Goal: Task Accomplishment & Management: Manage account settings

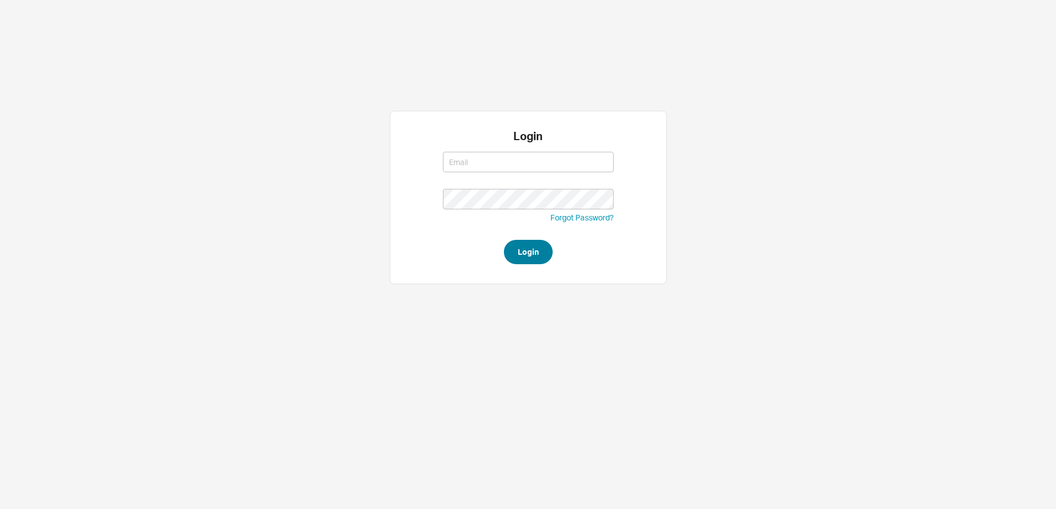
type input "[EMAIL_ADDRESS][DOMAIN_NAME]"
click at [543, 248] on button "Login" at bounding box center [528, 252] width 49 height 24
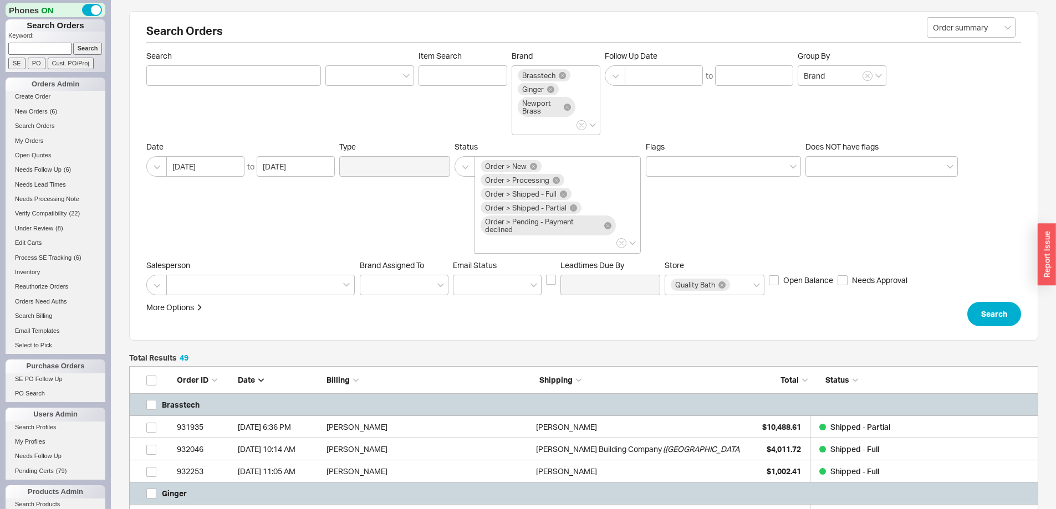
scroll to position [1172, 901]
click at [50, 47] on input at bounding box center [39, 49] width 63 height 12
paste input "940483"
type input "940483"
click at [83, 49] on input "Search" at bounding box center [87, 49] width 29 height 12
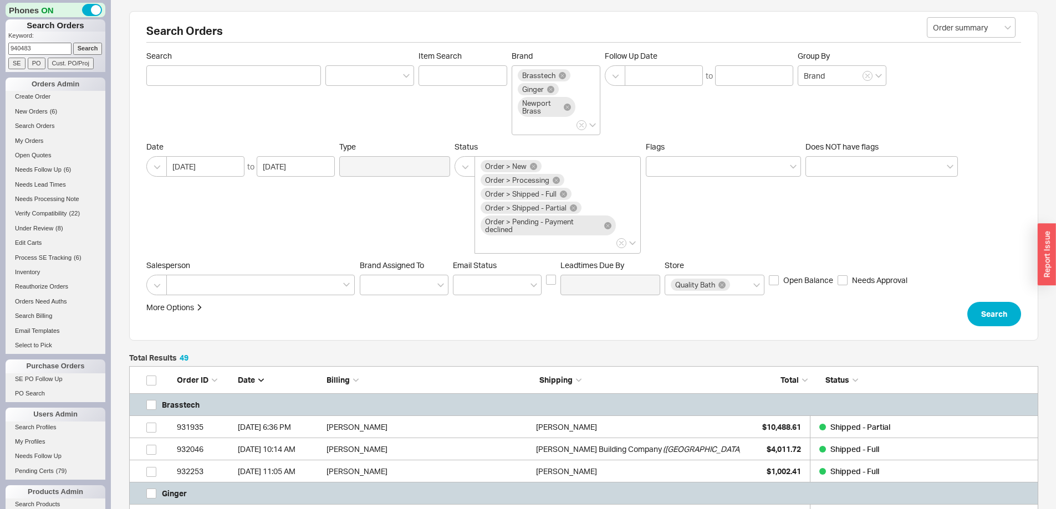
type input "940483"
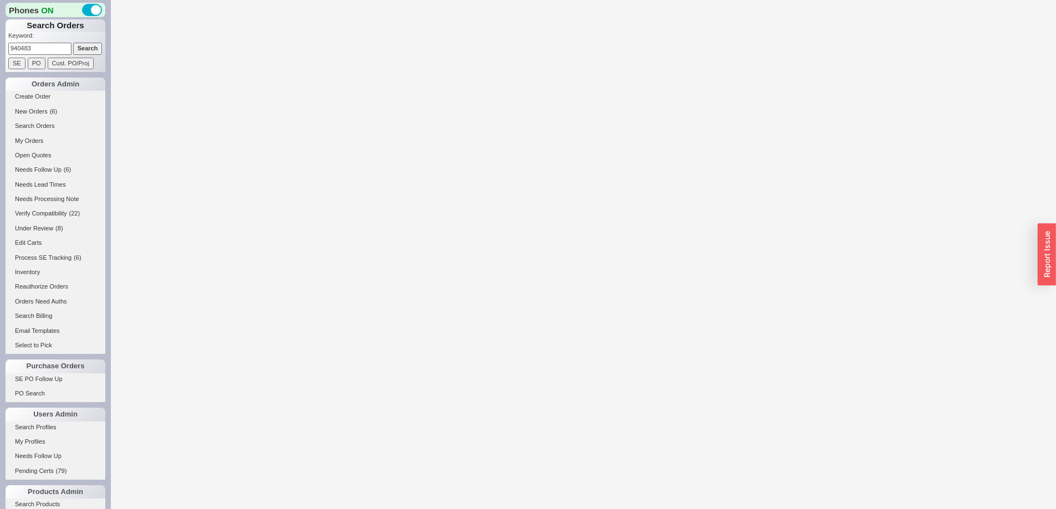
select select "*"
select select "LOW"
select select "3"
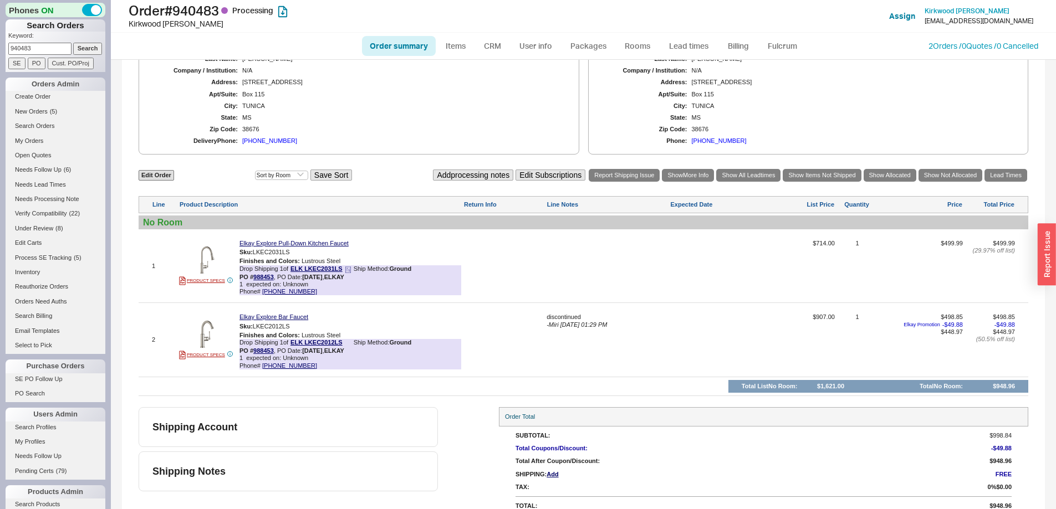
scroll to position [420, 0]
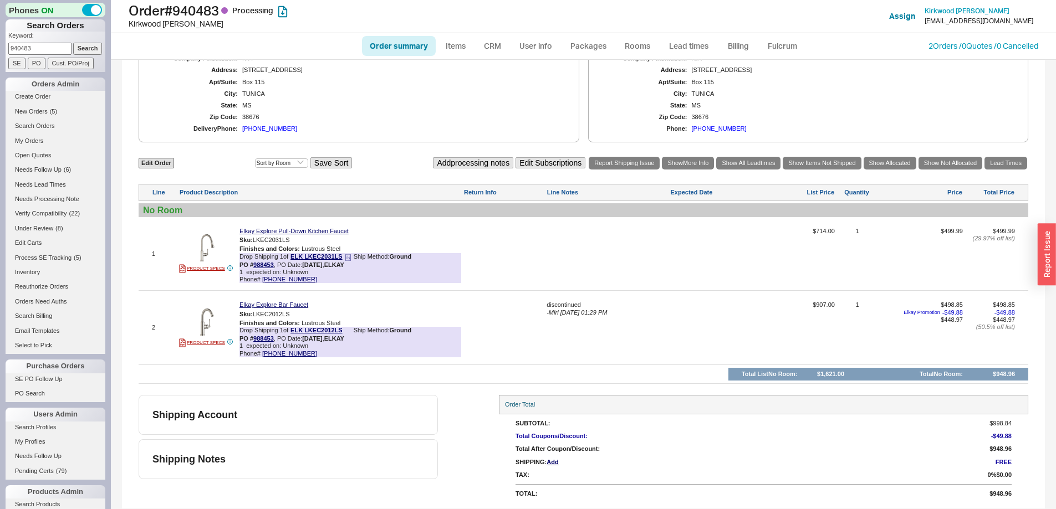
click at [264, 262] on div "Drop Shipping 1 of ELK LKEC2031LS Ship Method: Ground PO # 988453 , PO Date: 9/…" at bounding box center [350, 261] width 222 height 16
click at [262, 262] on div "Drop Shipping 1 of ELK LKEC2031LS Ship Method: Ground PO # 988453 , PO Date: 9/…" at bounding box center [350, 261] width 222 height 16
click at [260, 268] on link "988453" at bounding box center [263, 265] width 21 height 7
click at [160, 165] on link "Edit Order" at bounding box center [156, 163] width 35 height 11
select select "3"
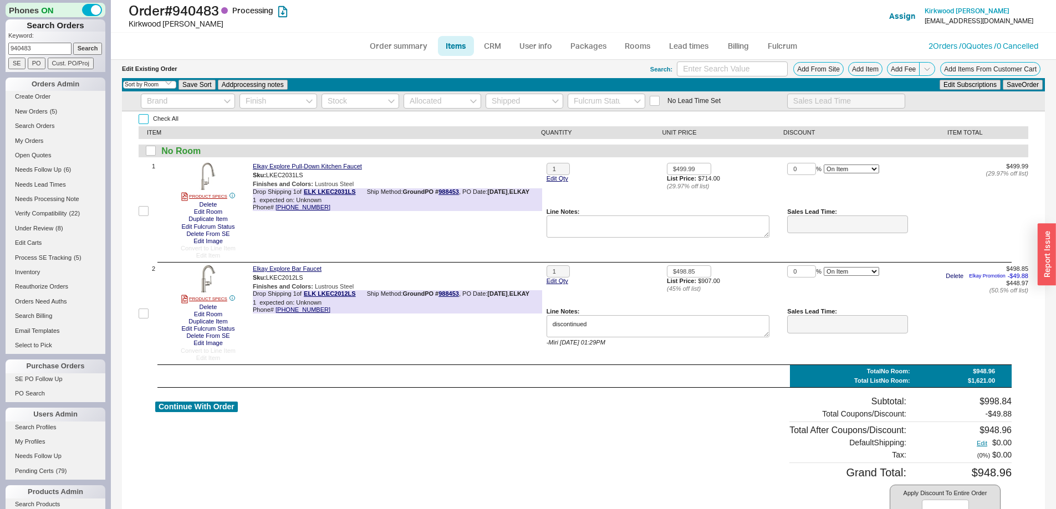
click at [145, 119] on input "Check All" at bounding box center [144, 119] width 10 height 10
checkbox input "true"
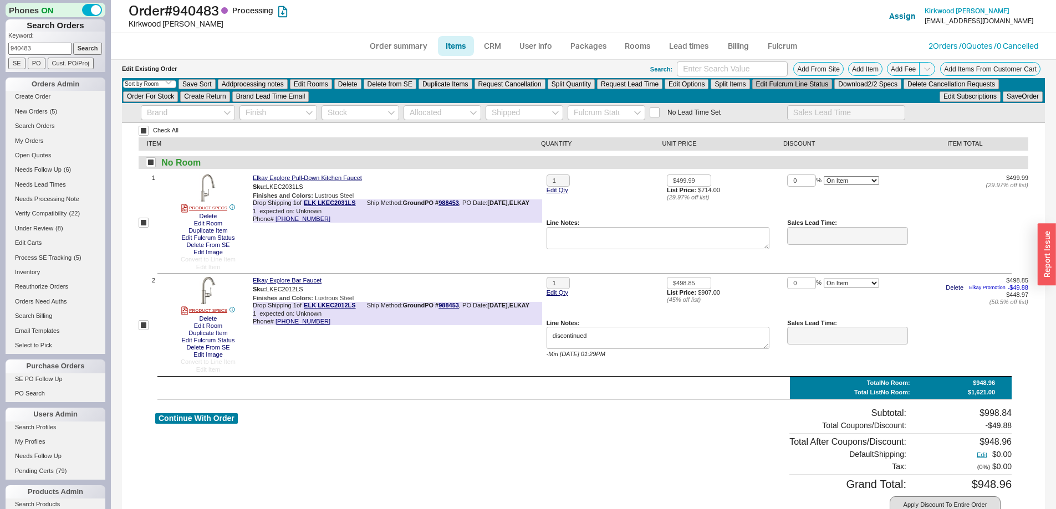
click at [776, 86] on button "Edit Fulcrum Line Status" at bounding box center [792, 84] width 80 height 10
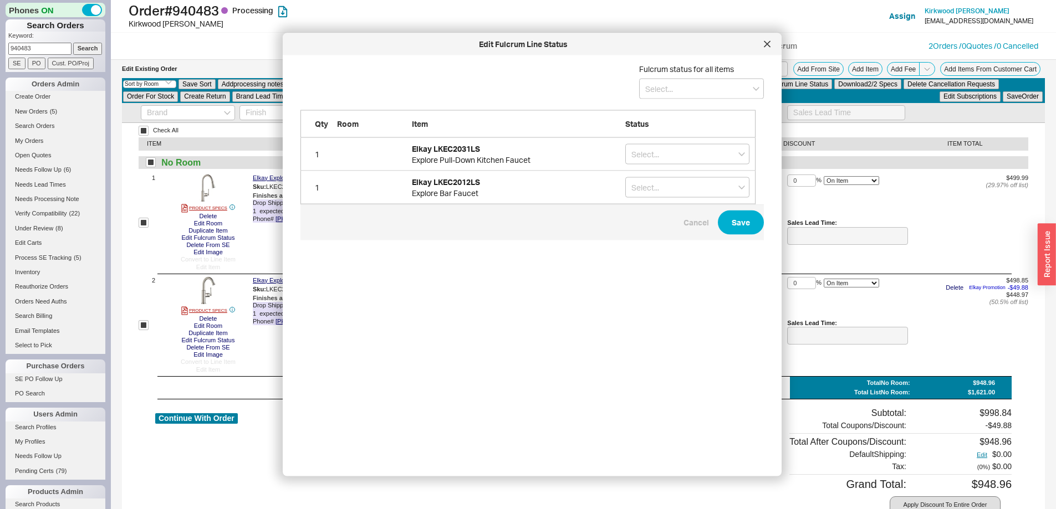
scroll to position [386, 464]
click at [649, 148] on input "grid" at bounding box center [687, 154] width 124 height 21
click at [654, 89] on input at bounding box center [701, 89] width 125 height 21
click at [659, 125] on div "On Hold" at bounding box center [702, 131] width 124 height 20
type input "On Hold"
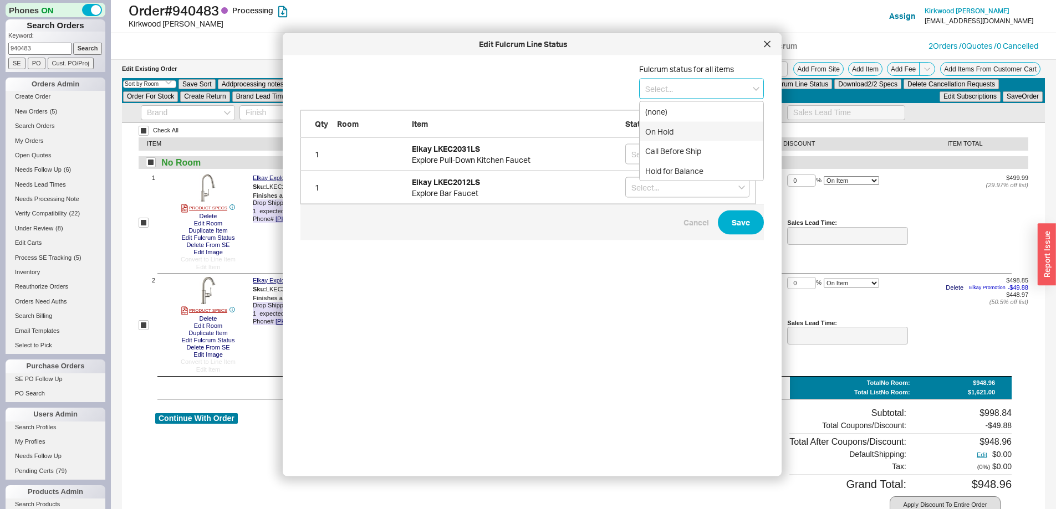
type input "On Hold"
click at [739, 229] on button "Save" at bounding box center [741, 223] width 46 height 24
checkbox input "false"
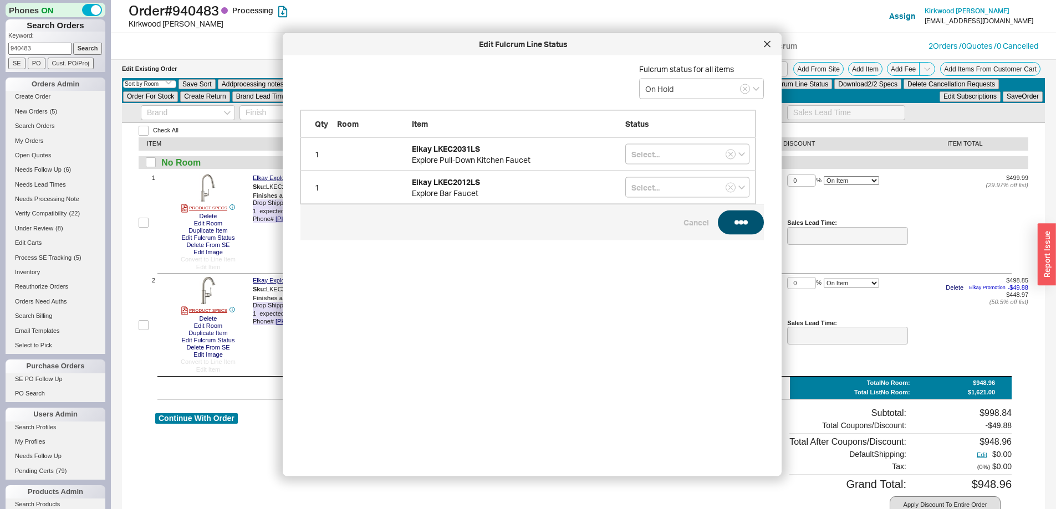
checkbox input "false"
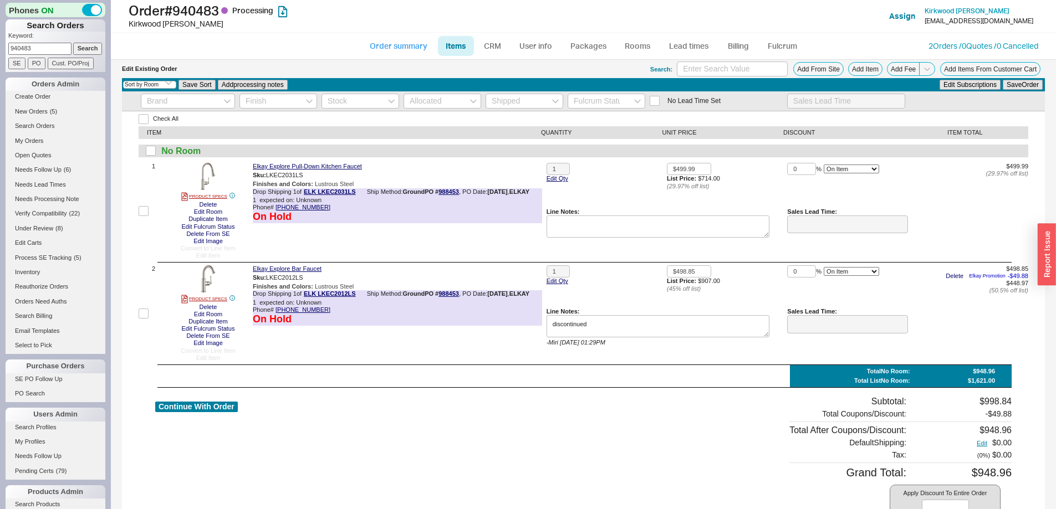
click at [411, 45] on link "Order summary" at bounding box center [399, 46] width 74 height 20
select select "*"
select select "LOW"
select select "3"
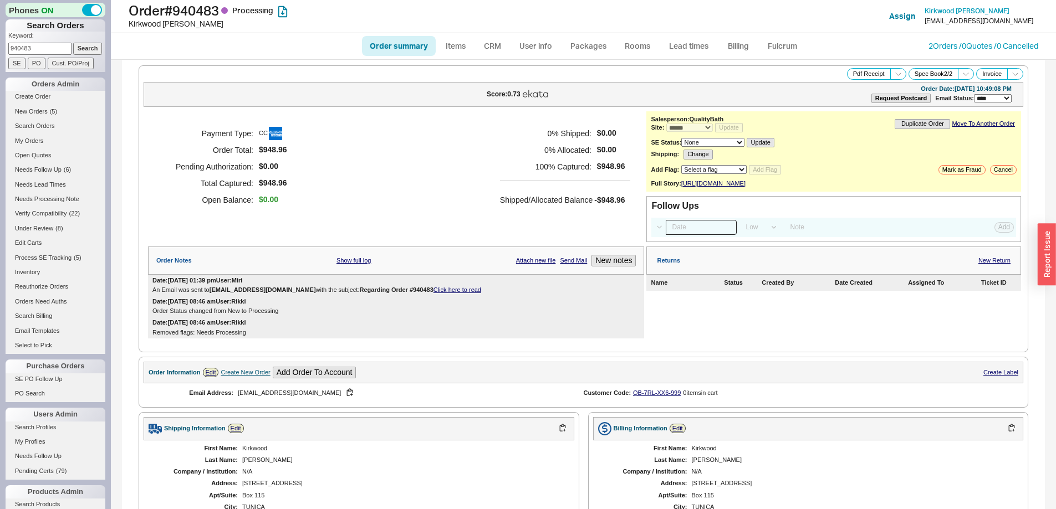
click at [693, 234] on input at bounding box center [701, 227] width 71 height 15
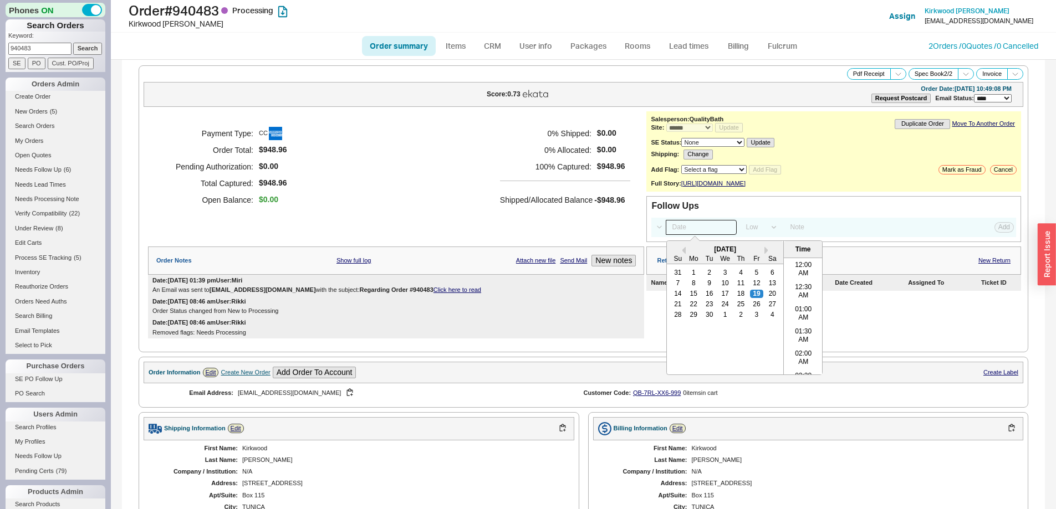
scroll to position [352, 0]
click at [752, 298] on div "19" at bounding box center [756, 294] width 13 height 8
type input "[DATE] 12:00 am"
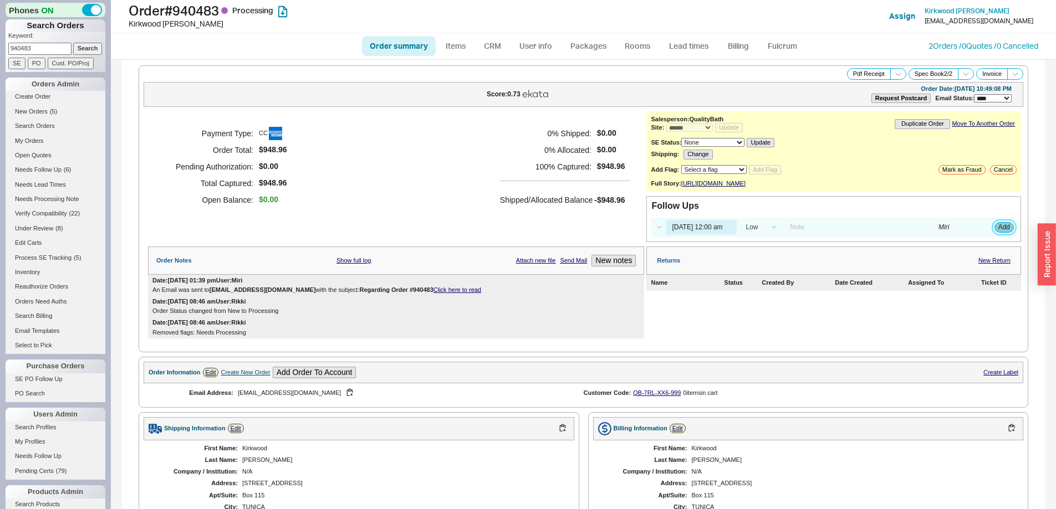
click at [997, 232] on button "Add" at bounding box center [1003, 227] width 19 height 10
select select "LOW"
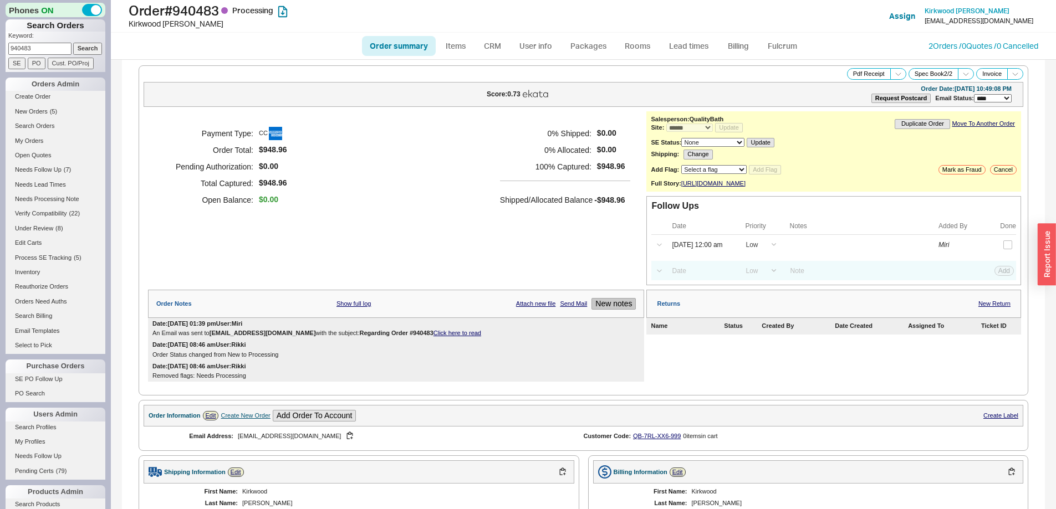
click at [625, 306] on button "New notes" at bounding box center [613, 304] width 44 height 12
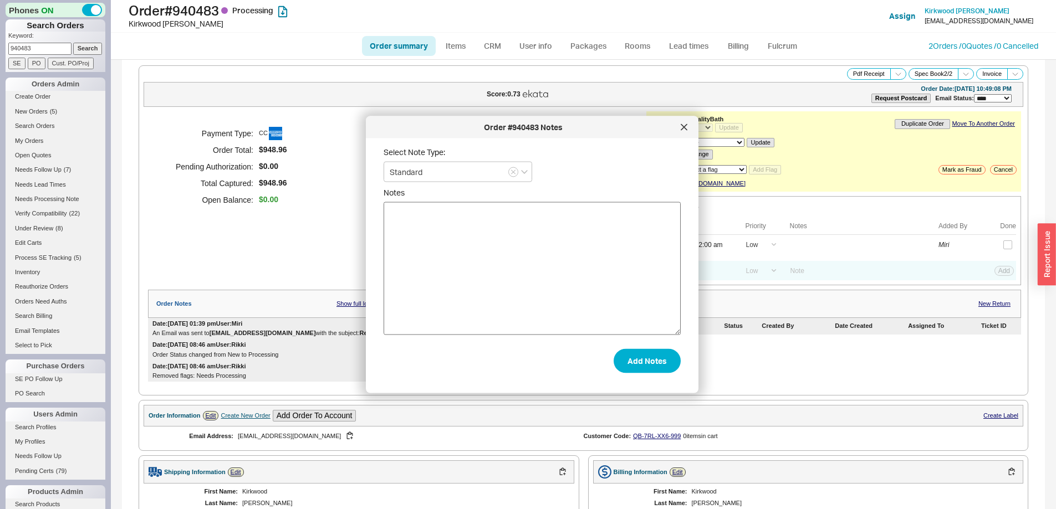
click at [612, 288] on textarea "Notes" at bounding box center [531, 268] width 297 height 133
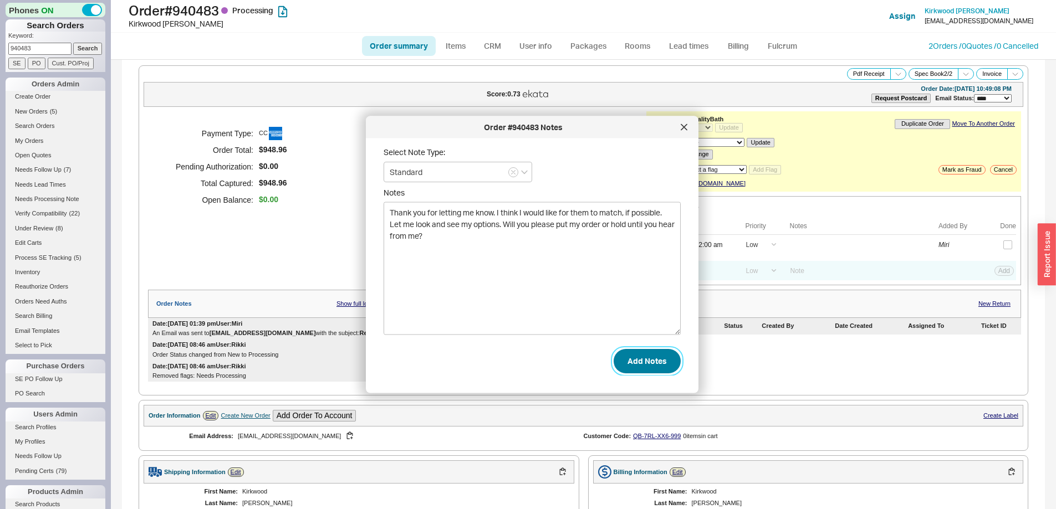
type textarea "Thank you for letting me know. I think I would like for them to match, if possi…"
click at [638, 357] on button "Add Notes" at bounding box center [646, 361] width 67 height 24
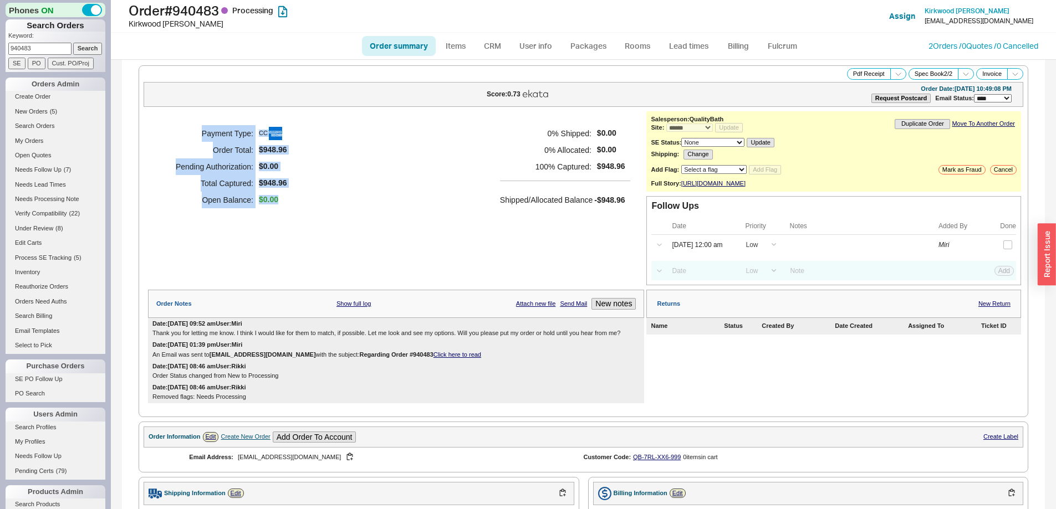
drag, startPoint x: 255, startPoint y: 135, endPoint x: 326, endPoint y: 199, distance: 94.9
click at [325, 194] on div "Payment Type: CC Order Total: $948.96 Pending Authorization: $0.00 Total Captur…" at bounding box center [396, 166] width 496 height 111
click at [326, 199] on div "Payment Type: CC Order Total: $948.96 Pending Authorization: $0.00 Total Captur…" at bounding box center [396, 166] width 496 height 111
drag, startPoint x: 295, startPoint y: 208, endPoint x: 178, endPoint y: 134, distance: 138.0
click at [178, 134] on div "Payment Type: CC Order Total: $948.96 Pending Authorization: $0.00 Total Captur…" at bounding box center [396, 166] width 496 height 111
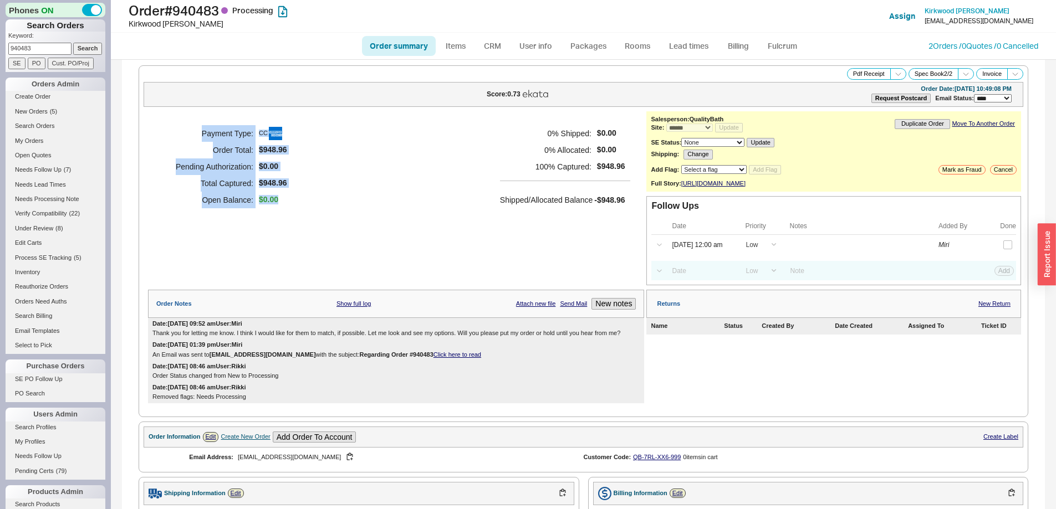
click at [178, 134] on h5 "Payment Type:" at bounding box center [207, 133] width 91 height 17
drag, startPoint x: 190, startPoint y: 128, endPoint x: 311, endPoint y: 201, distance: 141.4
click at [311, 201] on div "Payment Type: CC Order Total: $948.96 Pending Authorization: $0.00 Total Captur…" at bounding box center [396, 166] width 496 height 111
click at [318, 207] on div "Payment Type: CC Order Total: $948.96 Pending Authorization: $0.00 Total Captur…" at bounding box center [396, 166] width 496 height 111
drag, startPoint x: 291, startPoint y: 202, endPoint x: 193, endPoint y: 131, distance: 121.4
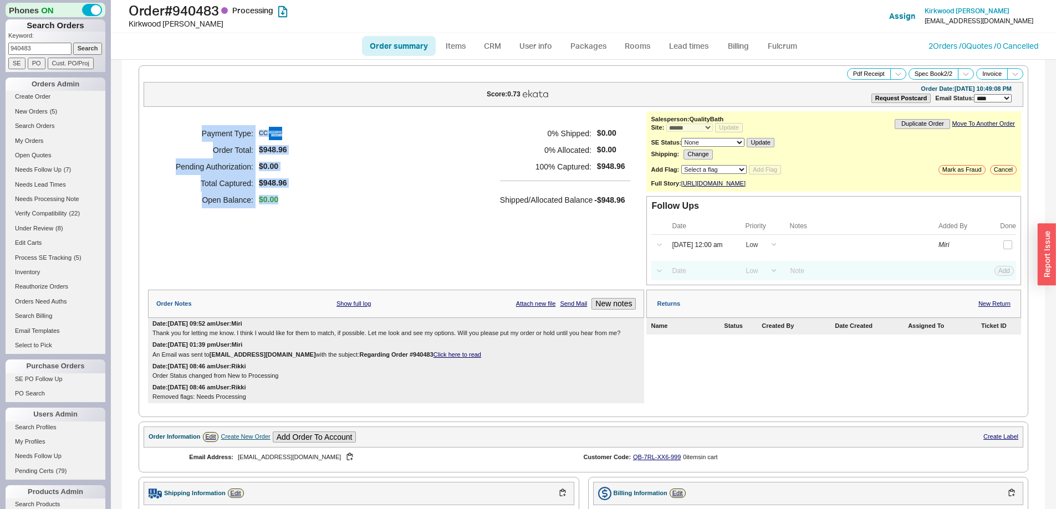
click at [193, 131] on div "Payment Type: CC Order Total: $948.96 Pending Authorization: $0.00 Total Captur…" at bounding box center [396, 166] width 496 height 111
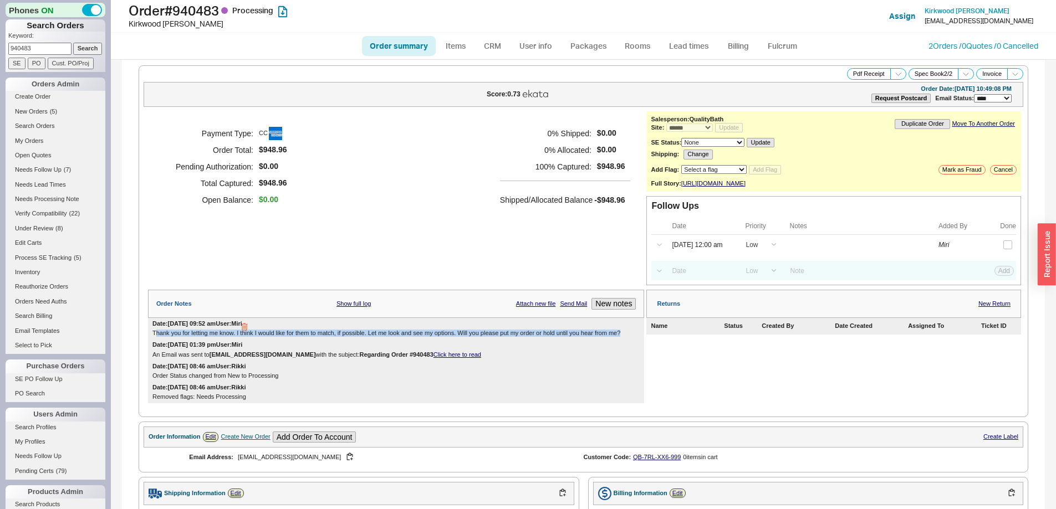
drag, startPoint x: 156, startPoint y: 344, endPoint x: 631, endPoint y: 341, distance: 475.5
click at [631, 337] on div "Thank you for letting me know. I think I would like for them to match, if possi…" at bounding box center [395, 333] width 487 height 7
click at [628, 337] on div "Thank you for letting me know. I think I would like for them to match, if possi…" at bounding box center [395, 333] width 487 height 7
drag, startPoint x: 622, startPoint y: 341, endPoint x: 154, endPoint y: 341, distance: 468.8
click at [154, 337] on div "Thank you for letting me know. I think I would like for them to match, if possi…" at bounding box center [395, 333] width 487 height 7
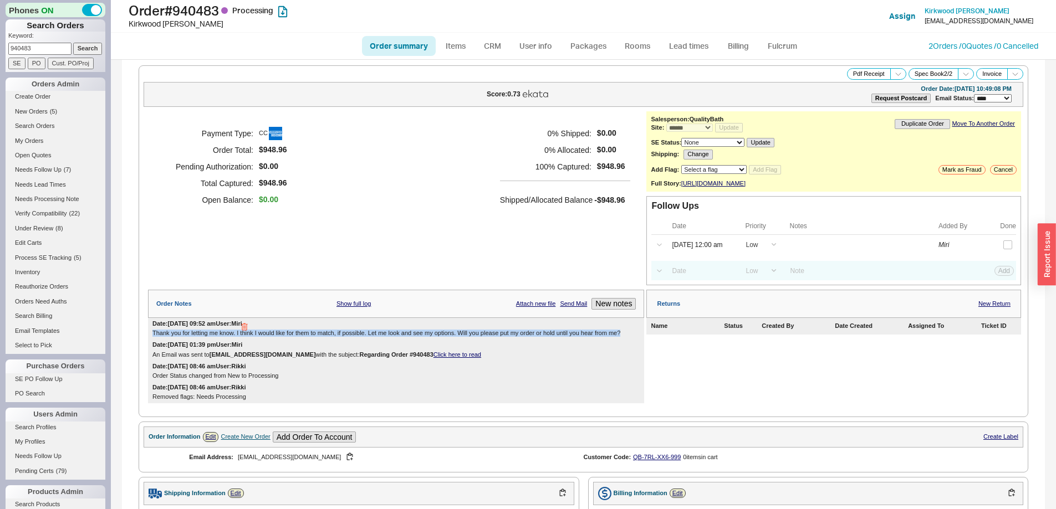
click at [154, 337] on div "Thank you for letting me know. I think I would like for them to match, if possi…" at bounding box center [395, 333] width 487 height 7
drag, startPoint x: 154, startPoint y: 341, endPoint x: 625, endPoint y: 341, distance: 471.0
click at [625, 337] on div "Thank you for letting me know. I think I would like for them to match, if possi…" at bounding box center [395, 333] width 487 height 7
drag, startPoint x: 622, startPoint y: 341, endPoint x: 154, endPoint y: 340, distance: 467.7
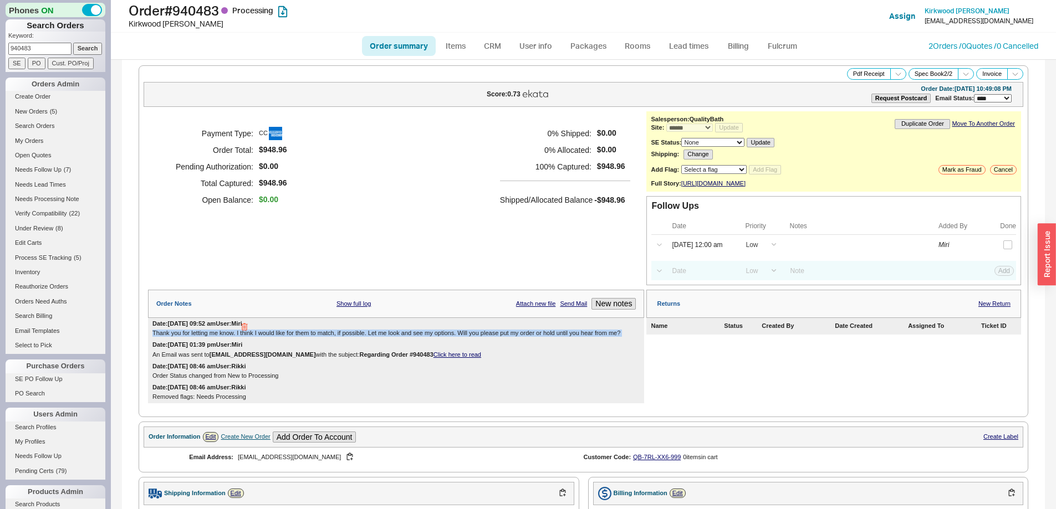
click at [154, 337] on div "Thank you for letting me know. I think I would like for them to match, if possi…" at bounding box center [395, 333] width 487 height 7
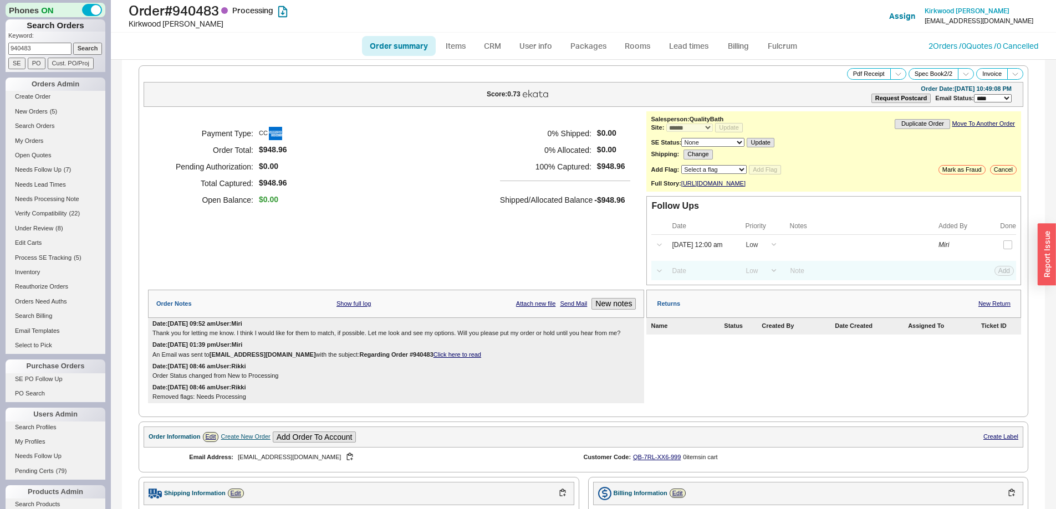
click at [185, 252] on div "Payment Type: CC Order Total: $948.96 Pending Authorization: $0.00 Total Captur…" at bounding box center [396, 198] width 496 height 175
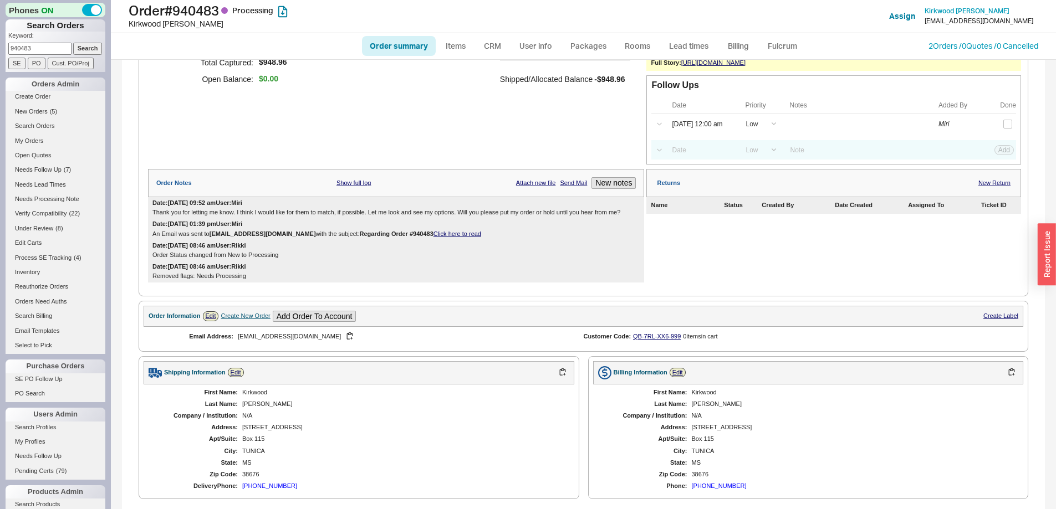
scroll to position [388, 0]
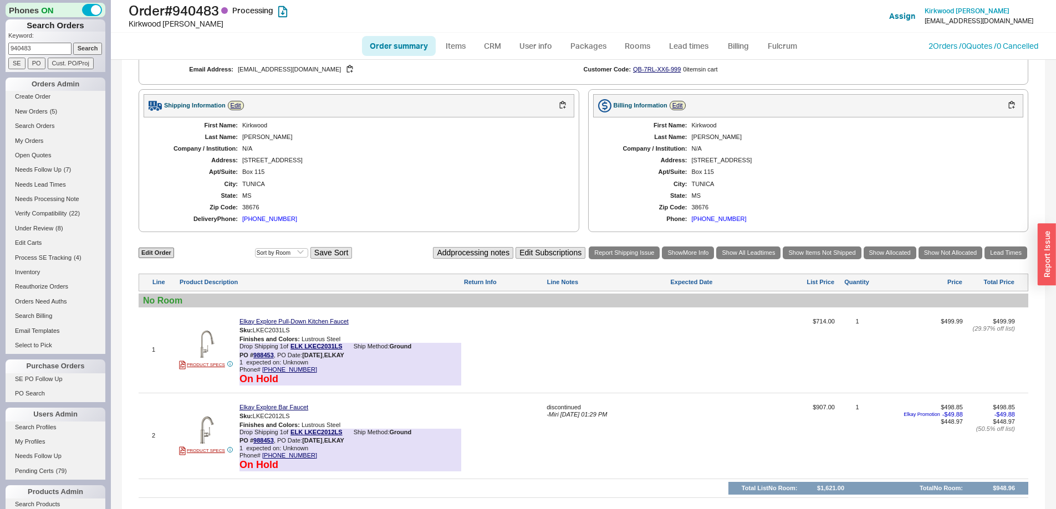
drag, startPoint x: 42, startPoint y: 45, endPoint x: 49, endPoint y: 48, distance: 7.7
click at [42, 45] on input "940483" at bounding box center [39, 49] width 63 height 12
drag, startPoint x: 35, startPoint y: 48, endPoint x: -18, endPoint y: 49, distance: 53.2
click at [0, 49] on html "Phones ON Search Orders Keyword: 940483 Search SE PO Cust. PO/Proj Orders Admin…" at bounding box center [528, 254] width 1056 height 509
paste input "contact@barrettoswalddesigns.com"
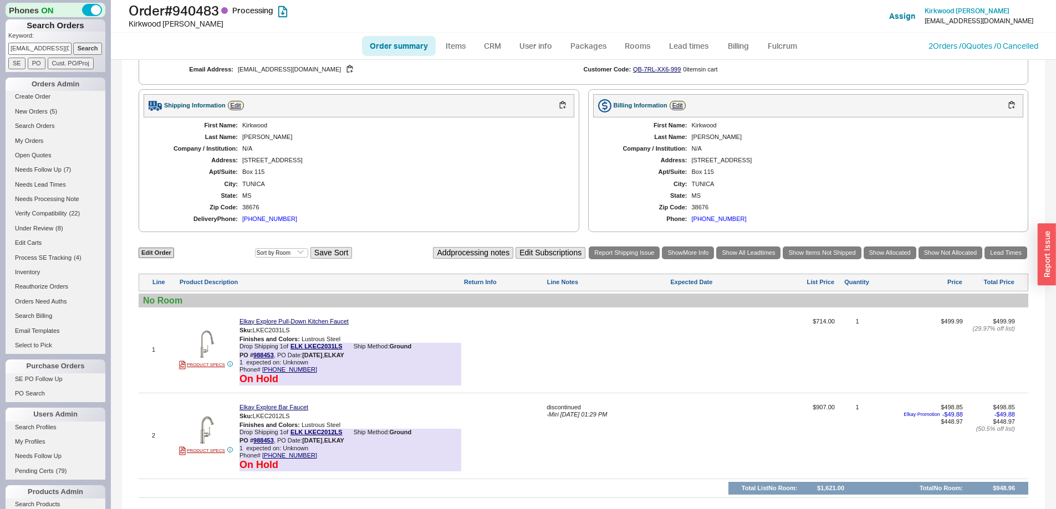
scroll to position [0, 43]
type input "contact@barrettoswalddesigns.com"
click at [73, 43] on input "Search" at bounding box center [87, 49] width 29 height 12
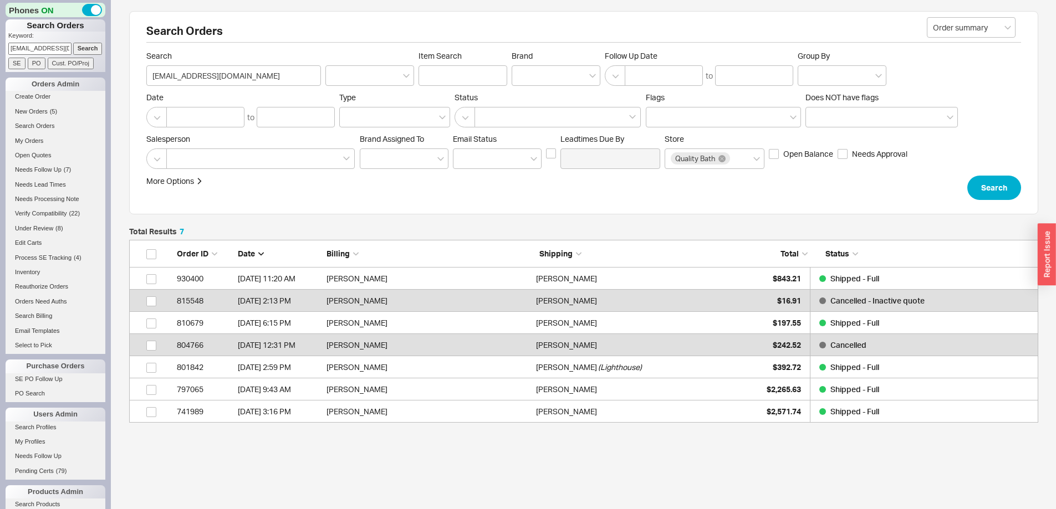
scroll to position [175, 901]
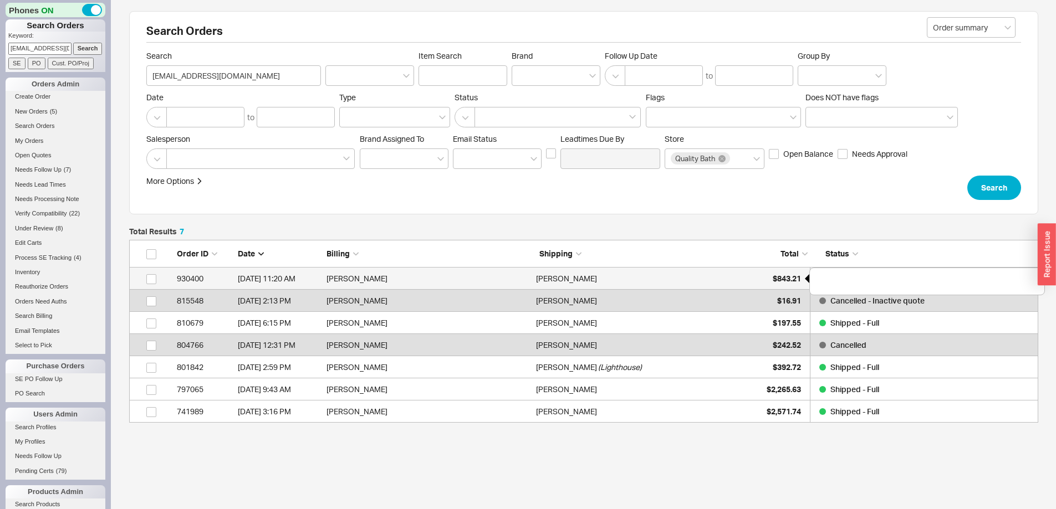
click at [750, 279] on div "$843.21" at bounding box center [772, 279] width 55 height 22
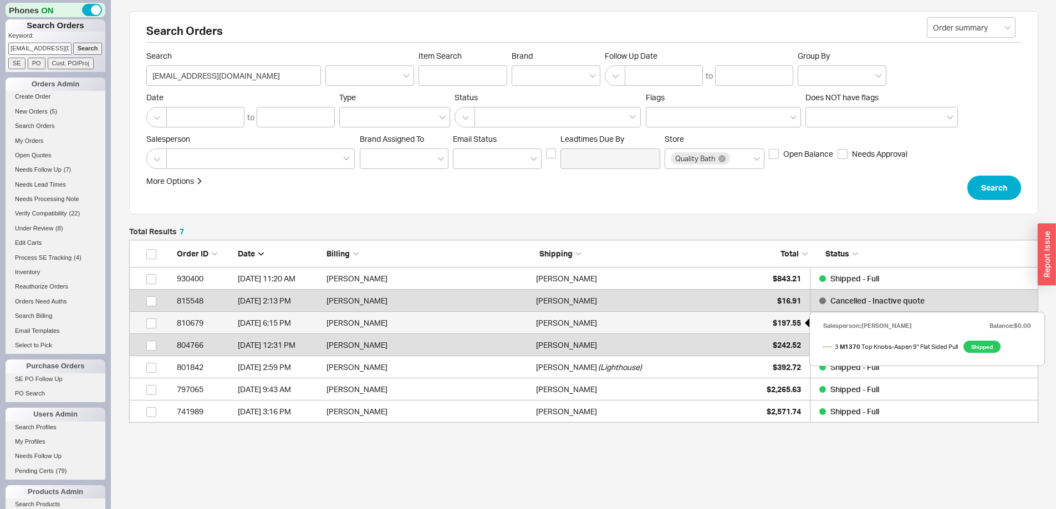
click at [753, 325] on div "$197.55" at bounding box center [772, 323] width 55 height 22
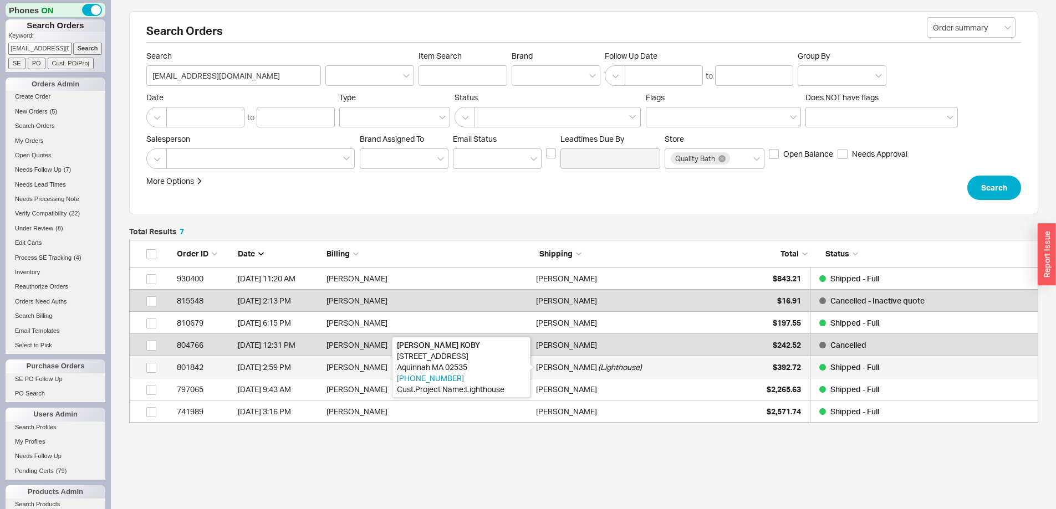
click at [536, 370] on div "MICHAEL KOBY" at bounding box center [566, 367] width 61 height 22
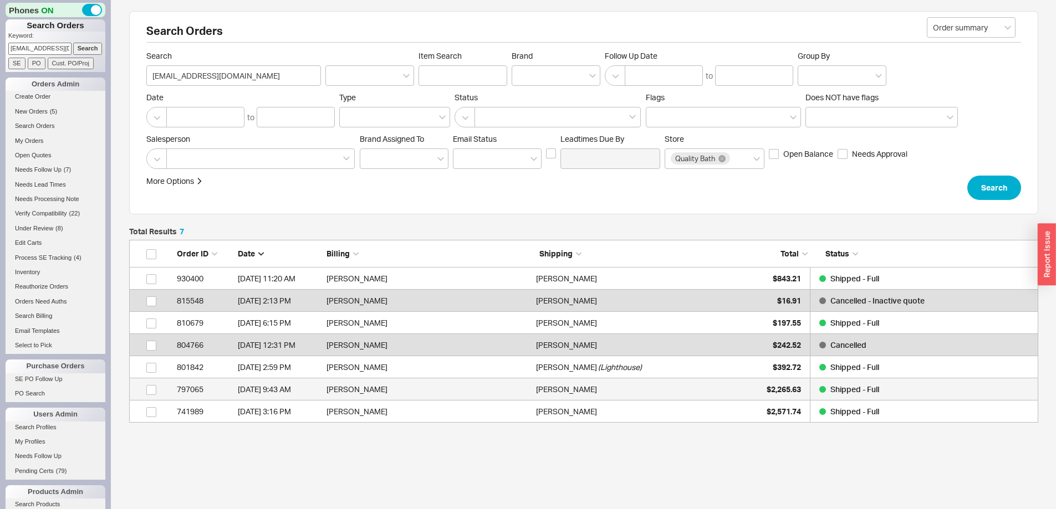
click at [706, 385] on div "Kristen Vasquez" at bounding box center [638, 389] width 204 height 22
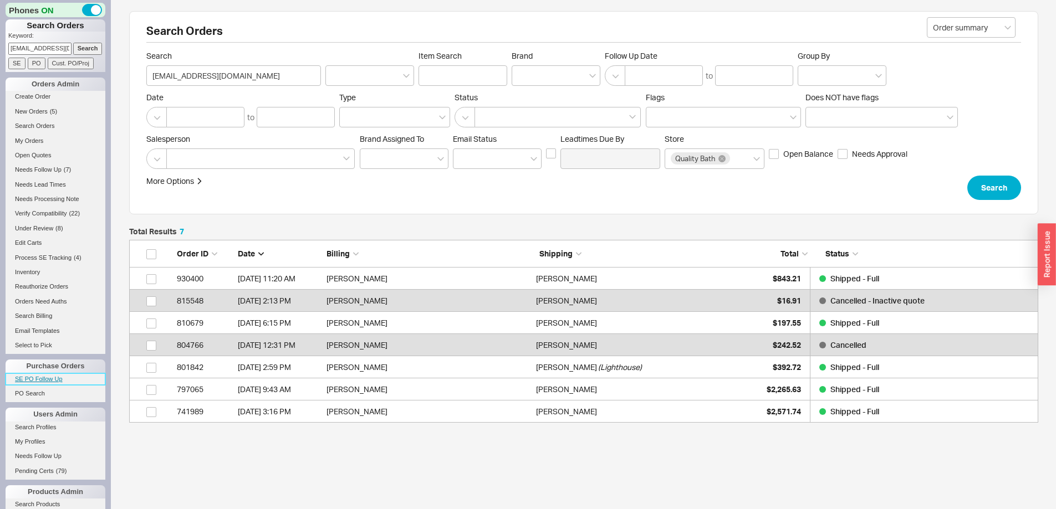
click at [50, 381] on link "SE PO Follow Up" at bounding box center [56, 380] width 100 height 12
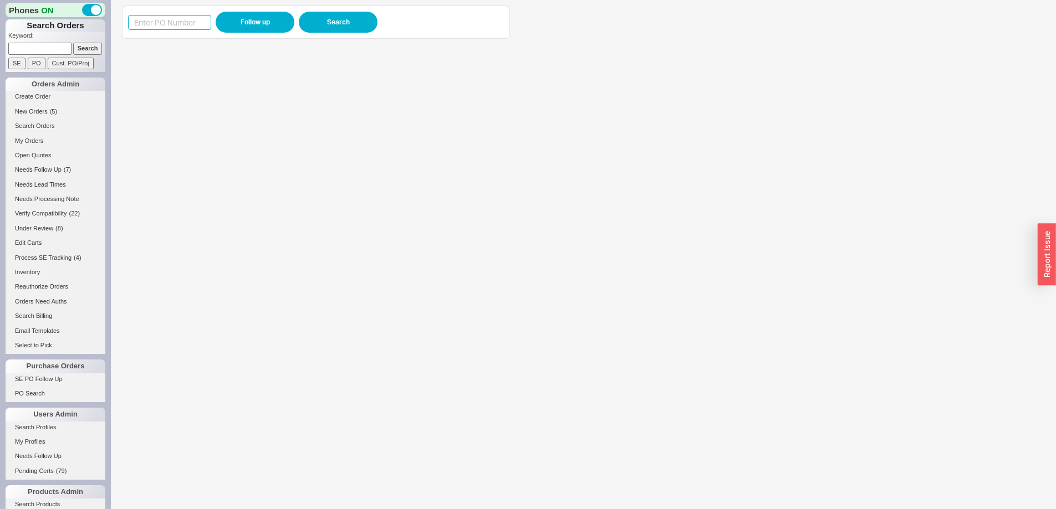
drag, startPoint x: 164, startPoint y: 29, endPoint x: 169, endPoint y: 24, distance: 7.1
click at [164, 29] on input at bounding box center [169, 22] width 83 height 15
paste input "987745"
type input "987745"
click at [231, 23] on button "Follow up" at bounding box center [255, 22] width 79 height 21
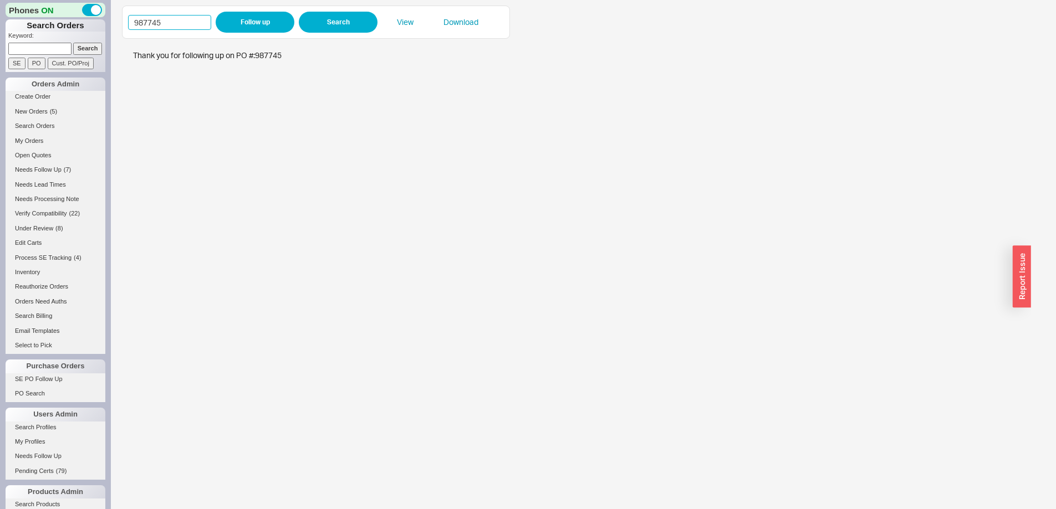
click at [112, 25] on div "987745 Follow up Search View Download" at bounding box center [583, 254] width 945 height 509
paste input "4072"
type input "984072"
click at [233, 25] on button "Follow up" at bounding box center [255, 22] width 79 height 21
drag, startPoint x: 44, startPoint y: 52, endPoint x: 50, endPoint y: 53, distance: 6.1
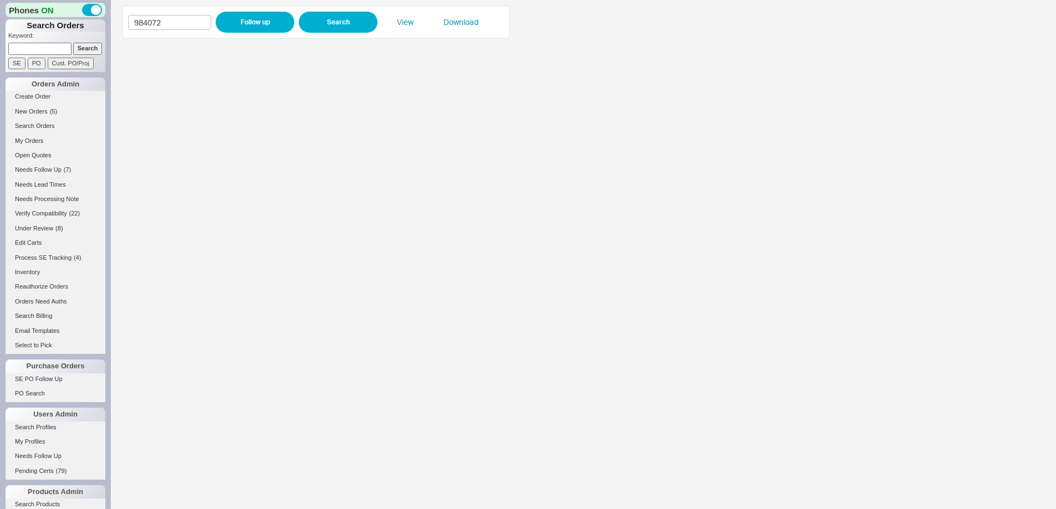
click at [44, 52] on input at bounding box center [39, 49] width 63 height 12
paste input "936762"
type input "936762"
click at [79, 50] on input "Search" at bounding box center [87, 49] width 29 height 12
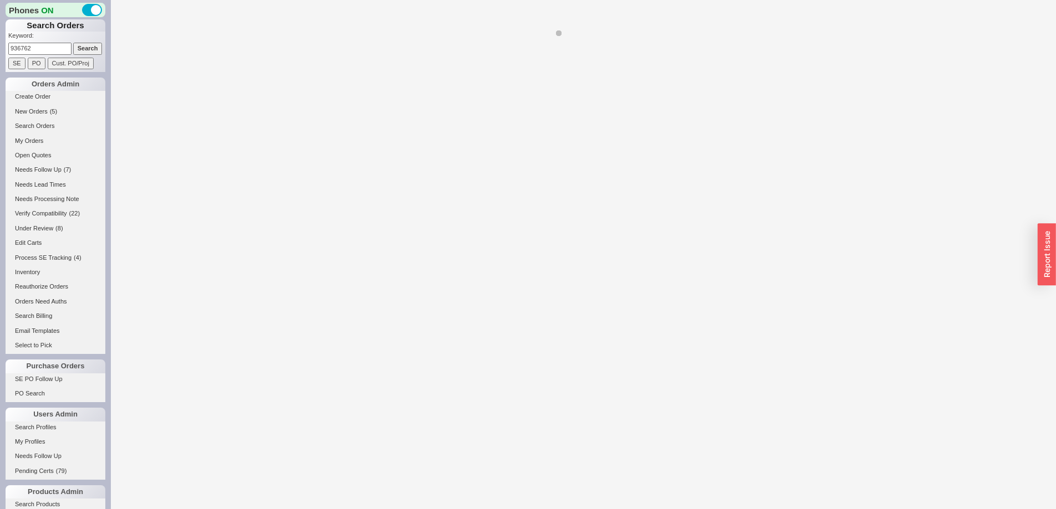
select select "*"
select select "LOW"
select select "3"
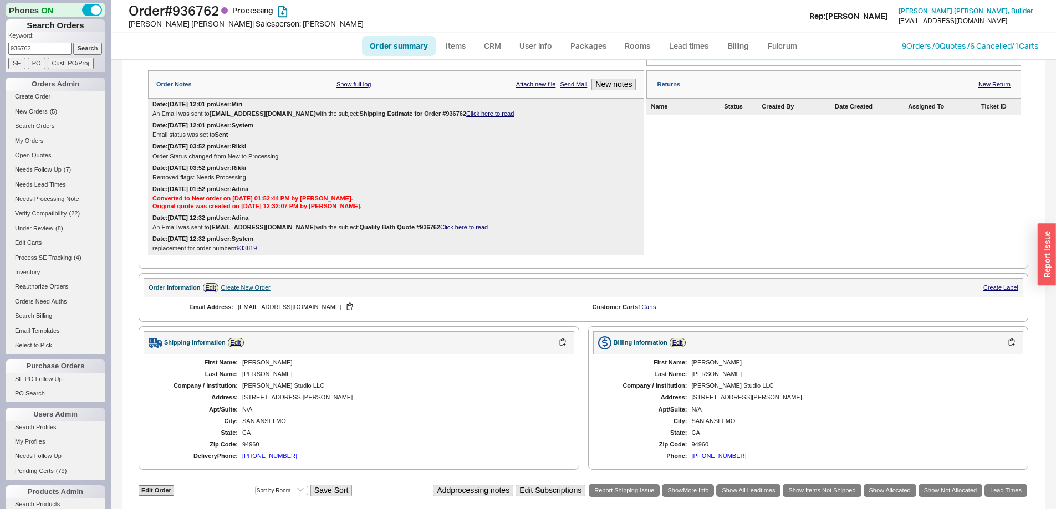
scroll to position [388, 0]
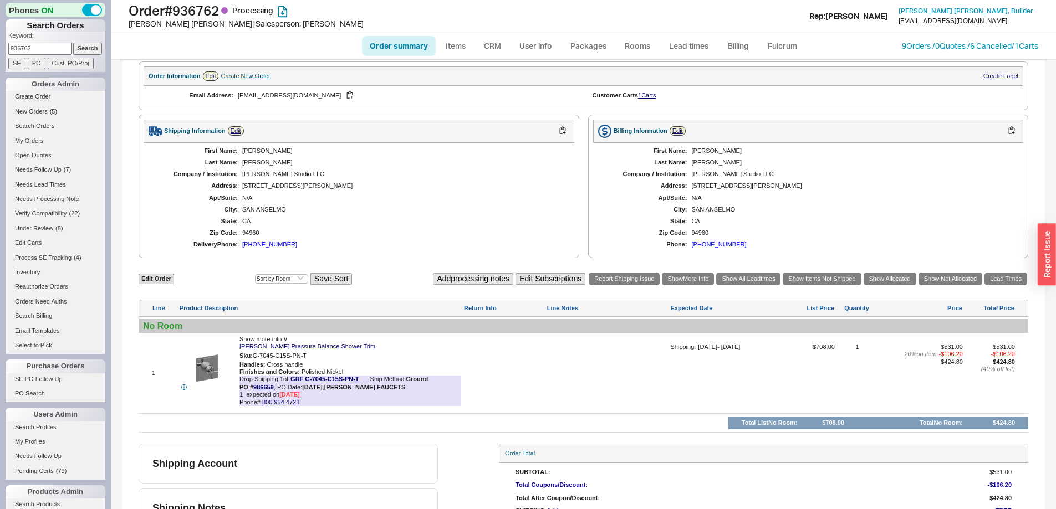
click at [51, 49] on input "936762" at bounding box center [39, 49] width 63 height 12
drag, startPoint x: -6, startPoint y: 52, endPoint x: -19, endPoint y: 53, distance: 13.3
click at [0, 53] on html "Phones ON Search Orders Keyword: 936762 Search SE PO Cust. PO/Proj Orders Admin…" at bounding box center [528, 254] width 1056 height 509
paste input "susankhendricks@aol.com"
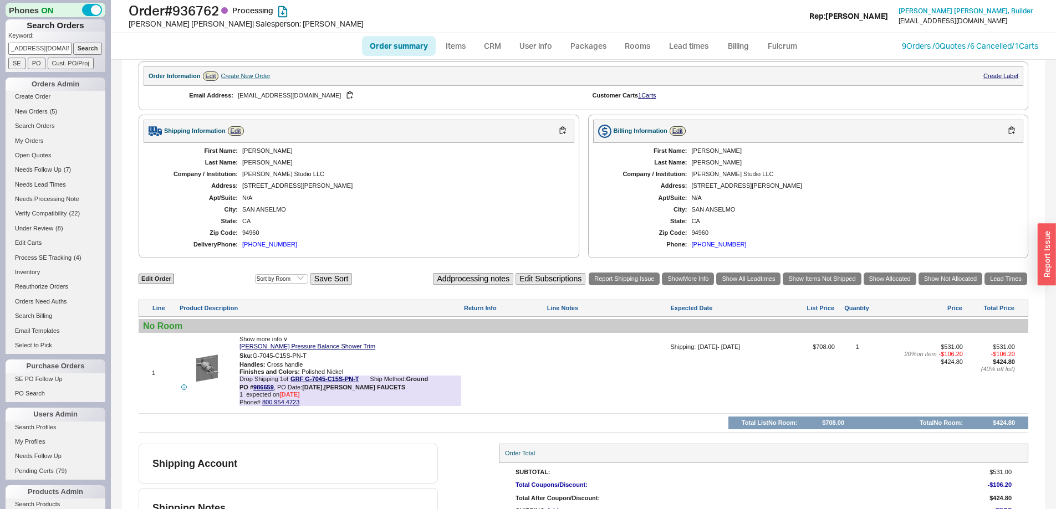
type input "susankhendricks@aol.com"
click at [73, 43] on input "Search" at bounding box center [87, 49] width 29 height 12
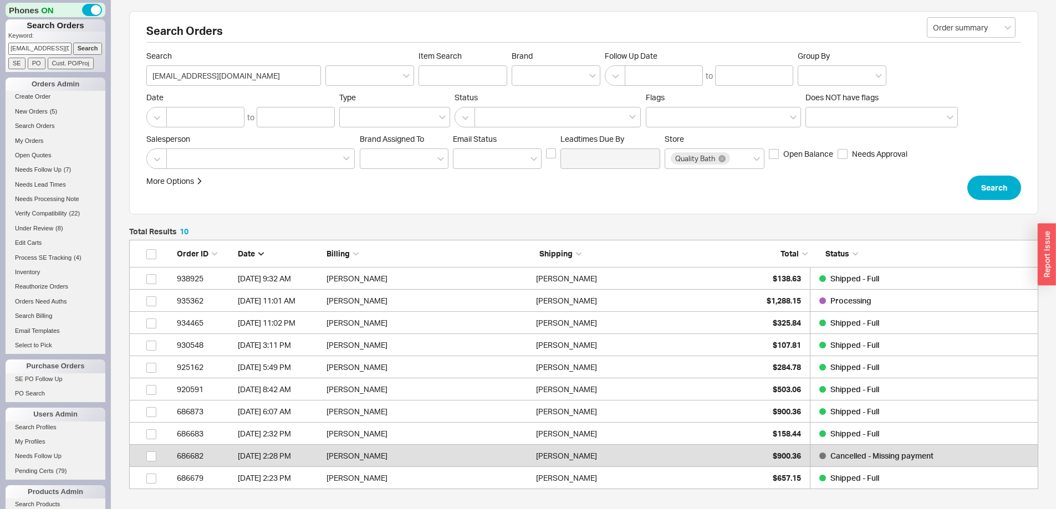
scroll to position [241, 901]
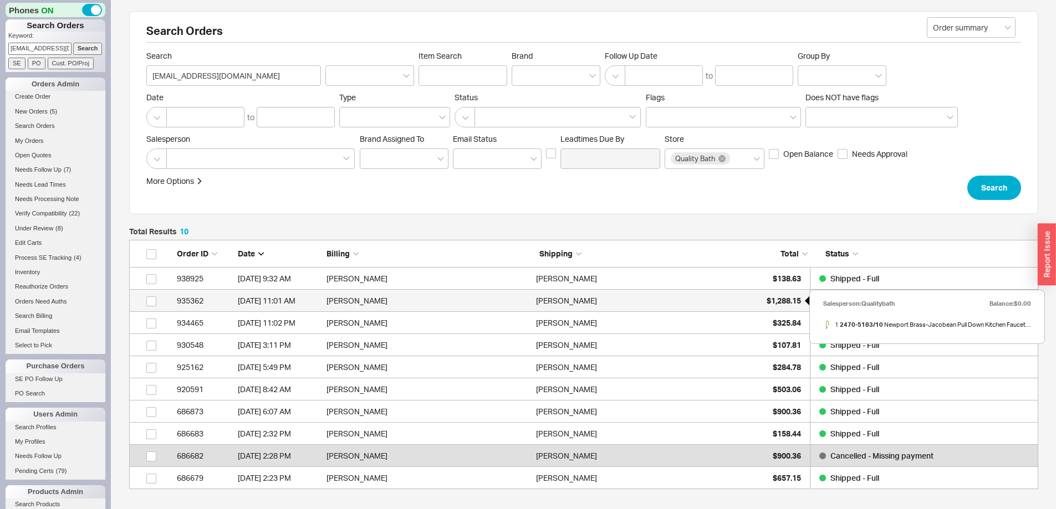
click at [766, 299] on span "$1,288.15" at bounding box center [783, 300] width 34 height 9
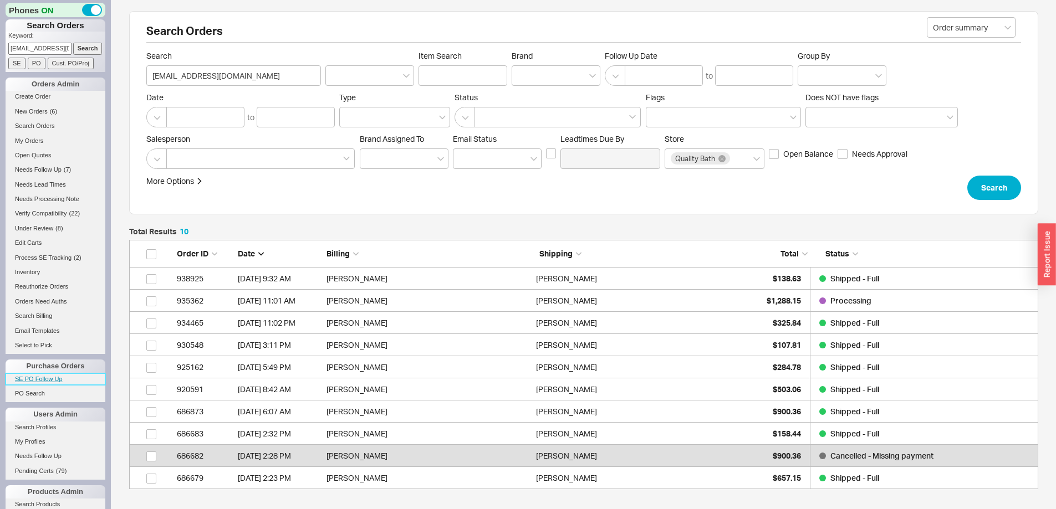
click at [55, 379] on link "SE PO Follow Up" at bounding box center [56, 380] width 100 height 12
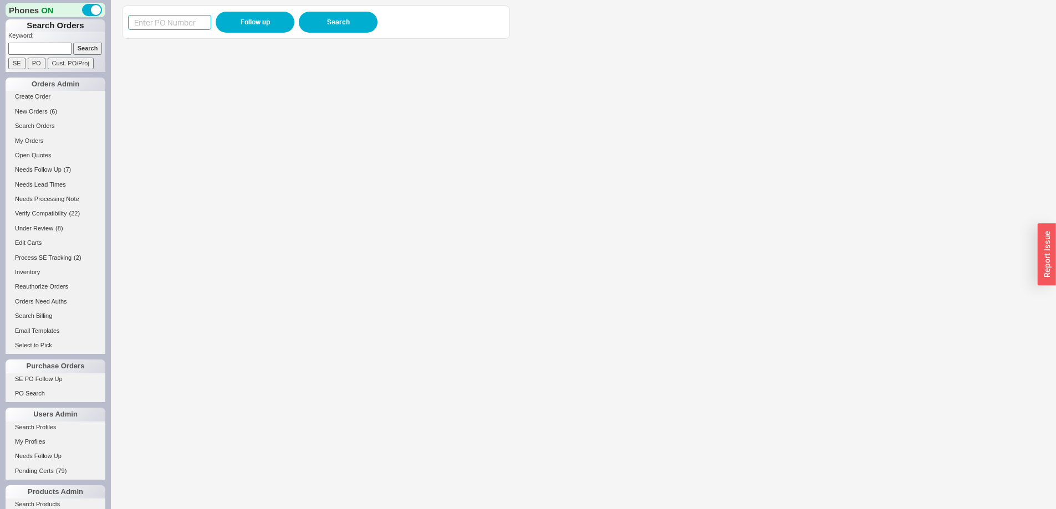
click at [140, 16] on input at bounding box center [169, 22] width 83 height 15
paste input "988444"
type input "988444"
click at [239, 25] on button "Follow up" at bounding box center [255, 22] width 79 height 21
drag, startPoint x: 175, startPoint y: 22, endPoint x: 129, endPoint y: 24, distance: 46.0
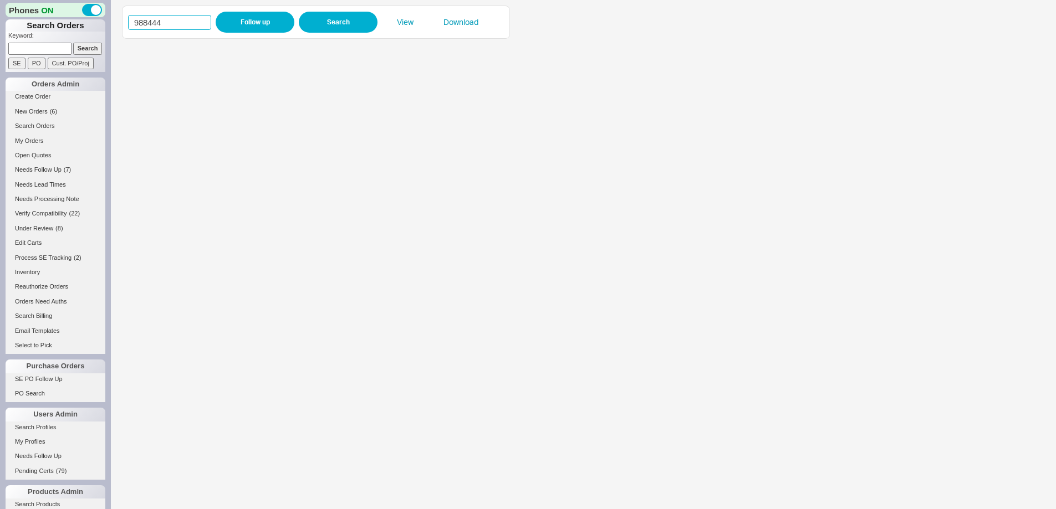
click at [125, 24] on div "988444 Follow up Search View Download" at bounding box center [316, 22] width 388 height 33
paste input "7849"
type input "987849"
click at [234, 23] on button "Follow up" at bounding box center [255, 22] width 79 height 21
drag, startPoint x: 171, startPoint y: 22, endPoint x: 94, endPoint y: 30, distance: 77.5
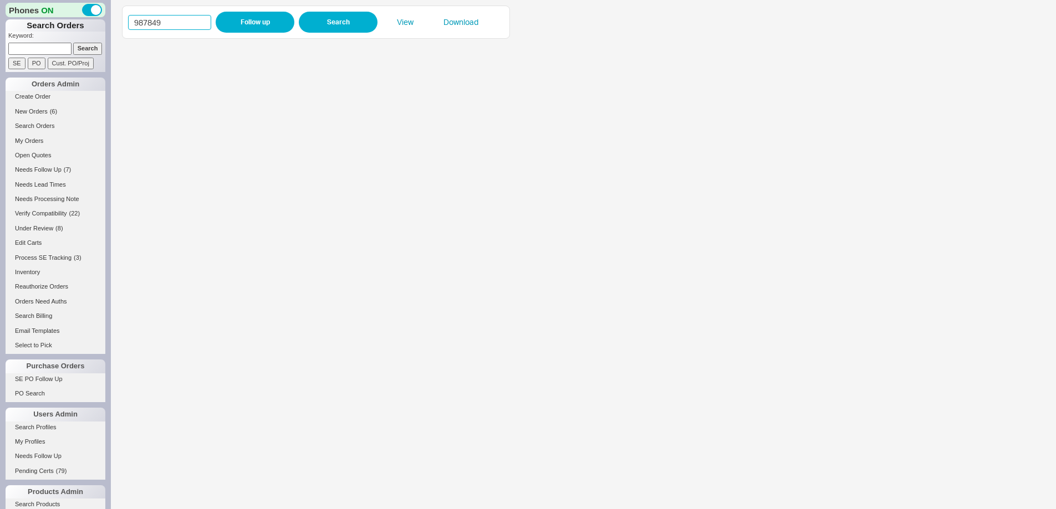
click at [99, 23] on div "Phones ON Search Orders Keyword: Search SE PO Cust. PO/Proj Orders Admin Create…" at bounding box center [528, 254] width 1056 height 509
paste input "8647"
type input "988647"
click at [252, 20] on button "Follow up" at bounding box center [255, 22] width 79 height 21
click at [39, 57] on form "Keyword: Search SE PO Cust. PO/Proj" at bounding box center [56, 51] width 97 height 38
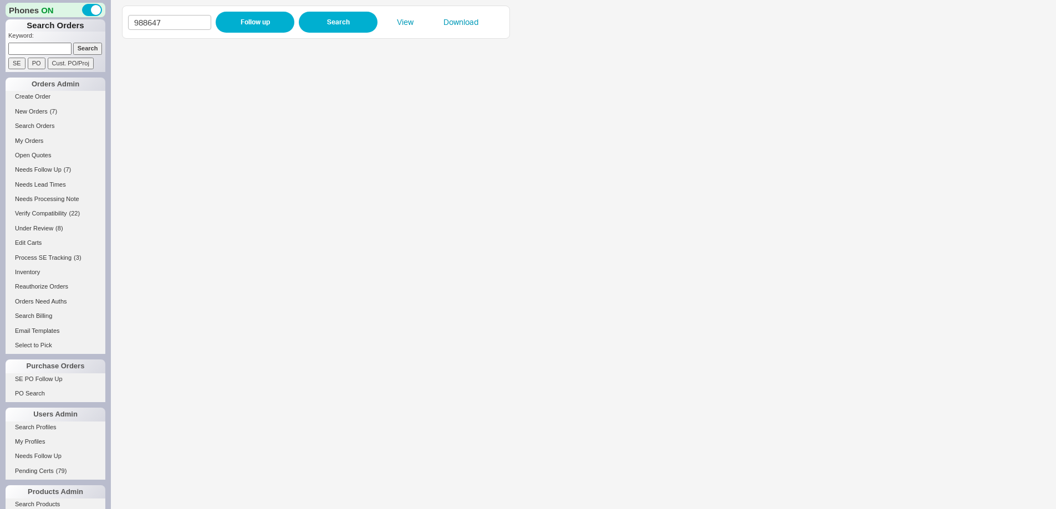
click at [42, 50] on input at bounding box center [39, 49] width 63 height 12
type input "934177"
click at [73, 43] on input "Search" at bounding box center [87, 49] width 29 height 12
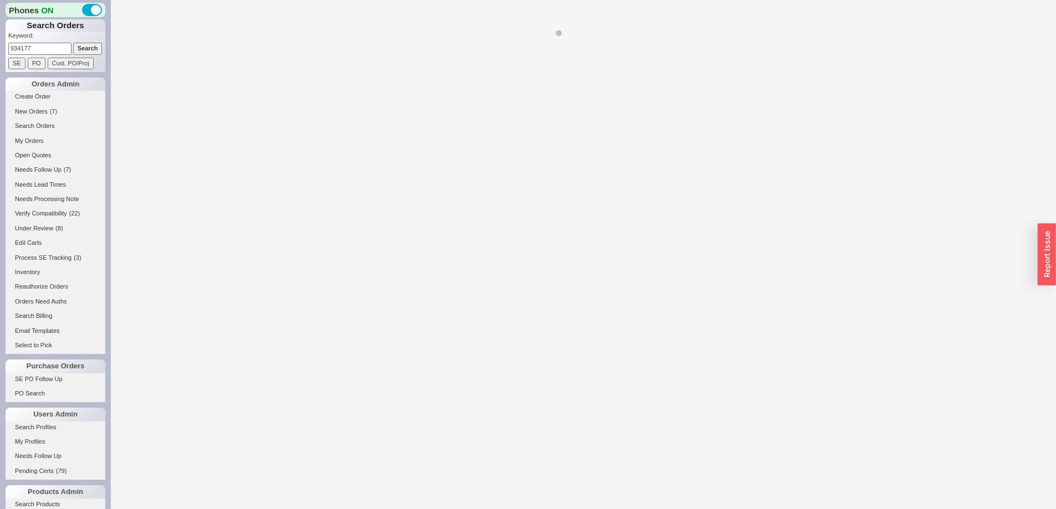
select select "*"
select select "LOW"
select select "3"
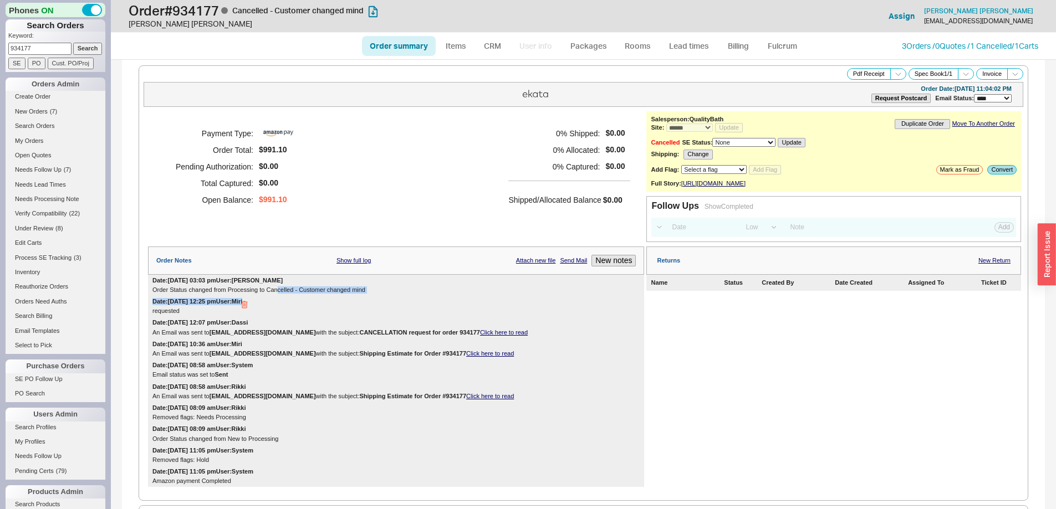
drag, startPoint x: 277, startPoint y: 299, endPoint x: 386, endPoint y: 304, distance: 109.3
click at [386, 304] on div "Date: 09/17/2025 03:03 pm User: Michal Tikotzky Order Status changed from Proce…" at bounding box center [396, 381] width 496 height 213
click at [387, 304] on div "Date: 09/17/2025 12:25 pm User: Miri requested" at bounding box center [396, 306] width 496 height 21
click at [499, 48] on link "CRM" at bounding box center [492, 46] width 33 height 20
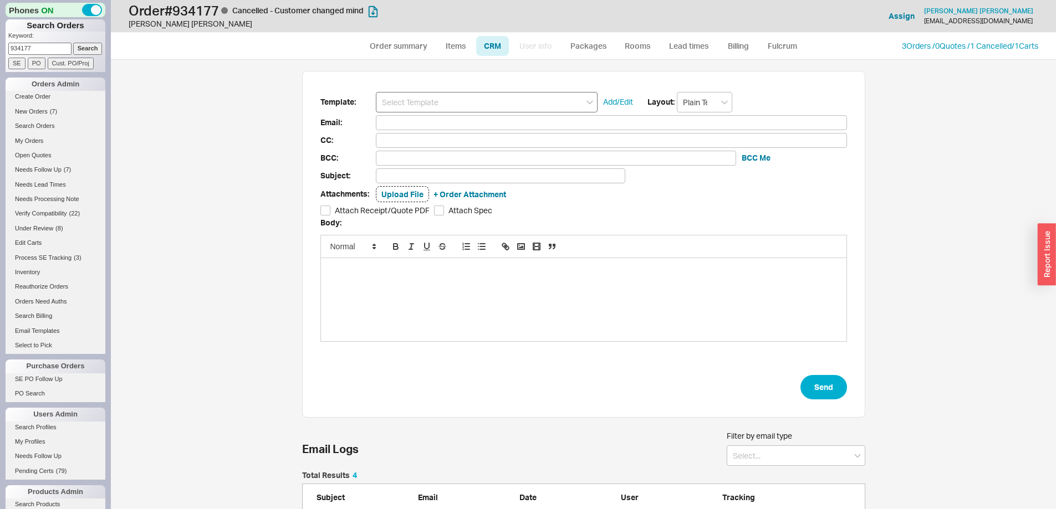
scroll to position [442, 928]
click at [453, 104] on input at bounding box center [487, 102] width 222 height 21
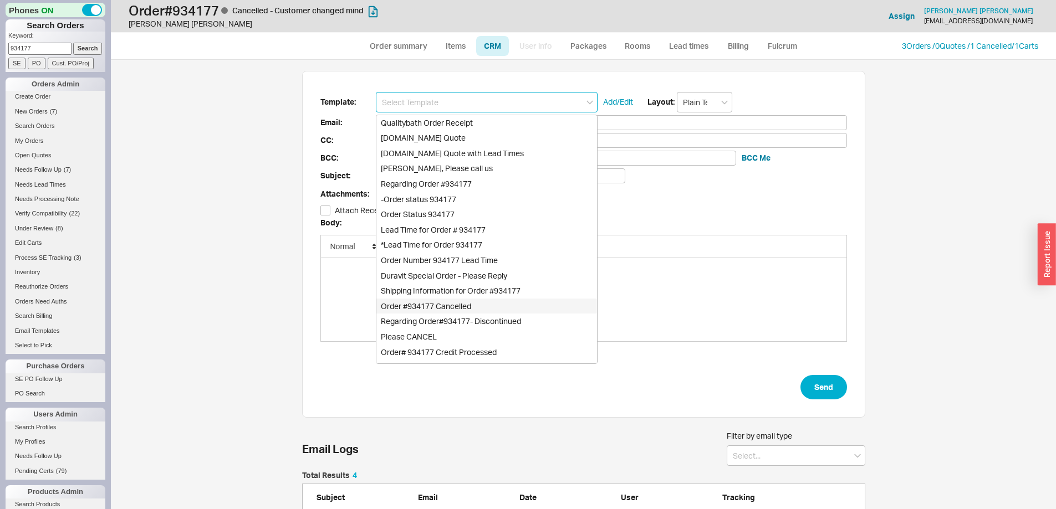
click at [452, 305] on div "Order #934177 Cancelled" at bounding box center [486, 307] width 221 height 16
type input "Order #934177 Cancelled"
type input "toddgartman@verizon.net"
type input "Order #934177 Cancelled"
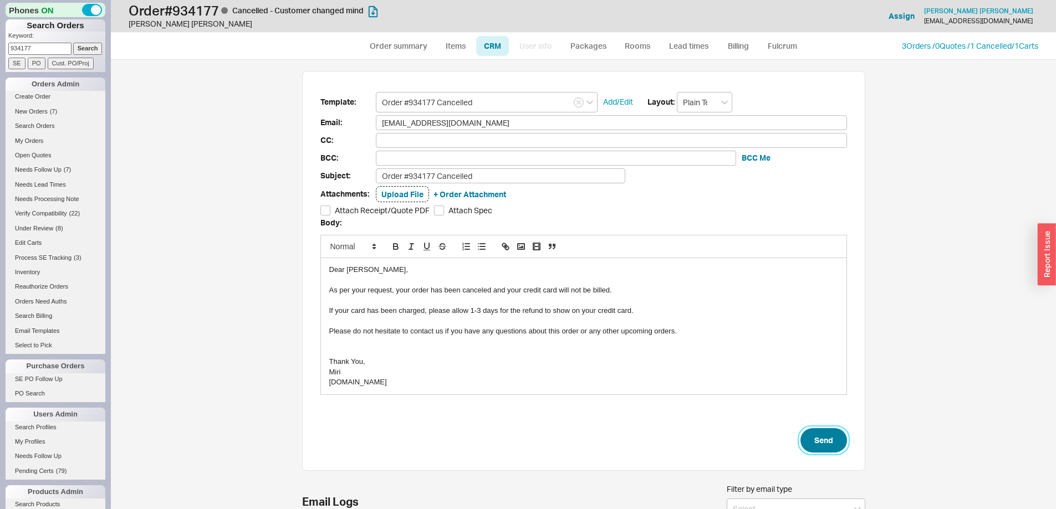
click at [812, 443] on button "Send" at bounding box center [823, 440] width 47 height 24
select select "*"
select select "LOW"
select select "3"
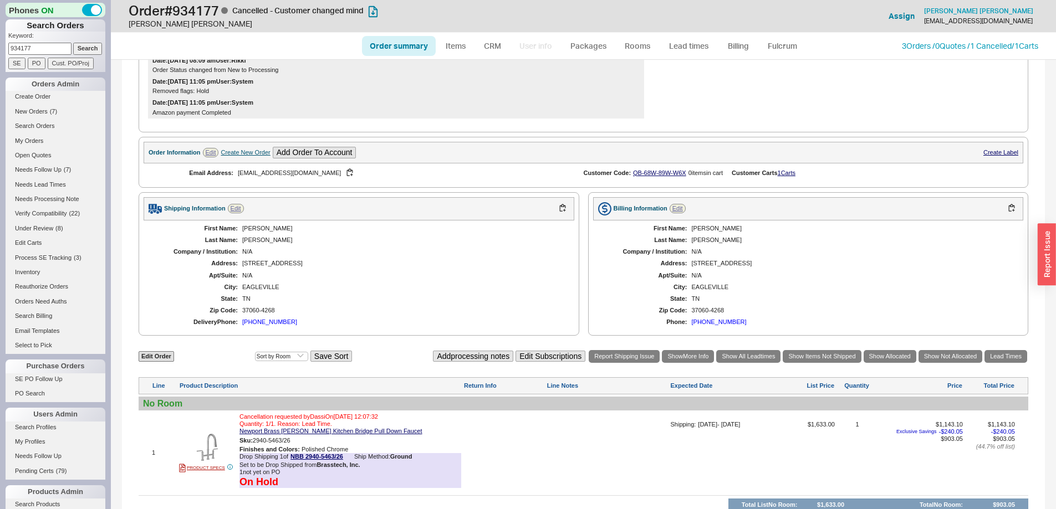
scroll to position [528, 0]
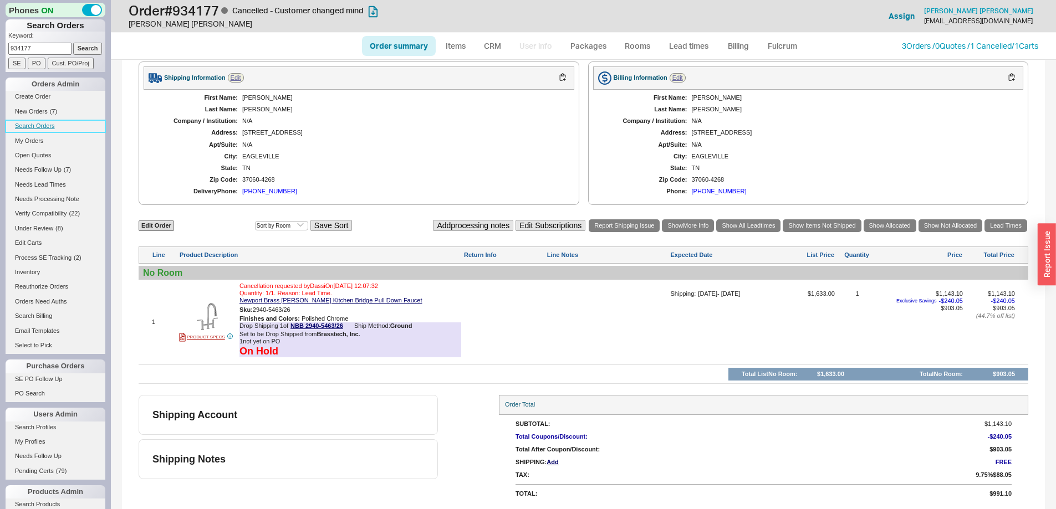
click at [53, 128] on link "Search Orders" at bounding box center [56, 126] width 100 height 12
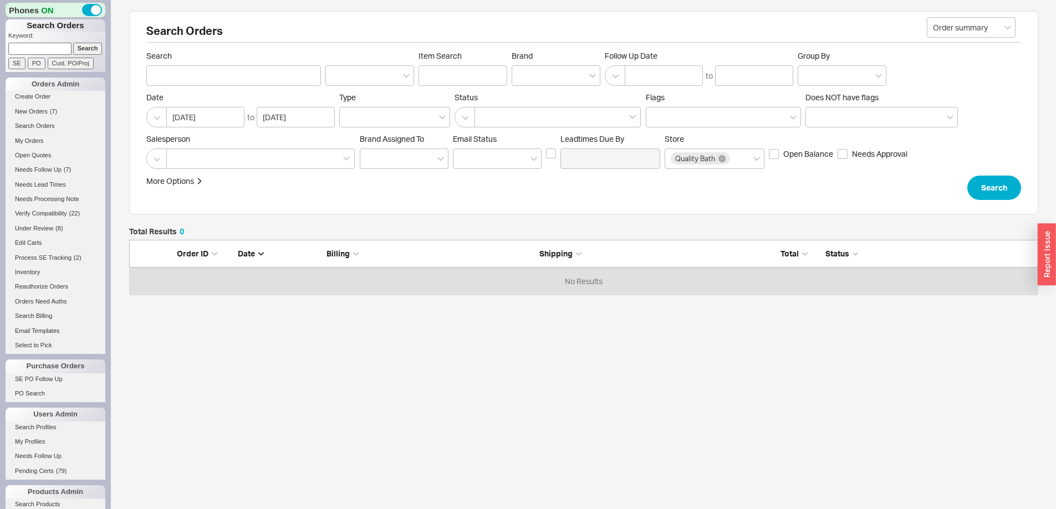
scroll to position [47, 901]
click at [270, 162] on div at bounding box center [260, 159] width 188 height 21
click at [180, 162] on input at bounding box center [176, 158] width 8 height 13
type input "q"
click at [219, 177] on div "QualityBath" at bounding box center [260, 182] width 187 height 20
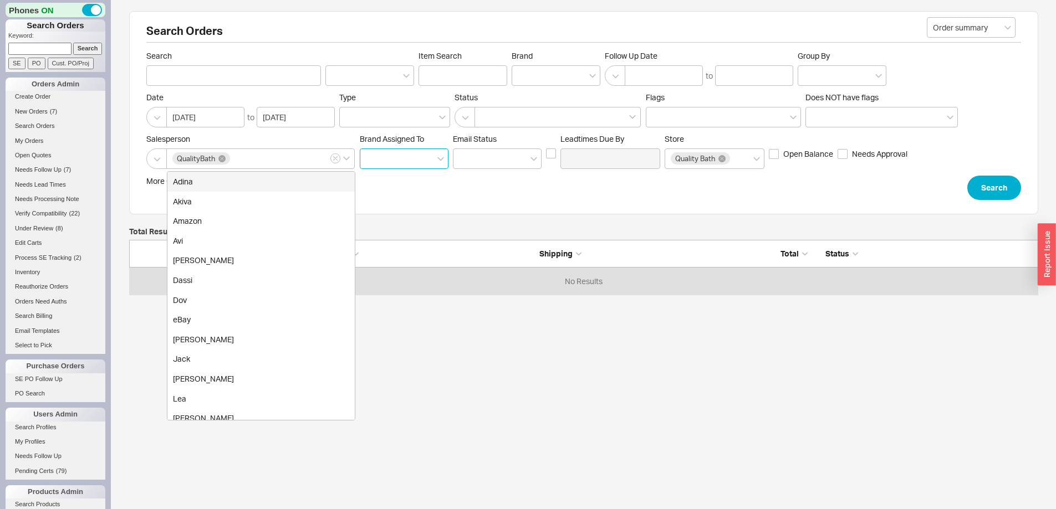
click at [390, 166] on input at bounding box center [404, 159] width 89 height 21
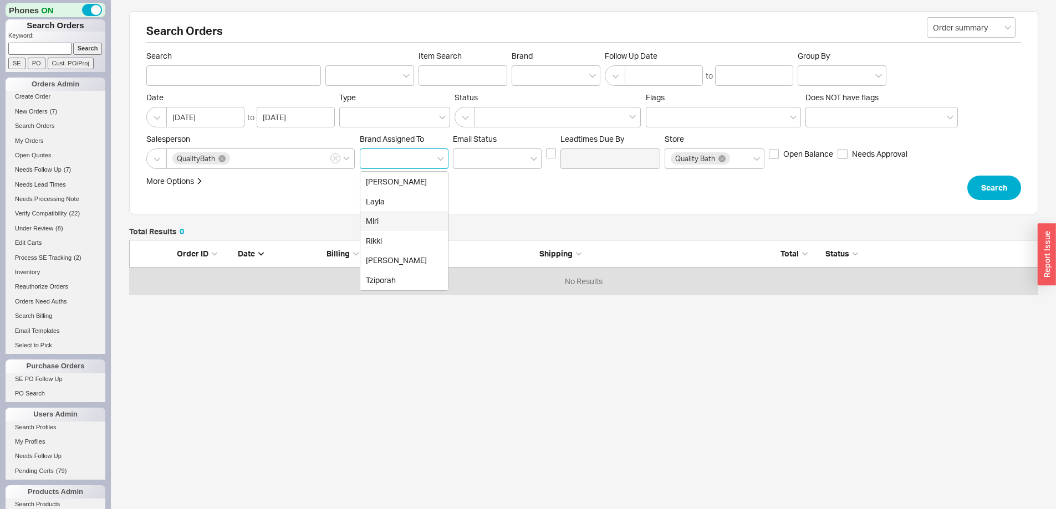
click at [400, 221] on div "Miri" at bounding box center [404, 221] width 88 height 20
type input "Brand"
type input "Miri"
click at [465, 166] on input at bounding box center [497, 159] width 89 height 21
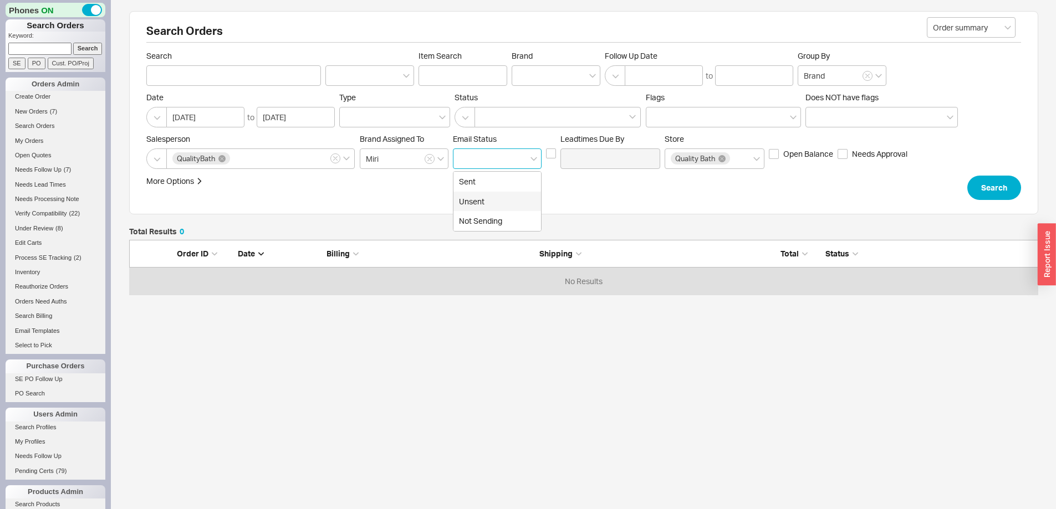
click at [480, 204] on div "Unsent" at bounding box center [497, 202] width 88 height 20
type input "Unsent"
click at [988, 194] on button "Search" at bounding box center [994, 188] width 54 height 24
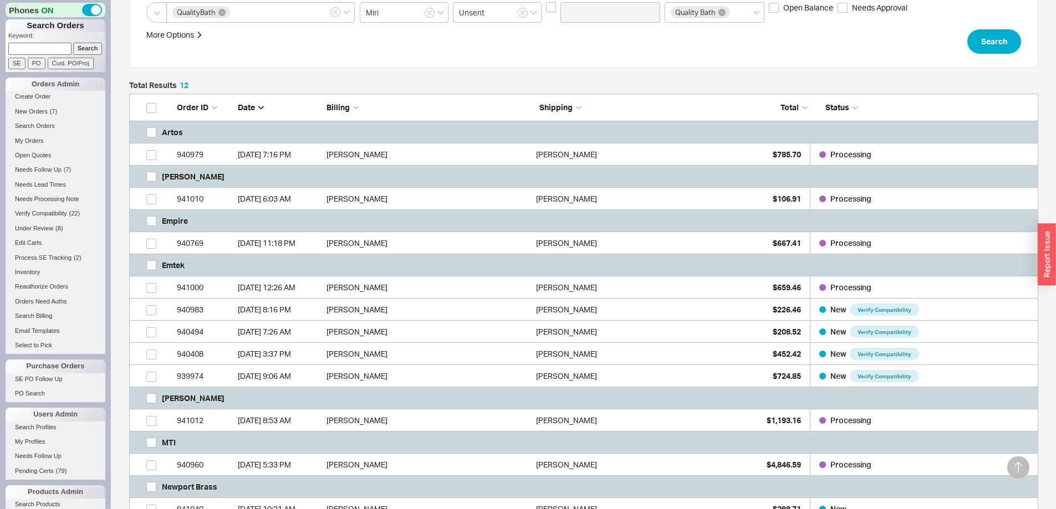
scroll to position [108, 0]
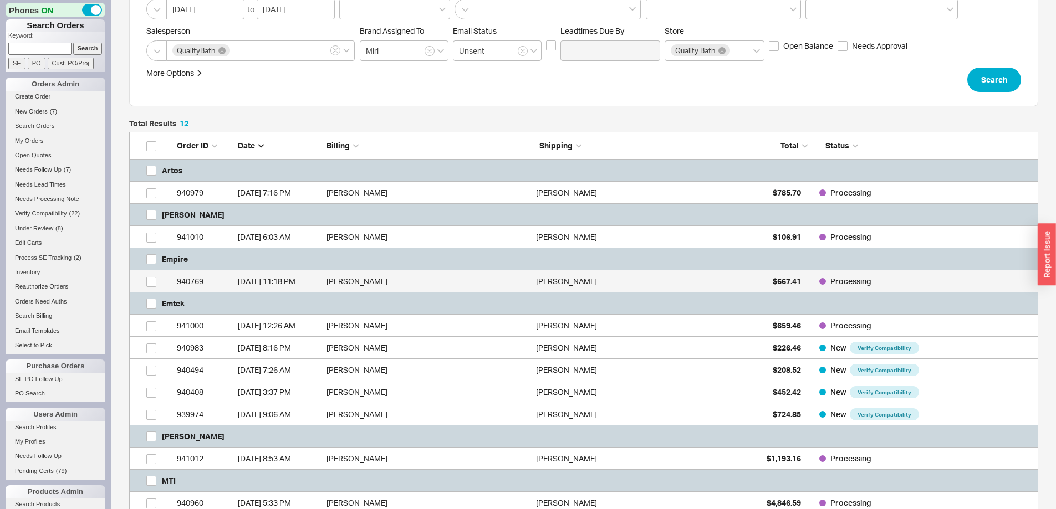
click at [696, 278] on div "Kasia Hochberg" at bounding box center [638, 281] width 204 height 22
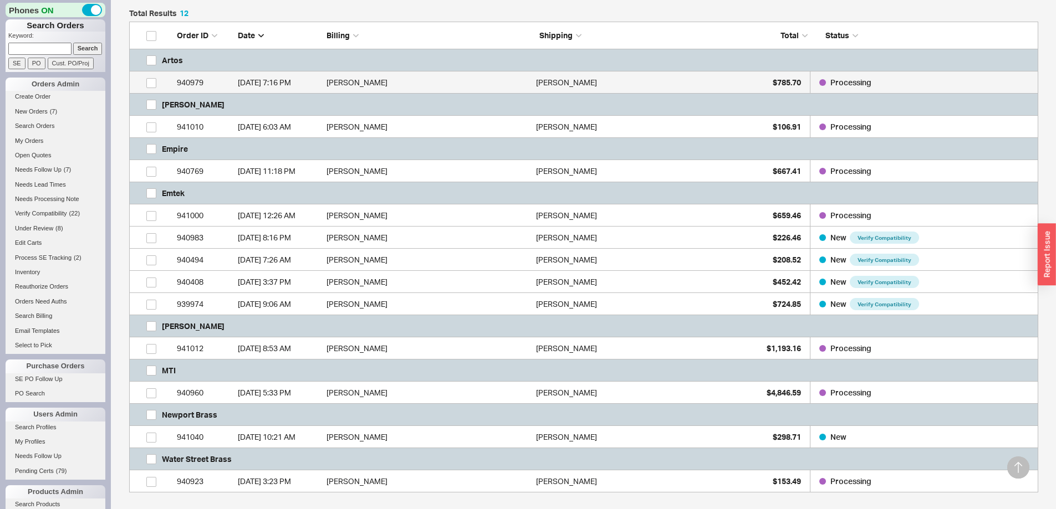
scroll to position [219, 0]
click at [734, 83] on div "Sophia Tevosyan" at bounding box center [638, 82] width 204 height 22
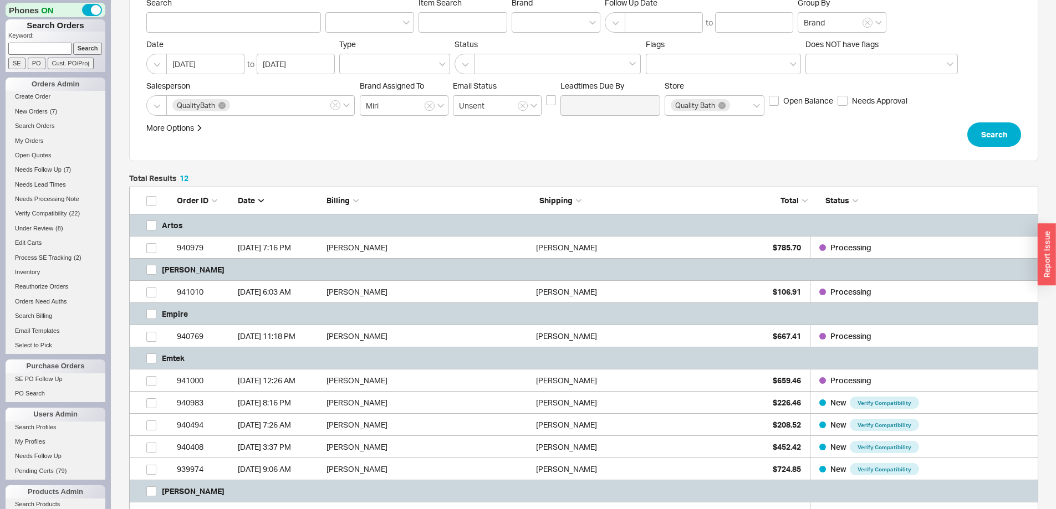
scroll to position [53, 0]
click at [985, 133] on button "Search" at bounding box center [994, 135] width 54 height 24
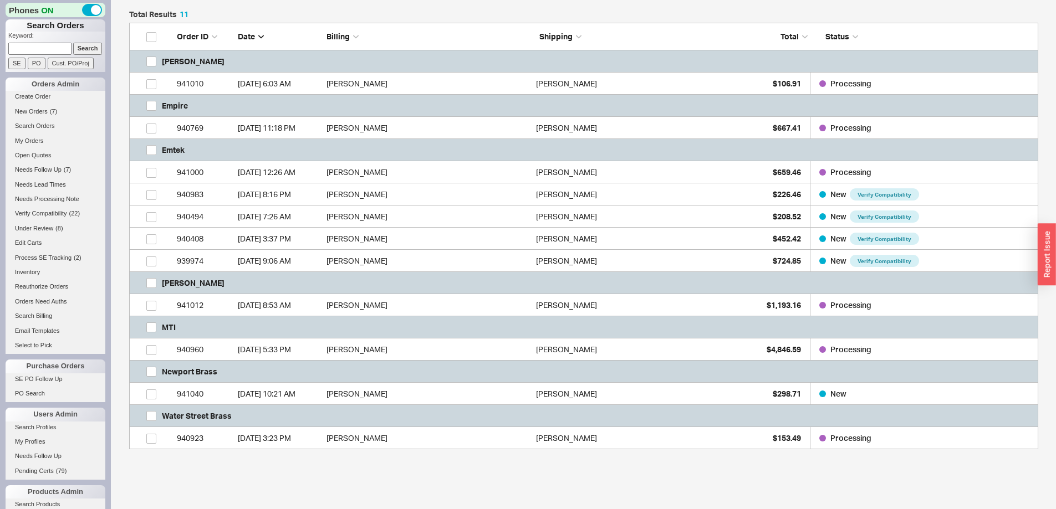
scroll to position [285, 0]
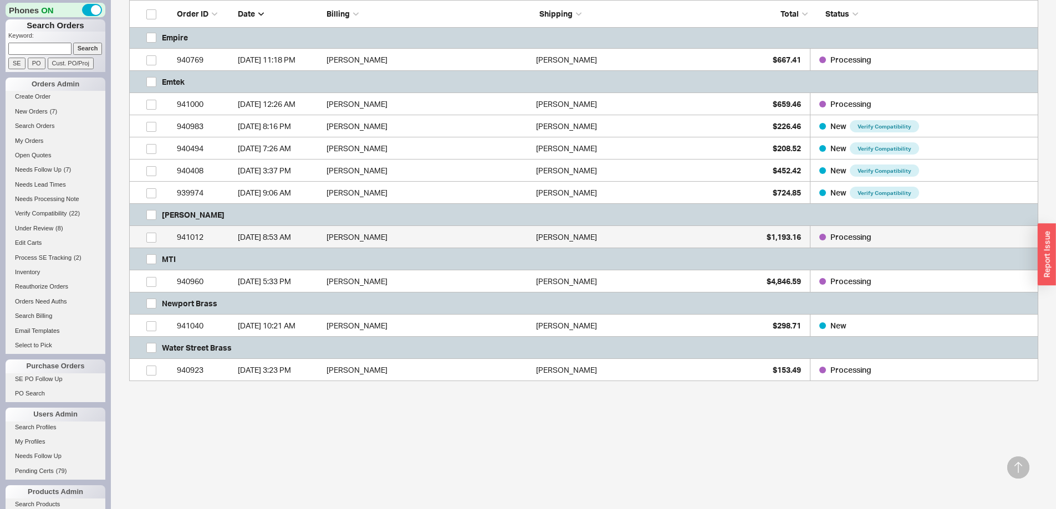
click at [665, 231] on div "Leisy Pina" at bounding box center [638, 237] width 204 height 22
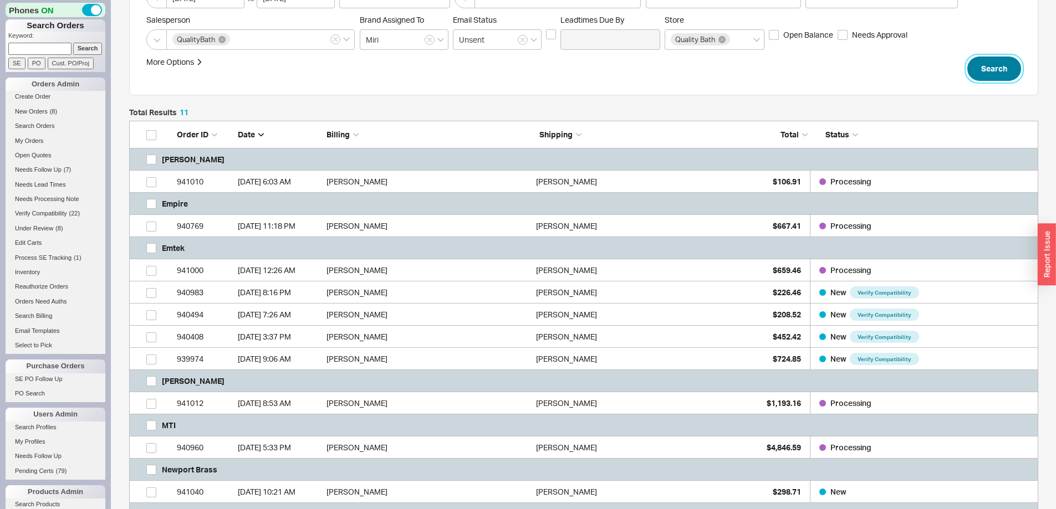
click at [993, 75] on button "Search" at bounding box center [994, 69] width 54 height 24
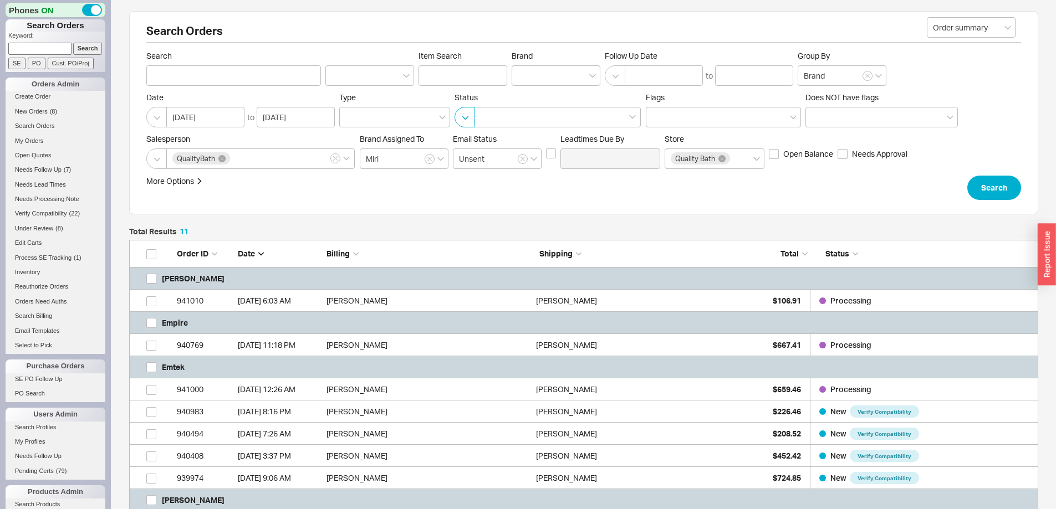
click at [473, 115] on button "button" at bounding box center [464, 117] width 21 height 21
click at [474, 132] on div "Exclude Cancelled/Quotes" at bounding box center [548, 140] width 186 height 20
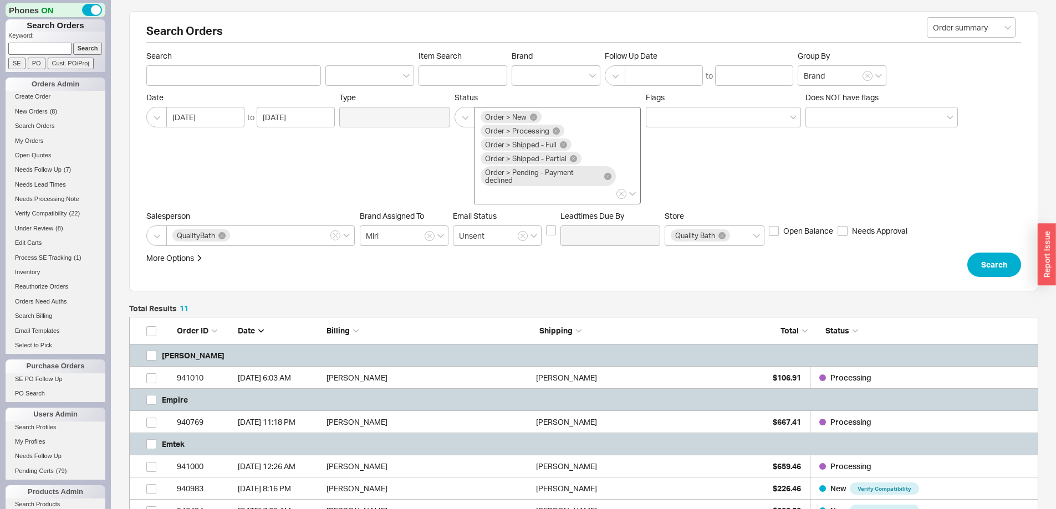
click at [530, 119] on icon at bounding box center [533, 117] width 7 height 7
click at [488, 188] on input "Order > New Order > Processing Order > Shipped - Full Order > Shipped - Partial…" at bounding box center [484, 194] width 8 height 13
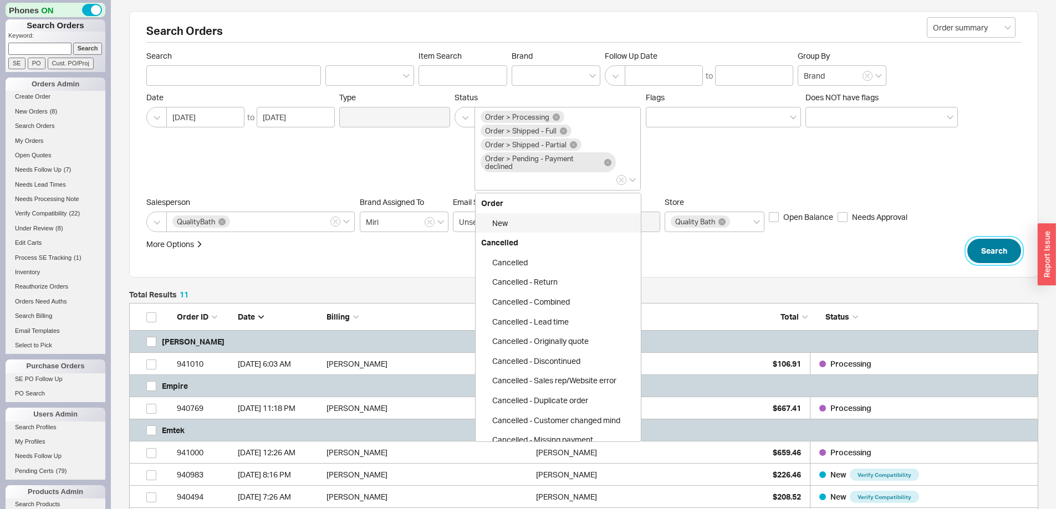
click at [1009, 242] on button "Search" at bounding box center [994, 251] width 54 height 24
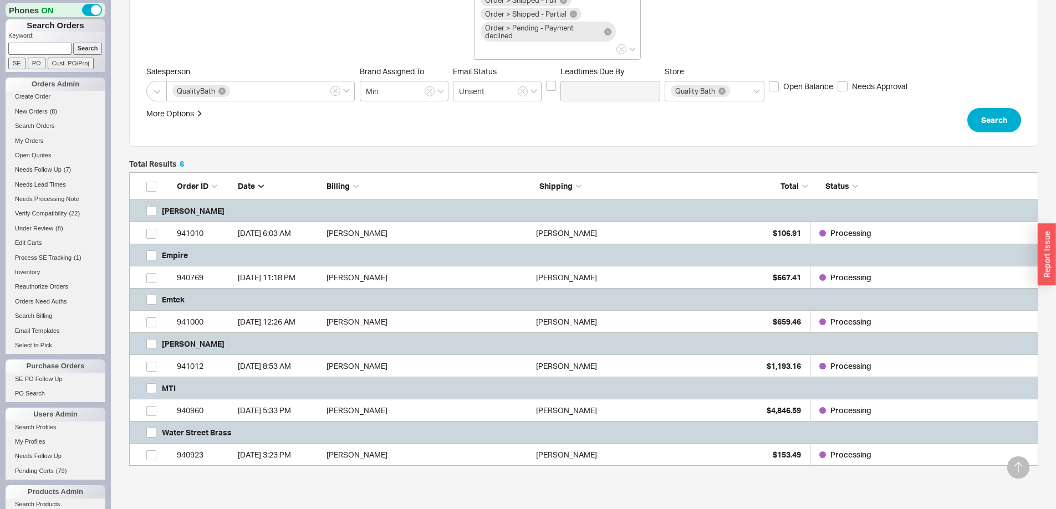
scroll to position [216, 0]
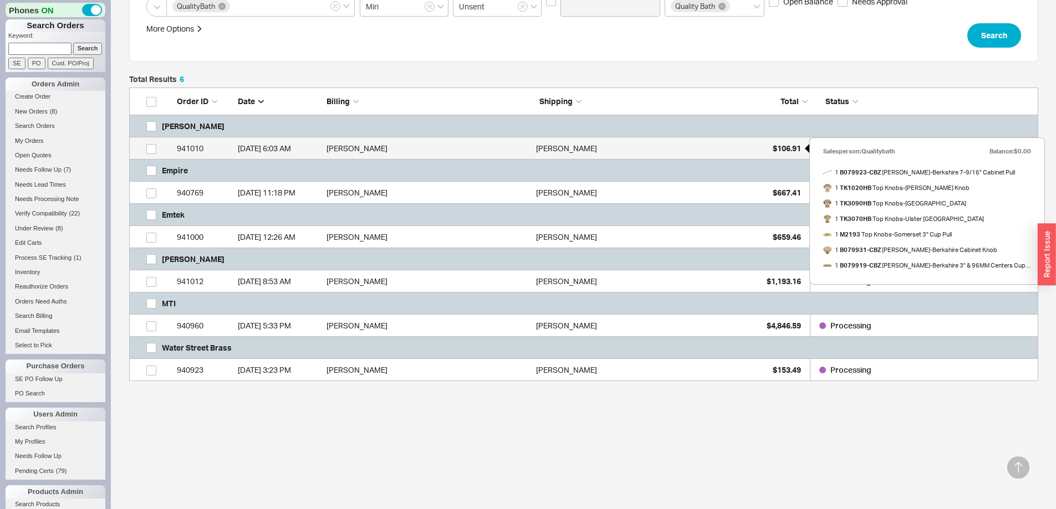
click at [747, 150] on div "$106.91" at bounding box center [772, 148] width 55 height 22
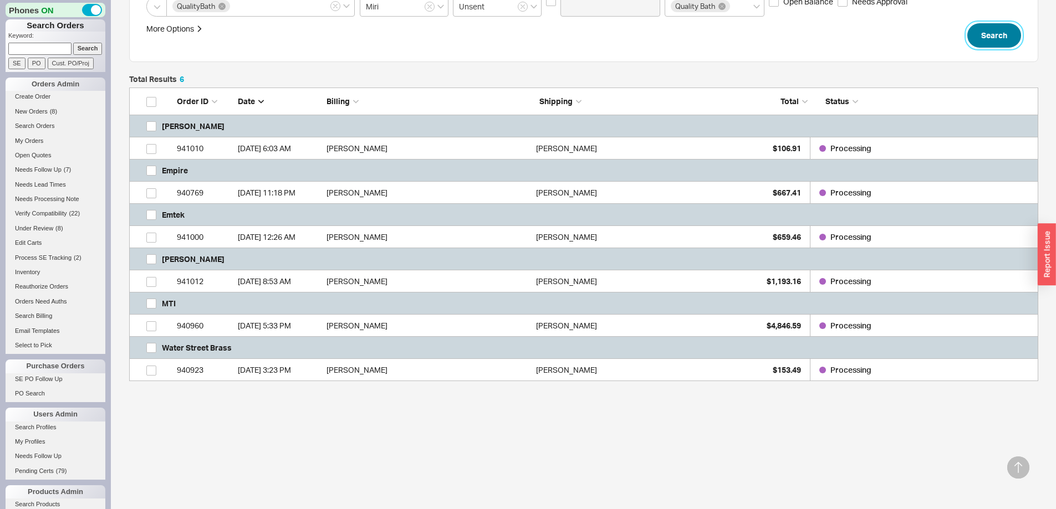
click at [988, 42] on button "Search" at bounding box center [994, 35] width 54 height 24
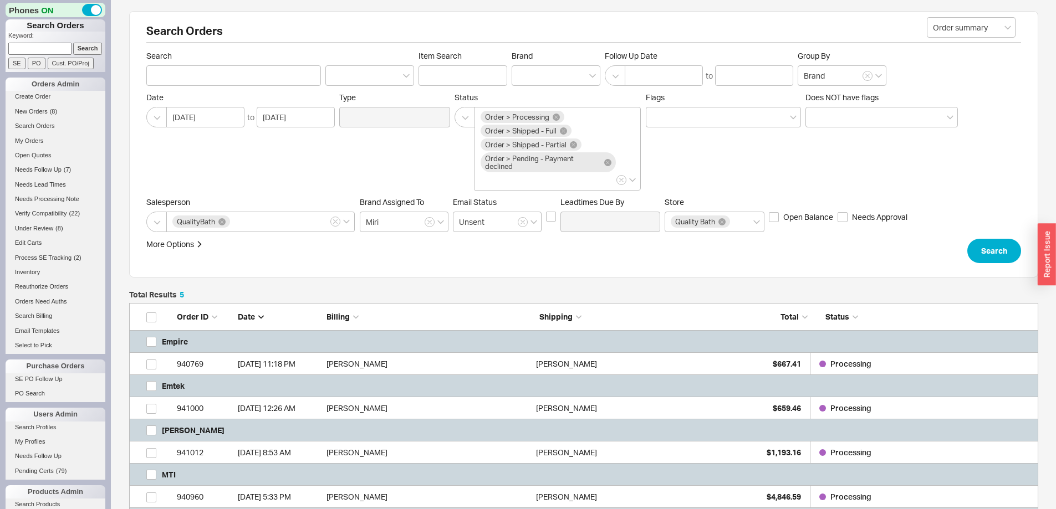
scroll to position [171, 0]
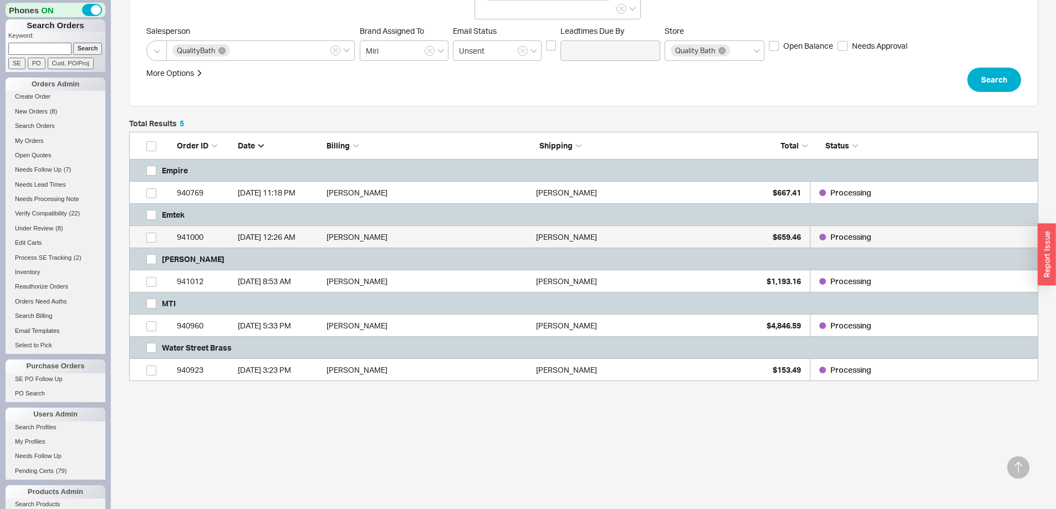
click at [667, 236] on div "Colby Diamant" at bounding box center [638, 237] width 204 height 22
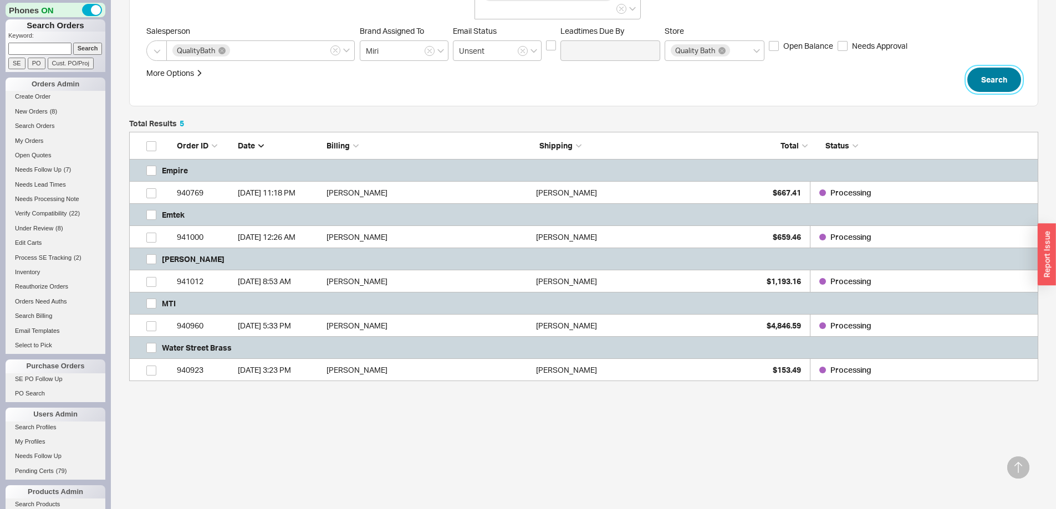
click at [975, 76] on button "Search" at bounding box center [994, 80] width 54 height 24
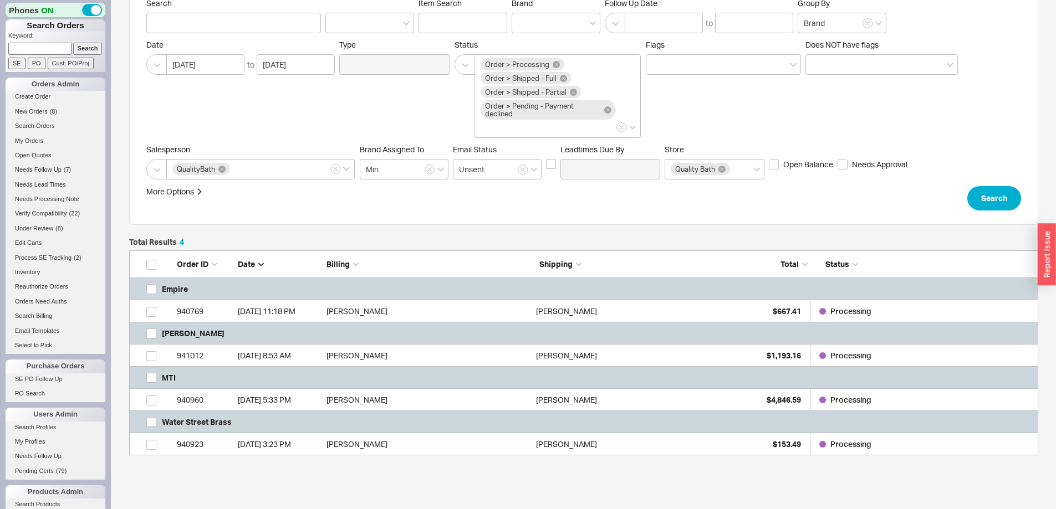
scroll to position [127, 0]
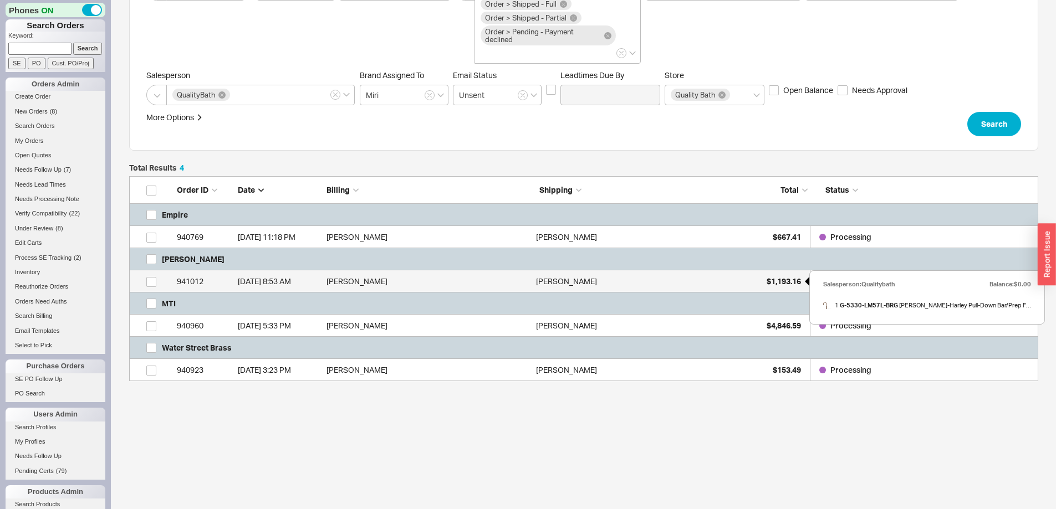
click at [753, 283] on div "$1,193.16" at bounding box center [772, 281] width 55 height 22
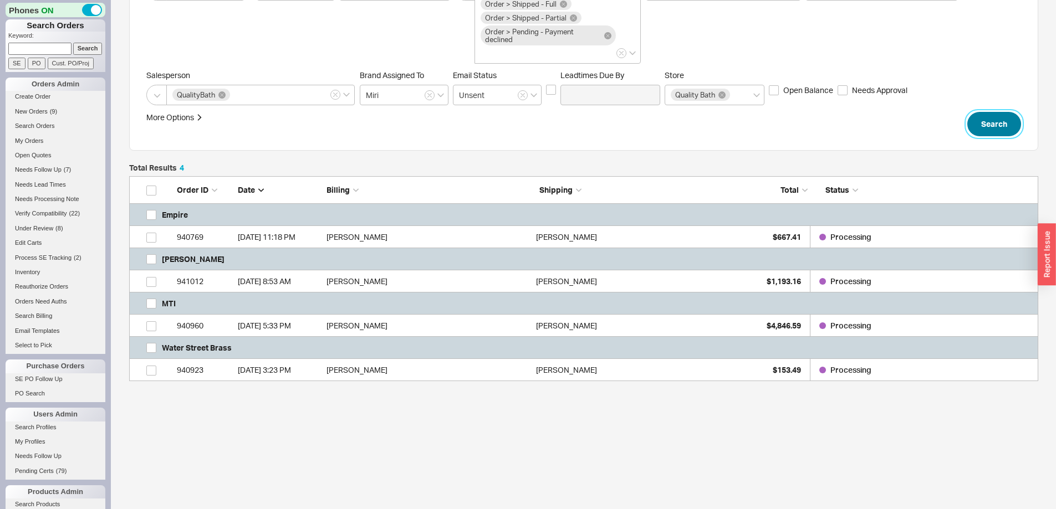
click at [993, 135] on button "Search" at bounding box center [994, 124] width 54 height 24
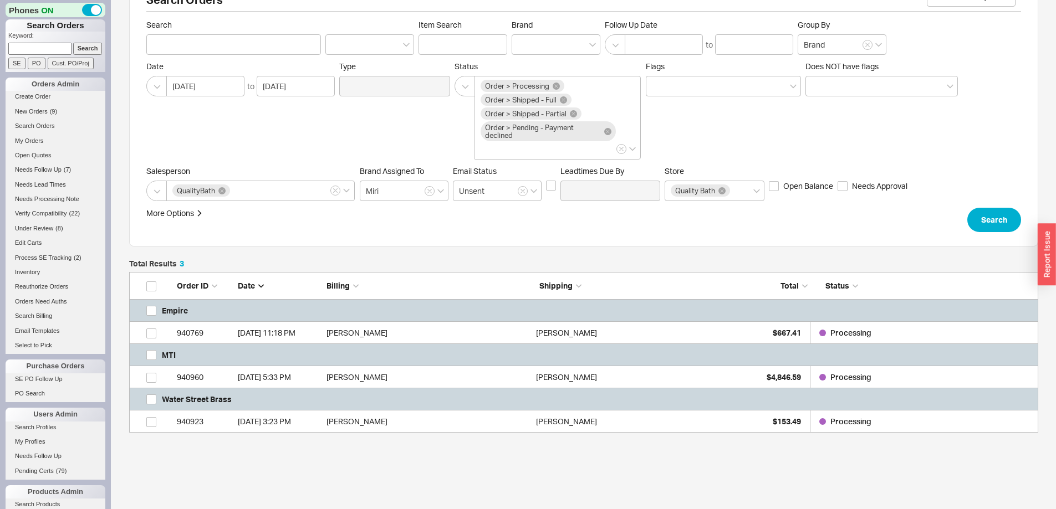
scroll to position [83, 0]
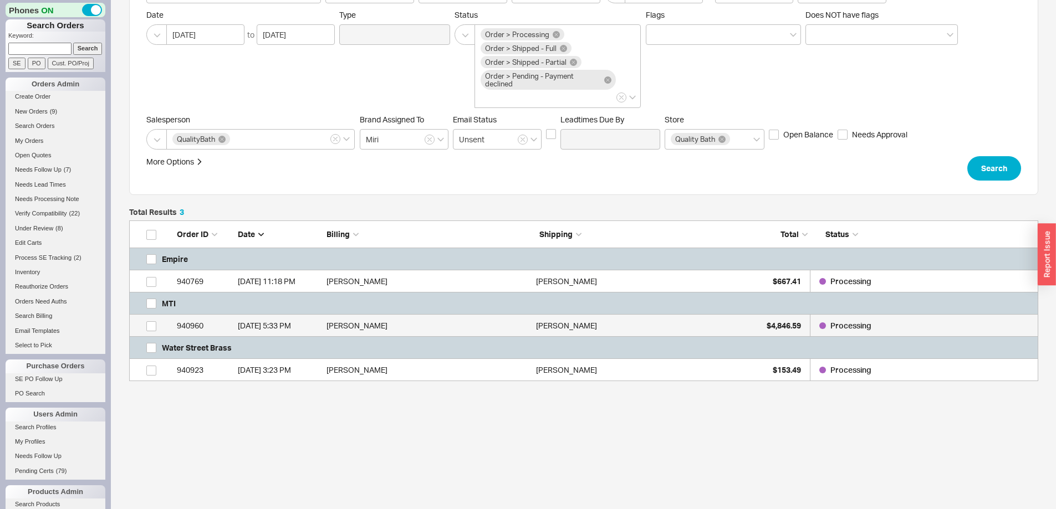
click at [664, 330] on div "Howard Kootstra" at bounding box center [638, 326] width 204 height 22
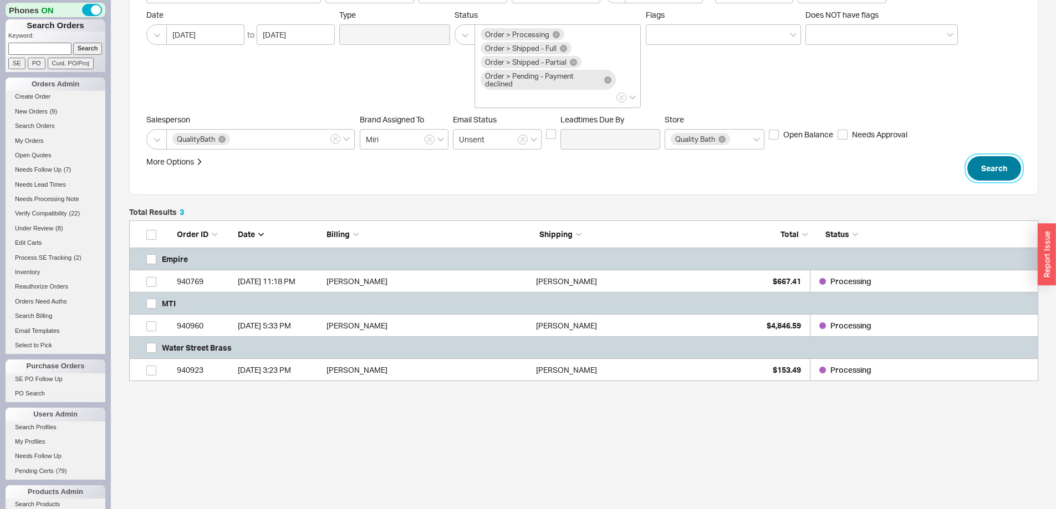
click at [1017, 174] on button "Search" at bounding box center [994, 168] width 54 height 24
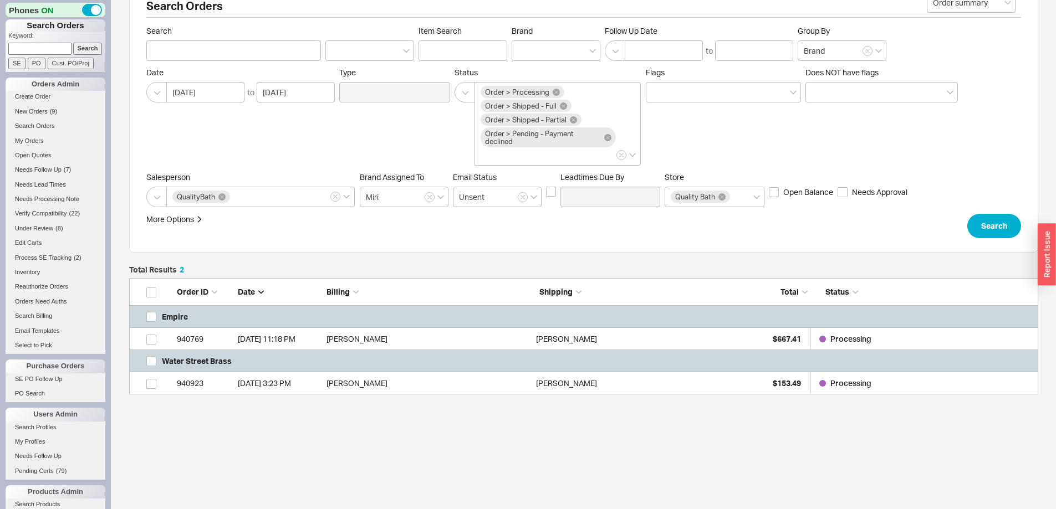
scroll to position [38, 0]
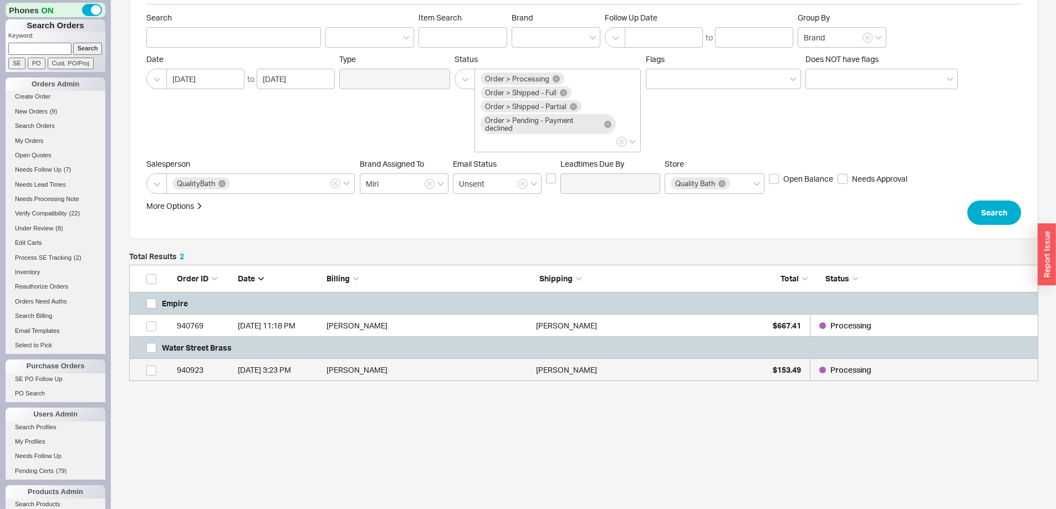
click at [612, 368] on div "Tricia Stacey" at bounding box center [638, 370] width 204 height 22
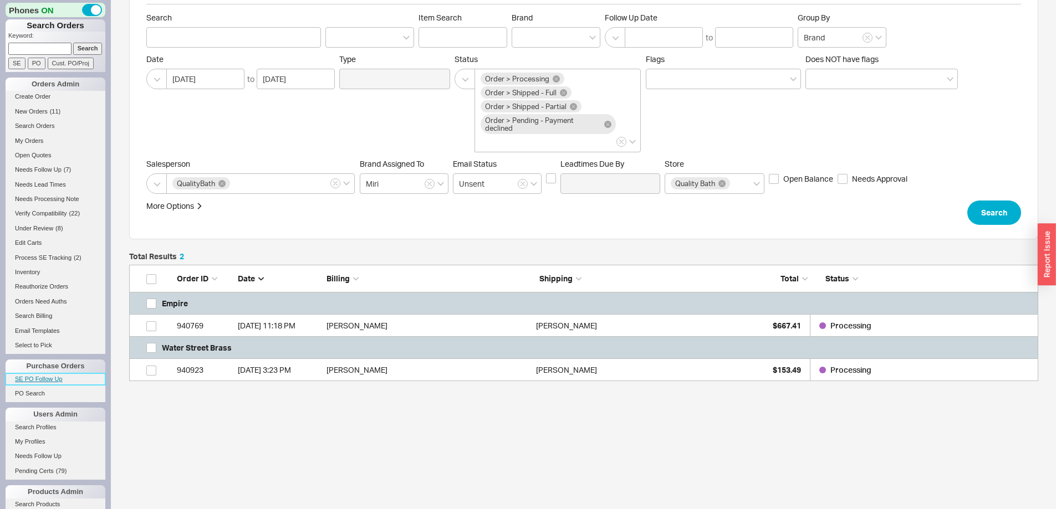
click at [58, 381] on link "SE PO Follow Up" at bounding box center [56, 380] width 100 height 12
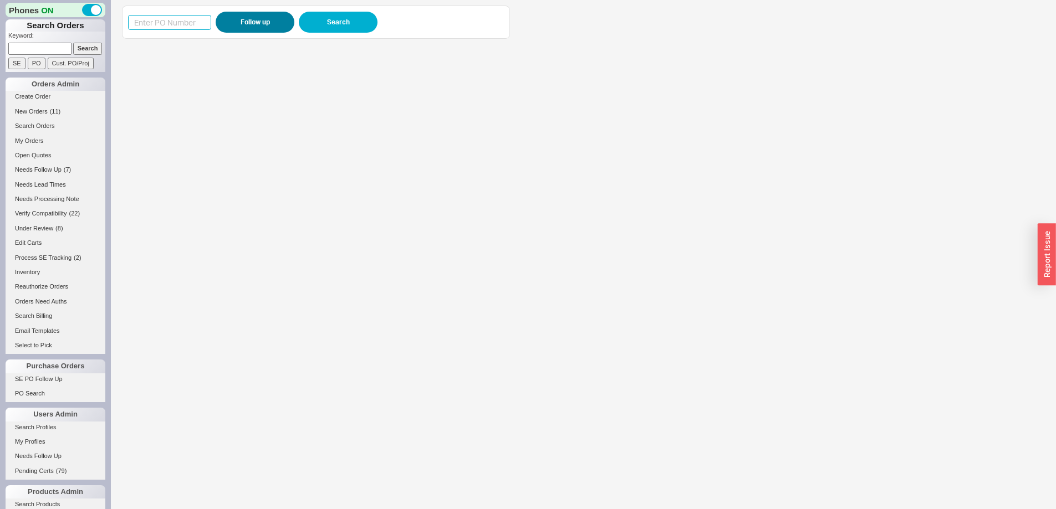
drag, startPoint x: 184, startPoint y: 22, endPoint x: 225, endPoint y: 23, distance: 41.0
click at [184, 22] on input at bounding box center [169, 22] width 83 height 15
paste input "988659"
type input "988659"
click at [238, 23] on button "Follow up" at bounding box center [255, 22] width 79 height 21
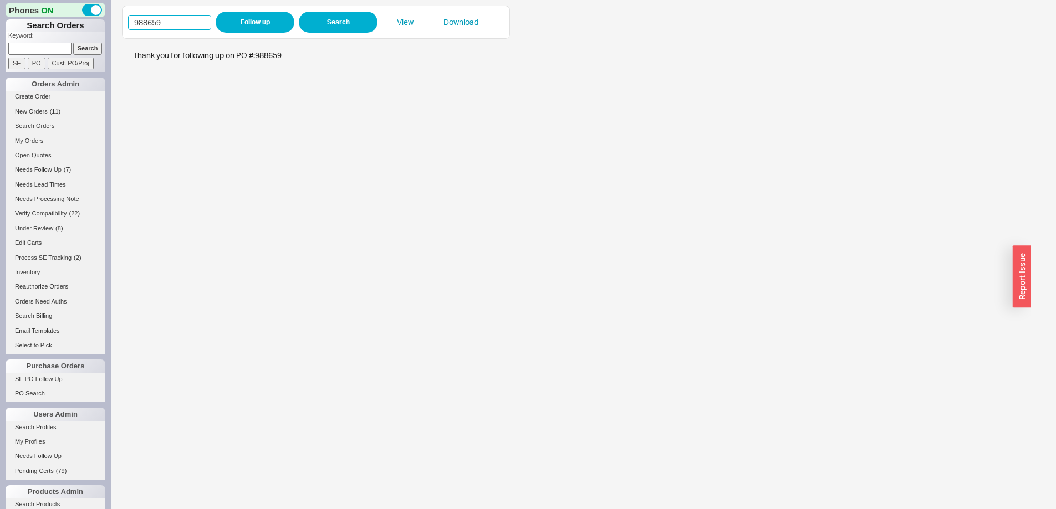
drag, startPoint x: 170, startPoint y: 17, endPoint x: 85, endPoint y: 21, distance: 85.4
click at [85, 21] on div "Phones ON Search Orders Keyword: Search SE PO Cust. PO/Proj Orders Admin Create…" at bounding box center [528, 254] width 1056 height 509
paste input "79053"
type input "979053"
click at [224, 21] on button "Follow up" at bounding box center [255, 22] width 79 height 21
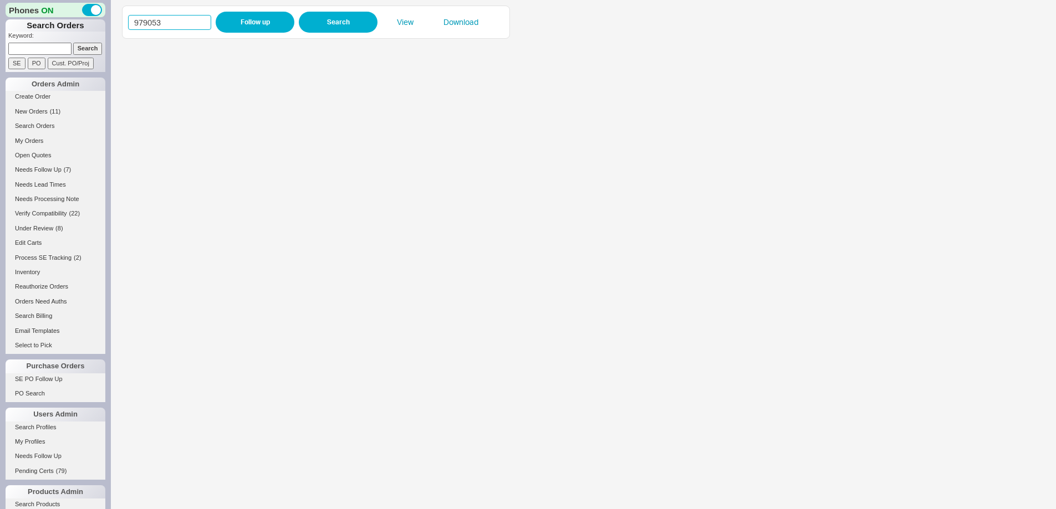
drag, startPoint x: 146, startPoint y: 19, endPoint x: 110, endPoint y: 20, distance: 36.0
click at [110, 20] on div "Phones ON Search Orders Keyword: Search SE PO Cust. PO/Proj Orders Admin Create…" at bounding box center [528, 254] width 1056 height 509
paste input "869"
type input "979869"
click at [241, 25] on button "Follow up" at bounding box center [255, 22] width 79 height 21
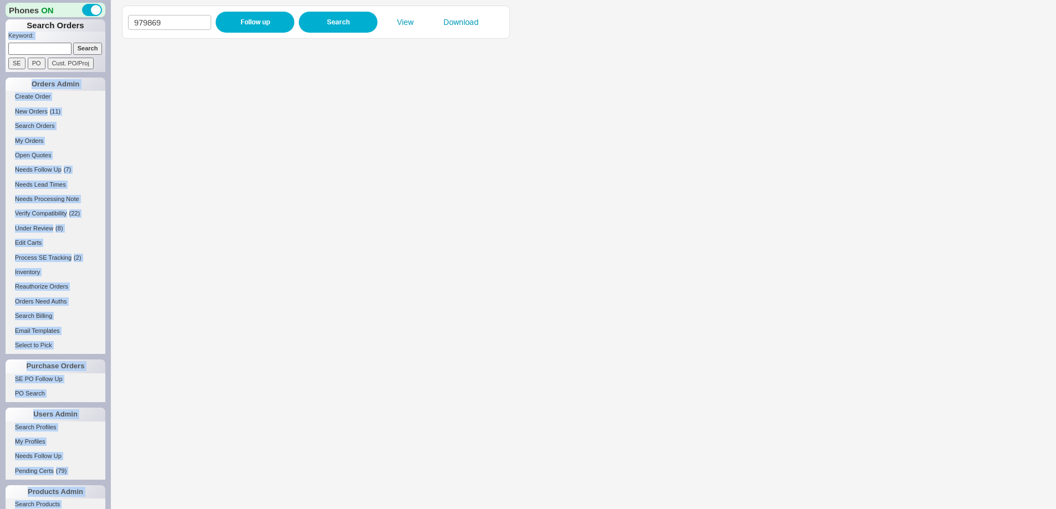
drag, startPoint x: 150, startPoint y: 26, endPoint x: 122, endPoint y: 22, distance: 28.6
click at [104, 20] on div "Phones ON Search Orders Keyword: Search SE PO Cust. PO/Proj Orders Admin Create…" at bounding box center [528, 254] width 1056 height 509
click at [178, 24] on input "979869" at bounding box center [169, 22] width 83 height 15
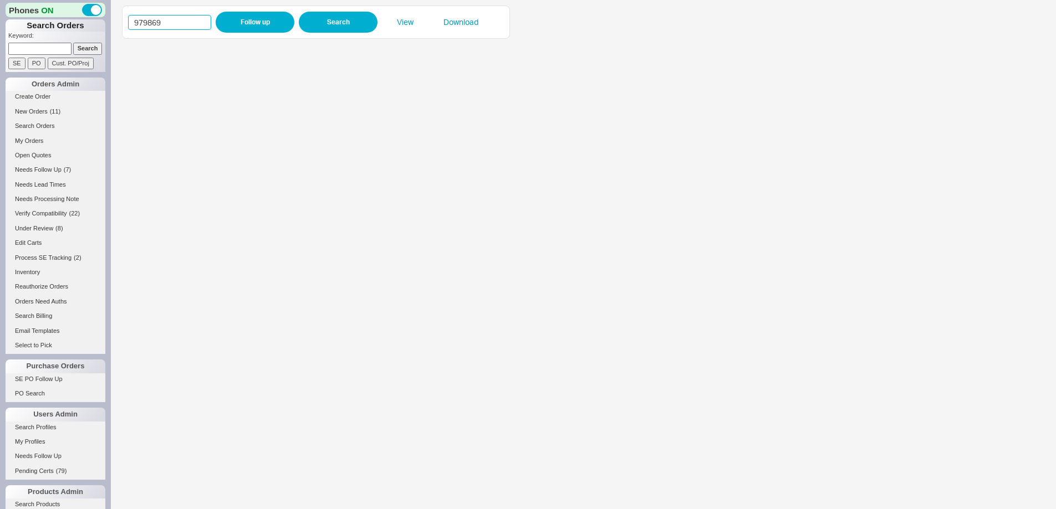
drag, startPoint x: 183, startPoint y: 25, endPoint x: 130, endPoint y: 19, distance: 53.6
click at [130, 19] on input "979869" at bounding box center [169, 22] width 83 height 15
paste input "88618"
type input "988618"
click at [257, 19] on button "Follow up" at bounding box center [255, 22] width 79 height 21
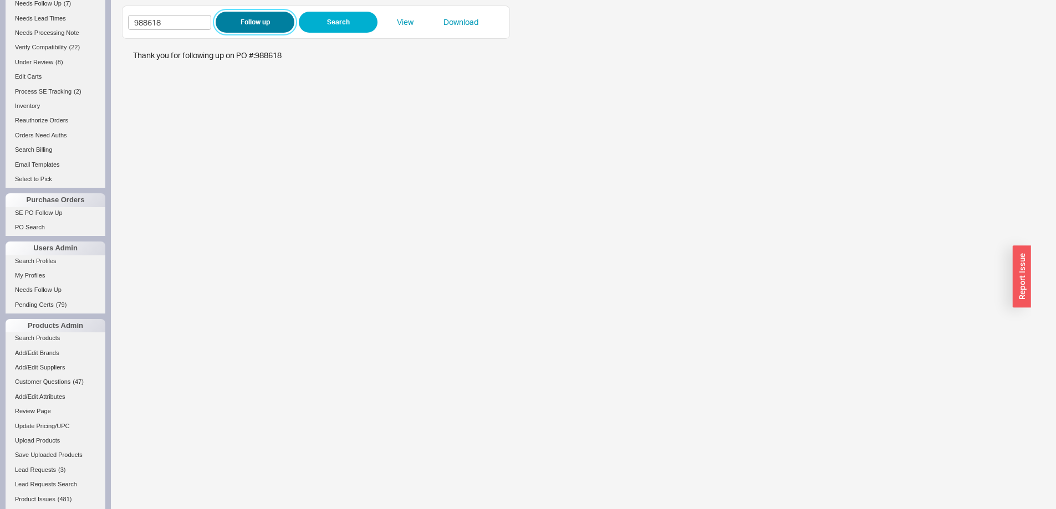
click at [236, 21] on button "Follow up" at bounding box center [255, 22] width 79 height 21
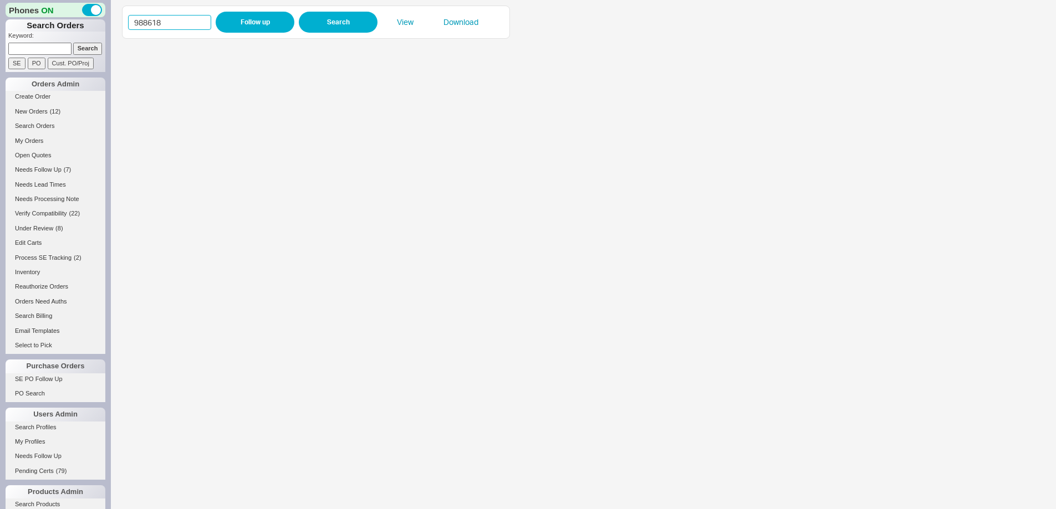
drag, startPoint x: 171, startPoint y: 21, endPoint x: 98, endPoint y: 22, distance: 73.7
click at [98, 22] on div "Phones ON Search Orders Keyword: Search SE PO Cust. PO/Proj Orders Admin Create…" at bounding box center [528, 254] width 1056 height 509
paste input "1216"
type input "981216"
click at [253, 28] on button "Follow up" at bounding box center [255, 22] width 79 height 21
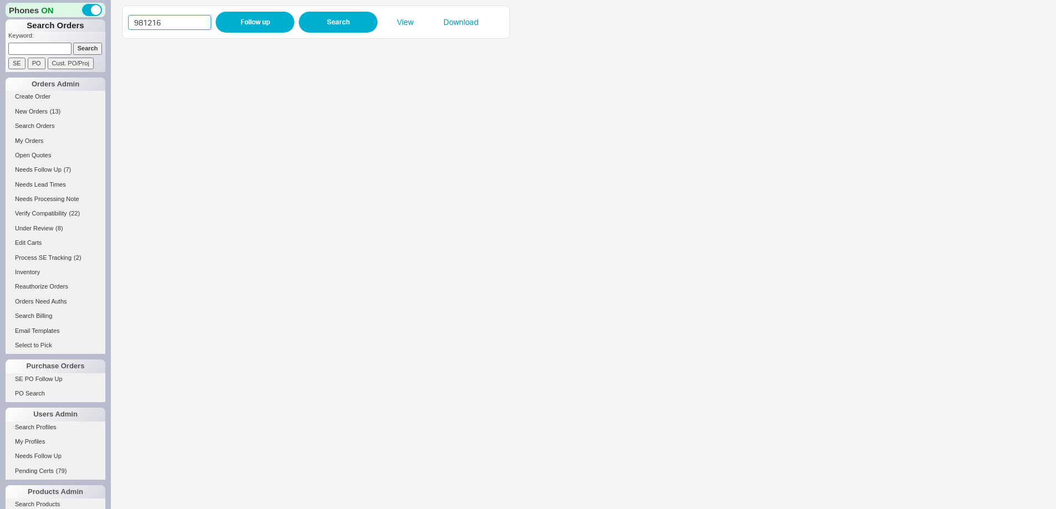
drag, startPoint x: 193, startPoint y: 25, endPoint x: 19, endPoint y: 99, distance: 189.0
click at [117, 24] on div "981216 Follow up Search View Download" at bounding box center [583, 254] width 945 height 509
paste input "8559"
type input "988559"
click at [249, 20] on button "Follow up" at bounding box center [255, 22] width 79 height 21
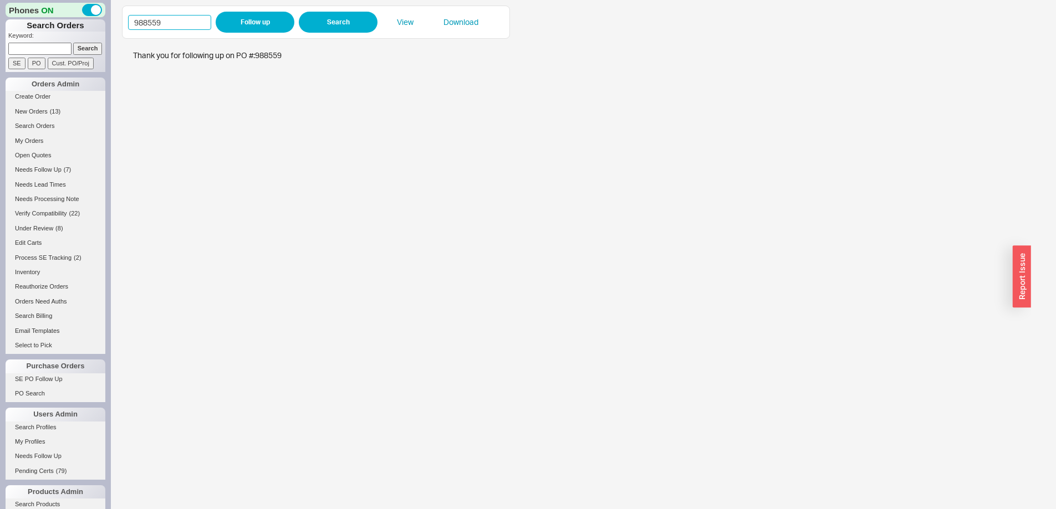
drag, startPoint x: 162, startPoint y: 24, endPoint x: 50, endPoint y: 41, distance: 113.7
click at [94, 19] on div "Phones ON Search Orders Keyword: Search SE PO Cust. PO/Proj Orders Admin Create…" at bounding box center [528, 254] width 1056 height 509
paste input "671"
type input "988671"
click at [247, 19] on button "Follow up" at bounding box center [255, 22] width 79 height 21
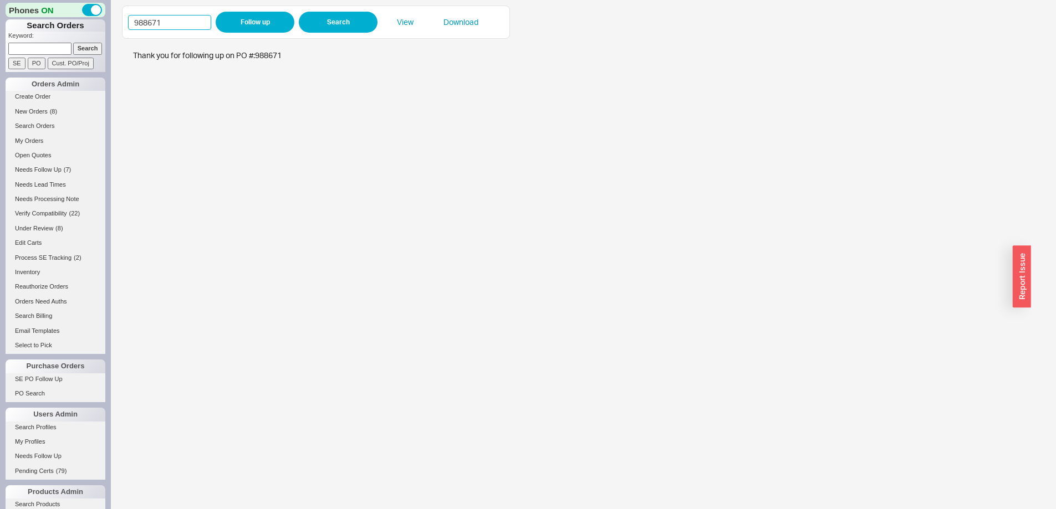
drag, startPoint x: 176, startPoint y: 27, endPoint x: 101, endPoint y: 9, distance: 76.8
click at [101, 9] on div "Phones ON Search Orders Keyword: Search SE PO Cust. PO/Proj Orders Admin Create…" at bounding box center [528, 254] width 1056 height 509
paste input "57"
type input "988657"
click at [248, 24] on button "Follow up" at bounding box center [255, 22] width 79 height 21
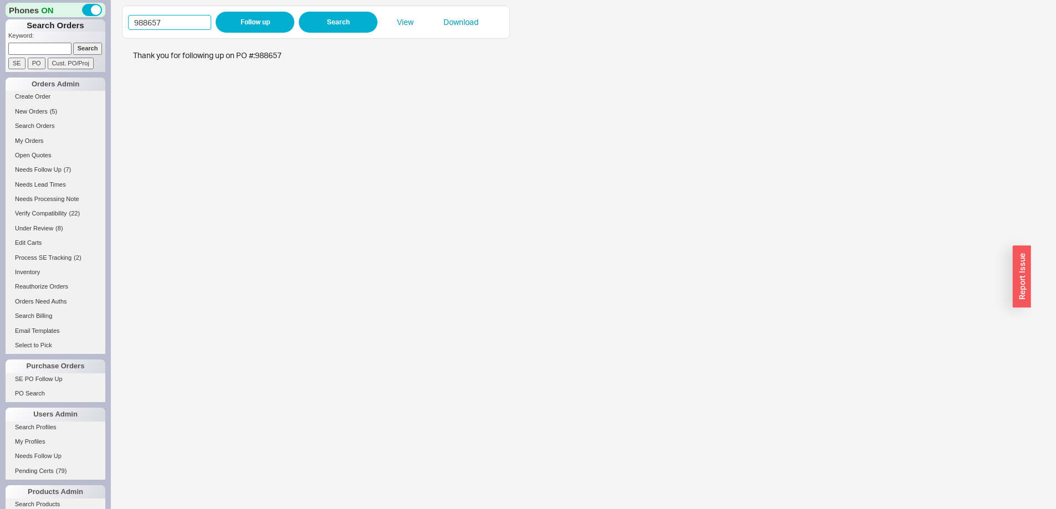
click at [114, 18] on div "988657 Follow up Search View Download" at bounding box center [583, 254] width 945 height 509
paste input "70"
type input "988670"
click at [240, 22] on button "Follow up" at bounding box center [255, 22] width 79 height 21
drag, startPoint x: 127, startPoint y: 18, endPoint x: 117, endPoint y: 17, distance: 10.6
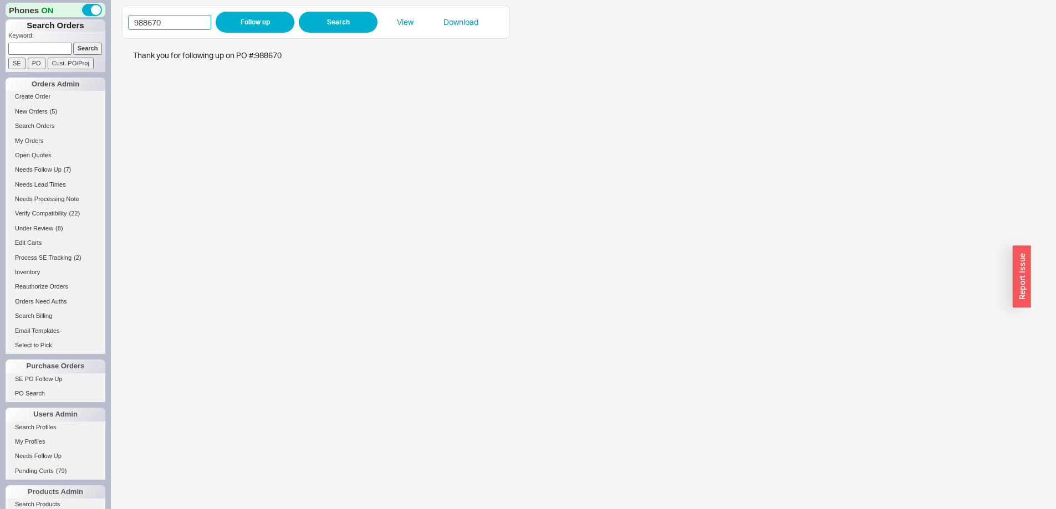
click at [117, 17] on div "988670 Follow up Search View Download" at bounding box center [583, 254] width 945 height 509
paste input "7414"
type input "987414"
click at [277, 19] on button "Follow up" at bounding box center [255, 22] width 79 height 21
drag, startPoint x: 177, startPoint y: 23, endPoint x: 121, endPoint y: 11, distance: 57.2
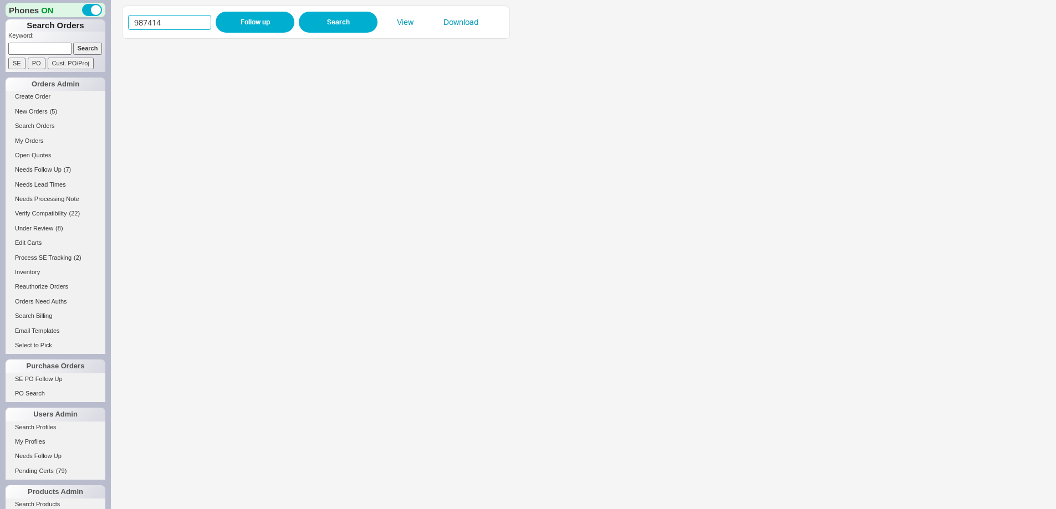
click at [121, 11] on div "987414 Follow up Search View Download" at bounding box center [583, 254] width 945 height 509
paste input "5"
type input "987415"
click at [226, 22] on button "Follow up" at bounding box center [255, 22] width 79 height 21
drag, startPoint x: 155, startPoint y: 22, endPoint x: 91, endPoint y: 22, distance: 63.7
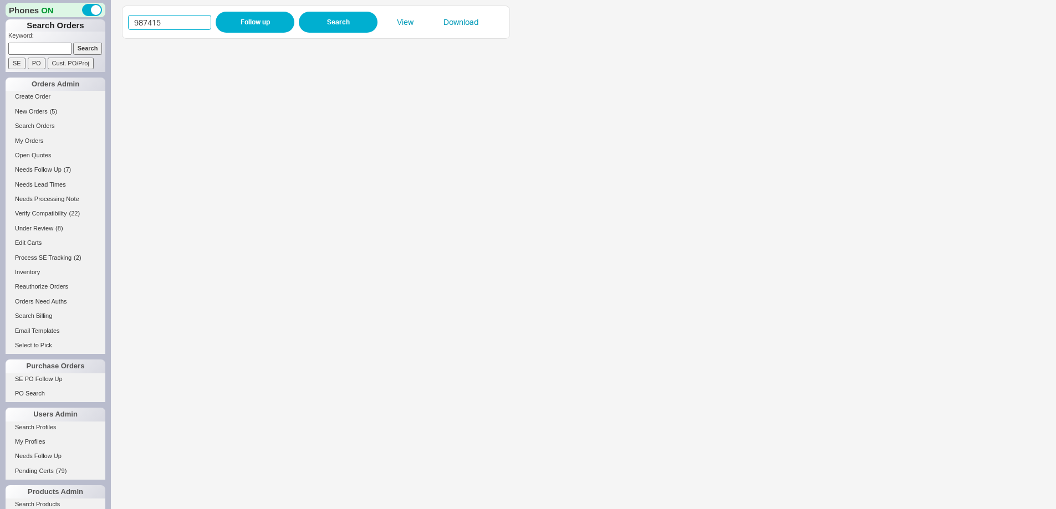
click at [91, 22] on div "Phones ON Search Orders Keyword: Search SE PO Cust. PO/Proj Orders Admin Create…" at bounding box center [528, 254] width 1056 height 509
paste input "8446"
type input "988446"
click at [241, 28] on button "Follow up" at bounding box center [255, 22] width 79 height 21
drag, startPoint x: 135, startPoint y: 22, endPoint x: 105, endPoint y: 18, distance: 30.8
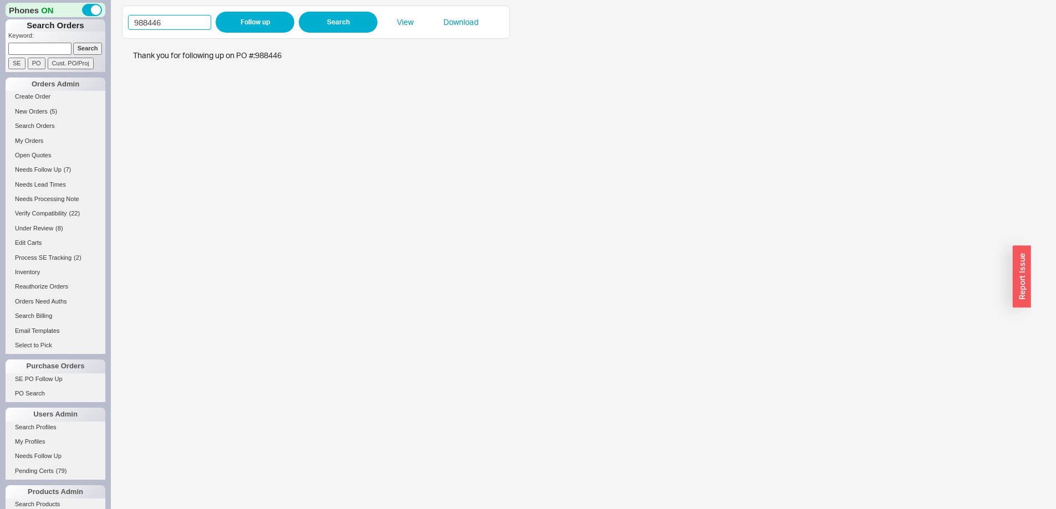
click at [105, 18] on div "Phones ON Search Orders Keyword: Search SE PO Cust. PO/Proj Orders Admin Create…" at bounding box center [528, 254] width 1056 height 509
paste input "55"
type input "988455"
click at [228, 28] on button "Follow up" at bounding box center [255, 22] width 79 height 21
drag, startPoint x: 158, startPoint y: 24, endPoint x: 147, endPoint y: 24, distance: 11.7
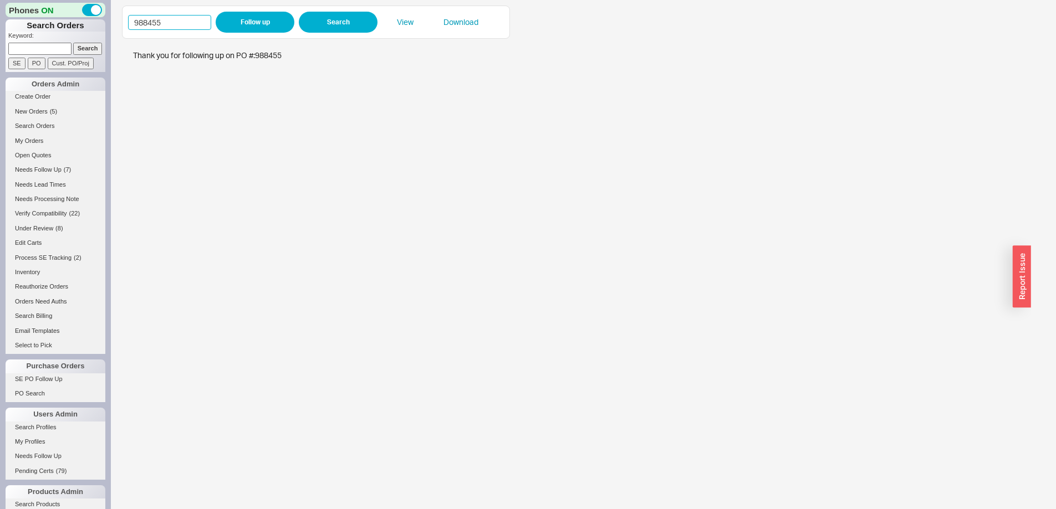
click at [105, 21] on div "Phones ON Search Orders Keyword: Search SE PO Cust. PO/Proj Orders Admin Create…" at bounding box center [528, 254] width 1056 height 509
drag, startPoint x: 166, startPoint y: 24, endPoint x: 109, endPoint y: 19, distance: 57.3
click at [109, 19] on div "Phones ON Search Orders Keyword: Search SE PO Cust. PO/Proj Orders Admin Create…" at bounding box center [528, 254] width 1056 height 509
paste input "374"
type input "988374"
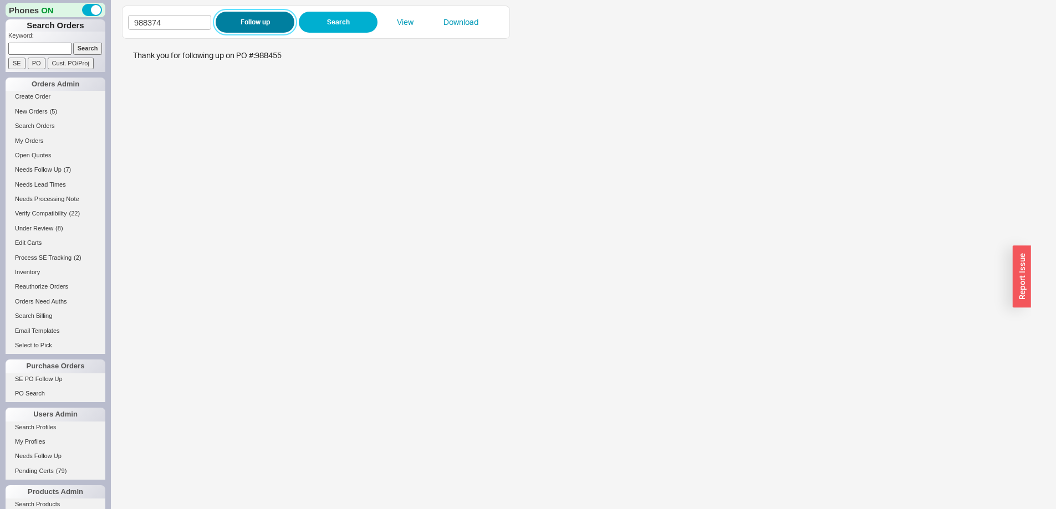
click at [242, 23] on button "Follow up" at bounding box center [255, 22] width 79 height 21
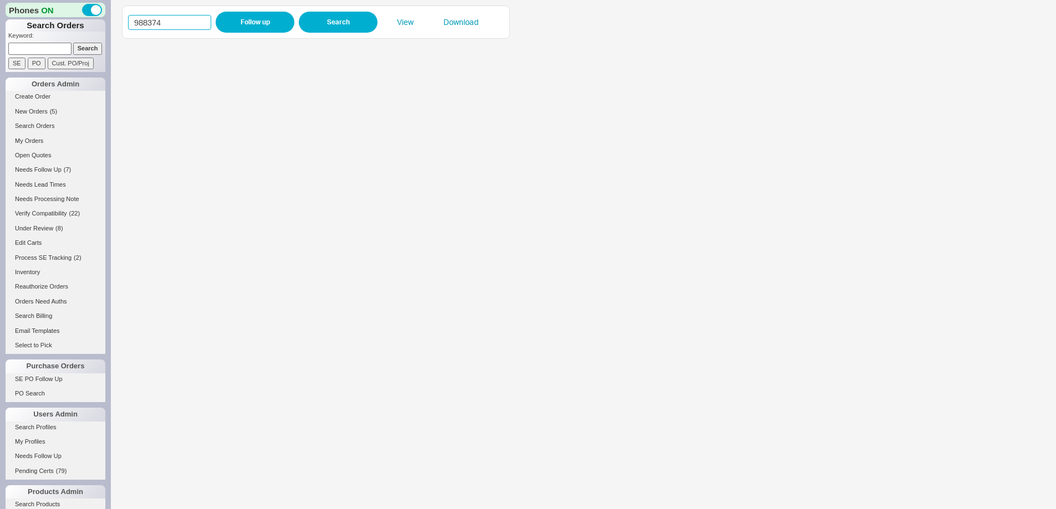
drag, startPoint x: 163, startPoint y: 23, endPoint x: 80, endPoint y: 22, distance: 83.7
click at [80, 22] on div "Phones ON Search Orders Keyword: Search SE PO Cust. PO/Proj Orders Admin Create…" at bounding box center [528, 254] width 1056 height 509
paste input "498"
type input "988498"
click at [245, 22] on button "Follow up" at bounding box center [255, 22] width 79 height 21
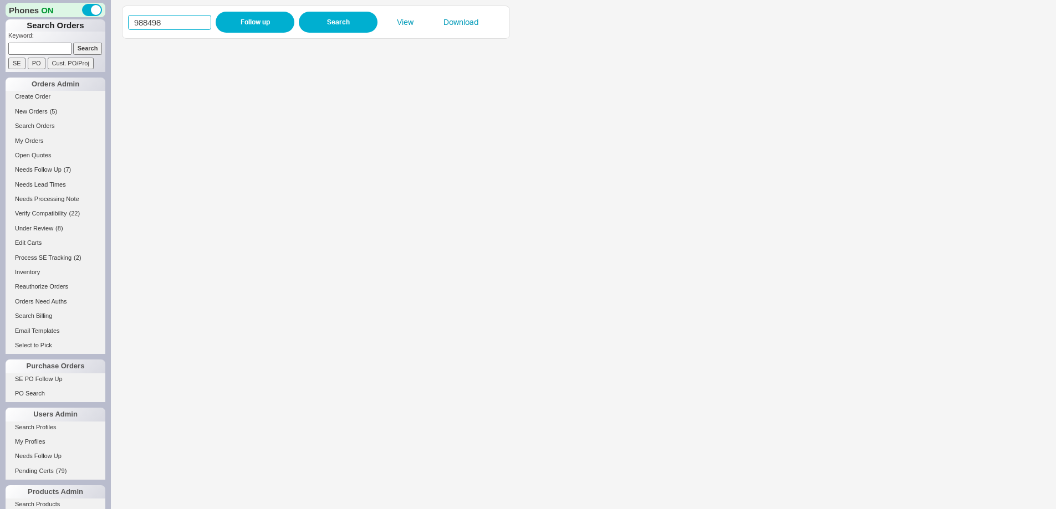
drag, startPoint x: 154, startPoint y: 27, endPoint x: 133, endPoint y: 24, distance: 20.7
click at [124, 23] on div "988498 Follow up Search View Download" at bounding box center [316, 22] width 388 height 33
paste input "387"
type input "988387"
click at [224, 25] on button "Follow up" at bounding box center [255, 22] width 79 height 21
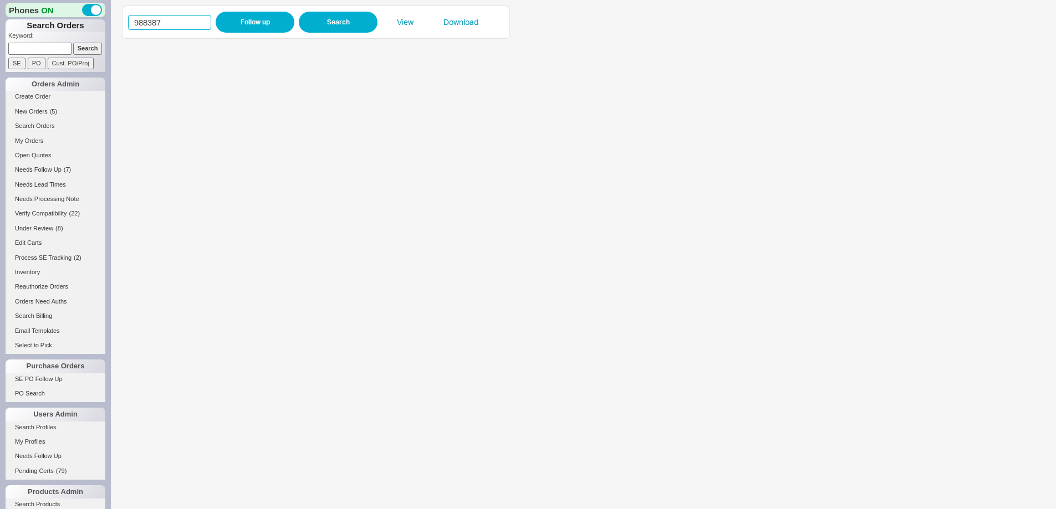
drag, startPoint x: 183, startPoint y: 21, endPoint x: 115, endPoint y: 22, distance: 67.6
click at [120, 22] on div "988387 Follow up Search View Download" at bounding box center [583, 254] width 945 height 509
paste input "0"
type input "988087"
click at [244, 21] on button "Follow up" at bounding box center [255, 22] width 79 height 21
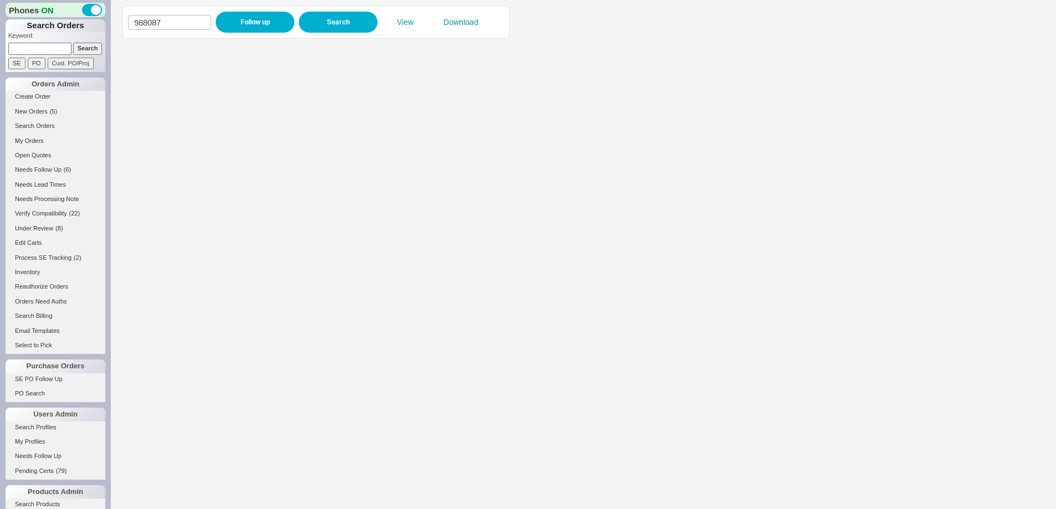
click at [60, 45] on input at bounding box center [39, 49] width 63 height 12
drag, startPoint x: 166, startPoint y: 25, endPoint x: 148, endPoint y: 23, distance: 18.4
click at [148, 23] on input "988087" at bounding box center [169, 22] width 83 height 15
type input "988365"
click button "Follow up" at bounding box center [255, 22] width 79 height 21
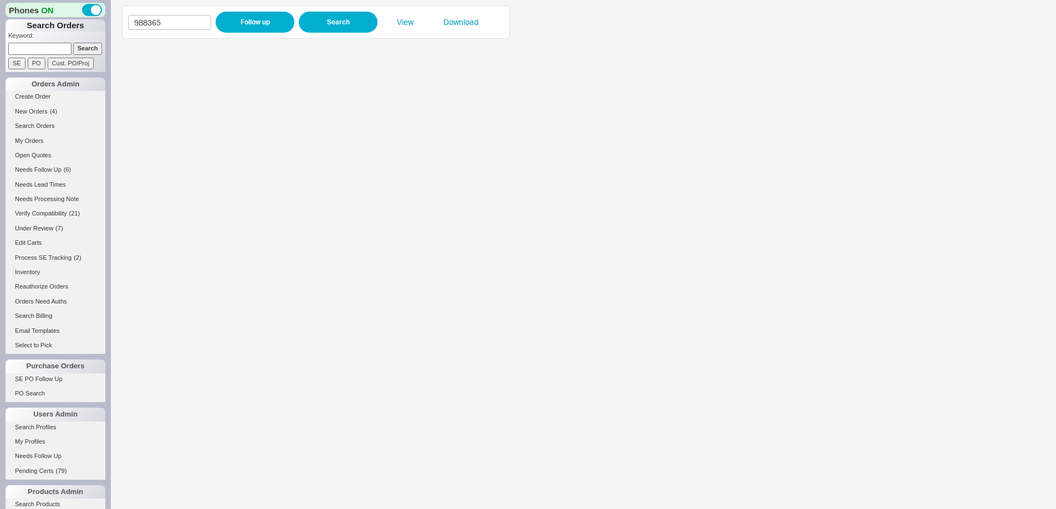
click at [46, 37] on p "Keyword:" at bounding box center [56, 37] width 97 height 11
click at [43, 48] on input at bounding box center [39, 49] width 63 height 12
paste input "936762"
type input "936762"
click at [90, 50] on input "Search" at bounding box center [87, 49] width 29 height 12
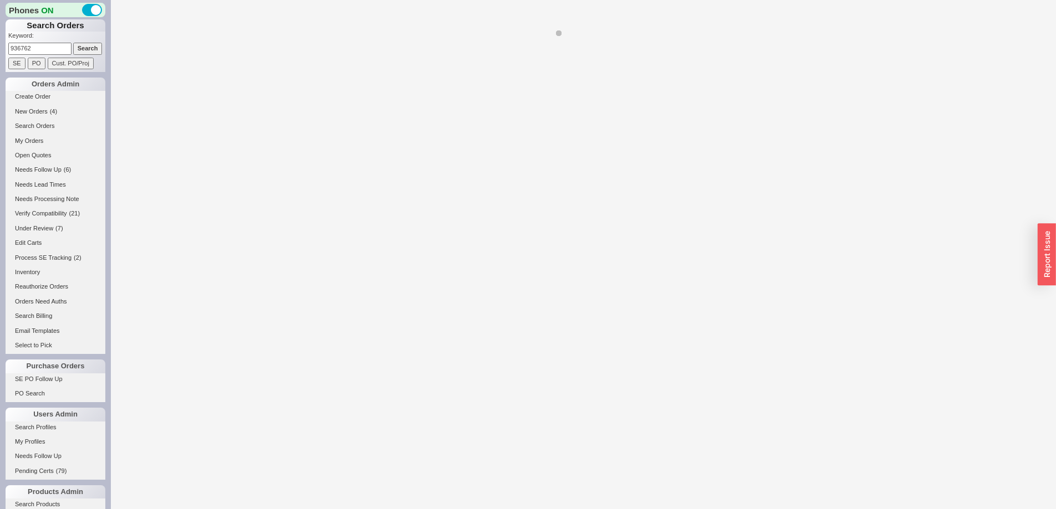
select select "*"
select select "LOW"
select select "3"
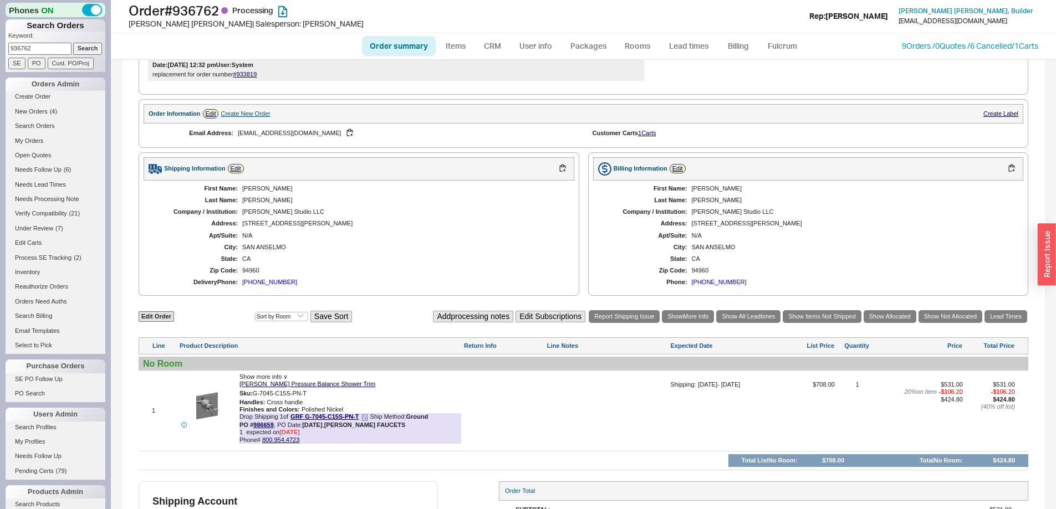
scroll to position [444, 0]
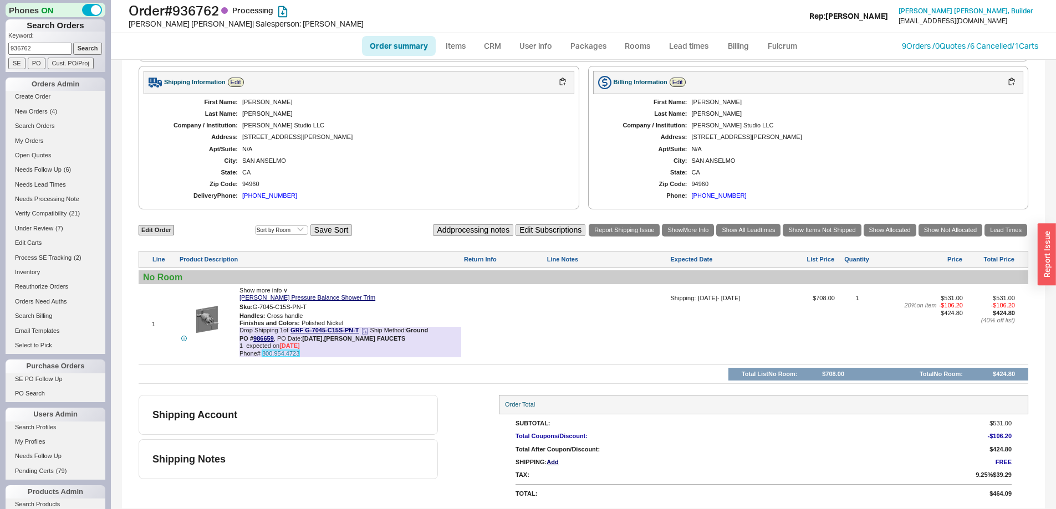
click at [284, 355] on link "800.954.4723" at bounding box center [280, 353] width 37 height 7
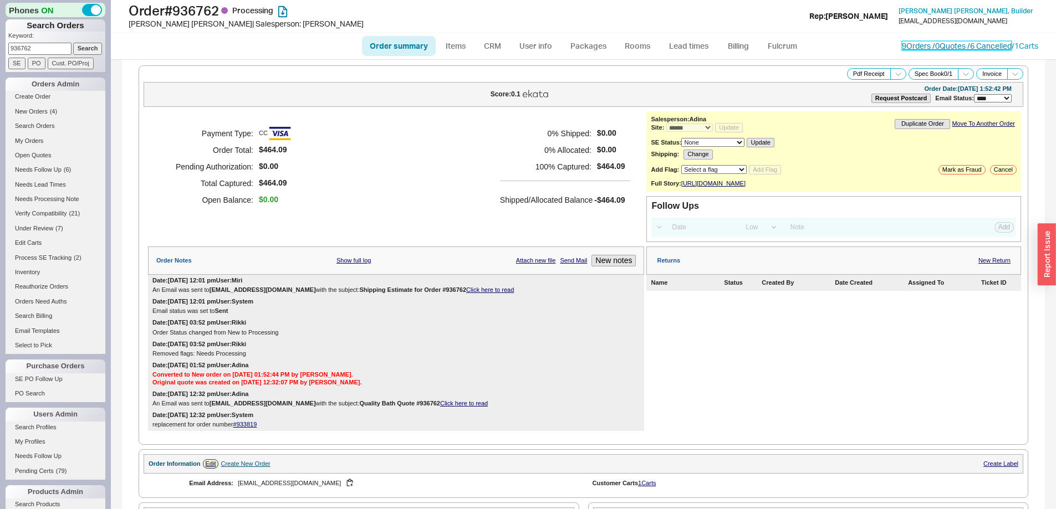
click at [902, 49] on link "9 Orders / 0 Quotes / 6 Cancelled" at bounding box center [957, 45] width 110 height 9
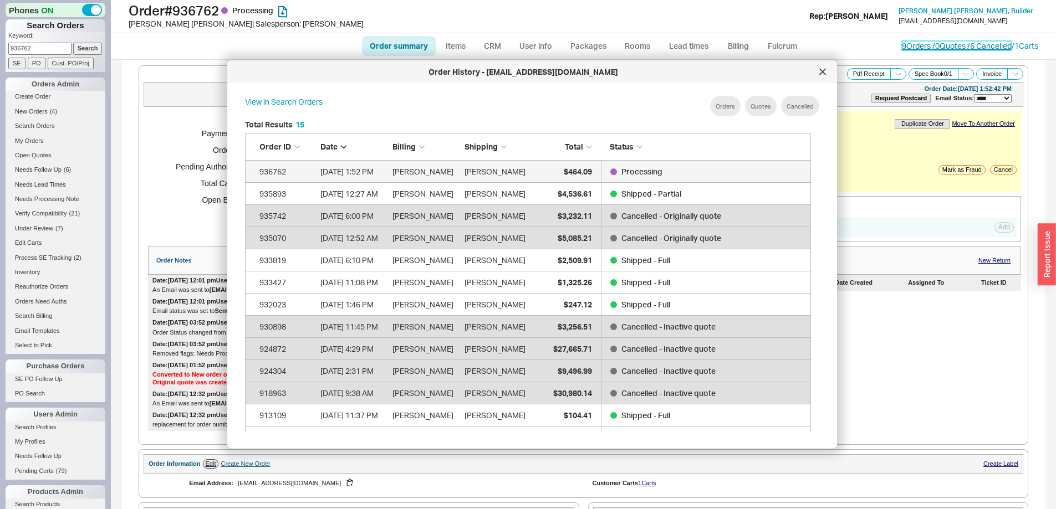
scroll to position [331, 575]
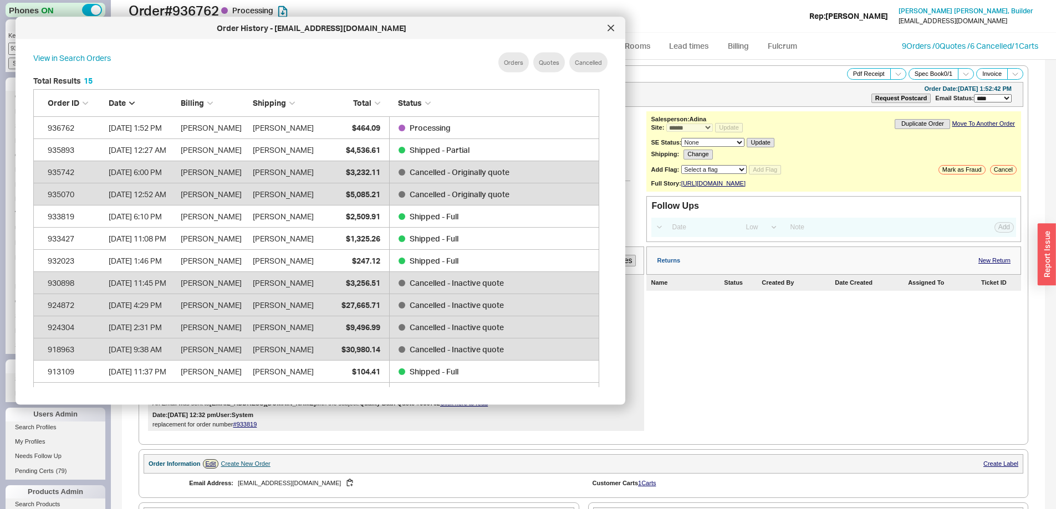
drag, startPoint x: 550, startPoint y: 75, endPoint x: 339, endPoint y: 31, distance: 215.1
click at [339, 31] on div "Order History - evemery@gmail.com" at bounding box center [311, 28] width 581 height 11
click at [614, 33] on div at bounding box center [612, 28] width 18 height 18
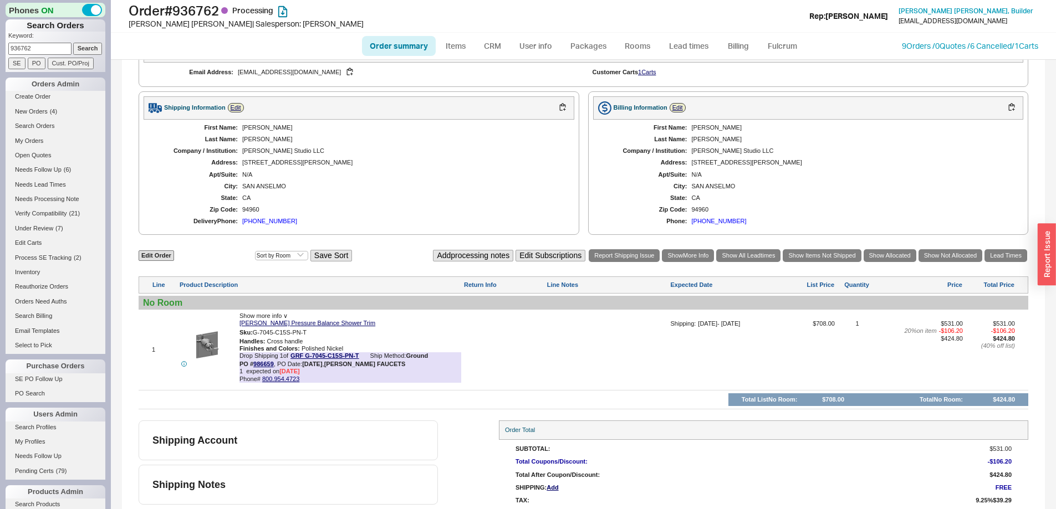
scroll to position [444, 0]
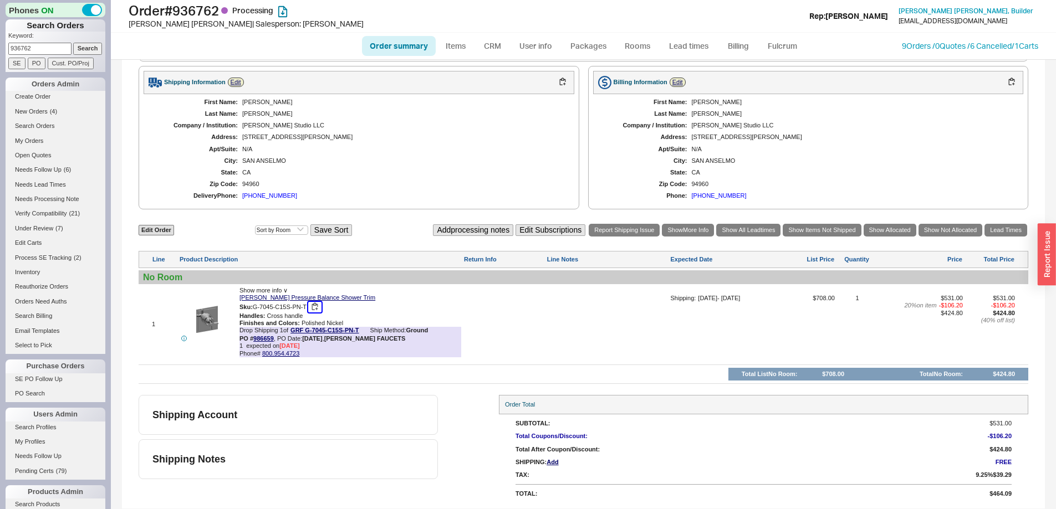
click at [315, 309] on button "button" at bounding box center [314, 307] width 13 height 11
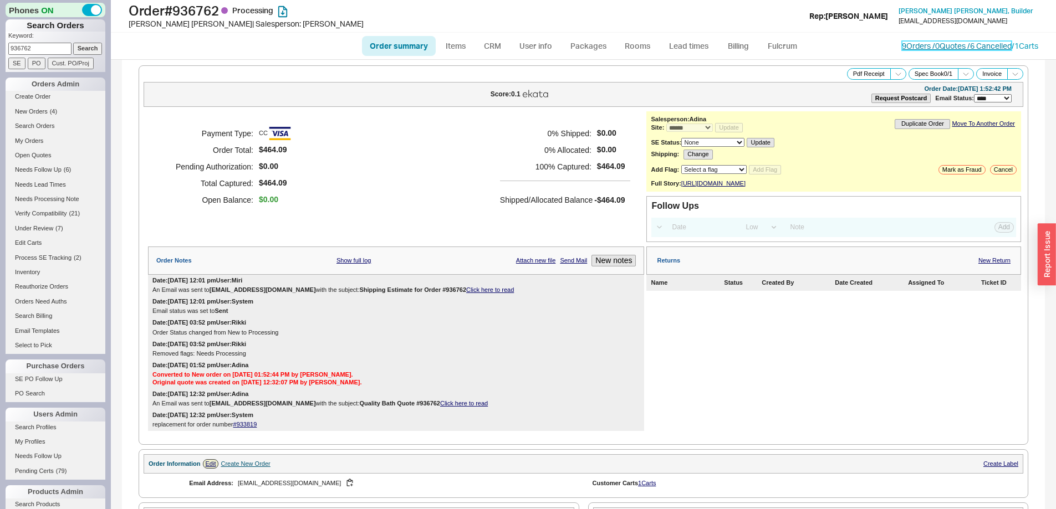
click at [902, 49] on link "9 Orders / 0 Quotes / 6 Cancelled" at bounding box center [957, 45] width 110 height 9
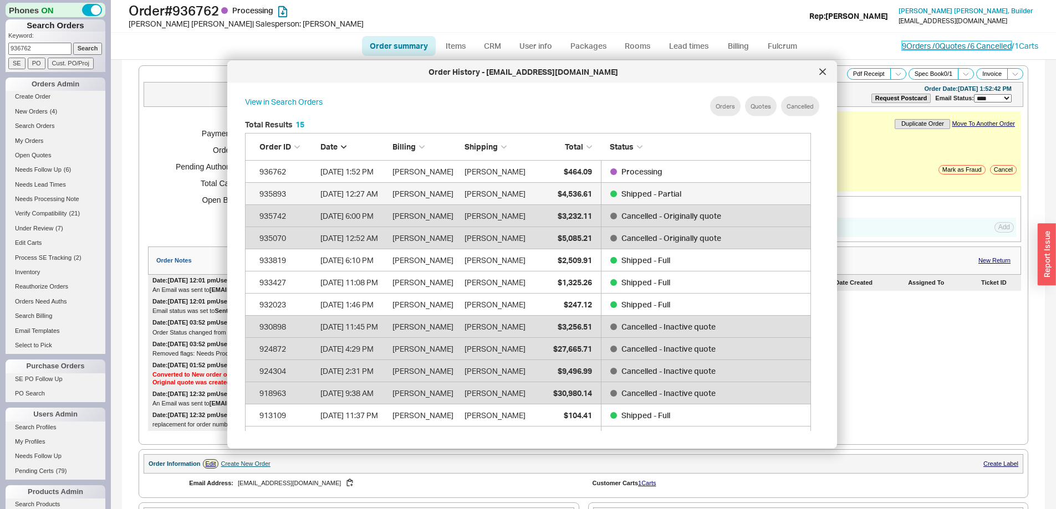
scroll to position [331, 575]
click at [535, 193] on link "935893 8/26/25 12:27 AM Erin Emery Erin Emery $4,536.61 Shipped - Partial" at bounding box center [528, 194] width 566 height 22
click at [820, 75] on div at bounding box center [823, 72] width 18 height 18
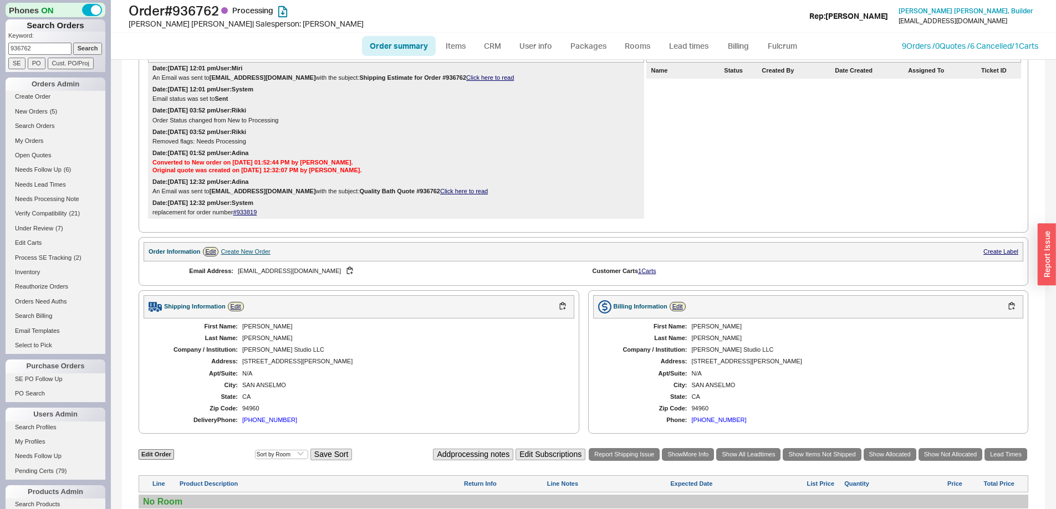
scroll to position [444, 0]
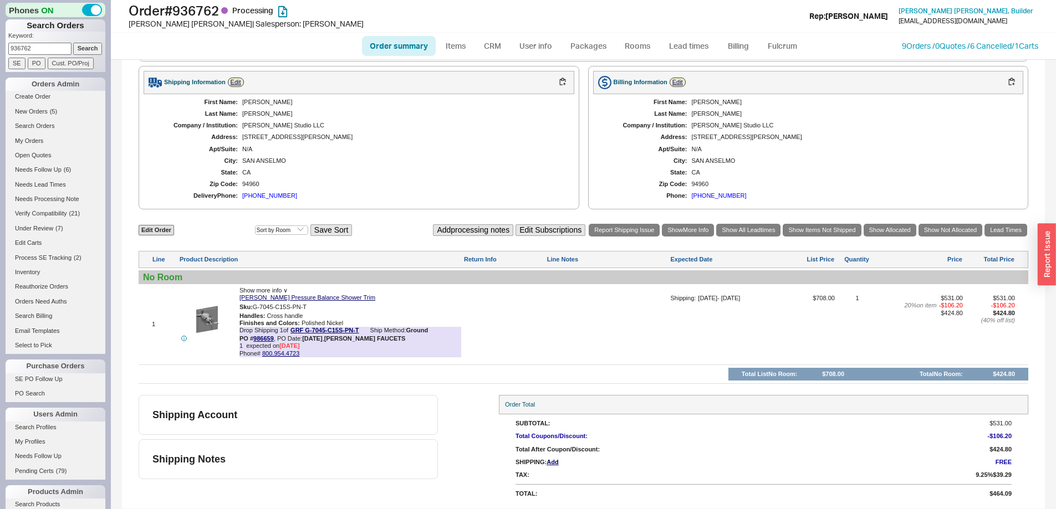
click at [882, 144] on div "First Name: Erin Last Name: Emery Company / Institution: Emery Studio LLC Addre…" at bounding box center [808, 149] width 431 height 110
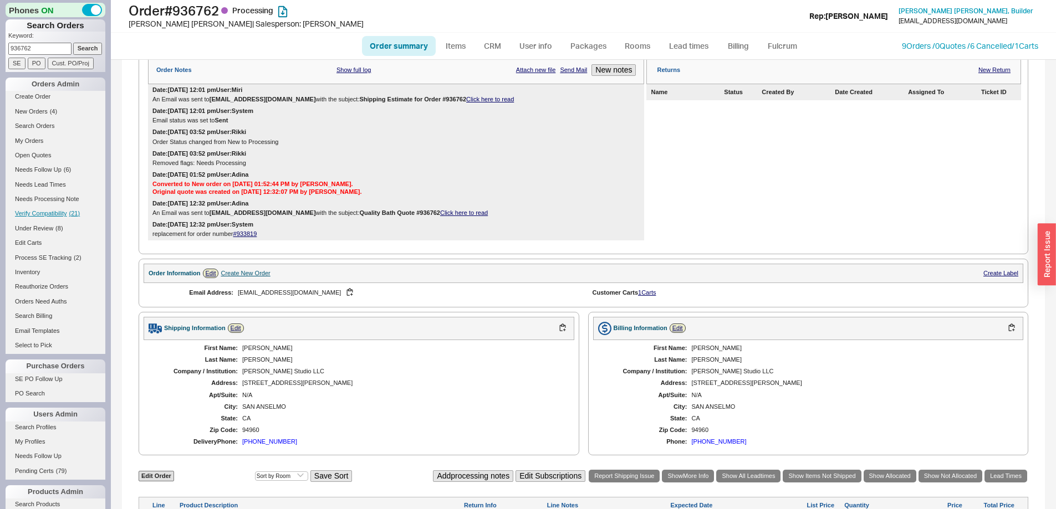
scroll to position [1, 0]
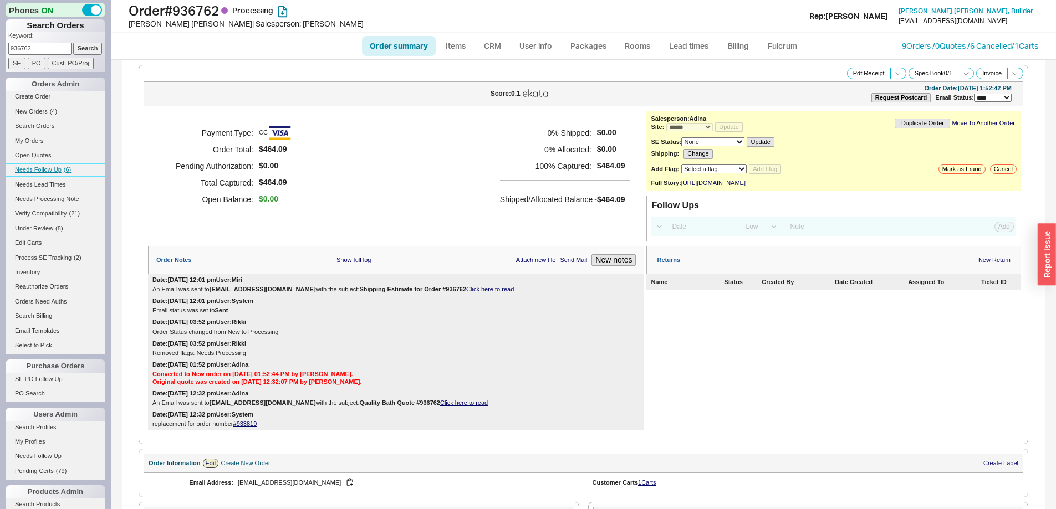
click at [37, 167] on span "Needs Follow Up" at bounding box center [38, 169] width 47 height 7
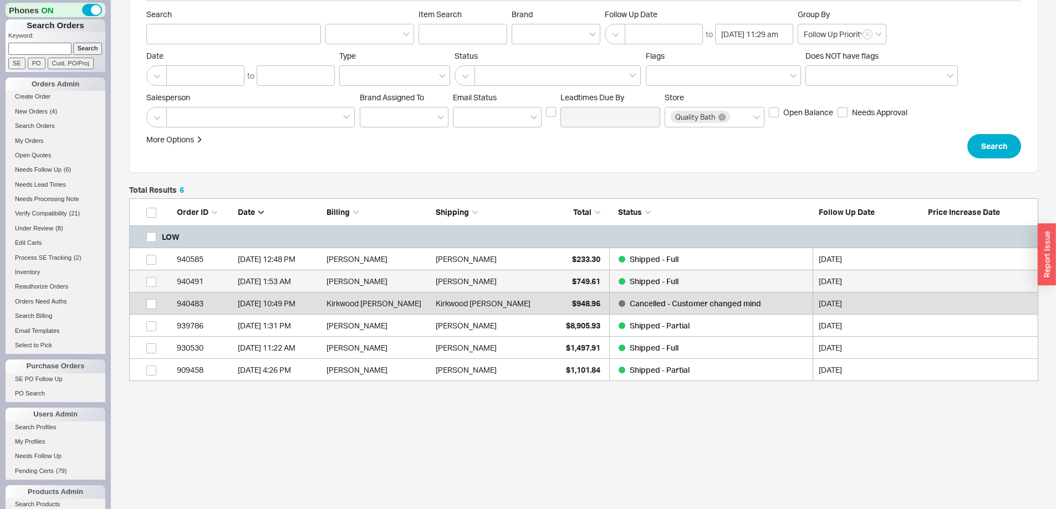
scroll to position [175, 901]
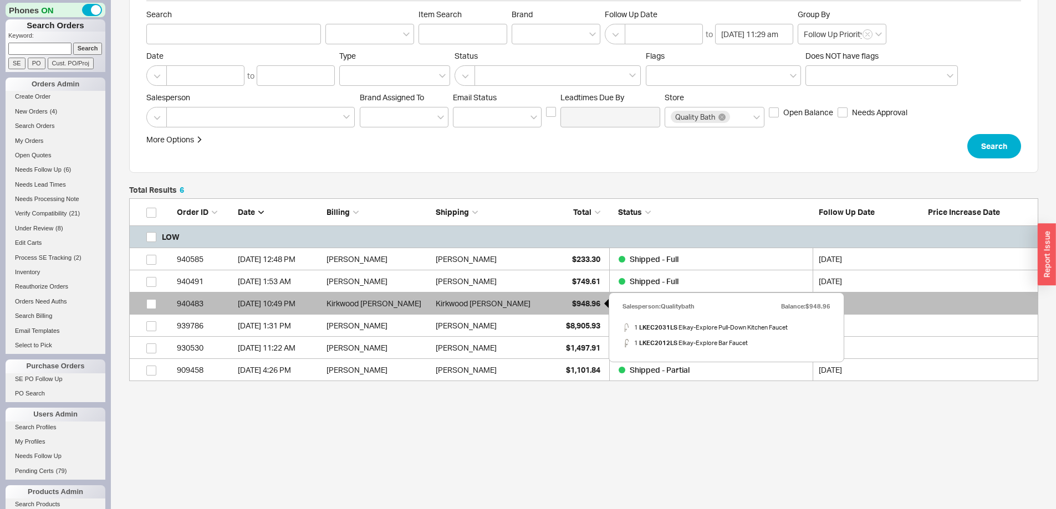
click at [558, 299] on div "$948.96" at bounding box center [572, 304] width 55 height 22
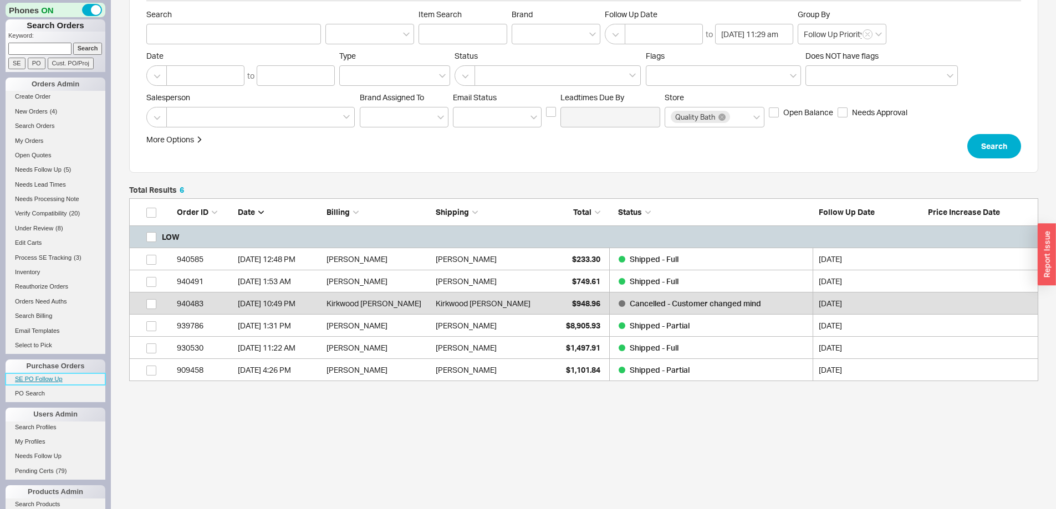
click at [48, 379] on link "SE PO Follow Up" at bounding box center [56, 380] width 100 height 12
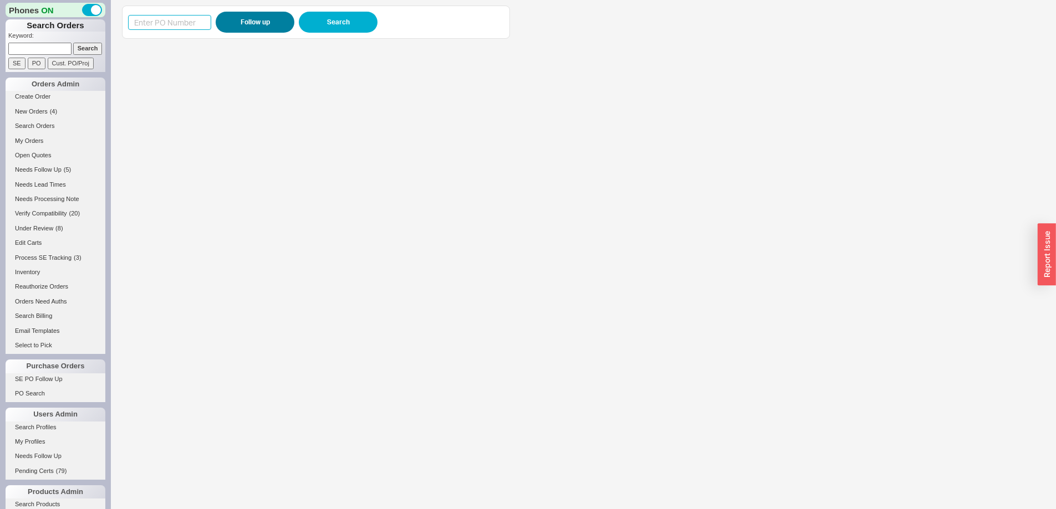
drag, startPoint x: 180, startPoint y: 19, endPoint x: 232, endPoint y: 24, distance: 51.8
click at [180, 19] on input at bounding box center [169, 22] width 83 height 15
paste input "987745"
type input "987745"
click at [244, 24] on button "Follow up" at bounding box center [255, 22] width 79 height 21
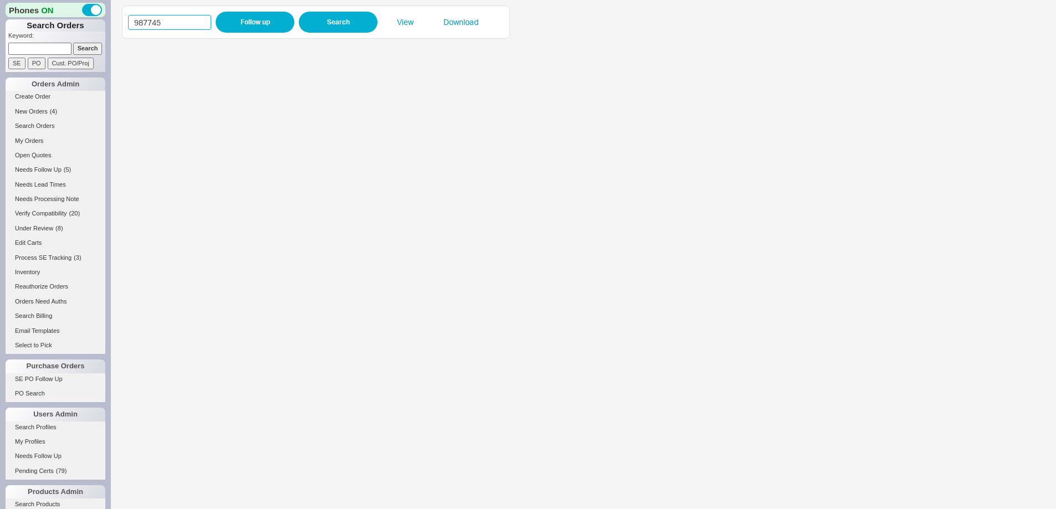
drag, startPoint x: 177, startPoint y: 23, endPoint x: 112, endPoint y: 17, distance: 65.1
click at [112, 17] on div "987745 Follow up Search View Download" at bounding box center [583, 254] width 945 height 509
paste input "8713"
type input "988713"
click at [244, 28] on button "Follow up" at bounding box center [255, 22] width 79 height 21
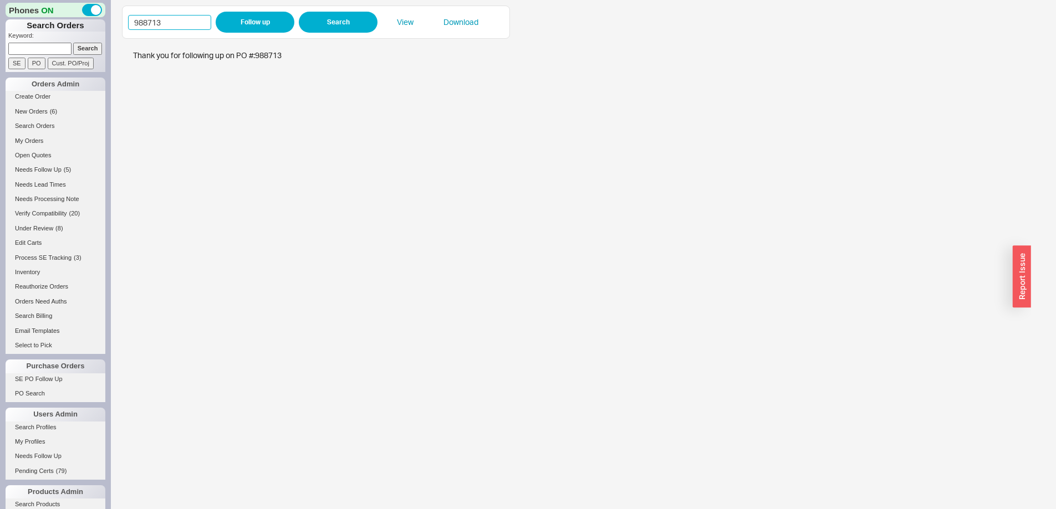
drag, startPoint x: 163, startPoint y: 18, endPoint x: 118, endPoint y: 17, distance: 44.9
click at [119, 17] on div "988713 Follow up Search View Download" at bounding box center [583, 254] width 945 height 509
paste input
type input "988713"
click at [259, 24] on button "Follow up" at bounding box center [255, 22] width 79 height 21
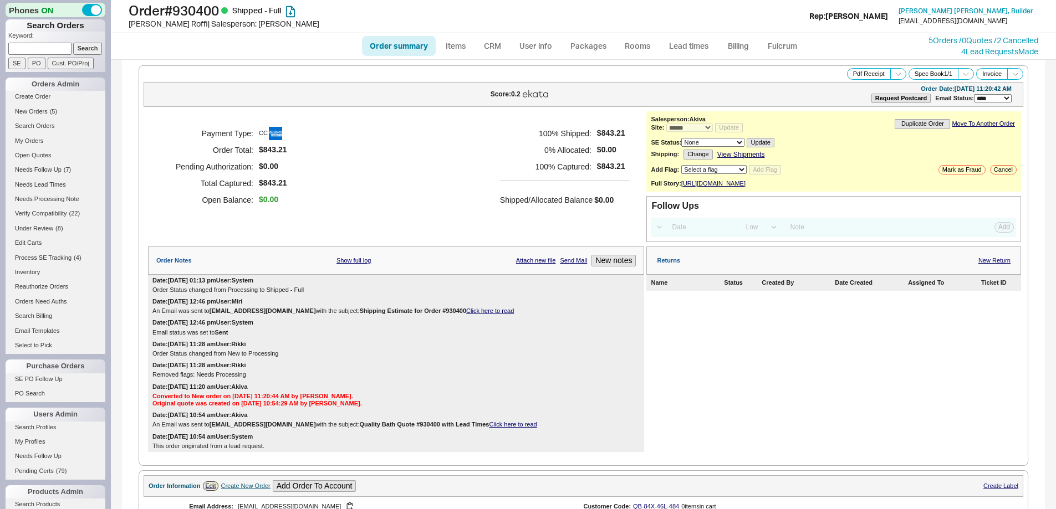
select select "*"
select select "LOW"
select select "3"
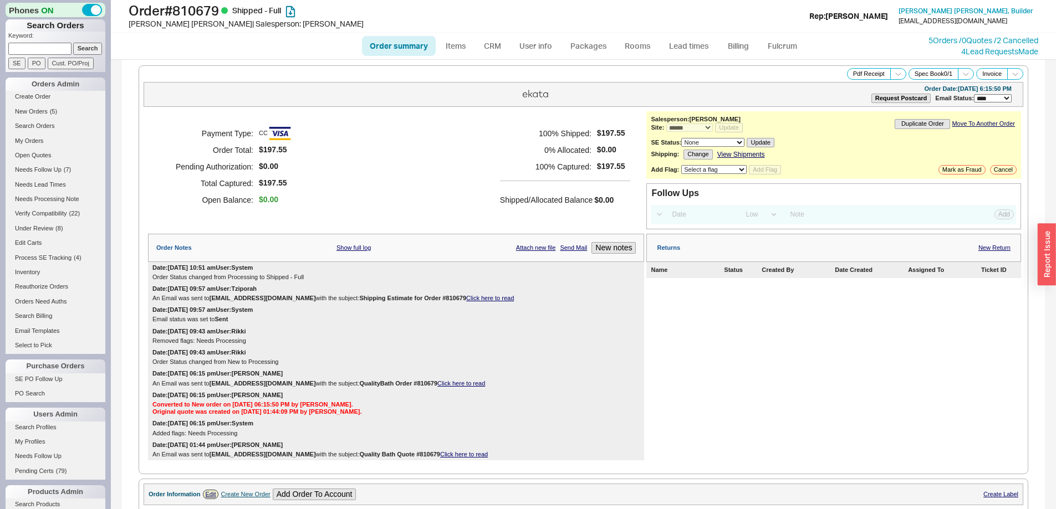
select select "*"
select select "LOW"
select select "3"
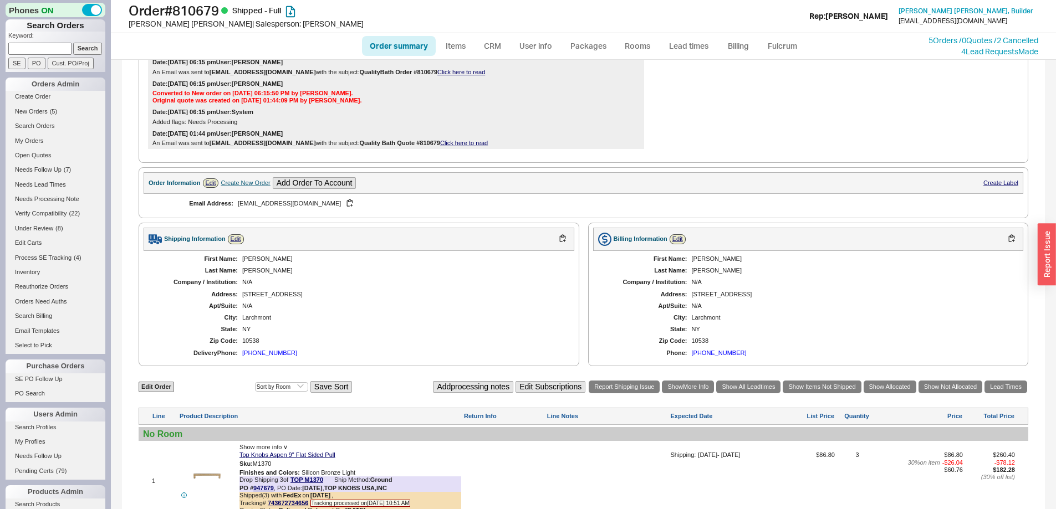
scroll to position [302, 0]
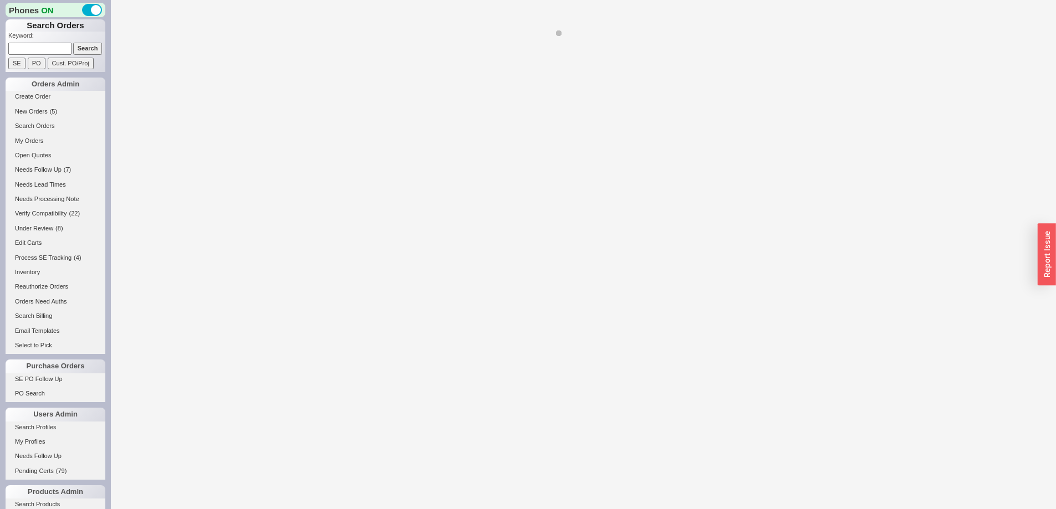
select select "*"
select select "LOW"
select select "3"
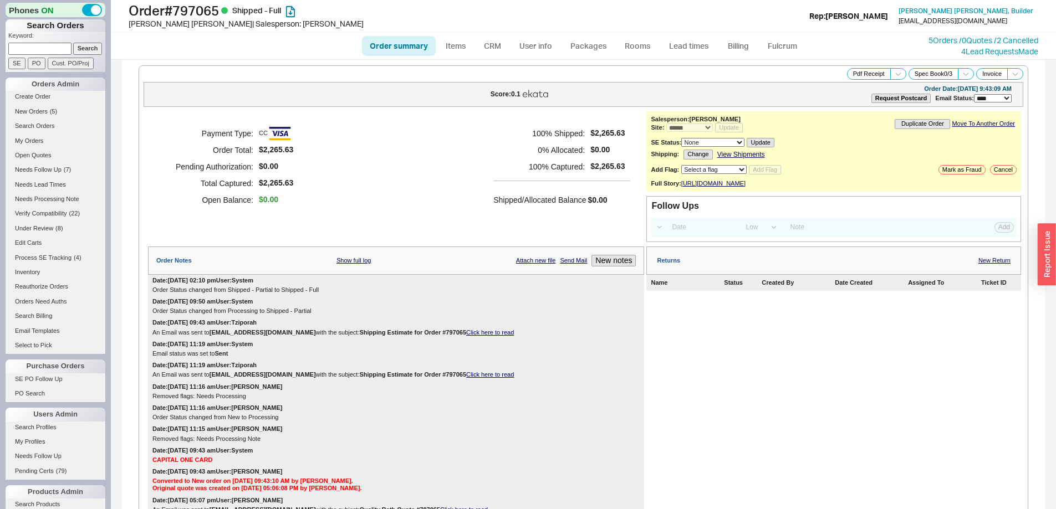
select select "*"
select select "LOW"
select select "3"
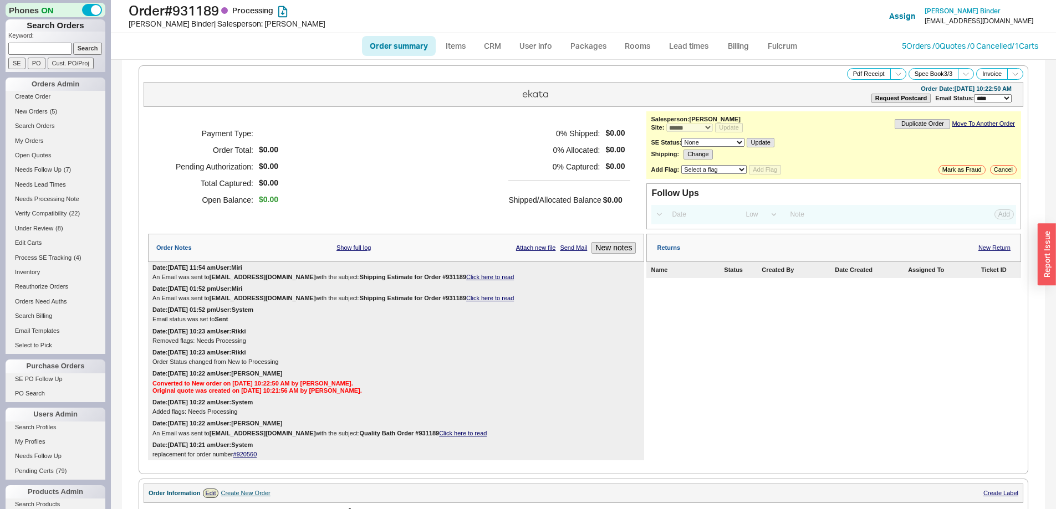
select select "*"
select select "LOW"
select select "3"
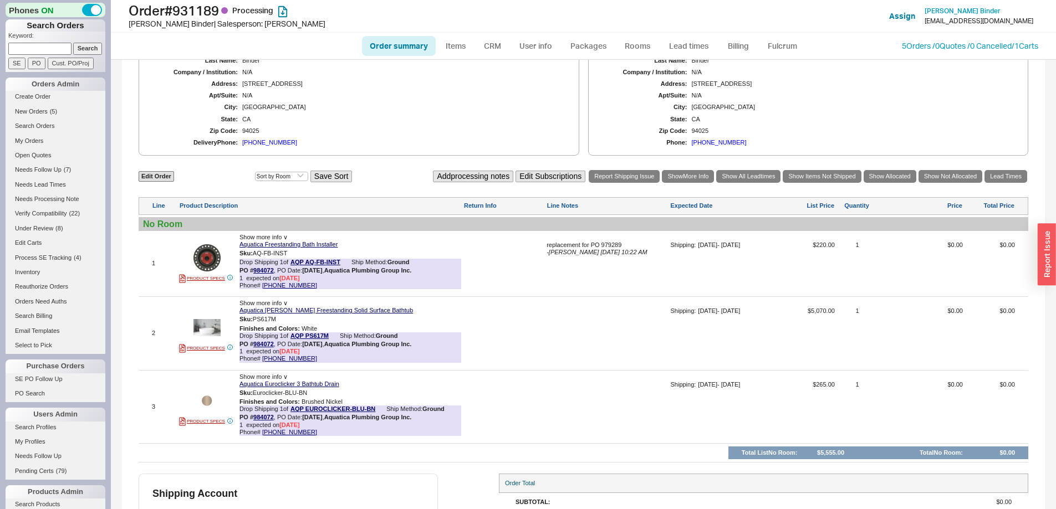
scroll to position [554, 0]
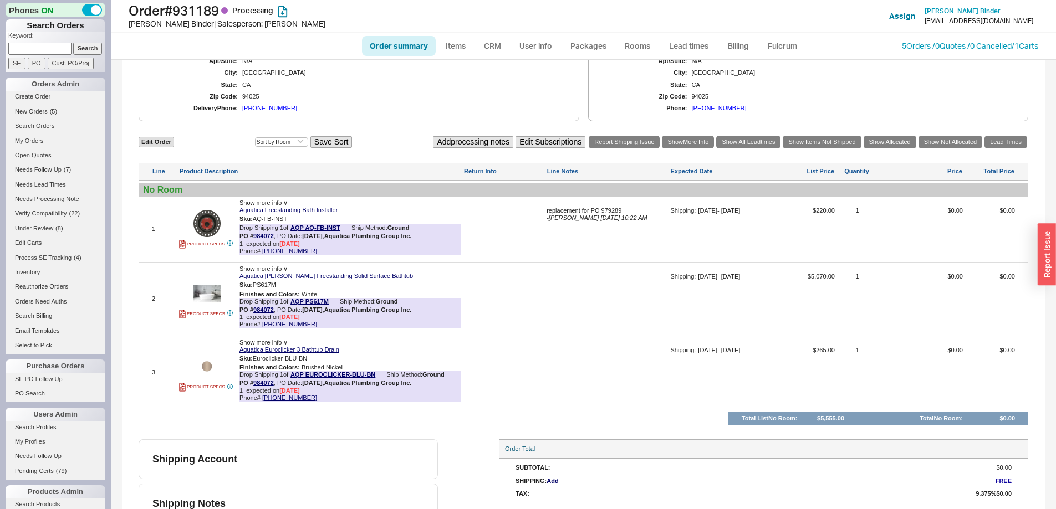
click at [580, 295] on div at bounding box center [606, 303] width 121 height 60
type textarea "Weight – 480lbs Dims – 78x43x36"
click at [552, 295] on button "SAVE" at bounding box center [558, 297] width 24 height 9
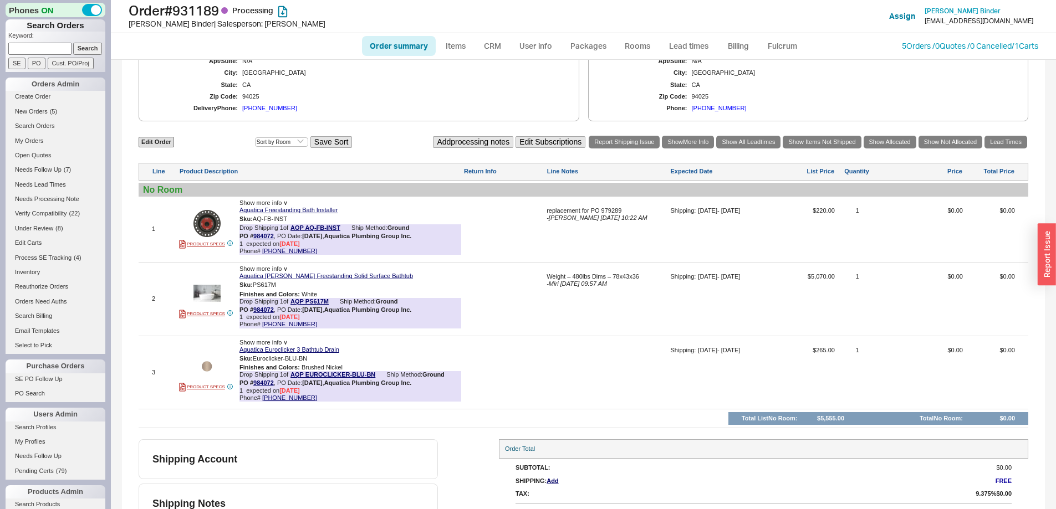
scroll to position [499, 0]
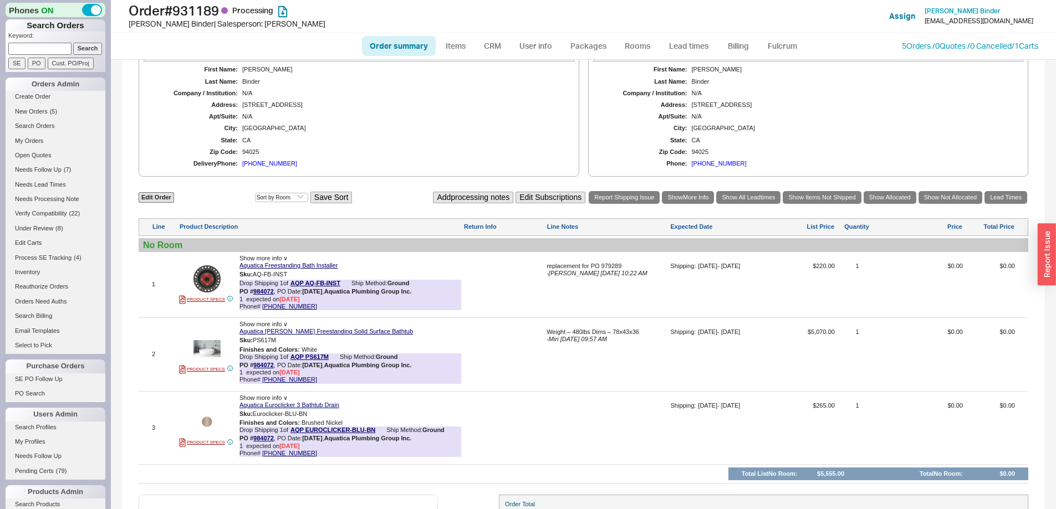
click at [255, 150] on div "94025" at bounding box center [402, 152] width 321 height 7
copy div "94025"
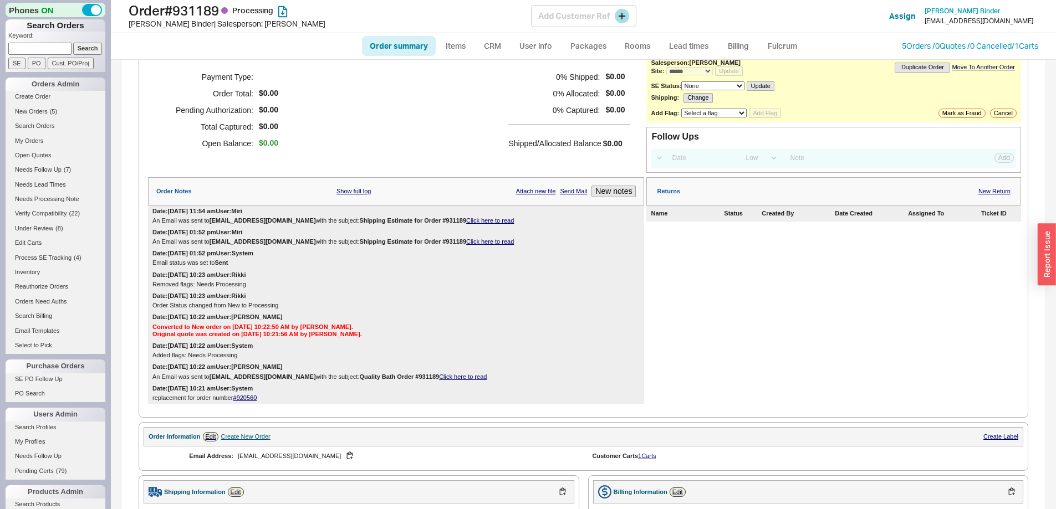
scroll to position [55, 0]
click at [54, 384] on link "SE PO Follow Up" at bounding box center [56, 380] width 100 height 12
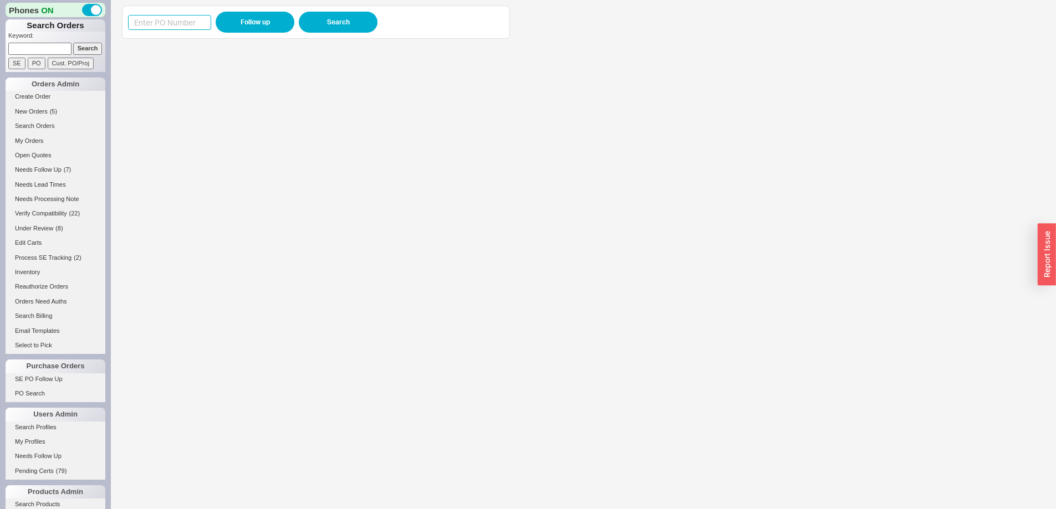
click at [156, 21] on input at bounding box center [169, 22] width 83 height 15
click at [162, 19] on input at bounding box center [169, 22] width 83 height 15
paste input "988591"
type input "988591"
click at [250, 22] on button "Follow up" at bounding box center [255, 22] width 79 height 21
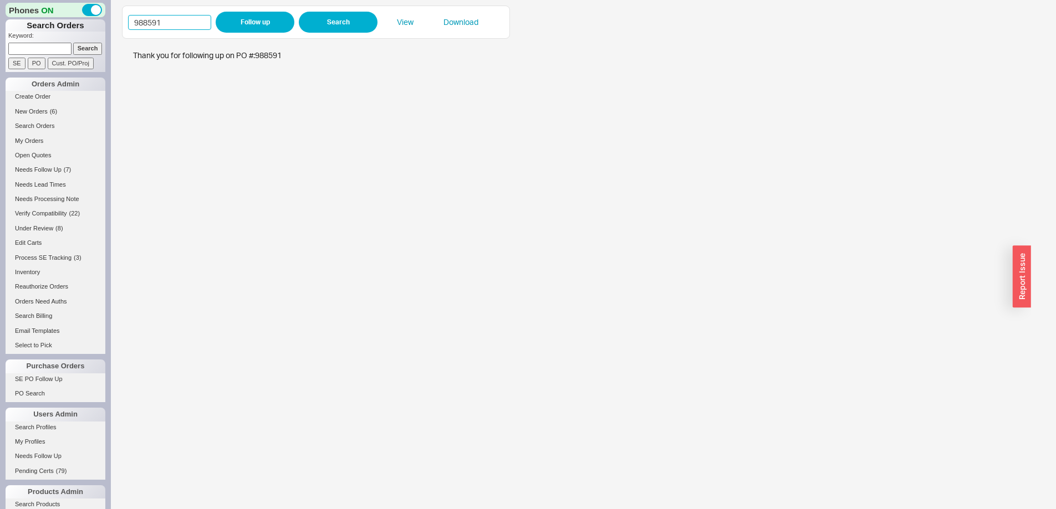
drag, startPoint x: 170, startPoint y: 19, endPoint x: 114, endPoint y: 19, distance: 56.0
click at [114, 19] on div "988591 Follow up Search View Download" at bounding box center [583, 254] width 945 height 509
paste input "60"
type input "988601"
click at [232, 16] on button "Follow up" at bounding box center [255, 22] width 79 height 21
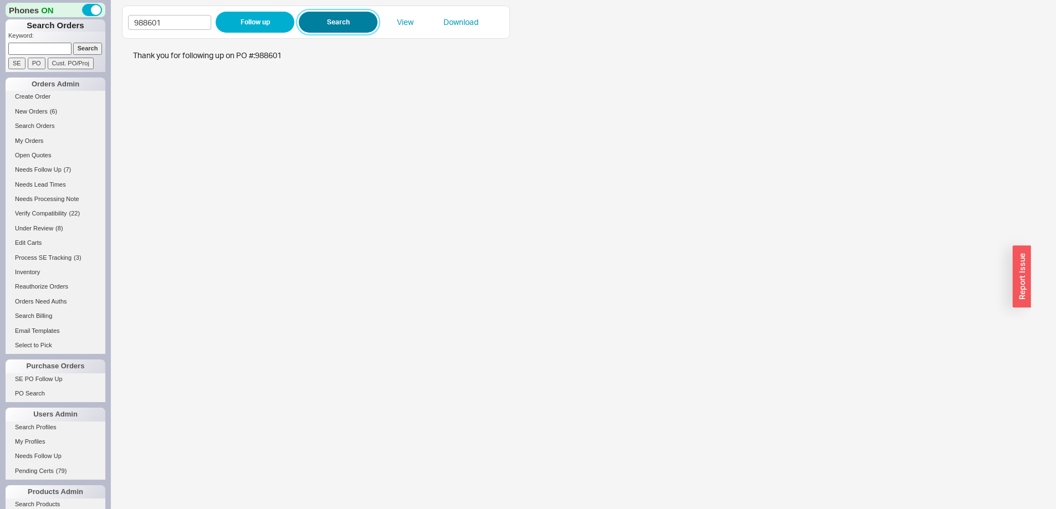
click at [337, 25] on button "Search" at bounding box center [338, 22] width 79 height 21
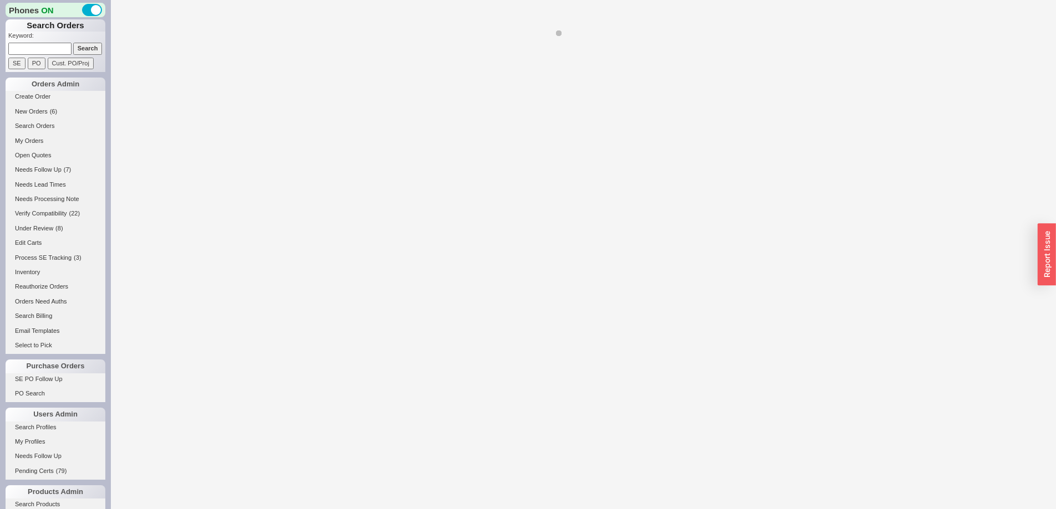
select select "*"
select select "LOW"
select select "3"
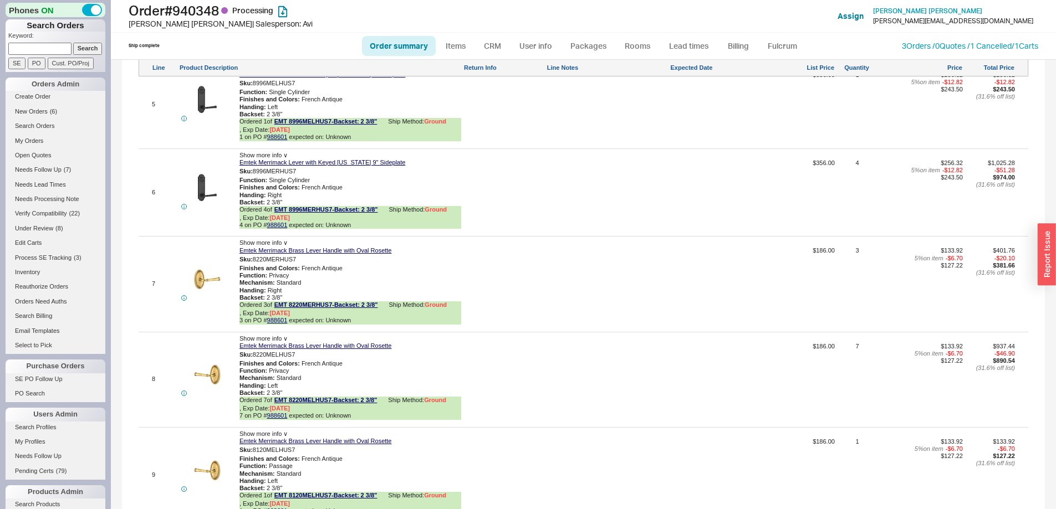
scroll to position [1055, 0]
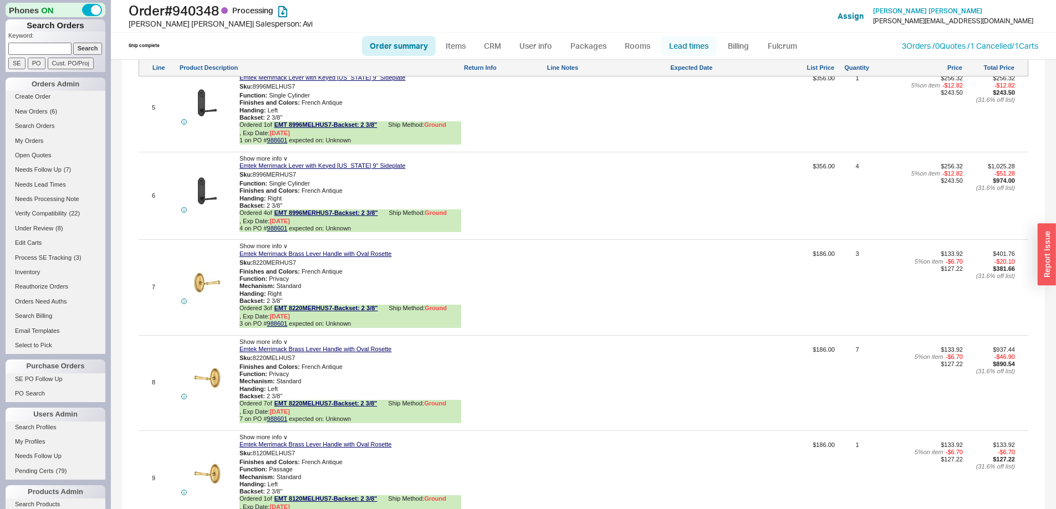
click at [689, 42] on link "Lead times" at bounding box center [689, 46] width 56 height 20
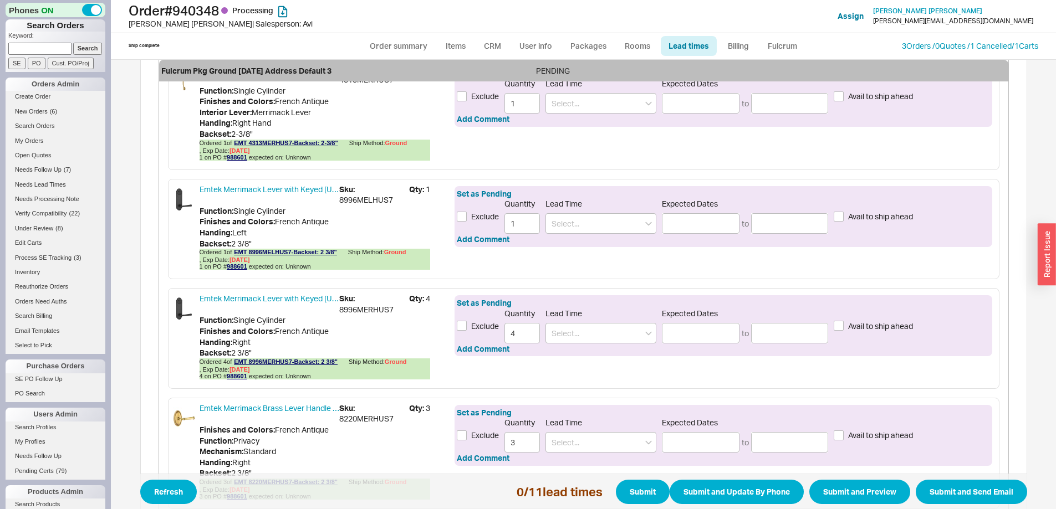
scroll to position [78, 0]
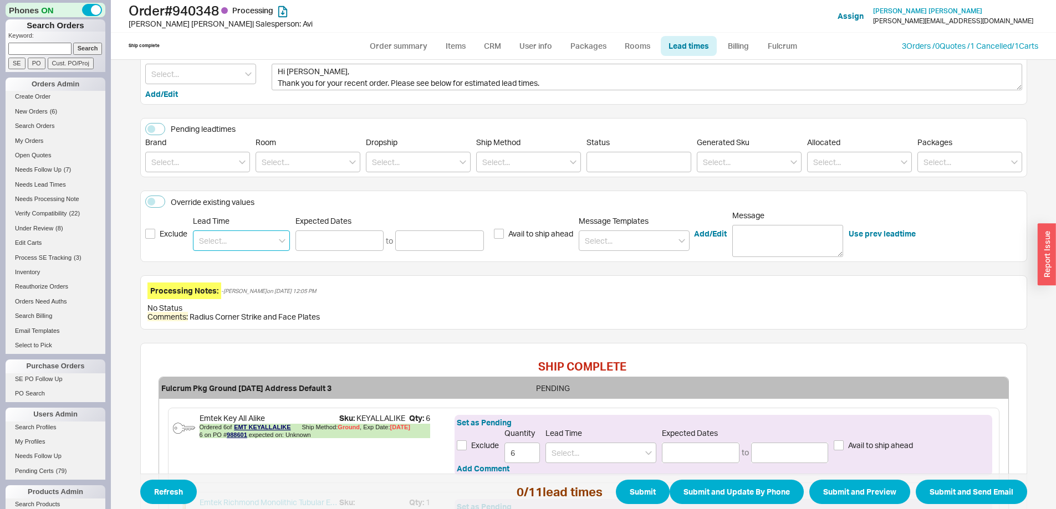
click at [247, 243] on input at bounding box center [241, 241] width 97 height 21
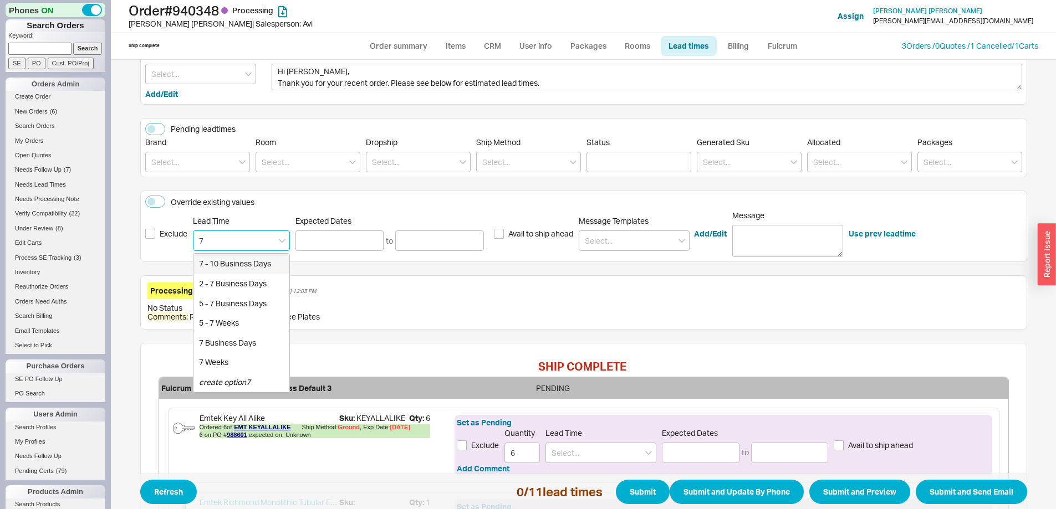
click at [251, 263] on div "7 - 10 Business Days" at bounding box center [241, 264] width 96 height 20
type input "7 - 10 Business Days"
type input "09/30/2025"
type input "10/03/2025"
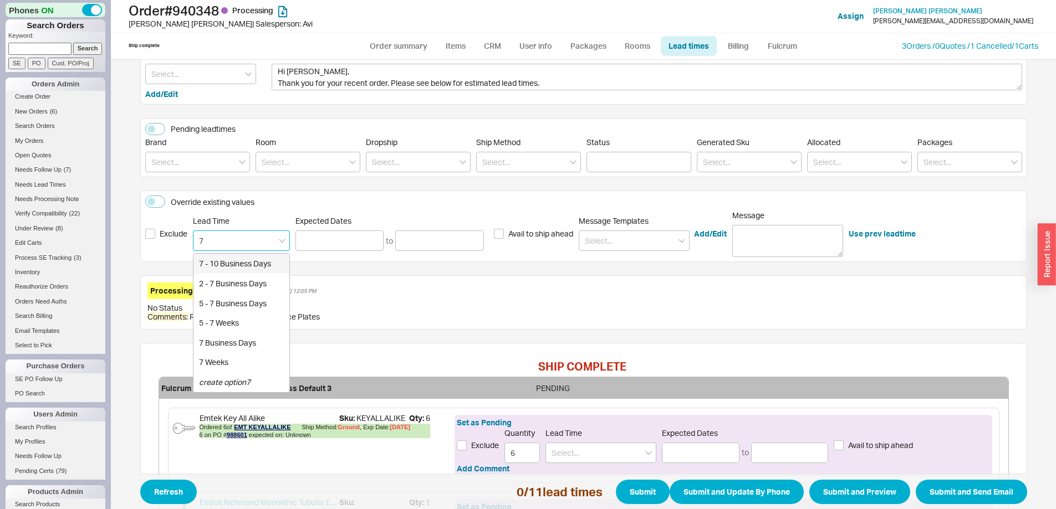
type input "7 - 10 Business Days"
type input "09/30/2025"
type input "10/03/2025"
type input "7 - 10 Business Days"
type input "09/30/2025"
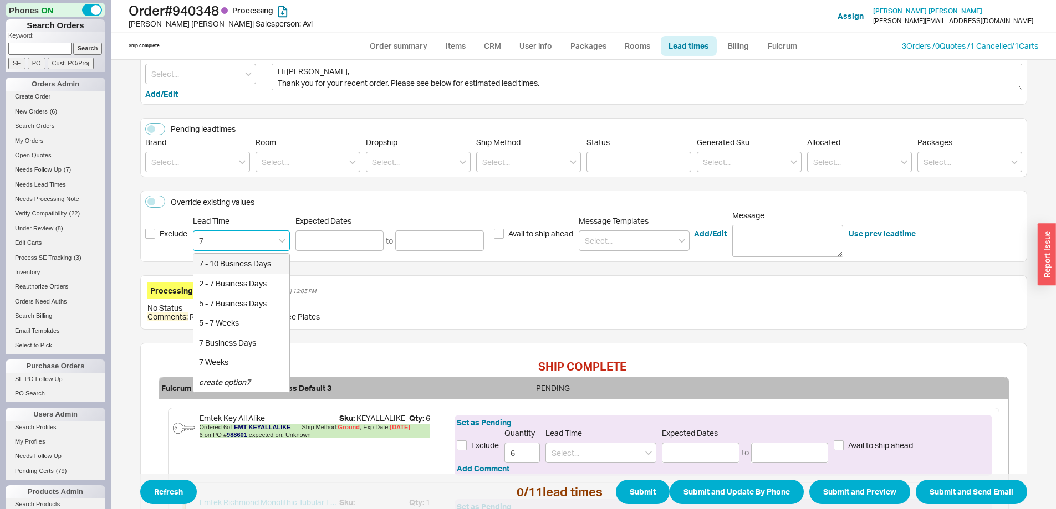
type input "10/03/2025"
type input "7 - 10 Business Days"
type input "09/30/2025"
type input "10/03/2025"
type input "7 - 10 Business Days"
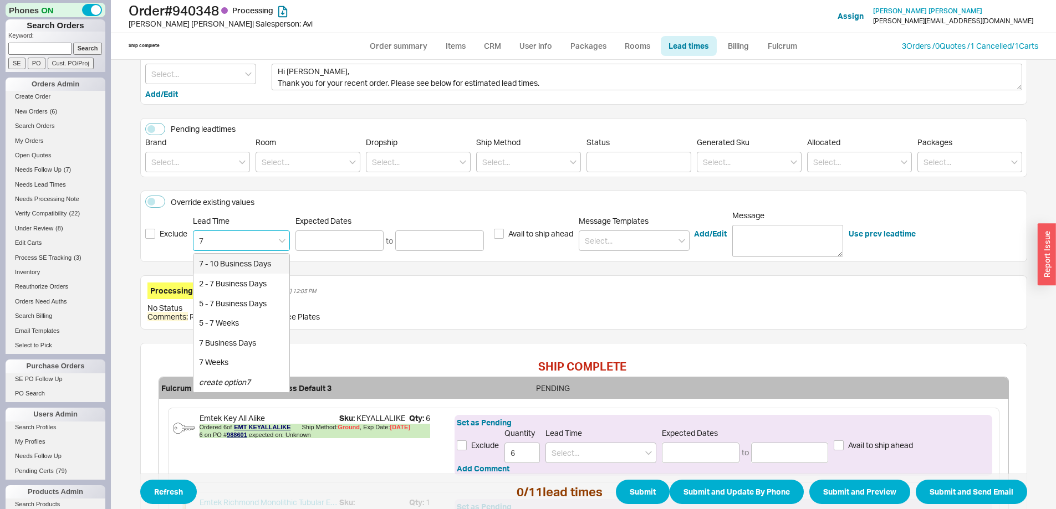
type input "09/30/2025"
type input "10/03/2025"
type input "7 - 10 Business Days"
type input "09/30/2025"
type input "10/03/2025"
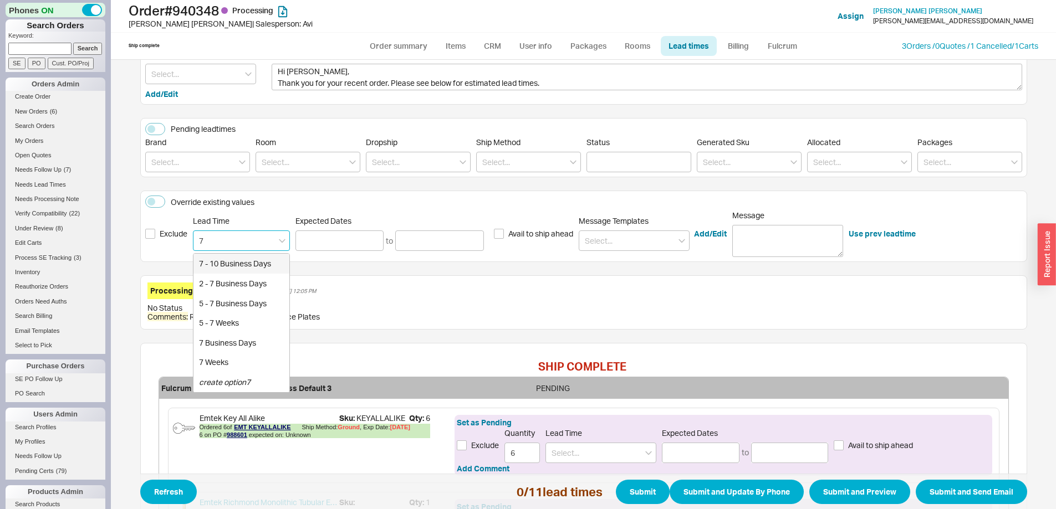
type input "7 - 10 Business Days"
type input "09/30/2025"
type input "10/03/2025"
type input "7 - 10 Business Days"
type input "09/30/2025"
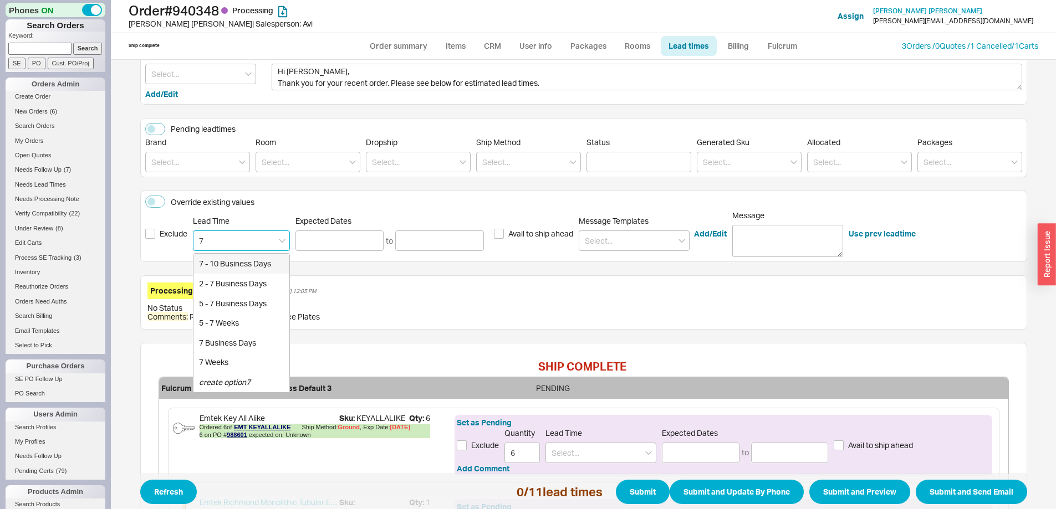
type input "10/03/2025"
type input "7 - 10 Business Days"
type input "09/30/2025"
type input "10/03/2025"
type input "7 - 10 Business Days"
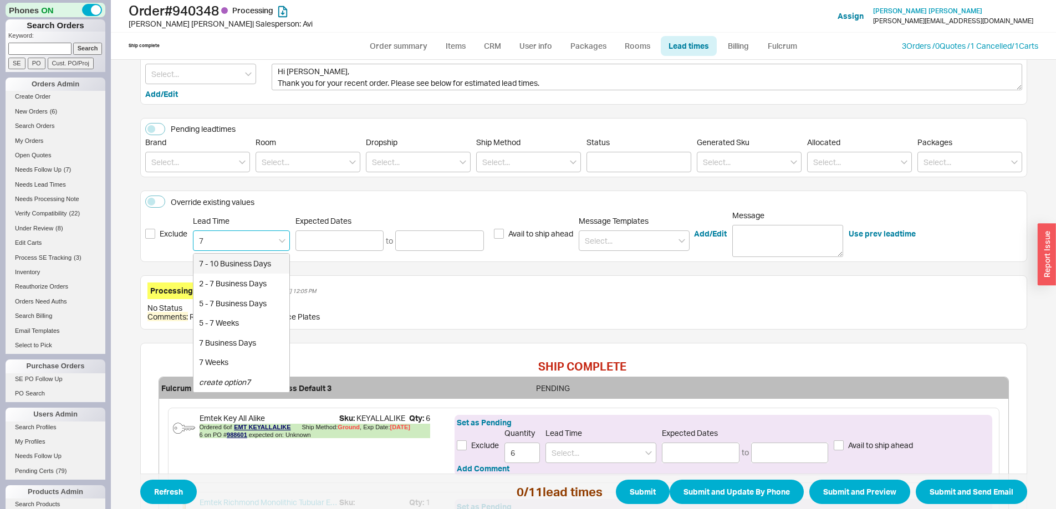
type input "09/30/2025"
type input "10/03/2025"
type input "7 - 10 Business Days"
type input "09/30/2025"
type input "10/03/2025"
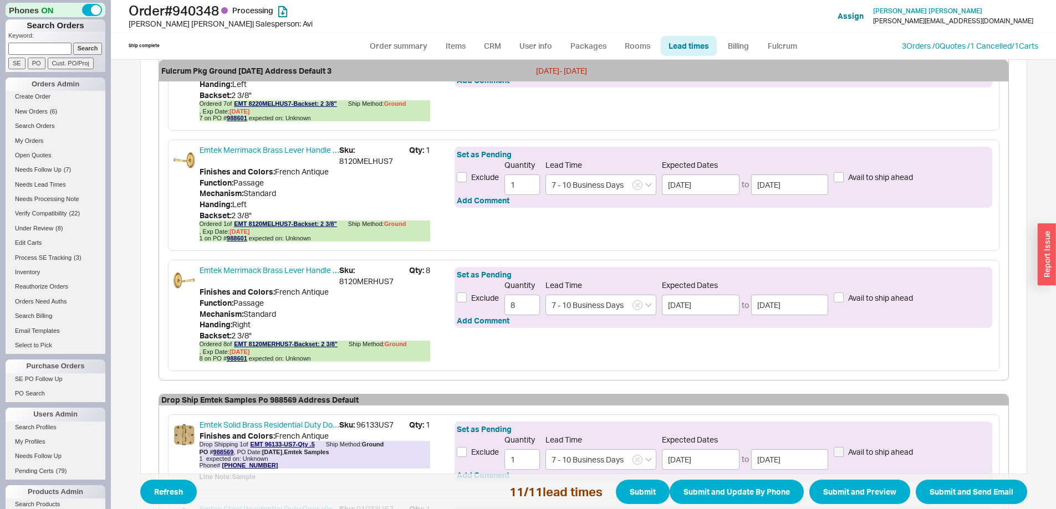
scroll to position [1297, 0]
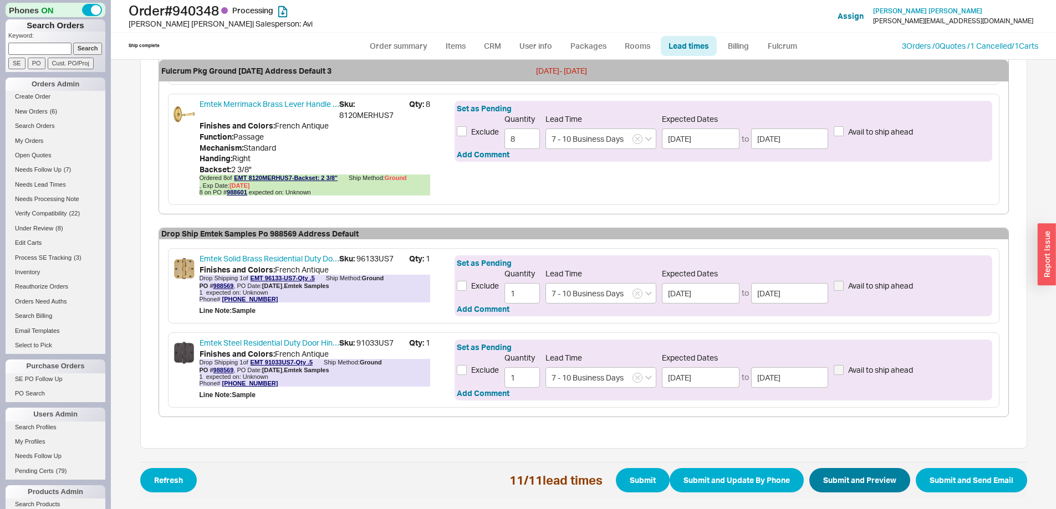
type input "7 - 10 Business Days"
click at [824, 479] on button "Submit and Preview" at bounding box center [859, 480] width 101 height 24
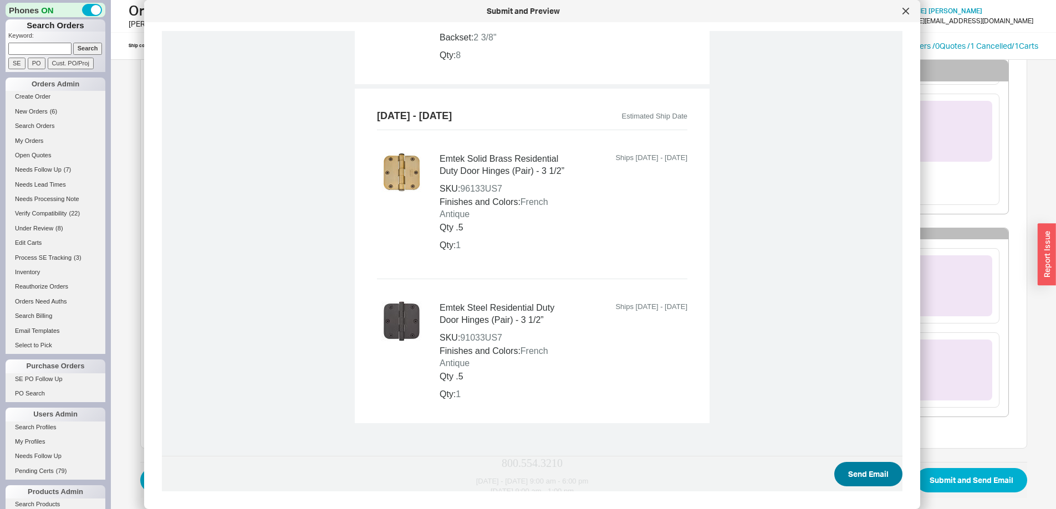
scroll to position [2222, 0]
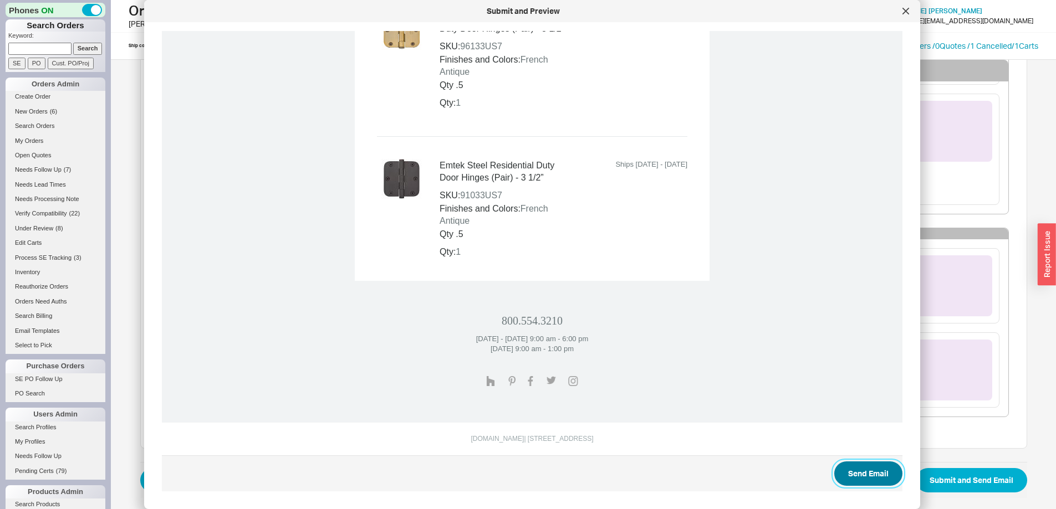
click at [846, 470] on button "Send Email" at bounding box center [868, 474] width 68 height 24
select select "*"
select select "LOW"
select select "3"
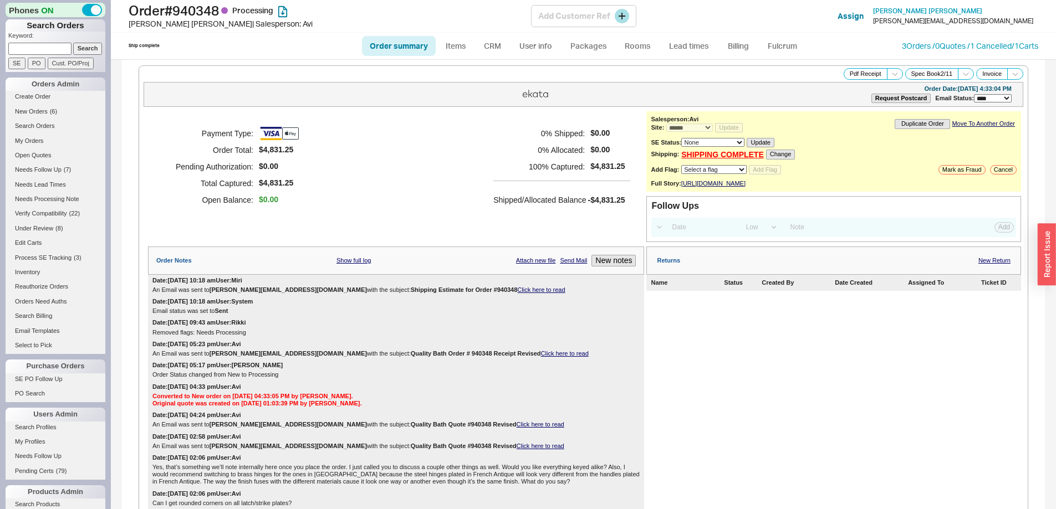
select select "*"
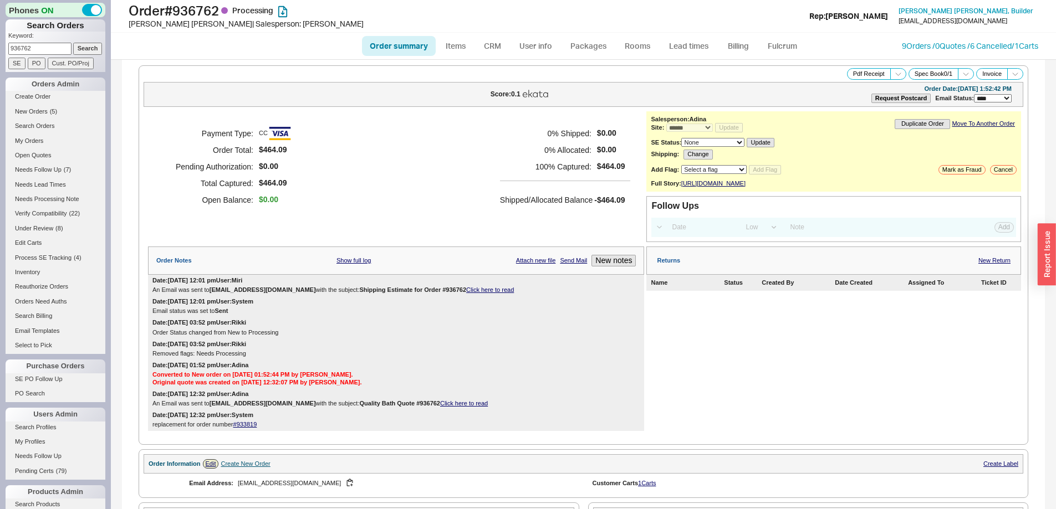
select select "*"
select select "LOW"
select select "3"
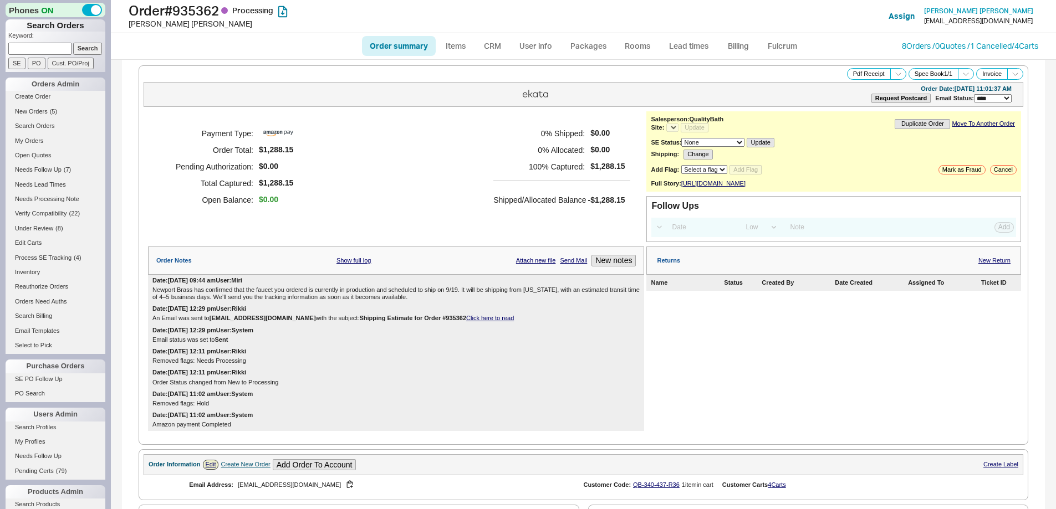
select select "LOW"
select select "3"
select select "*"
drag, startPoint x: 476, startPoint y: 303, endPoint x: 533, endPoint y: 306, distance: 56.7
click at [533, 301] on div "Newport Brass has confirmed that the faucet you ordered is currently in product…" at bounding box center [395, 294] width 487 height 14
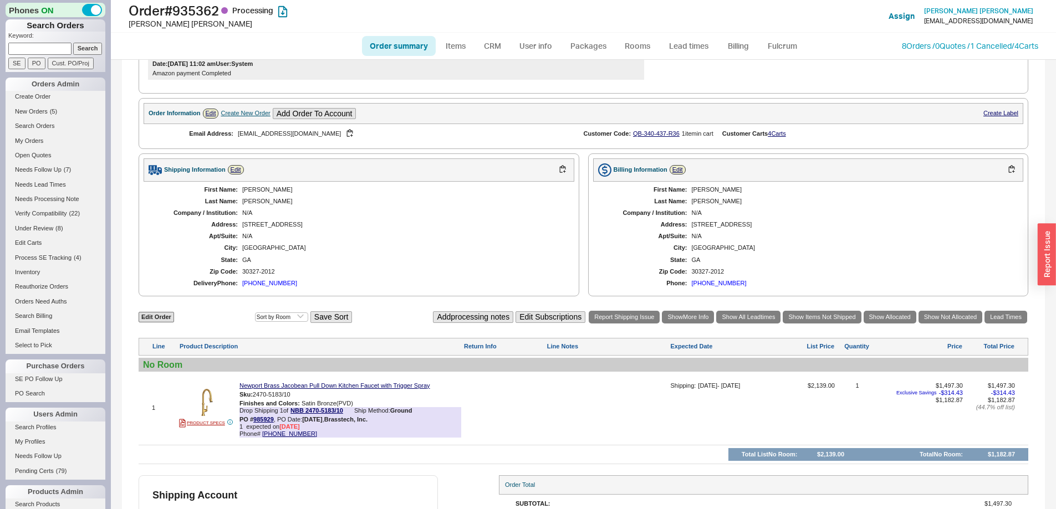
scroll to position [439, 0]
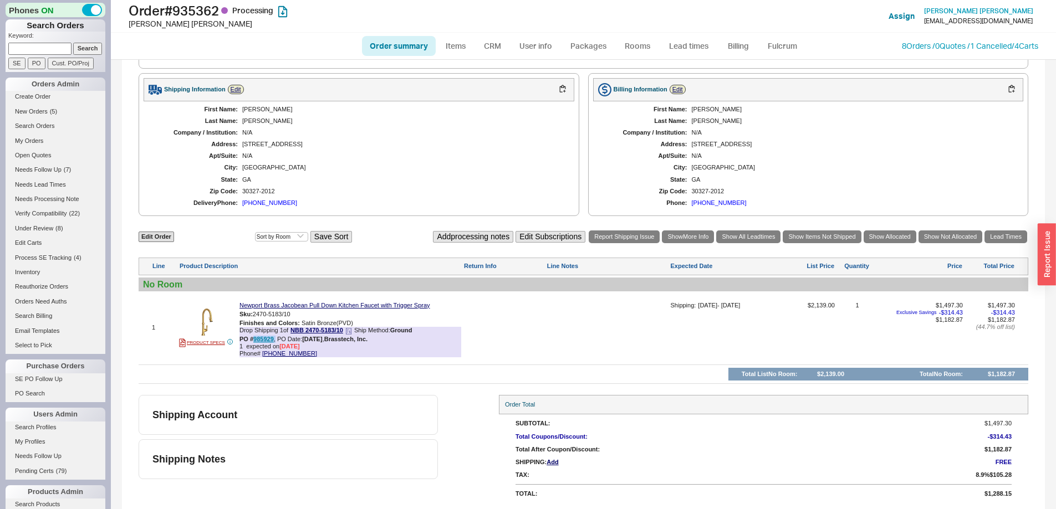
drag, startPoint x: 275, startPoint y: 339, endPoint x: 255, endPoint y: 340, distance: 20.0
click at [255, 340] on div "PO # 985929 , PO Date: [DATE] , Brasstech, Inc." at bounding box center [303, 339] width 128 height 7
copy div "985929 ,"
click at [32, 37] on p "Keyword:" at bounding box center [56, 37] width 97 height 11
click at [38, 45] on input at bounding box center [39, 49] width 63 height 12
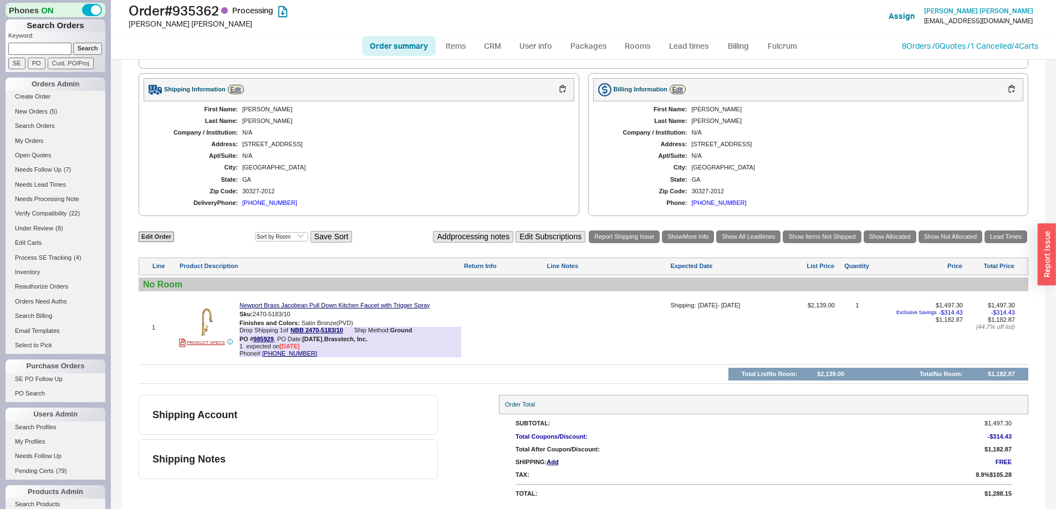
paste input "842300"
type input "842300"
click at [73, 45] on input "Search" at bounding box center [87, 49] width 29 height 12
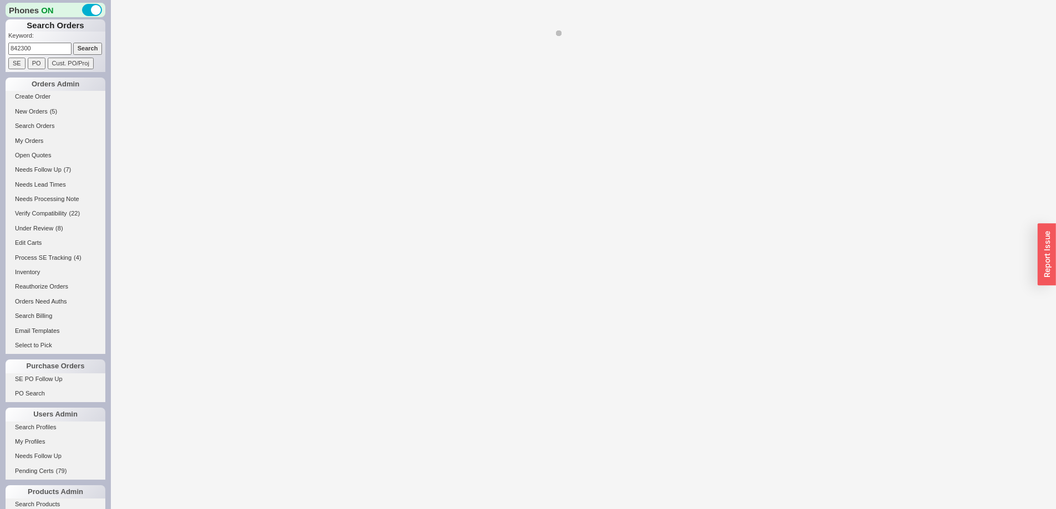
select select "*"
select select "LOW"
select select "3"
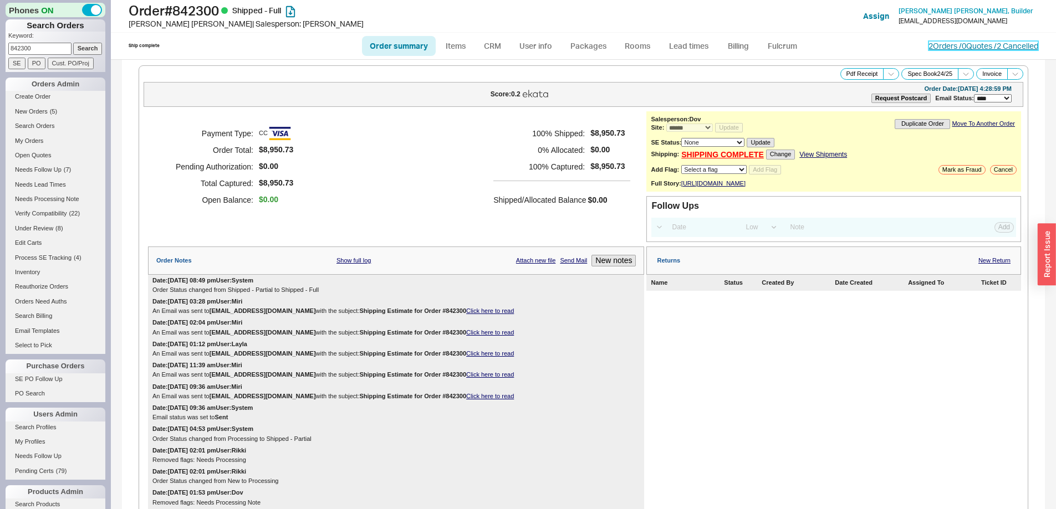
drag, startPoint x: 938, startPoint y: 44, endPoint x: 933, endPoint y: 51, distance: 8.3
click at [938, 44] on link "2 Orders / 0 Quotes / 2 Cancelled" at bounding box center [983, 45] width 110 height 9
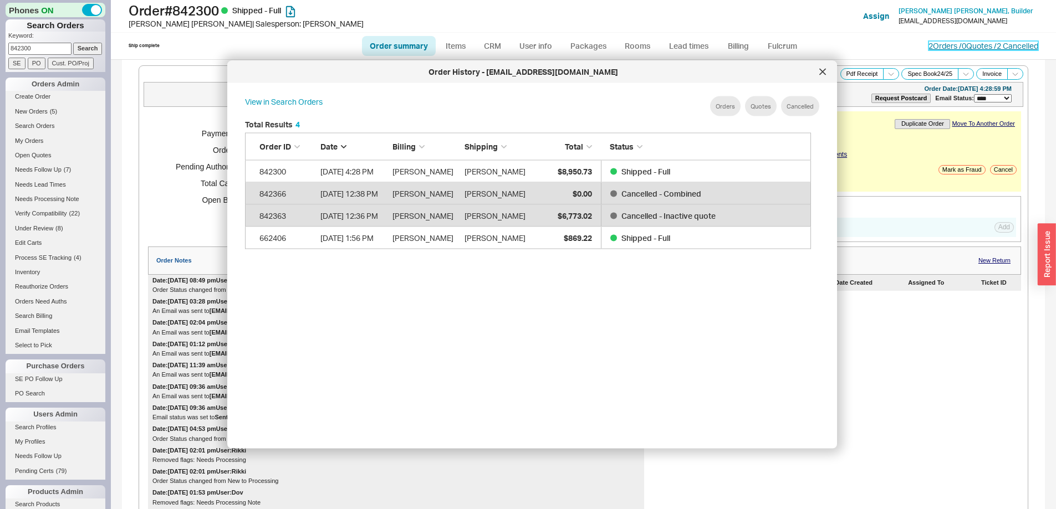
scroll to position [331, 575]
drag, startPoint x: 43, startPoint y: 55, endPoint x: 19, endPoint y: 48, distance: 24.7
click at [1, 48] on div "Phones ON Search Orders Keyword: 842300 Search SE PO Cust. PO/Proj Orders Admin…" at bounding box center [55, 254] width 111 height 509
click at [50, 48] on input "842300" at bounding box center [39, 49] width 63 height 12
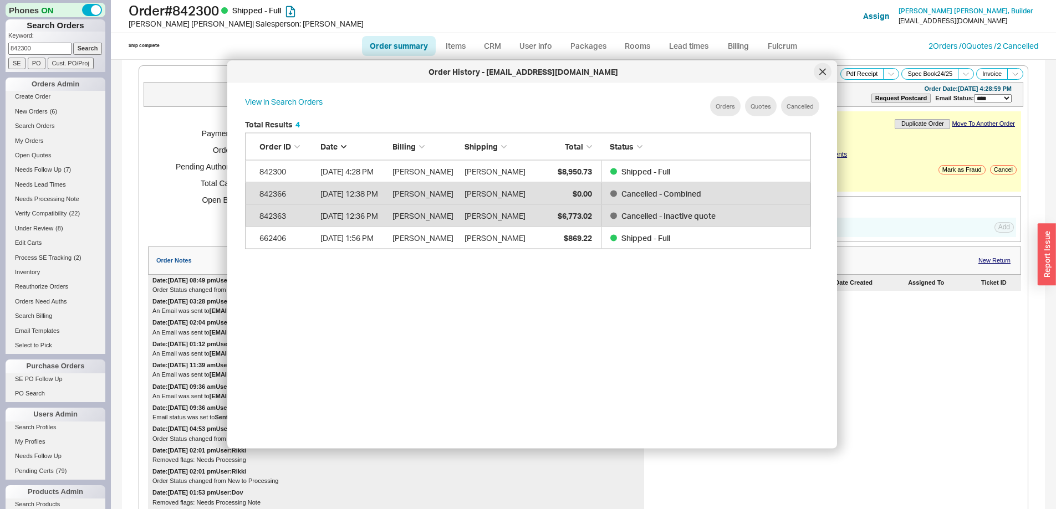
click at [818, 79] on div at bounding box center [823, 72] width 18 height 18
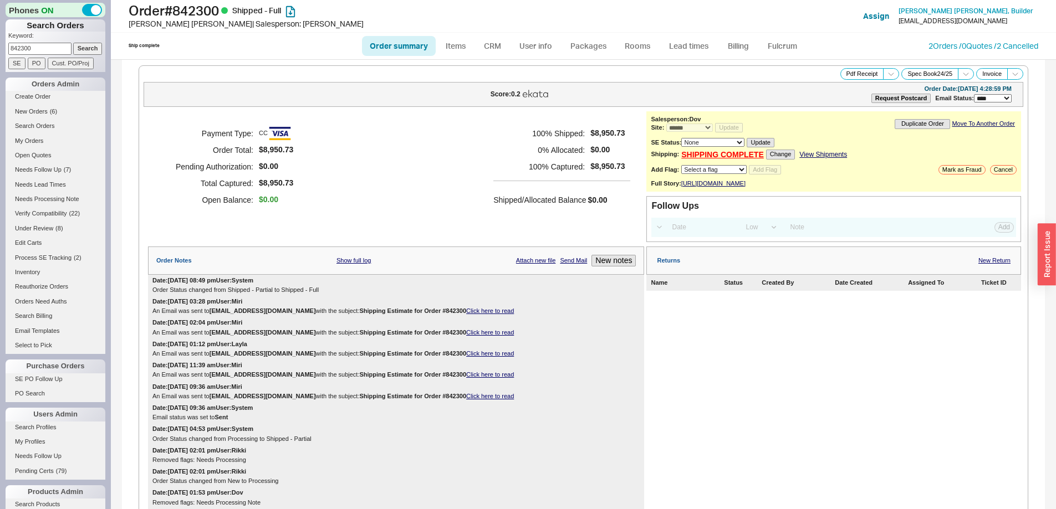
drag, startPoint x: 47, startPoint y: 47, endPoint x: 22, endPoint y: 50, distance: 25.1
click at [0, 46] on html "Phones ON Search Orders Keyword: 842300 Search SE PO Cust. PO/Proj Orders Admin…" at bounding box center [528, 254] width 1056 height 509
paste input "988453"
type input "988453"
click at [95, 48] on input "Search" at bounding box center [87, 49] width 29 height 12
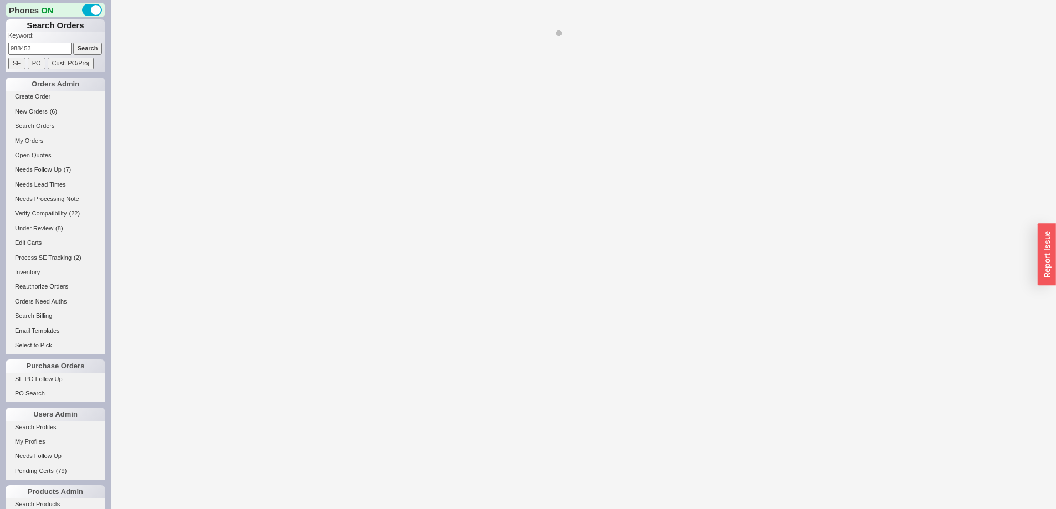
select select "*"
select select "LOW"
select select "3"
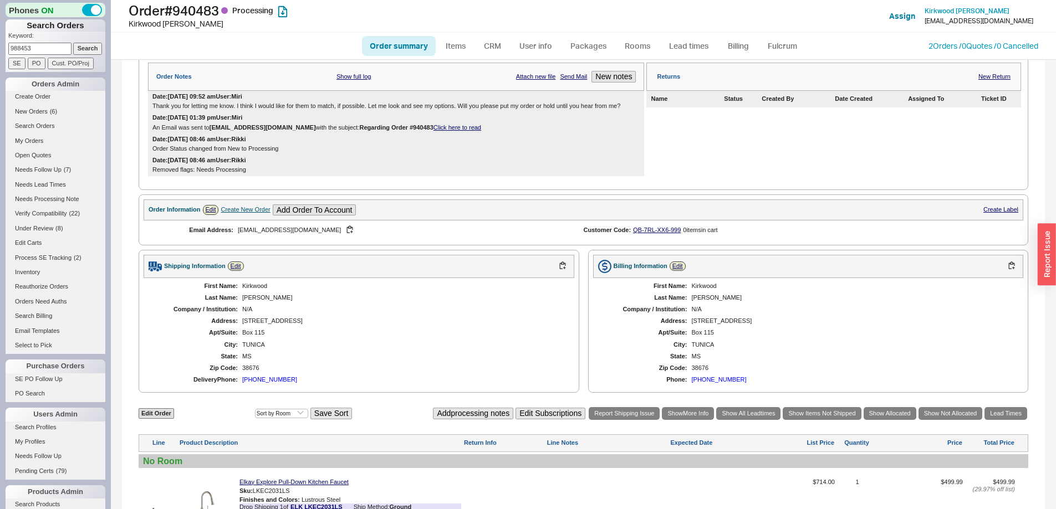
scroll to position [509, 0]
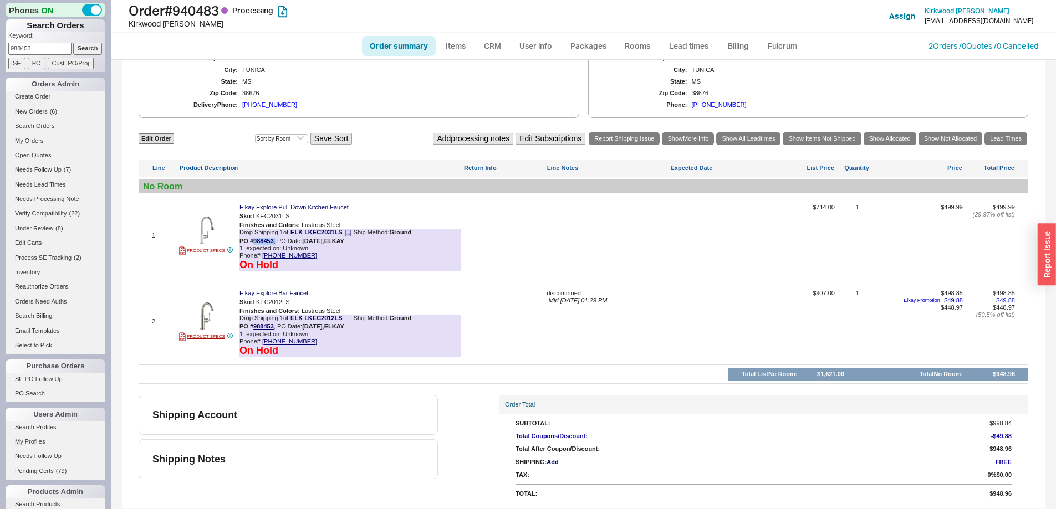
drag, startPoint x: 275, startPoint y: 244, endPoint x: 253, endPoint y: 241, distance: 23.0
click at [253, 241] on div "PO # 988453 , PO Date: 9/17/25 , ELKAY" at bounding box center [291, 241] width 105 height 7
copy div "988453 ,"
click at [260, 242] on link "988453" at bounding box center [263, 241] width 21 height 7
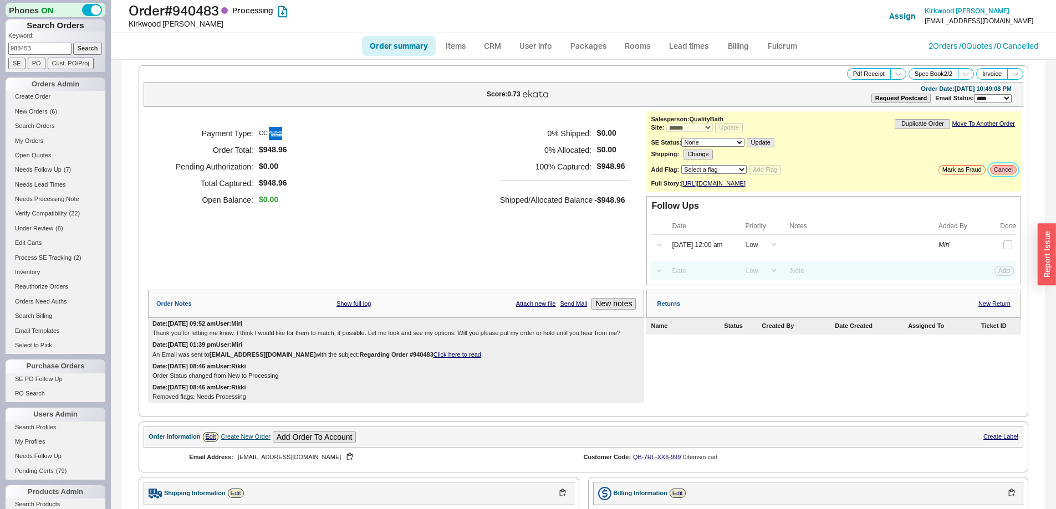
click at [1004, 171] on button "Cancel" at bounding box center [1003, 169] width 27 height 9
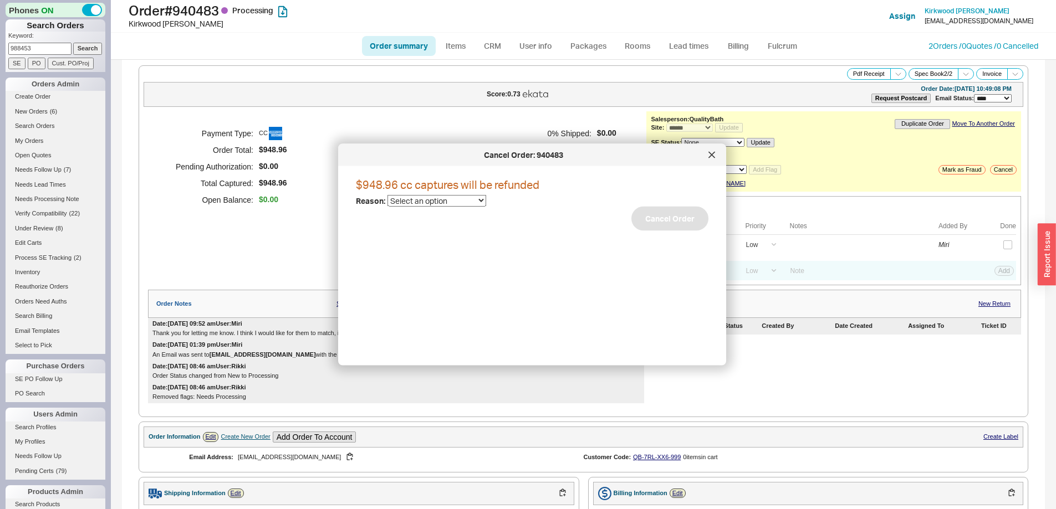
click at [461, 201] on select "Select an option Cancelled Return Combined Lead time Discontinued Sales rep/Web…" at bounding box center [436, 201] width 99 height 12
select select "45"
click at [387, 195] on select "Select an option Cancelled Return Combined Lead time Discontinued Sales rep/Web…" at bounding box center [436, 201] width 99 height 12
click at [669, 211] on button "Cancel Order" at bounding box center [669, 219] width 77 height 24
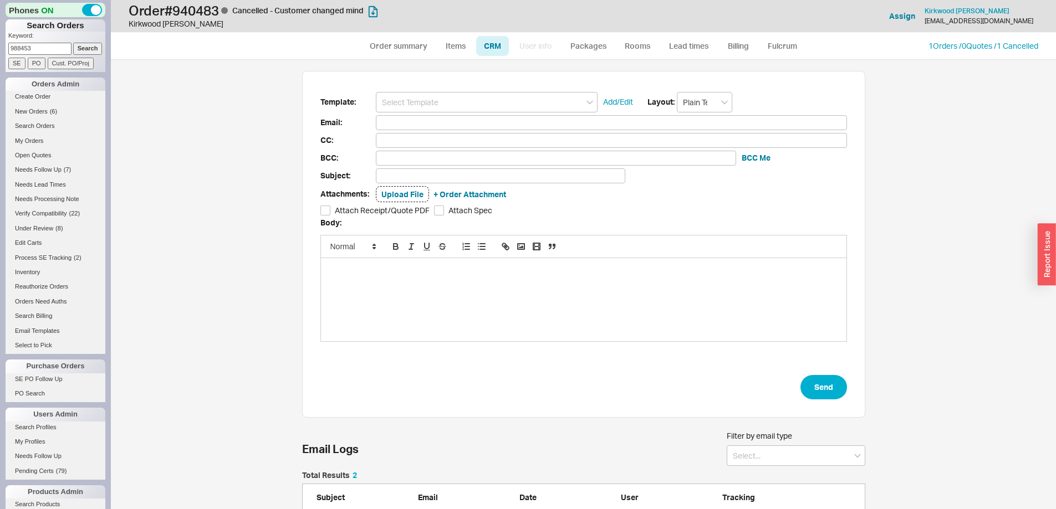
scroll to position [442, 928]
click at [464, 105] on input at bounding box center [487, 102] width 222 height 21
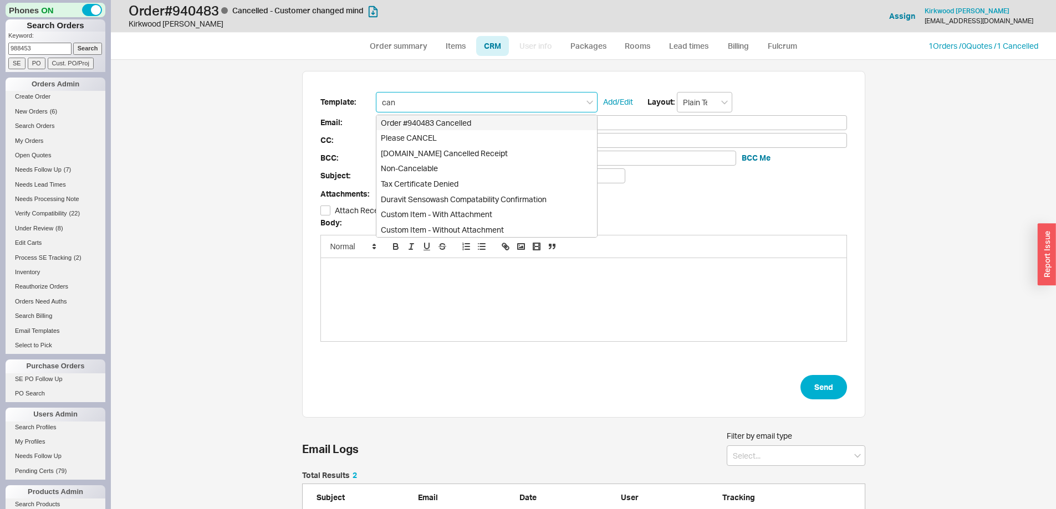
click at [463, 122] on div "Order #940483 Cancelled" at bounding box center [486, 123] width 221 height 16
type input "Order #940483 Cancelled"
type input "kirkmcclintock@gmail.com"
type input "Order #940483 Cancelled"
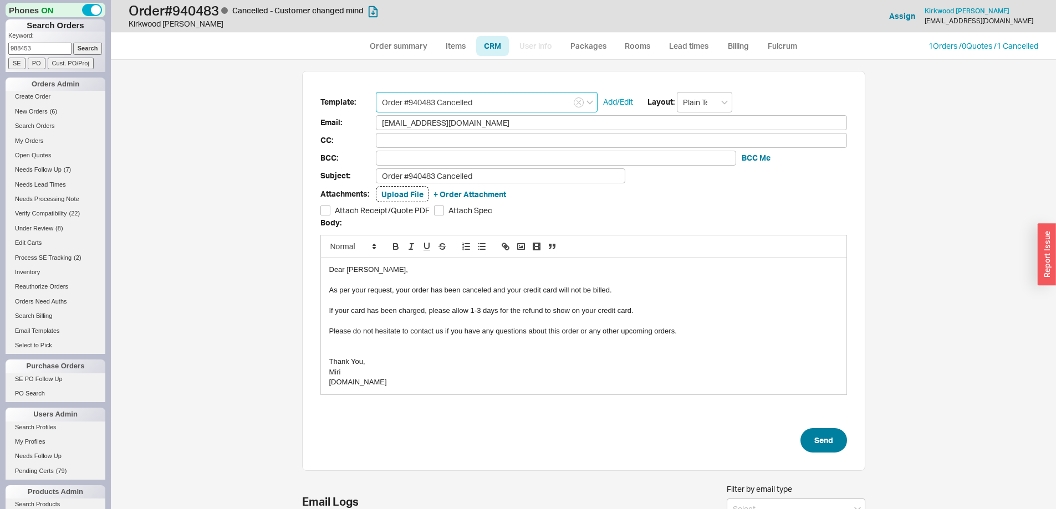
type input "Order #940483 Cancelled"
click at [813, 447] on button "Send" at bounding box center [823, 440] width 47 height 24
select select "*"
select select "LOW"
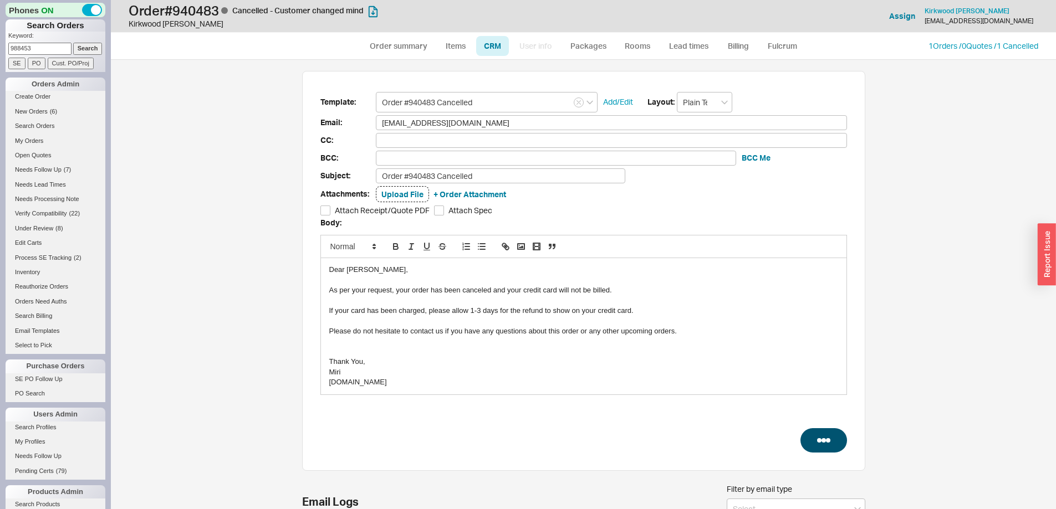
select select "LOW"
select select "3"
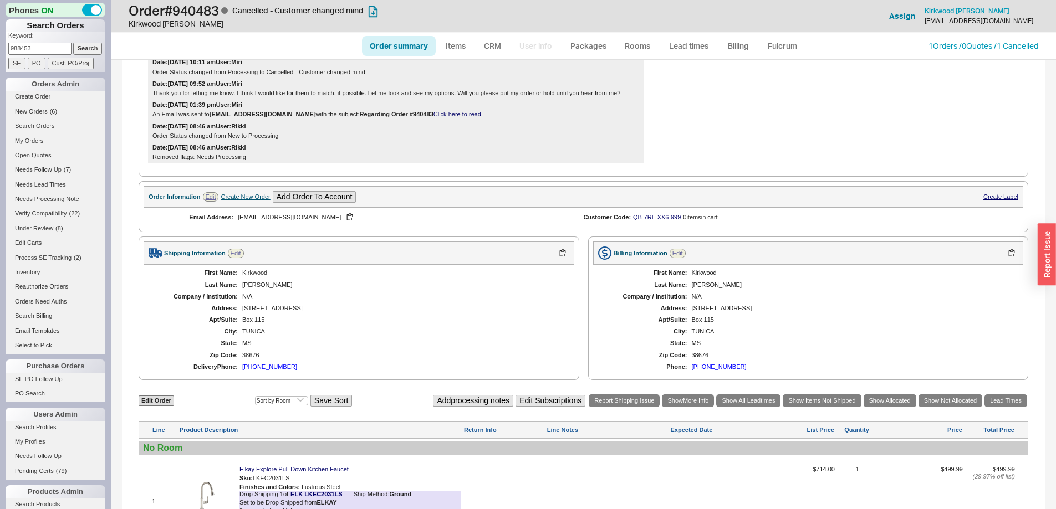
scroll to position [566, 0]
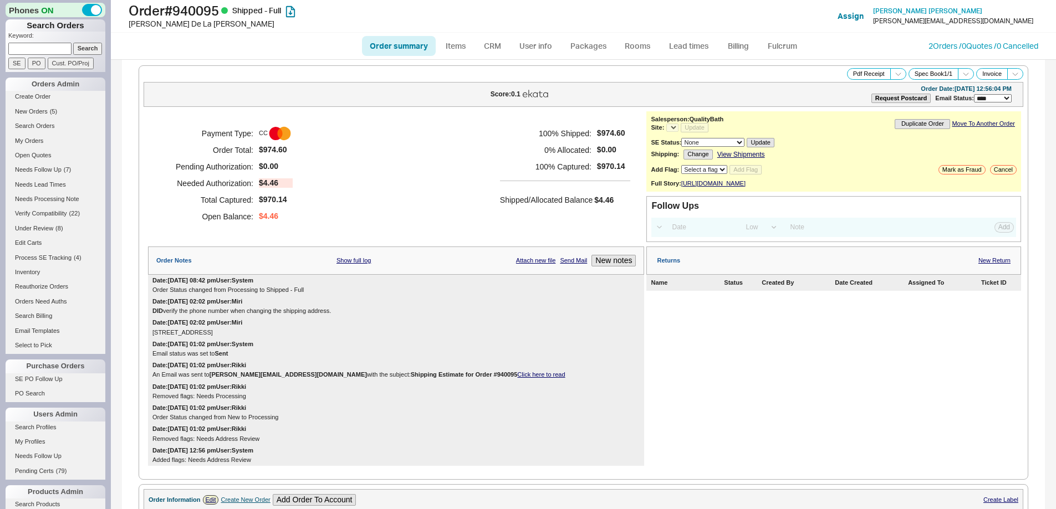
select select "LOW"
select select "3"
select select "*"
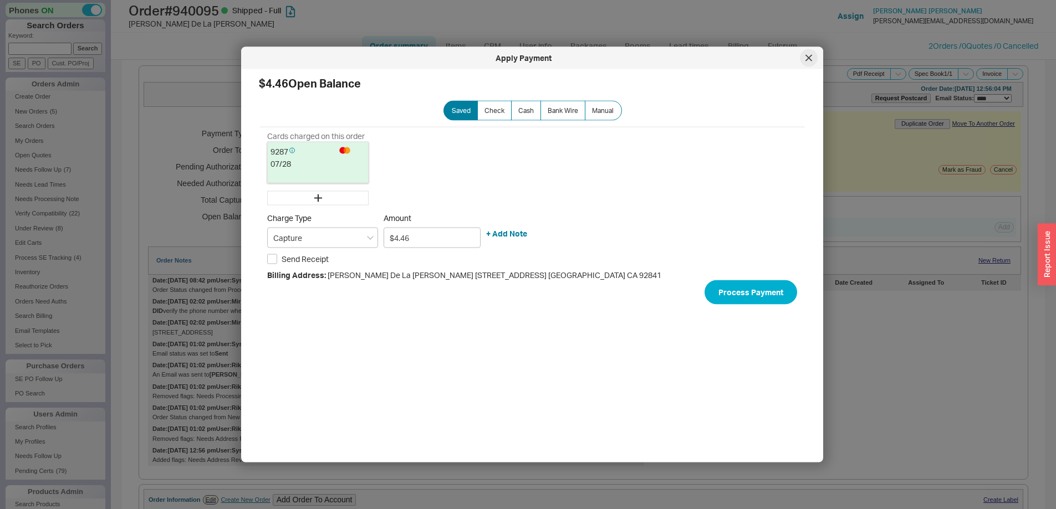
click at [805, 58] on div at bounding box center [809, 58] width 18 height 18
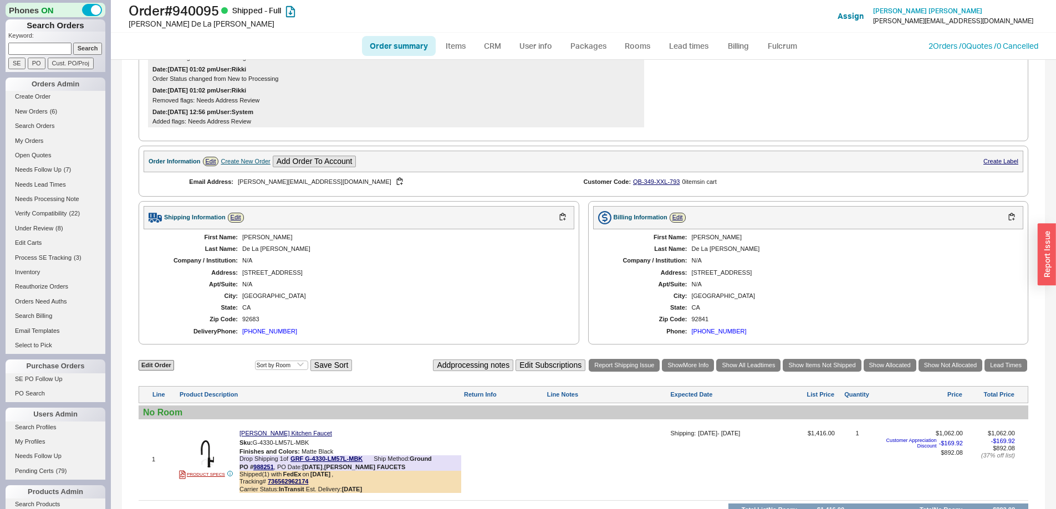
scroll to position [496, 0]
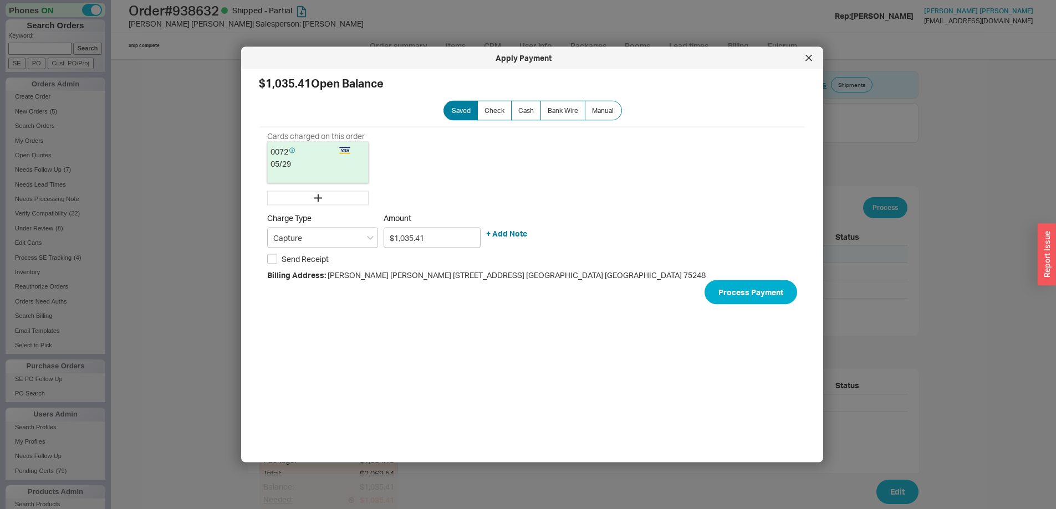
click at [809, 57] on icon at bounding box center [808, 58] width 7 height 7
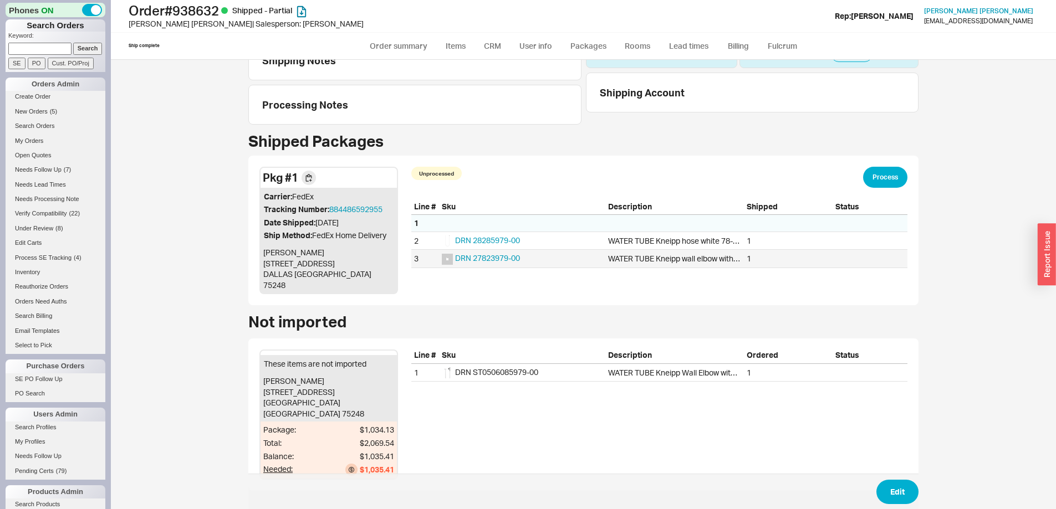
scroll to position [47, 0]
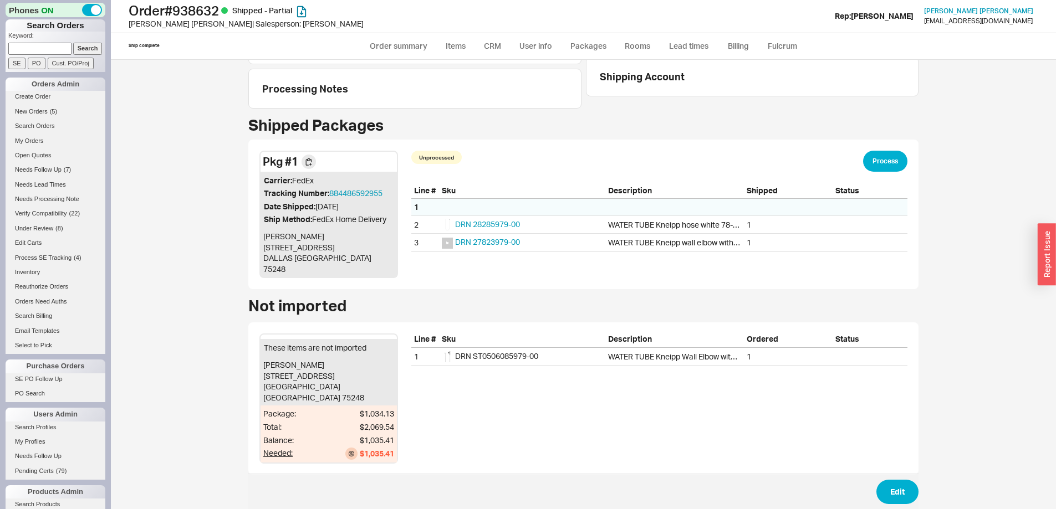
click at [872, 148] on div "Pkg # 1 Carrier: FedEx Tracking Number: 884486592955 Date Shipped: 09/18/2025 S…" at bounding box center [583, 215] width 670 height 150
click at [884, 161] on button "Process" at bounding box center [885, 161] width 44 height 21
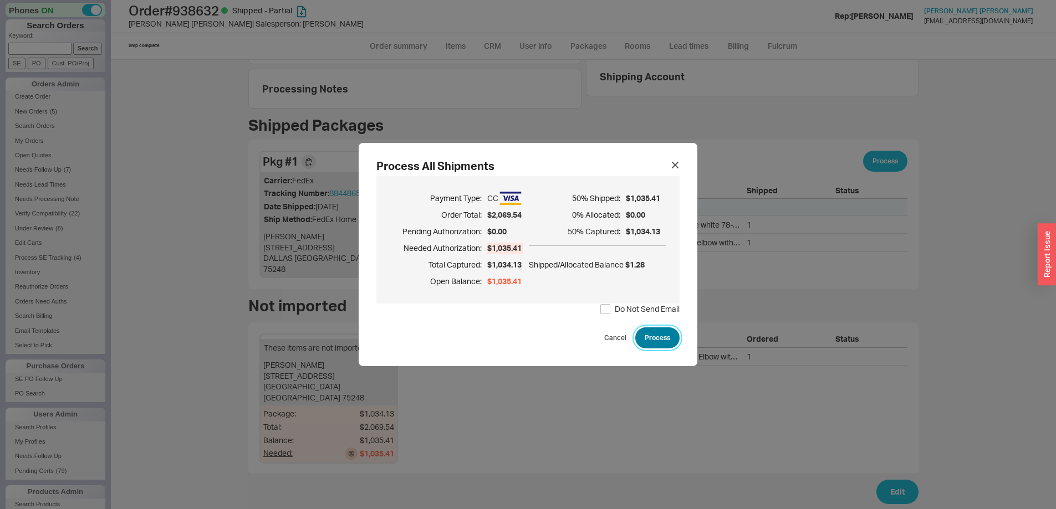
click at [644, 344] on button "Process" at bounding box center [657, 338] width 44 height 21
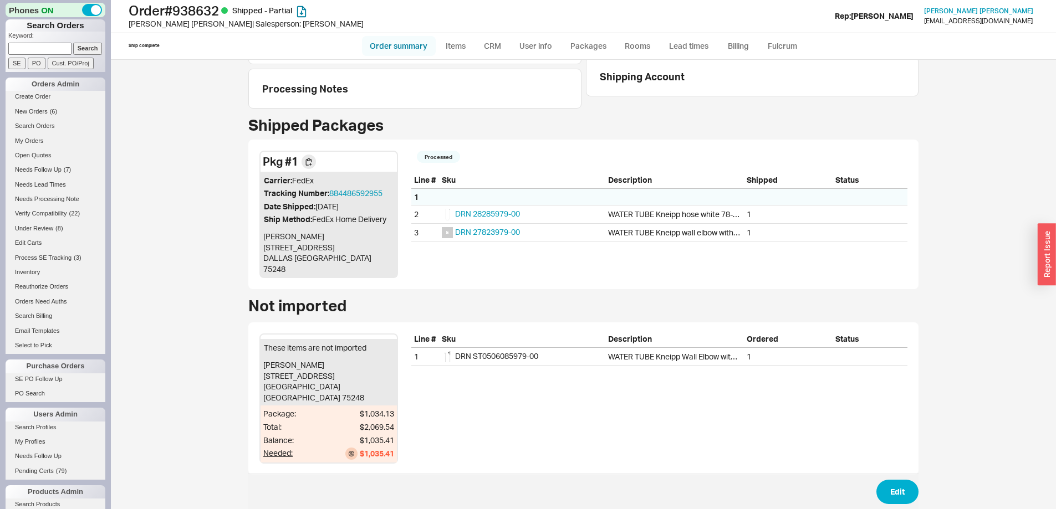
click at [414, 43] on link "Order summary" at bounding box center [399, 46] width 74 height 20
select select "LOW"
select select "3"
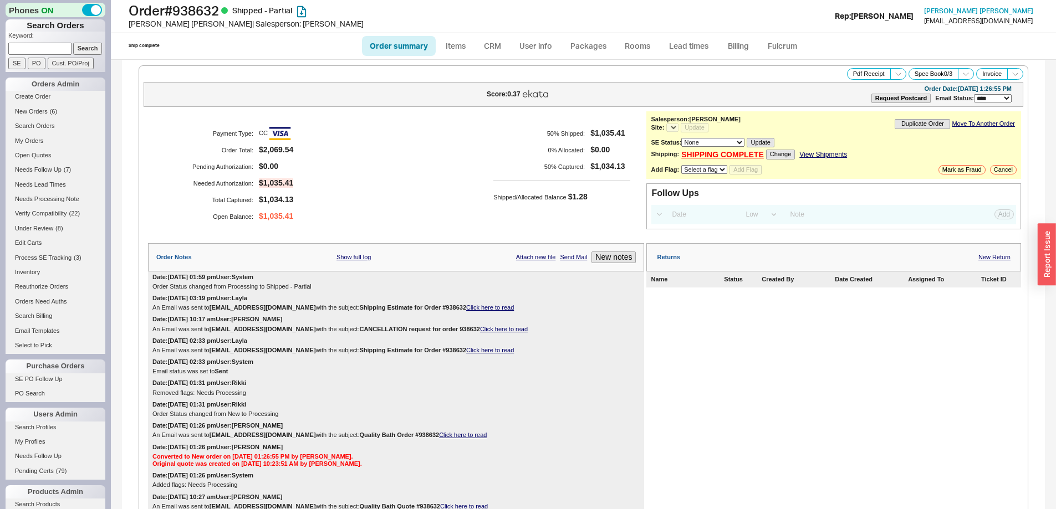
select select "*"
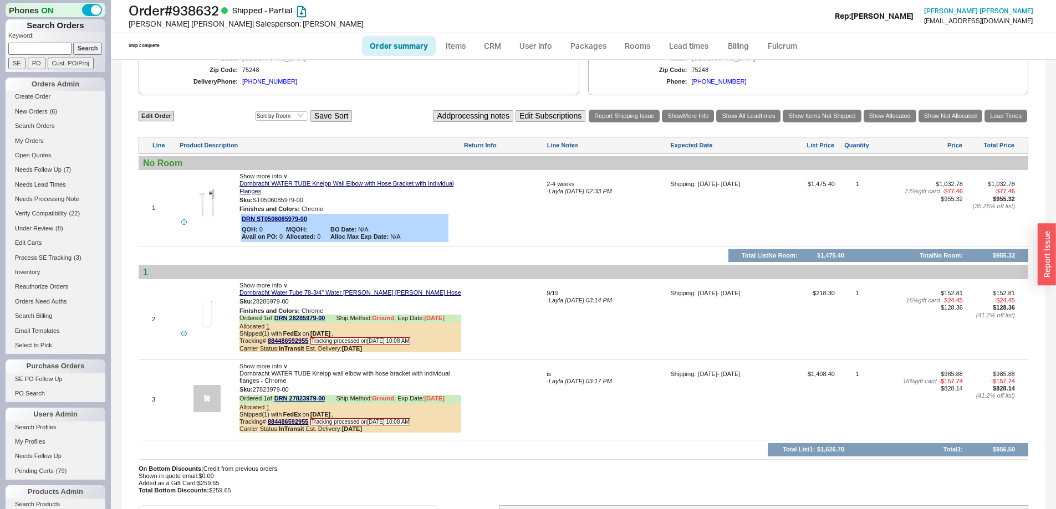
scroll to position [634, 0]
click at [279, 173] on div "Edit Order Select an option Sort by Brand Sort by Room Save Sort Add processing…" at bounding box center [583, 302] width 889 height 386
click at [279, 175] on span "Show more info ∨" at bounding box center [263, 176] width 48 height 7
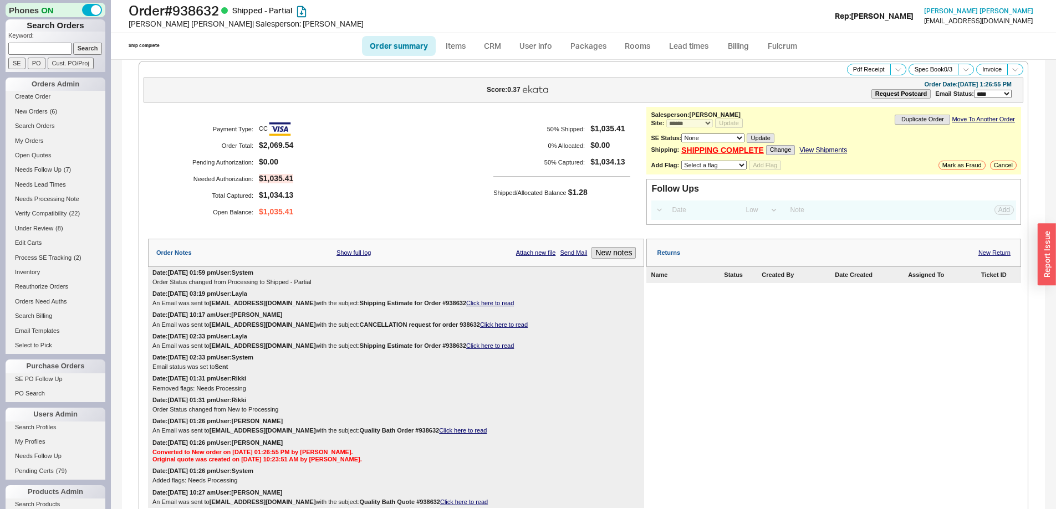
scroll to position [0, 0]
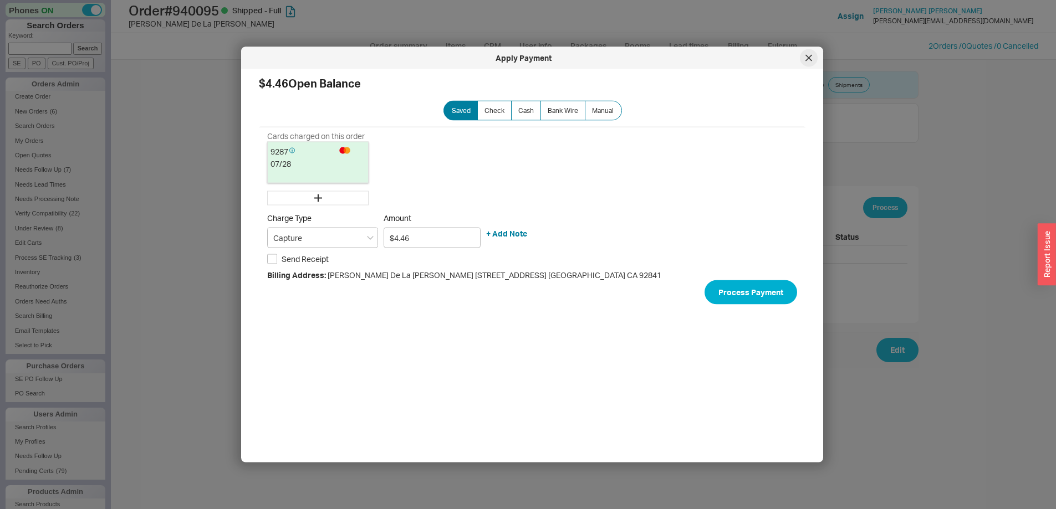
click at [807, 55] on icon at bounding box center [808, 58] width 7 height 7
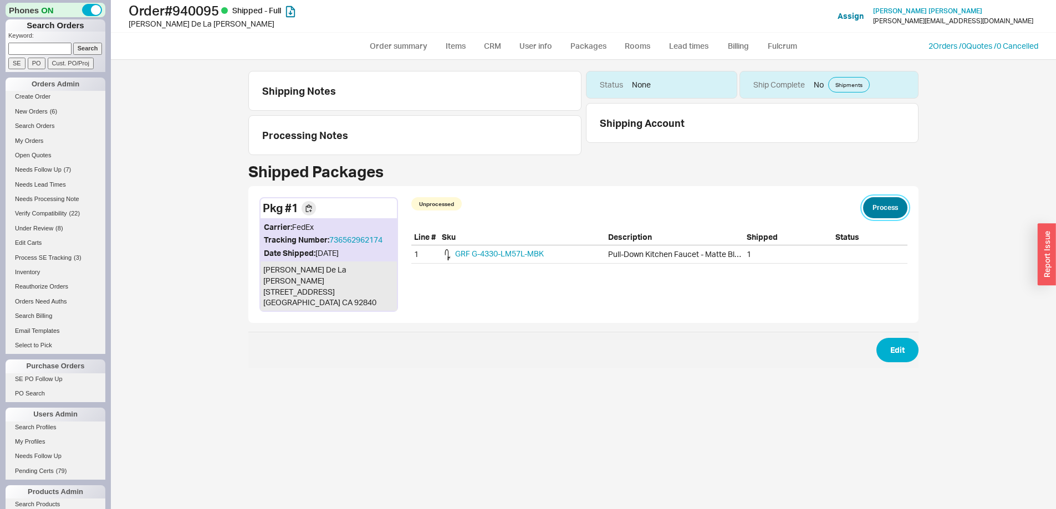
click at [883, 207] on button "Process" at bounding box center [885, 207] width 44 height 21
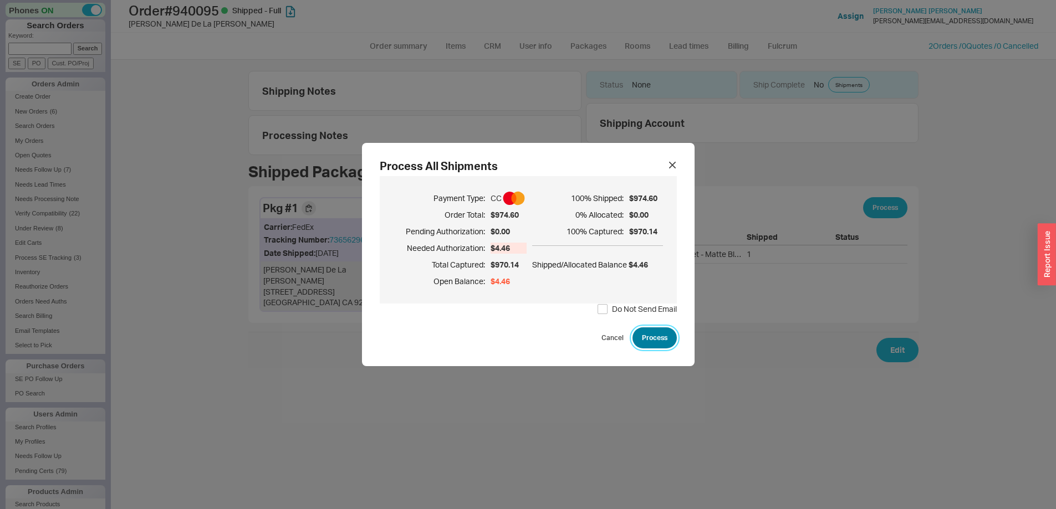
click at [647, 338] on button "Process" at bounding box center [654, 338] width 44 height 21
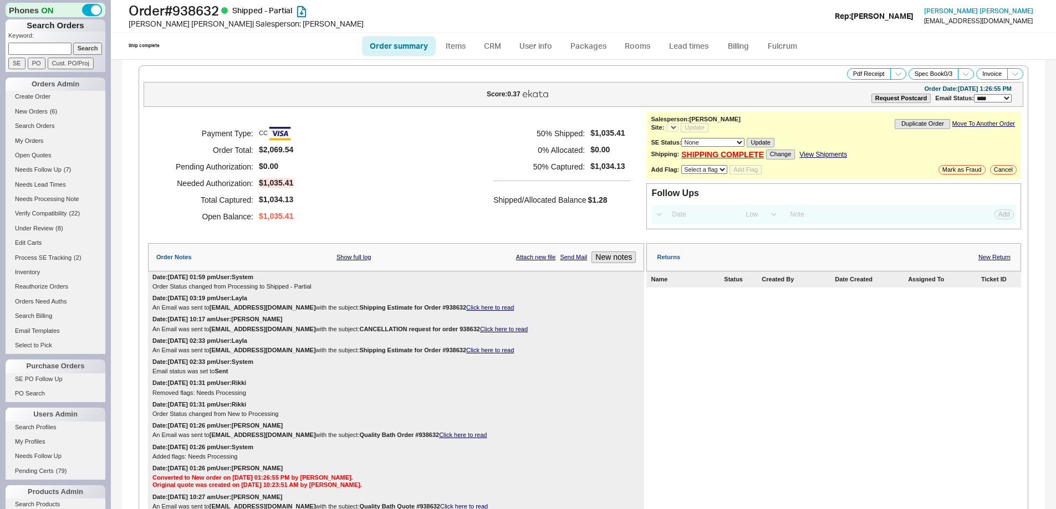
select select "LOW"
select select "3"
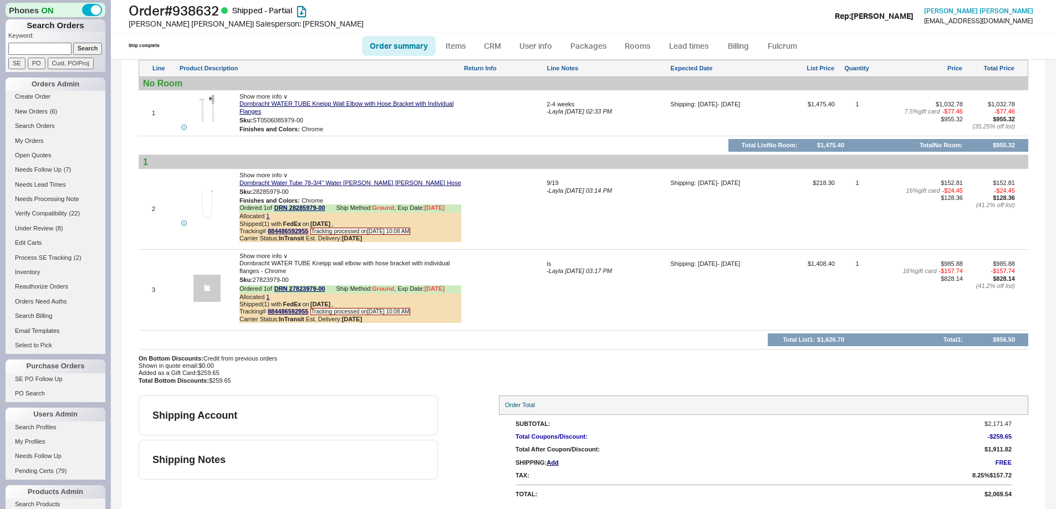
select select "*"
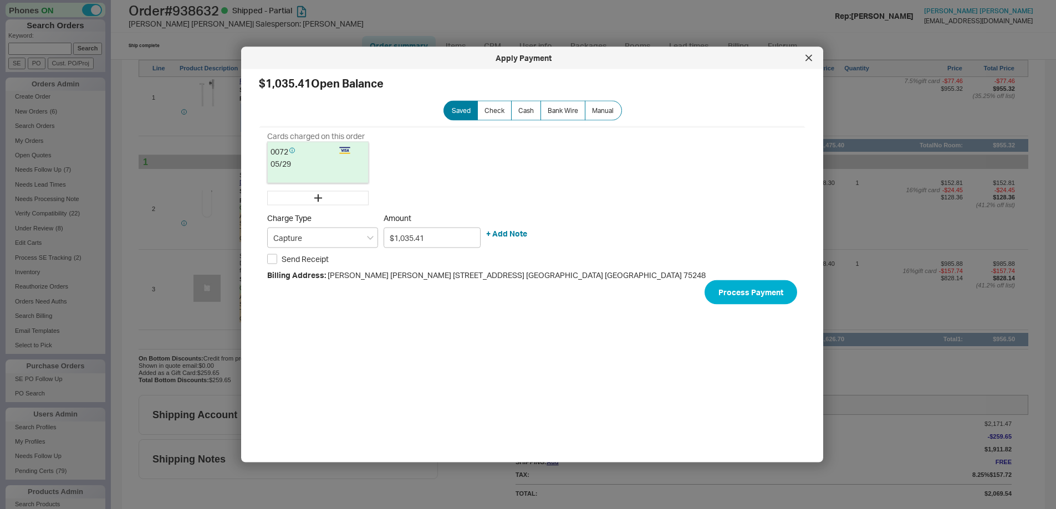
scroll to position [0, 0]
click at [804, 58] on div at bounding box center [809, 58] width 18 height 18
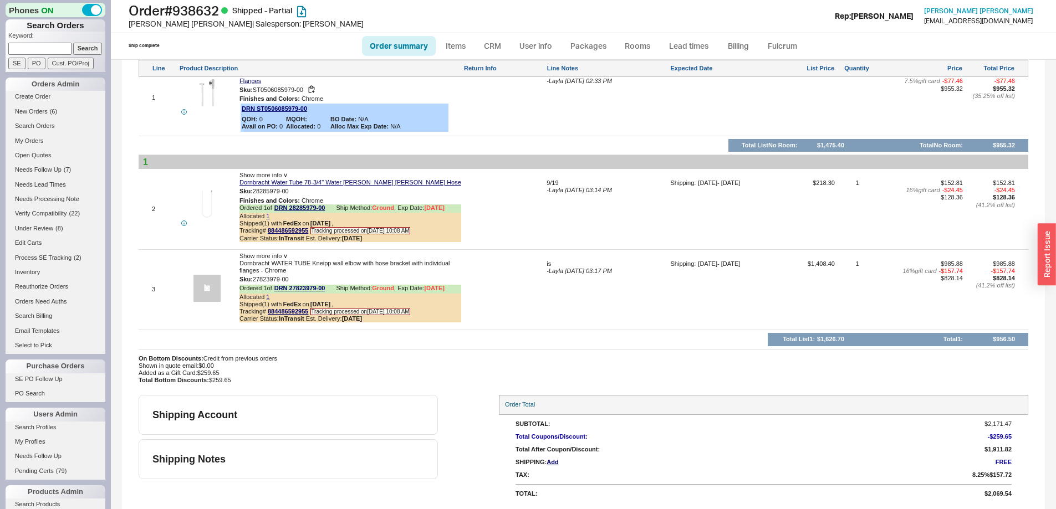
scroll to position [634, 0]
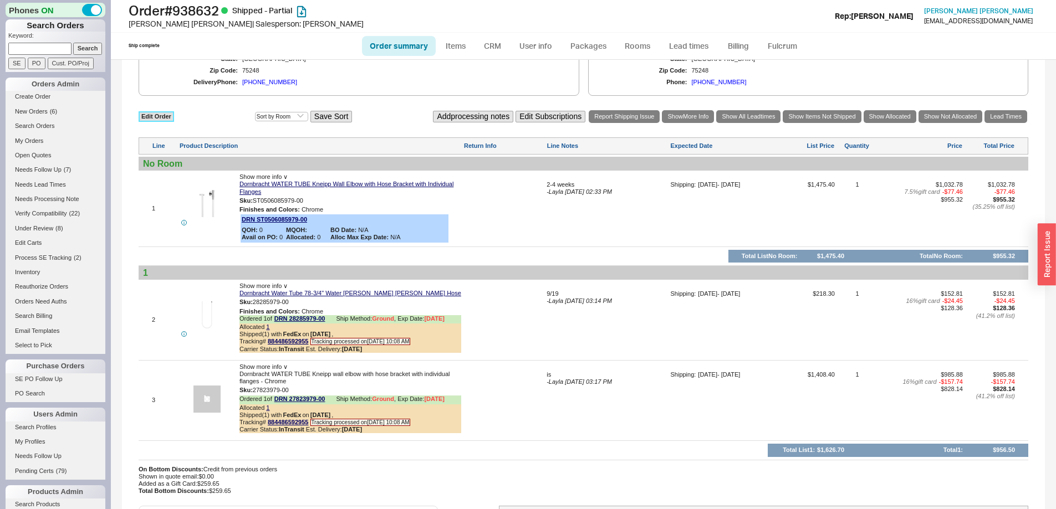
click at [161, 120] on link "Edit Order" at bounding box center [156, 116] width 35 height 11
select select "3"
select select "ON_CHECKOUT_AGGREGATED"
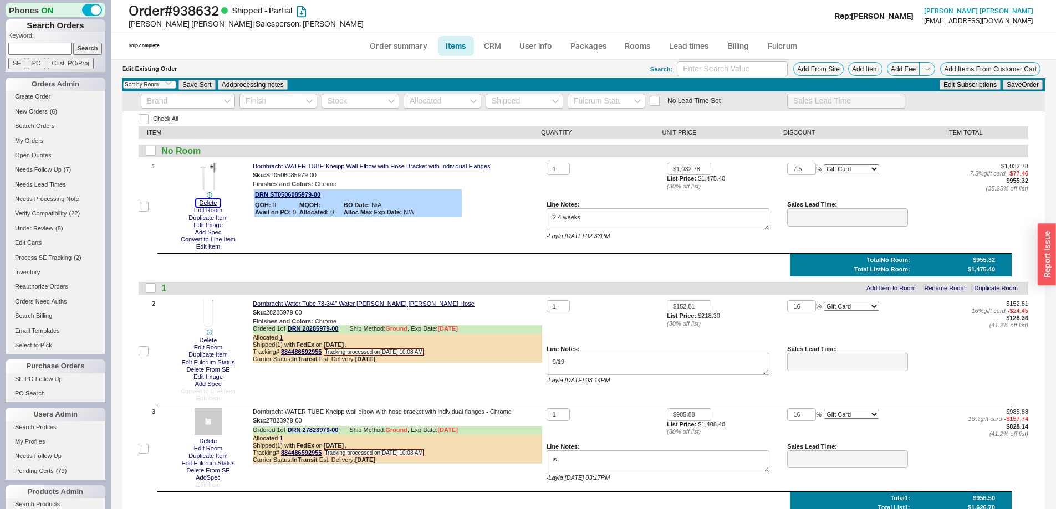
click at [207, 202] on button "Delete" at bounding box center [208, 202] width 24 height 7
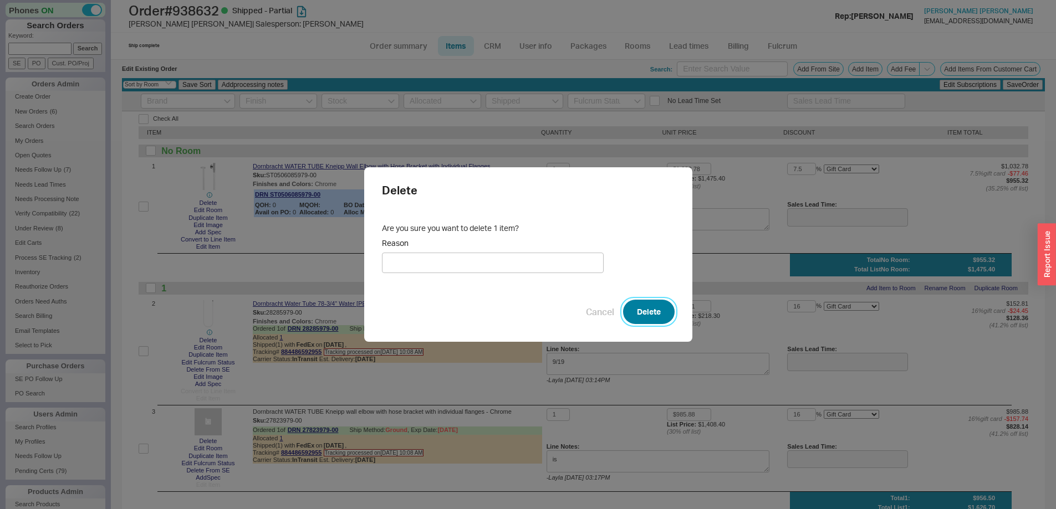
click at [646, 313] on button "Delete" at bounding box center [649, 312] width 52 height 24
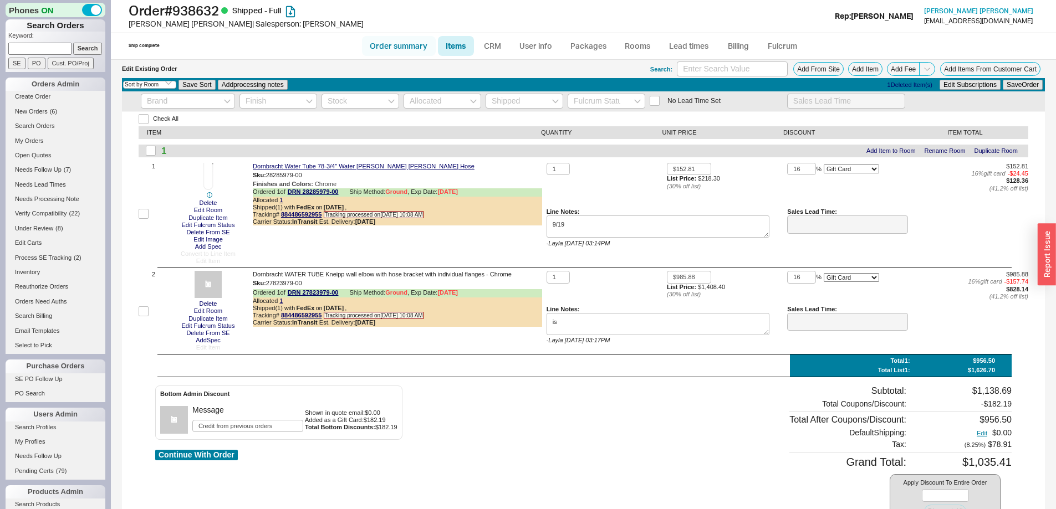
click at [405, 46] on link "Order summary" at bounding box center [399, 46] width 74 height 20
select select "*"
select select "LOW"
select select "3"
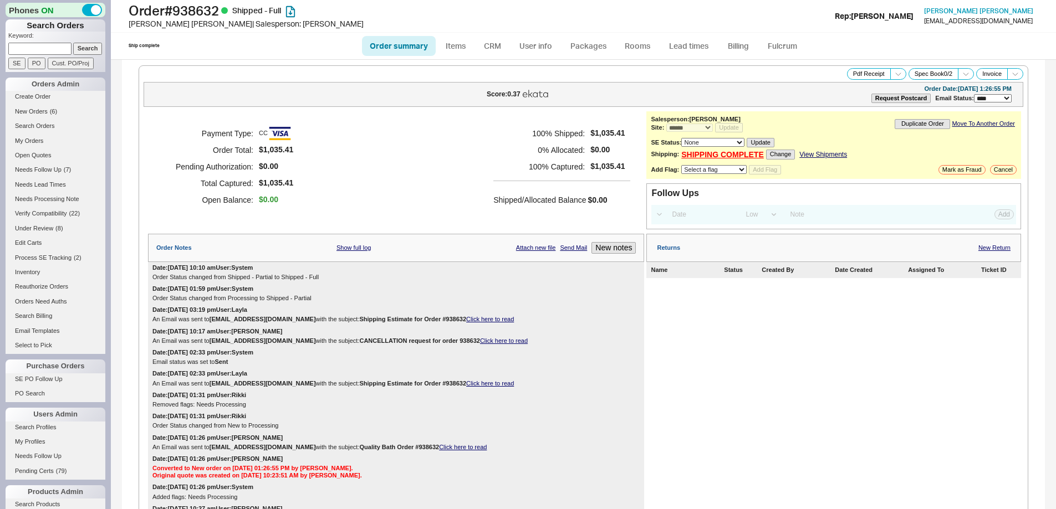
select select "*"
select select "LOW"
select select "3"
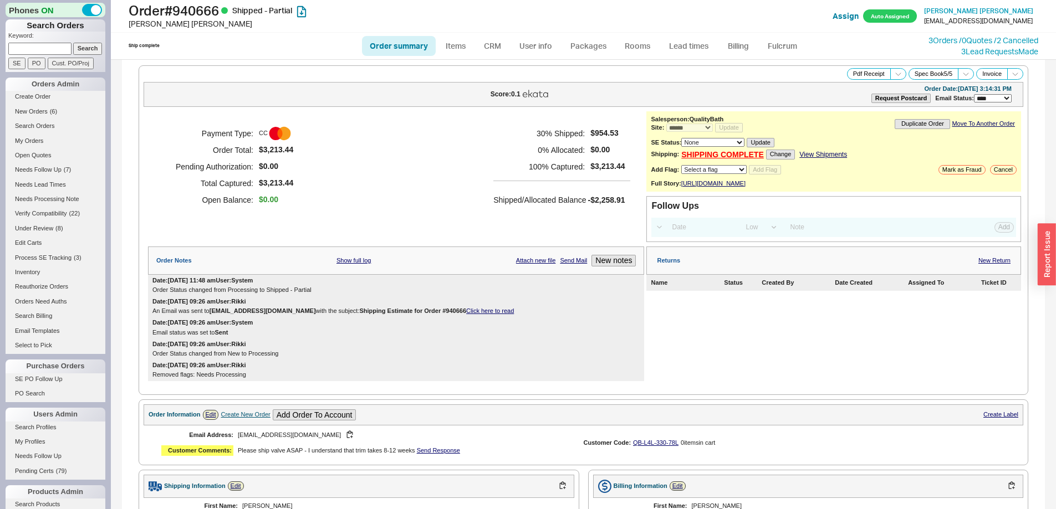
select select "*"
select select "LOW"
select select "3"
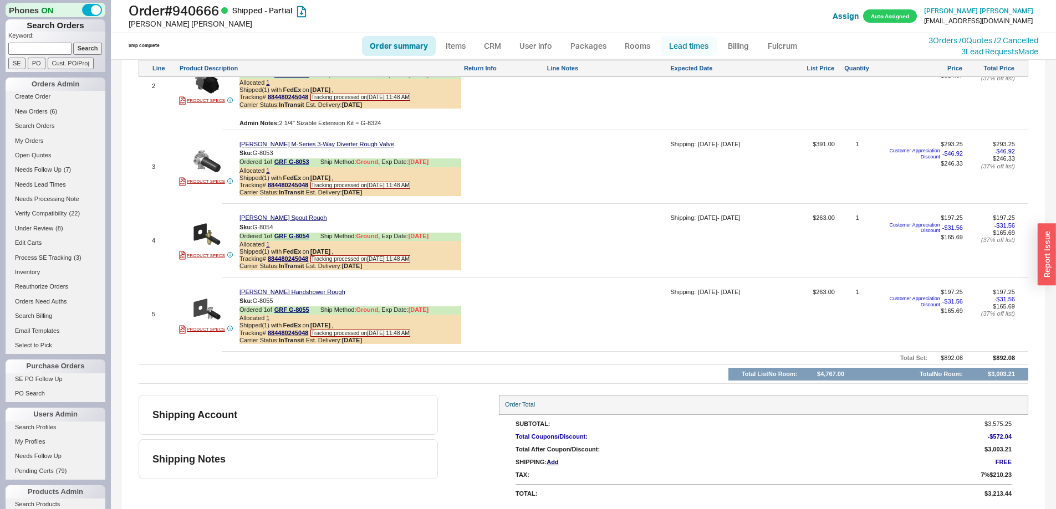
click at [685, 45] on link "Lead times" at bounding box center [689, 46] width 56 height 20
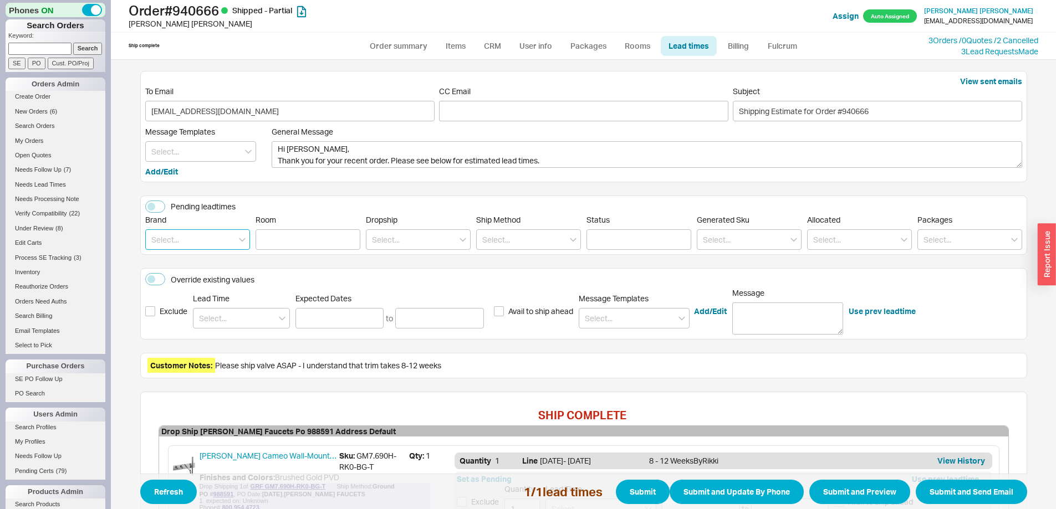
click at [199, 244] on input at bounding box center [197, 239] width 105 height 21
click at [204, 260] on div "Graff" at bounding box center [198, 263] width 104 height 20
type input "Graff"
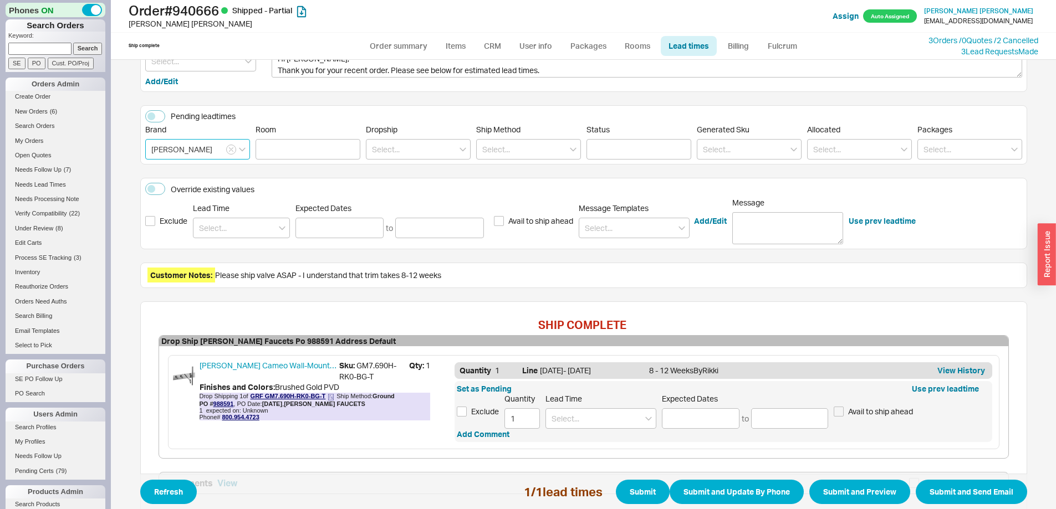
scroll to position [167, 0]
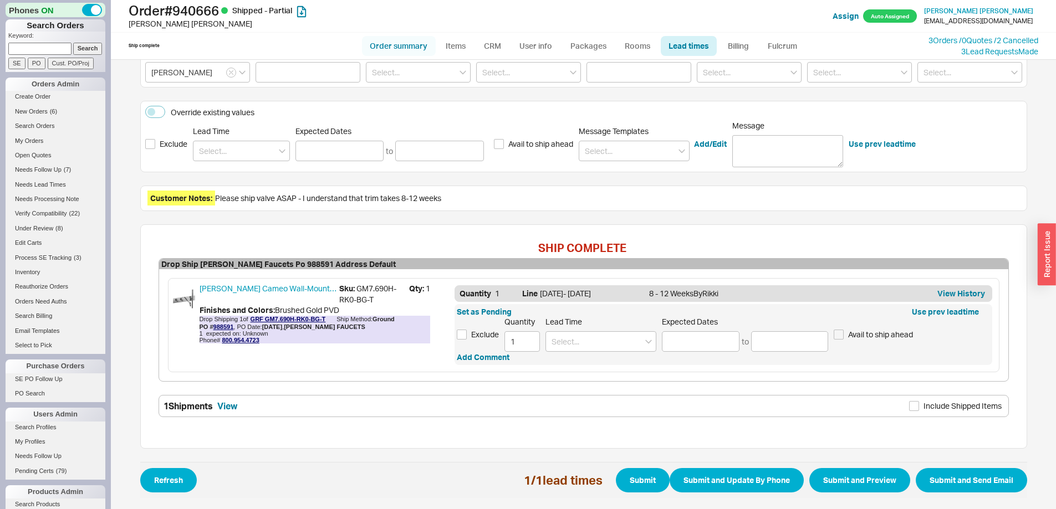
click at [401, 47] on link "Order summary" at bounding box center [399, 46] width 74 height 20
select select "*"
select select "LOW"
select select "3"
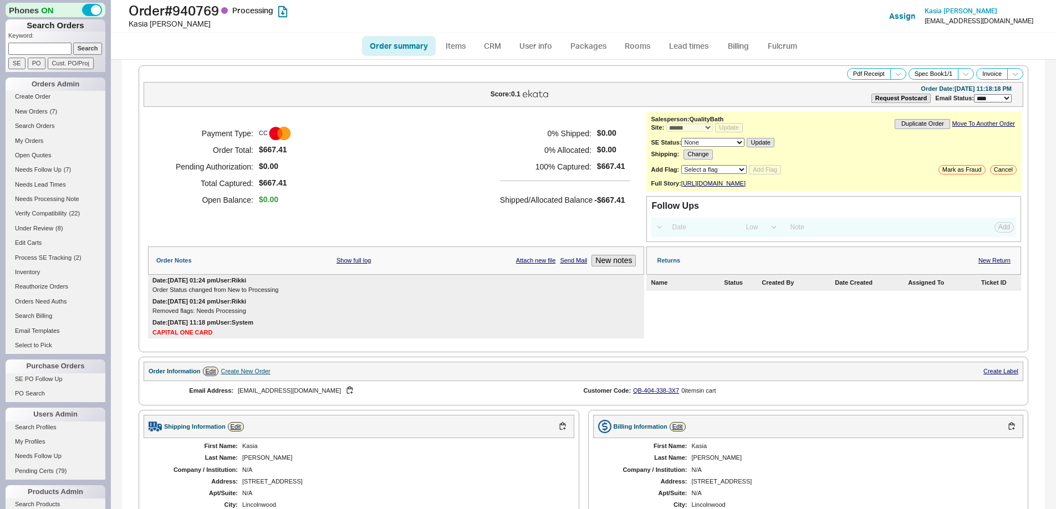
select select "*"
select select "LOW"
select select "3"
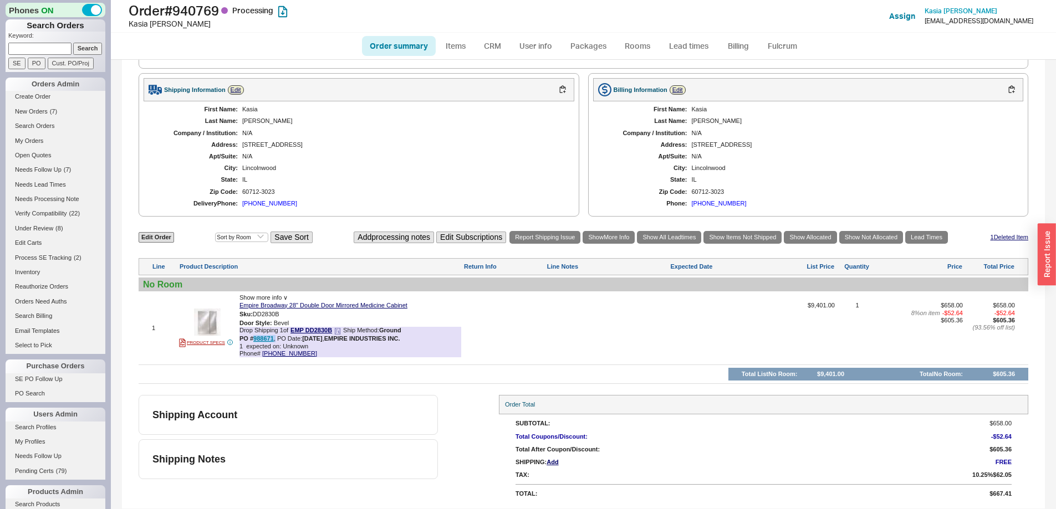
drag, startPoint x: 275, startPoint y: 340, endPoint x: 253, endPoint y: 340, distance: 21.6
click at [253, 340] on div "PO # 988671 , PO Date: [DATE] , EMPIRE INDUSTRIES INC." at bounding box center [319, 338] width 161 height 7
copy div "988671 ,"
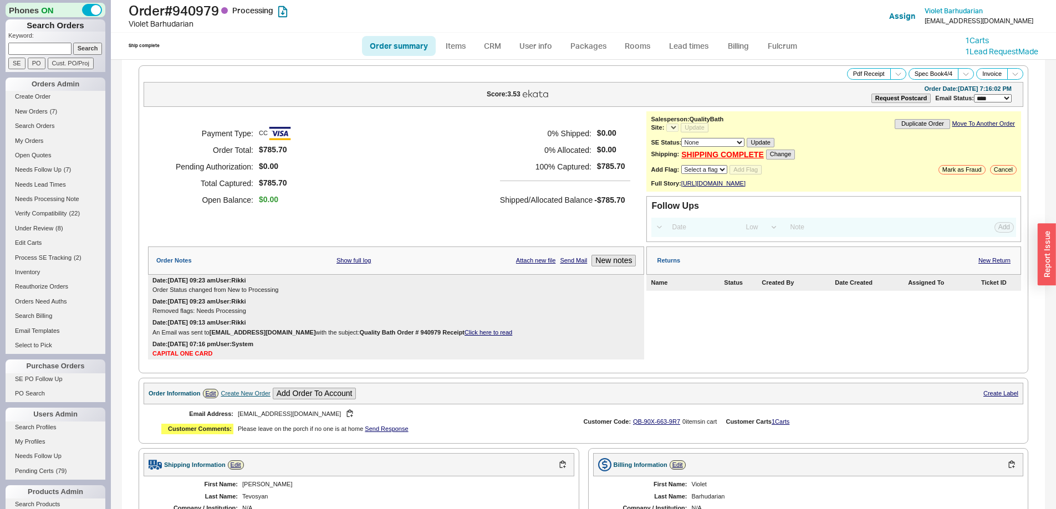
select select "*"
select select "LOW"
select select "3"
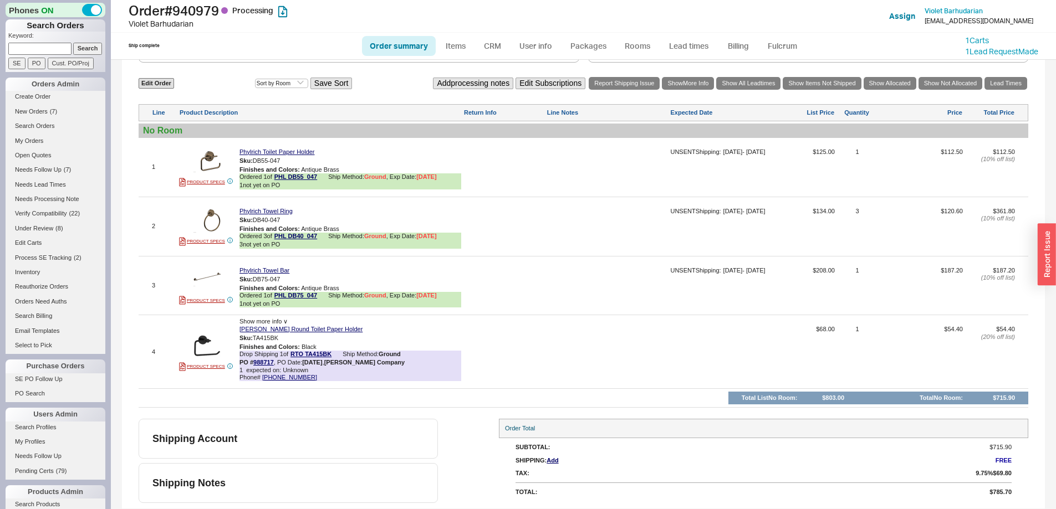
select select "*"
drag, startPoint x: 275, startPoint y: 363, endPoint x: 254, endPoint y: 361, distance: 20.6
click at [254, 361] on div "PO # 988717 , PO Date: [DATE] , [PERSON_NAME] Company" at bounding box center [321, 362] width 165 height 7
copy div "988717 ,"
click at [261, 362] on link "988717" at bounding box center [263, 362] width 21 height 7
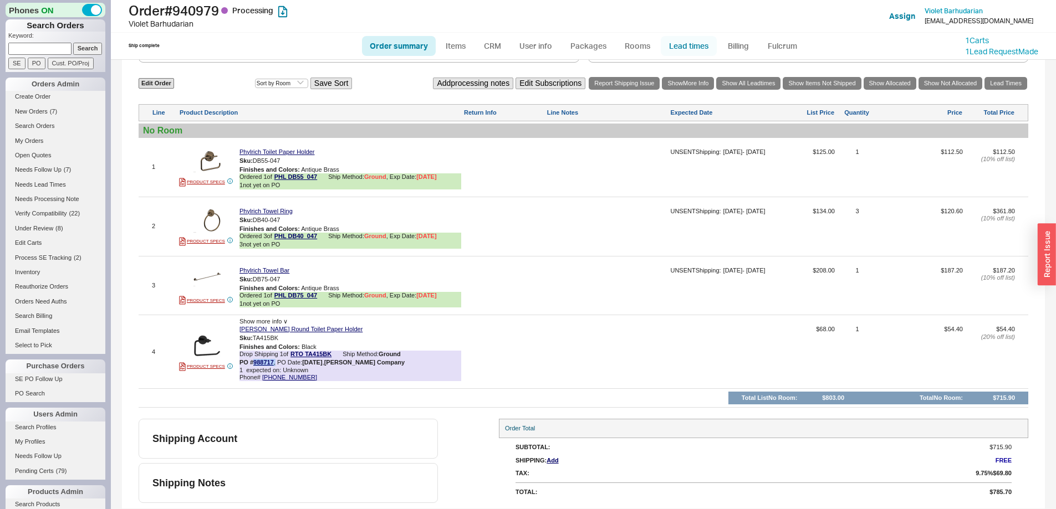
click at [694, 47] on link "Lead times" at bounding box center [689, 46] width 56 height 20
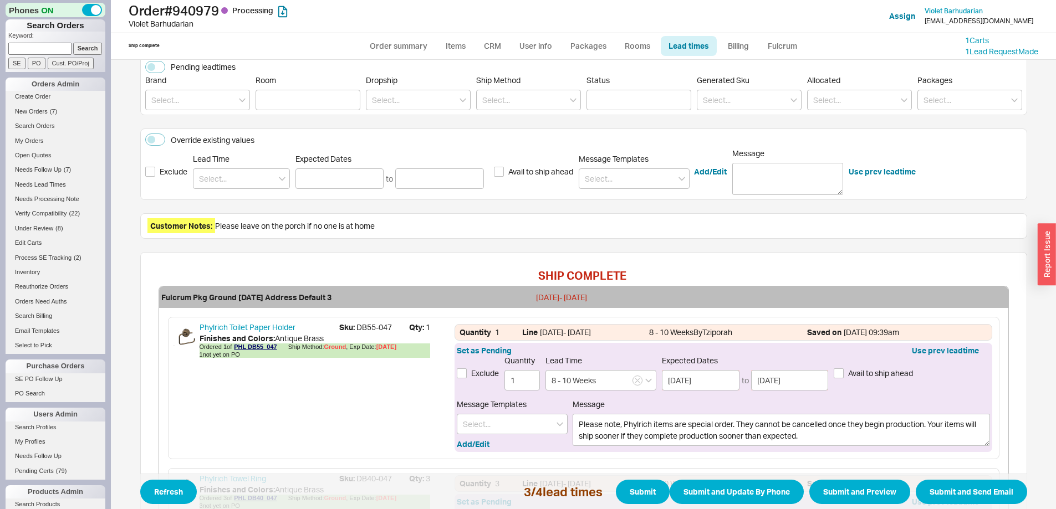
scroll to position [612, 0]
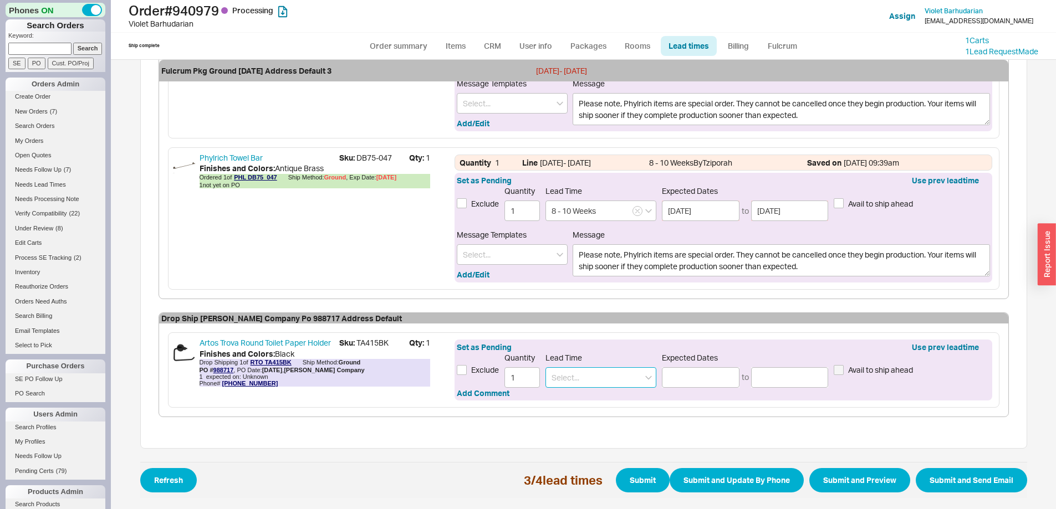
click at [577, 370] on input at bounding box center [600, 377] width 111 height 21
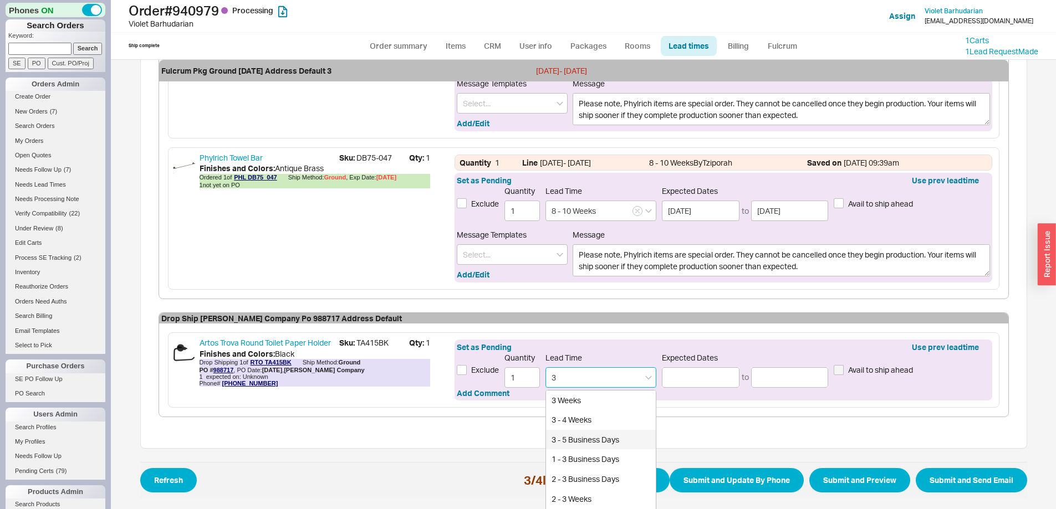
click at [588, 445] on div "3 - 5 Business Days" at bounding box center [601, 440] width 110 height 20
type input "3 - 5 Business Days"
type input "[DATE]"
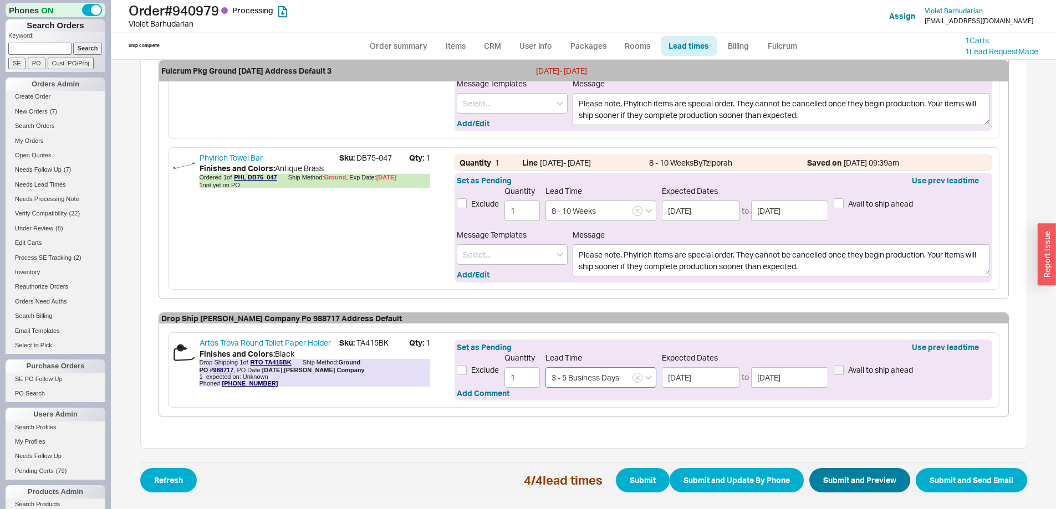
type input "3 - 5 Business Days"
click at [842, 485] on button "Submit and Preview" at bounding box center [859, 480] width 101 height 24
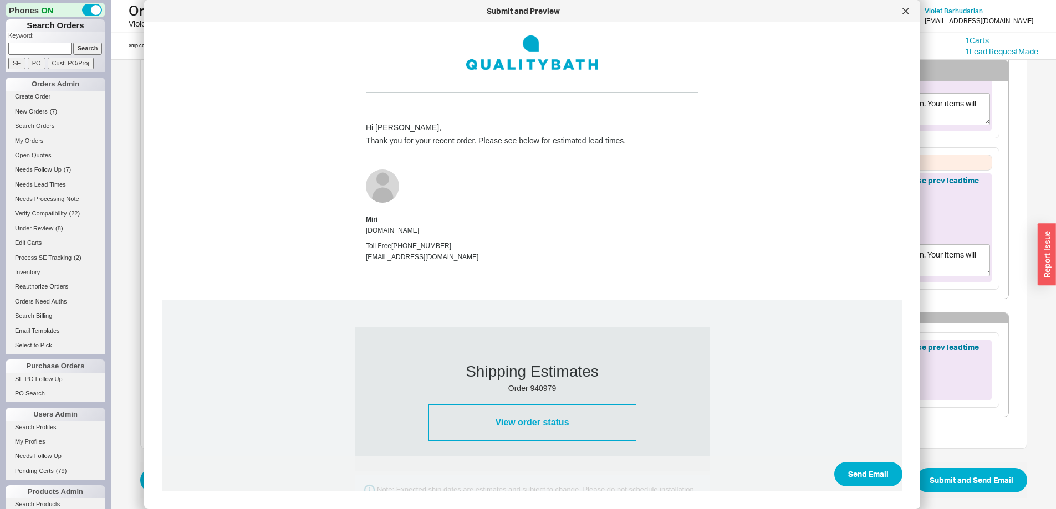
scroll to position [990, 0]
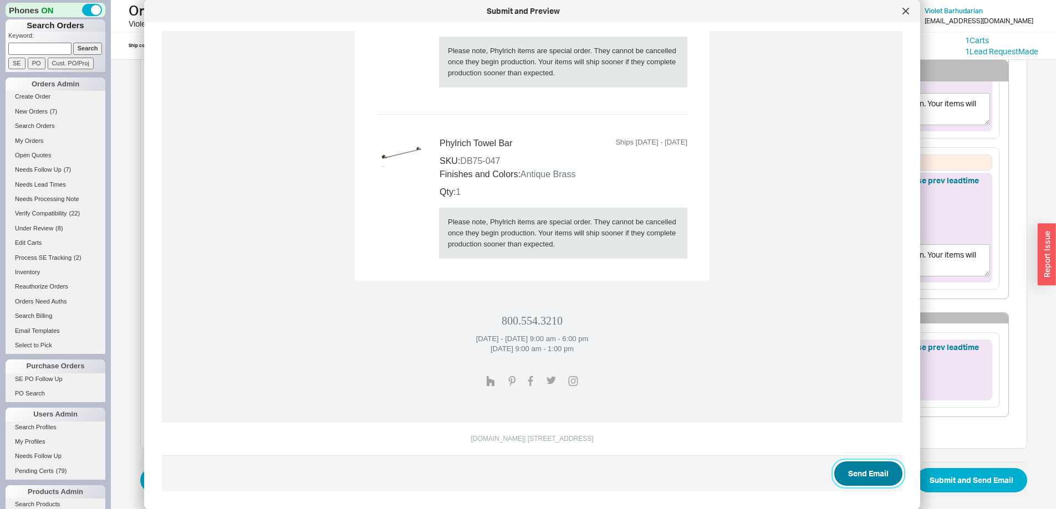
click at [866, 464] on button "Send Email" at bounding box center [868, 474] width 68 height 24
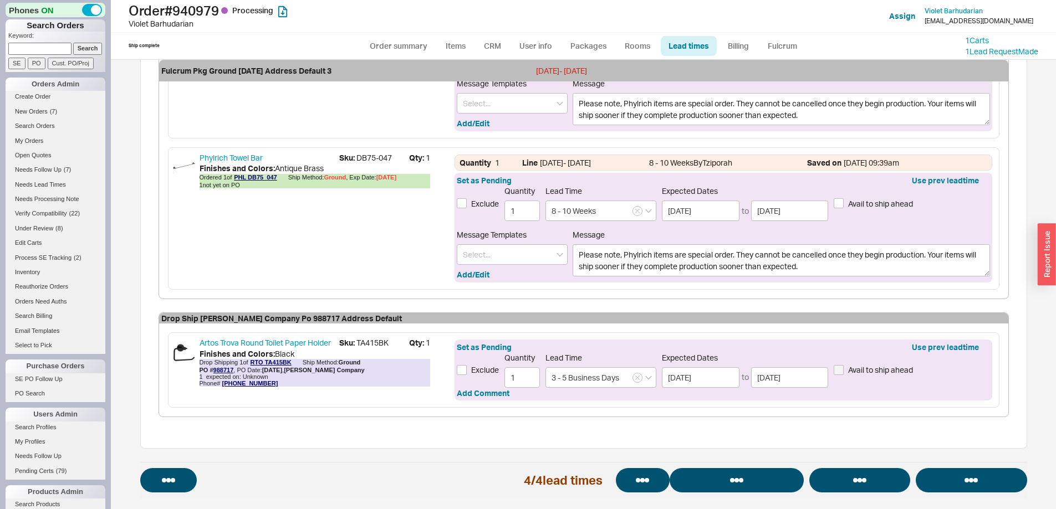
select select "*"
select select "LOW"
select select "3"
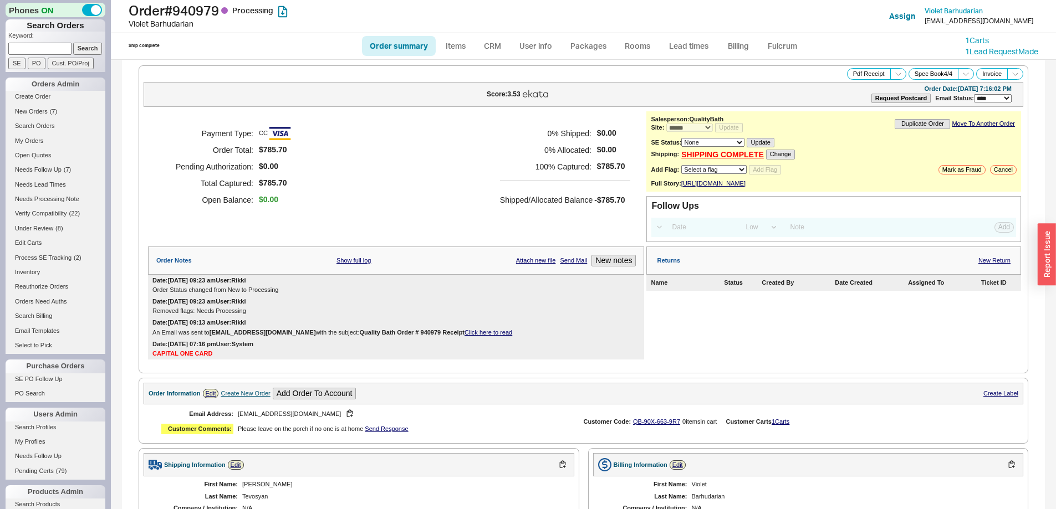
select select "*"
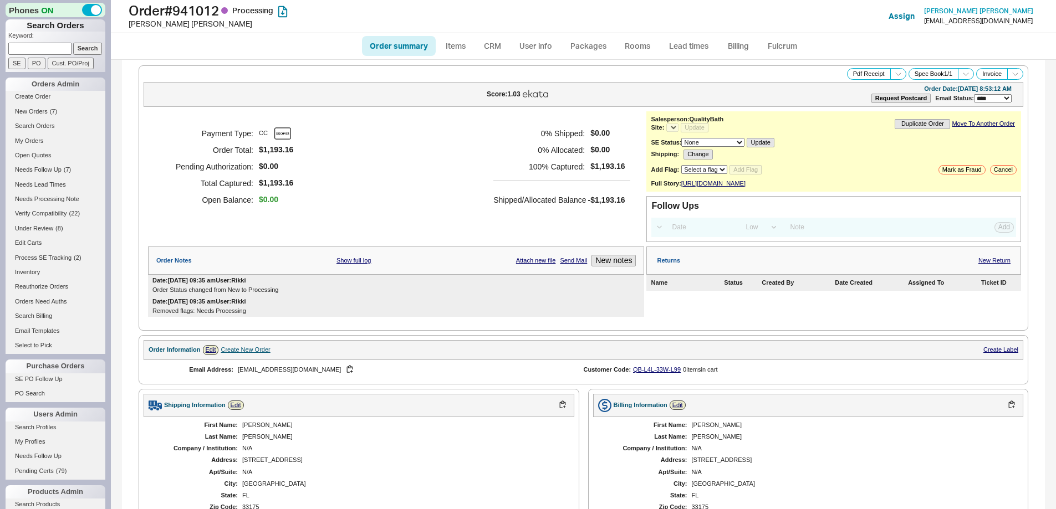
select select "*"
select select "LOW"
select select "3"
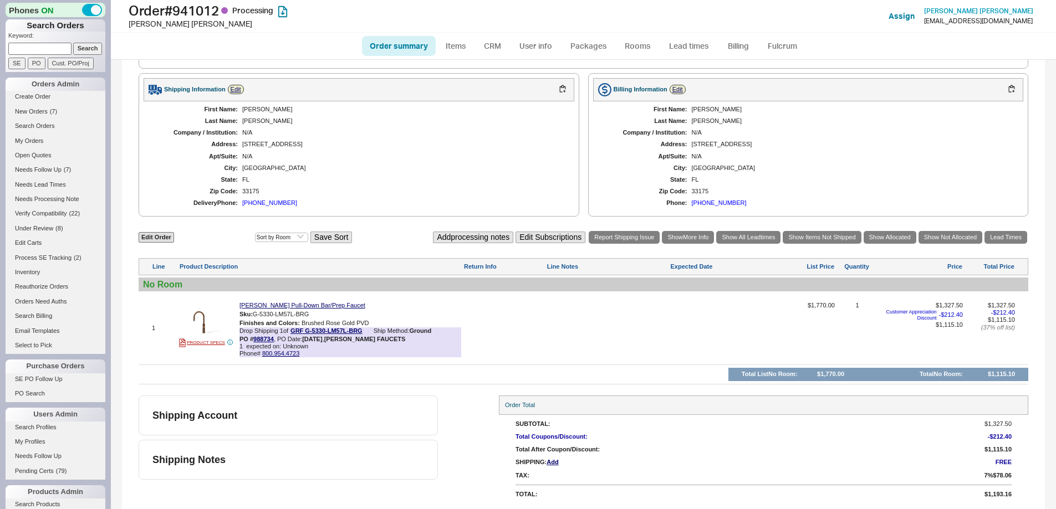
select select "*"
drag, startPoint x: 276, startPoint y: 339, endPoint x: 253, endPoint y: 339, distance: 22.7
click at [253, 339] on div "PO # 988734 , PO Date: [DATE] , [PERSON_NAME] FAUCETS" at bounding box center [322, 339] width 166 height 7
copy div "988734 ,"
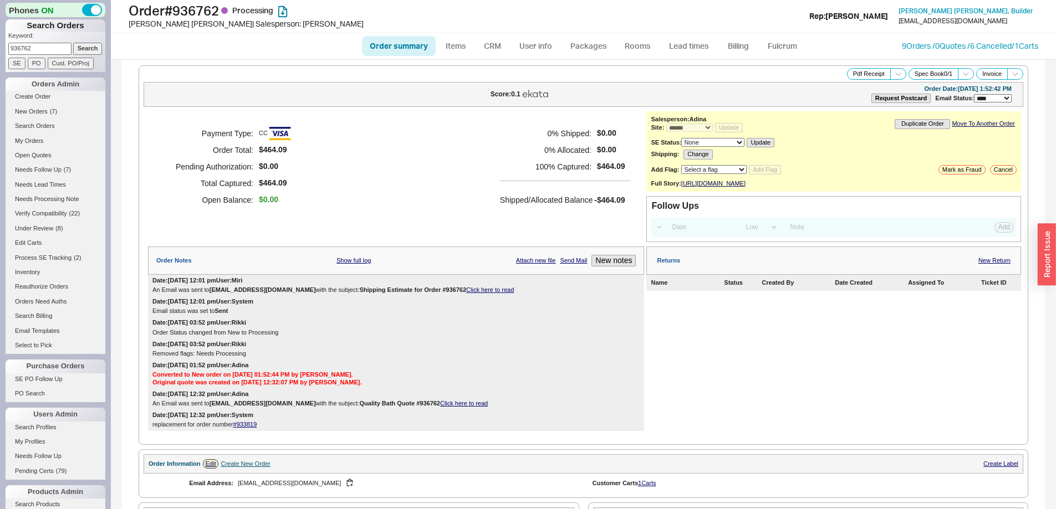
select select "*"
select select "LOW"
select select "3"
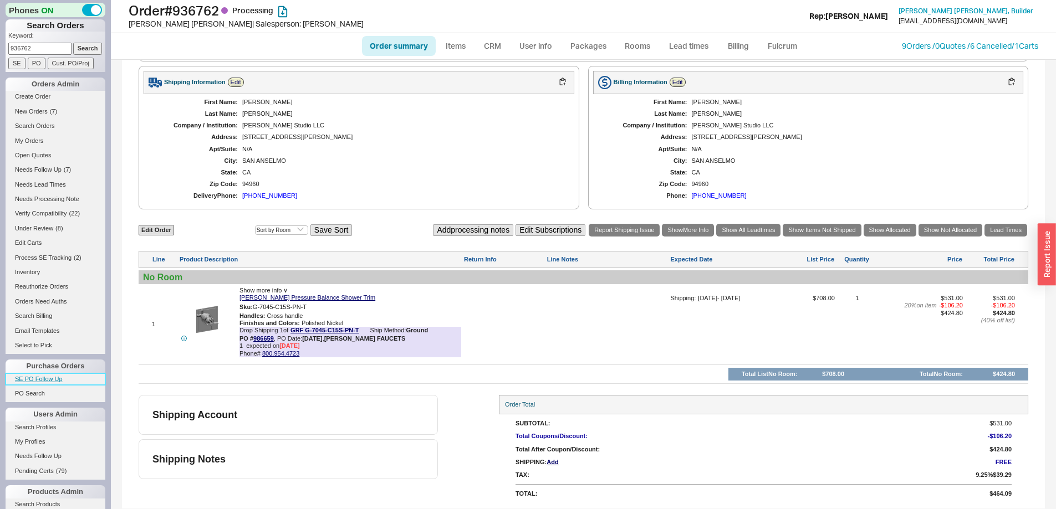
click at [43, 374] on link "SE PO Follow Up" at bounding box center [56, 380] width 100 height 12
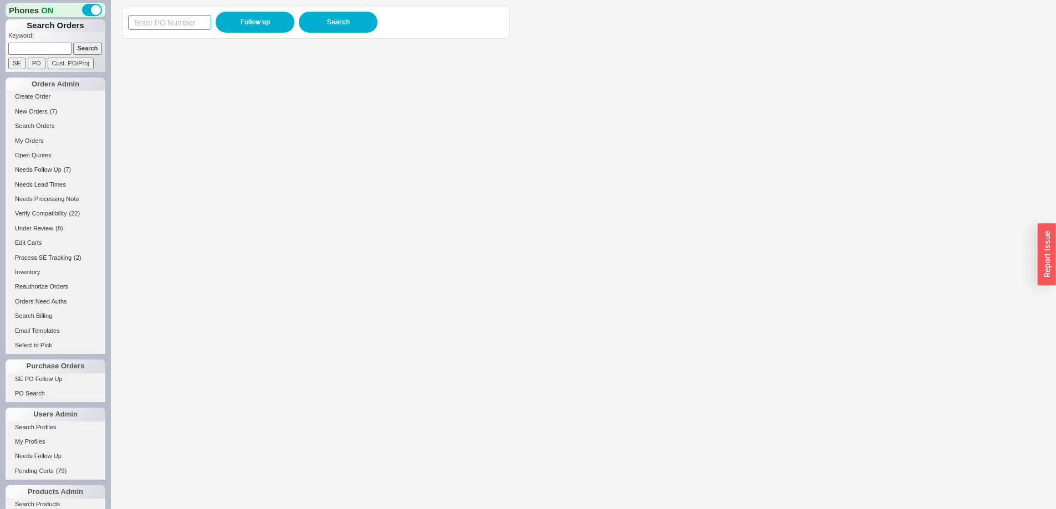
drag, startPoint x: 149, startPoint y: 19, endPoint x: 165, endPoint y: 24, distance: 16.8
click at [149, 19] on input at bounding box center [169, 22] width 83 height 15
paste input "984319"
type input "984319"
click at [228, 26] on button "Follow up" at bounding box center [255, 22] width 79 height 21
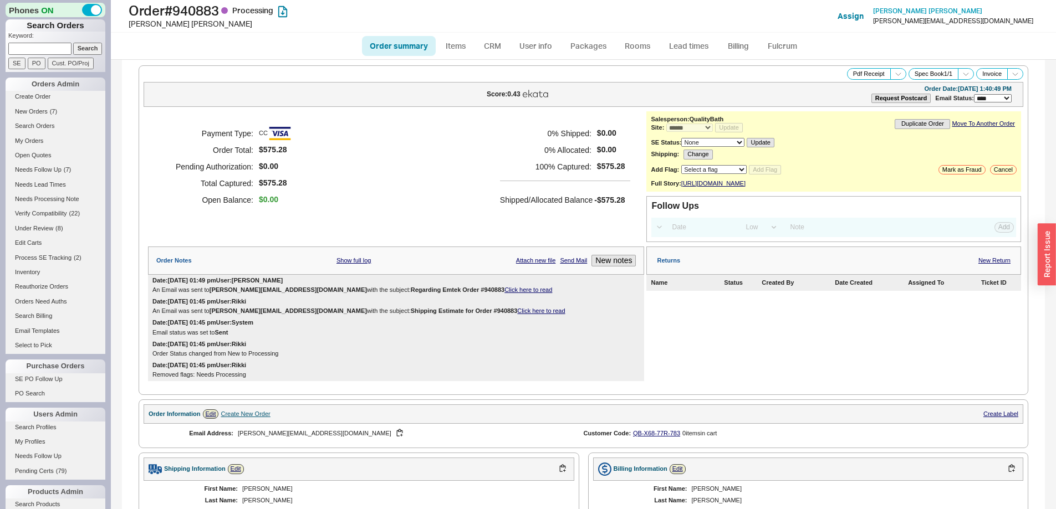
select select "*"
select select "LOW"
select select "3"
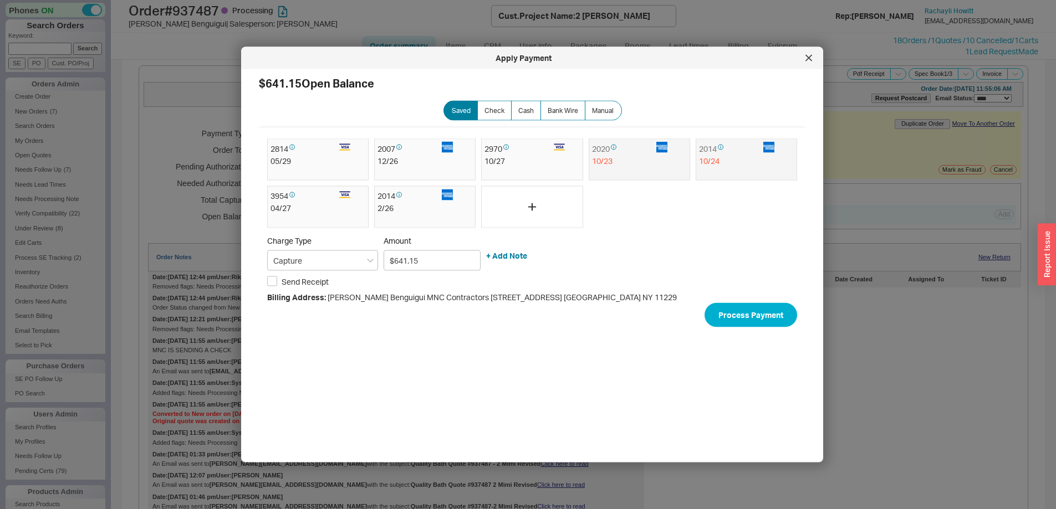
select select "*"
select select "LOW"
select select "3"
click at [807, 54] on div at bounding box center [809, 58] width 18 height 18
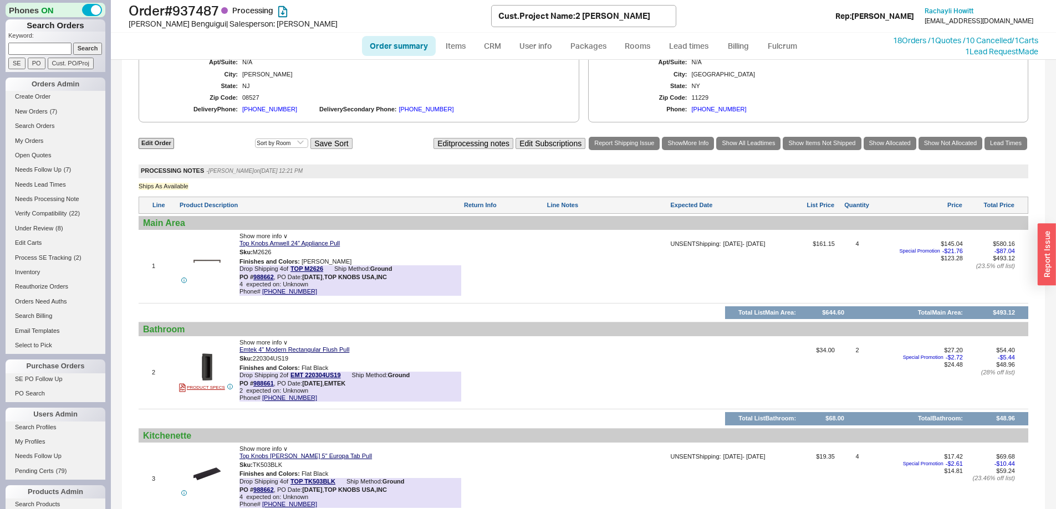
scroll to position [640, 0]
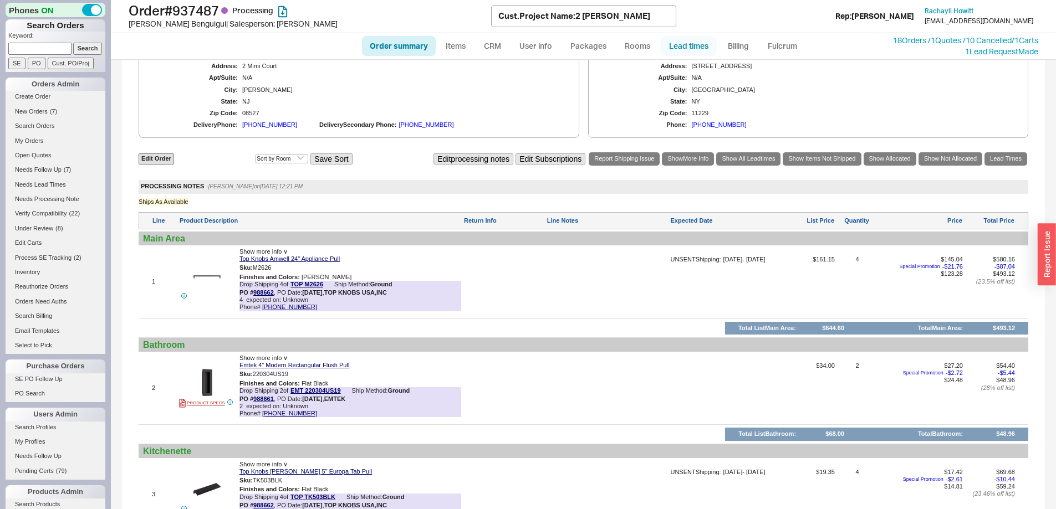
click at [670, 45] on link "Lead times" at bounding box center [689, 46] width 56 height 20
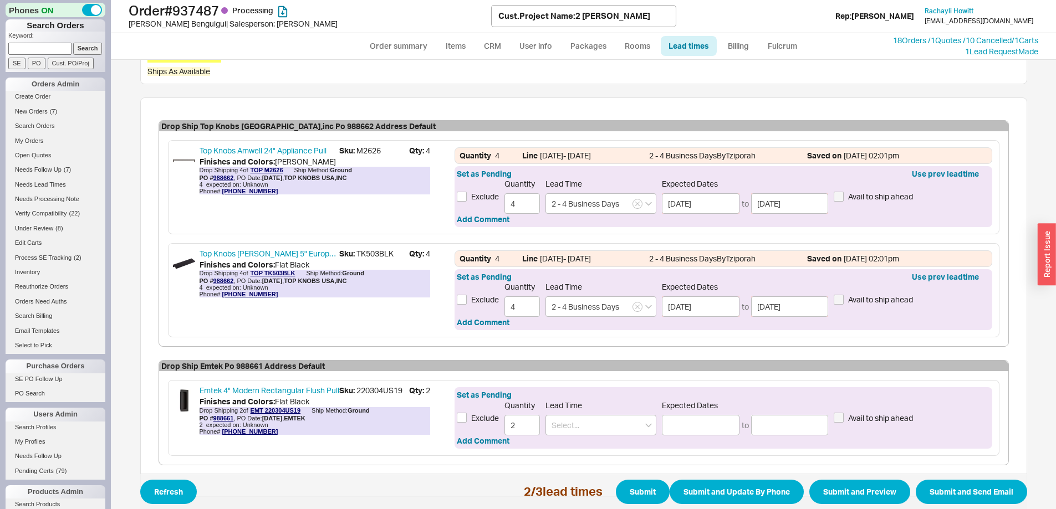
scroll to position [362, 0]
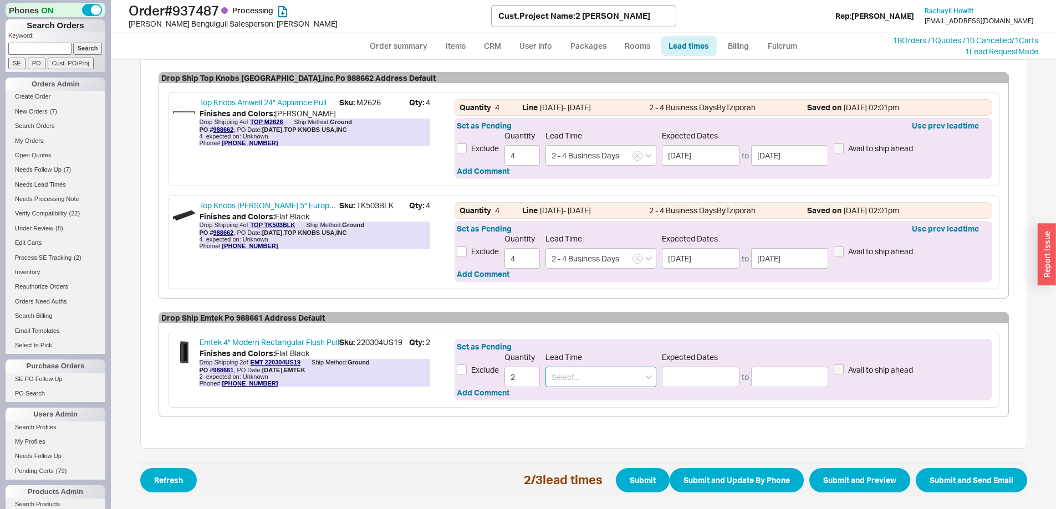
click at [575, 372] on input at bounding box center [600, 377] width 111 height 21
click at [595, 479] on div "2 - 4 Business Days" at bounding box center [601, 479] width 110 height 20
type input "2 - 4 Business Days"
type input "09/23/2025"
type input "09/25/2025"
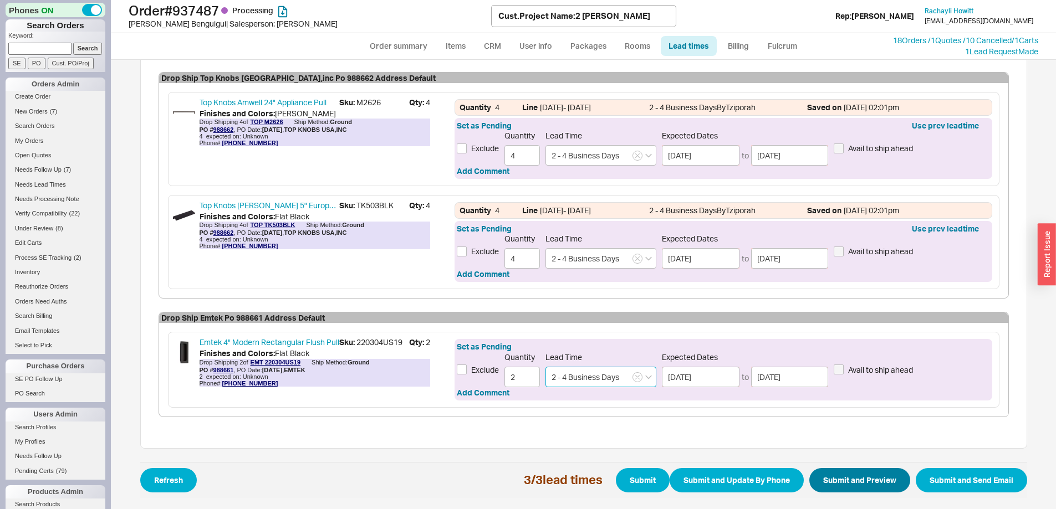
type input "2 - 4 Business Days"
click at [835, 478] on button "Submit and Preview" at bounding box center [859, 480] width 101 height 24
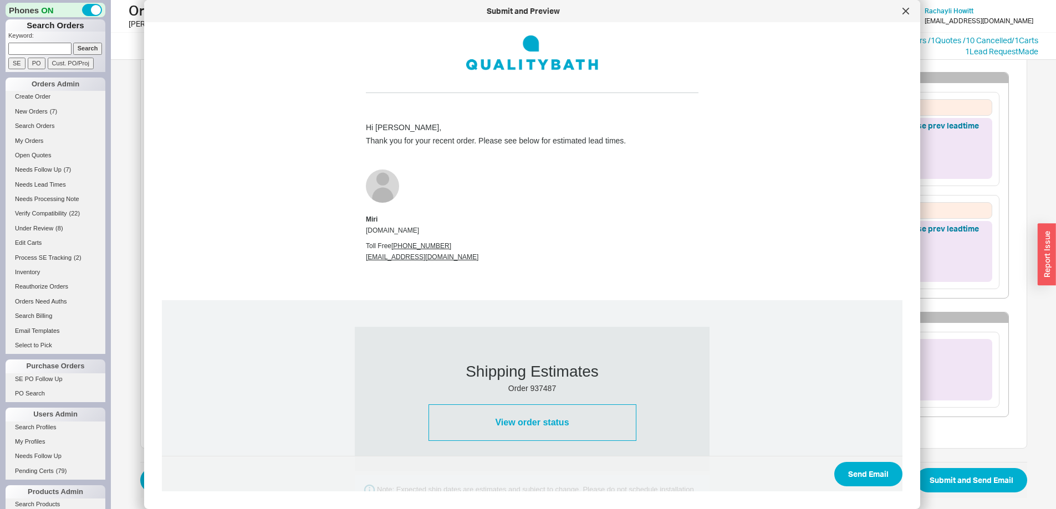
scroll to position [687, 0]
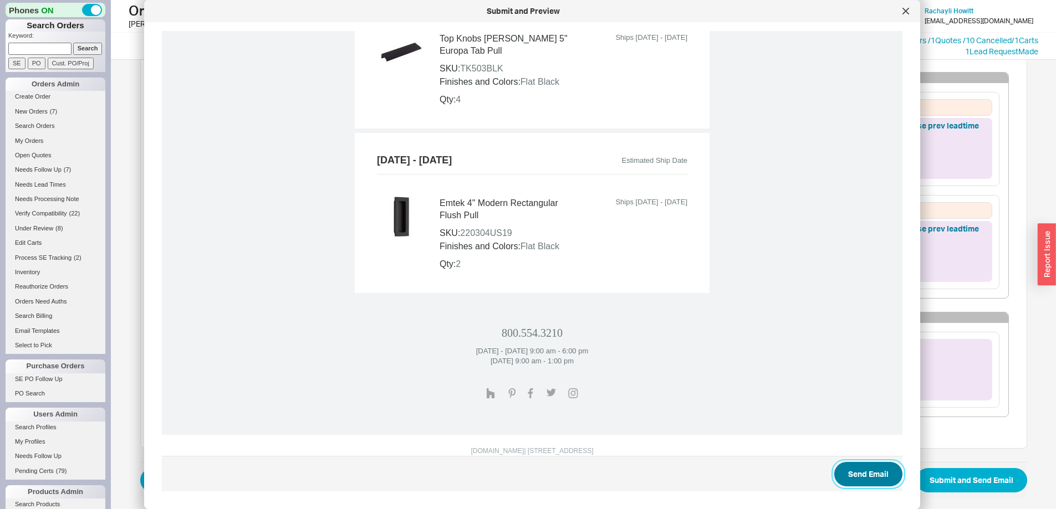
click at [841, 477] on button "Send Email" at bounding box center [868, 474] width 68 height 24
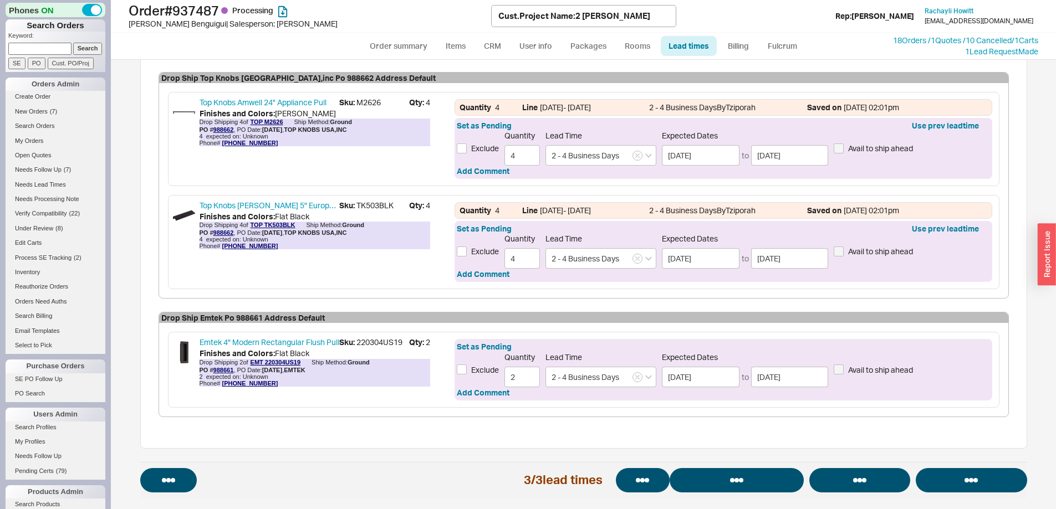
select select "*"
select select "LOW"
select select "3"
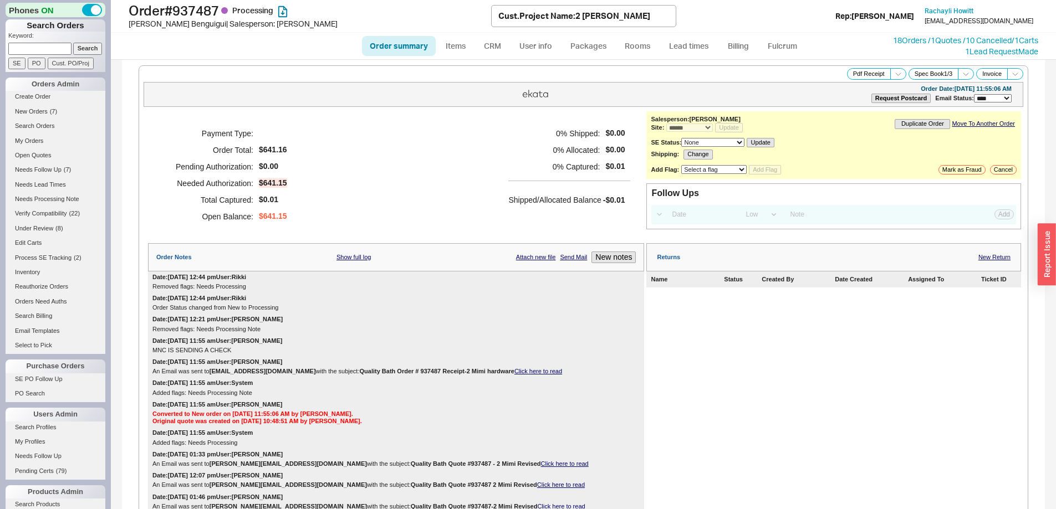
select select "*"
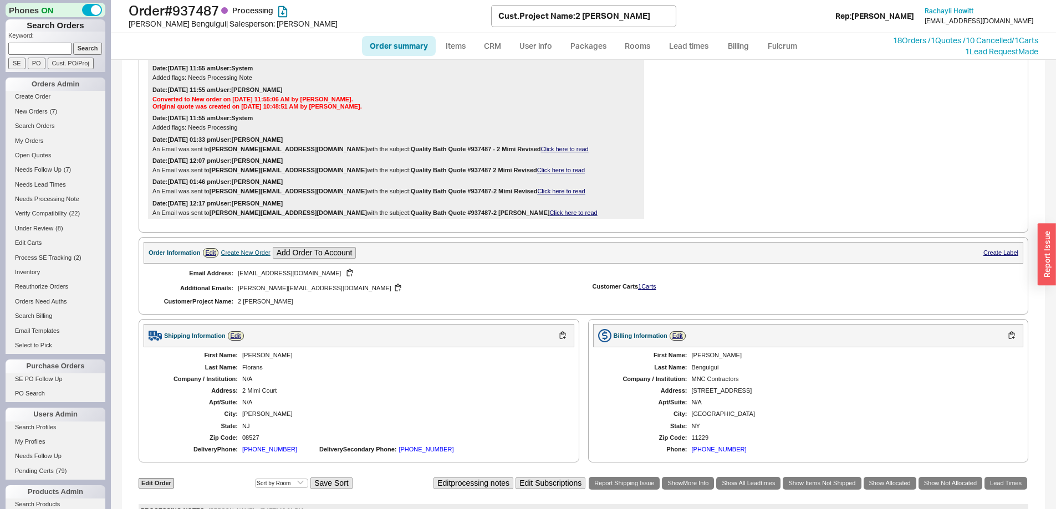
scroll to position [294, 0]
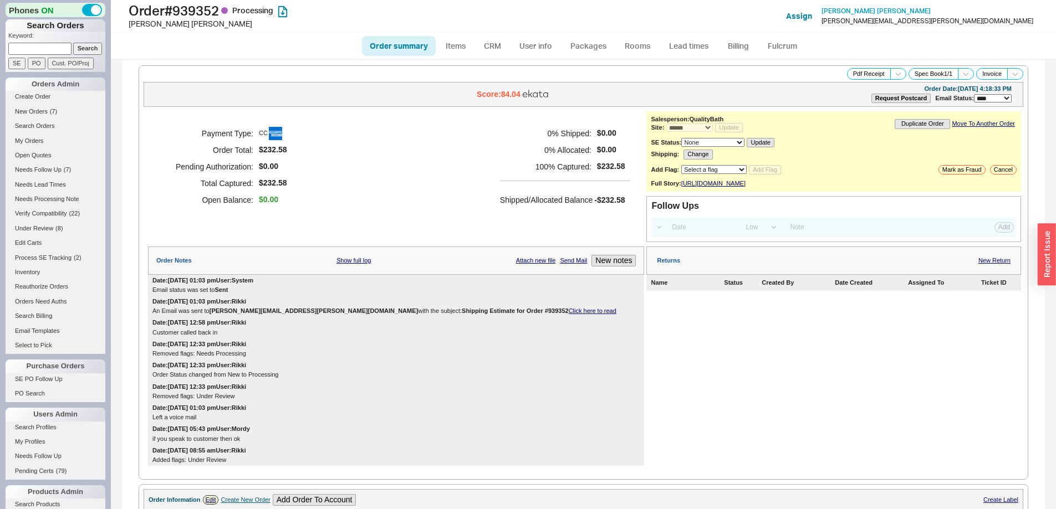
select select "*"
select select "LOW"
select select "3"
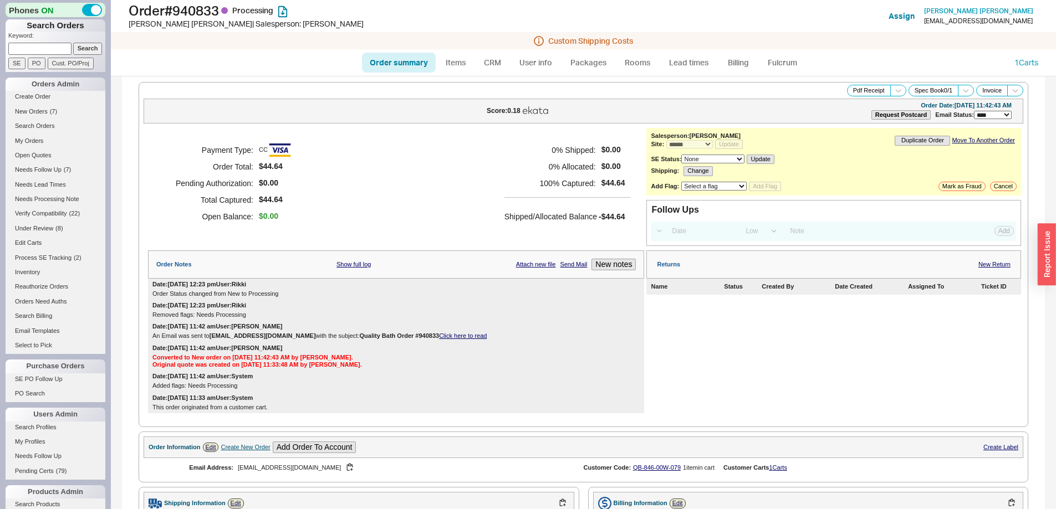
select select "*"
select select "LOW"
select select "3"
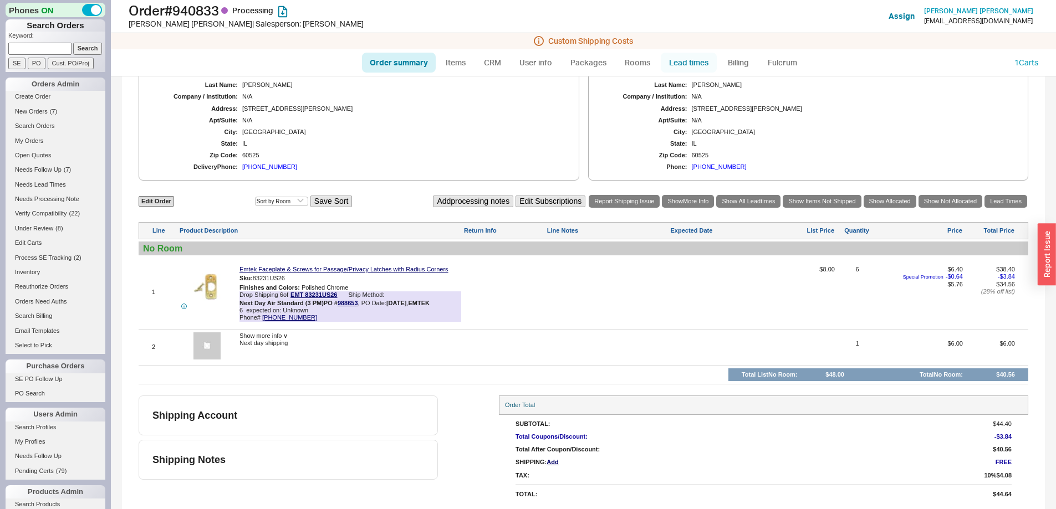
click at [699, 57] on link "Lead times" at bounding box center [689, 63] width 56 height 20
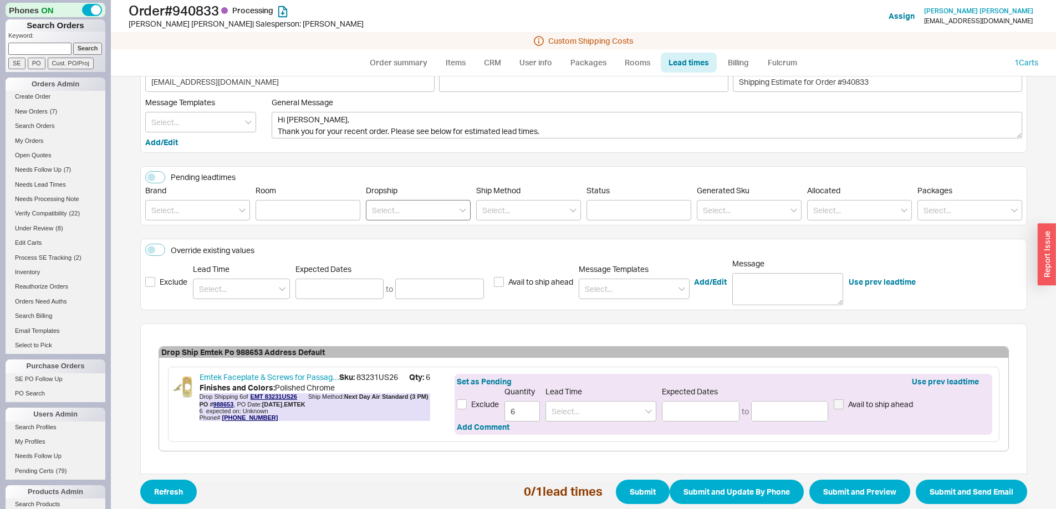
scroll to position [80, 0]
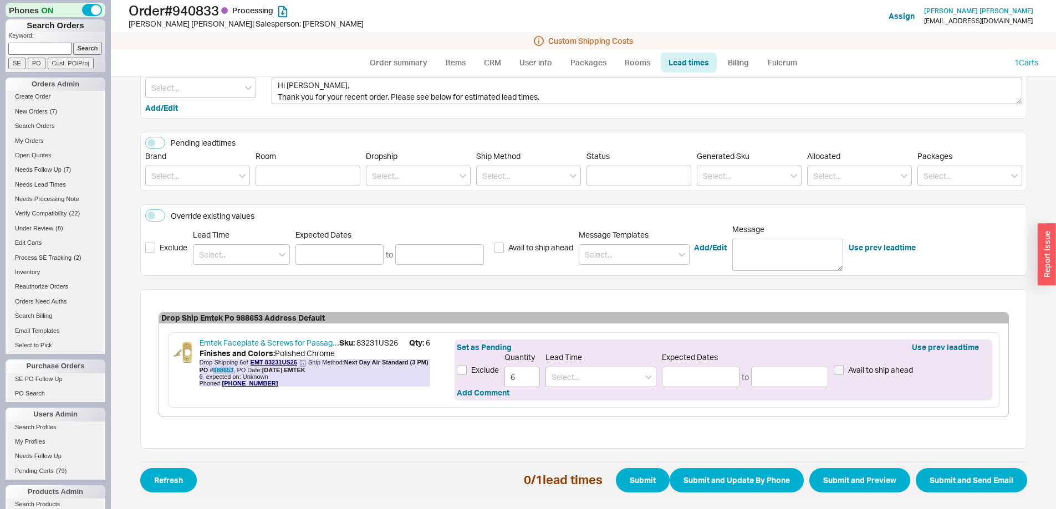
drag, startPoint x: 314, startPoint y: 371, endPoint x: 294, endPoint y: 370, distance: 20.5
click at [294, 370] on div "PO # 988653 , PO Date: [DATE] , EMTEK" at bounding box center [252, 370] width 106 height 7
copy link "988653"
click at [408, 65] on link "Order summary" at bounding box center [399, 63] width 74 height 20
select select "*"
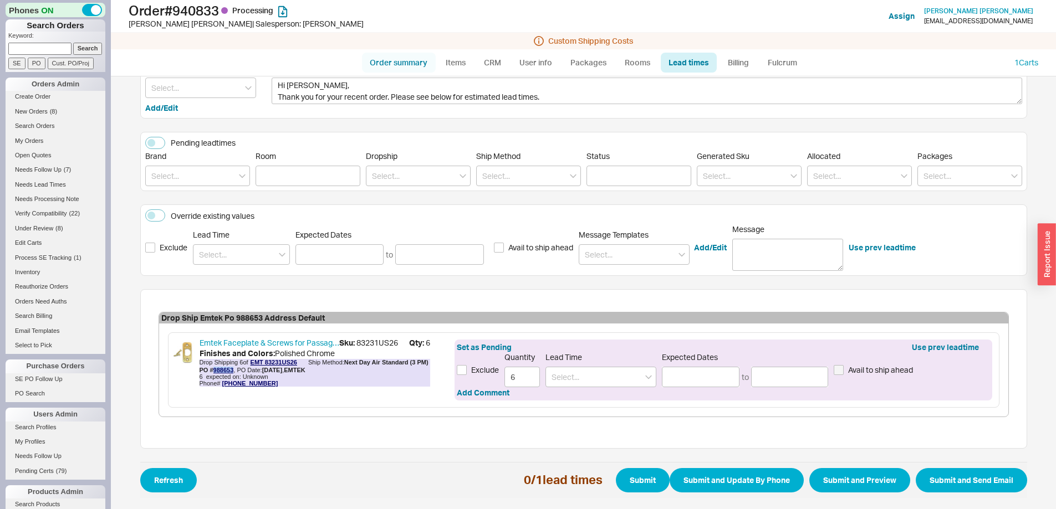
select select "*"
select select "LOW"
select select "3"
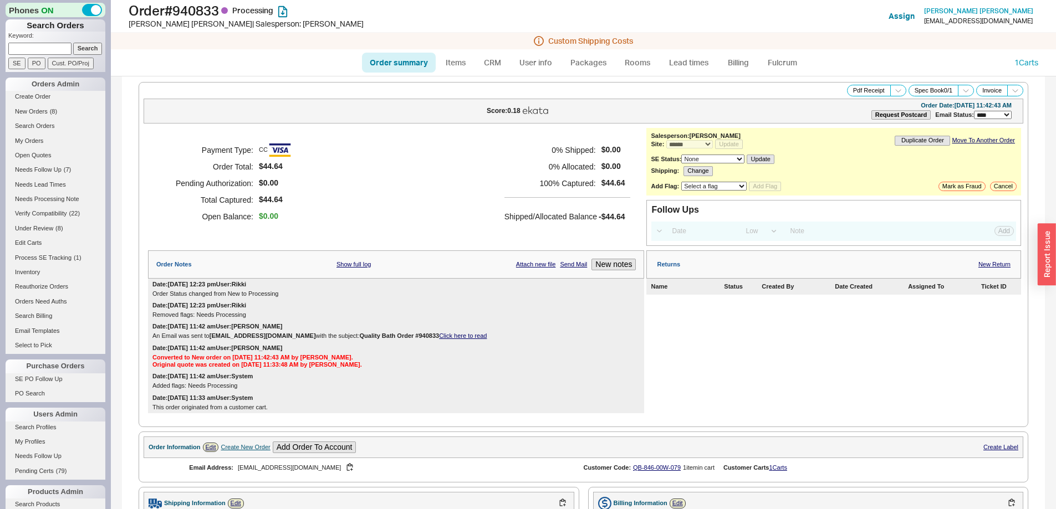
scroll to position [450, 0]
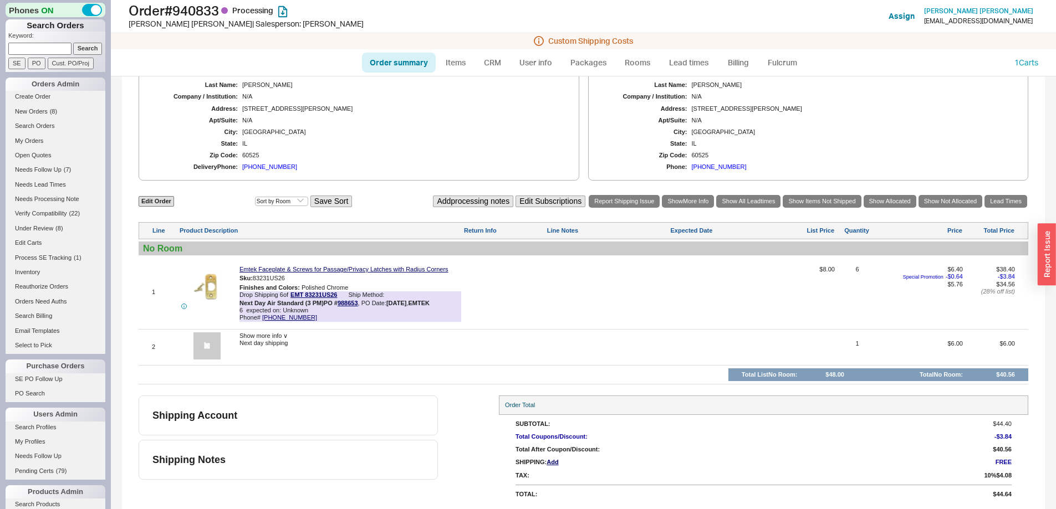
drag, startPoint x: 298, startPoint y: 344, endPoint x: 232, endPoint y: 341, distance: 66.0
click at [232, 341] on div "2 Show more info ∨ Next day shipping 1 $6.00 $6.00" at bounding box center [583, 347] width 889 height 30
click at [693, 66] on link "Lead times" at bounding box center [689, 63] width 56 height 20
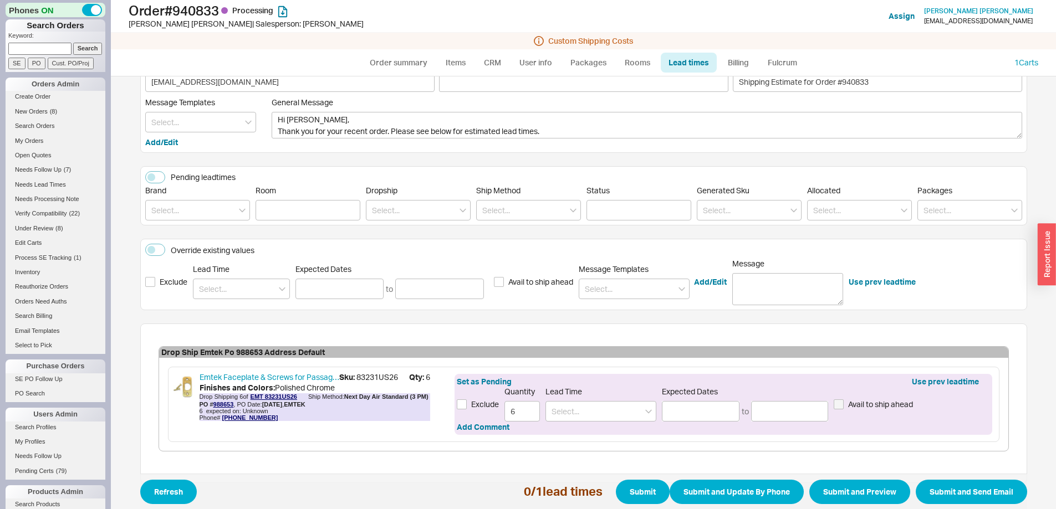
scroll to position [80, 0]
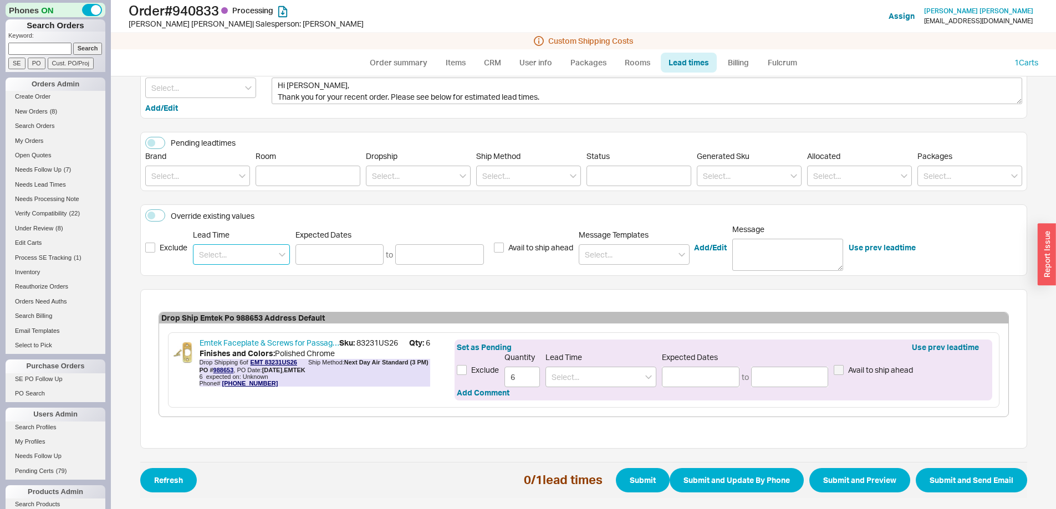
click at [257, 254] on input at bounding box center [241, 254] width 97 height 21
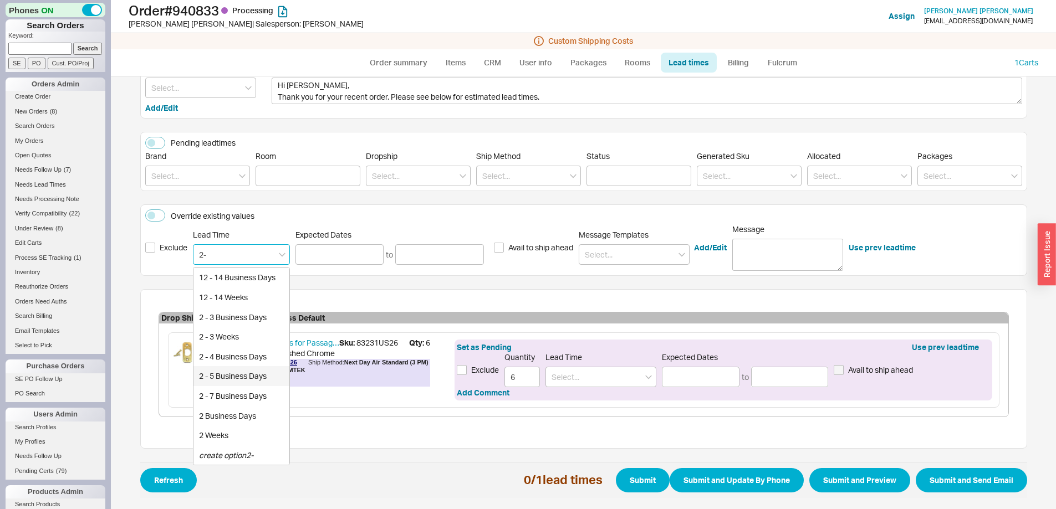
click at [251, 374] on div "2 - 5 Business Days" at bounding box center [241, 376] width 96 height 20
type input "2 - 5 Business Days"
type input "[DATE]"
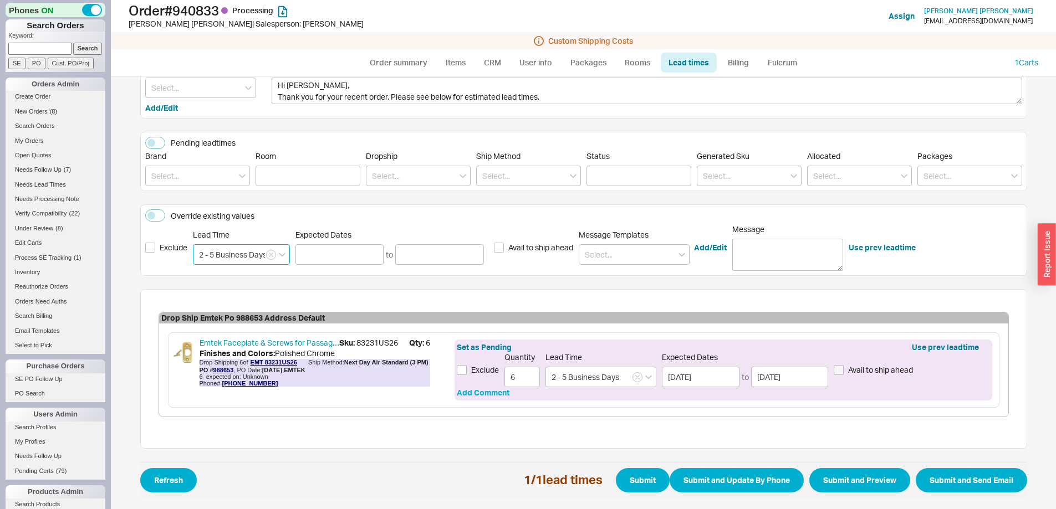
type input "2 - 5 Business Days"
click at [486, 392] on button "Add Comment" at bounding box center [483, 392] width 53 height 11
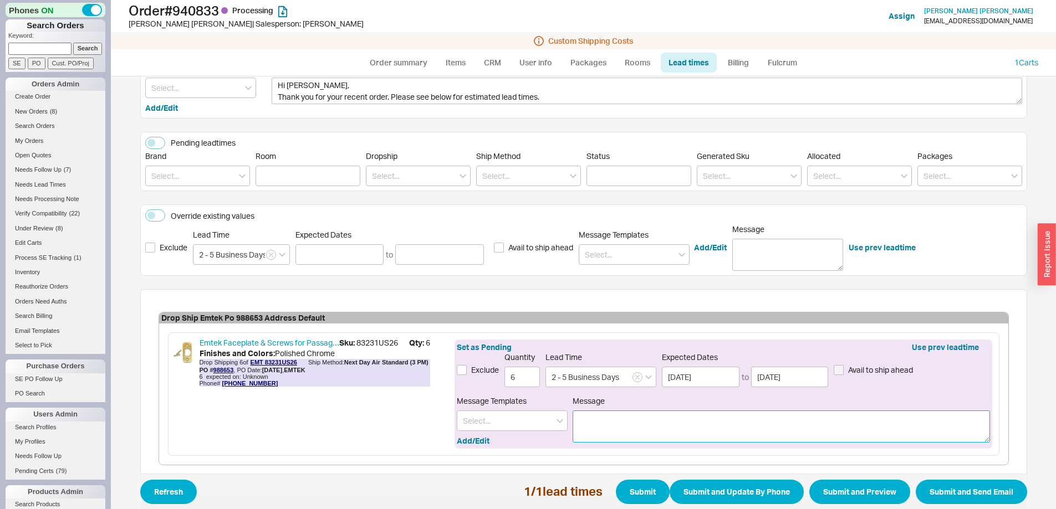
click at [642, 429] on textarea "Message" at bounding box center [780, 427] width 417 height 32
drag, startPoint x: 745, startPoint y: 421, endPoint x: 545, endPoint y: 417, distance: 200.1
click at [545, 417] on div "Message Templates Add/Edit Message Your order will ship out next day air once i…" at bounding box center [723, 421] width 533 height 50
drag, startPoint x: 758, startPoint y: 427, endPoint x: 513, endPoint y: 428, distance: 245.5
click at [513, 428] on div "Message Templates Add/Edit Message Your order will ship out next day air once i…" at bounding box center [723, 421] width 533 height 50
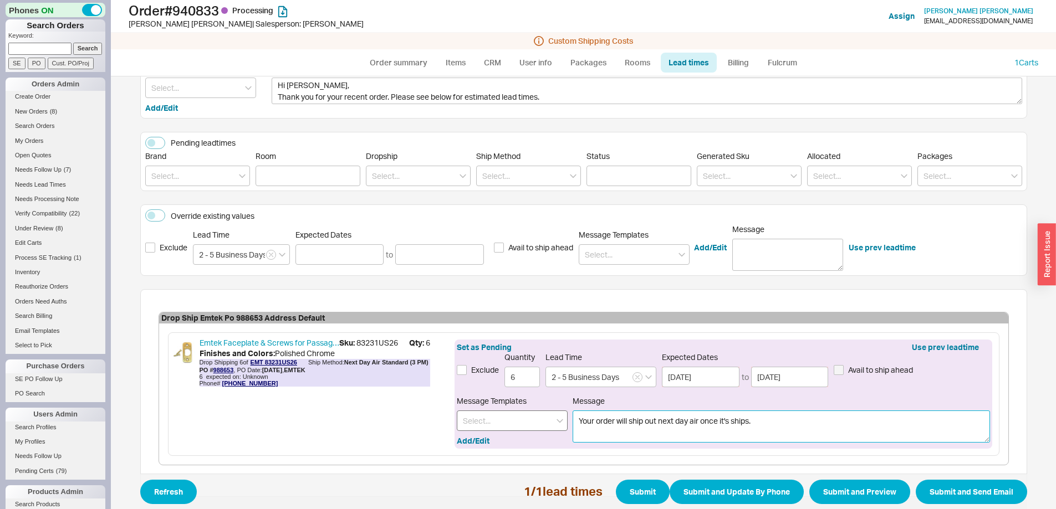
paste textarea "via next day air once it ships"
type textarea "Your order will ship via next day air once it ships"
click at [858, 487] on button "Submit and Preview" at bounding box center [859, 492] width 101 height 24
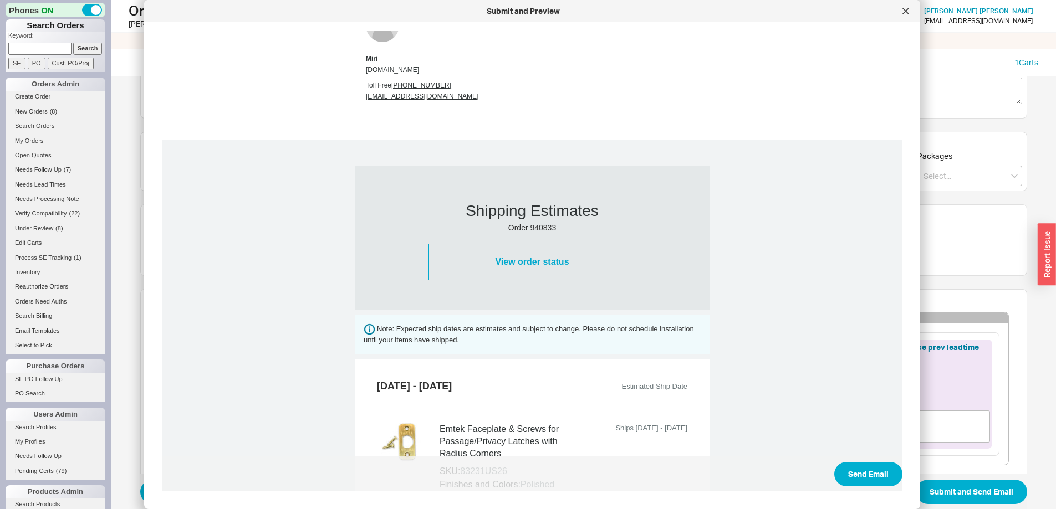
scroll to position [461, 0]
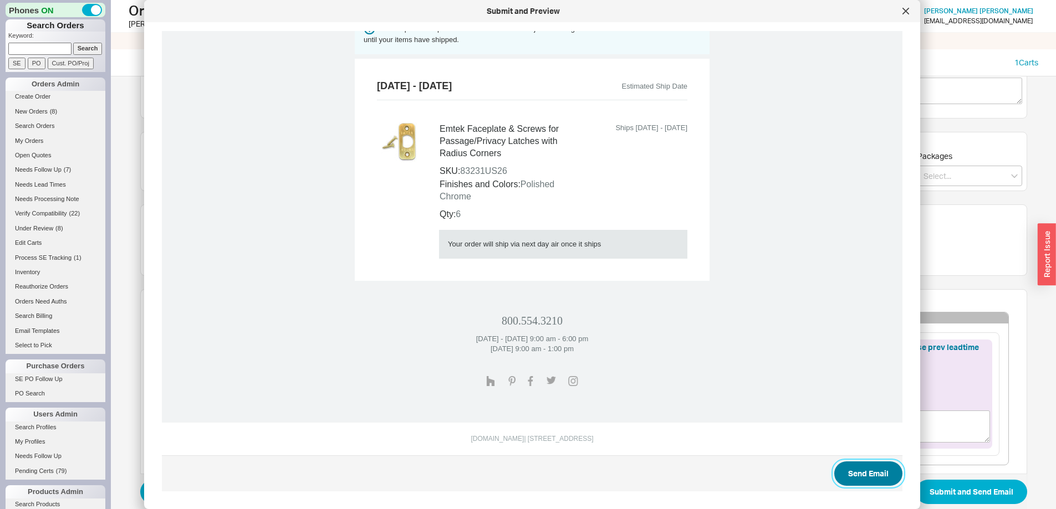
click at [842, 463] on button "Send Email" at bounding box center [868, 474] width 68 height 24
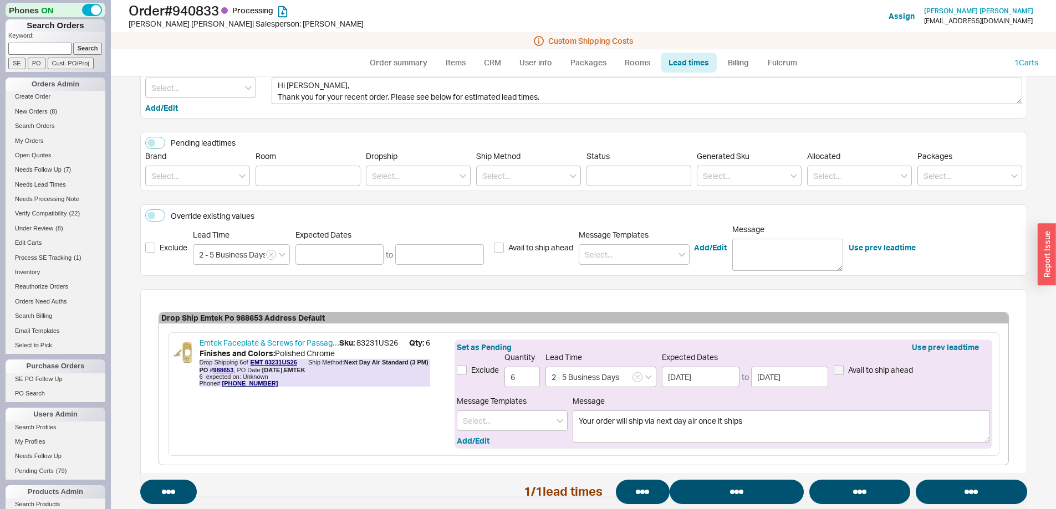
select select "*"
select select "LOW"
select select "3"
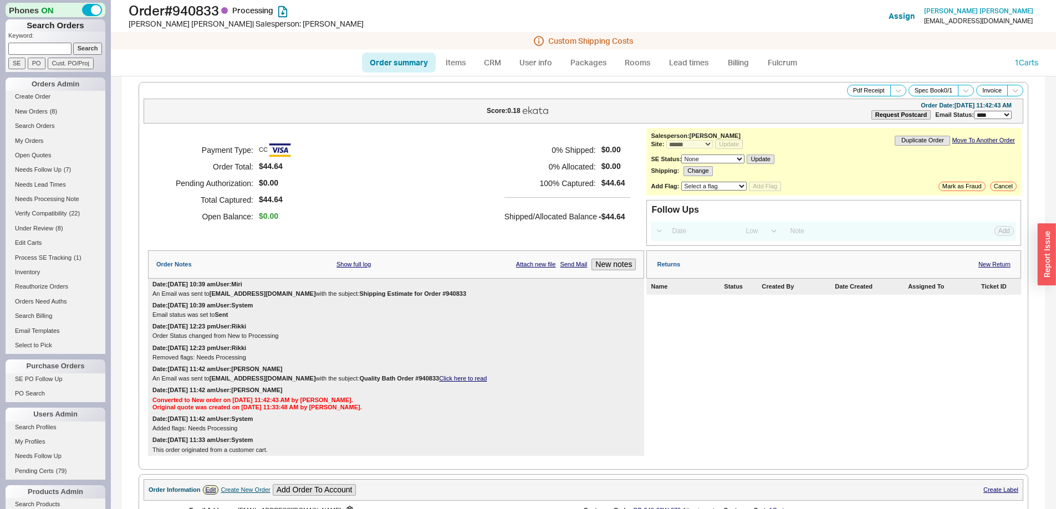
select select "*"
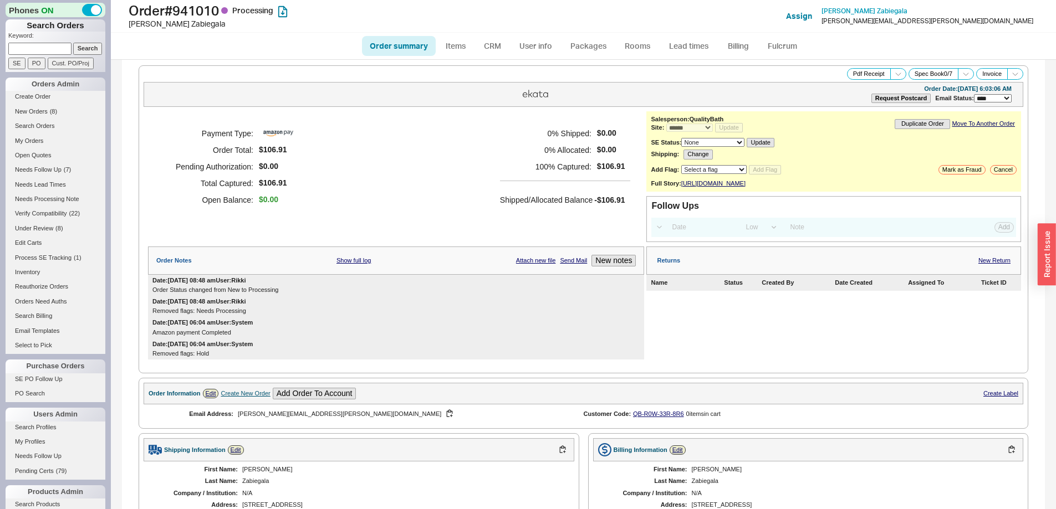
select select "*"
select select "LOW"
select select "3"
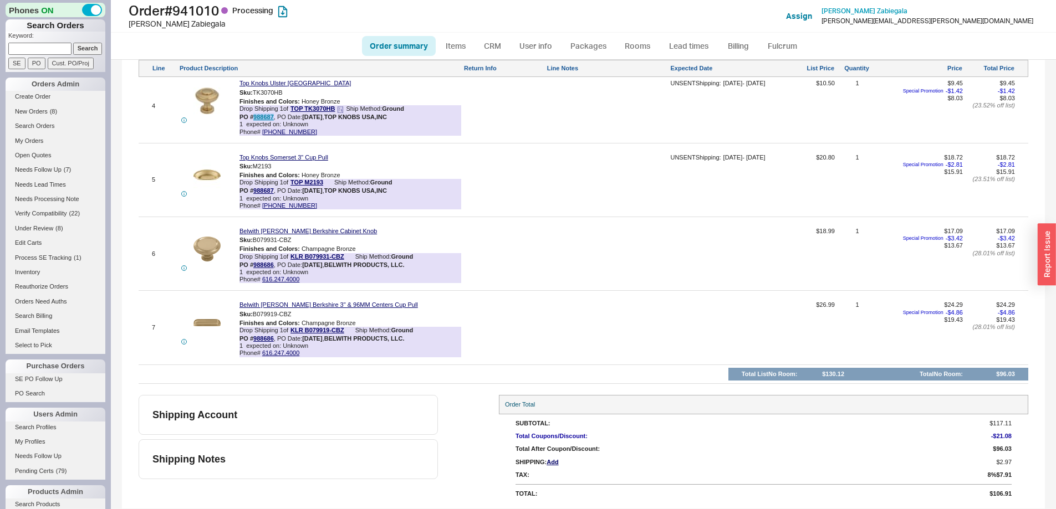
drag, startPoint x: 274, startPoint y: 117, endPoint x: 254, endPoint y: 117, distance: 19.4
click at [254, 117] on div "PO # 988687 , PO Date: [DATE] , TOP KNOBS USA,INC" at bounding box center [312, 117] width 147 height 7
copy link "988687"
drag, startPoint x: 277, startPoint y: 268, endPoint x: 253, endPoint y: 265, distance: 23.4
click at [253, 265] on div "PO # 988686 , PO Date: 9/19/25 , BELWITH PRODUCTS, LLC." at bounding box center [321, 265] width 165 height 7
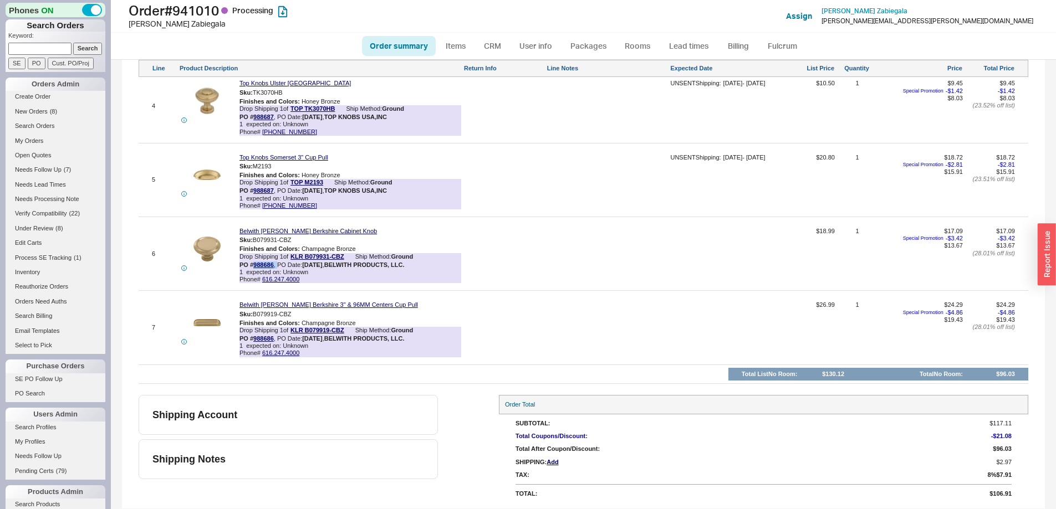
copy div "988686 ,"
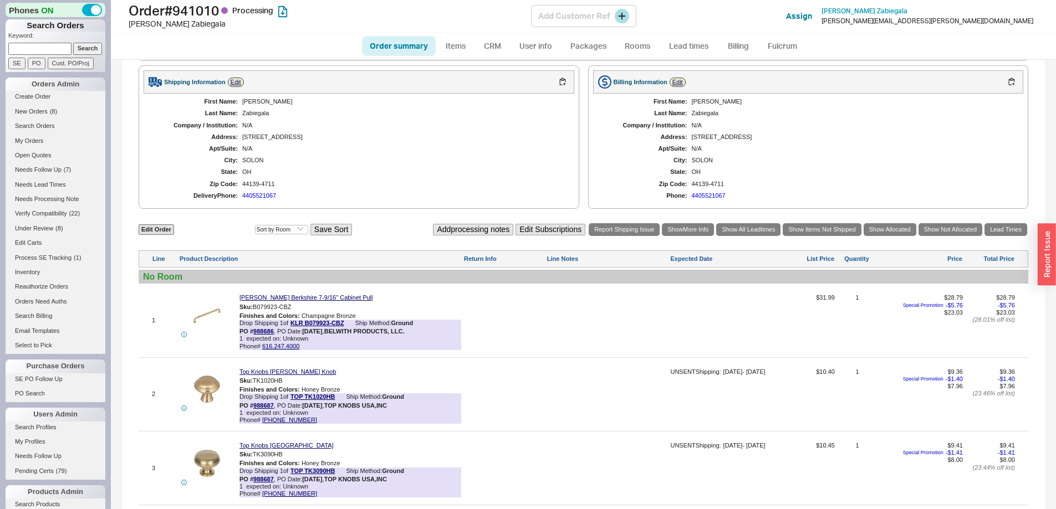
scroll to position [367, 0]
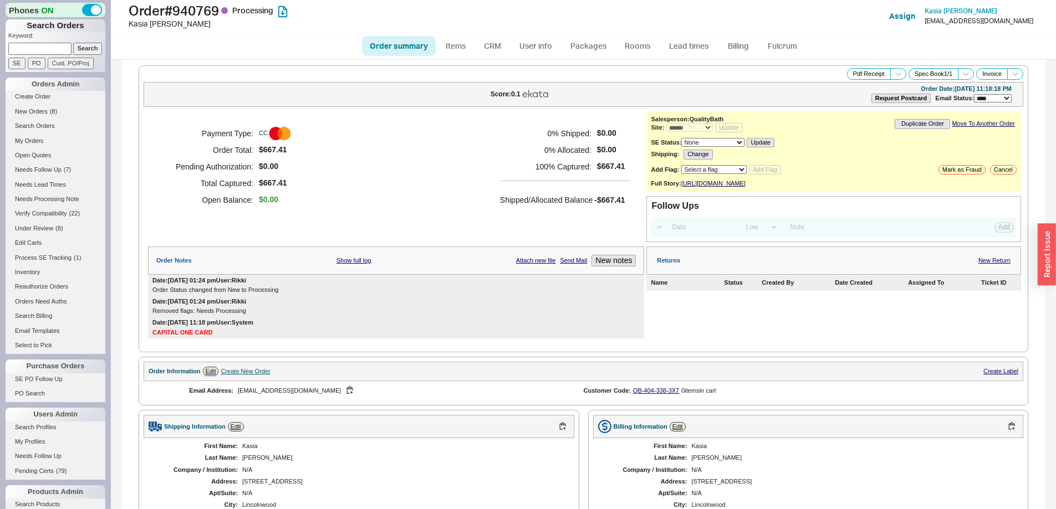
select select "*"
select select "LOW"
select select "3"
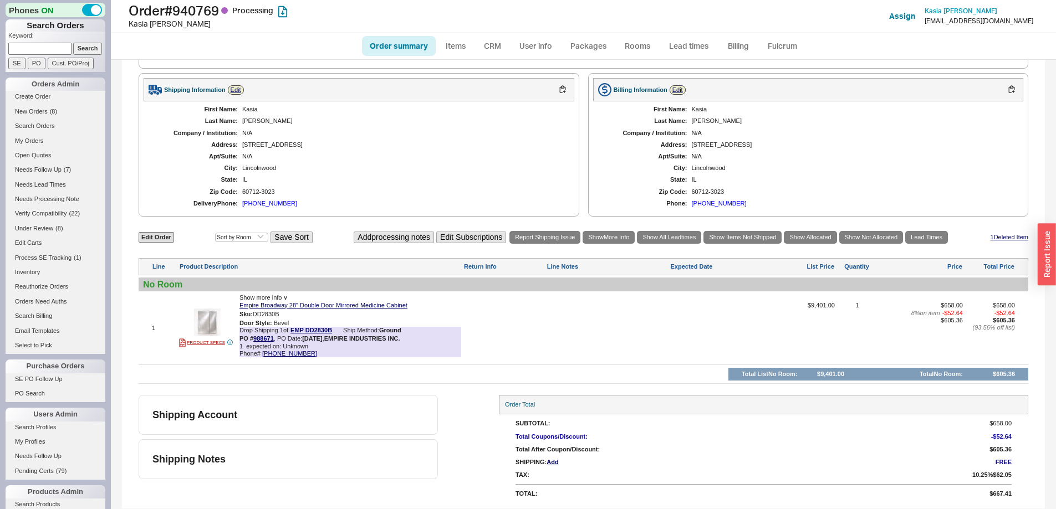
scroll to position [344, 0]
click at [55, 44] on input at bounding box center [39, 49] width 63 height 12
type input "987863"
click at [73, 43] on input "Search" at bounding box center [87, 49] width 29 height 12
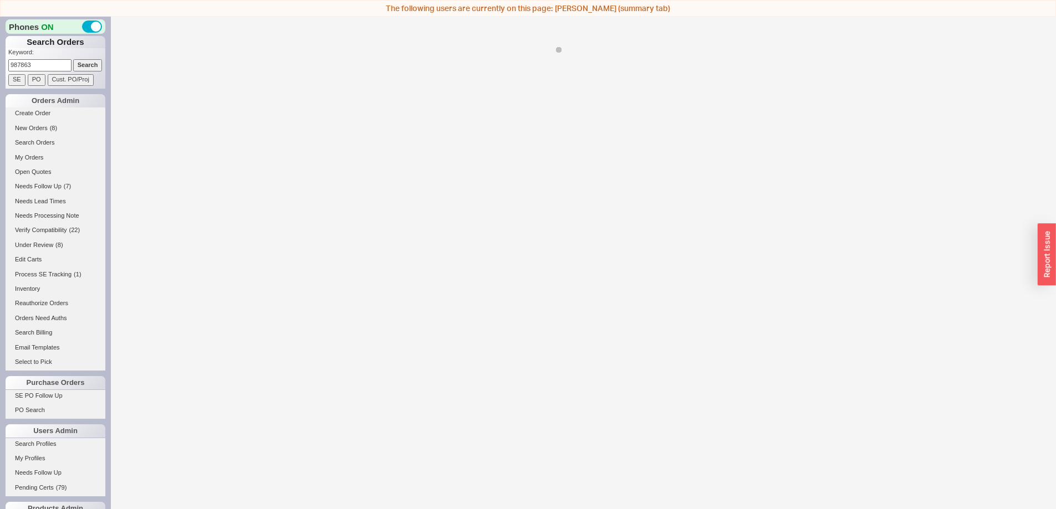
select select "*"
select select "LOW"
select select "3"
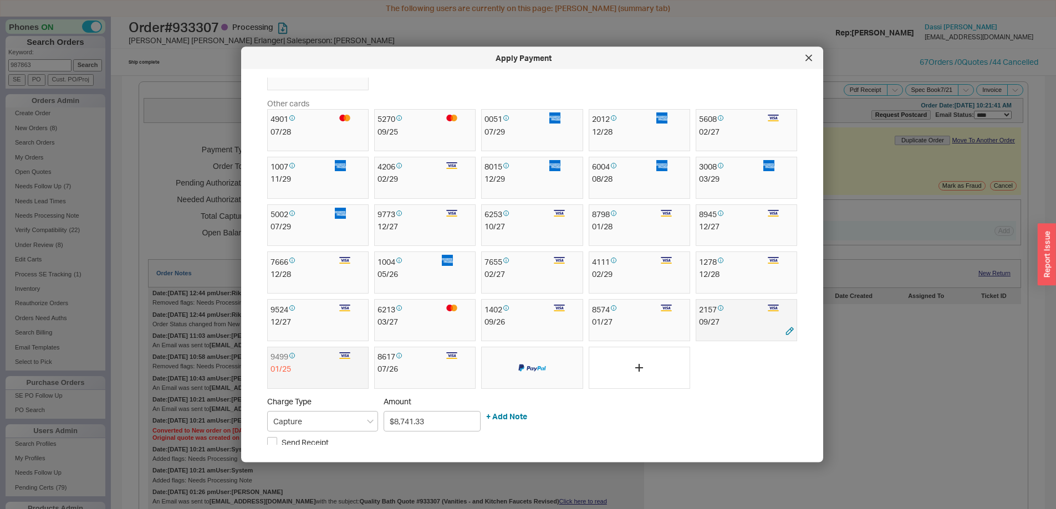
scroll to position [145, 0]
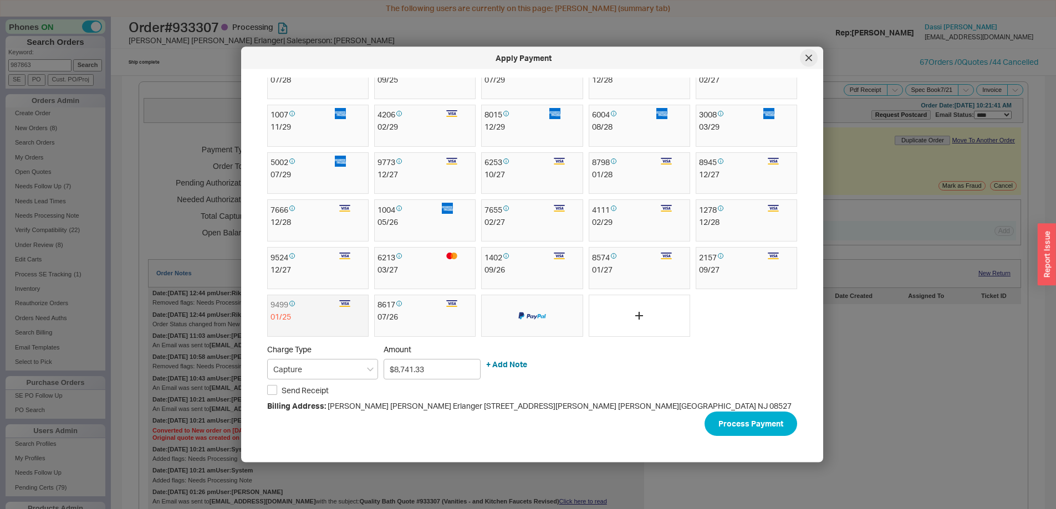
click at [807, 62] on div at bounding box center [809, 58] width 18 height 18
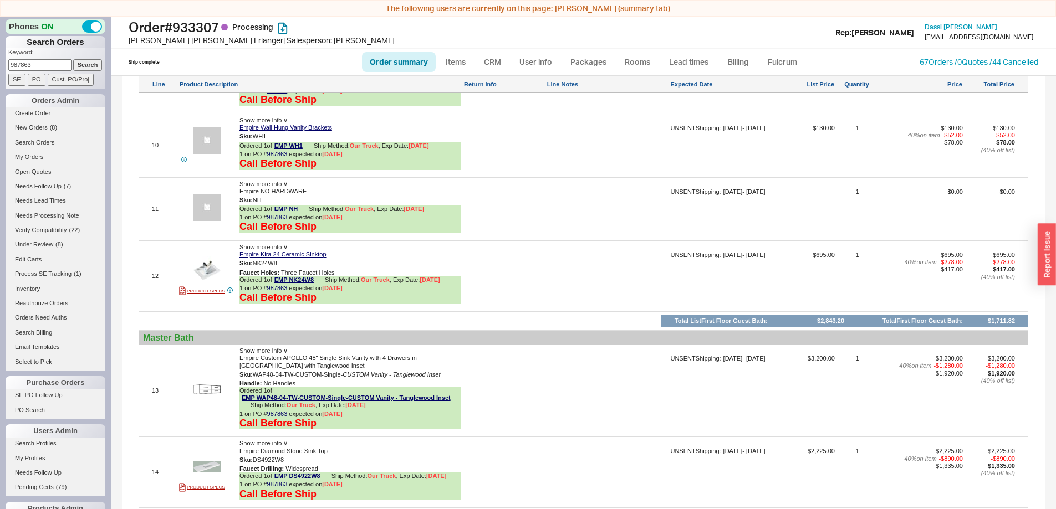
scroll to position [1537, 0]
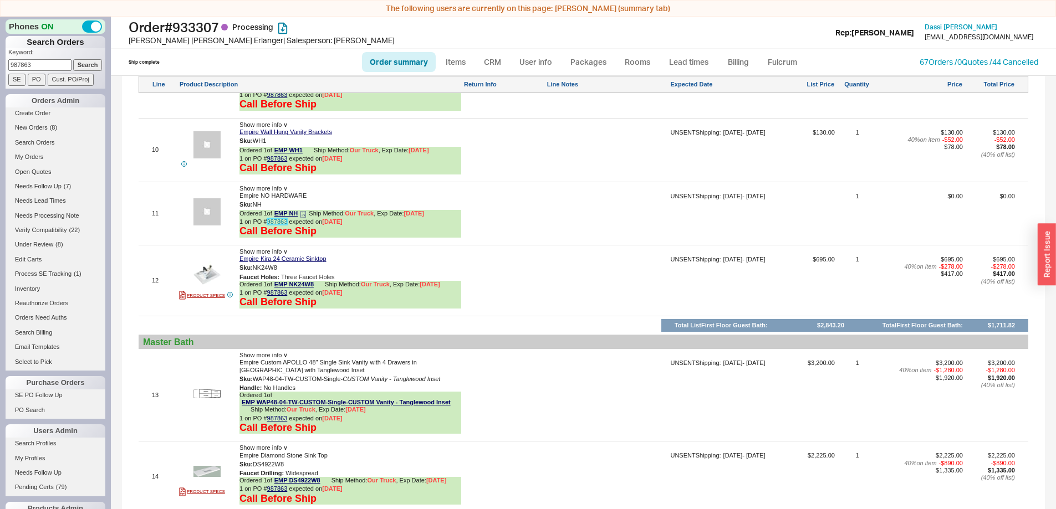
click at [275, 221] on link "987863" at bounding box center [277, 221] width 21 height 7
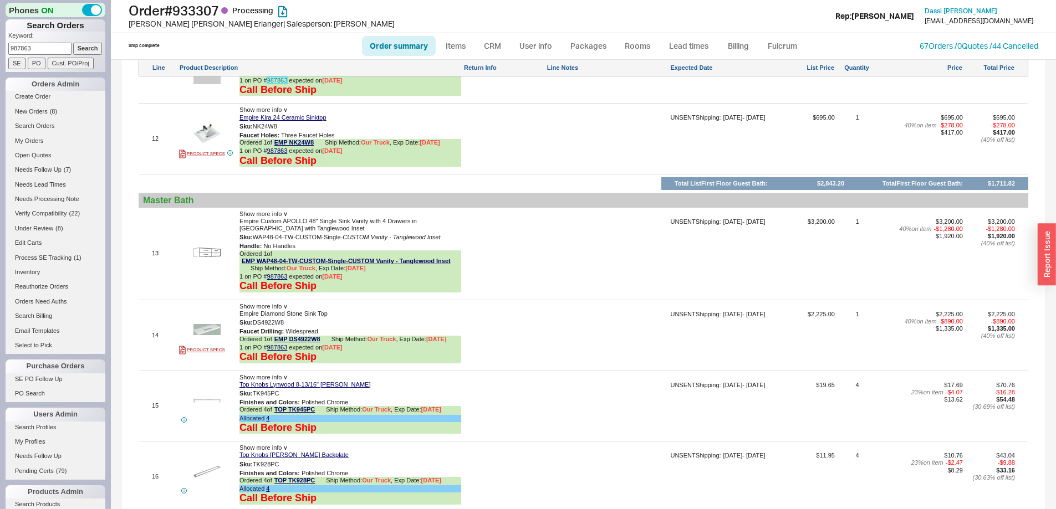
scroll to position [1662, 0]
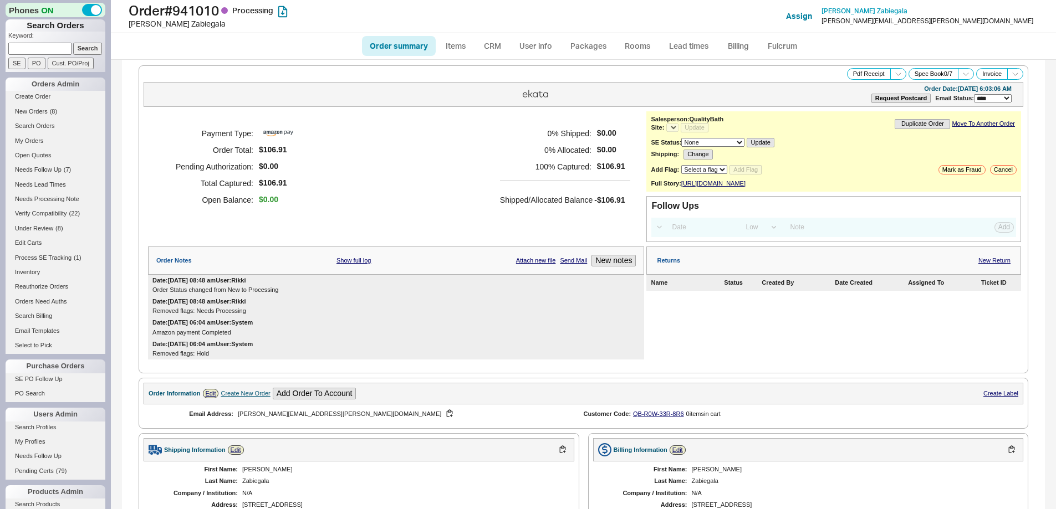
select select "*"
select select "LOW"
select select "3"
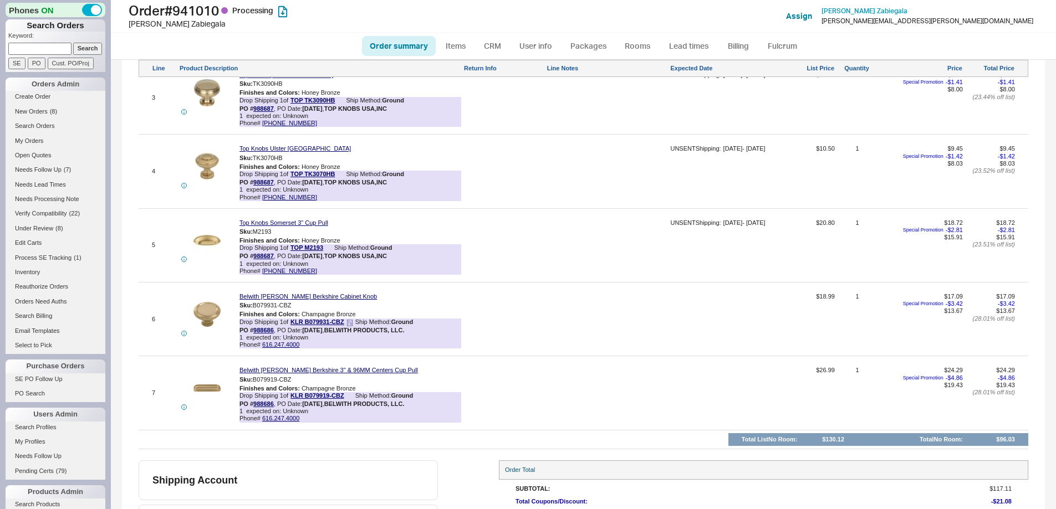
scroll to position [811, 0]
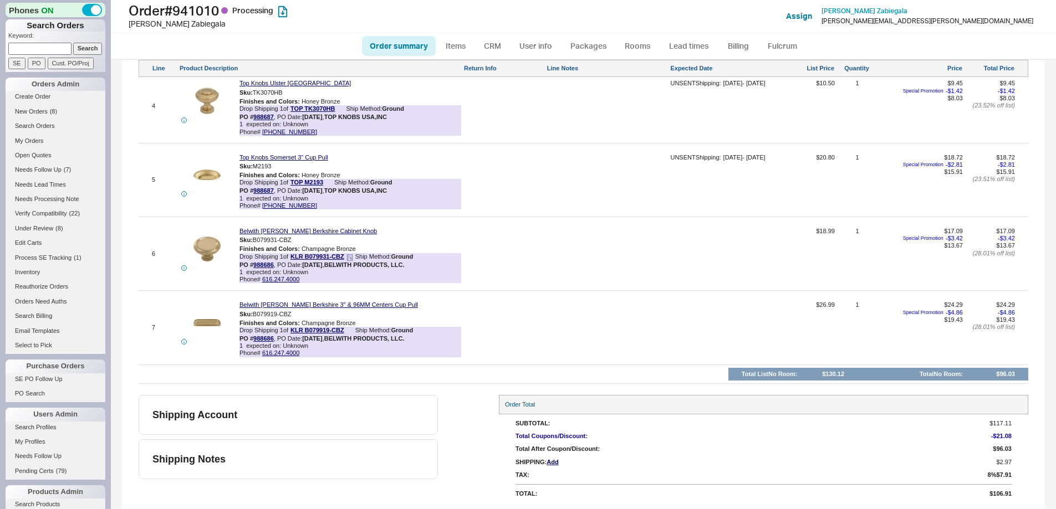
select select "*"
click at [259, 263] on link "988686" at bounding box center [263, 265] width 21 height 7
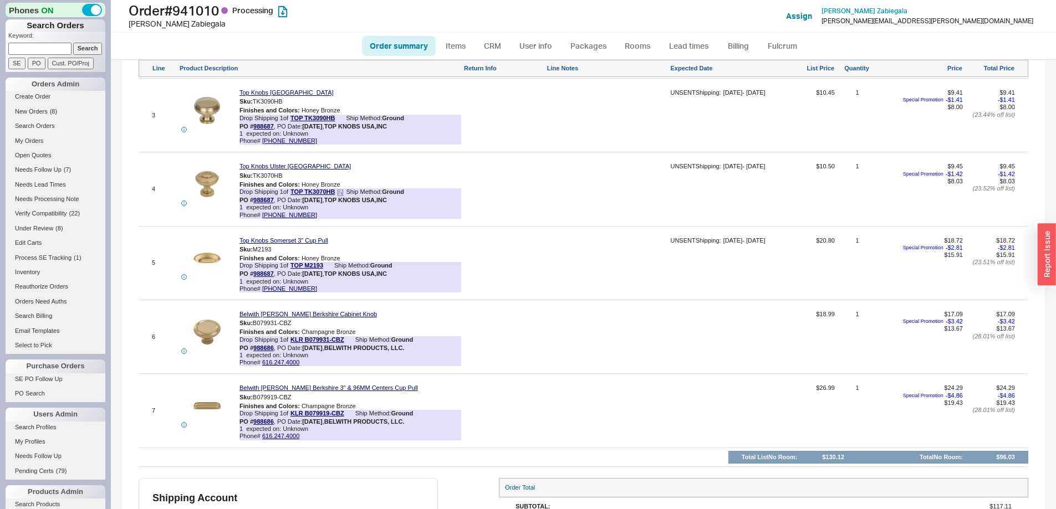
scroll to position [755, 0]
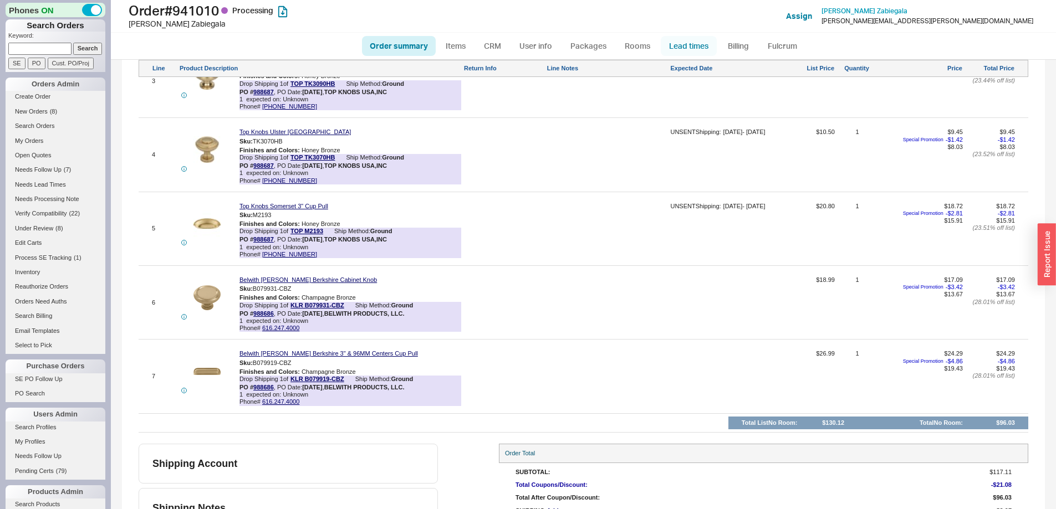
click at [688, 46] on link "Lead times" at bounding box center [689, 46] width 56 height 20
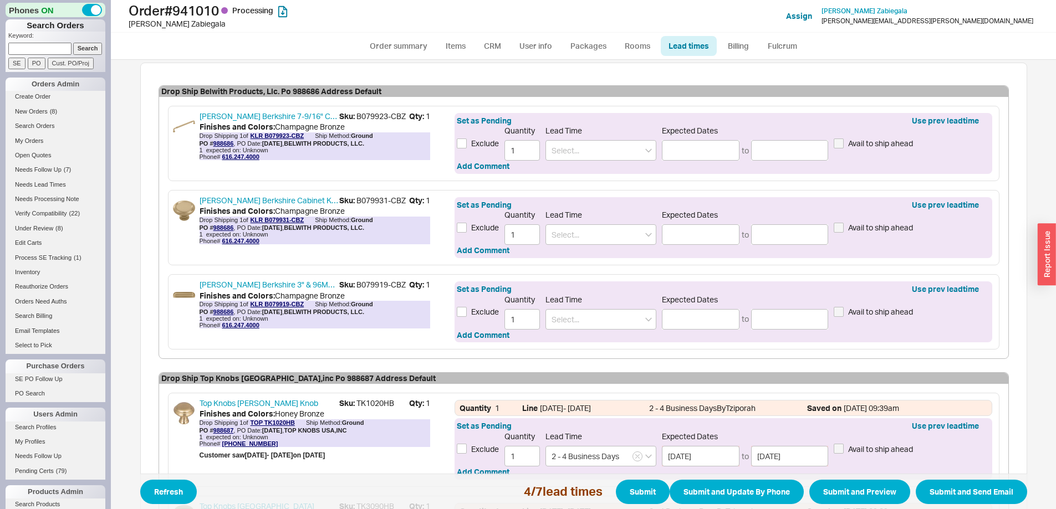
scroll to position [235, 0]
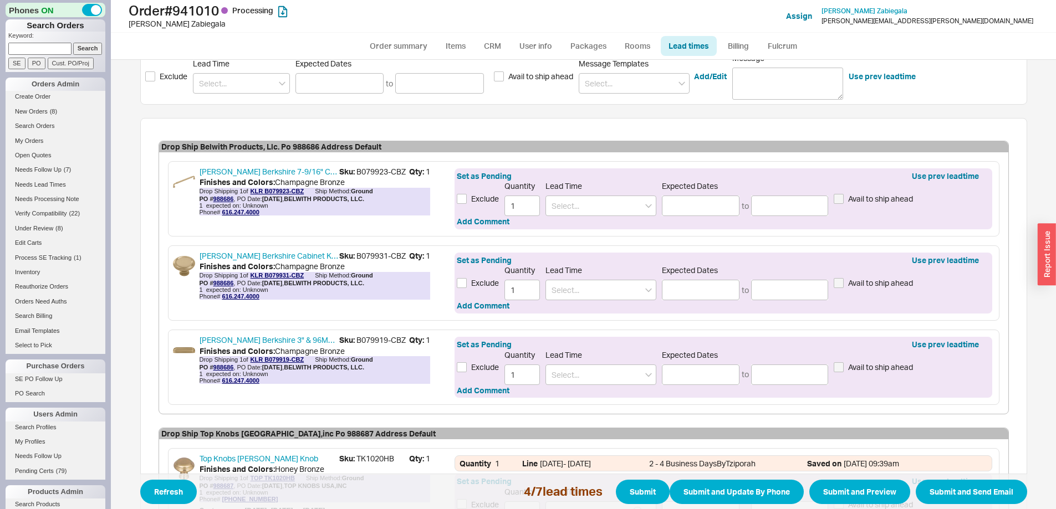
click at [469, 139] on div "Drop Ship Belwith Products, Llc. Po 988686 Address Default Belwith [PERSON_NAME…" at bounding box center [583, 505] width 887 height 774
click at [560, 289] on input at bounding box center [600, 290] width 111 height 21
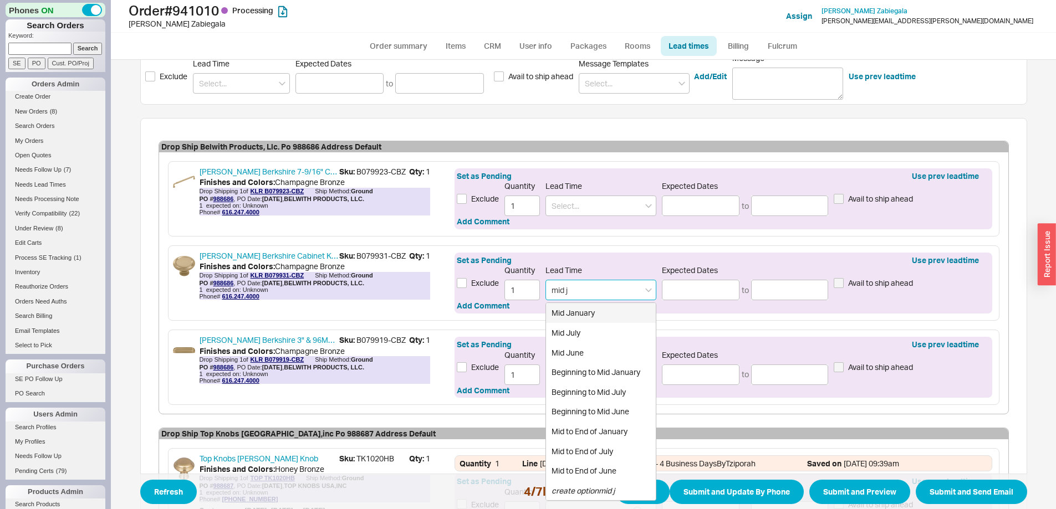
click at [566, 313] on div "Mid January" at bounding box center [601, 313] width 110 height 20
type input "Mid January"
type input "[DATE]"
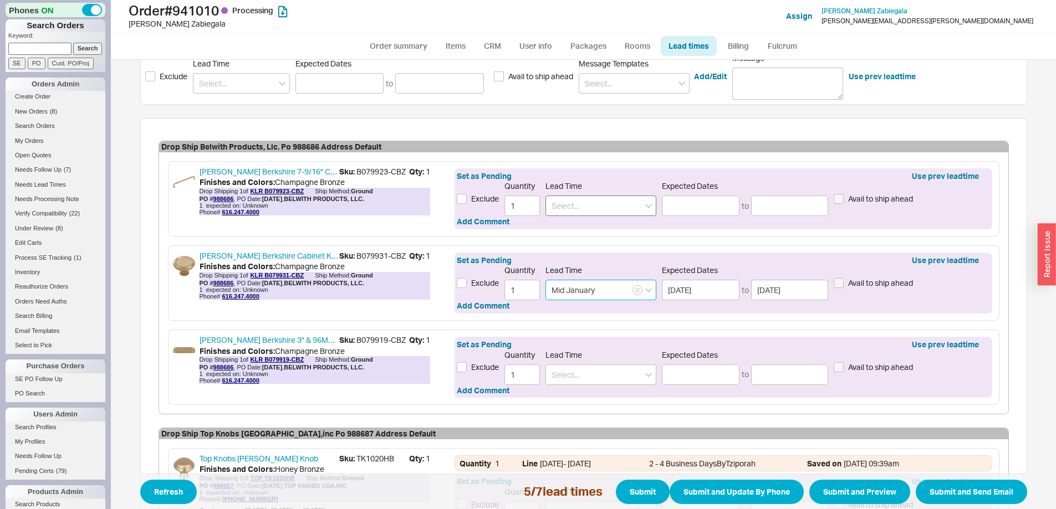
type input "Mid January"
click at [573, 206] on input at bounding box center [600, 206] width 111 height 21
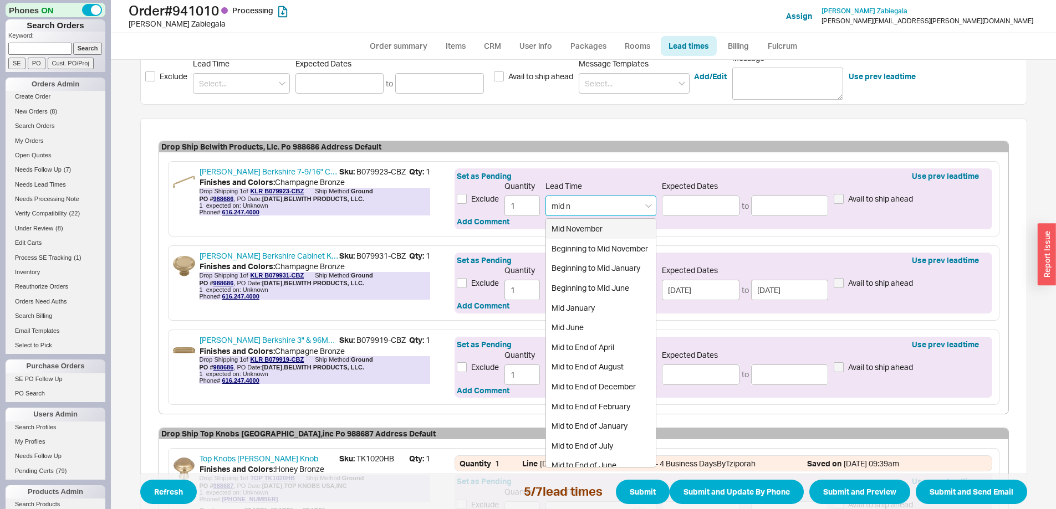
click at [576, 228] on div "Mid November" at bounding box center [601, 229] width 110 height 20
type input "Mid November"
type input "[DATE]"
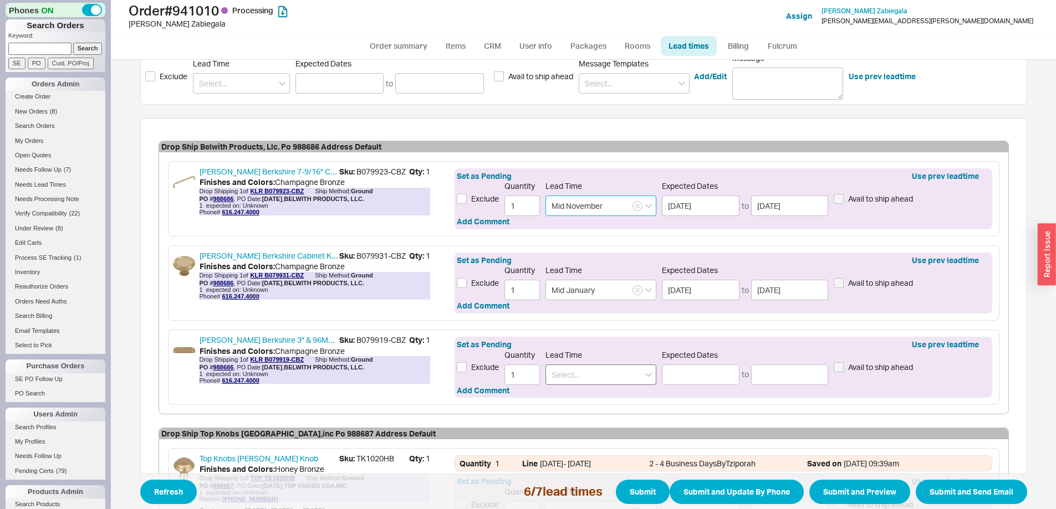
type input "Mid November"
click at [585, 371] on input at bounding box center [600, 375] width 111 height 21
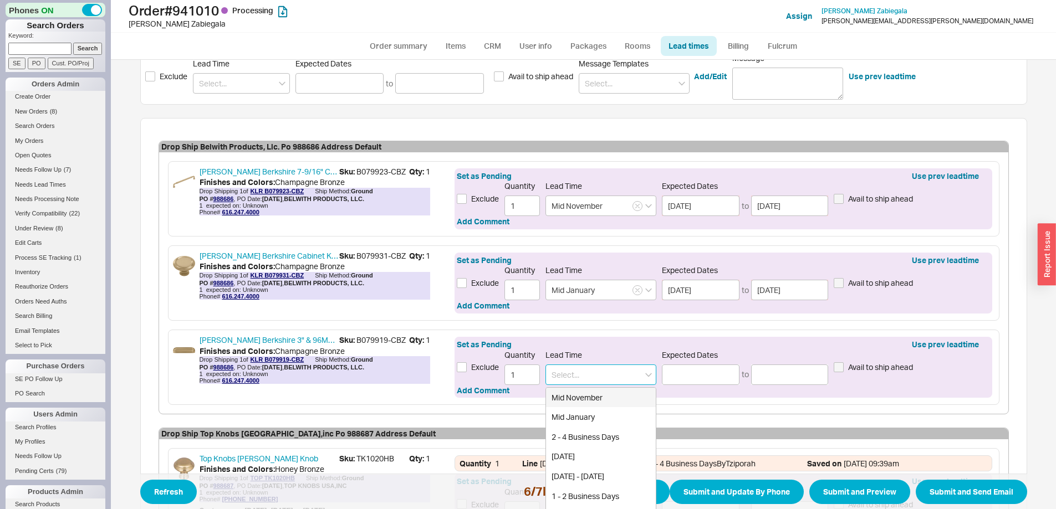
click at [582, 396] on div "Mid November" at bounding box center [601, 398] width 110 height 20
type input "Mid November"
type input "[DATE]"
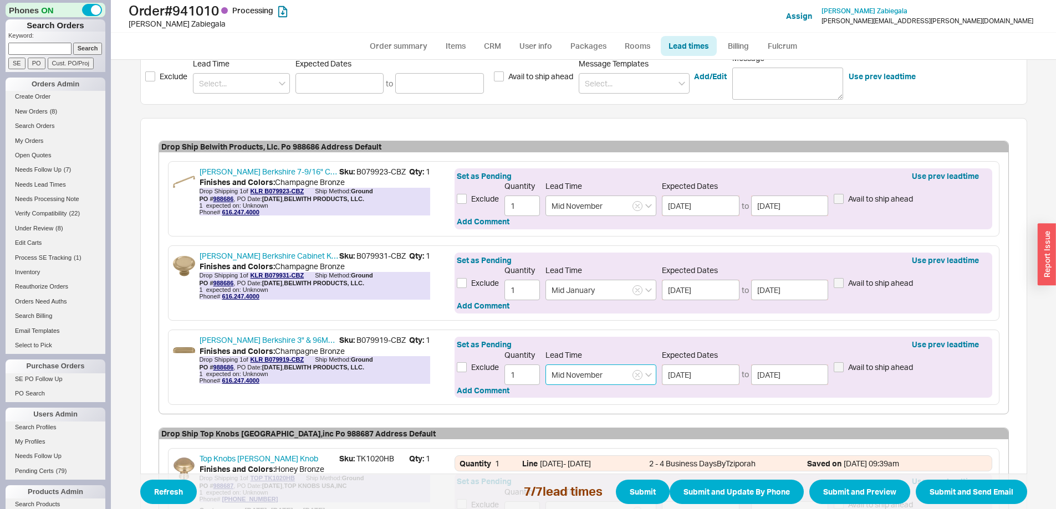
scroll to position [346, 0]
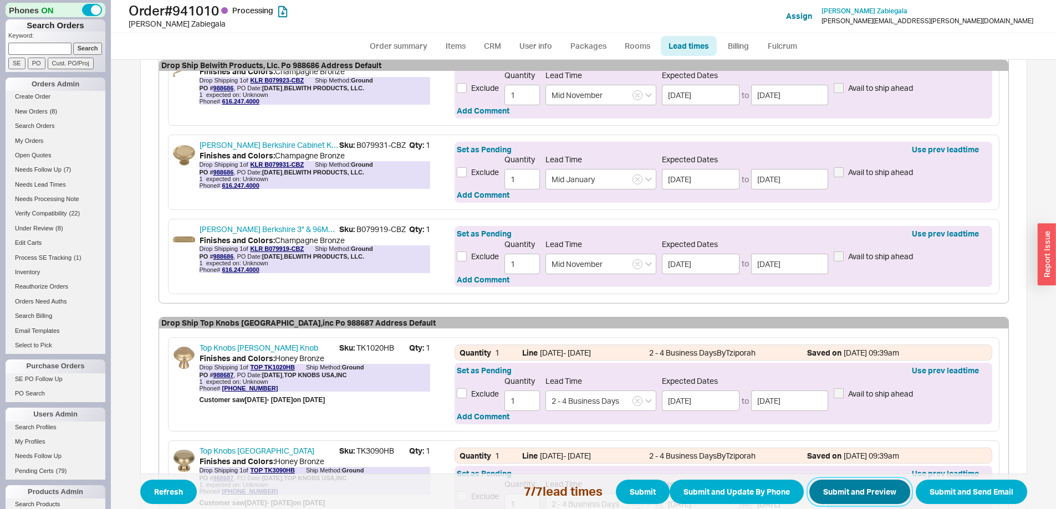
click at [844, 493] on button "Submit and Preview" at bounding box center [859, 492] width 101 height 24
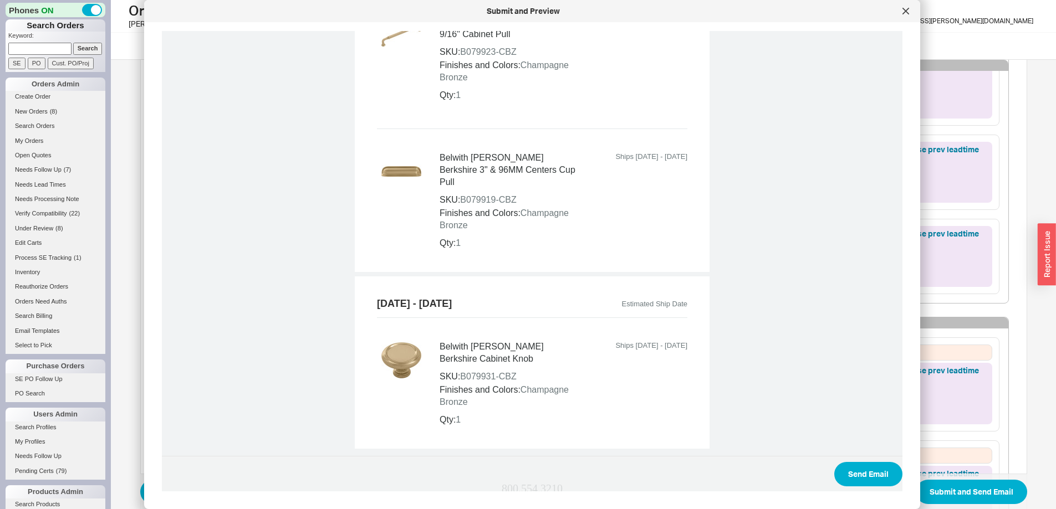
scroll to position [1296, 0]
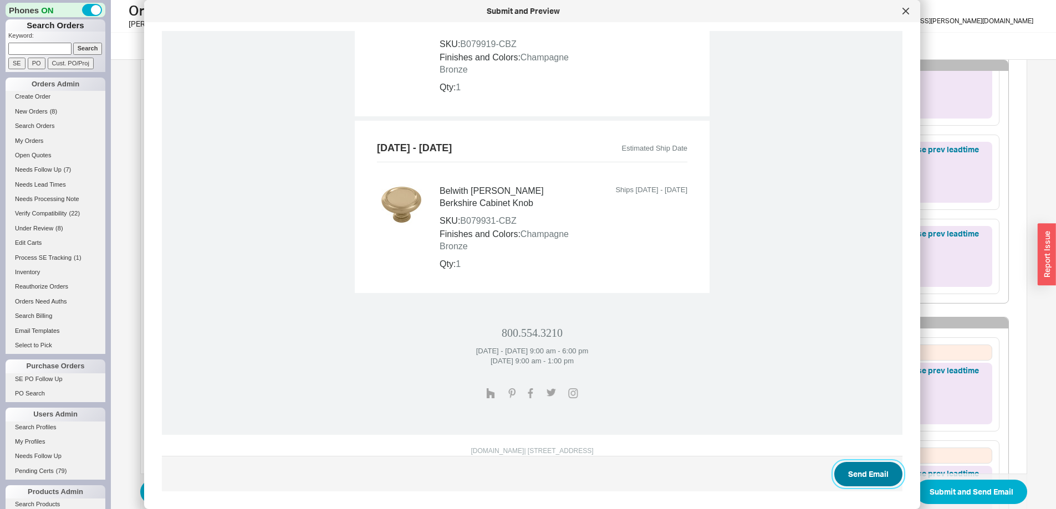
click at [862, 474] on button "Send Email" at bounding box center [868, 474] width 68 height 24
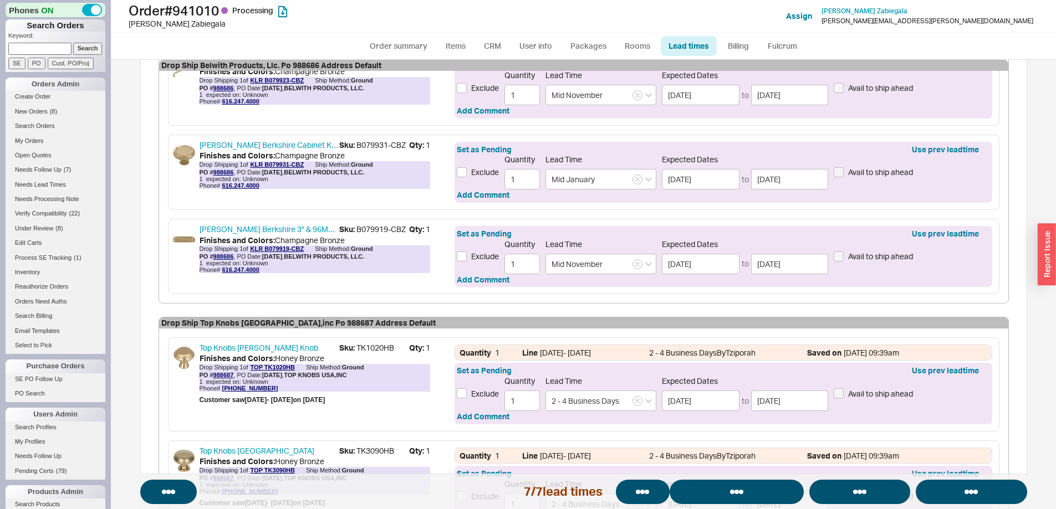
select select "*"
select select "LOW"
select select "3"
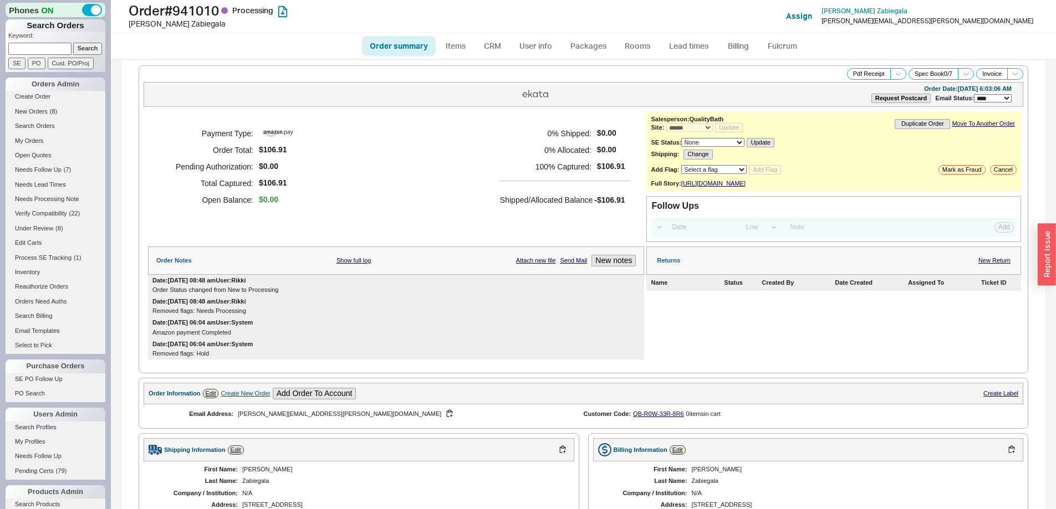
select select "*"
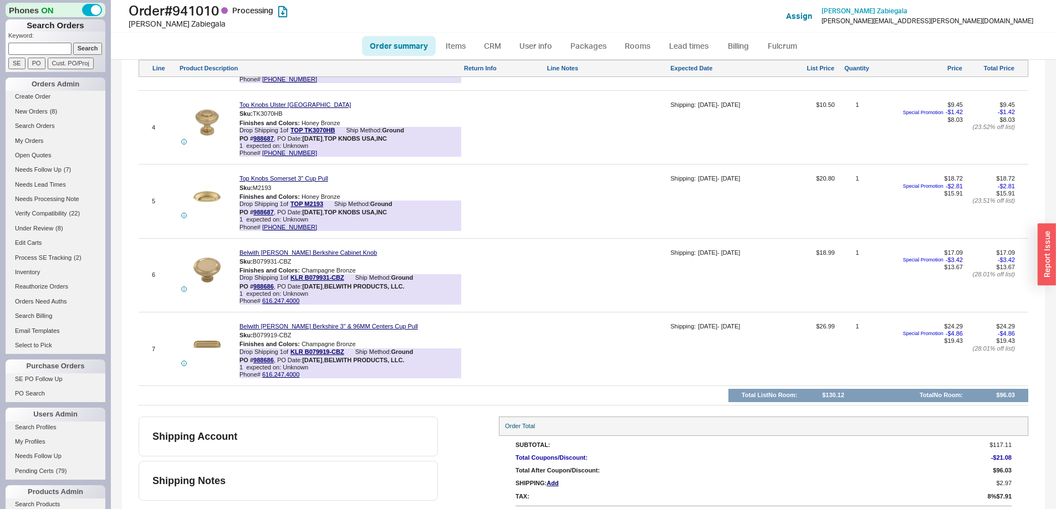
scroll to position [853, 0]
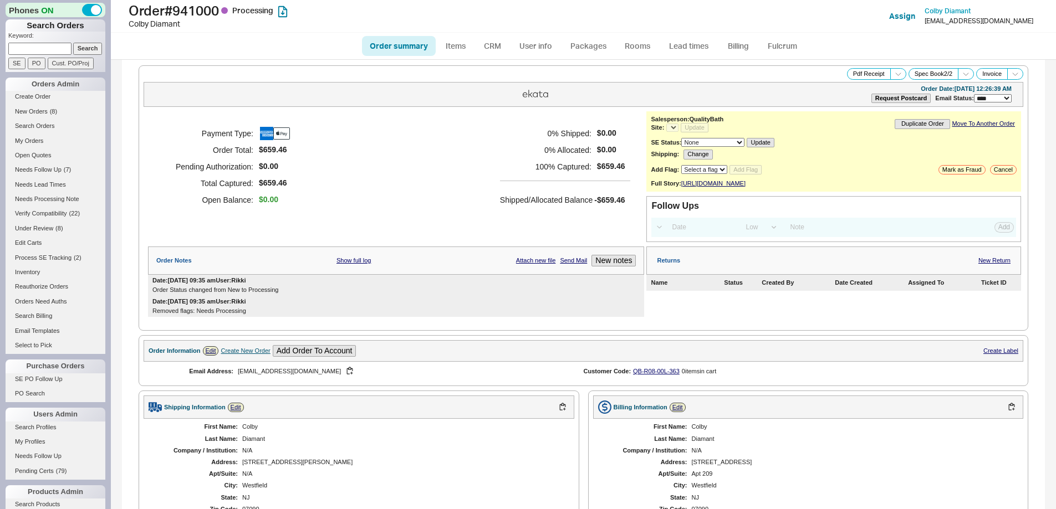
select select "*"
select select "LOW"
select select "3"
select select "*"
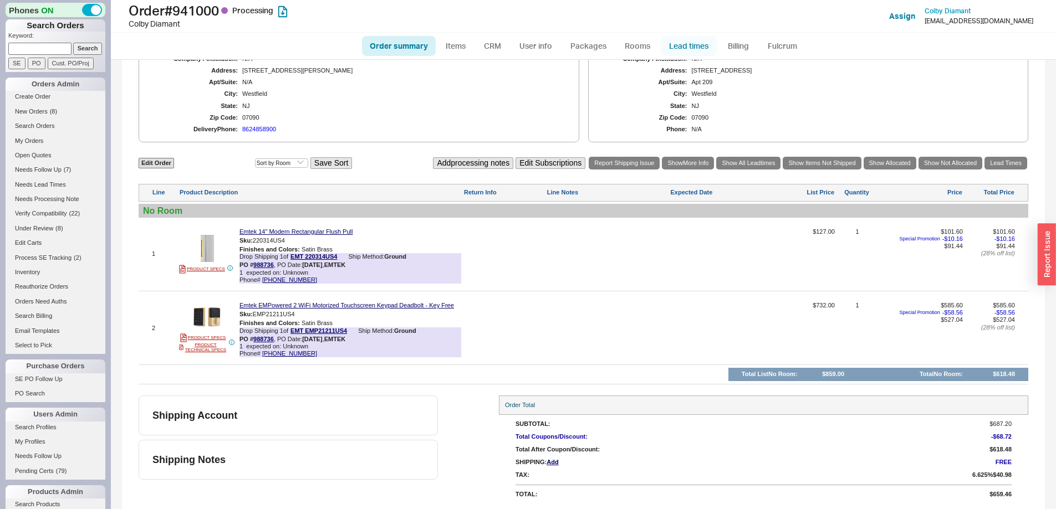
click at [690, 42] on link "Lead times" at bounding box center [689, 46] width 56 height 20
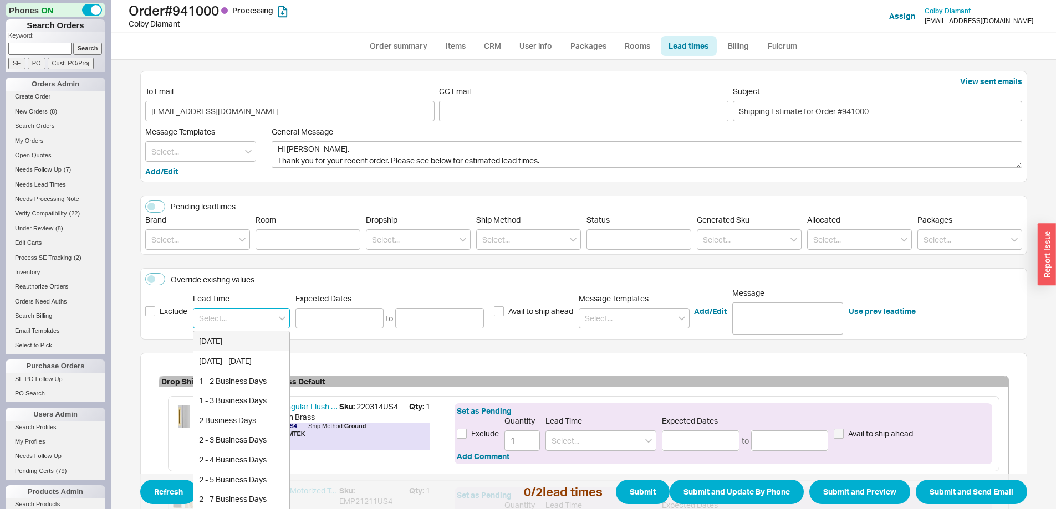
click at [232, 321] on input at bounding box center [241, 318] width 97 height 21
click at [236, 377] on div "3 - 5 Business Days" at bounding box center [241, 381] width 96 height 20
type input "3 - 5 Business Days"
type input "09/24/2025"
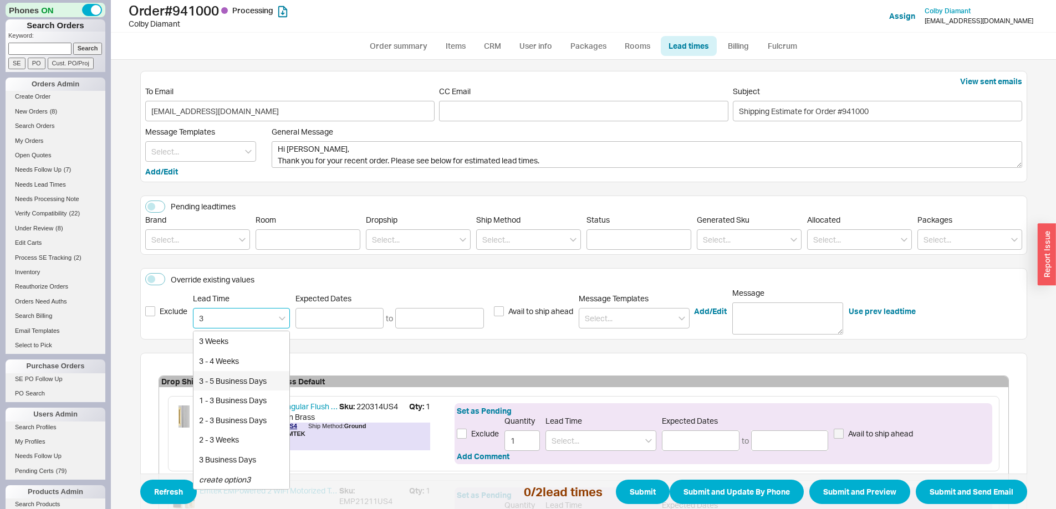
type input "09/26/2025"
type input "3 - 5 Business Days"
type input "[DATE]"
type input "09/26/2025"
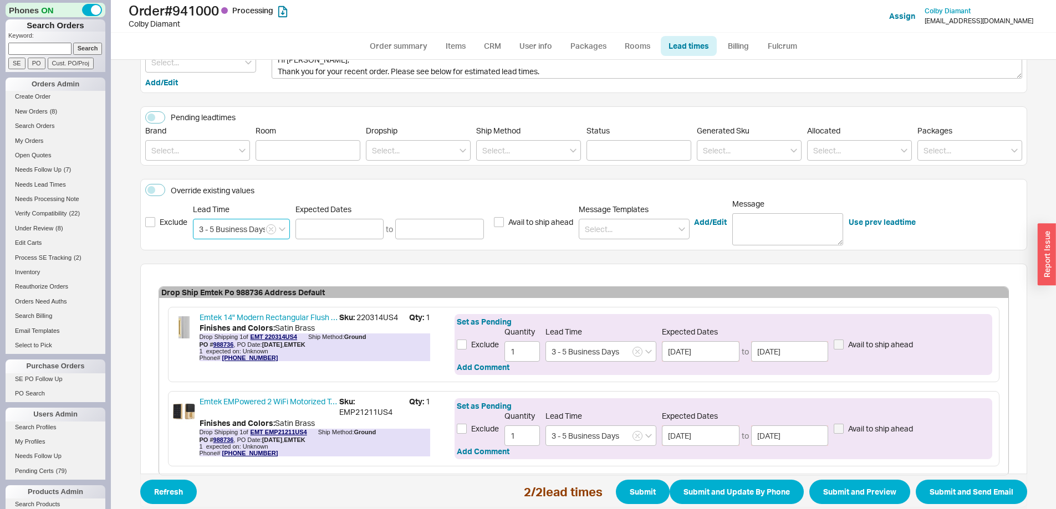
scroll to position [148, 0]
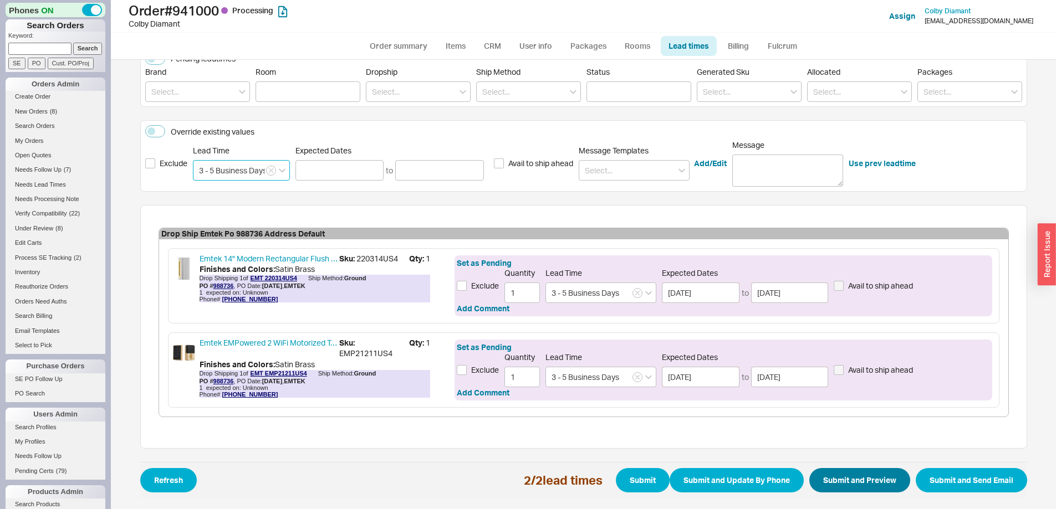
type input "3 - 5 Business Days"
click at [838, 474] on button "Submit and Preview" at bounding box center [859, 480] width 101 height 24
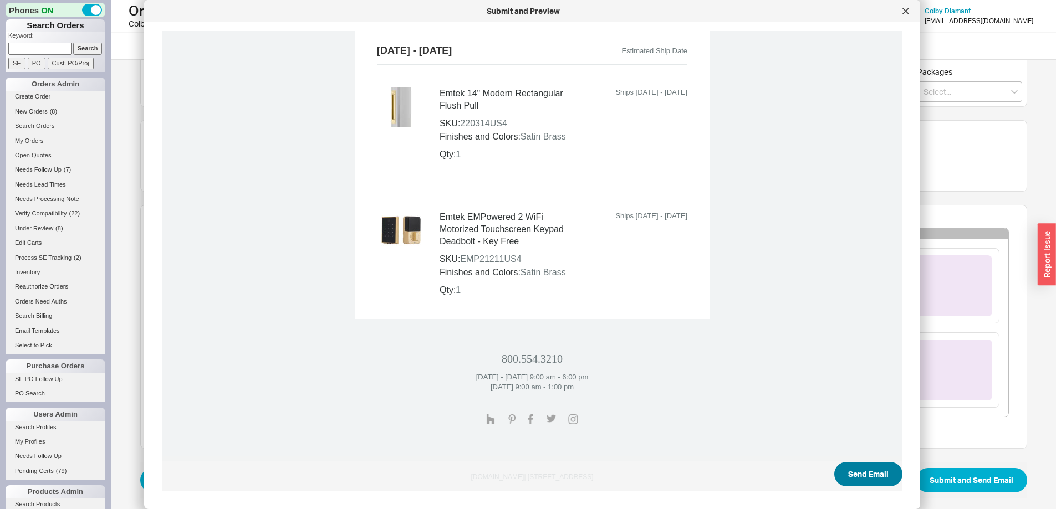
scroll to position [499, 0]
click at [846, 472] on button "Send Email" at bounding box center [868, 474] width 68 height 24
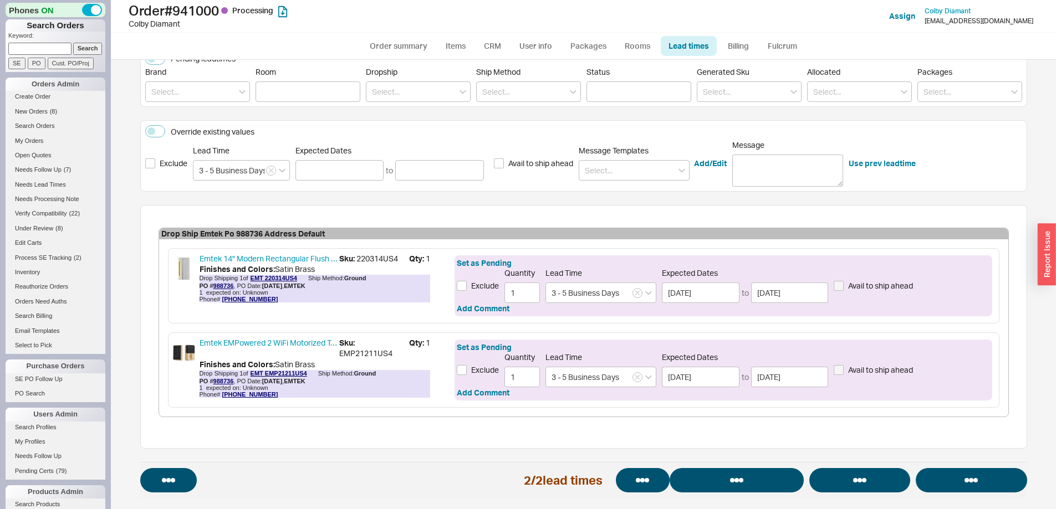
select select "*"
select select "LOW"
select select "3"
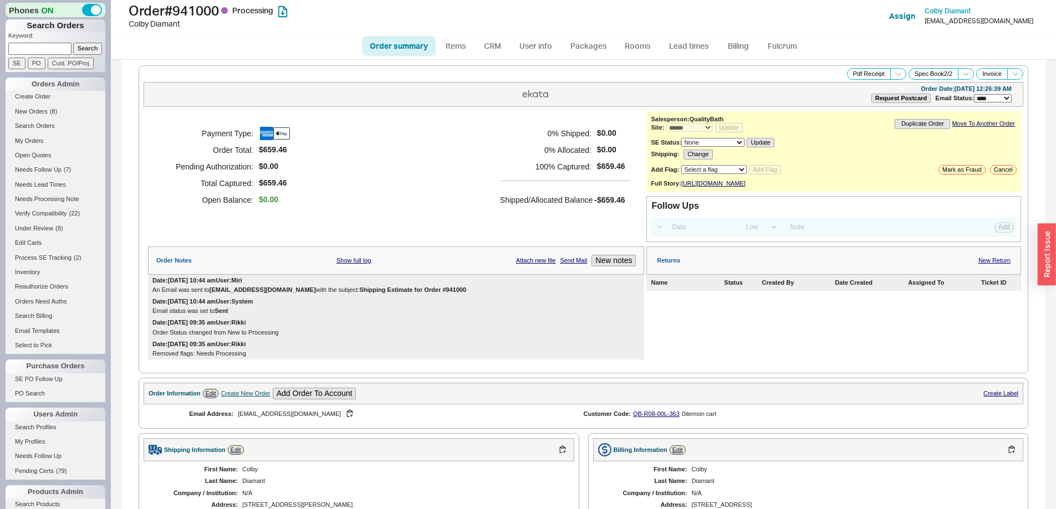
select select "*"
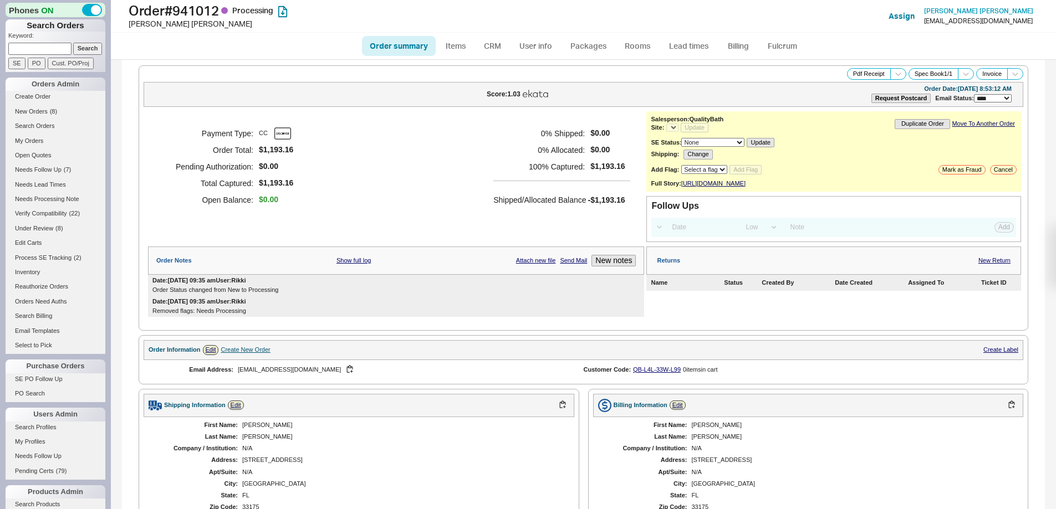
select select "*"
select select "LOW"
select select "3"
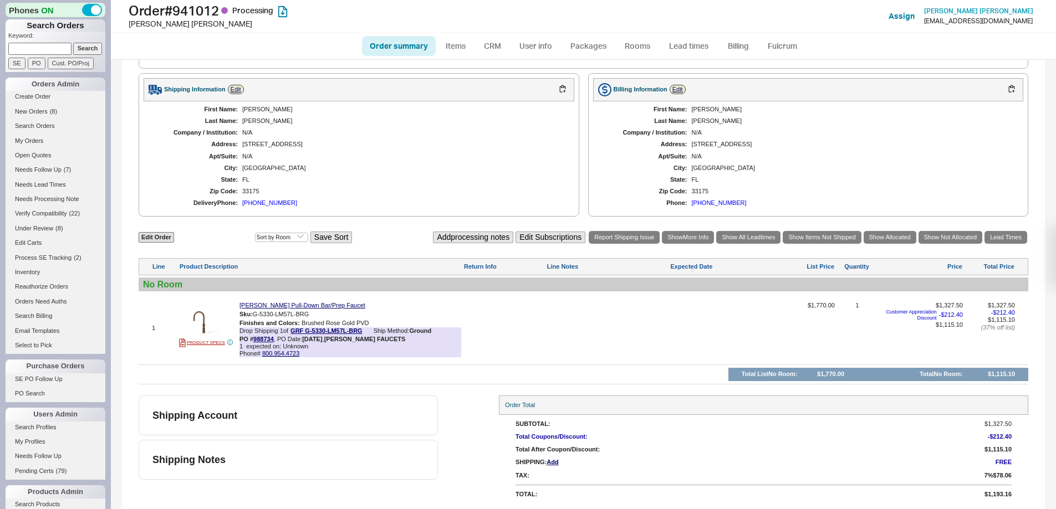
select select "*"
drag, startPoint x: 274, startPoint y: 340, endPoint x: 254, endPoint y: 339, distance: 20.0
click at [254, 339] on div "PO # 988734 , PO Date: [DATE] , [PERSON_NAME] FAUCETS" at bounding box center [322, 339] width 166 height 7
copy link "988734"
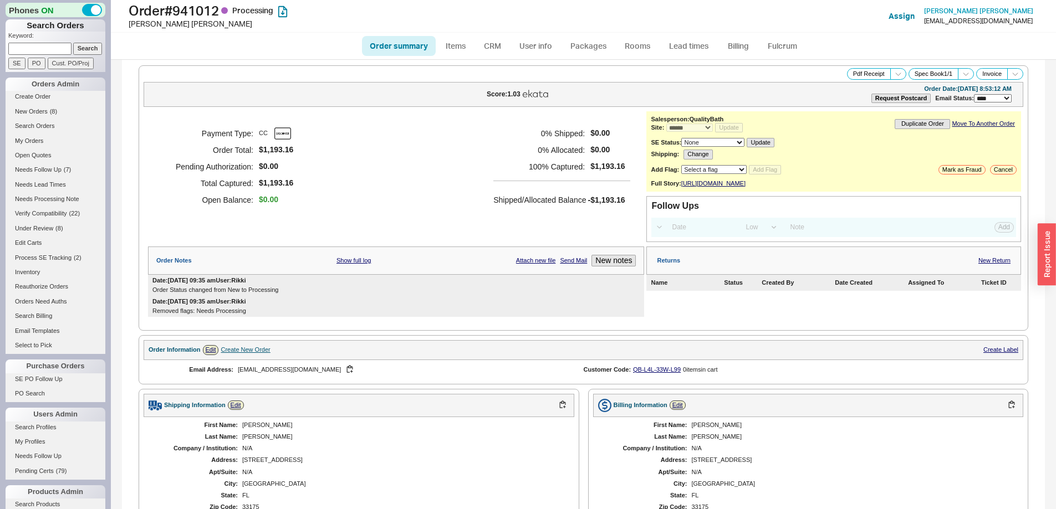
scroll to position [323, 0]
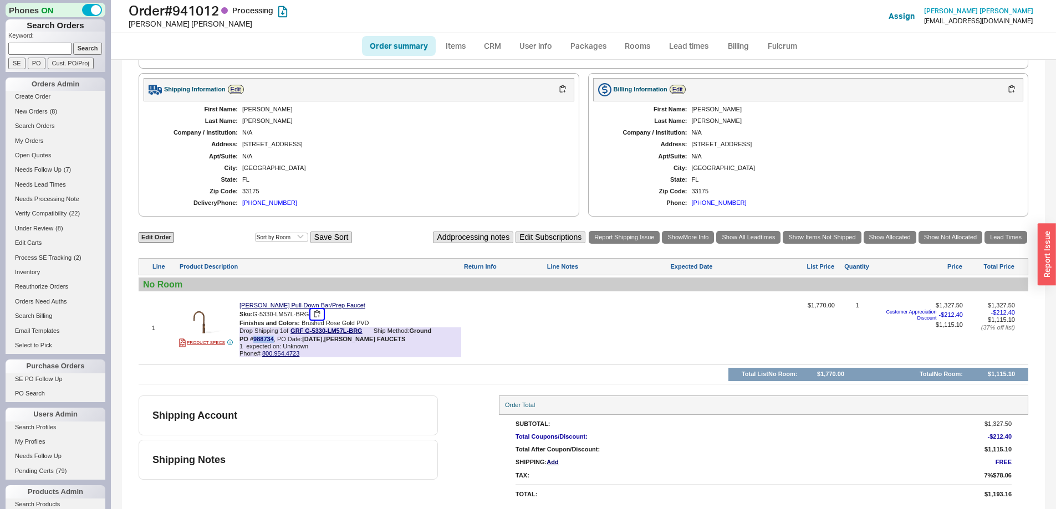
click at [317, 314] on button "button" at bounding box center [316, 314] width 13 height 11
click at [690, 43] on link "Lead times" at bounding box center [689, 46] width 56 height 20
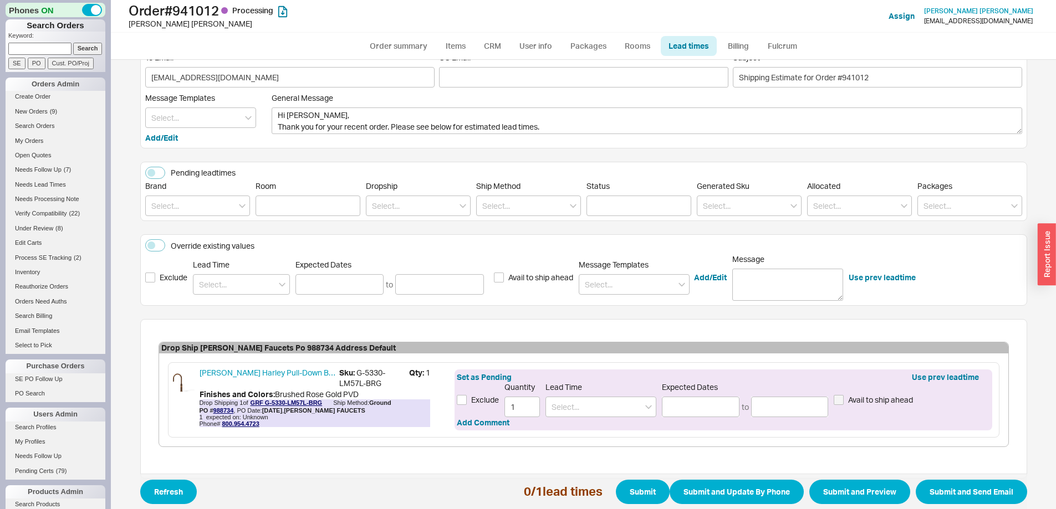
scroll to position [64, 0]
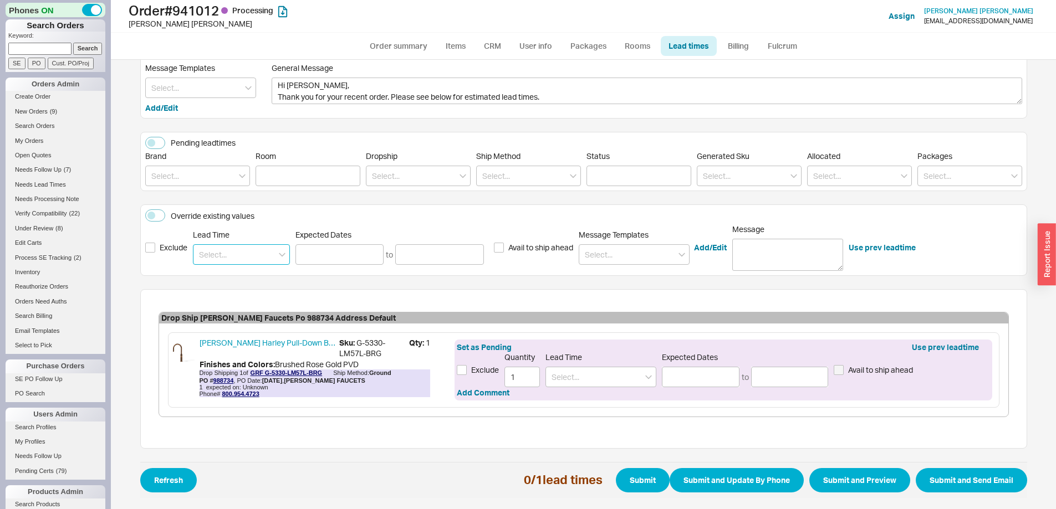
click at [239, 258] on input at bounding box center [241, 254] width 97 height 21
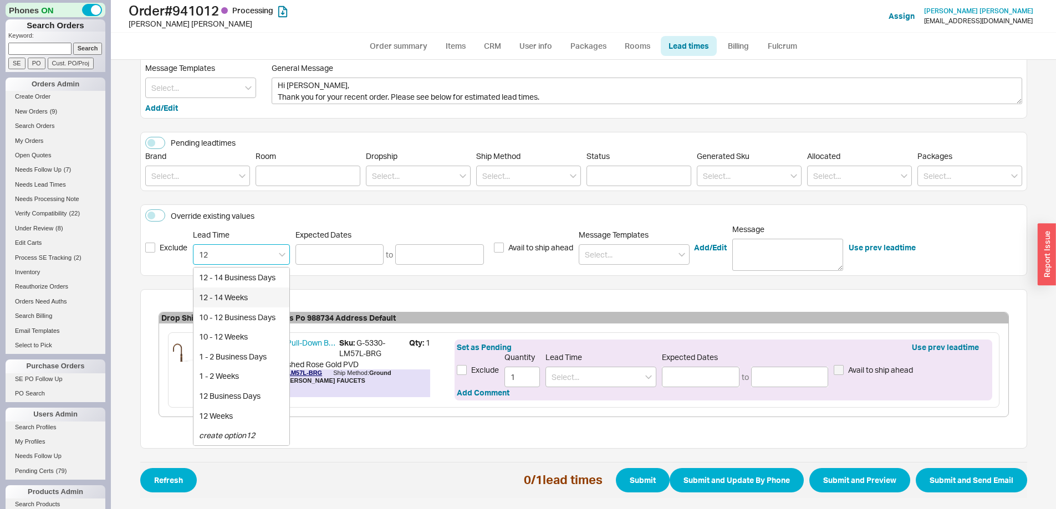
click at [224, 296] on div "12 - 14 Weeks" at bounding box center [241, 298] width 96 height 20
type input "12 - 14 Weeks"
type input "12/12/2025"
type input "12/26/2025"
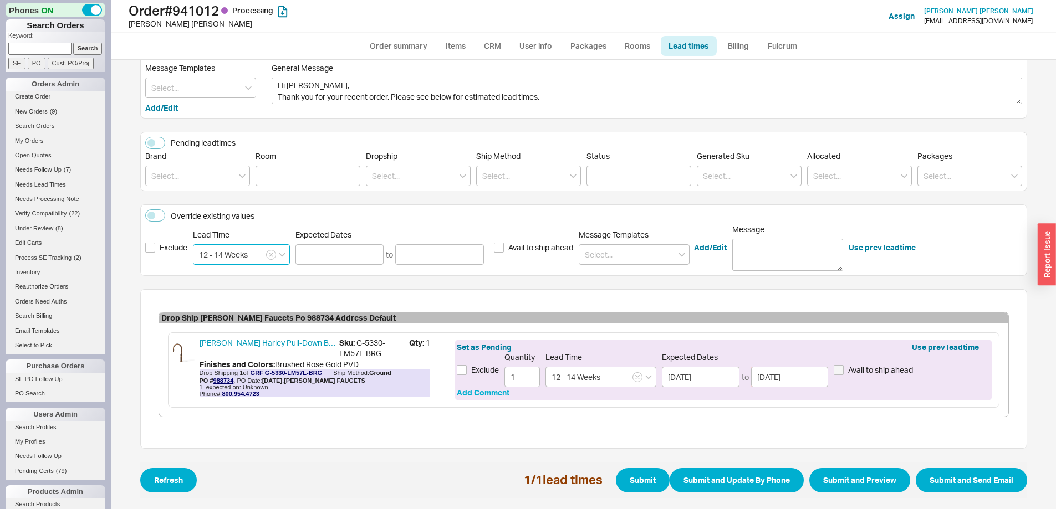
type input "12 - 14 Weeks"
click at [496, 393] on button "Add Comment" at bounding box center [483, 392] width 53 height 11
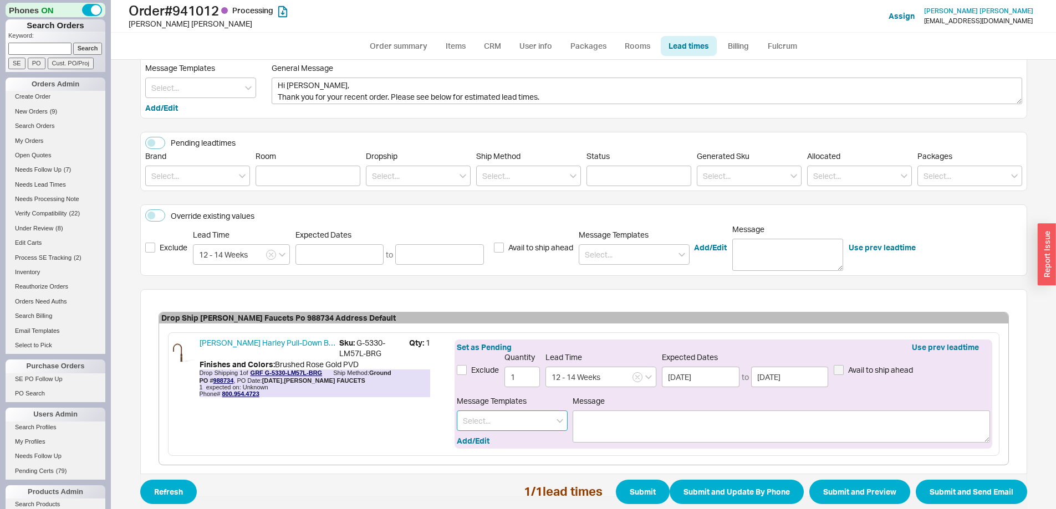
click at [509, 416] on input at bounding box center [512, 421] width 111 height 21
click at [513, 481] on div "Graff special order finish" at bounding box center [512, 488] width 110 height 30
type input "Graff special order finish"
type textarea "Please note: The Graff item you ordered is a special order finish. All special …"
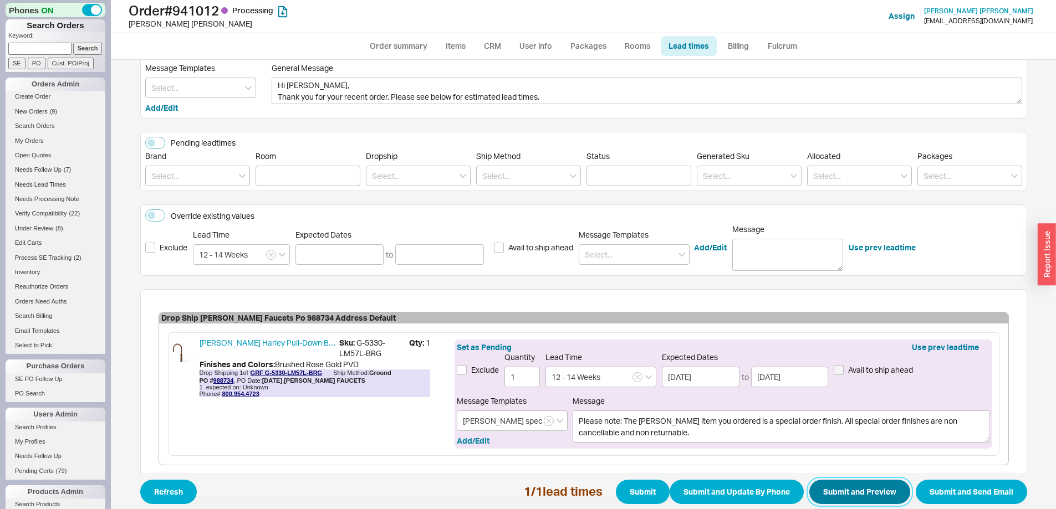
click at [856, 491] on button "Submit and Preview" at bounding box center [859, 492] width 101 height 24
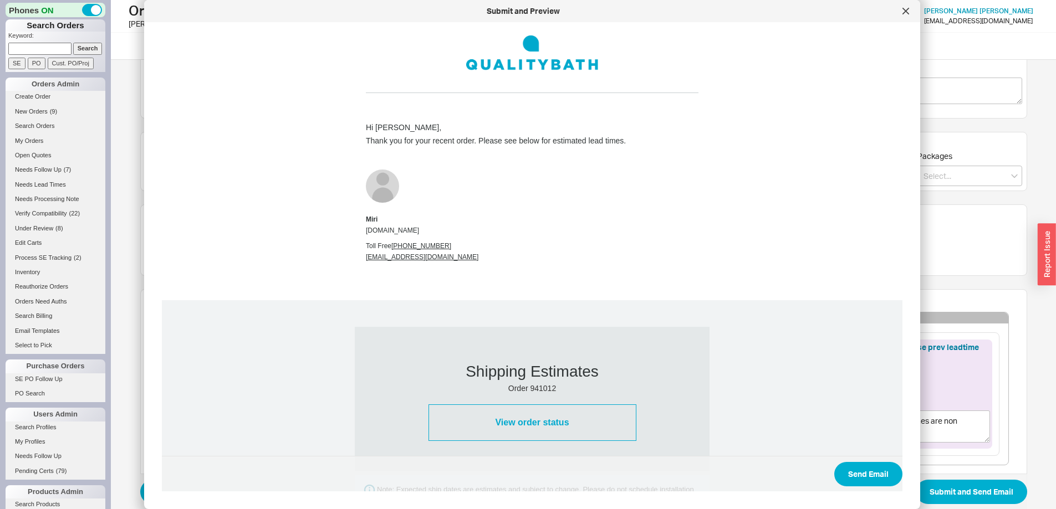
scroll to position [460, 0]
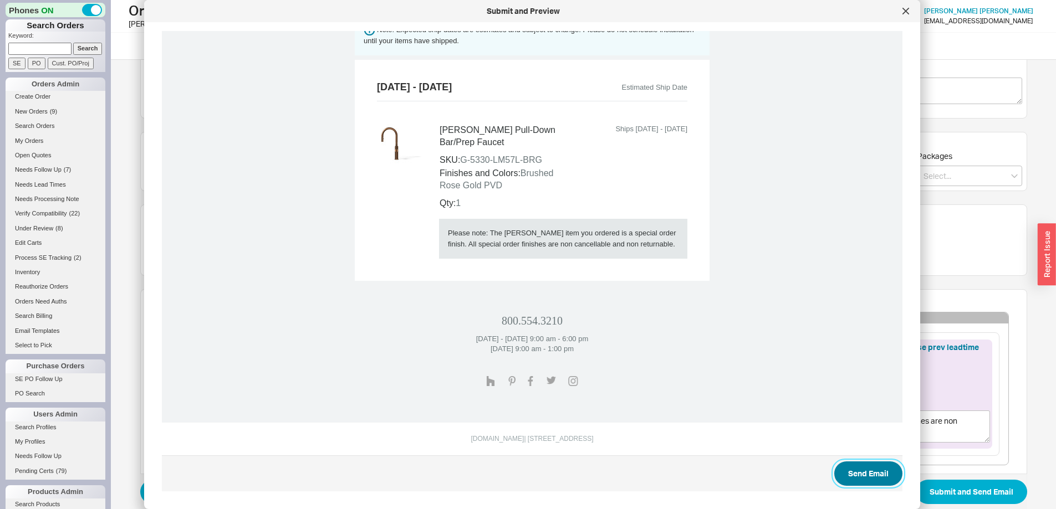
click at [857, 469] on button "Send Email" at bounding box center [868, 474] width 68 height 24
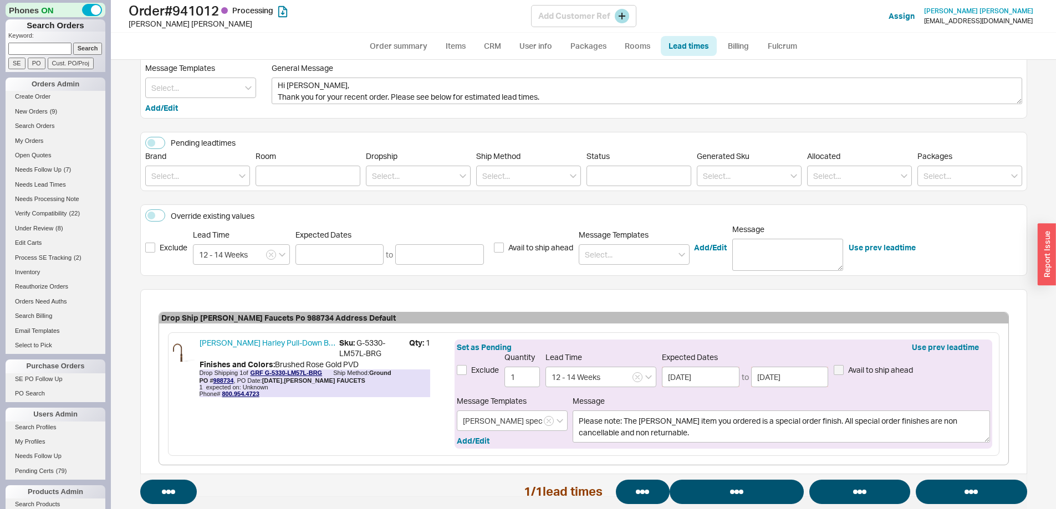
select select "*"
select select "LOW"
select select "3"
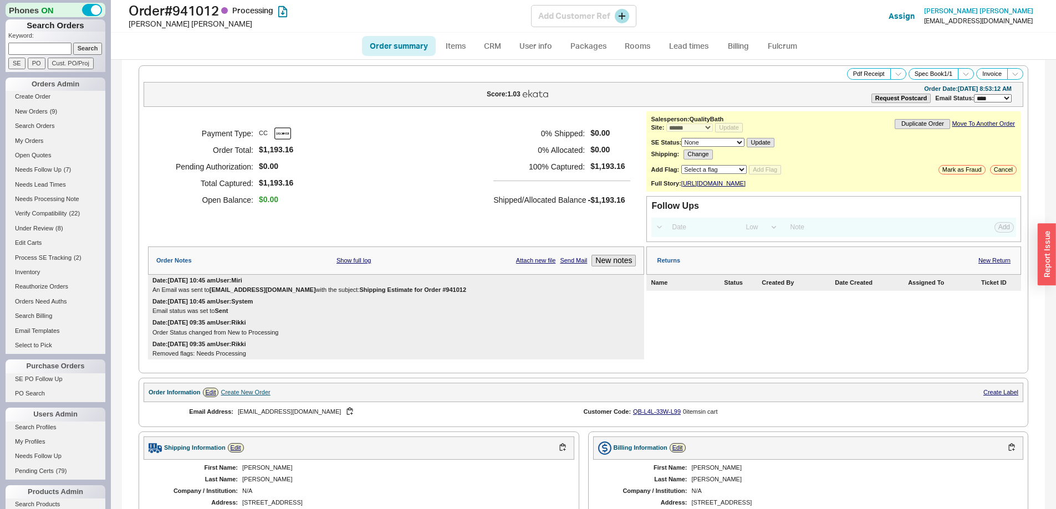
select select "*"
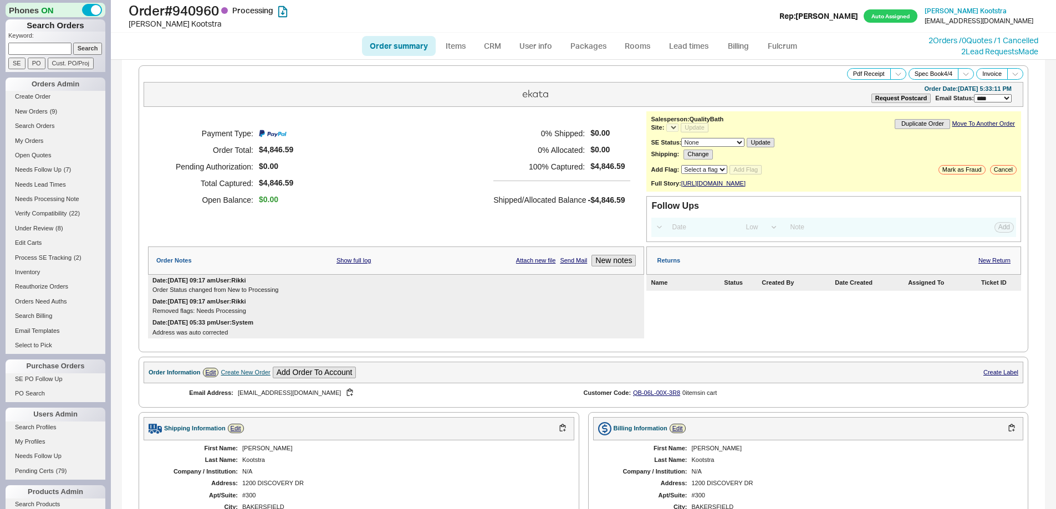
select select "*"
select select "LOW"
select select "3"
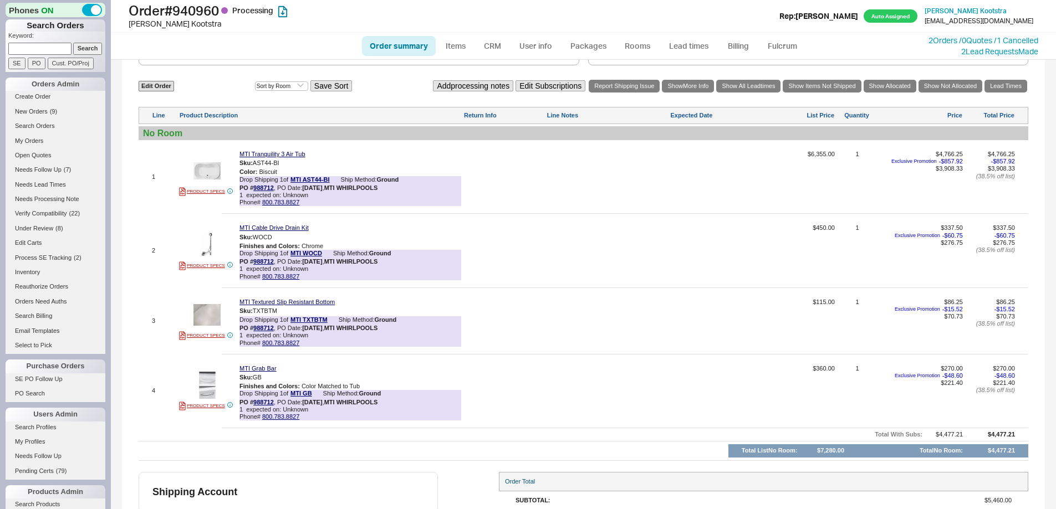
select select "*"
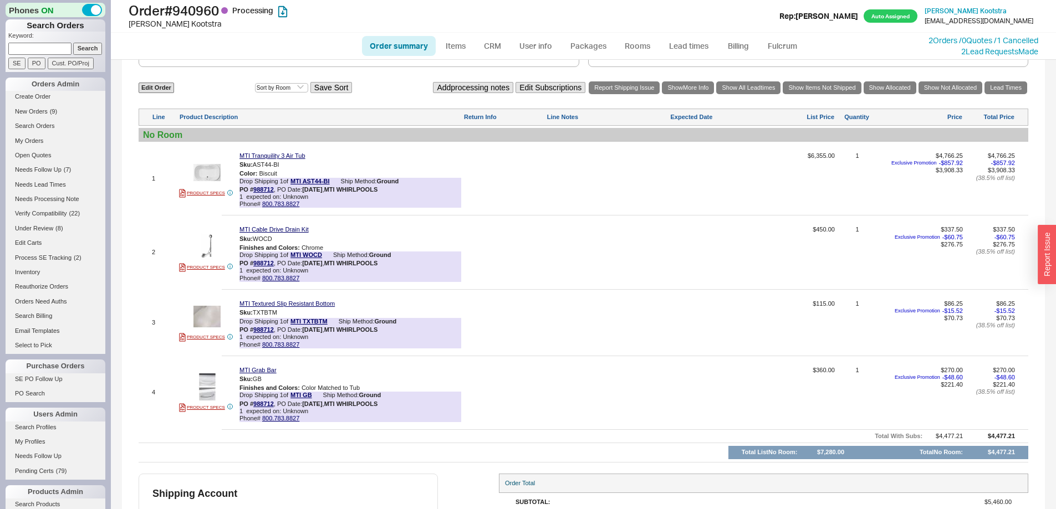
scroll to position [408, 0]
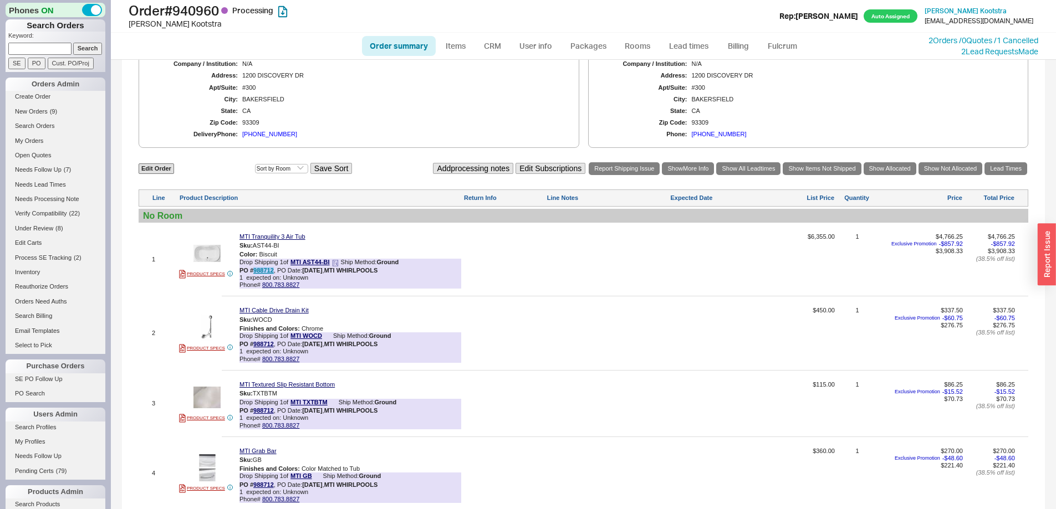
drag, startPoint x: 274, startPoint y: 277, endPoint x: 255, endPoint y: 275, distance: 19.5
click at [255, 274] on div "PO # 988712 , PO Date: [DATE] , MTI WHIRLPOOLS" at bounding box center [308, 270] width 138 height 7
copy link "988712"
click at [378, 248] on button "800.783.8827" at bounding box center [382, 247] width 42 height 11
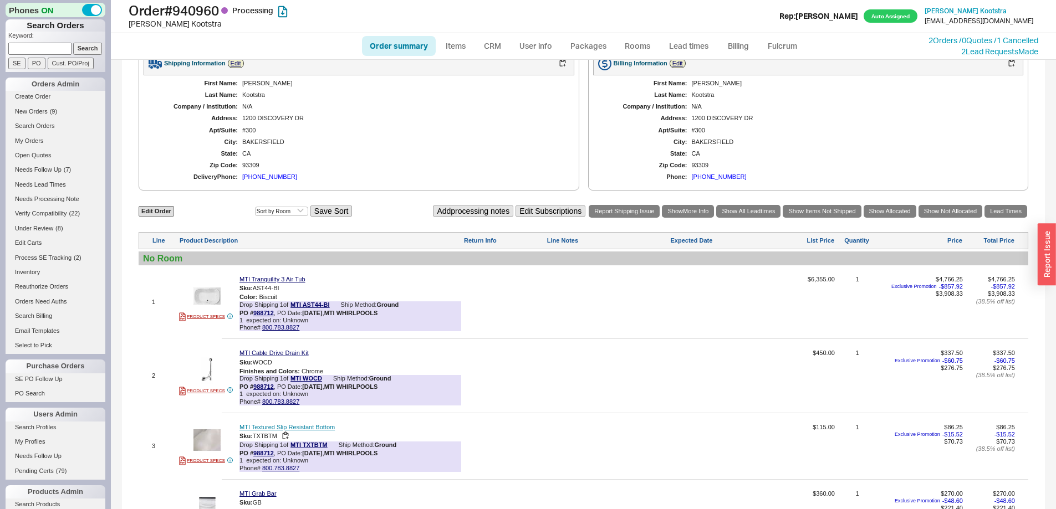
scroll to position [574, 0]
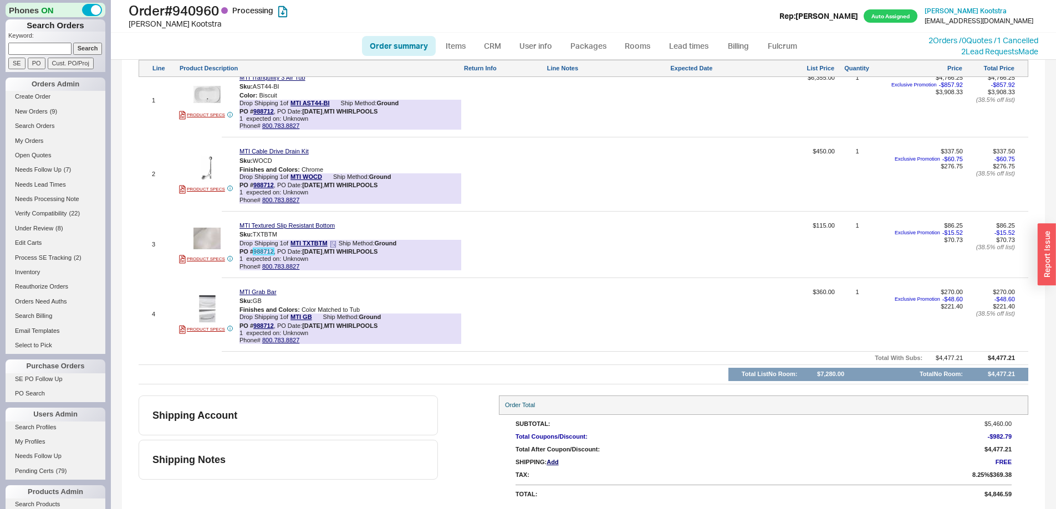
click at [258, 250] on link "988712" at bounding box center [263, 251] width 21 height 7
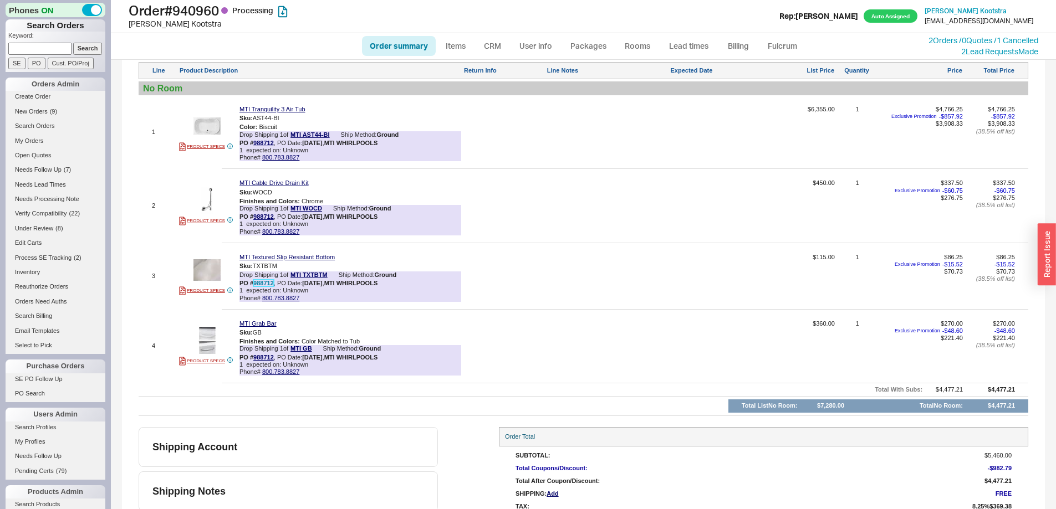
scroll to position [519, 0]
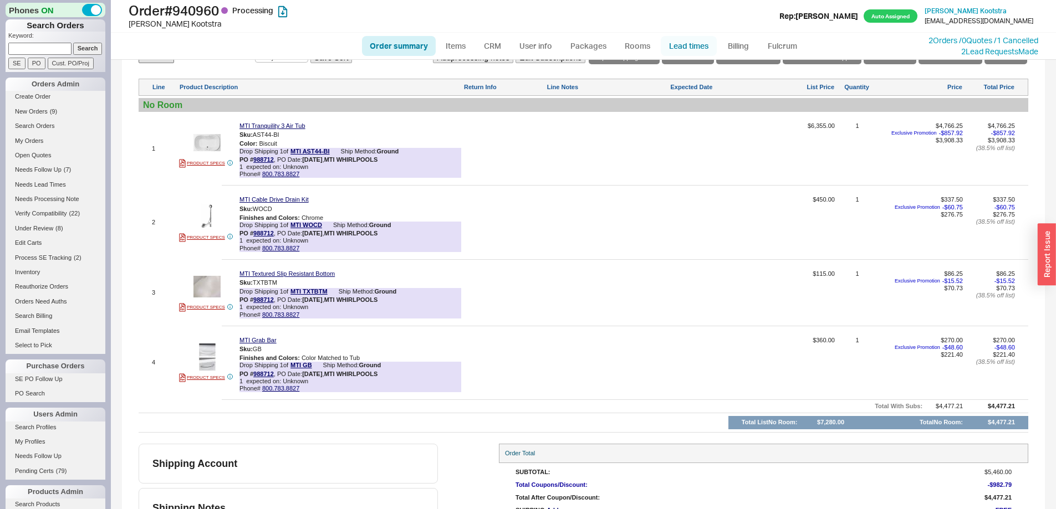
click at [682, 42] on link "Lead times" at bounding box center [689, 46] width 56 height 20
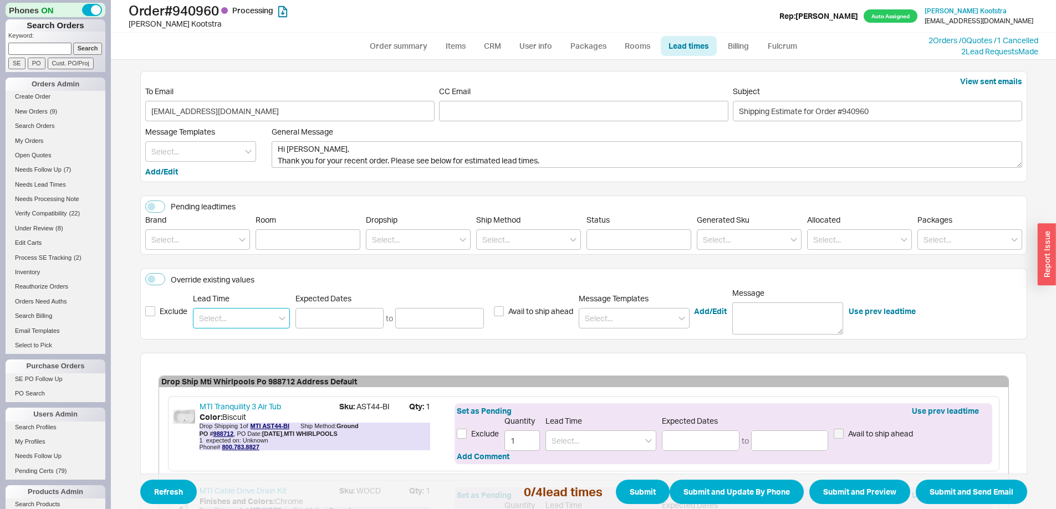
click at [217, 323] on input at bounding box center [241, 318] width 97 height 21
click at [206, 359] on div "2 - 3 Weeks" at bounding box center [241, 361] width 96 height 20
type input "2 - 3 Weeks"
type input "[DATE]"
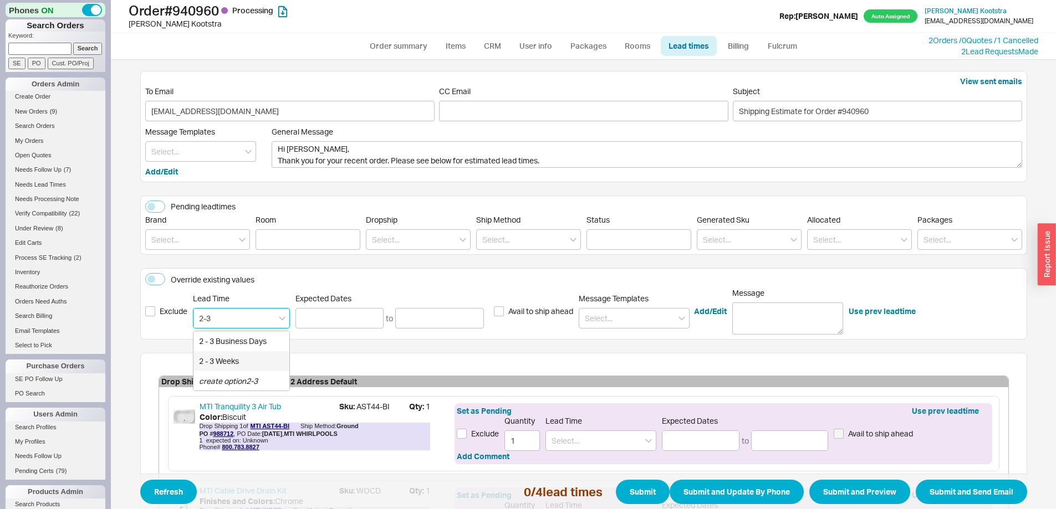
type input "[DATE]"
type input "2 - 3 Weeks"
type input "[DATE]"
type input "2 - 3 Weeks"
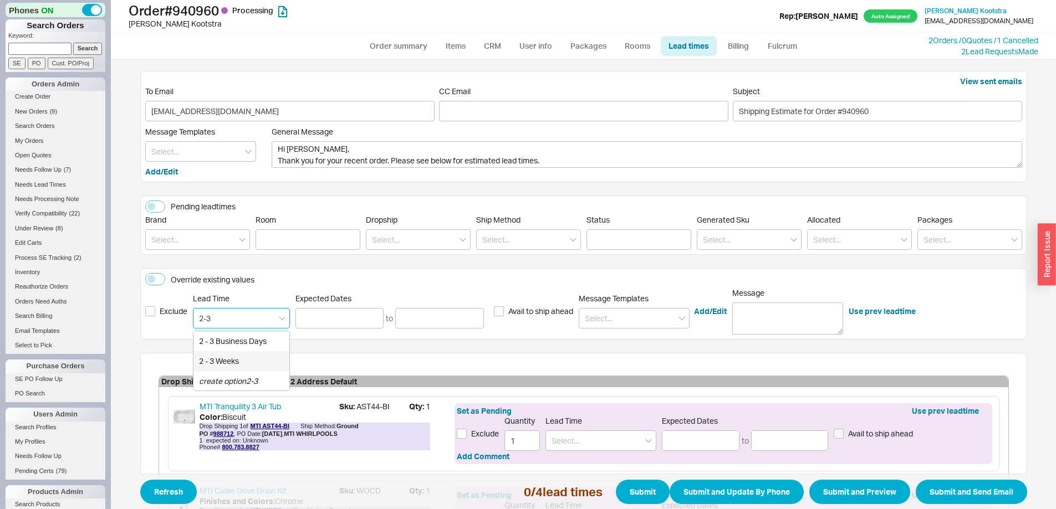
type input "[DATE]"
type input "2 - 3 Weeks"
type input "[DATE]"
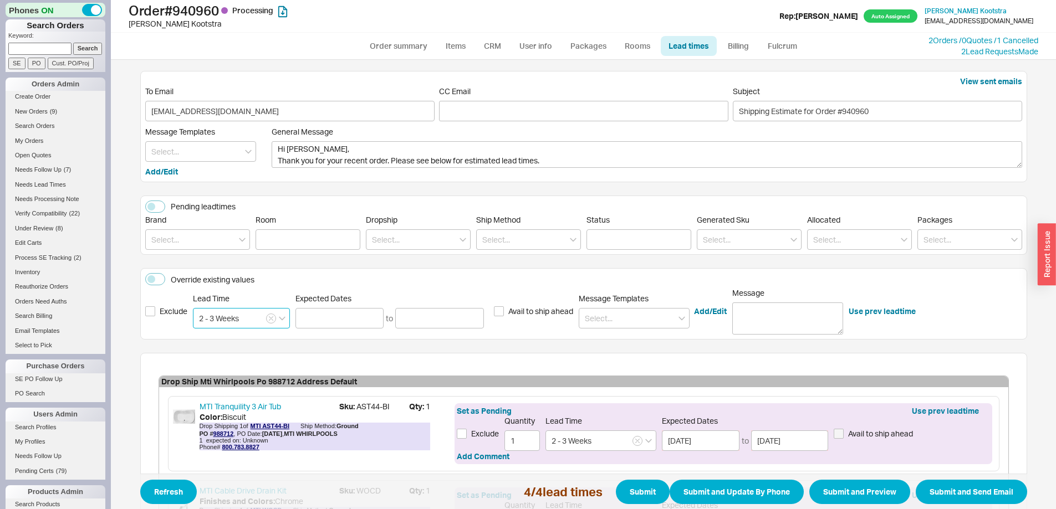
scroll to position [316, 0]
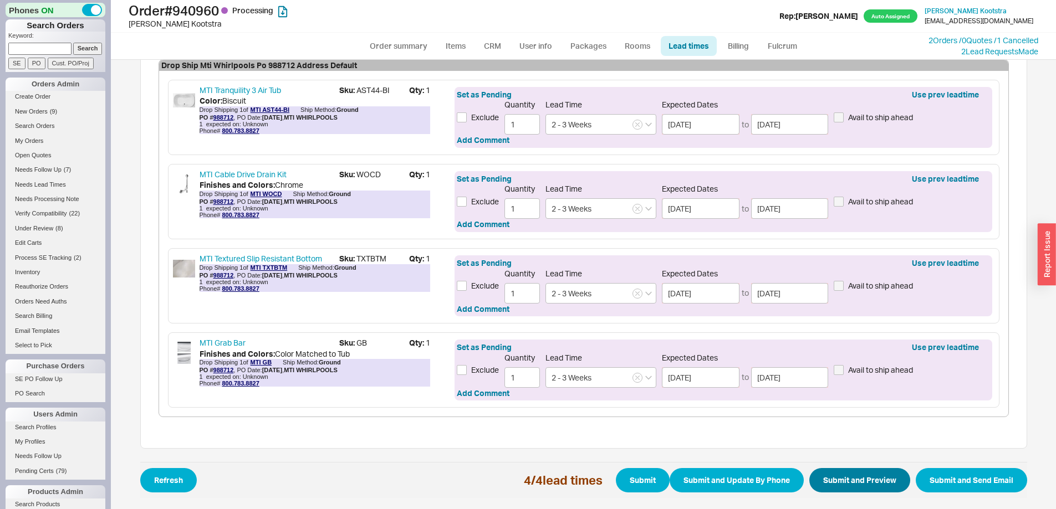
type input "2 - 3 Weeks"
click at [828, 483] on button "Submit and Preview" at bounding box center [859, 480] width 101 height 24
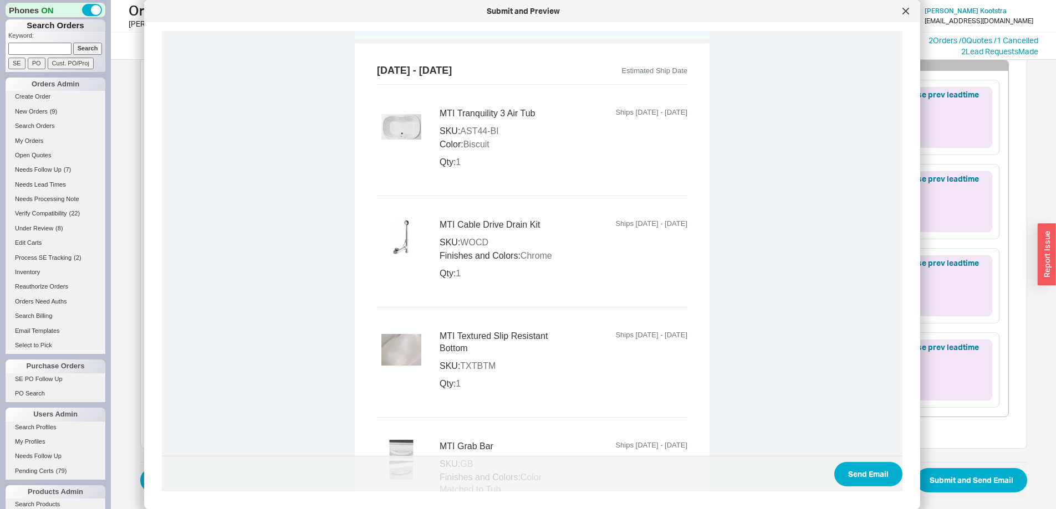
scroll to position [732, 0]
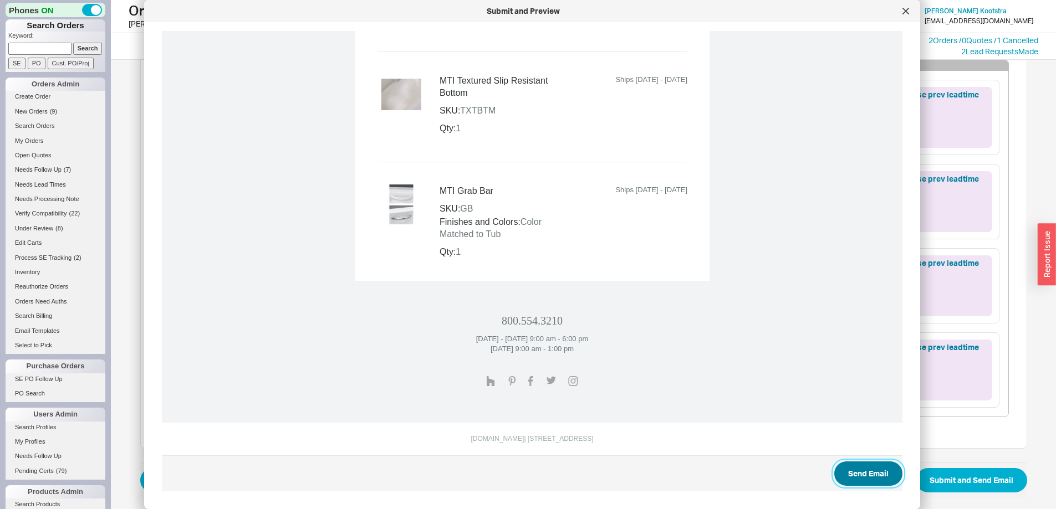
click at [876, 472] on button "Send Email" at bounding box center [868, 474] width 68 height 24
select select "*"
select select "LOW"
select select "3"
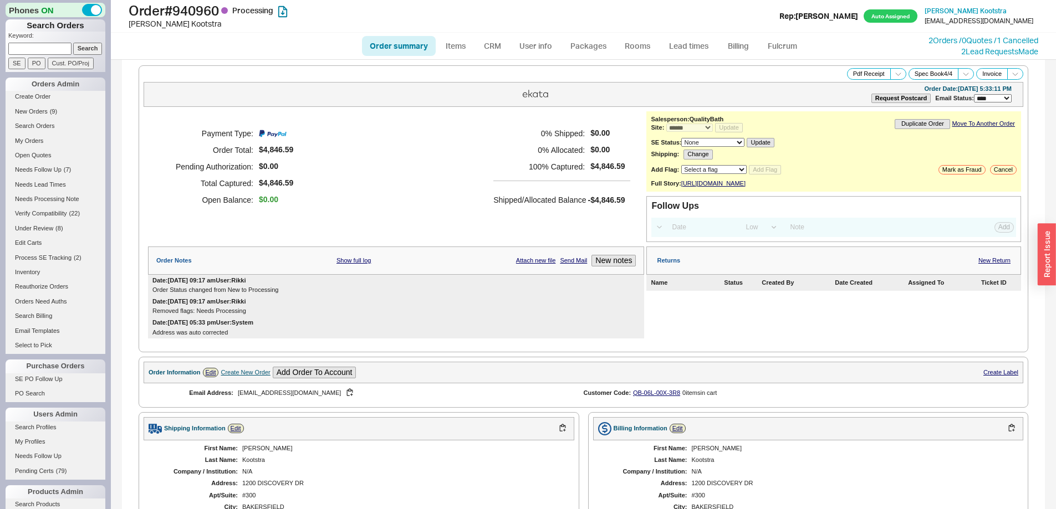
select select "*"
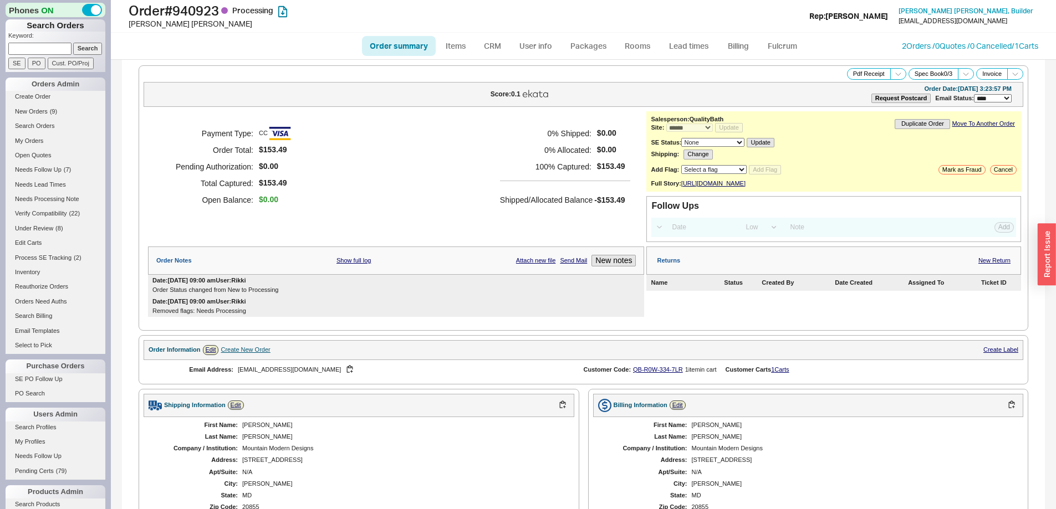
select select "*"
select select "LOW"
select select "3"
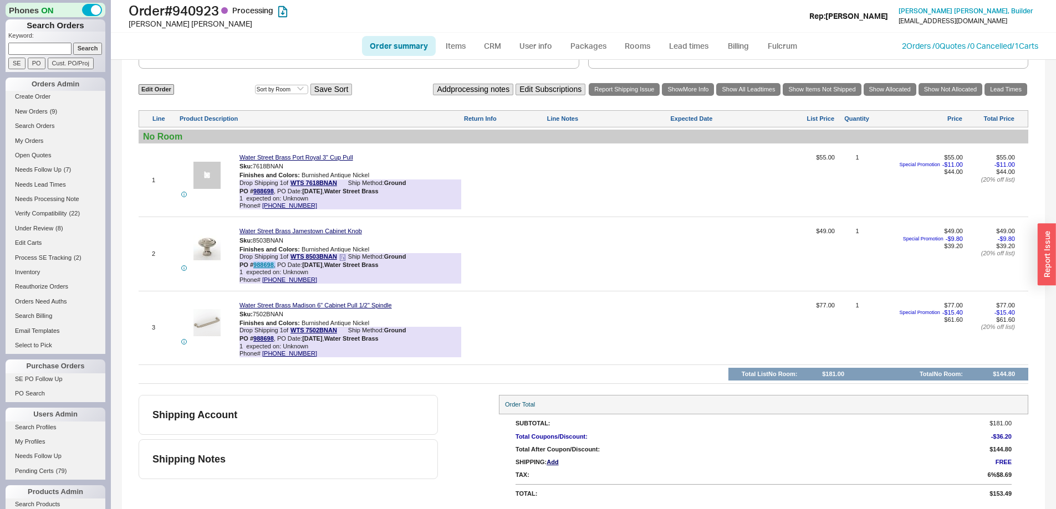
drag, startPoint x: 275, startPoint y: 264, endPoint x: 254, endPoint y: 264, distance: 21.6
click at [254, 264] on div "PO # 988698 , PO Date: [DATE] , [GEOGRAPHIC_DATA]" at bounding box center [308, 265] width 139 height 7
copy div "988698 ,"
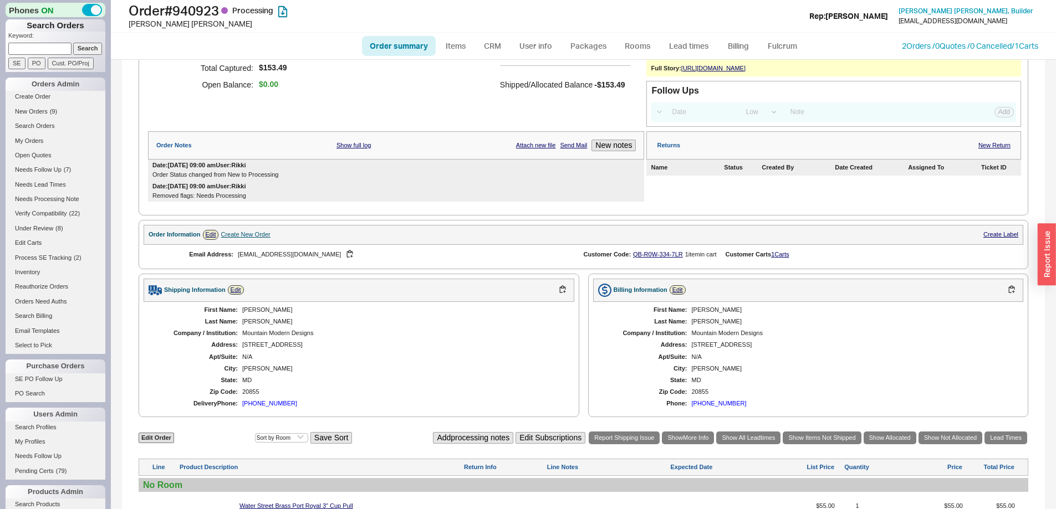
scroll to position [0, 0]
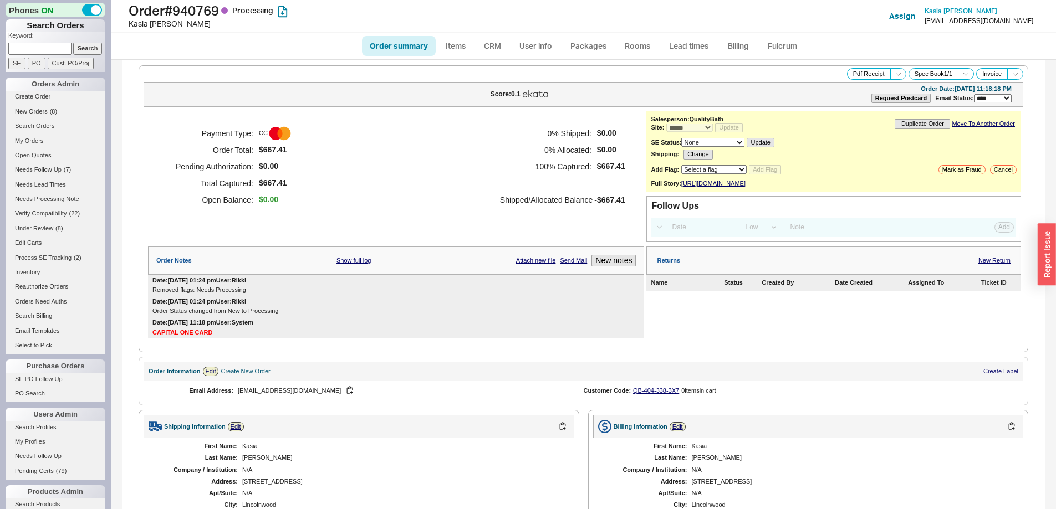
select select "*"
select select "LOW"
select select "3"
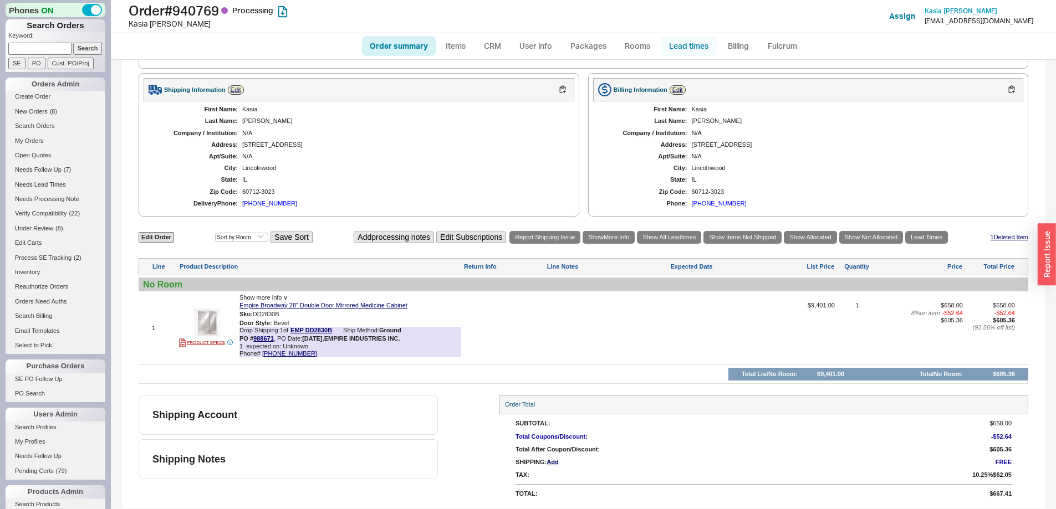
click at [672, 47] on link "Lead times" at bounding box center [689, 46] width 56 height 20
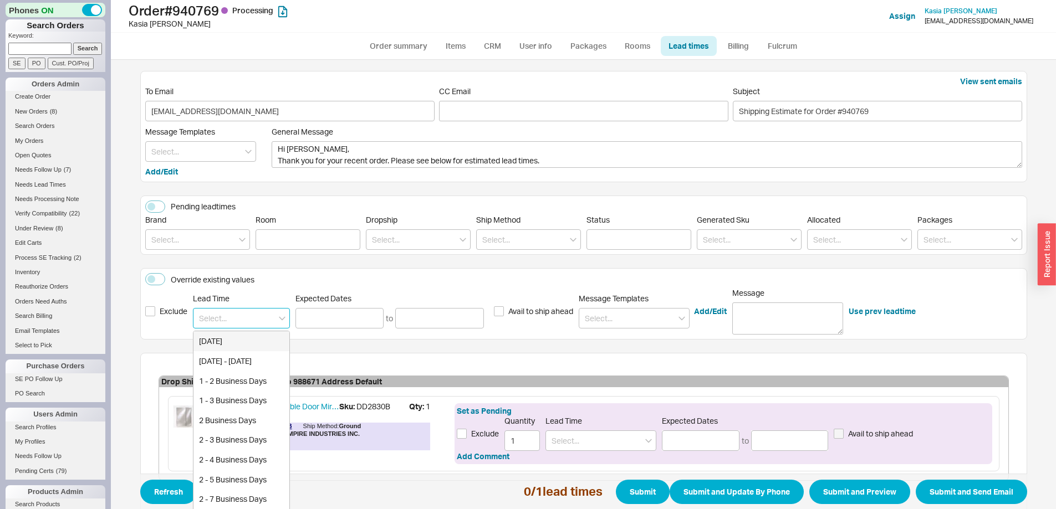
click at [243, 320] on input at bounding box center [241, 318] width 97 height 21
click at [247, 439] on div "2 - 3 Business Days" at bounding box center [241, 440] width 96 height 20
type input "2 - 3 Business Days"
type input "[DATE]"
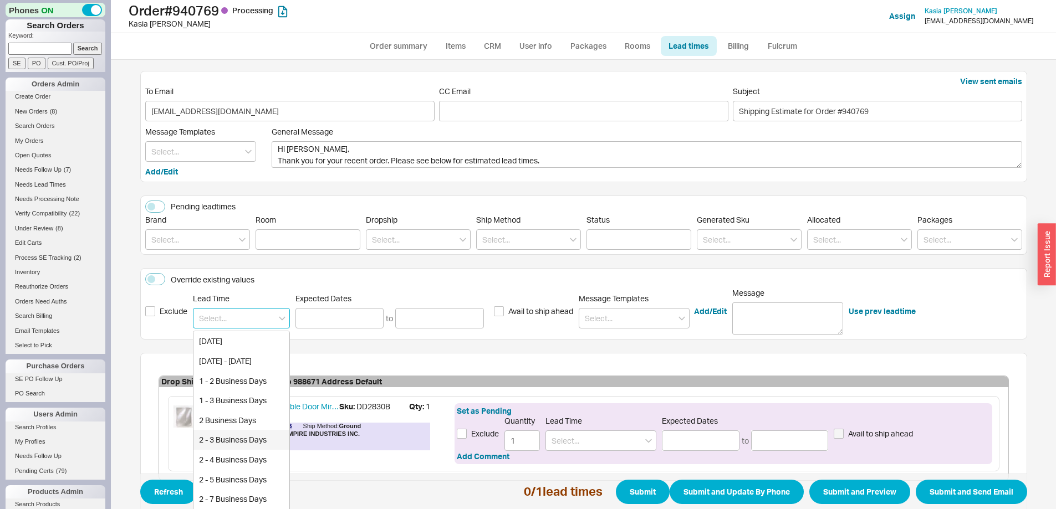
type input "[DATE]"
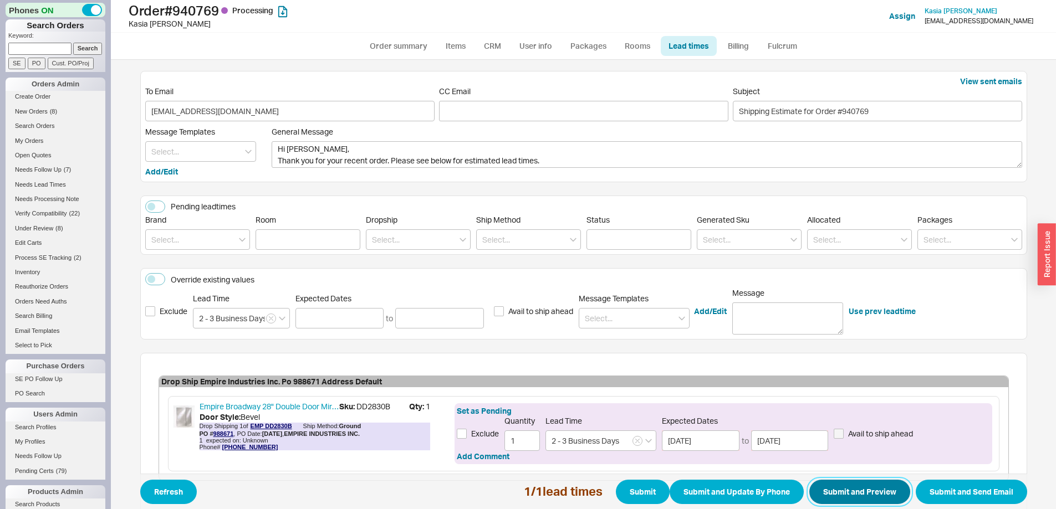
click at [852, 483] on button "Submit and Preview" at bounding box center [859, 492] width 101 height 24
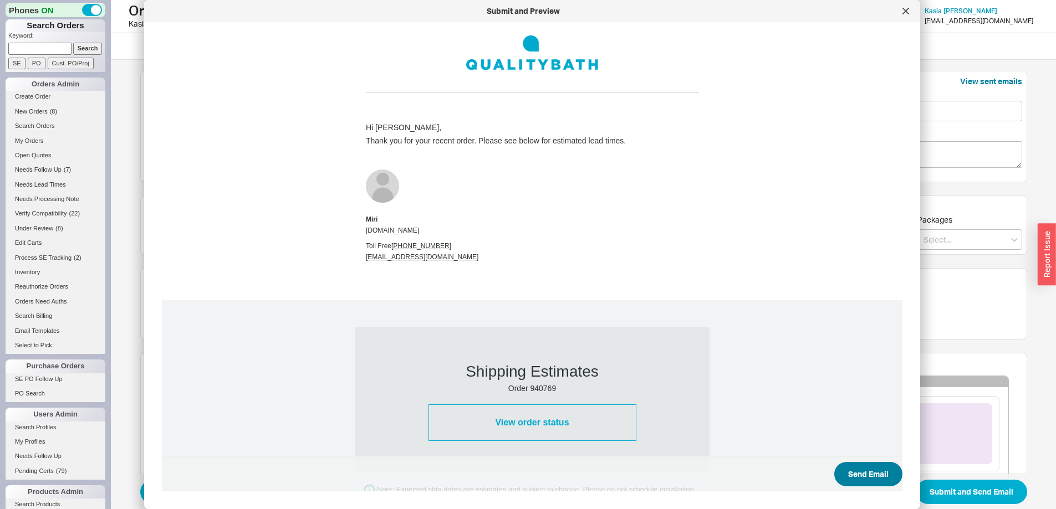
scroll to position [64, 0]
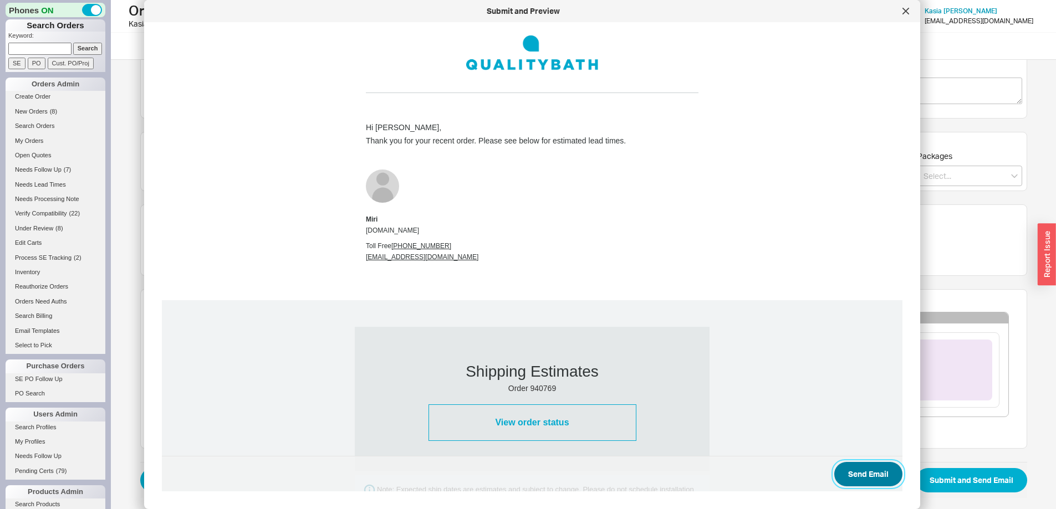
click at [851, 475] on button "Send Email" at bounding box center [868, 474] width 68 height 24
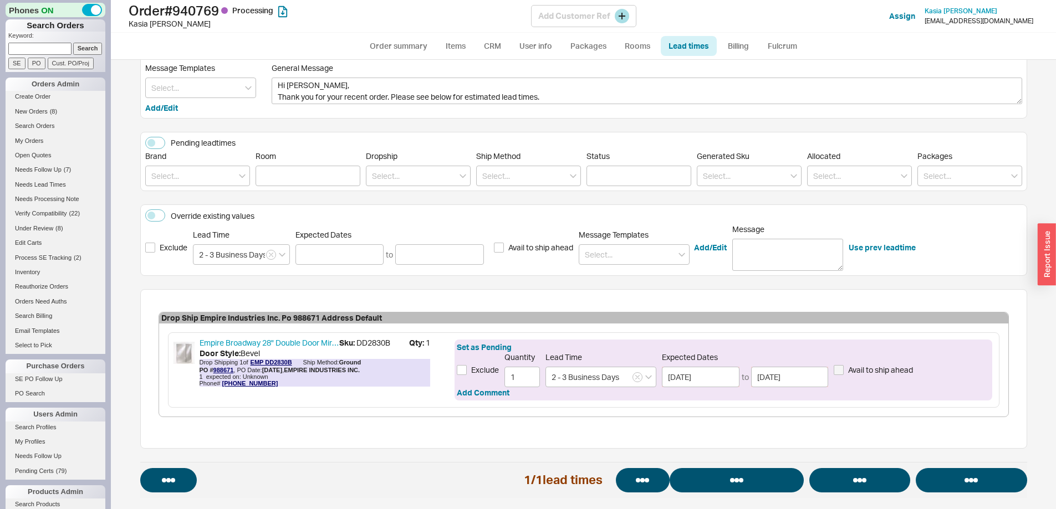
select select "*"
select select "LOW"
select select "3"
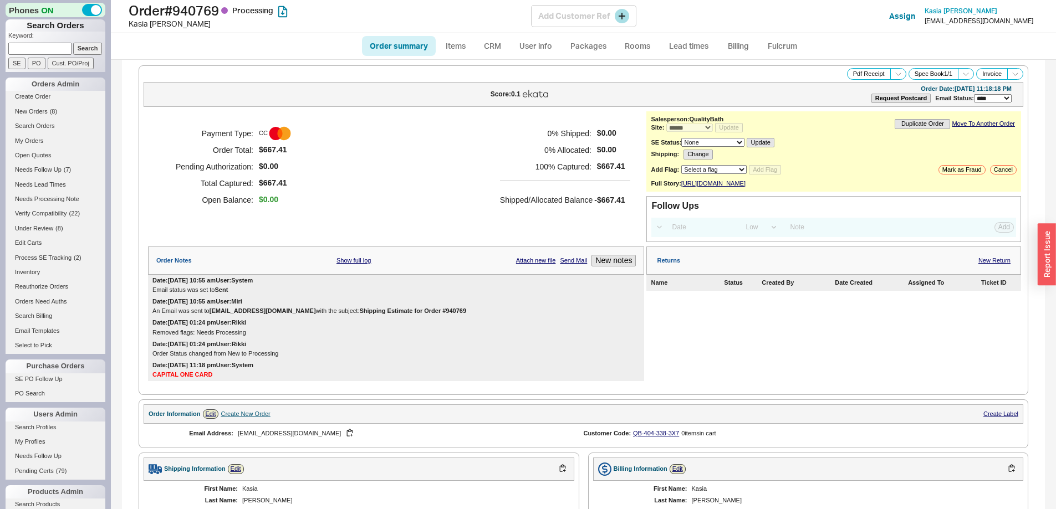
select select "*"
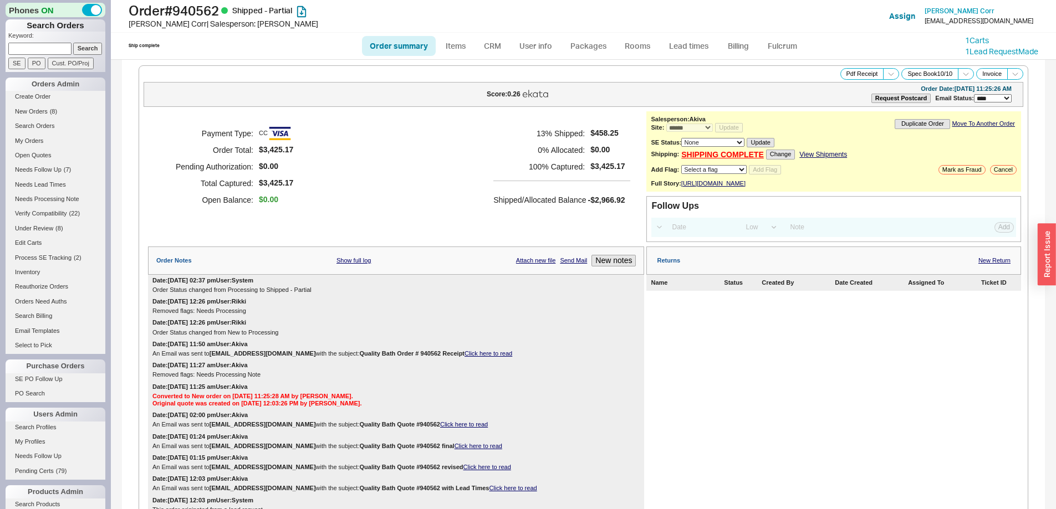
select select "*"
select select "LOW"
select select "3"
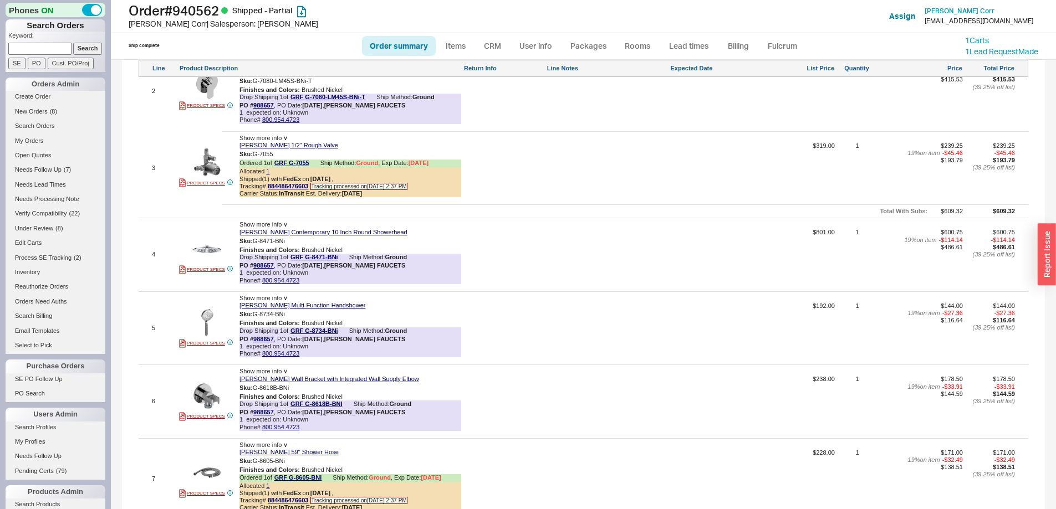
scroll to position [1164, 0]
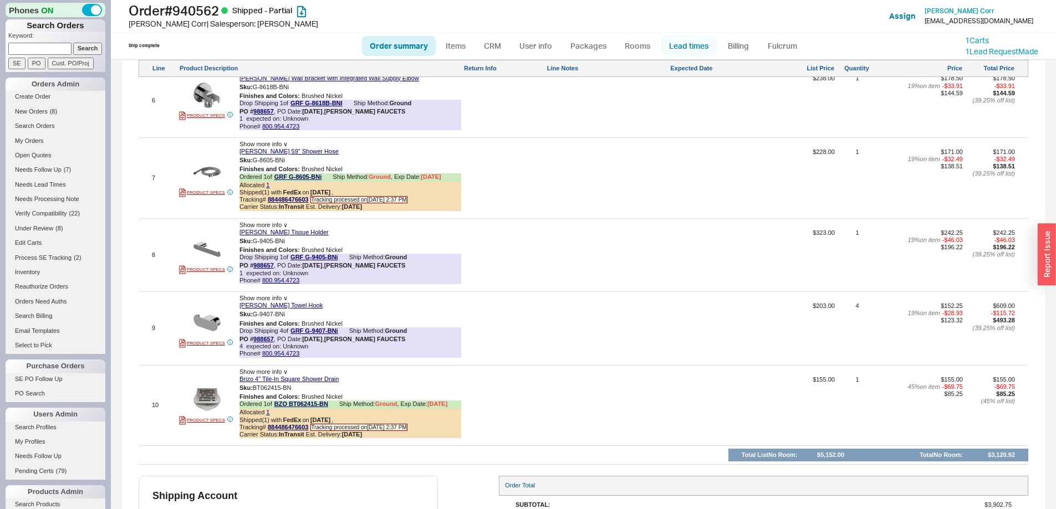
click at [689, 44] on link "Lead times" at bounding box center [689, 46] width 56 height 20
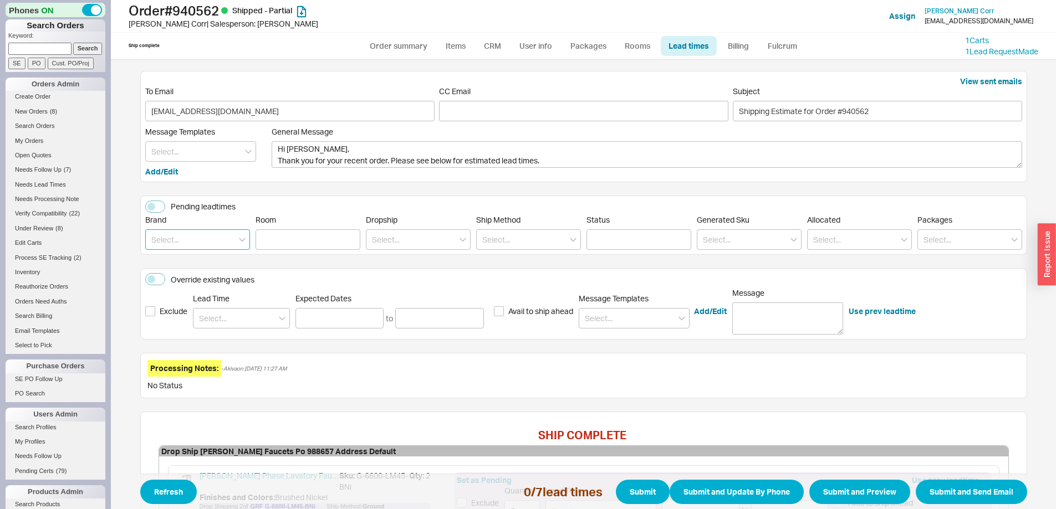
click at [209, 240] on input at bounding box center [197, 239] width 105 height 21
click at [206, 259] on div "[PERSON_NAME]" at bounding box center [198, 263] width 104 height 20
type input "[PERSON_NAME]"
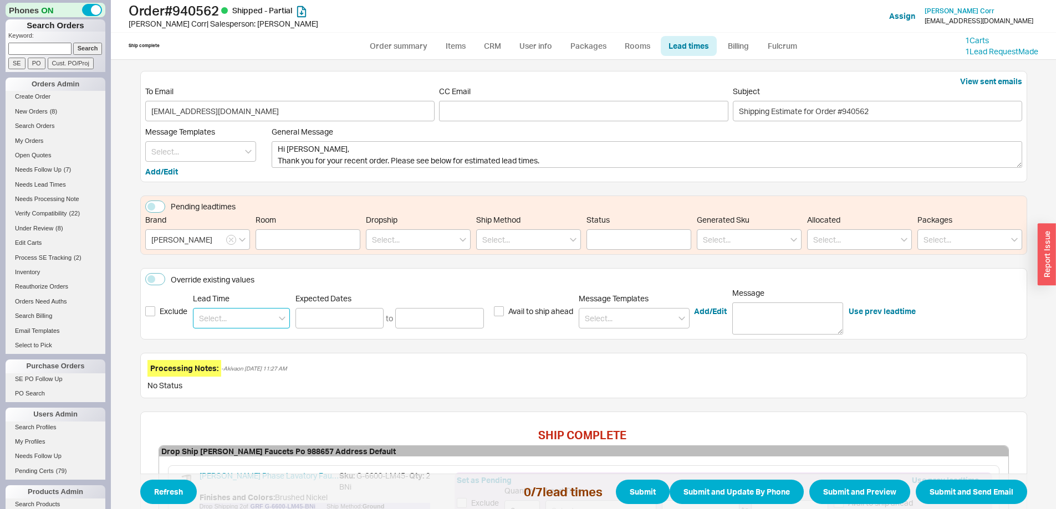
click at [252, 319] on input at bounding box center [241, 318] width 97 height 21
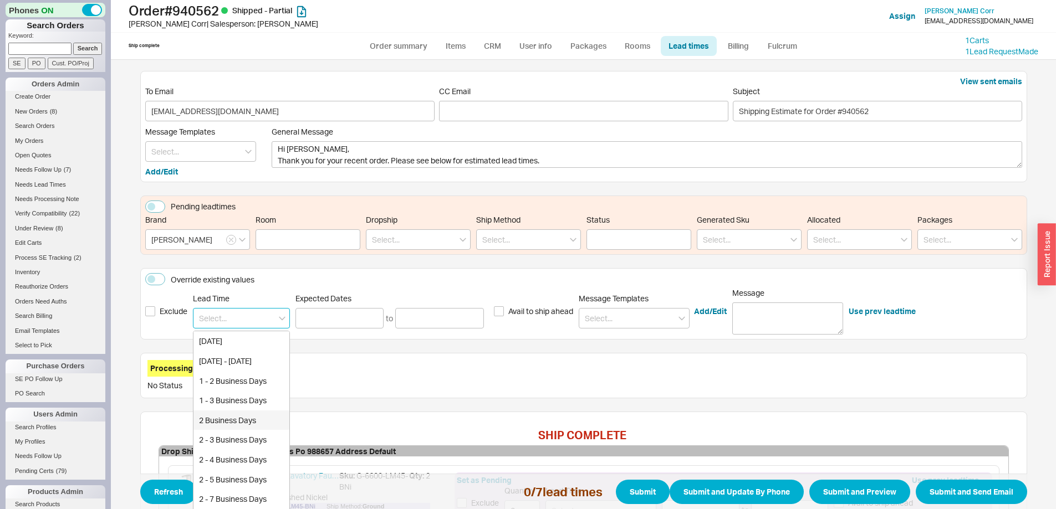
click at [247, 430] on div "2 - 3 Business Days" at bounding box center [241, 440] width 96 height 20
type input "2 - 3 Business Days"
type input "09/23/2025"
type input "[DATE]"
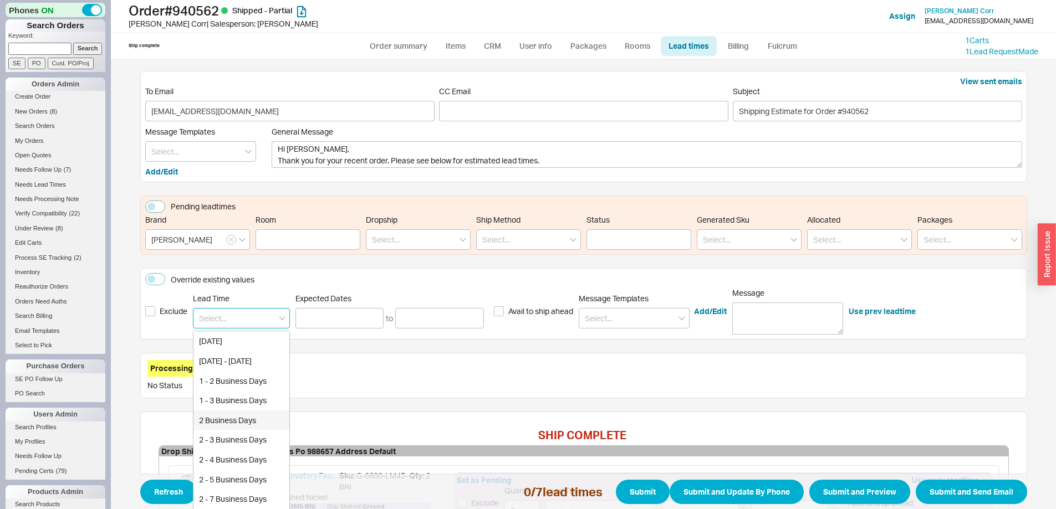
type input "2 - 3 Business Days"
type input "09/23/2025"
type input "[DATE]"
type input "2 - 3 Business Days"
type input "09/23/2025"
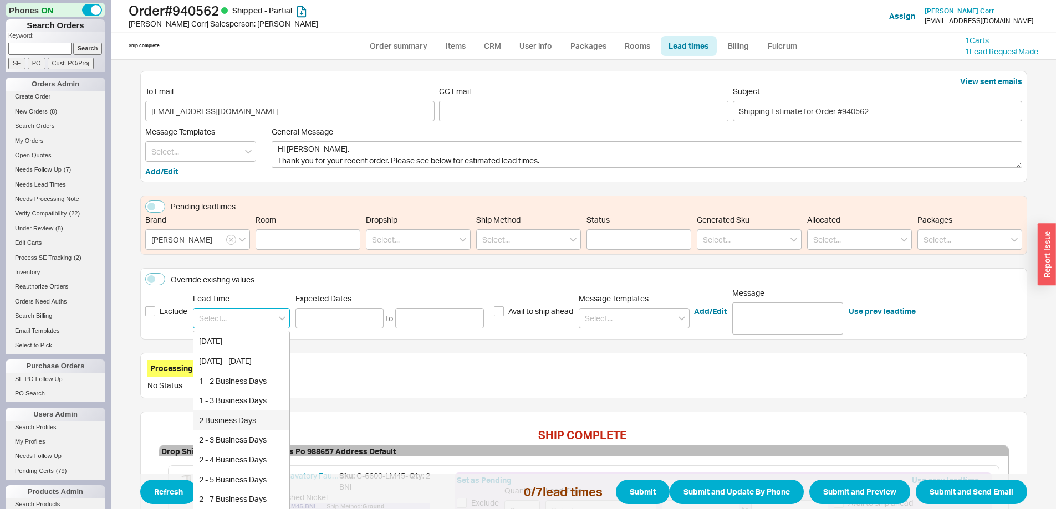
type input "[DATE]"
type input "2 - 3 Business Days"
type input "09/23/2025"
type input "[DATE]"
type input "2 - 3 Business Days"
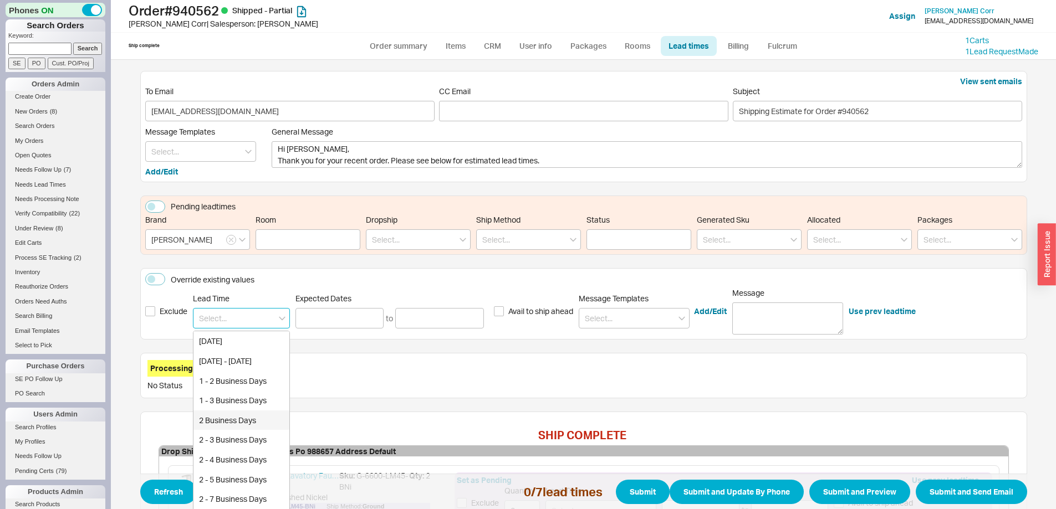
type input "09/23/2025"
type input "[DATE]"
type input "2 - 3 Business Days"
type input "09/23/2025"
type input "[DATE]"
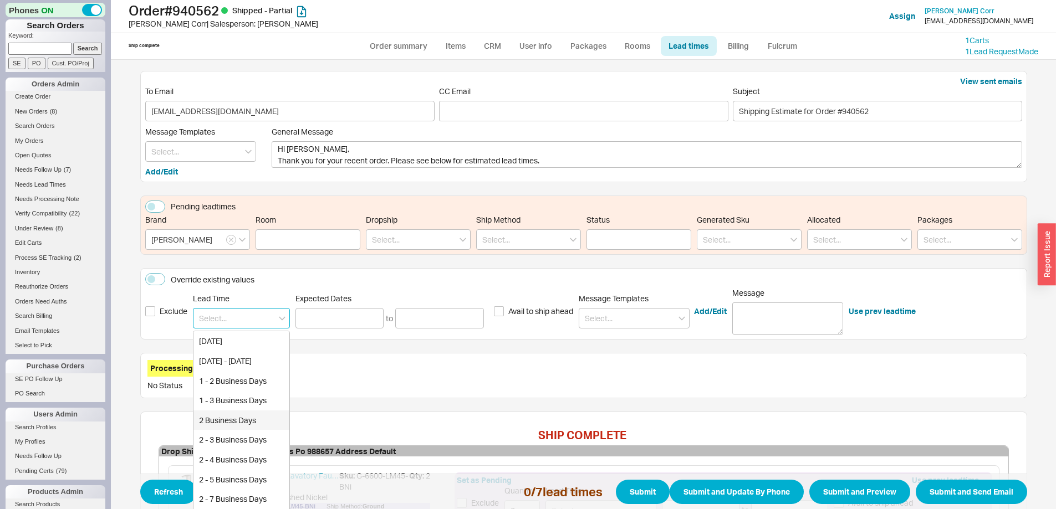
type input "2 - 3 Business Days"
type input "09/23/2025"
type input "[DATE]"
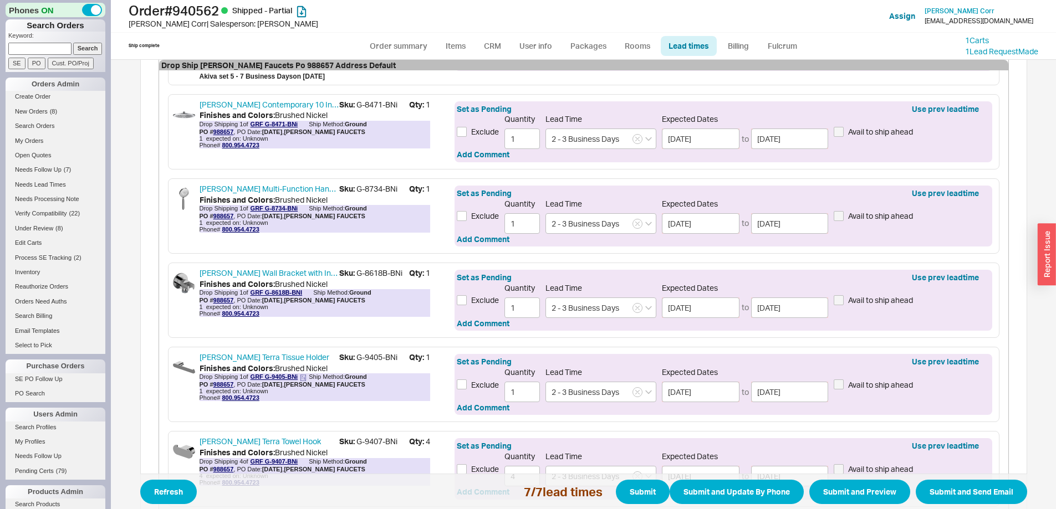
scroll to position [689, 0]
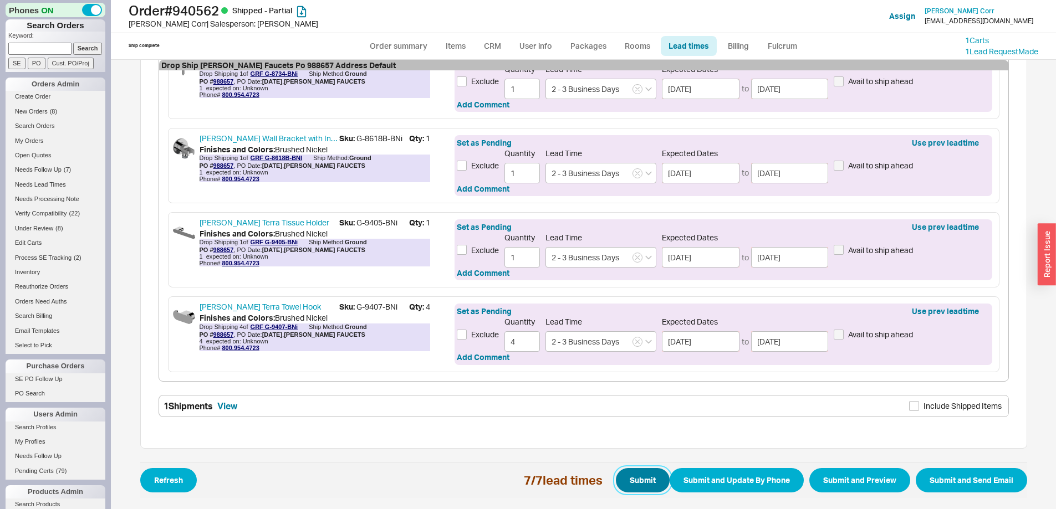
click at [637, 486] on button "Submit" at bounding box center [643, 480] width 54 height 24
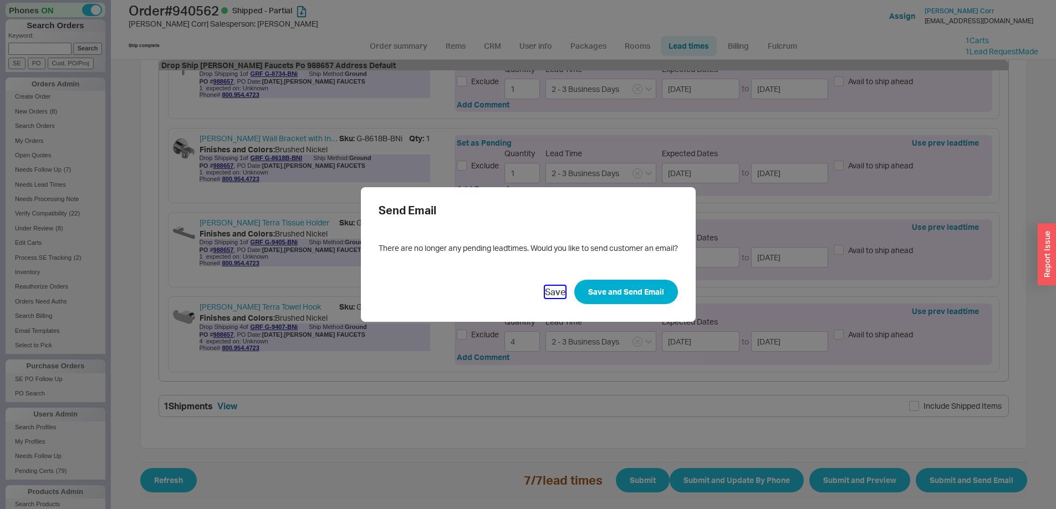
click at [546, 296] on button "Save" at bounding box center [555, 292] width 21 height 12
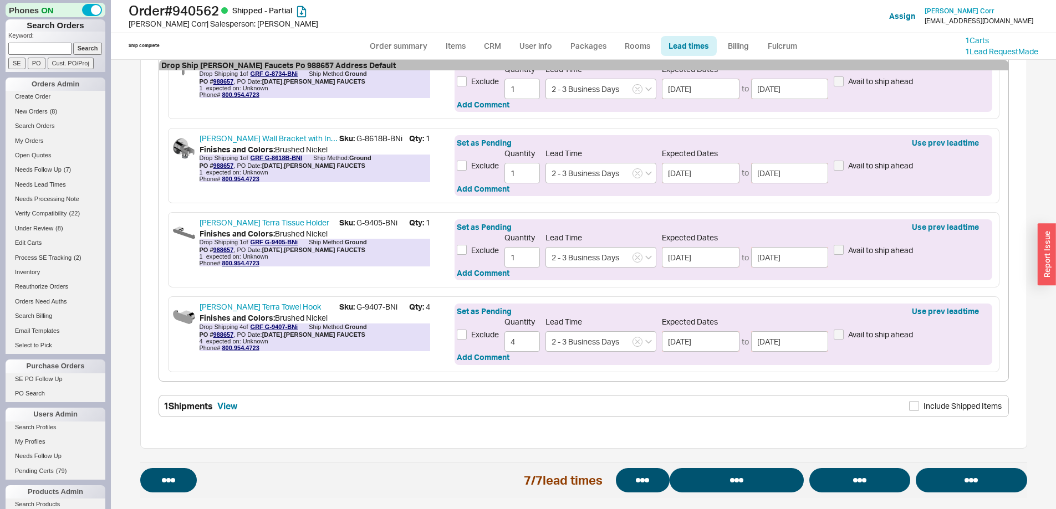
select select "*"
select select "LOW"
select select "3"
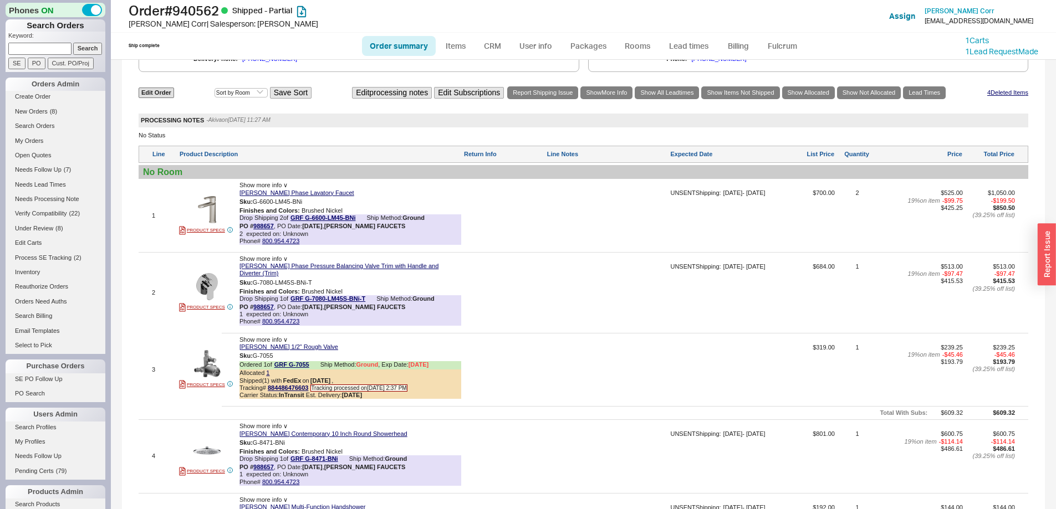
scroll to position [635, 0]
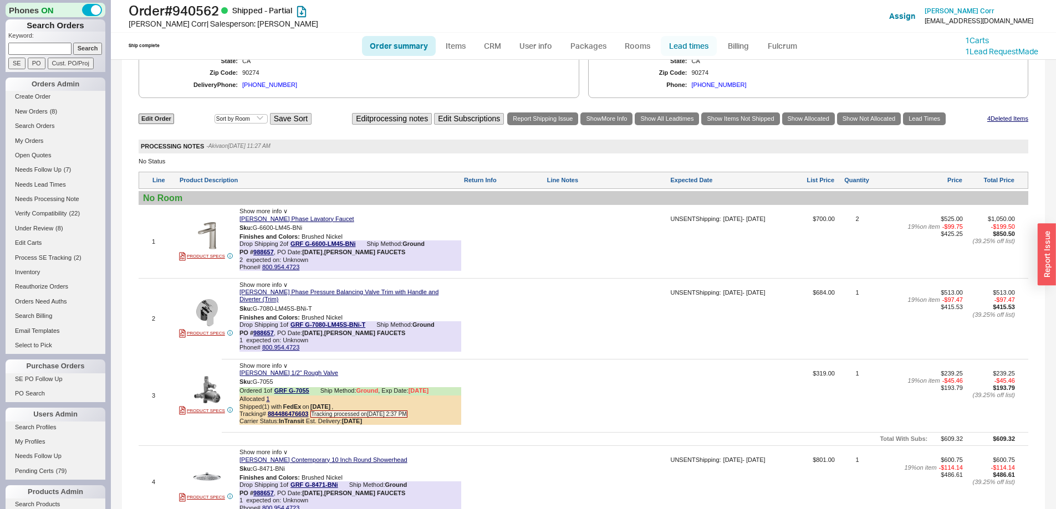
click at [679, 45] on link "Lead times" at bounding box center [689, 46] width 56 height 20
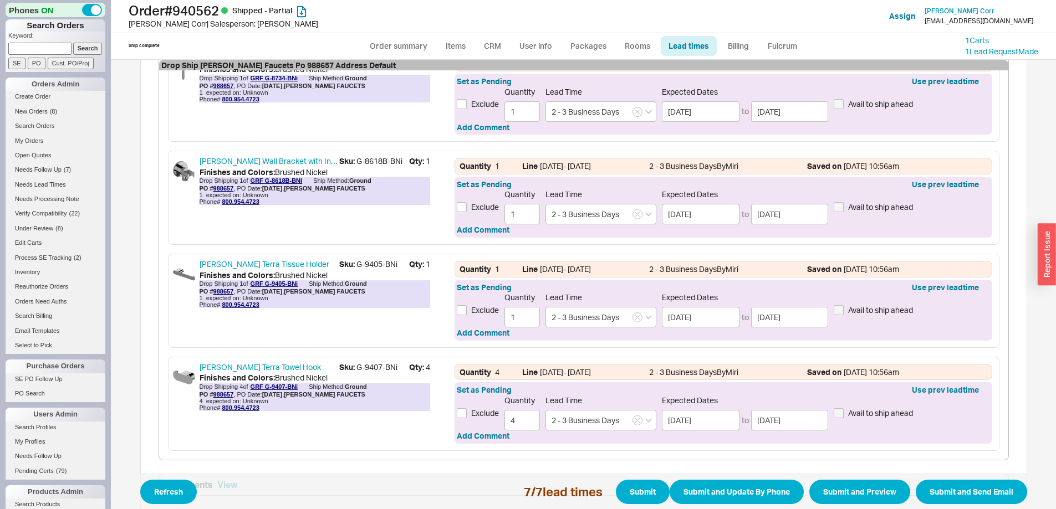
scroll to position [805, 0]
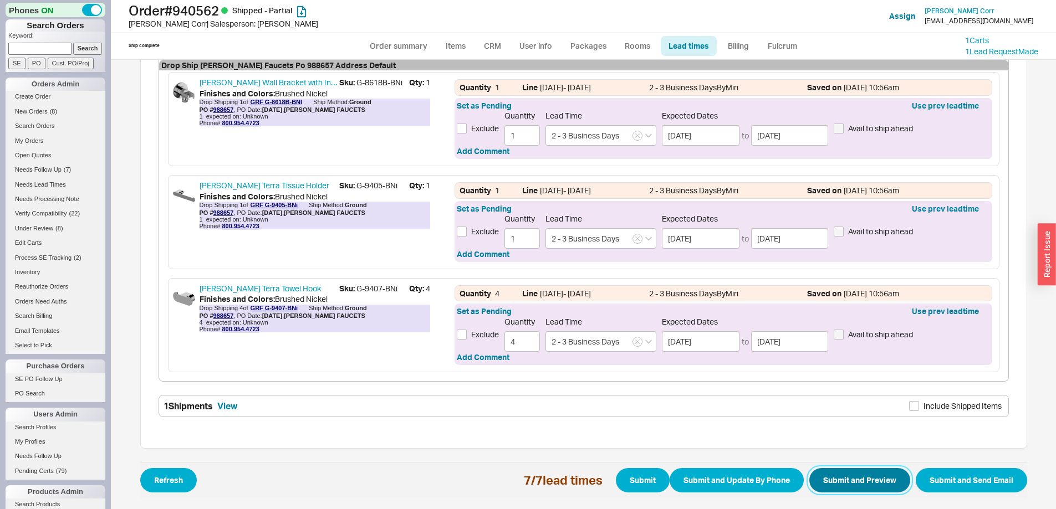
click at [841, 489] on button "Submit and Preview" at bounding box center [859, 480] width 101 height 24
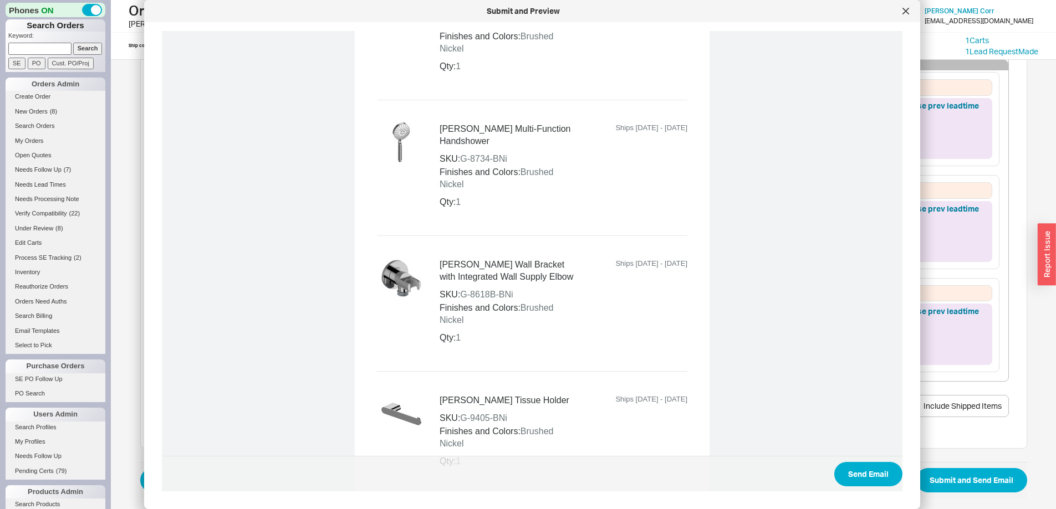
scroll to position [1189, 0]
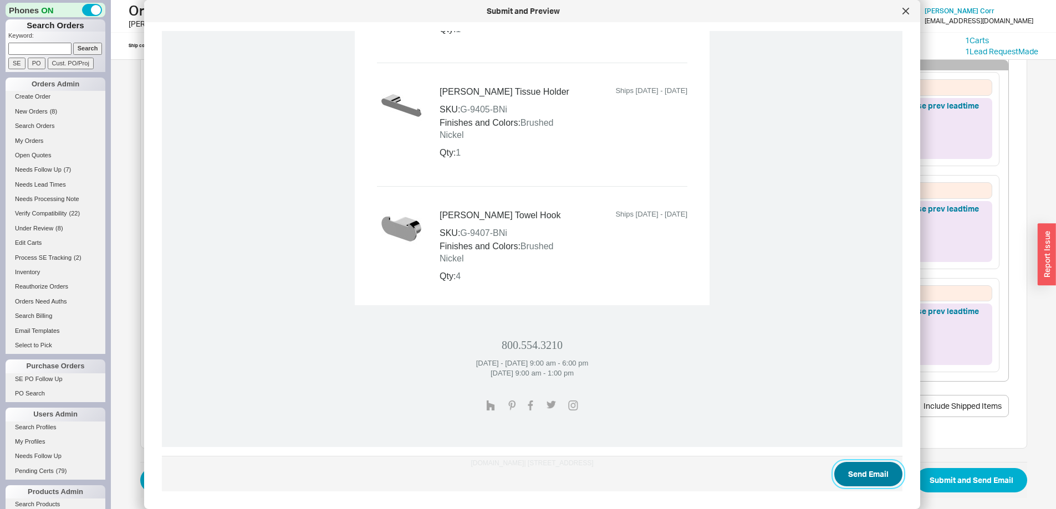
click at [857, 467] on button "Send Email" at bounding box center [868, 474] width 68 height 24
select select "*"
select select "LOW"
select select "3"
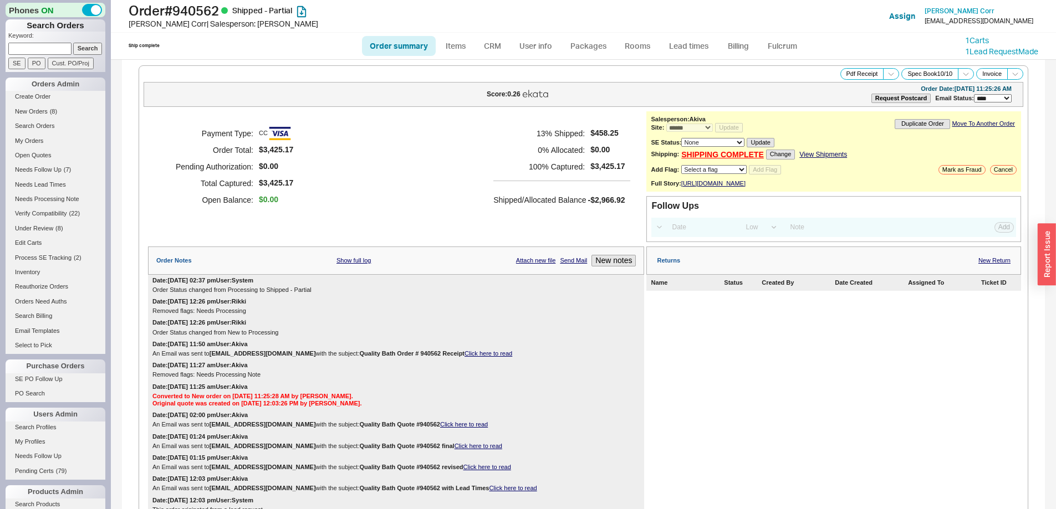
select select "*"
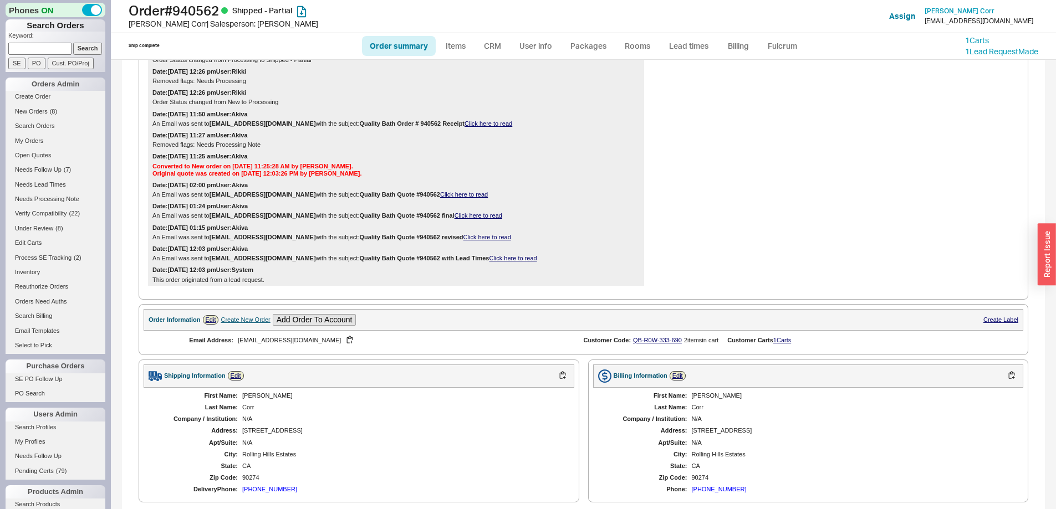
scroll to position [1287, 0]
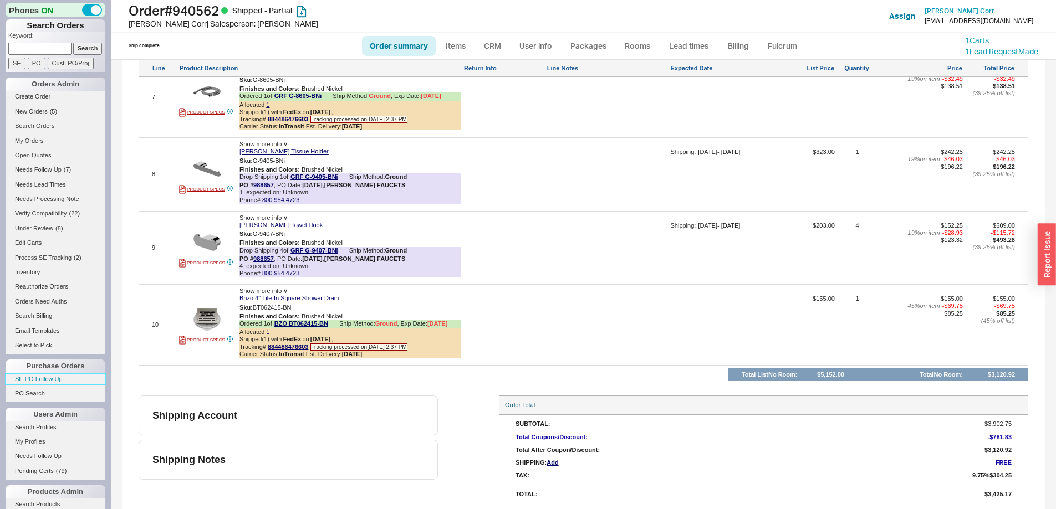
click at [59, 379] on link "SE PO Follow Up" at bounding box center [56, 380] width 100 height 12
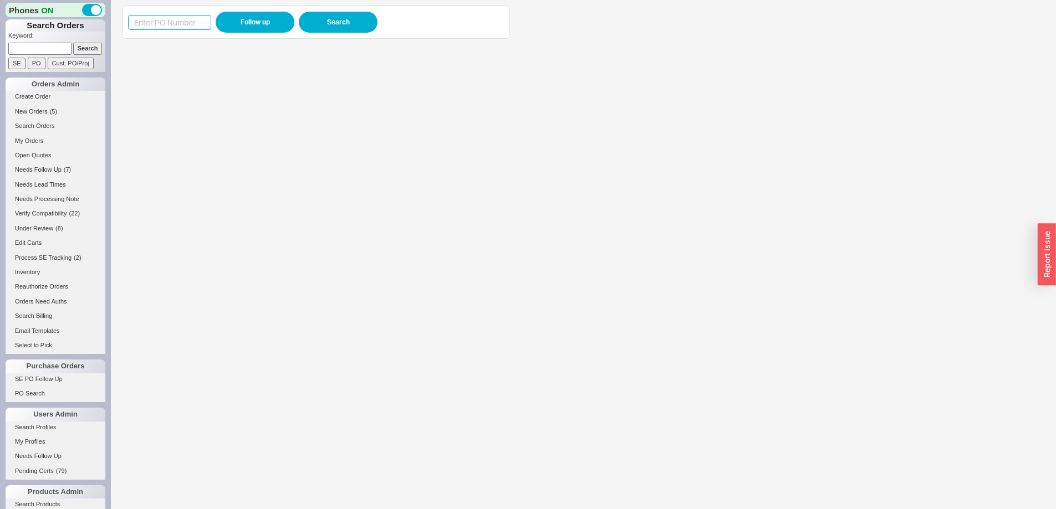
drag, startPoint x: 172, startPoint y: 23, endPoint x: 208, endPoint y: 21, distance: 36.6
click at [172, 23] on input at bounding box center [169, 22] width 83 height 15
paste input "988663"
type input "988663"
click at [231, 23] on button "Follow up" at bounding box center [255, 22] width 79 height 21
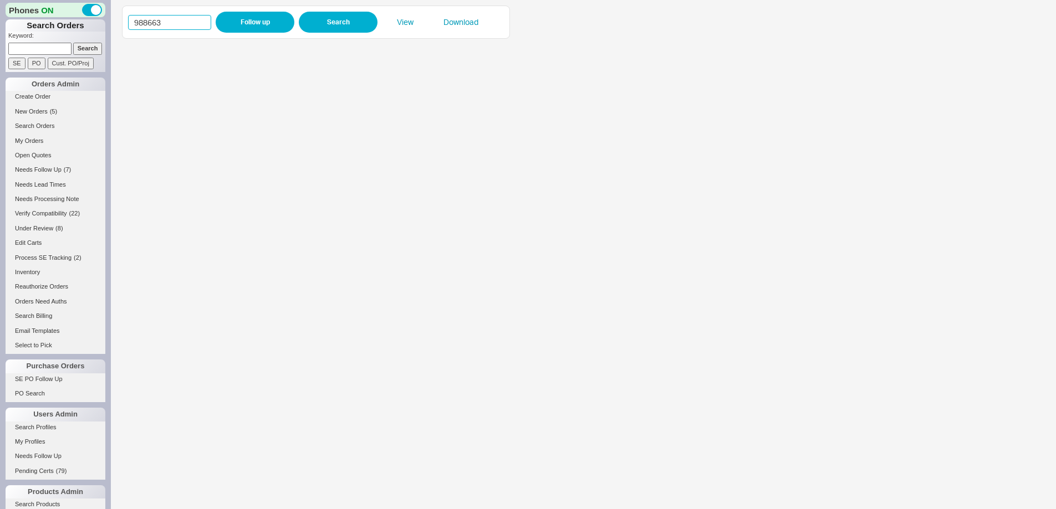
drag, startPoint x: 185, startPoint y: 24, endPoint x: 138, endPoint y: 23, distance: 46.6
click at [112, 19] on div "988663 Follow up Search View Download" at bounding box center [583, 254] width 945 height 509
paste input "729"
type input "988729"
click at [237, 26] on button "Follow up" at bounding box center [255, 22] width 79 height 21
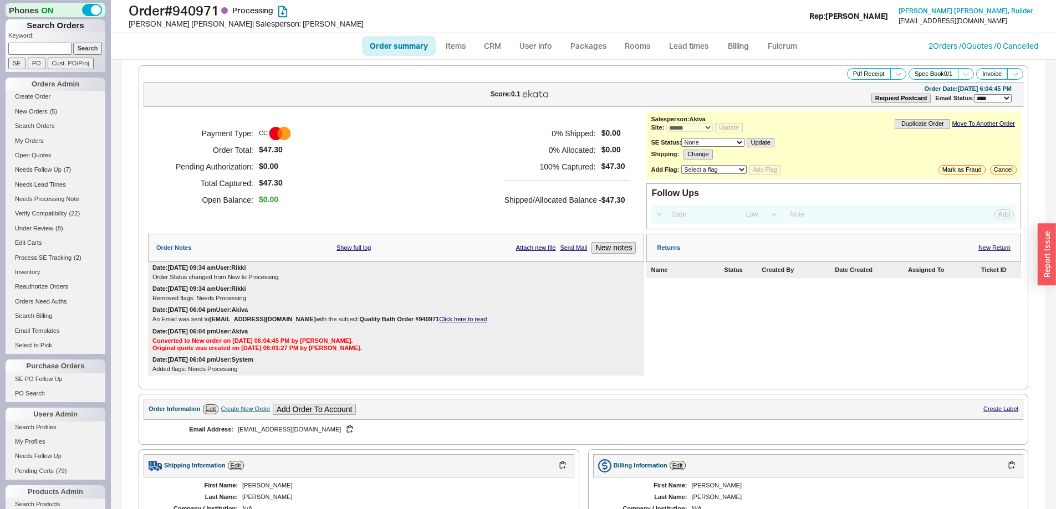
select select "*"
select select "LOW"
select select "3"
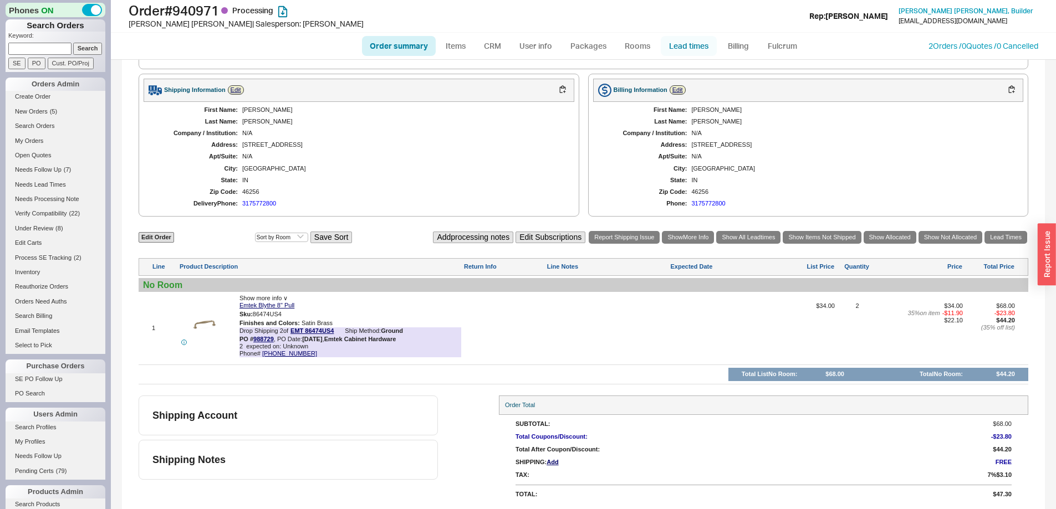
click at [697, 45] on link "Lead times" at bounding box center [689, 46] width 56 height 20
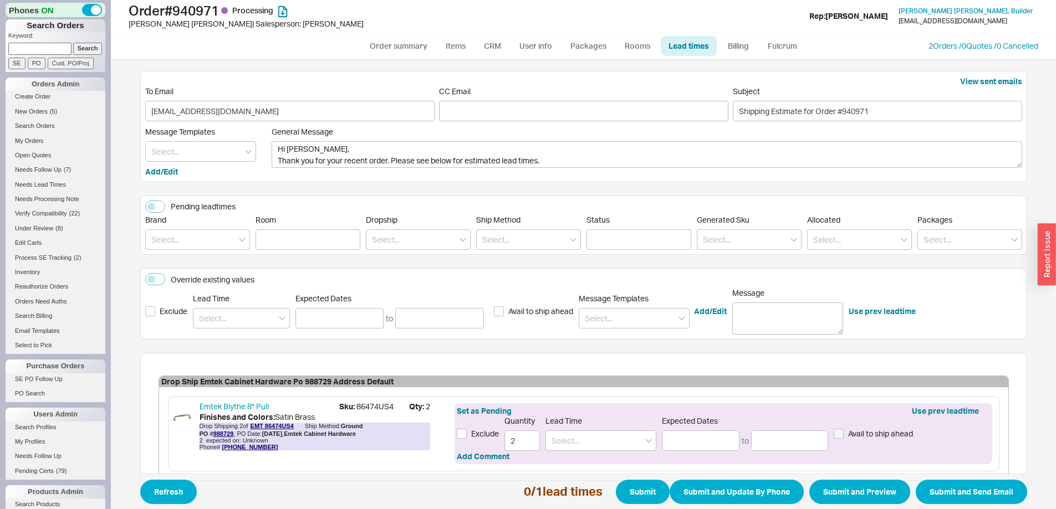
scroll to position [64, 0]
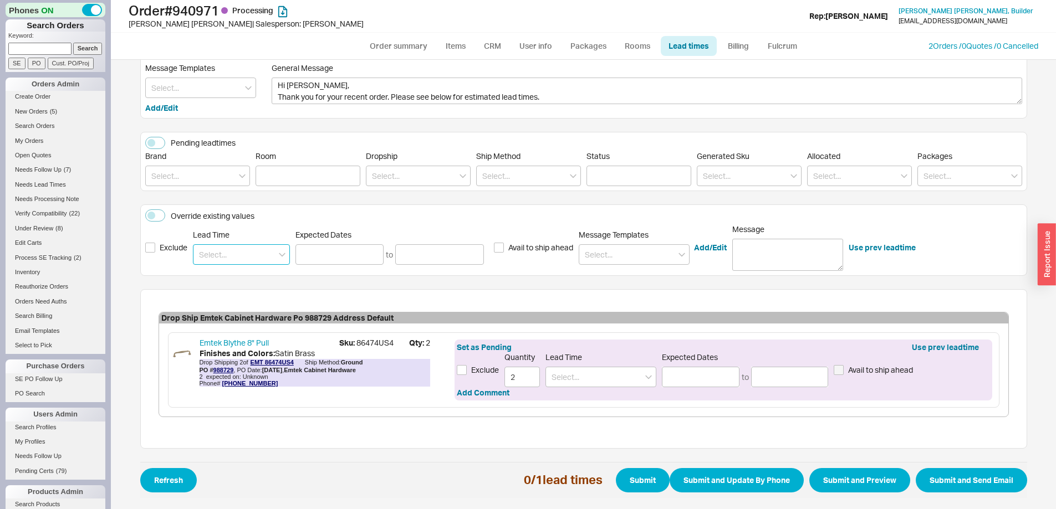
click at [249, 263] on input at bounding box center [241, 254] width 97 height 21
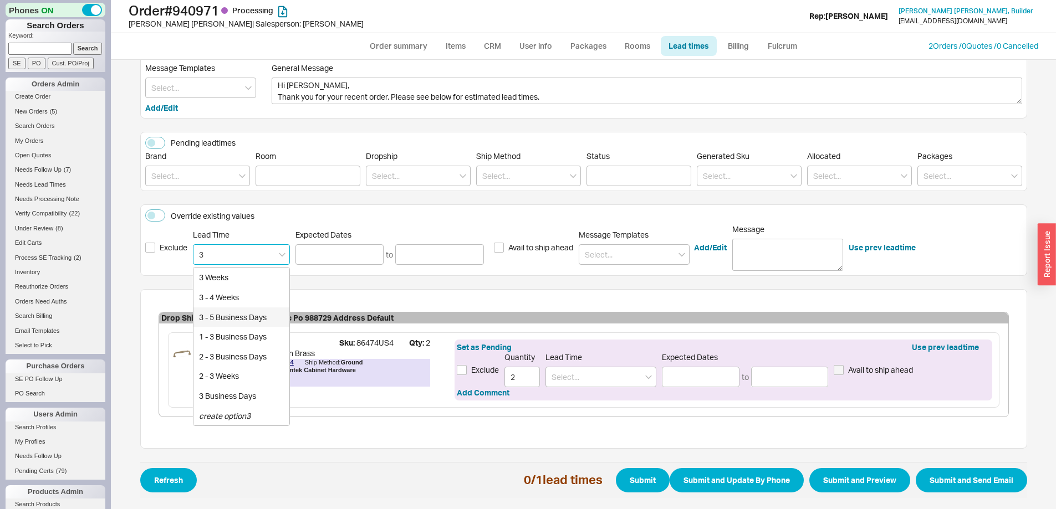
click at [244, 313] on div "3 - 5 Business Days" at bounding box center [241, 318] width 96 height 20
type input "3 - 5 Business Days"
type input "[DATE]"
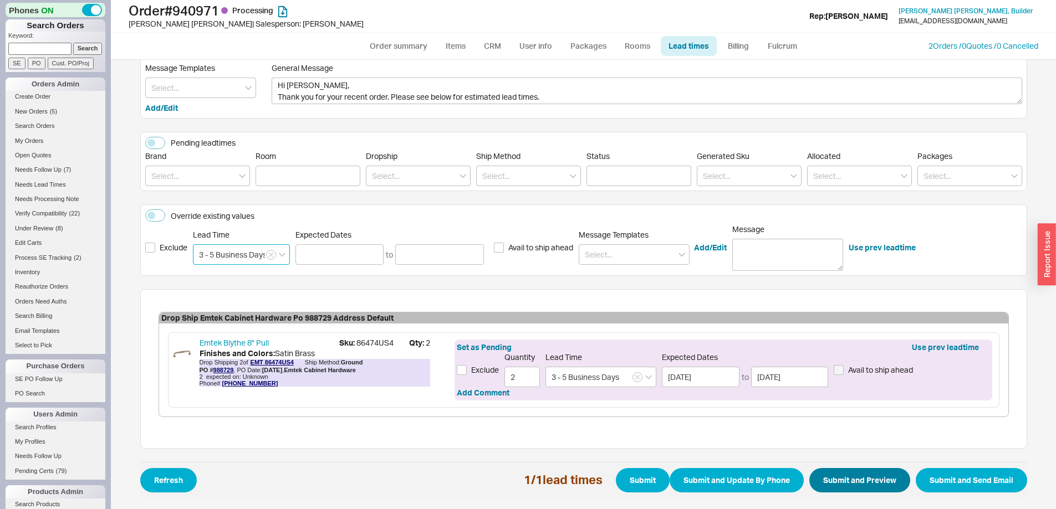
type input "3 - 5 Business Days"
click at [833, 475] on button "Submit and Preview" at bounding box center [859, 480] width 101 height 24
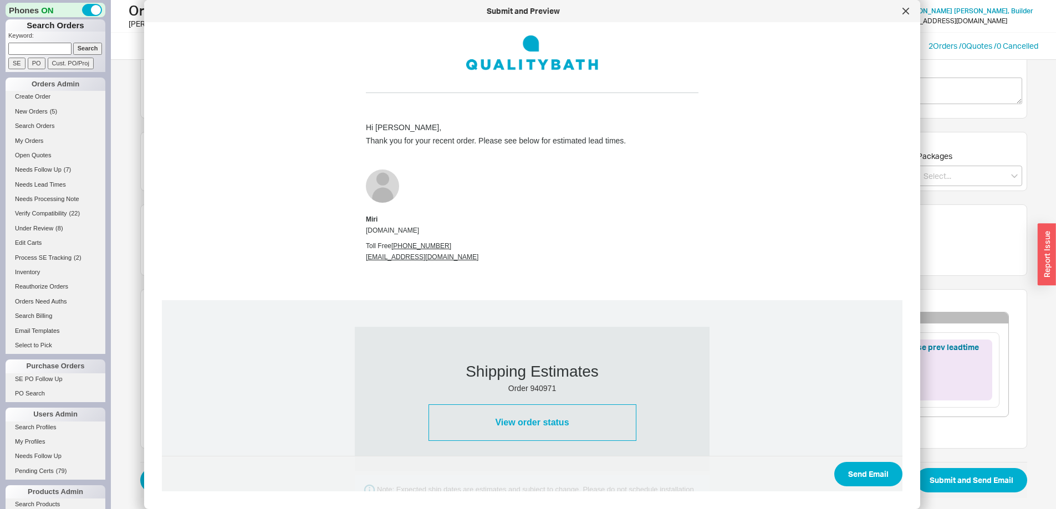
scroll to position [387, 0]
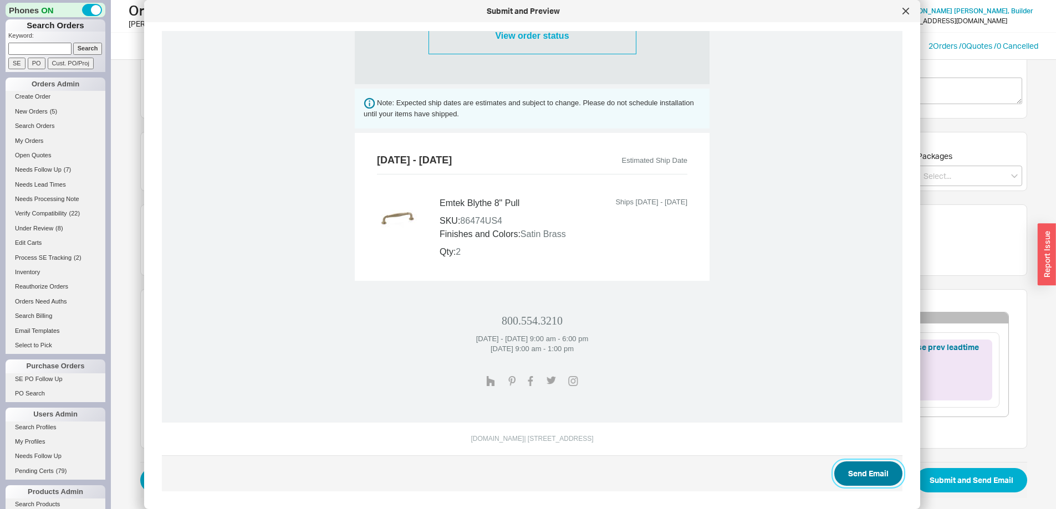
click at [840, 463] on button "Send Email" at bounding box center [868, 474] width 68 height 24
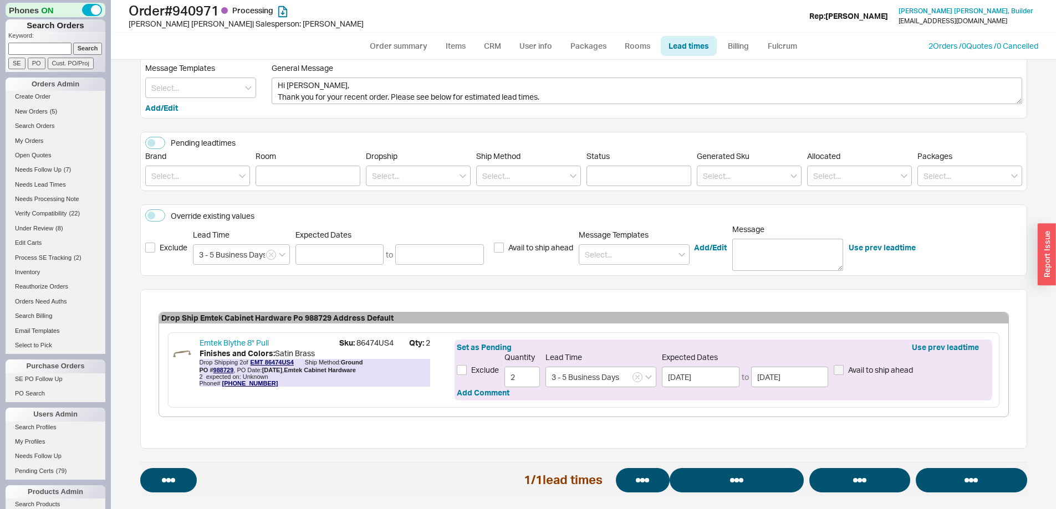
select select "*"
select select "LOW"
select select "3"
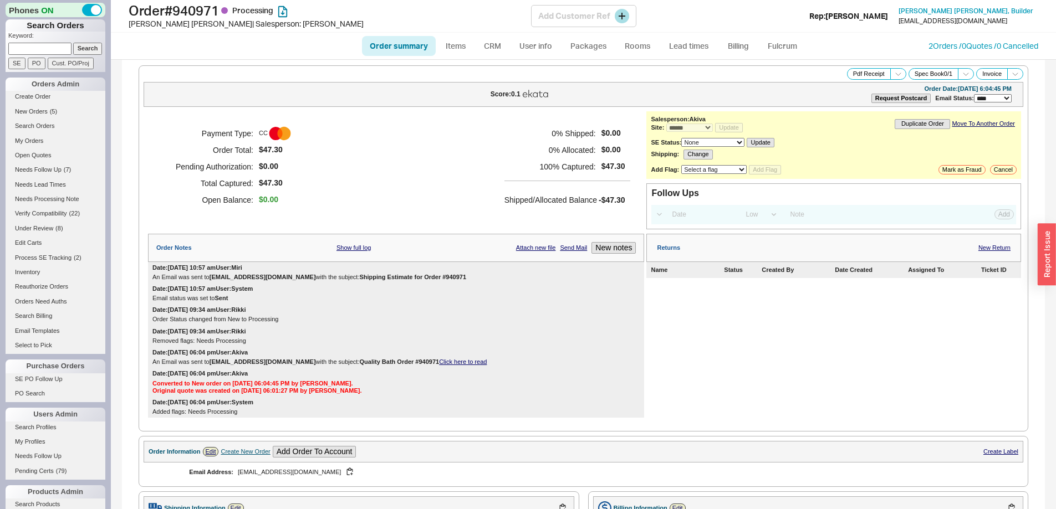
select select "*"
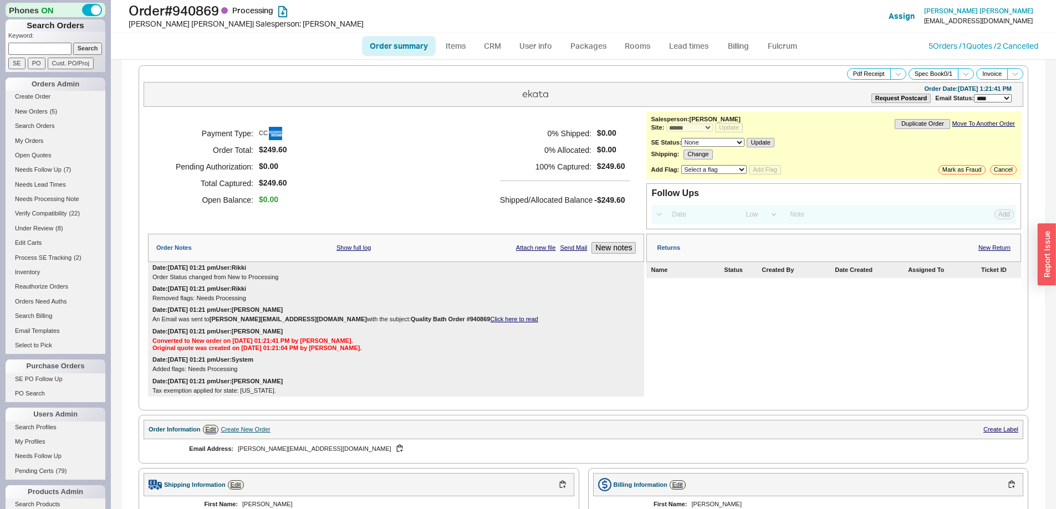
select select "*"
select select "LOW"
select select "3"
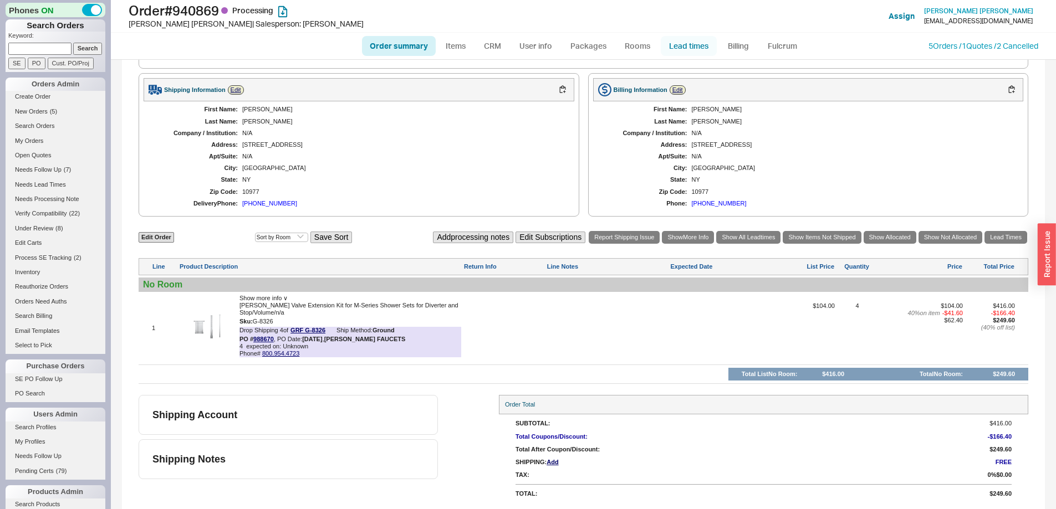
click at [690, 48] on link "Lead times" at bounding box center [689, 46] width 56 height 20
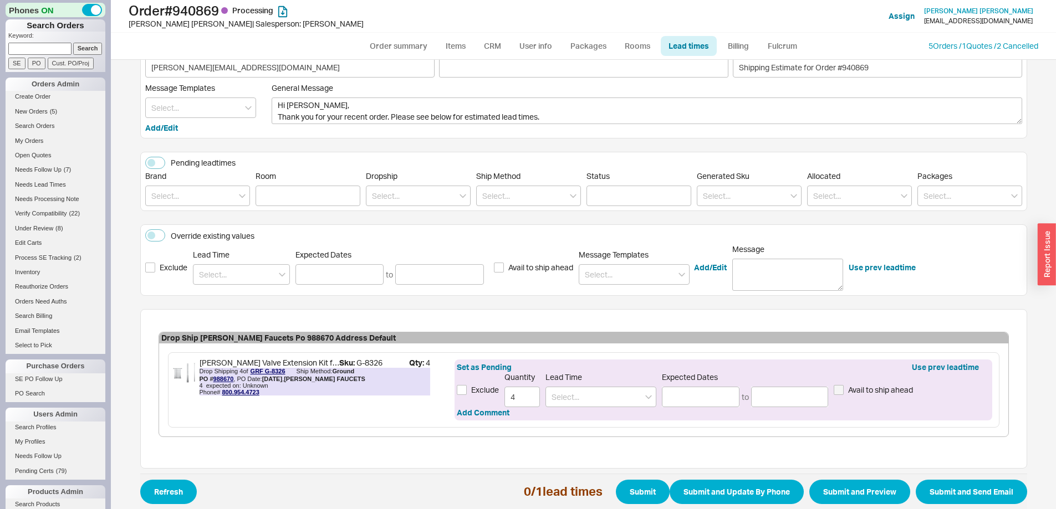
scroll to position [64, 0]
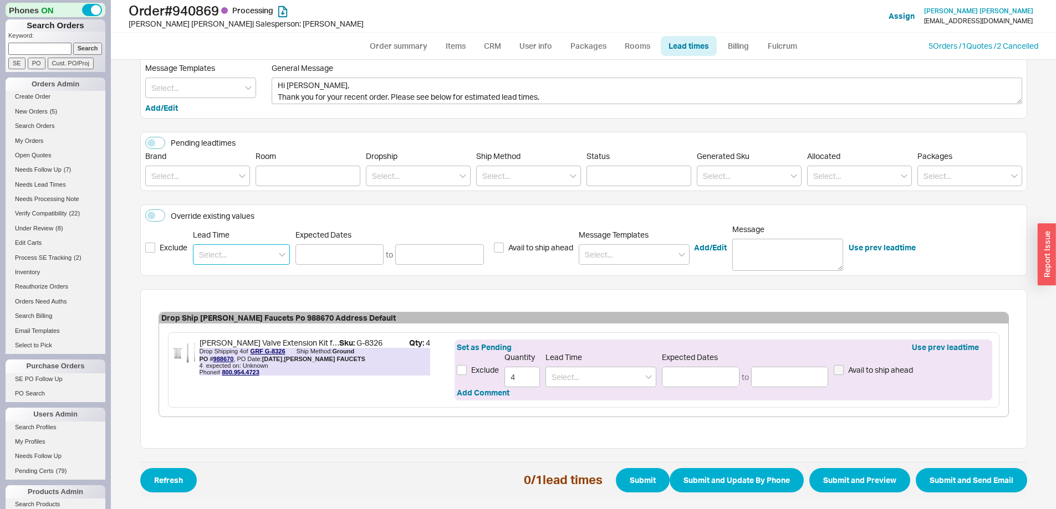
click at [219, 252] on input at bounding box center [241, 254] width 97 height 21
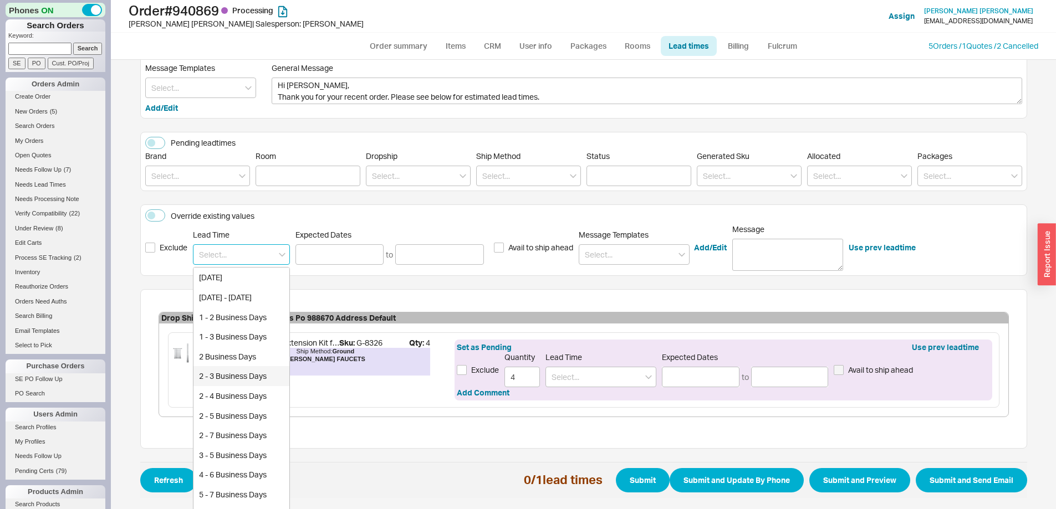
click at [222, 372] on div "2 - 3 Business Days" at bounding box center [241, 376] width 96 height 20
type input "2 - 3 Business Days"
type input "[DATE]"
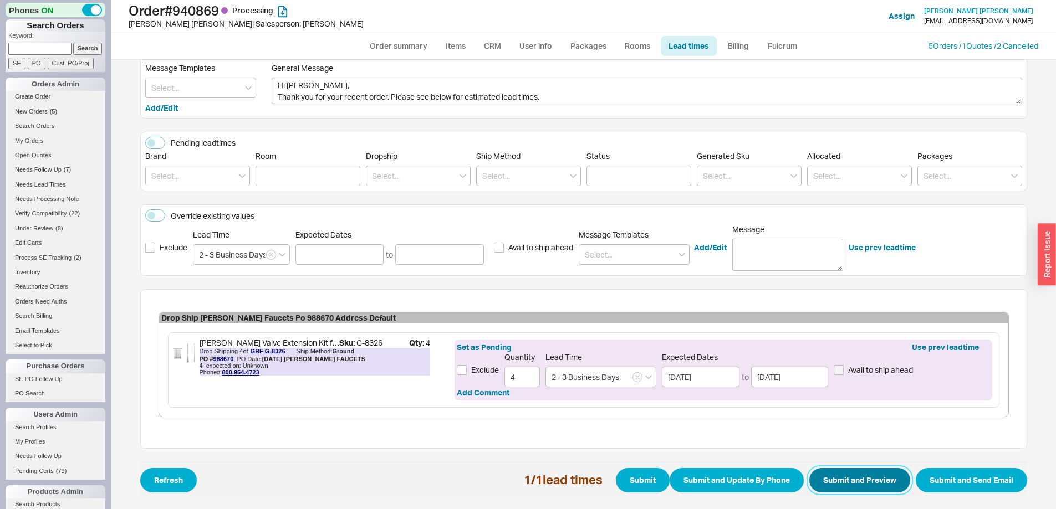
click at [832, 477] on button "Submit and Preview" at bounding box center [859, 480] width 101 height 24
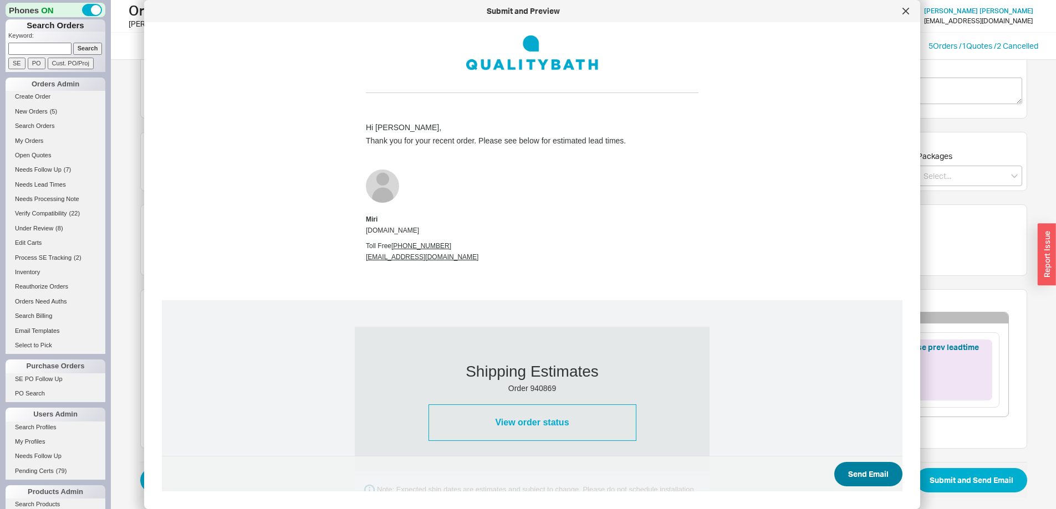
scroll to position [398, 0]
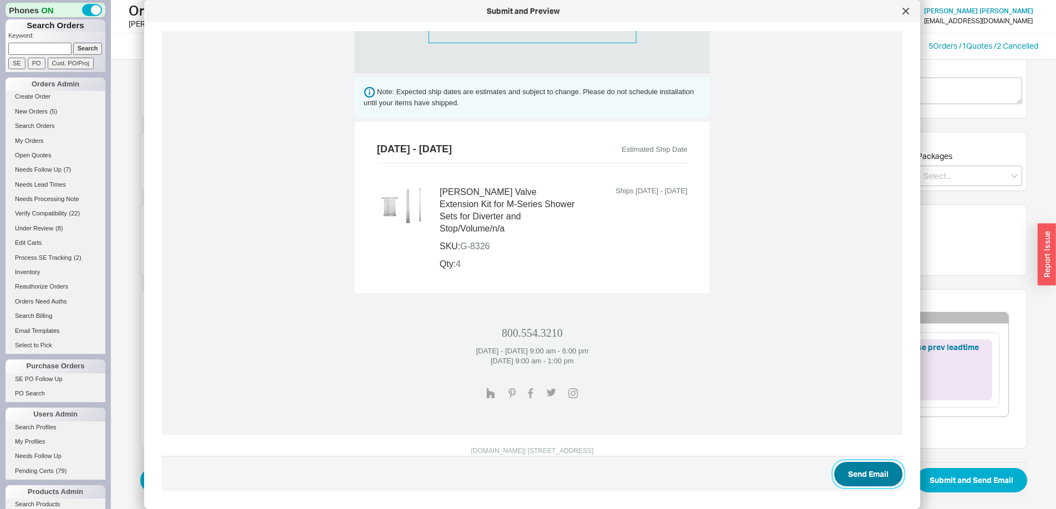
click at [837, 473] on button "Send Email" at bounding box center [868, 474] width 68 height 24
select select "*"
select select "LOW"
select select "3"
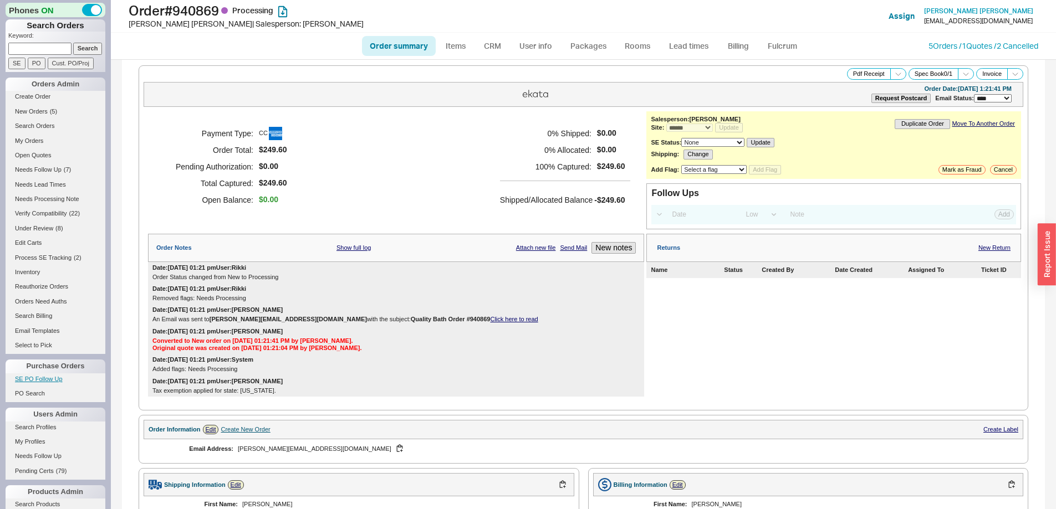
select select "*"
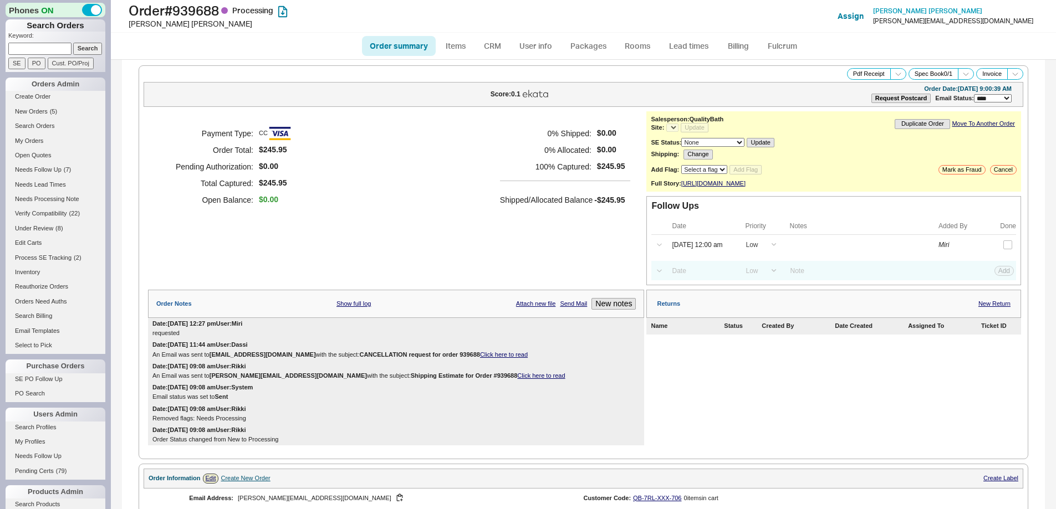
select select "LOW"
select select "3"
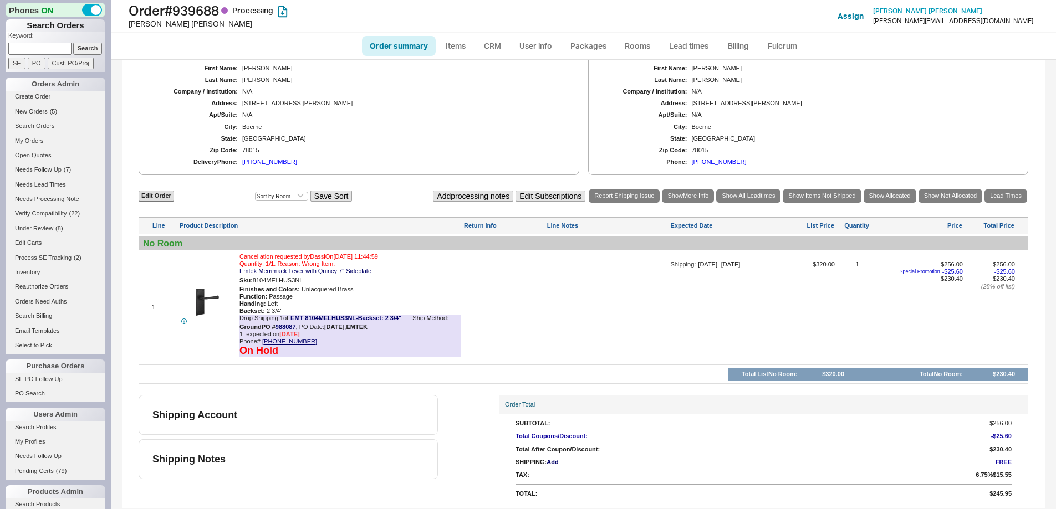
select select "*"
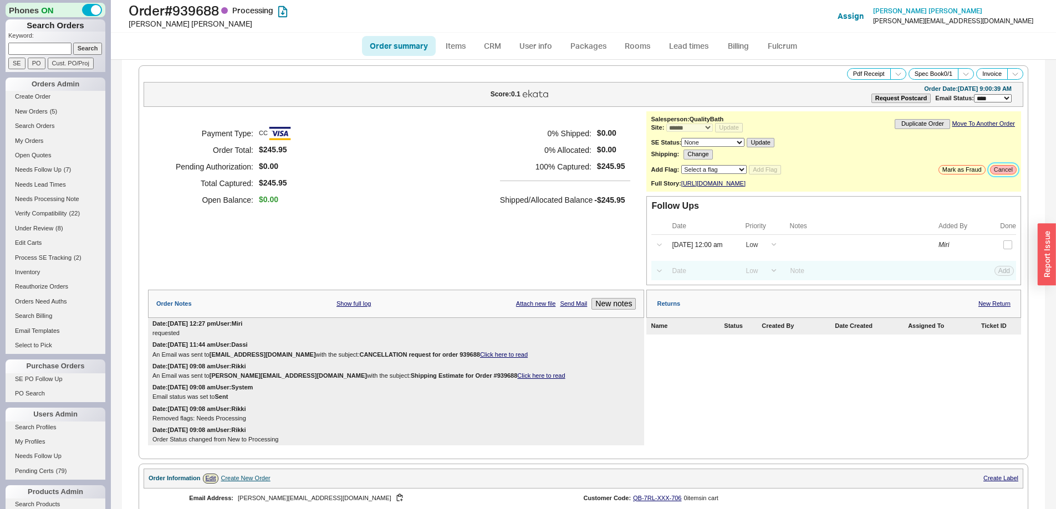
click at [999, 171] on button "Cancel" at bounding box center [1003, 169] width 27 height 9
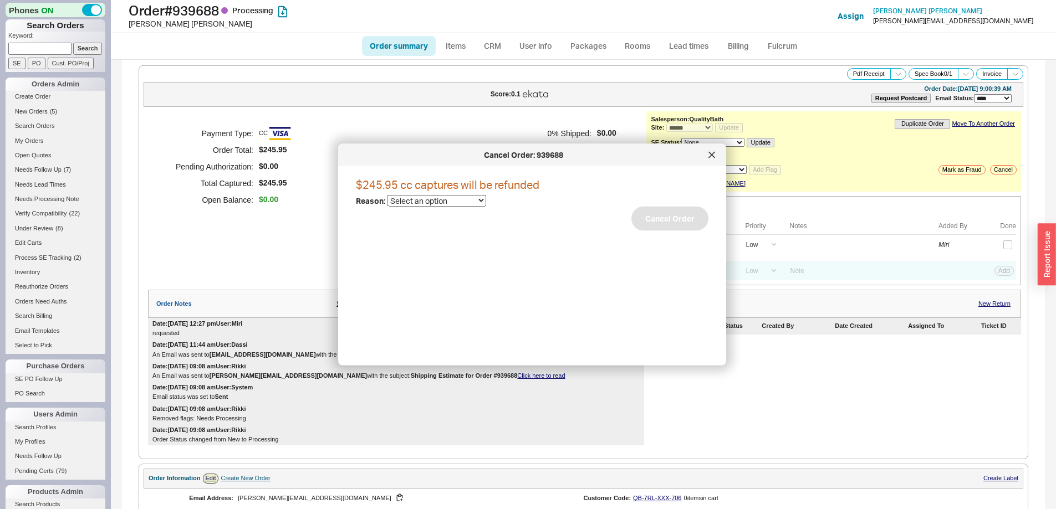
click at [440, 203] on select "Select an option Cancelled Return Combined Lead time Discontinued Sales rep/Web…" at bounding box center [436, 201] width 99 height 12
select select "45"
click at [387, 195] on select "Select an option Cancelled Return Combined Lead time Discontinued Sales rep/Web…" at bounding box center [436, 201] width 99 height 12
click at [640, 221] on button "Cancel Order" at bounding box center [669, 219] width 77 height 24
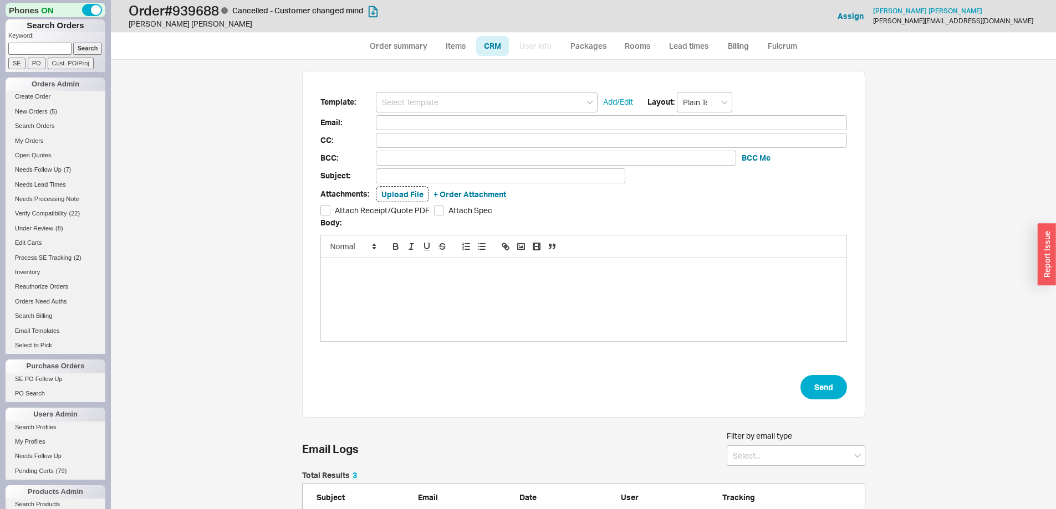
scroll to position [98, 555]
click at [473, 96] on input at bounding box center [487, 102] width 222 height 21
type input "ca"
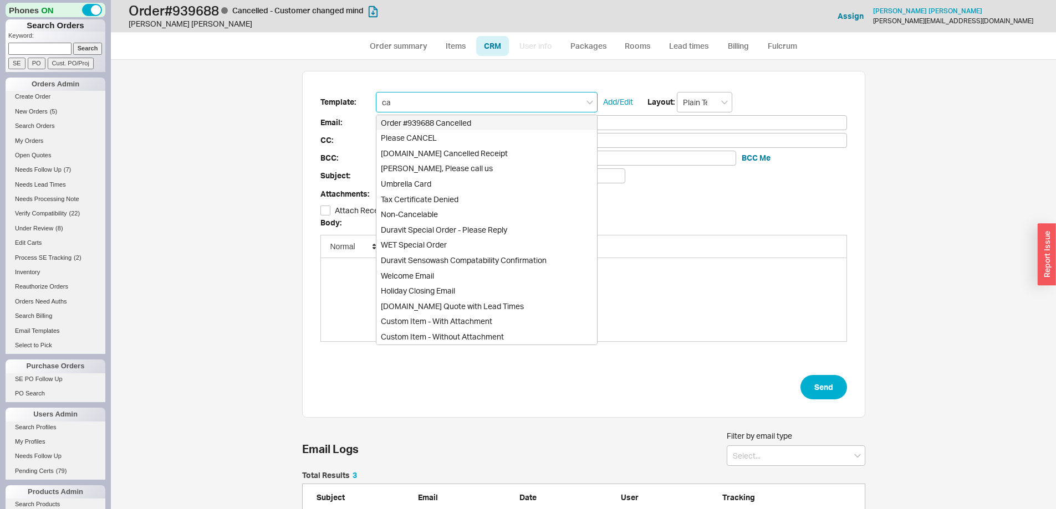
click at [467, 125] on div "Order #939688 Cancelled" at bounding box center [486, 123] width 221 height 16
type input "tanner.hoffman26@gmail.com"
type input "Order #939688 Cancelled"
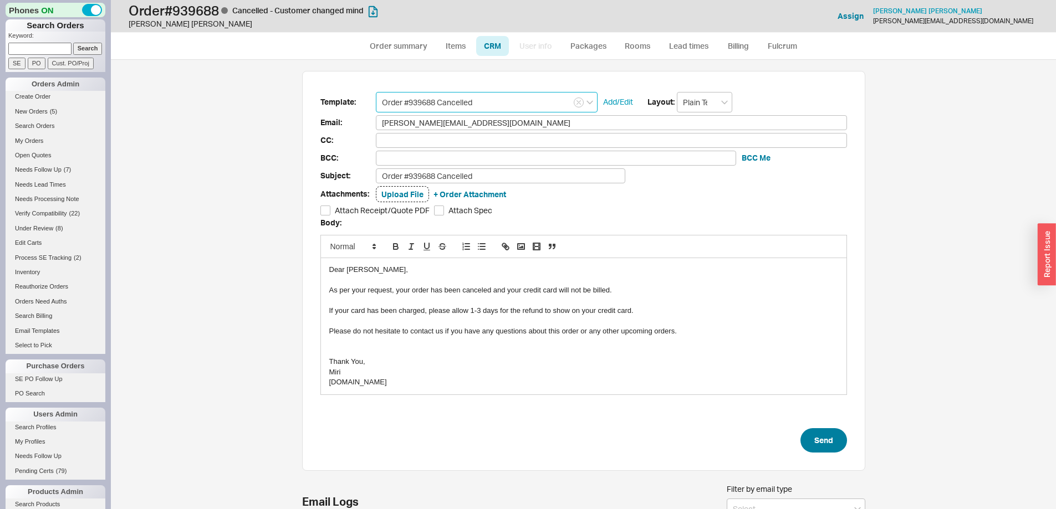
type input "Order #939688 Cancelled"
click at [827, 442] on button "Send" at bounding box center [823, 440] width 47 height 24
select select "*"
select select "LOW"
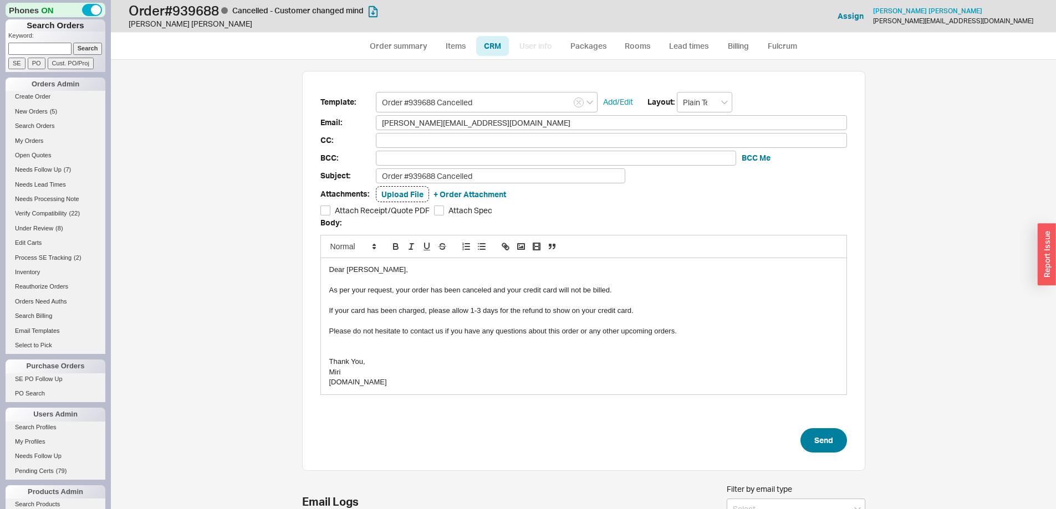
select select "3"
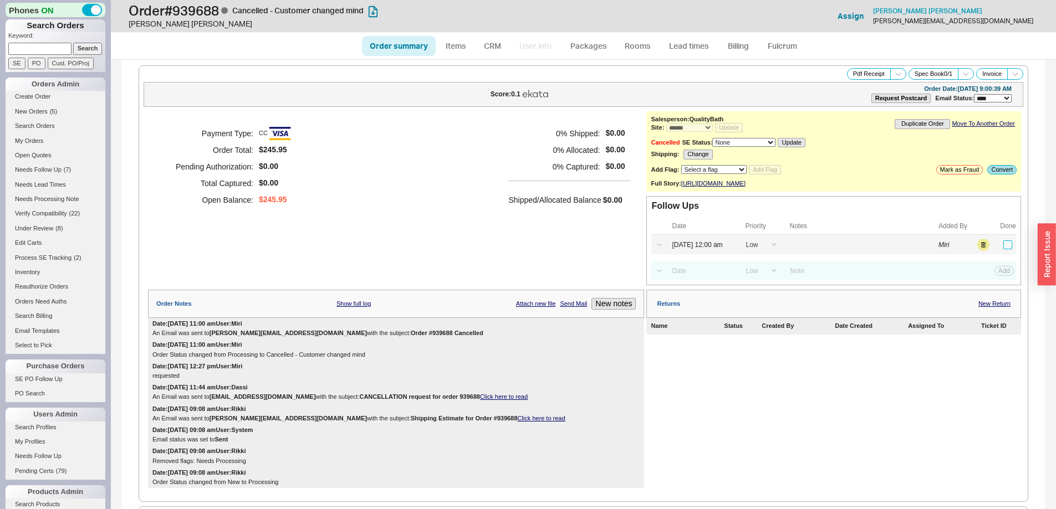
click at [1003, 249] on input "checkbox" at bounding box center [1007, 245] width 9 height 9
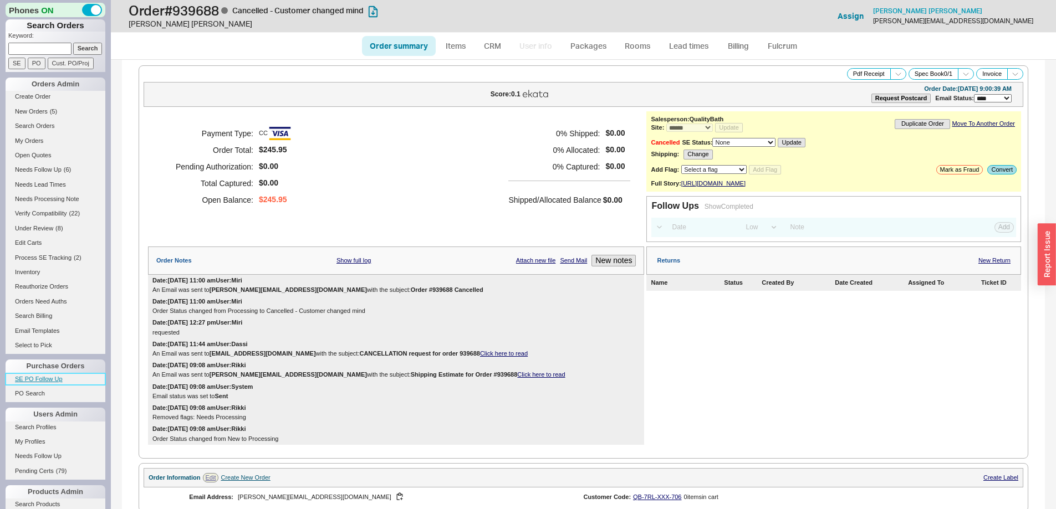
click at [61, 375] on link "SE PO Follow Up" at bounding box center [56, 380] width 100 height 12
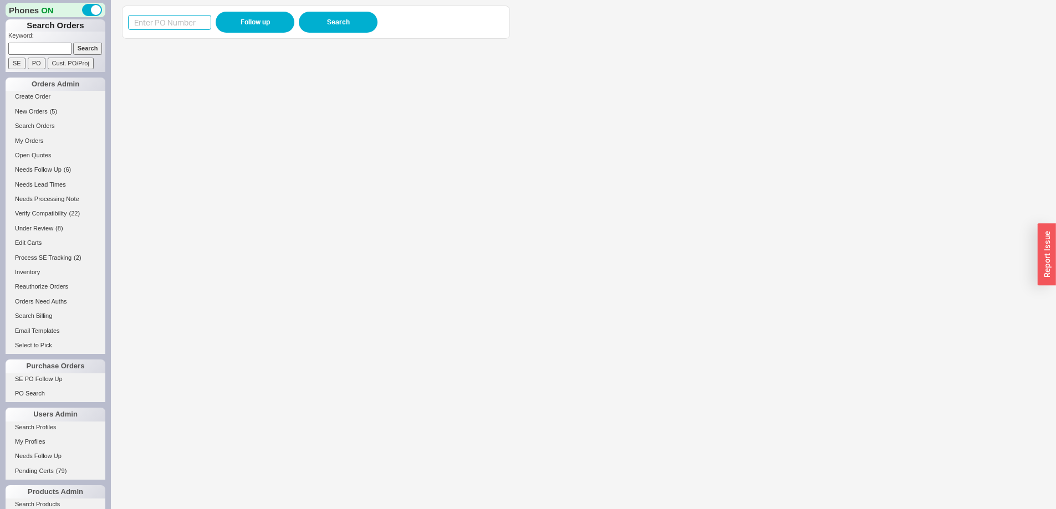
click at [171, 28] on input at bounding box center [169, 22] width 83 height 15
paste input "988527"
type input "988527"
click at [233, 25] on button "Follow up" at bounding box center [255, 22] width 79 height 21
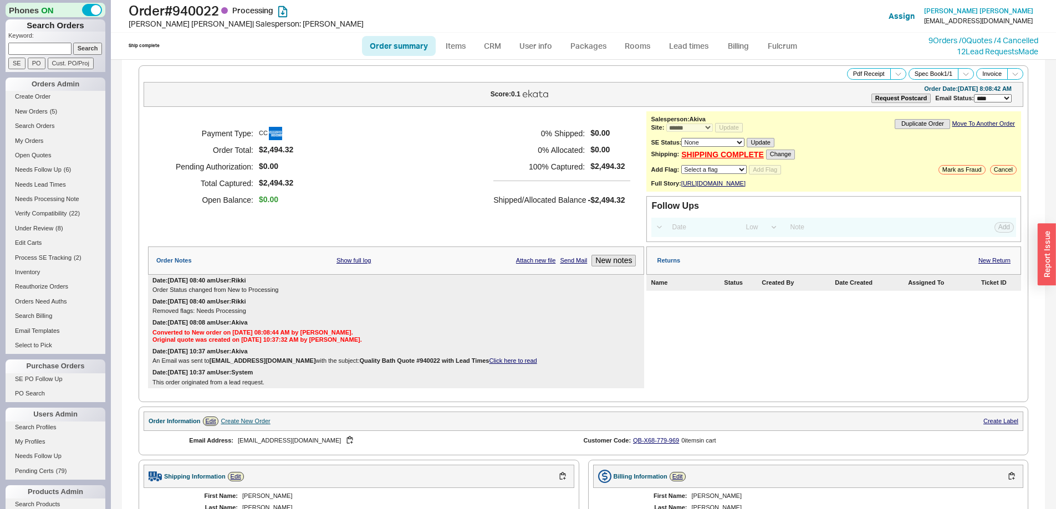
select select "*"
select select "LOW"
select select "3"
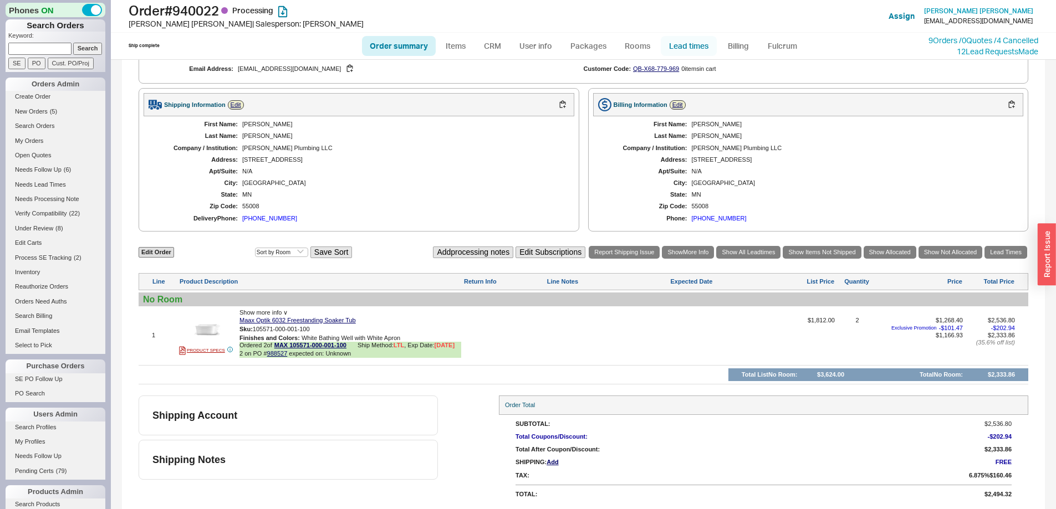
click at [677, 38] on link "Lead times" at bounding box center [689, 46] width 56 height 20
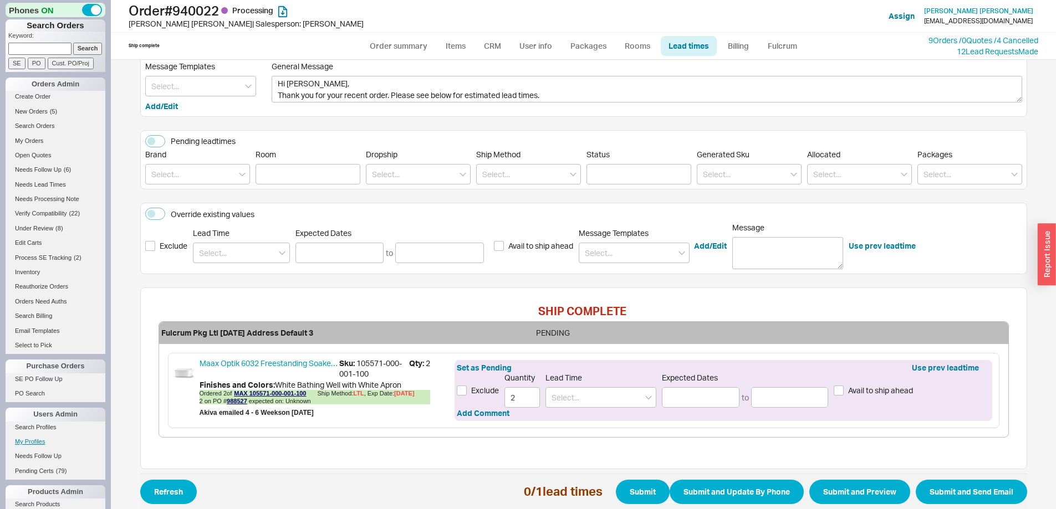
scroll to position [86, 0]
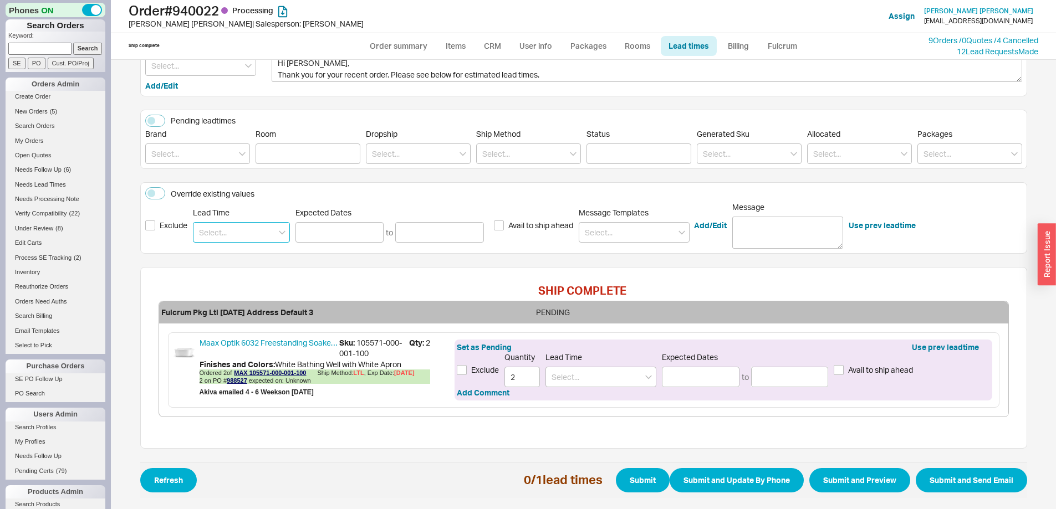
click at [221, 228] on input at bounding box center [241, 232] width 97 height 21
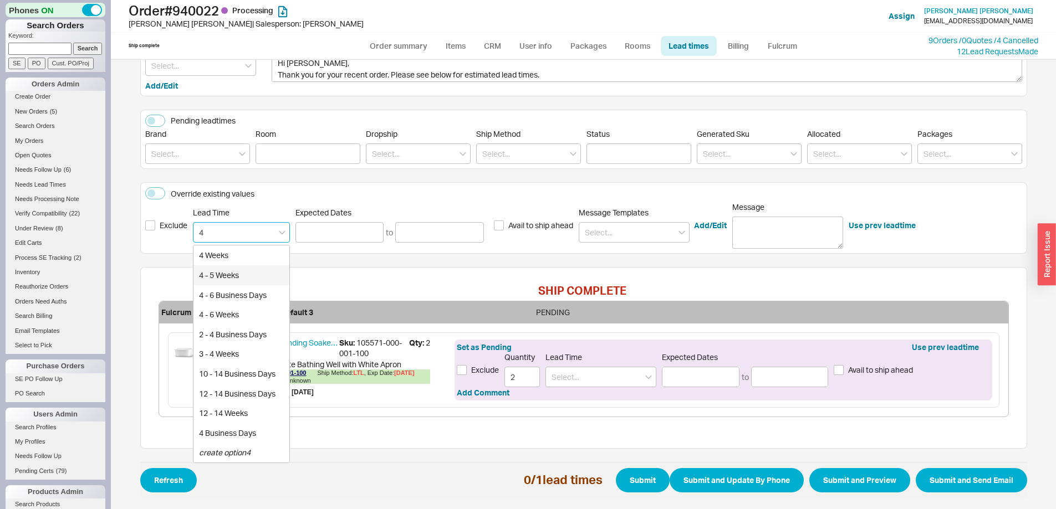
click at [231, 278] on div "4 - 5 Weeks" at bounding box center [241, 275] width 96 height 20
type input "4 - 5 Weeks"
type input "10/17/2025"
type input "10/24/2025"
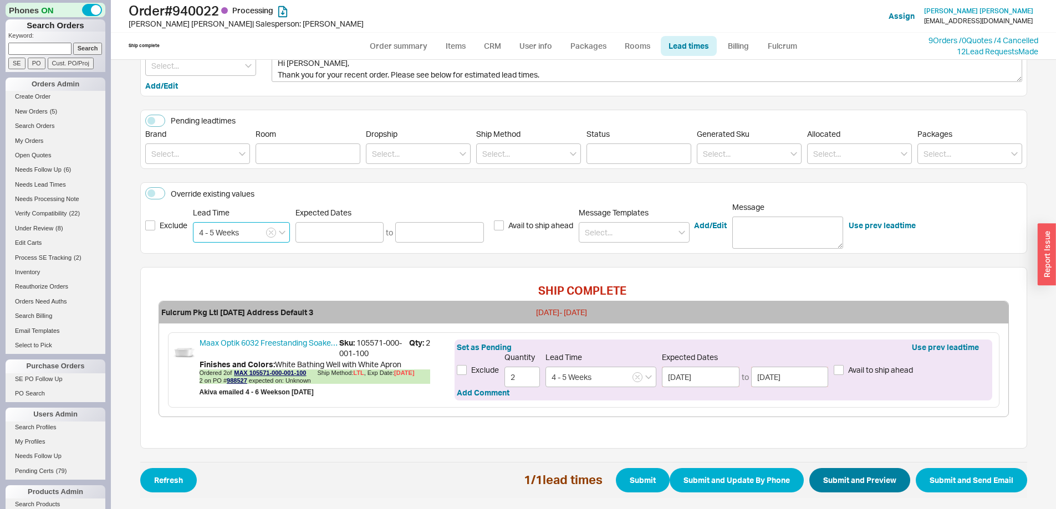
type input "4 - 5 Weeks"
click at [847, 489] on button "Submit and Preview" at bounding box center [859, 480] width 101 height 24
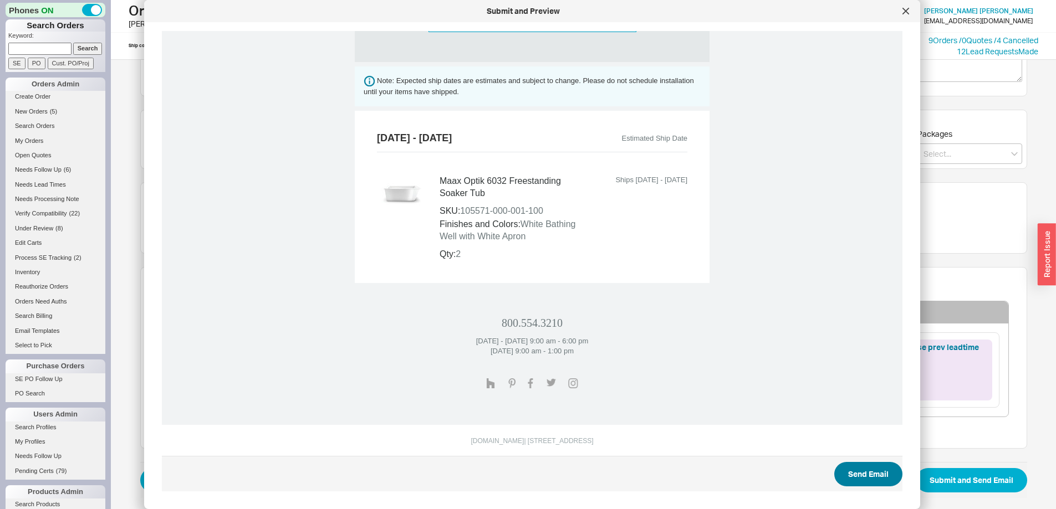
scroll to position [411, 0]
click at [848, 468] on button "Send Email" at bounding box center [868, 474] width 68 height 24
select select "*"
select select "LOW"
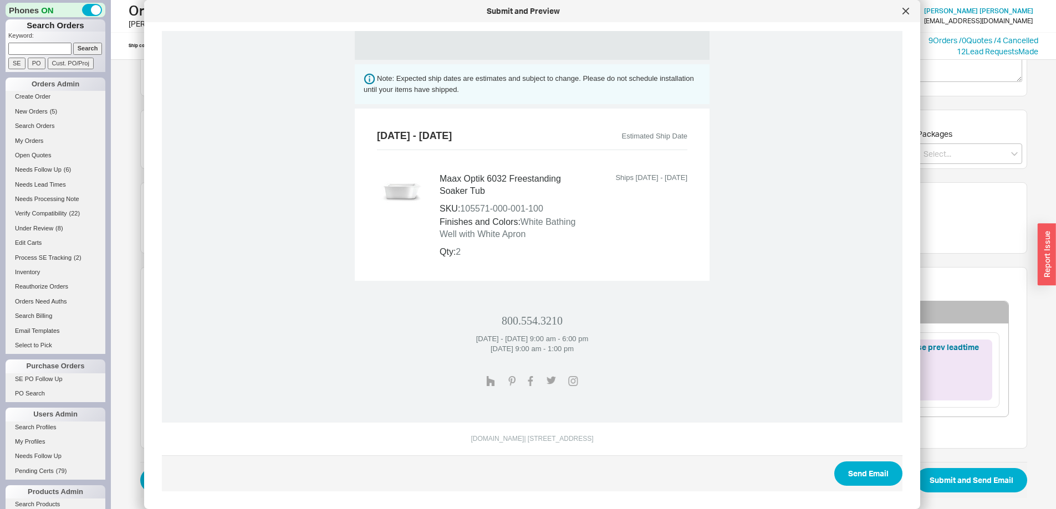
select select "3"
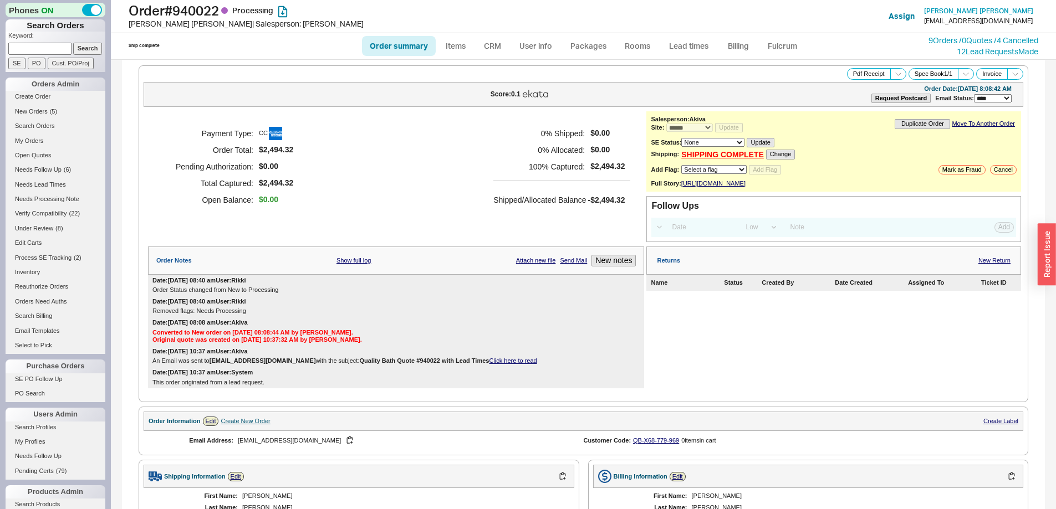
select select "*"
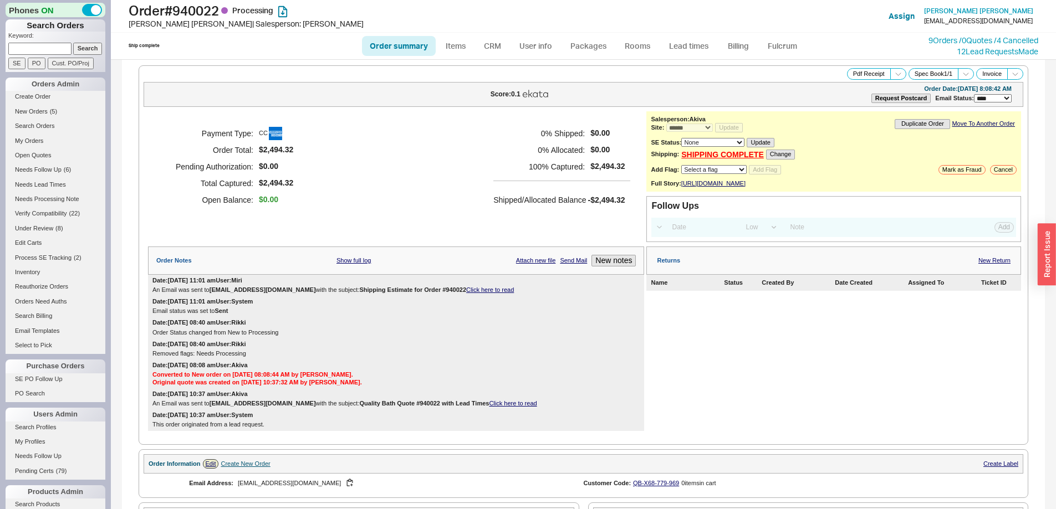
scroll to position [422, 0]
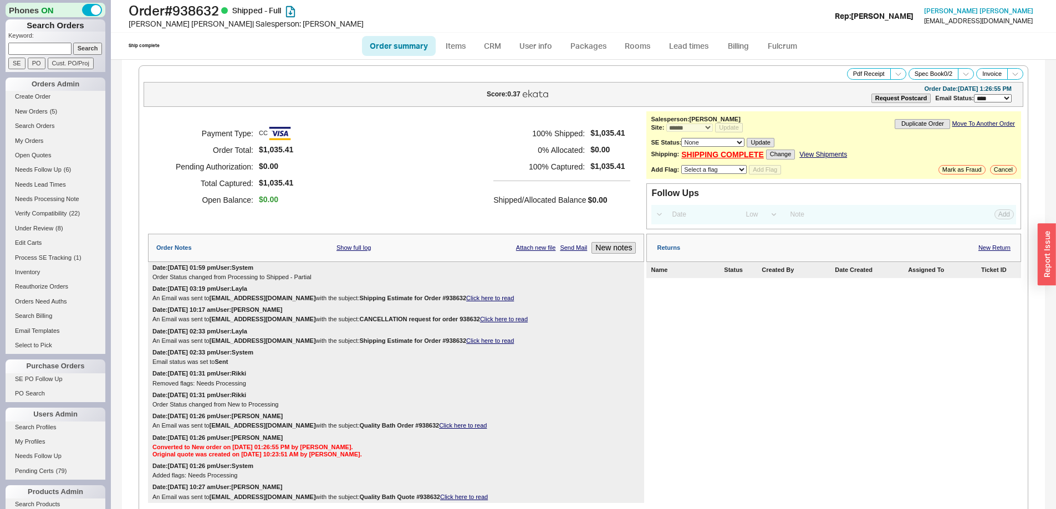
select select "*"
select select "LOW"
select select "3"
select select "*"
select select "LOW"
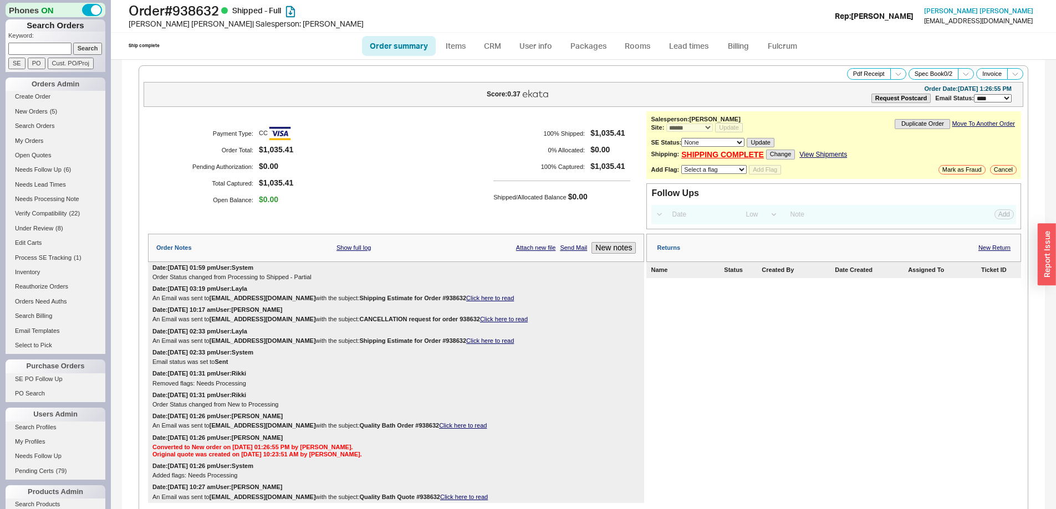
select select "3"
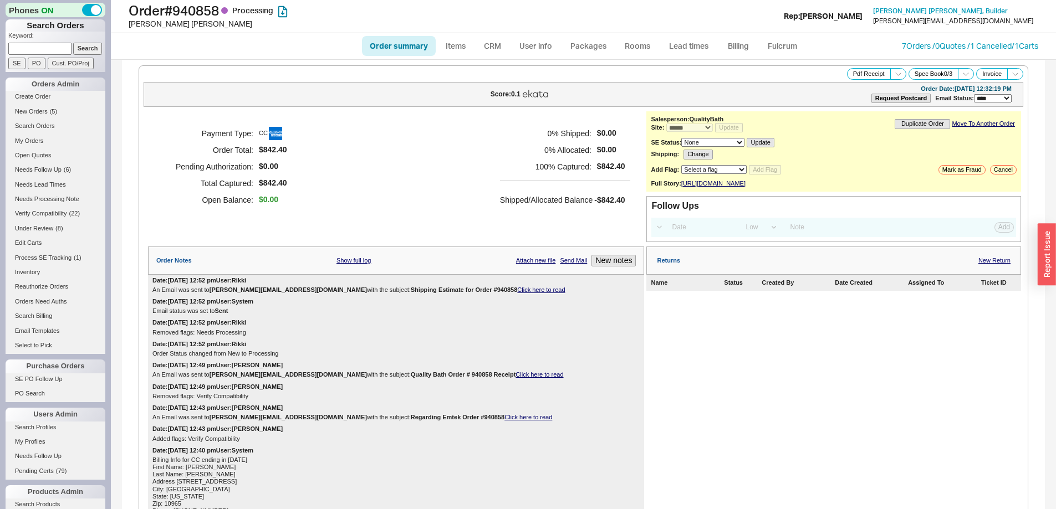
select select "*"
select select "LOW"
select select "3"
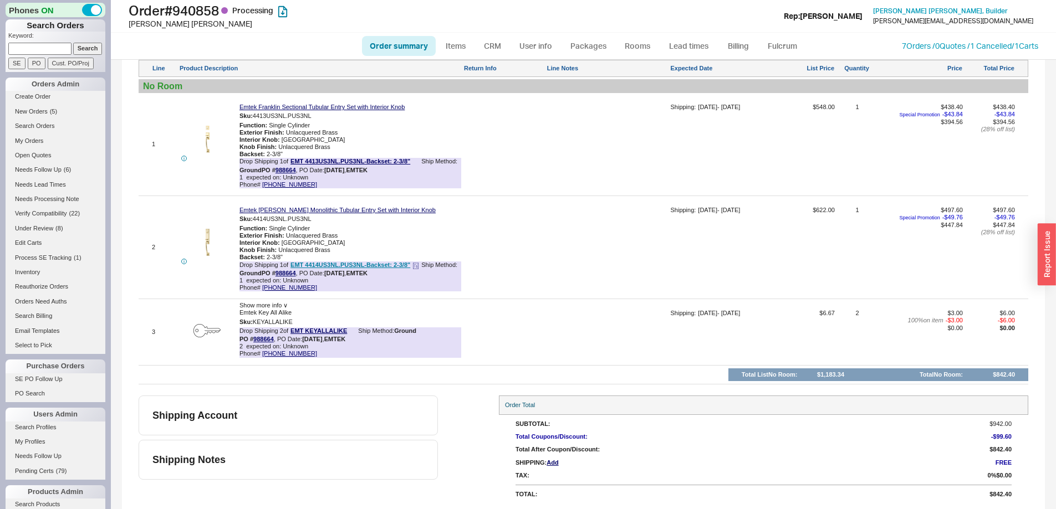
scroll to position [785, 0]
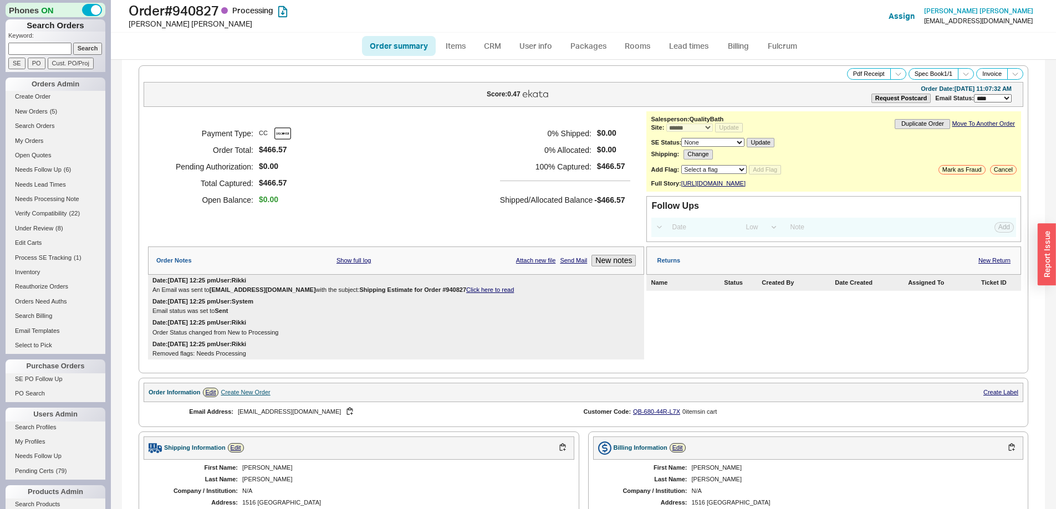
select select "*"
select select "LOW"
select select "3"
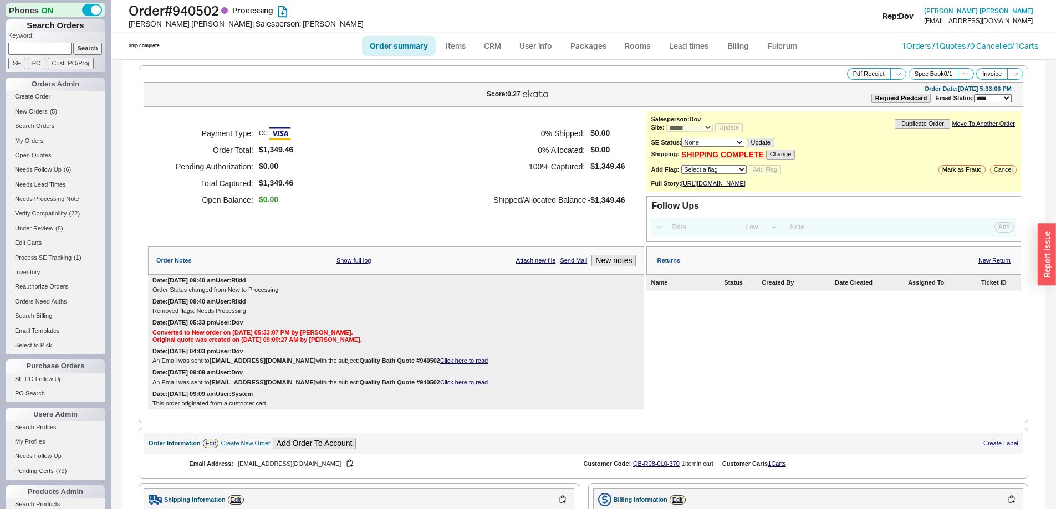
select select "*"
select select "LOW"
select select "3"
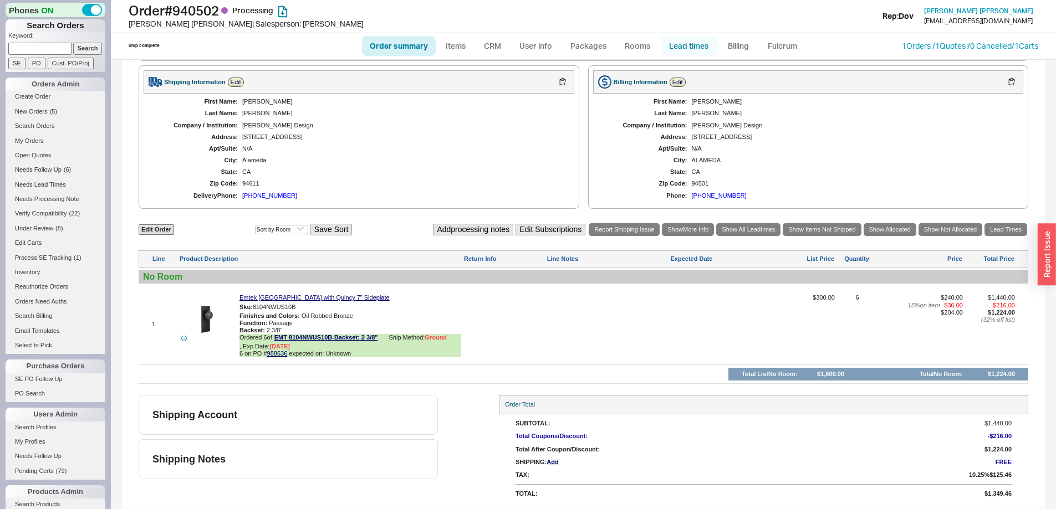
drag, startPoint x: 675, startPoint y: 42, endPoint x: 669, endPoint y: 44, distance: 6.5
click at [675, 42] on link "Lead times" at bounding box center [689, 46] width 56 height 20
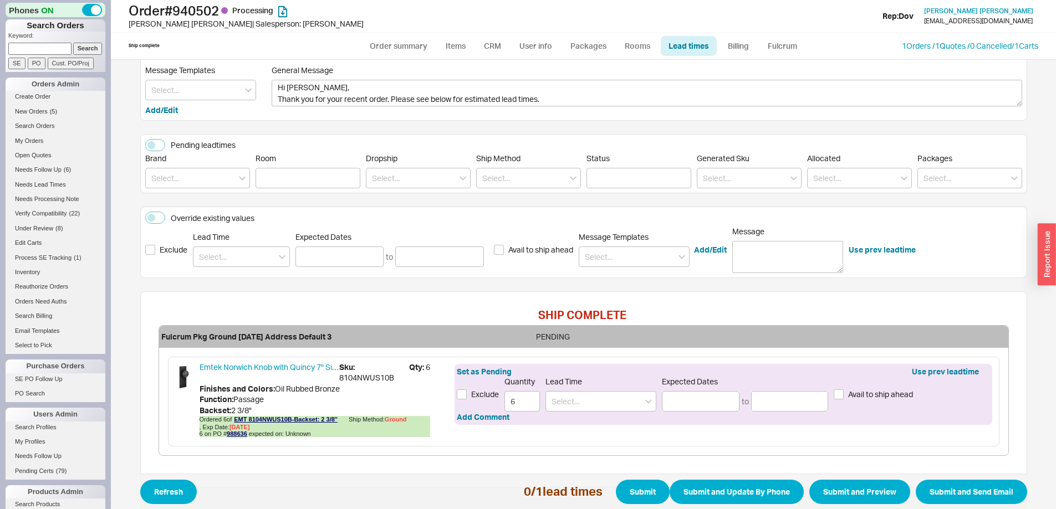
scroll to position [100, 0]
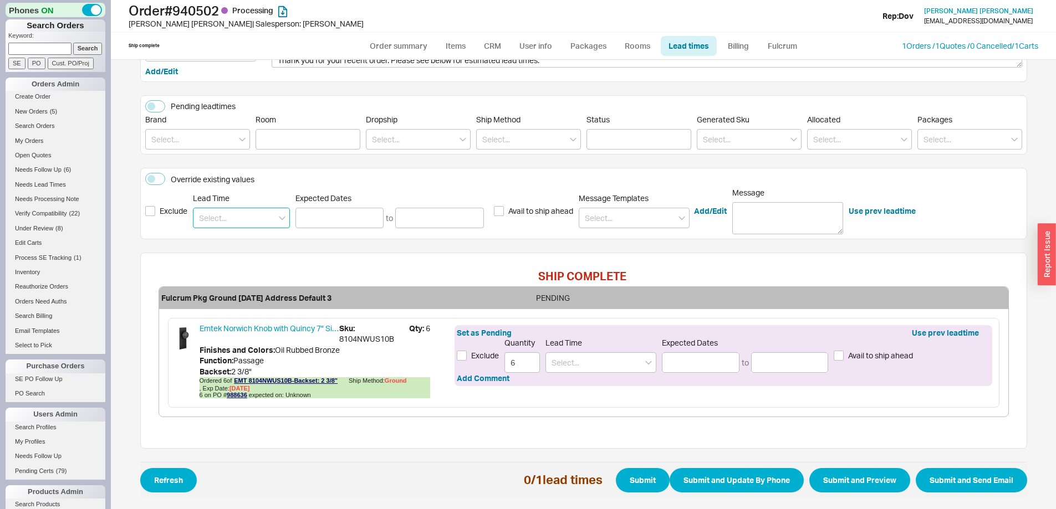
click at [227, 219] on input at bounding box center [241, 218] width 97 height 21
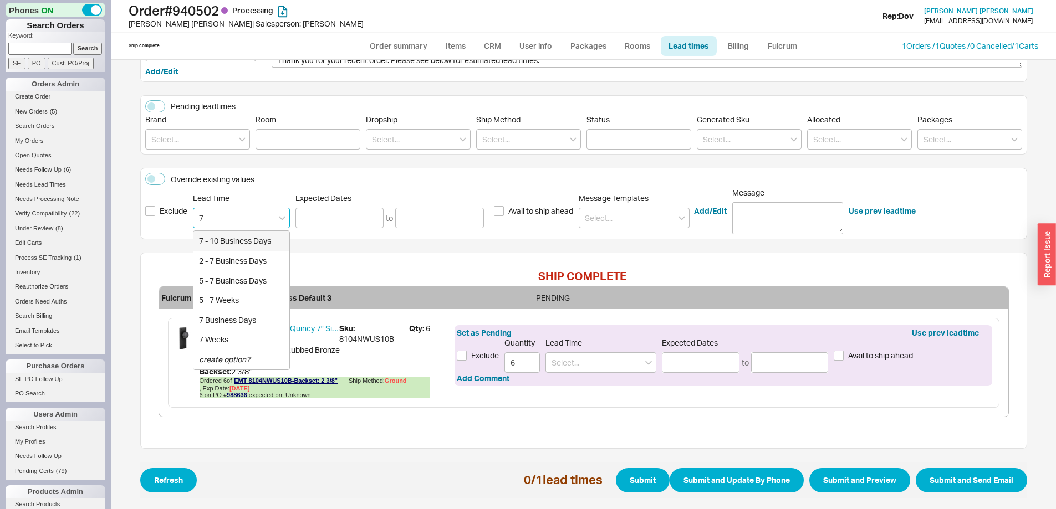
click at [225, 242] on div "7 - 10 Business Days" at bounding box center [241, 241] width 96 height 20
type input "7 - 10 Business Days"
type input "[DATE]"
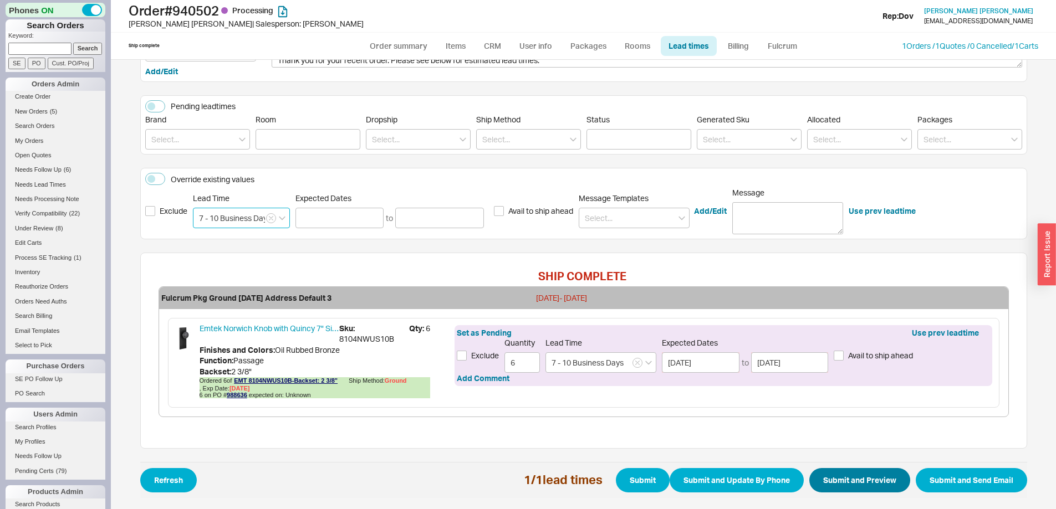
type input "7 - 10 Business Days"
click at [858, 473] on button "Submit and Preview" at bounding box center [859, 480] width 101 height 24
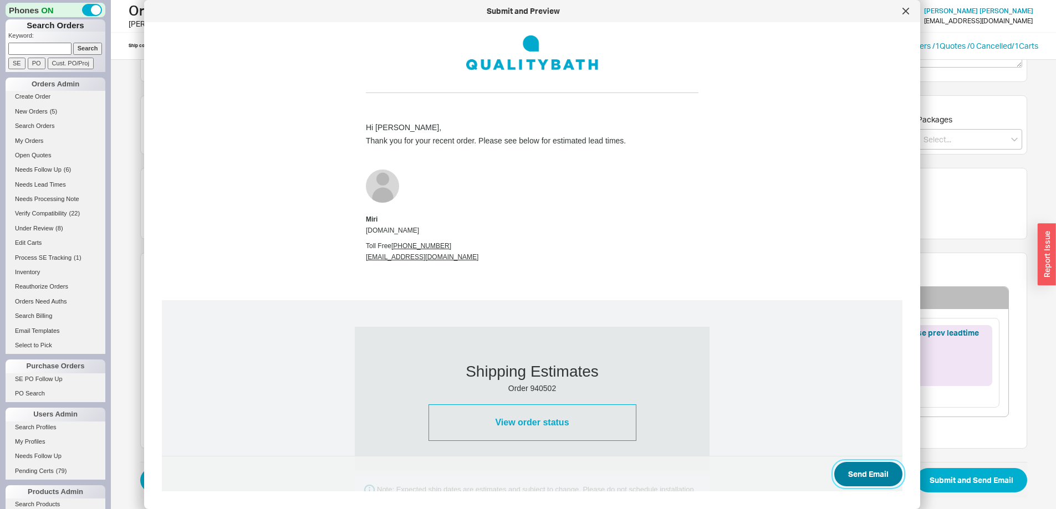
drag, startPoint x: 860, startPoint y: 478, endPoint x: 822, endPoint y: 452, distance: 45.8
click at [860, 478] on button "Send Email" at bounding box center [868, 474] width 68 height 24
select select "*"
select select "LOW"
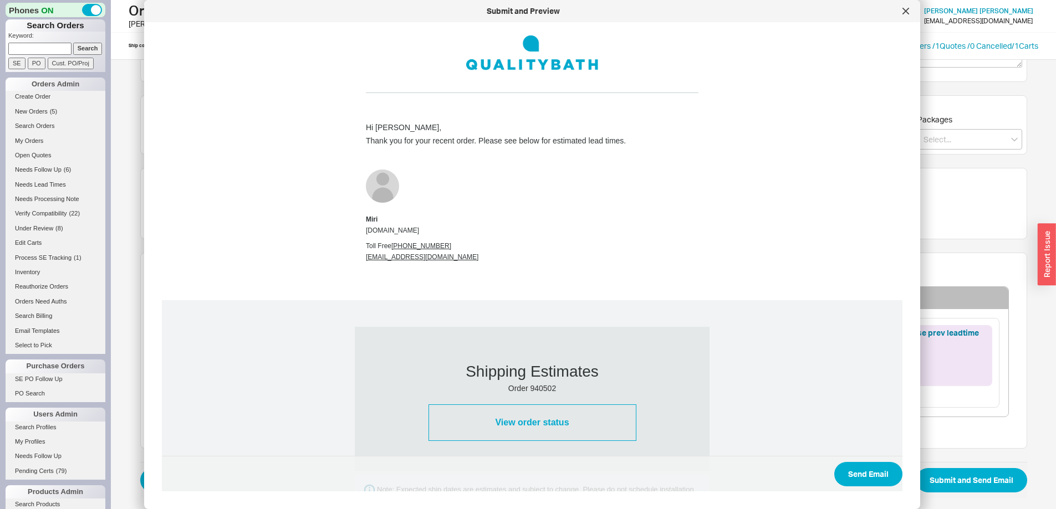
select select "3"
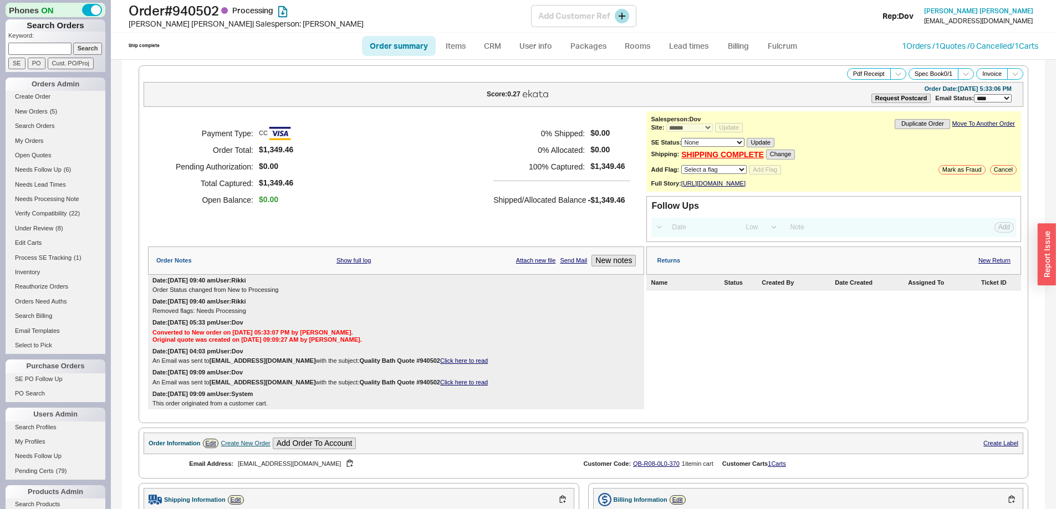
select select "*"
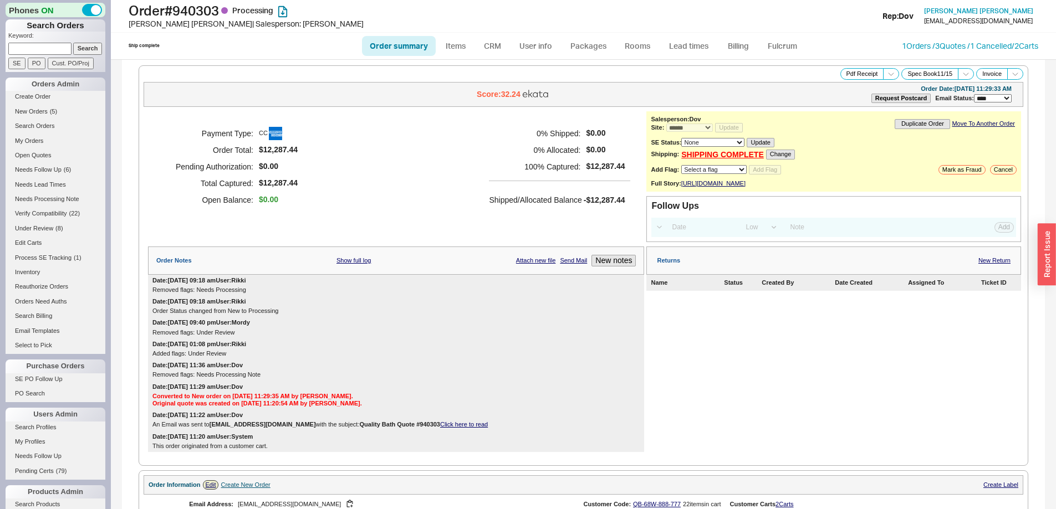
select select "*"
select select "LOW"
select select "3"
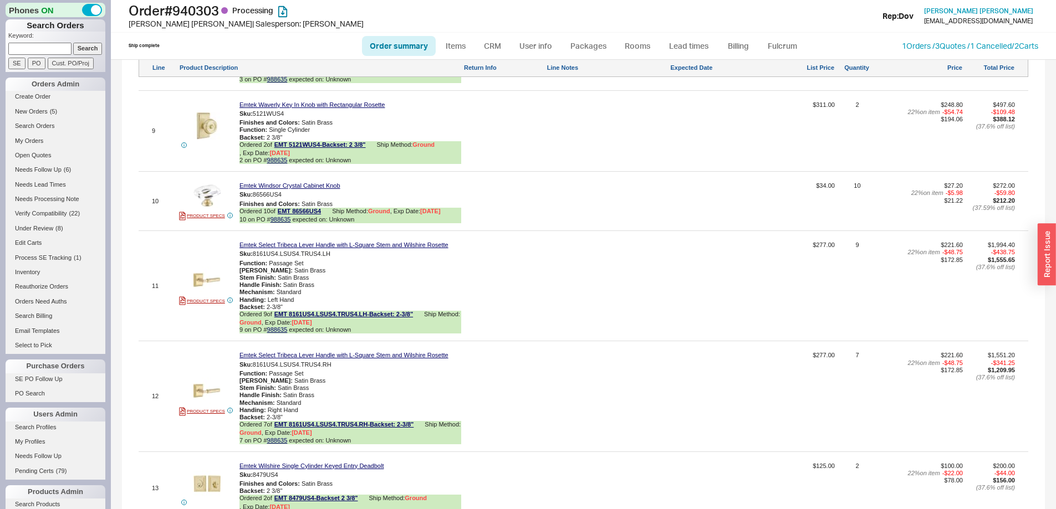
scroll to position [1662, 0]
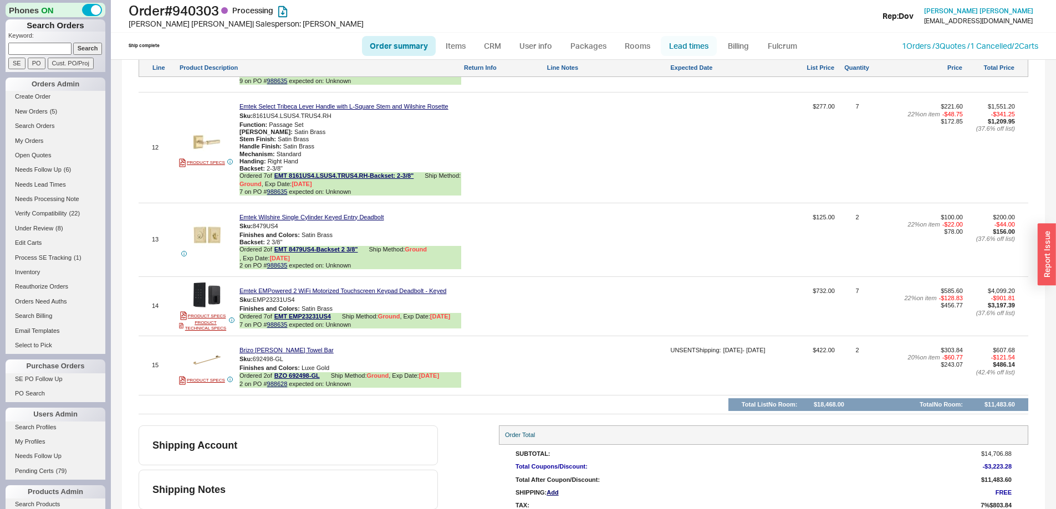
click at [697, 42] on link "Lead times" at bounding box center [689, 46] width 56 height 20
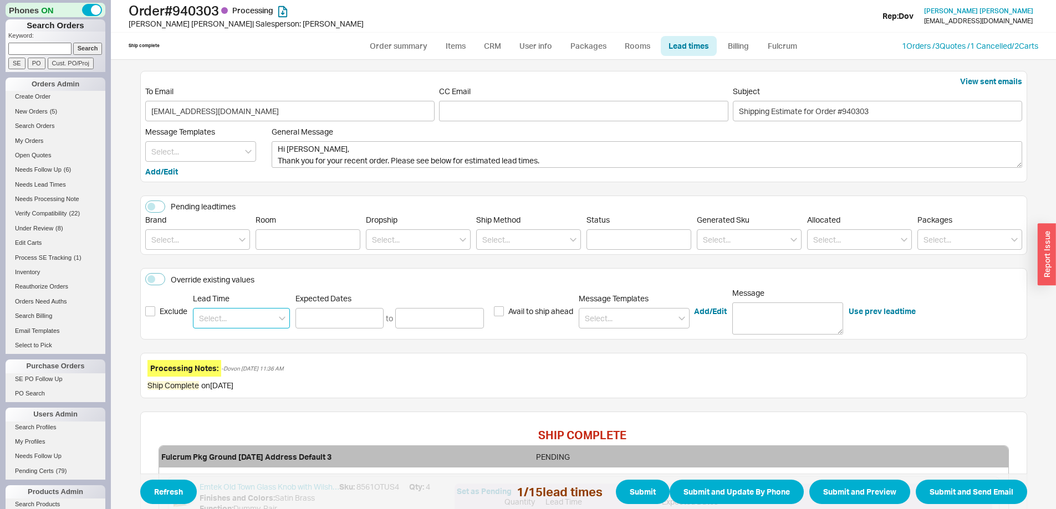
click at [223, 325] on input at bounding box center [241, 318] width 97 height 21
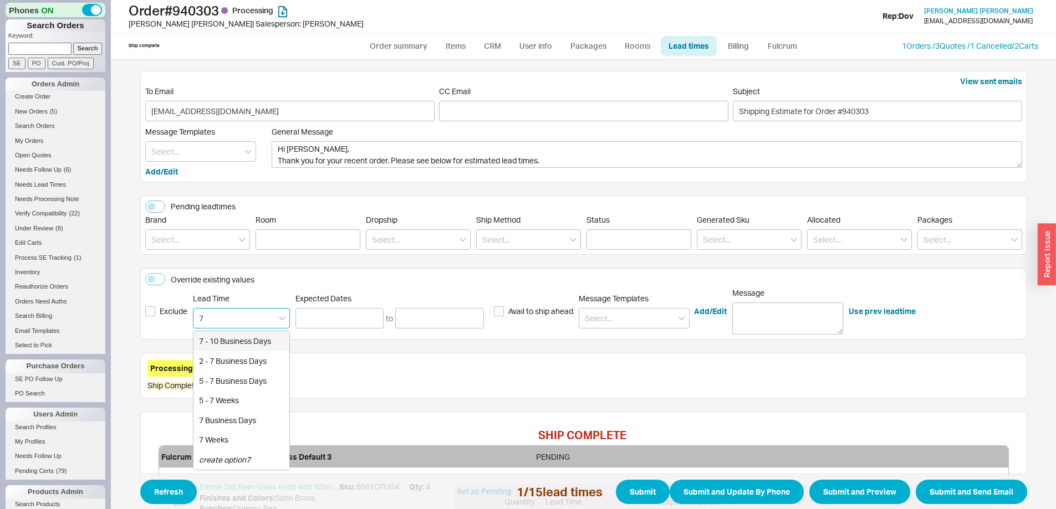
click at [219, 339] on div "7 - 10 Business Days" at bounding box center [241, 341] width 96 height 20
type input "7 - 10 Business Days"
type input "09/30/2025"
type input "10/03/2025"
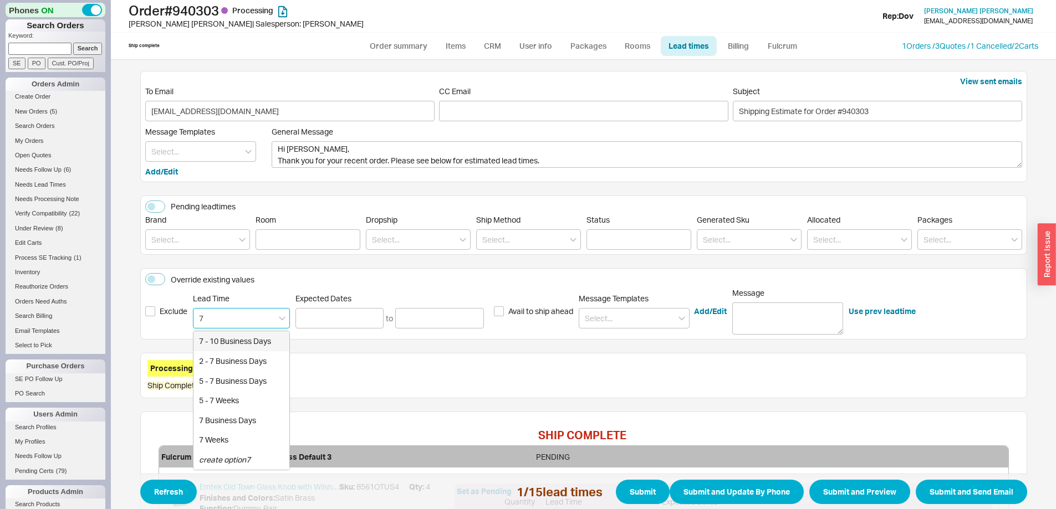
type input "7 - 10 Business Days"
type input "09/30/2025"
type input "10/03/2025"
type input "7 - 10 Business Days"
type input "09/30/2025"
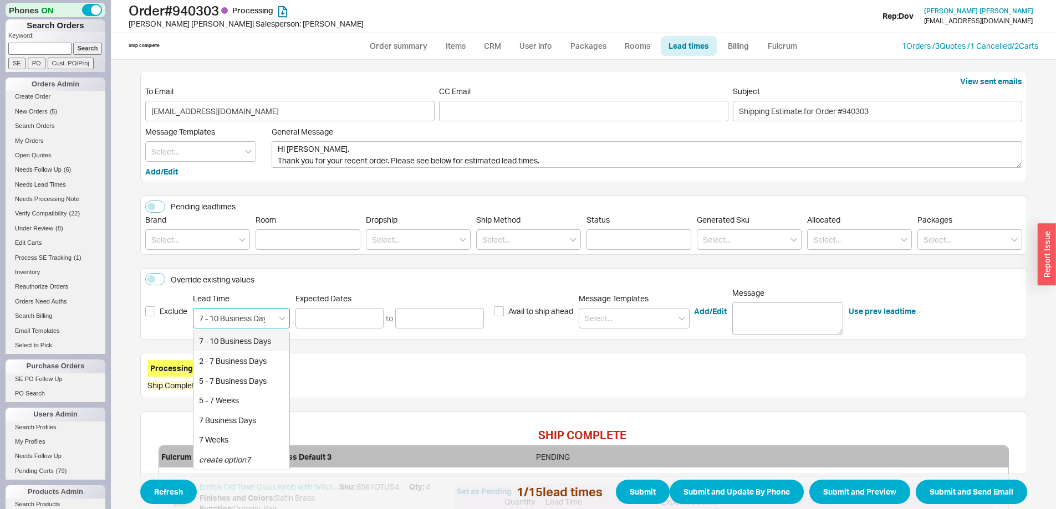
type input "10/03/2025"
type input "7 - 10 Business Days"
type input "09/30/2025"
type input "10/03/2025"
type input "7 - 10 Business Days"
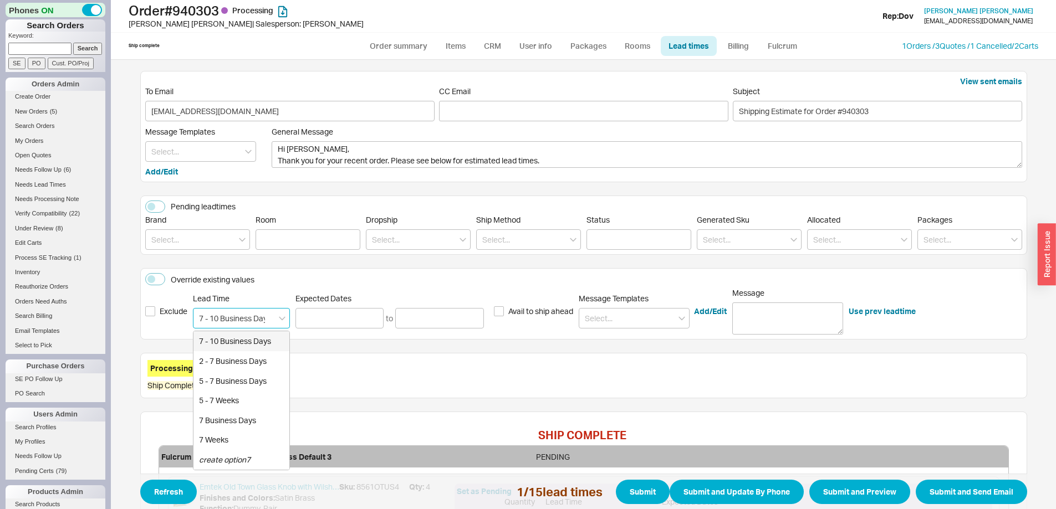
type input "09/30/2025"
type input "10/03/2025"
type input "7 - 10 Business Days"
type input "09/30/2025"
type input "10/03/2025"
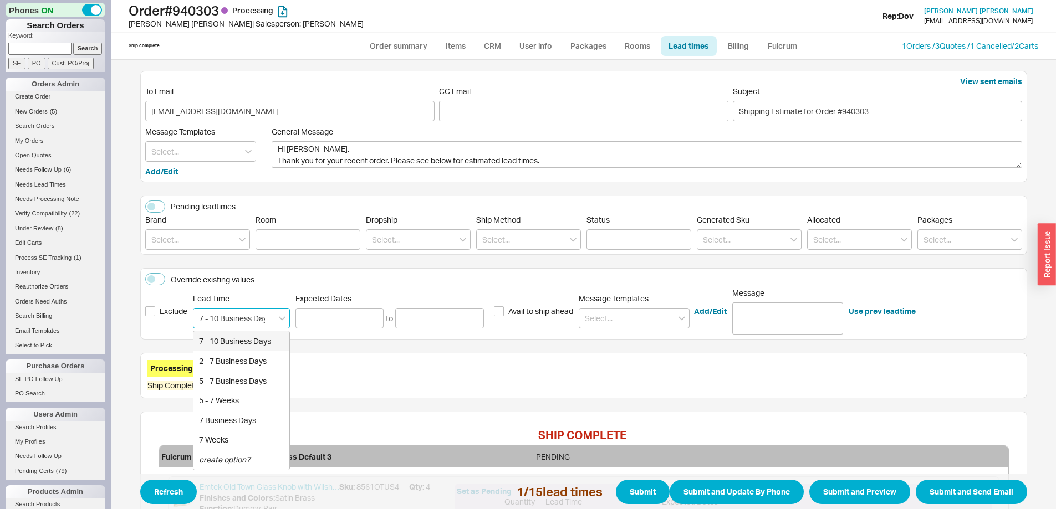
type input "7 - 10 Business Days"
type input "09/30/2025"
type input "10/03/2025"
type input "7 - 10 Business Days"
type input "09/30/2025"
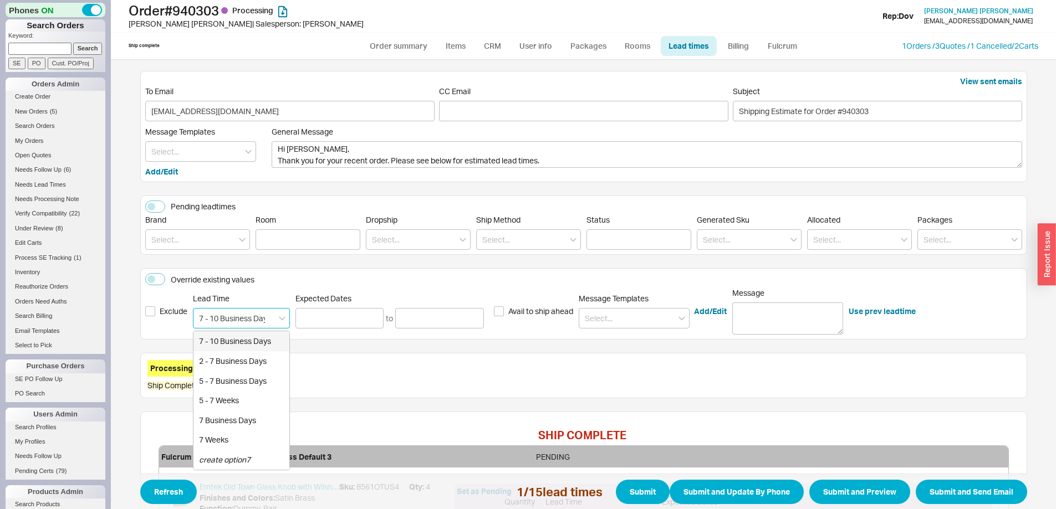
type input "10/03/2025"
type input "7 - 10 Business Days"
type input "09/30/2025"
type input "10/03/2025"
type input "7 - 10 Business Days"
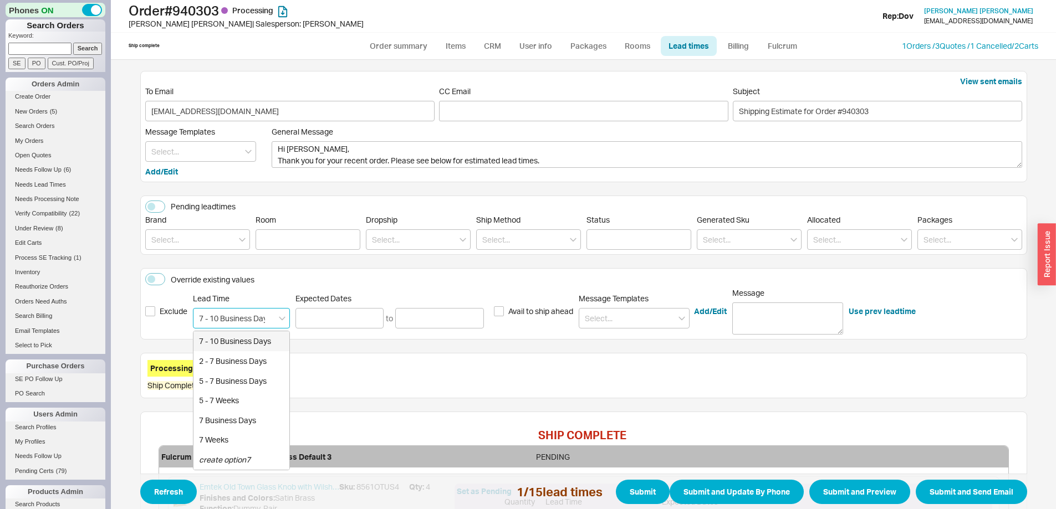
type input "09/30/2025"
type input "10/03/2025"
type input "7 - 10 Business Days"
type input "09/30/2025"
type input "10/03/2025"
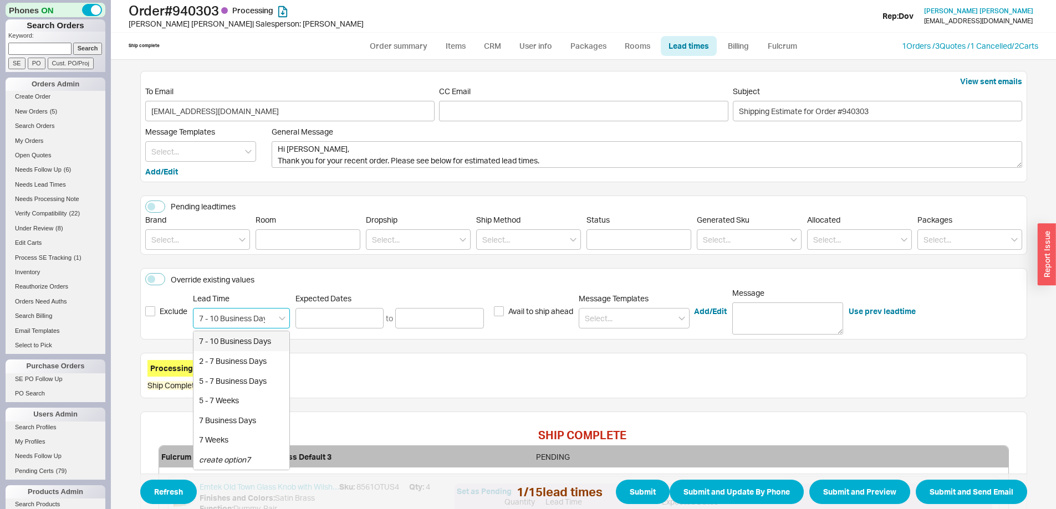
type input "7 - 10 Business Days"
type input "09/30/2025"
type input "10/03/2025"
type input "7 - 10 Business Days"
type input "09/30/2025"
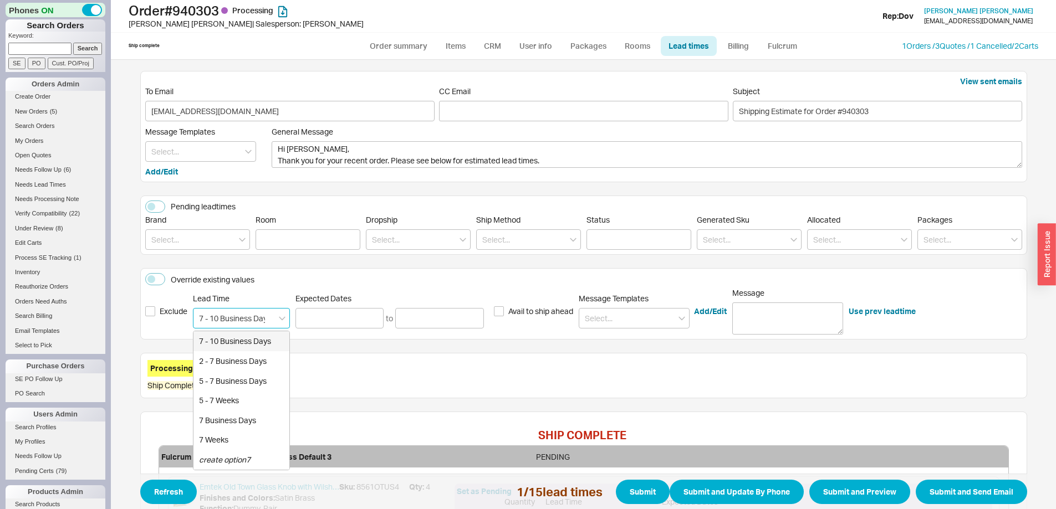
type input "10/03/2025"
type input "7 - 10 Business Days"
type input "09/30/2025"
type input "10/03/2025"
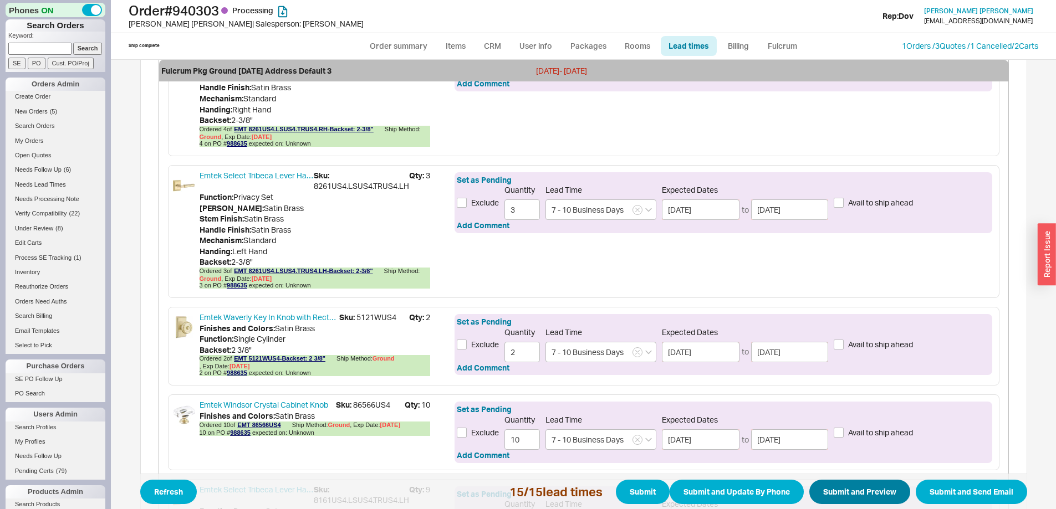
type input "7 - 10 Business Days"
click at [838, 495] on button "Submit and Preview" at bounding box center [859, 492] width 101 height 24
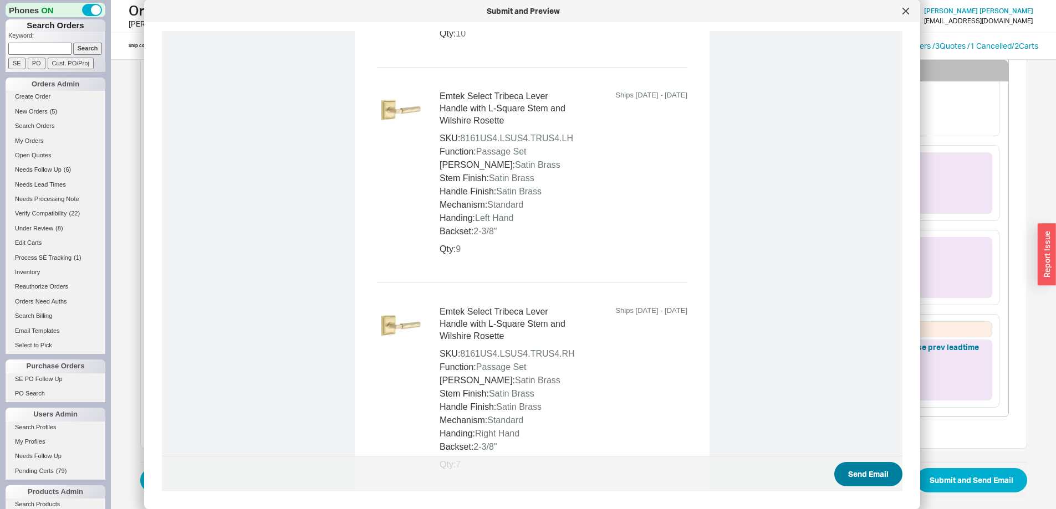
scroll to position [2823, 0]
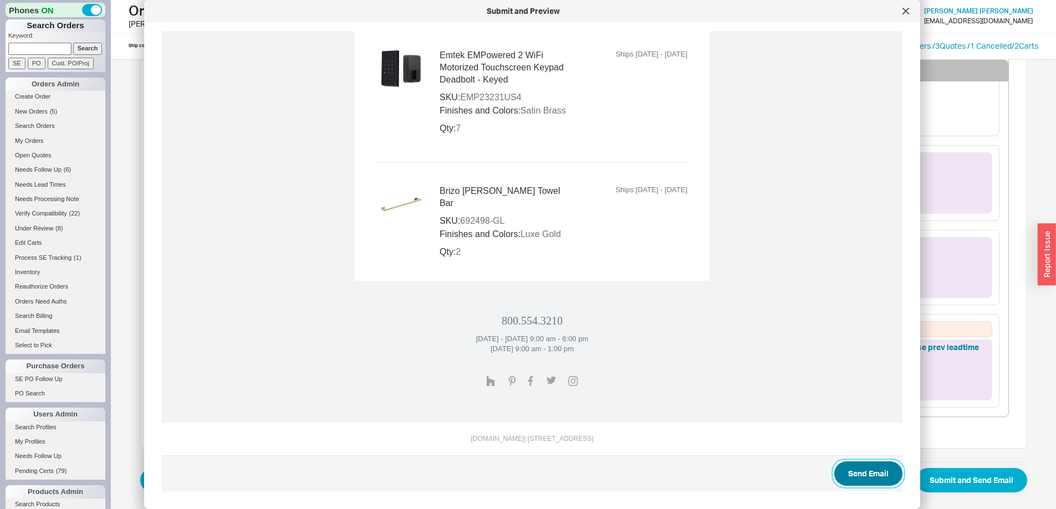
click at [855, 477] on button "Send Email" at bounding box center [868, 474] width 68 height 24
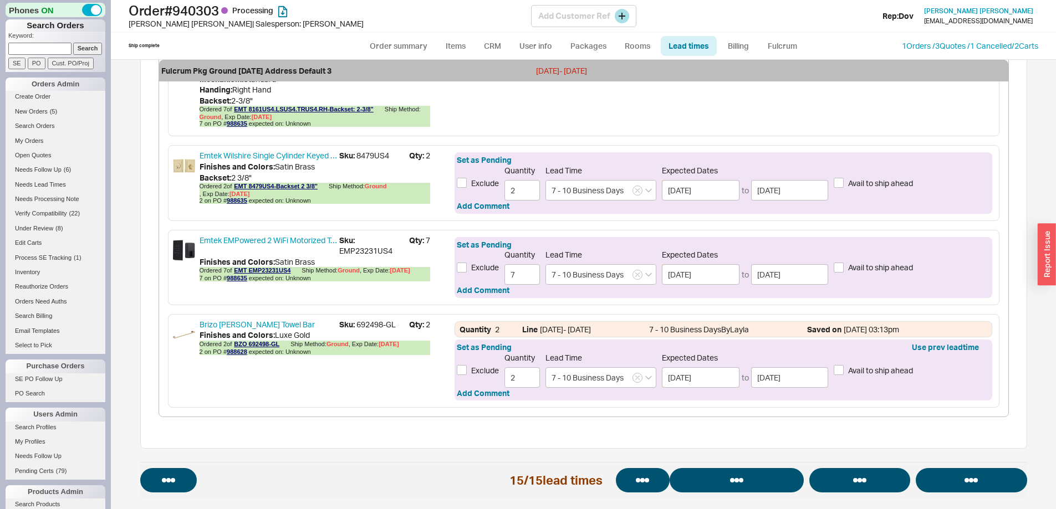
select select "*"
select select "LOW"
select select "3"
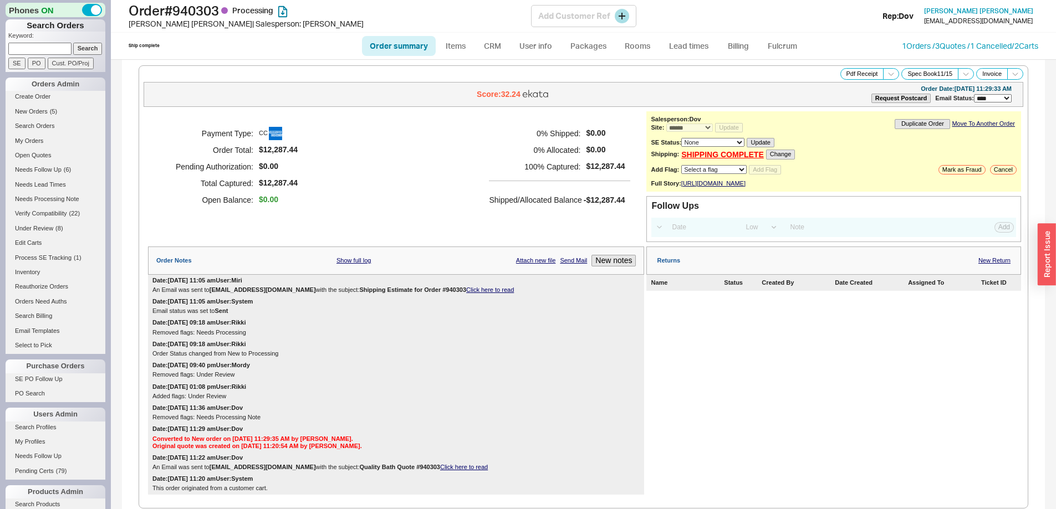
select select "*"
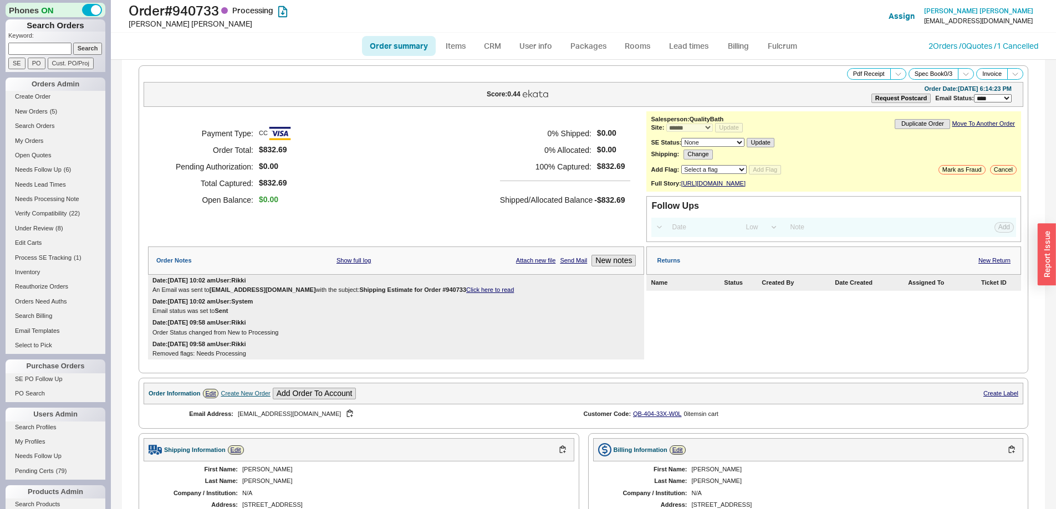
select select "*"
select select "LOW"
select select "3"
select select "*"
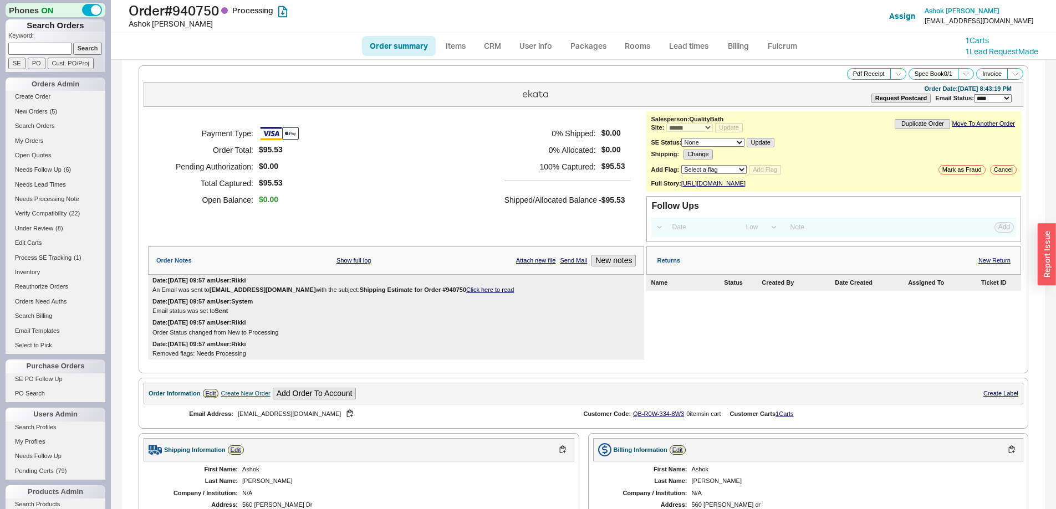
select select "LOW"
select select "3"
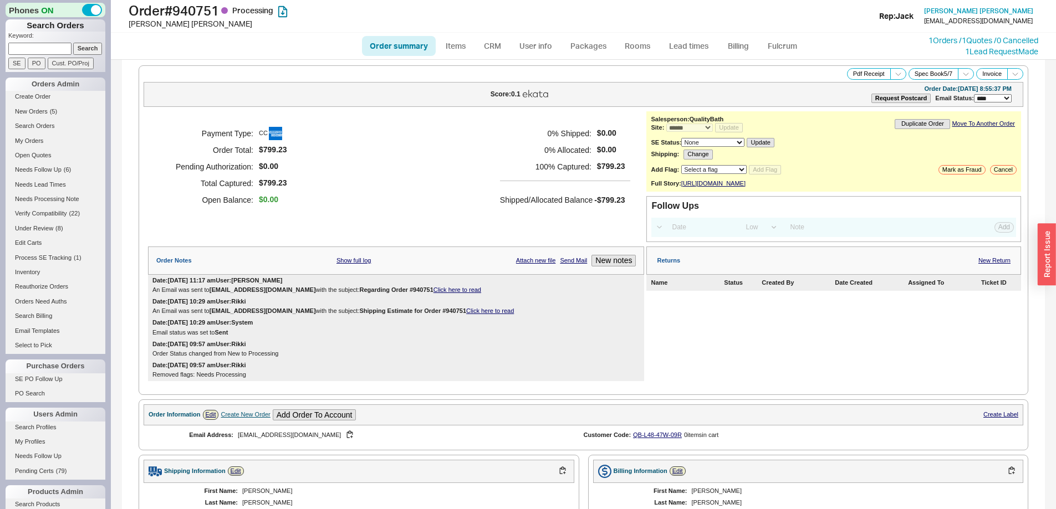
select select "*"
select select "LOW"
select select "3"
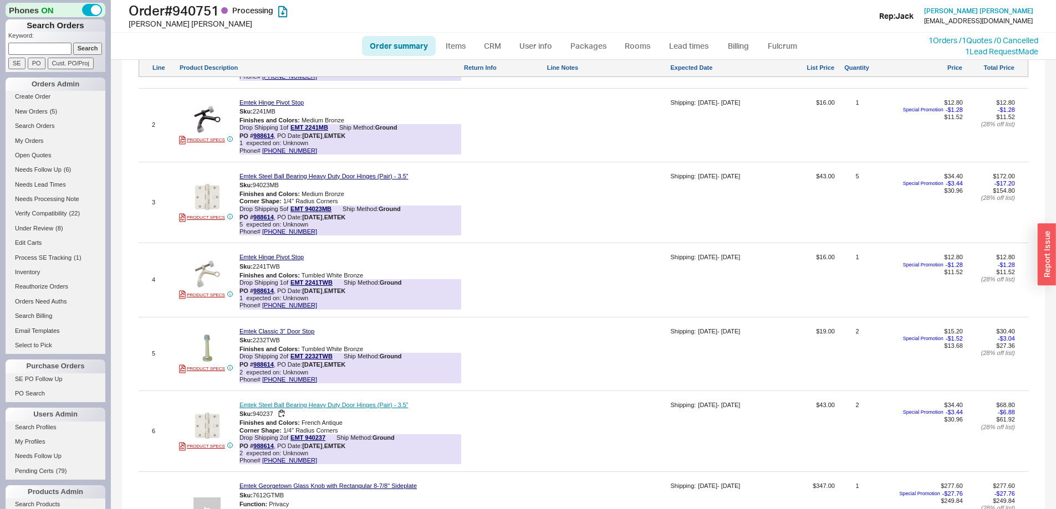
scroll to position [876, 0]
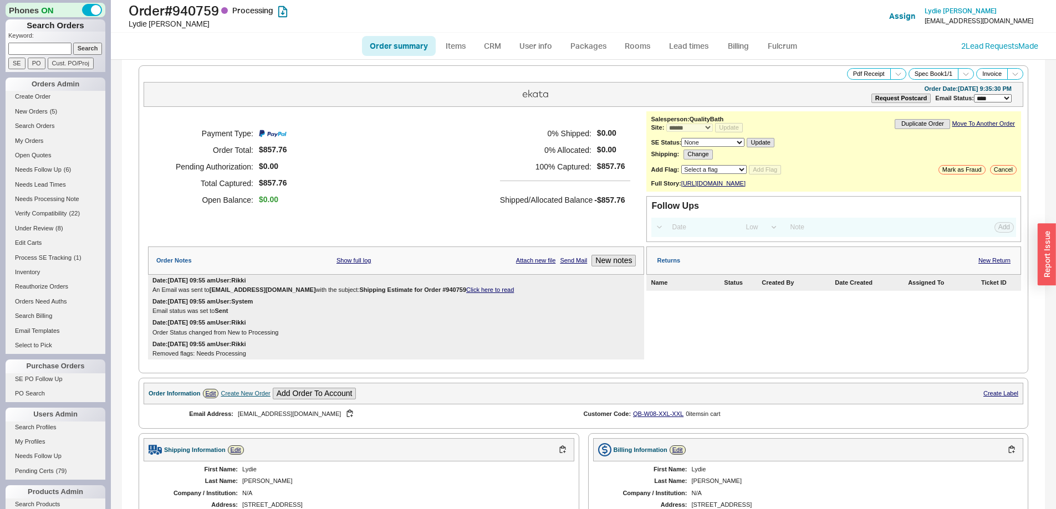
select select "*"
select select "LOW"
select select "3"
select select "*"
select select "LOW"
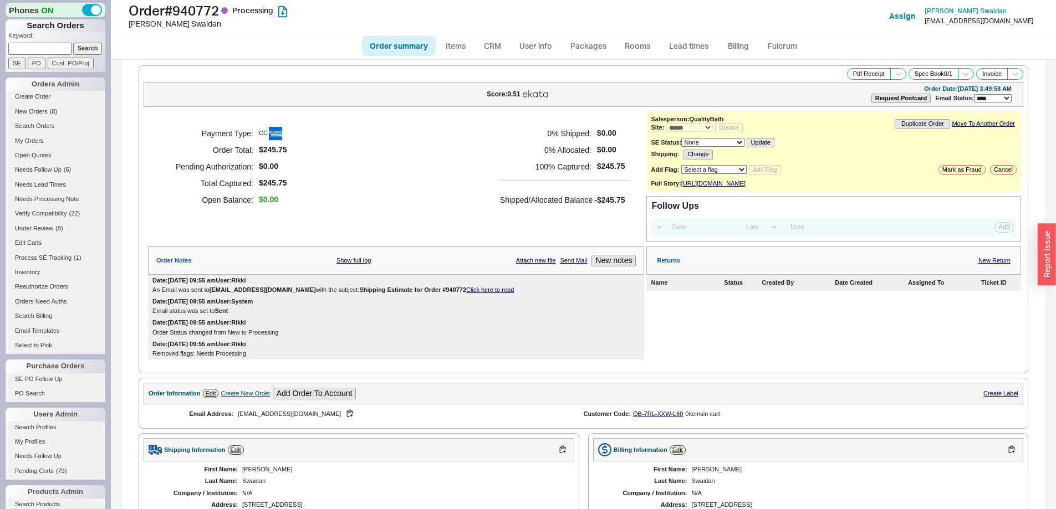
select select "3"
select select "*"
select select "LOW"
select select "3"
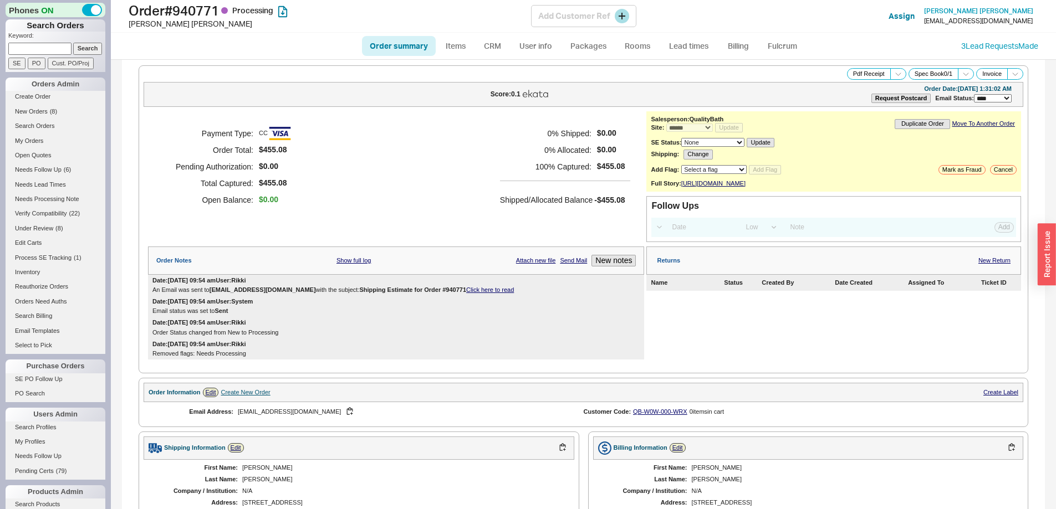
scroll to position [402, 0]
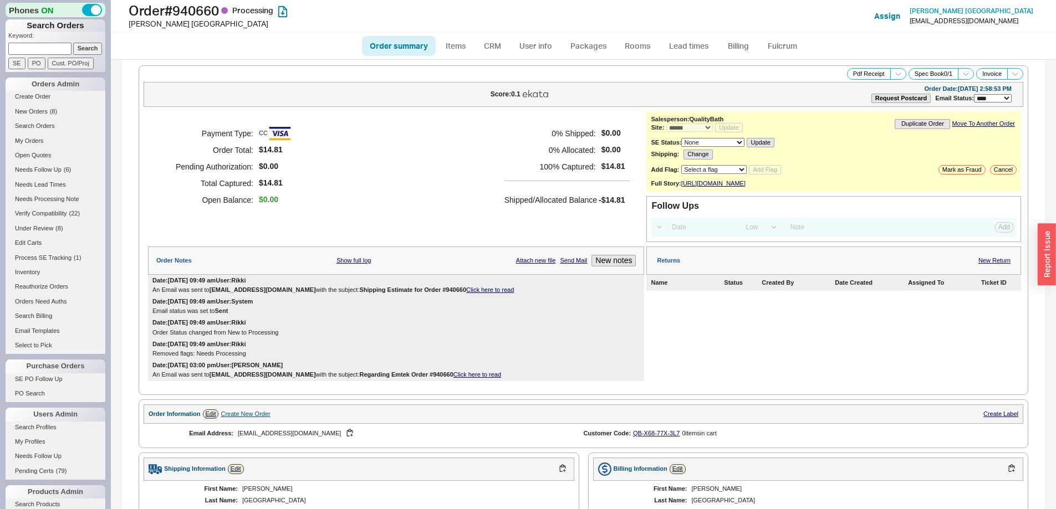
select select "*"
select select "LOW"
select select "3"
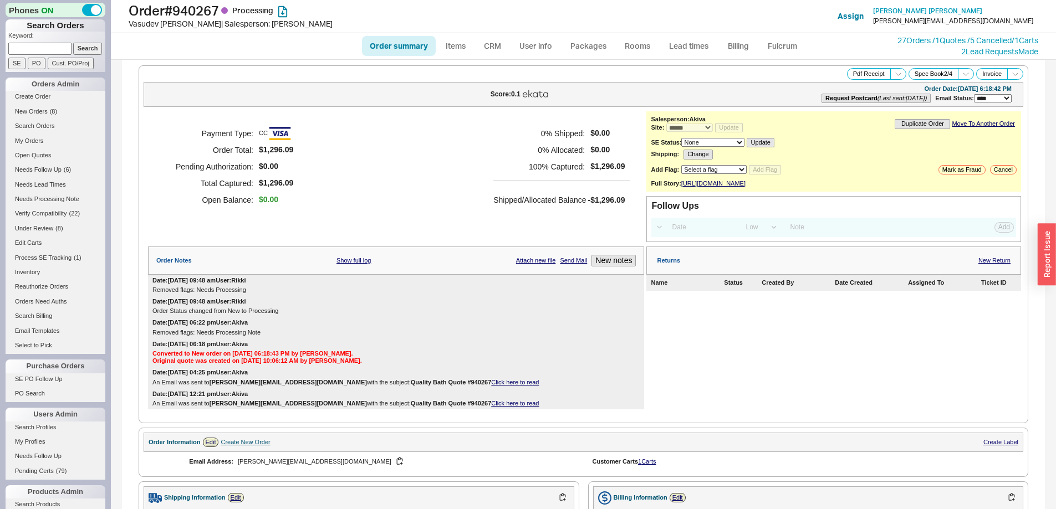
select select "*"
select select "LOW"
select select "3"
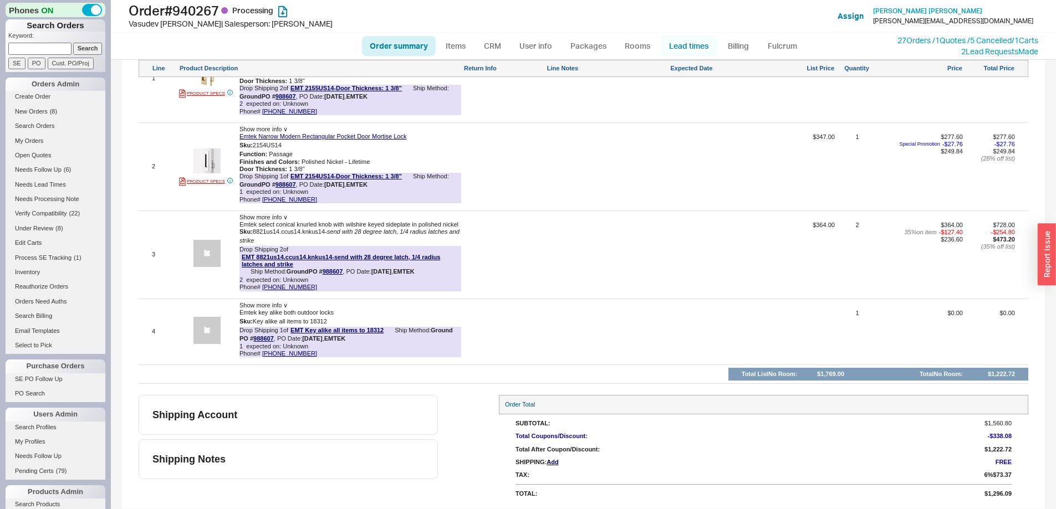
click at [698, 45] on link "Lead times" at bounding box center [689, 46] width 56 height 20
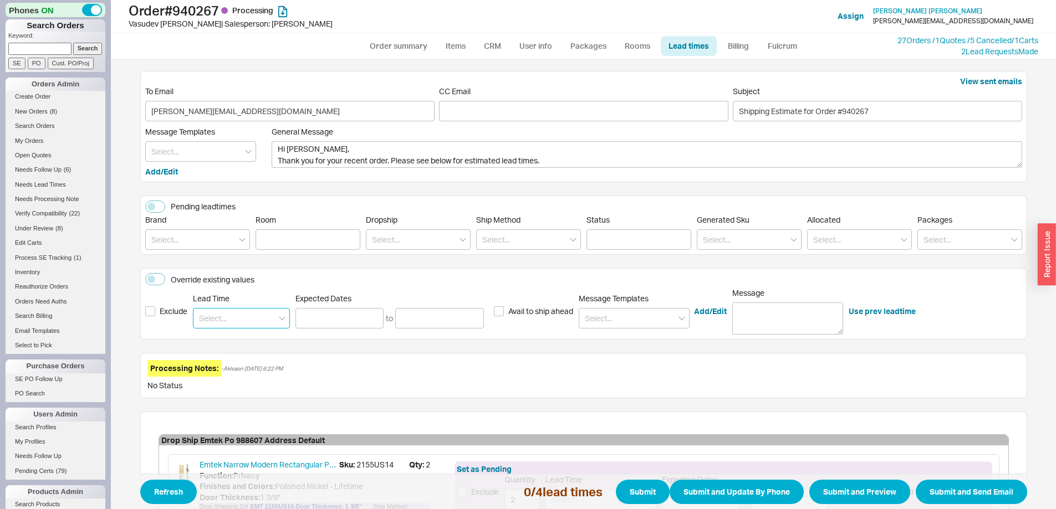
click at [229, 319] on input at bounding box center [241, 318] width 97 height 21
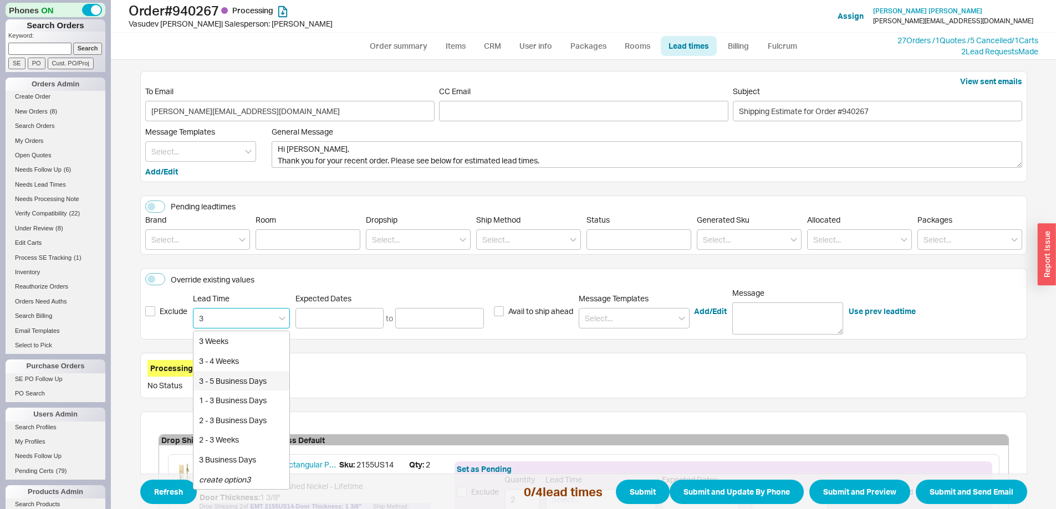
click at [233, 381] on div "3 - 5 Business Days" at bounding box center [241, 381] width 96 height 20
type input "3 - 5 Business Days"
type input "[DATE]"
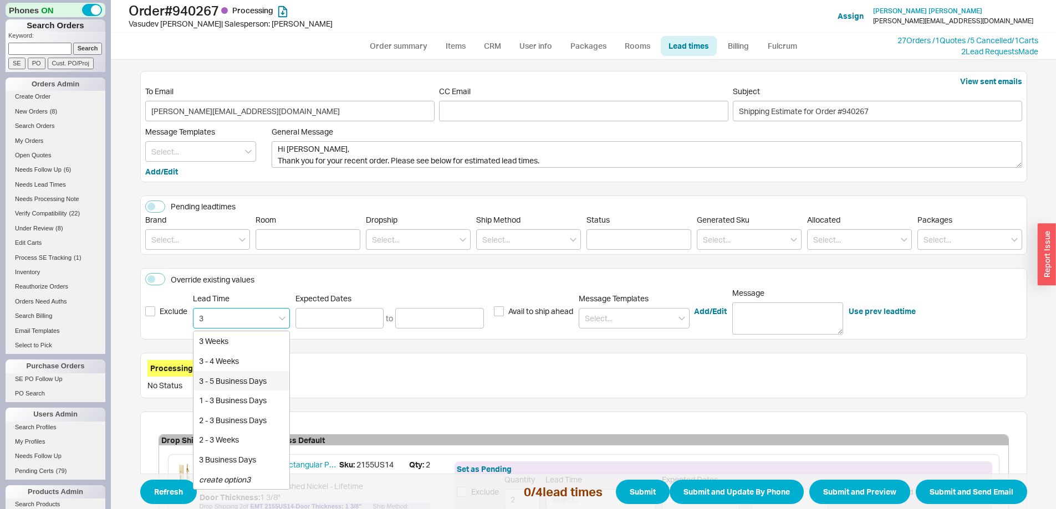
type input "3 - 5 Business Days"
type input "[DATE]"
type input "3 - 5 Business Days"
type input "[DATE]"
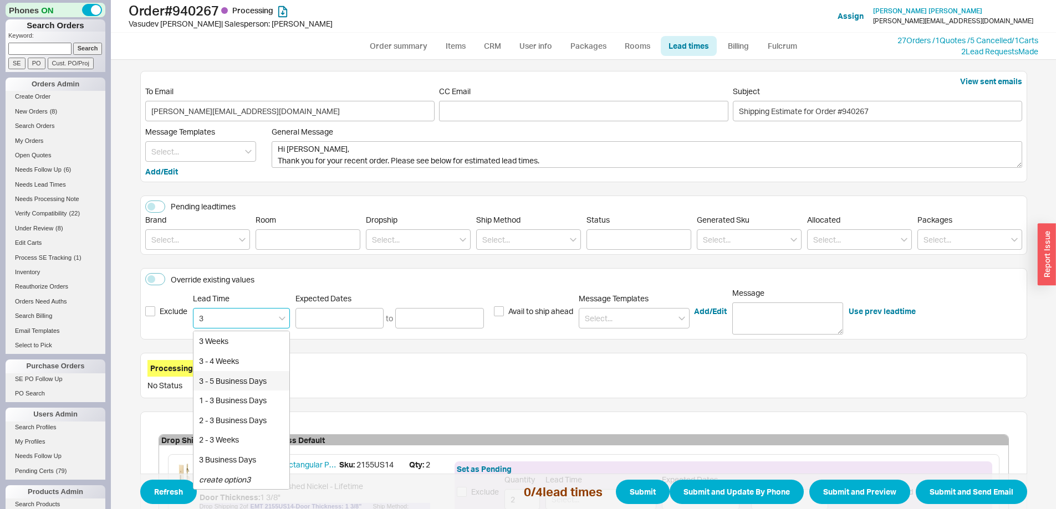
type input "[DATE]"
type input "3 - 5 Business Days"
type input "09/24/2025"
type input "09/26/2025"
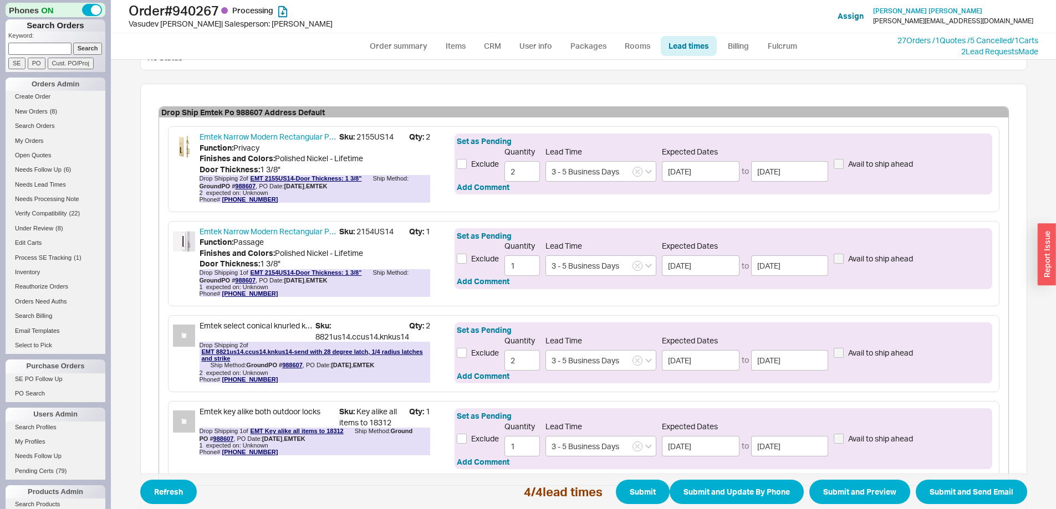
scroll to position [397, 0]
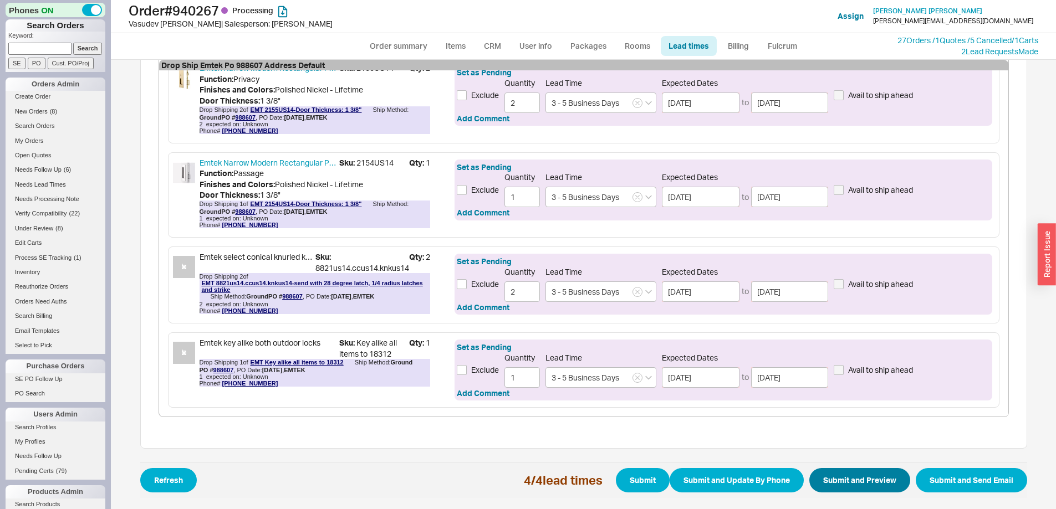
type input "3 - 5 Business Days"
click at [821, 475] on button "Submit and Preview" at bounding box center [859, 480] width 101 height 24
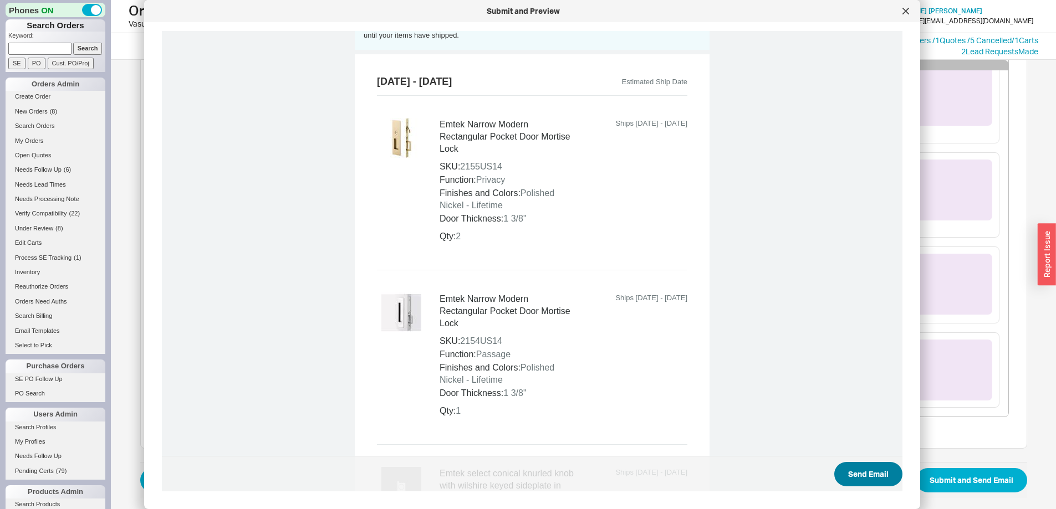
scroll to position [883, 0]
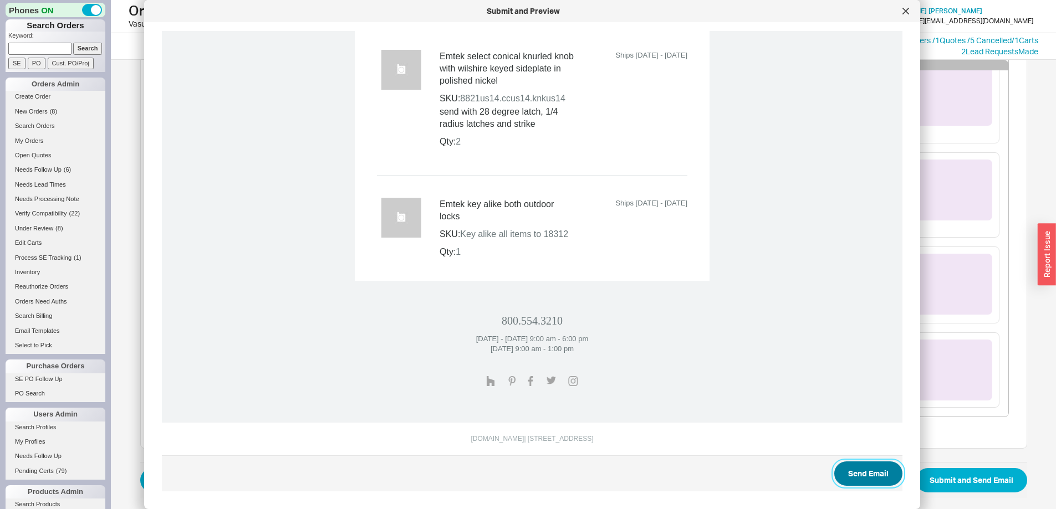
click at [852, 477] on button "Send Email" at bounding box center [868, 474] width 68 height 24
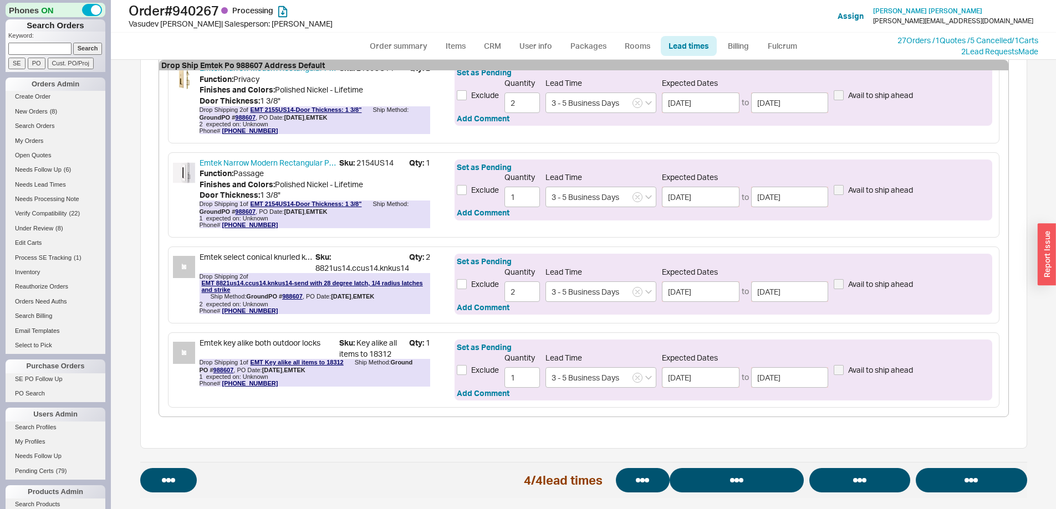
select select "*"
select select "LOW"
select select "3"
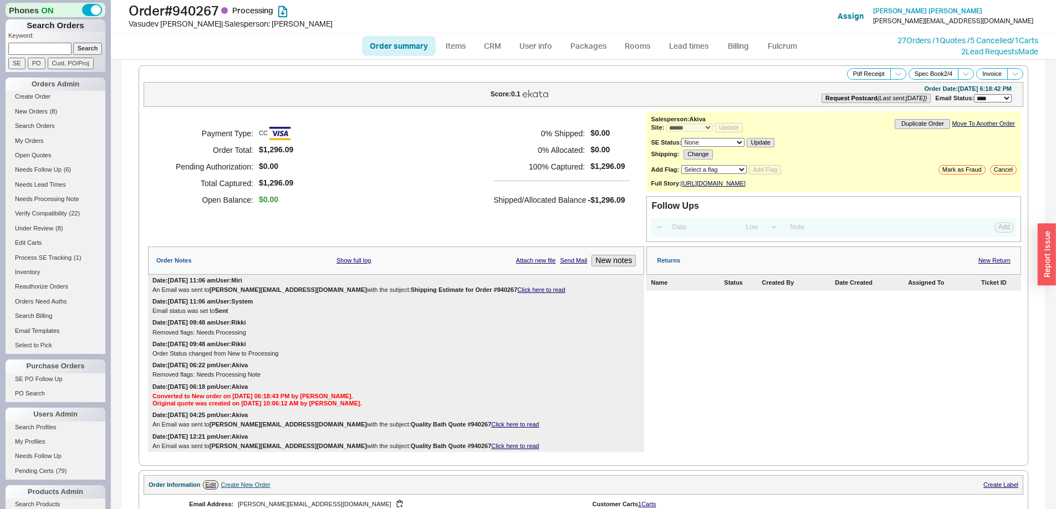
select select "*"
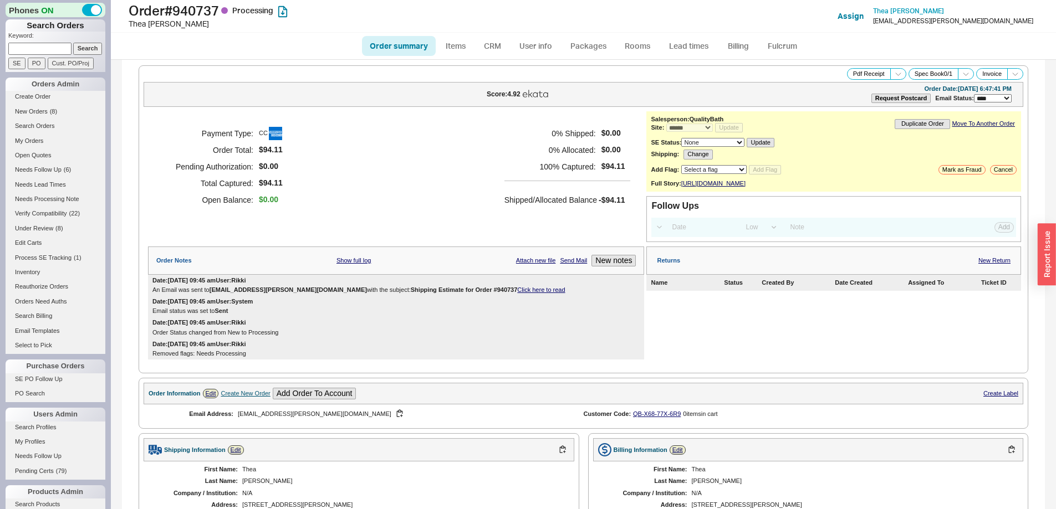
select select "*"
select select "LOW"
select select "3"
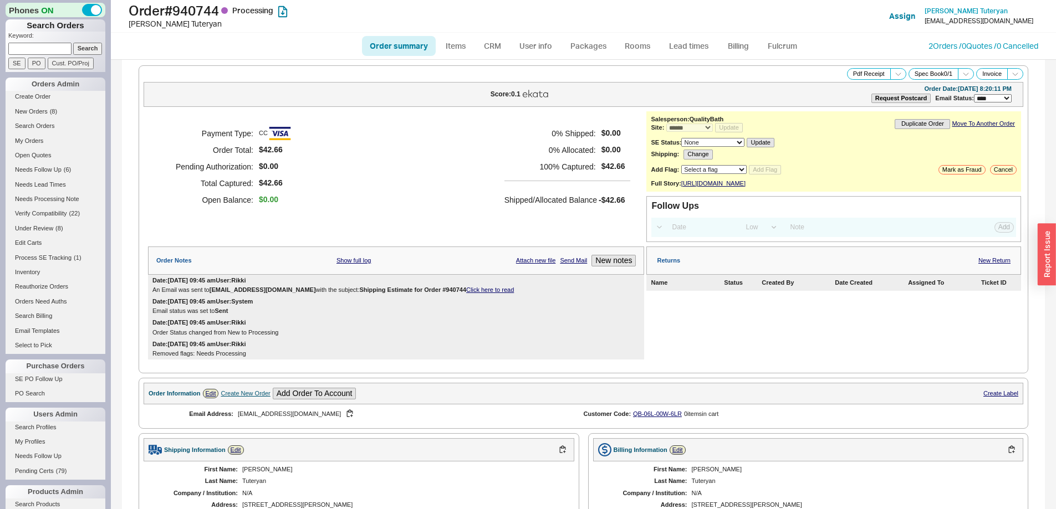
select select "*"
select select "LOW"
select select "3"
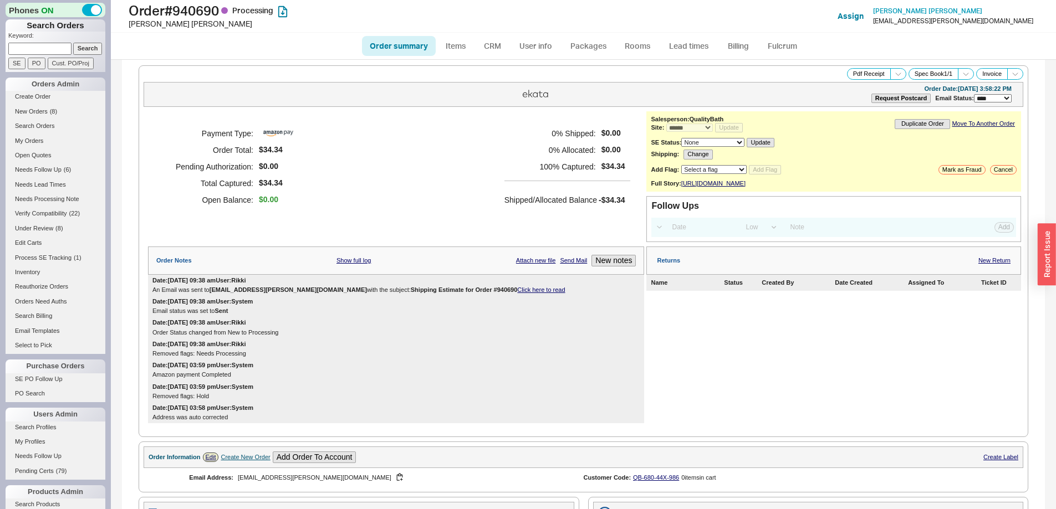
select select "*"
select select "LOW"
select select "3"
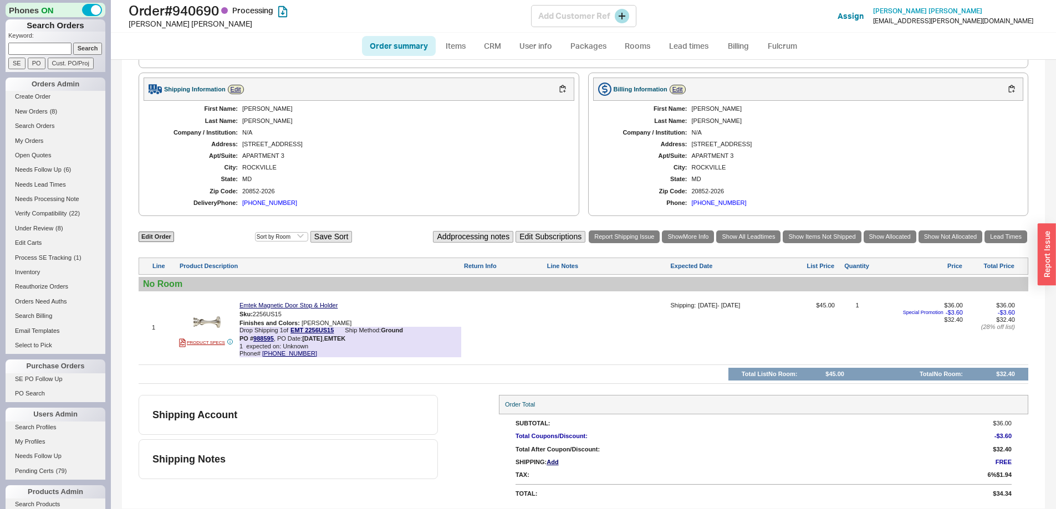
scroll to position [432, 0]
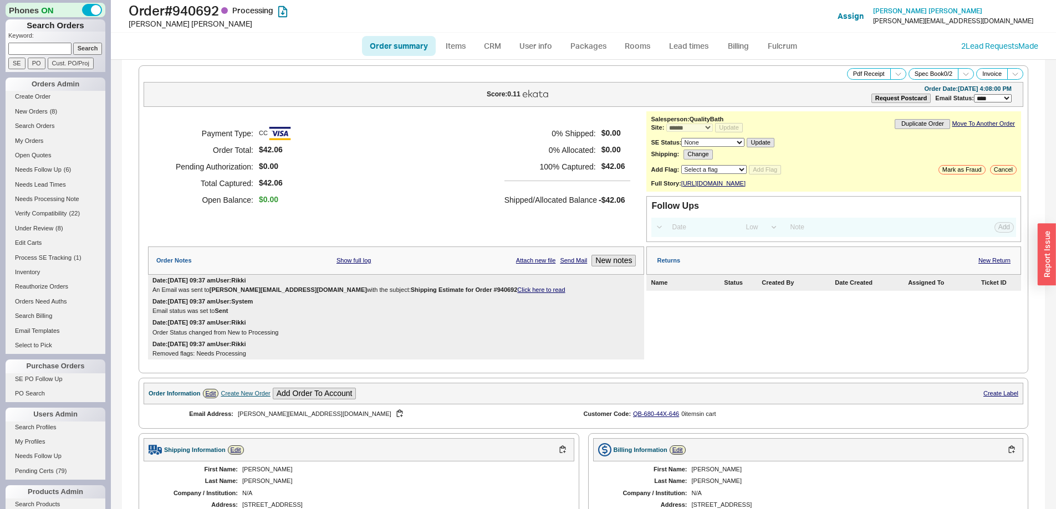
select select "*"
select select "LOW"
select select "3"
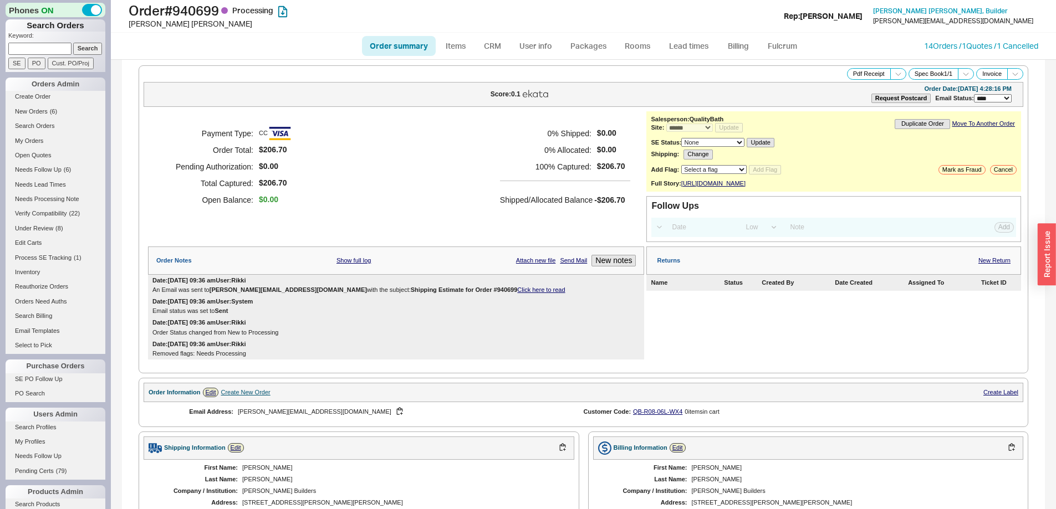
select select "*"
select select "LOW"
select select "3"
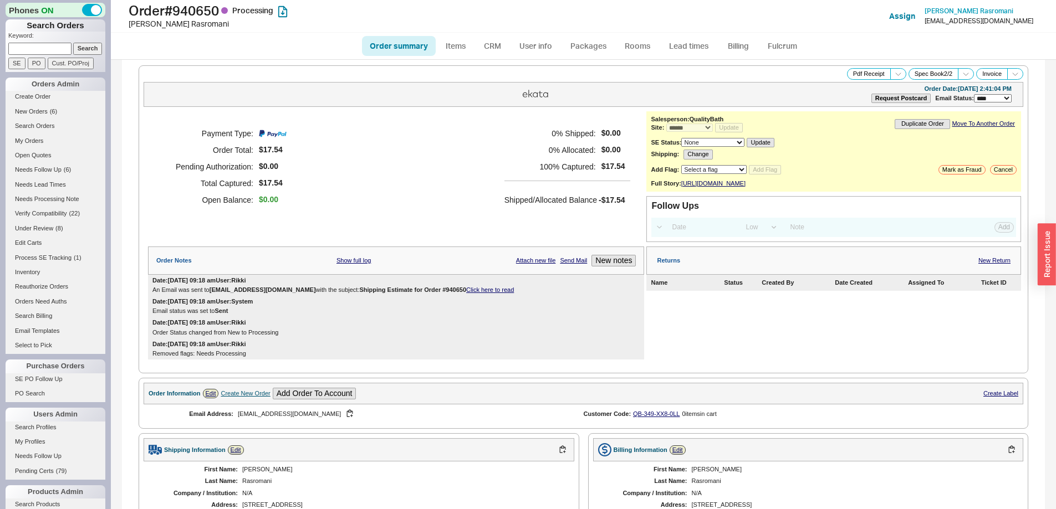
select select "*"
select select "LOW"
select select "3"
select select "*"
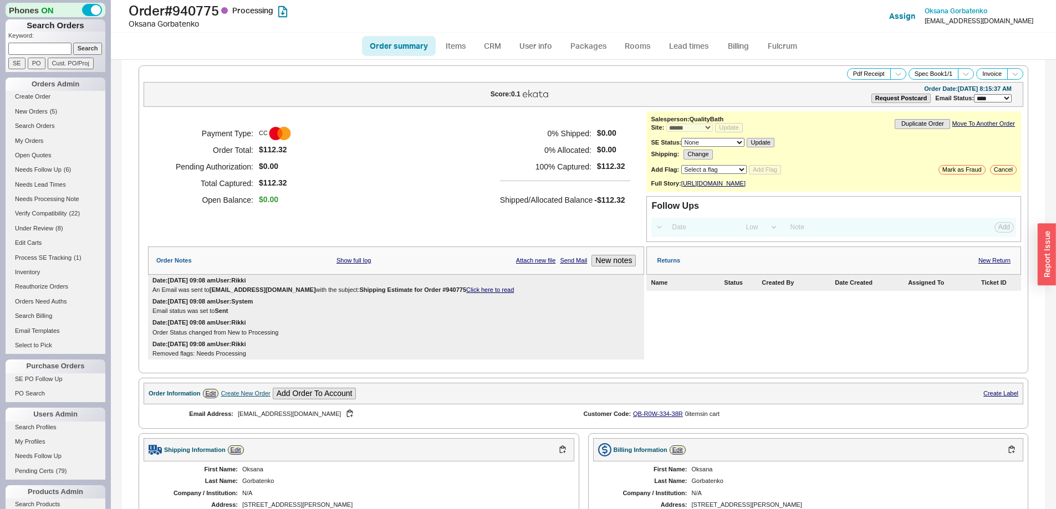
select select "LOW"
select select "3"
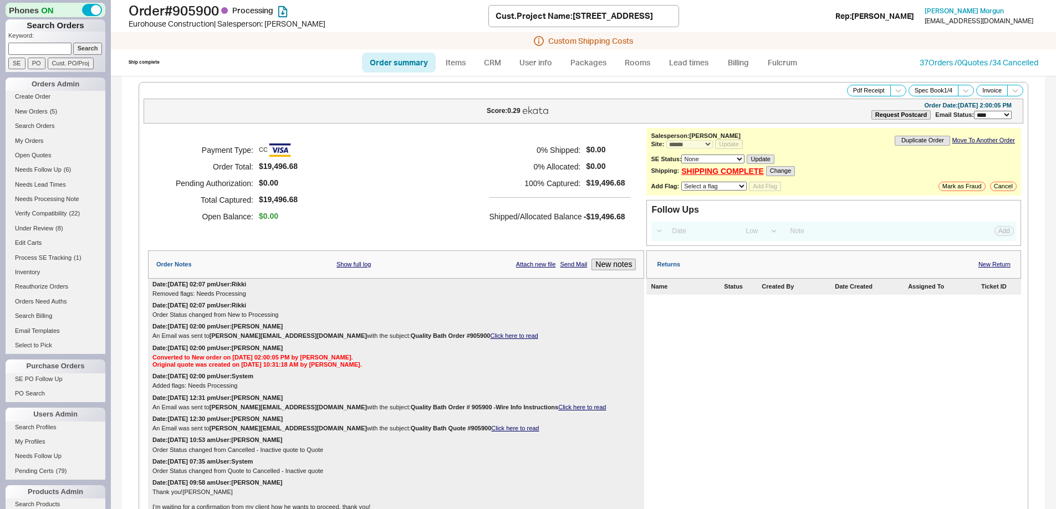
select select "*"
select select "LOW"
select select "3"
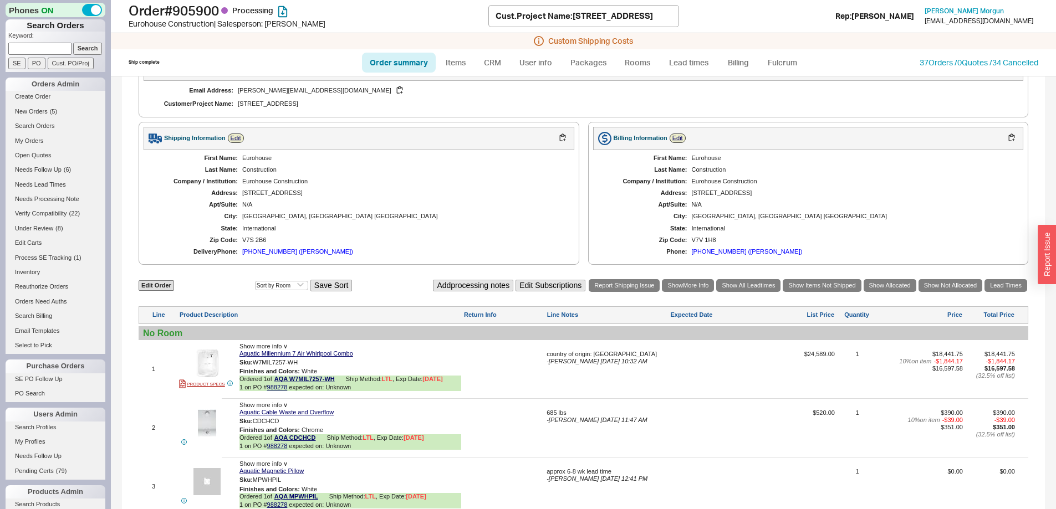
scroll to position [798, 0]
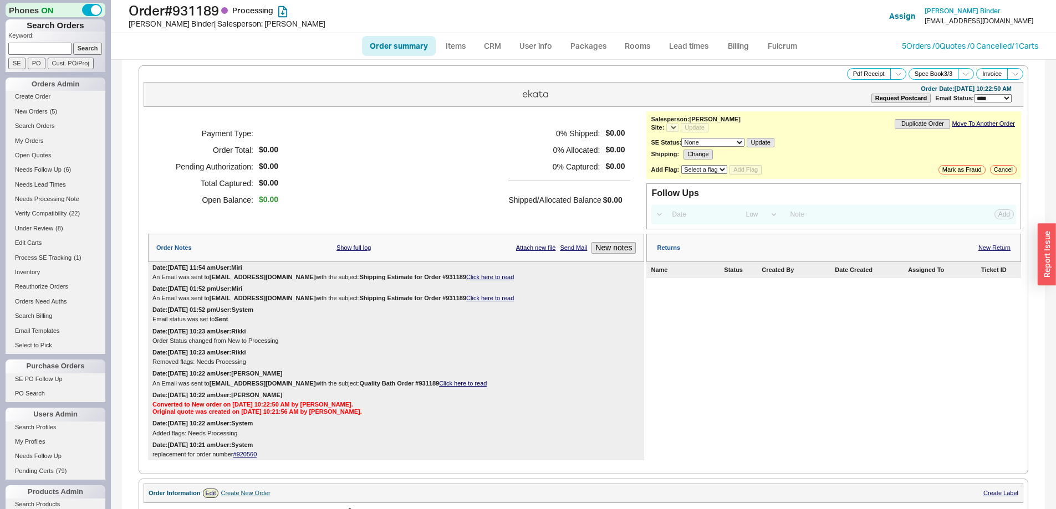
select select "LOW"
select select "3"
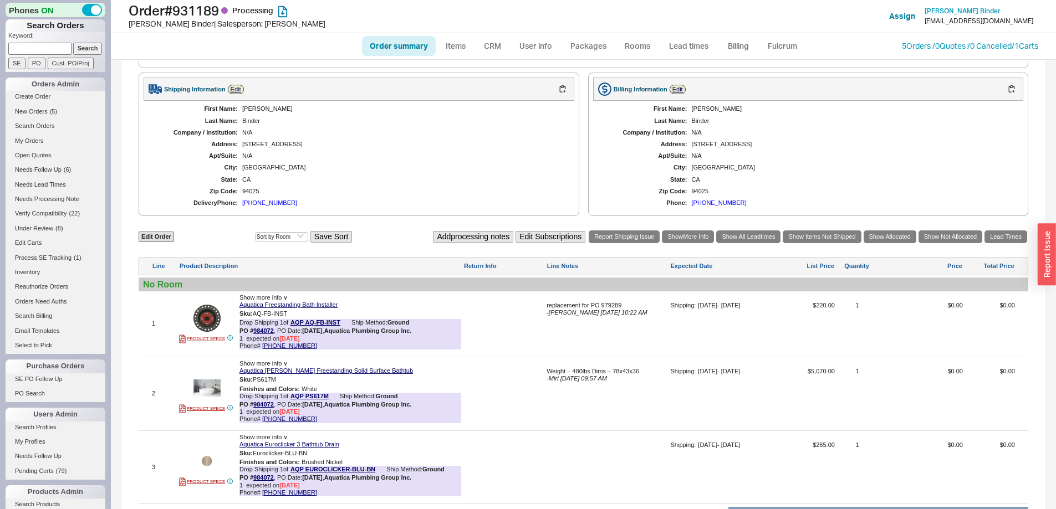
scroll to position [606, 0]
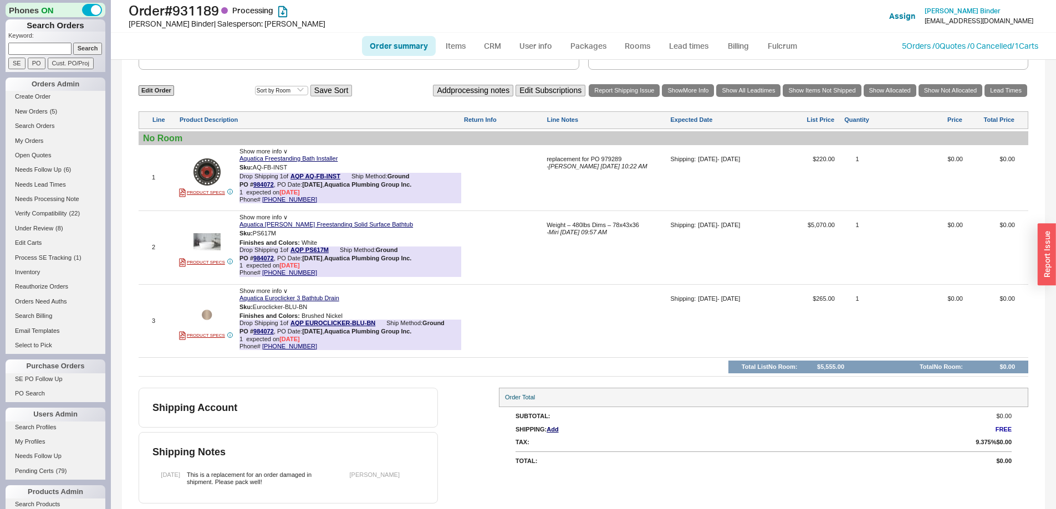
select select "*"
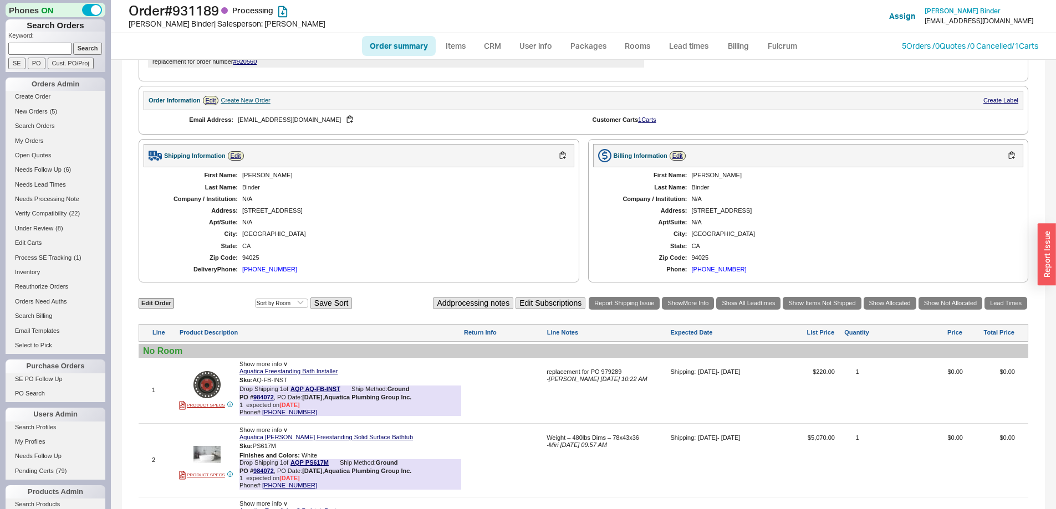
scroll to position [384, 0]
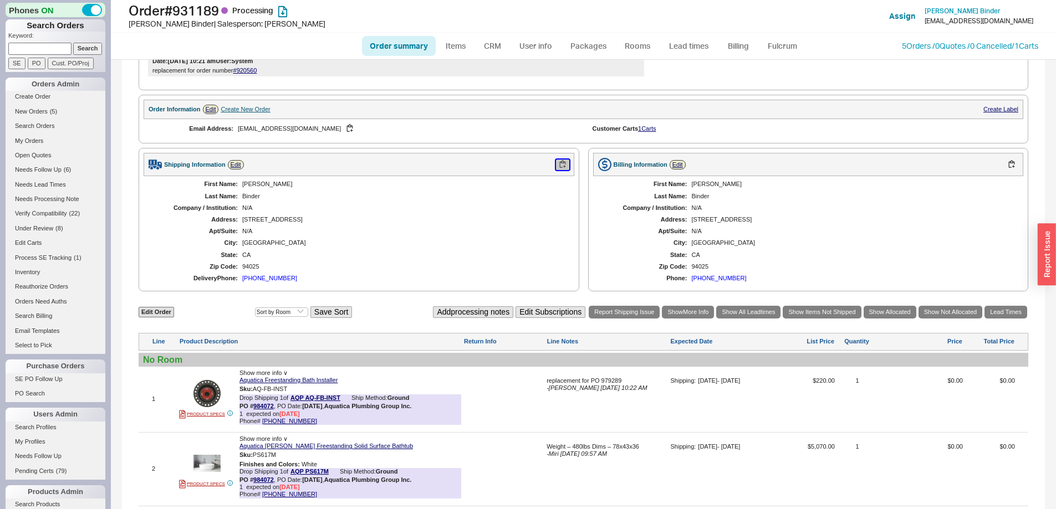
click at [556, 170] on button "button" at bounding box center [562, 165] width 13 height 11
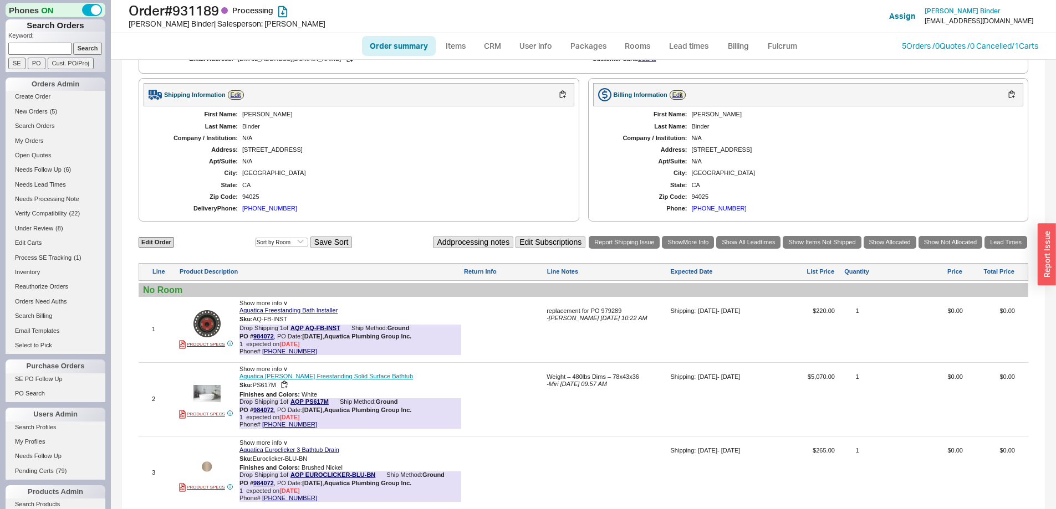
scroll to position [495, 0]
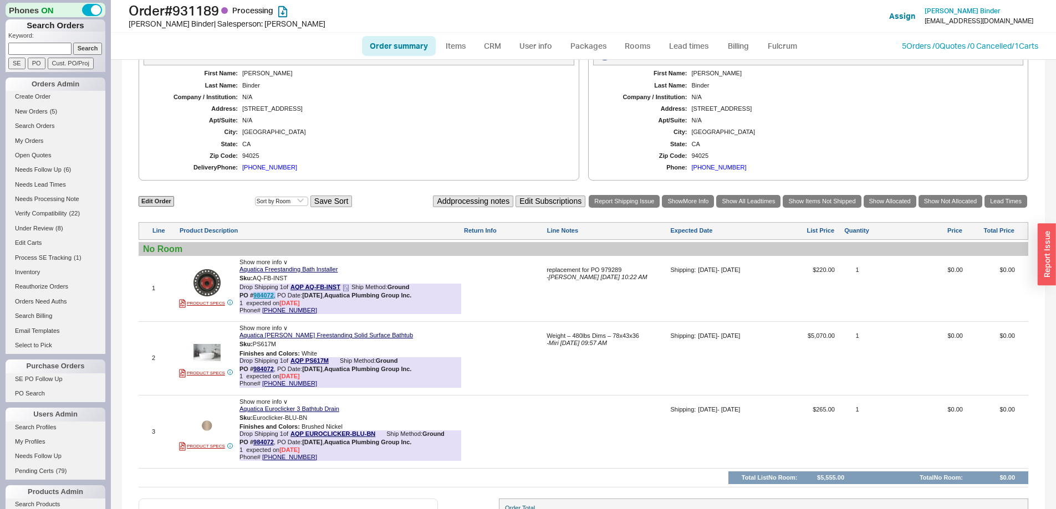
copy div "984072 ,"
drag, startPoint x: 275, startPoint y: 298, endPoint x: 19, endPoint y: 307, distance: 256.2
click at [254, 297] on div "PO # 984072 , PO Date: 7/30/25 , Aquatica Plumbing Group Inc." at bounding box center [325, 295] width 172 height 7
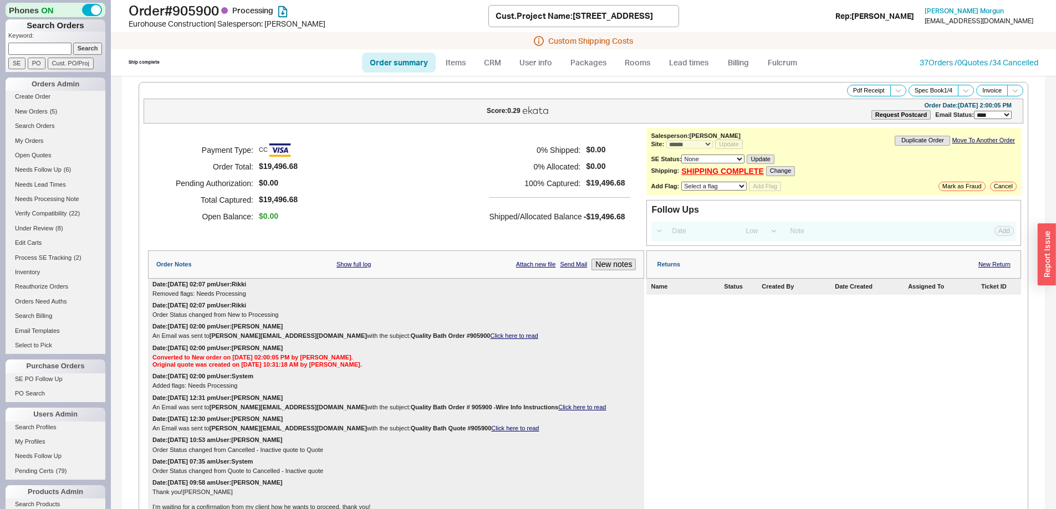
select select "*"
select select "LOW"
select select "3"
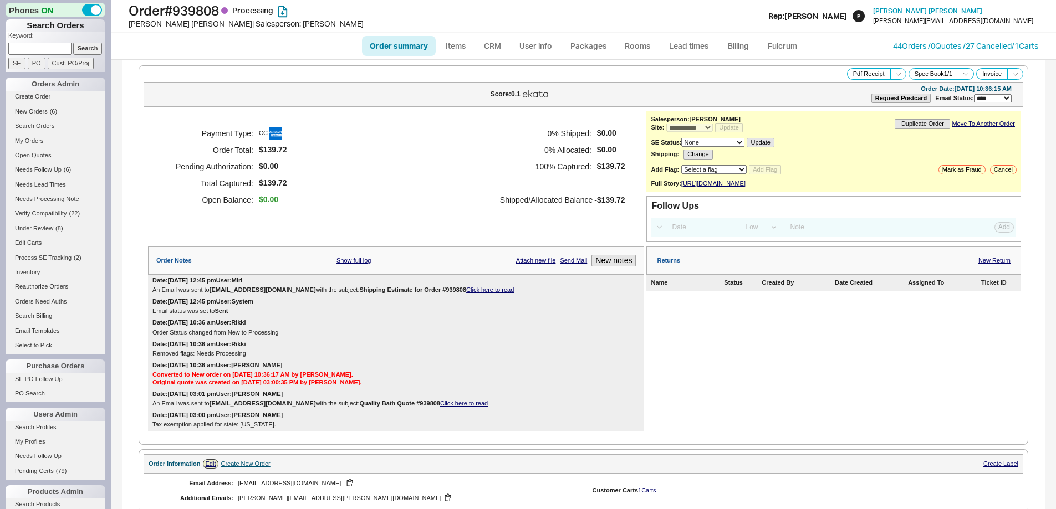
select select "**"
select select "LOW"
select select "3"
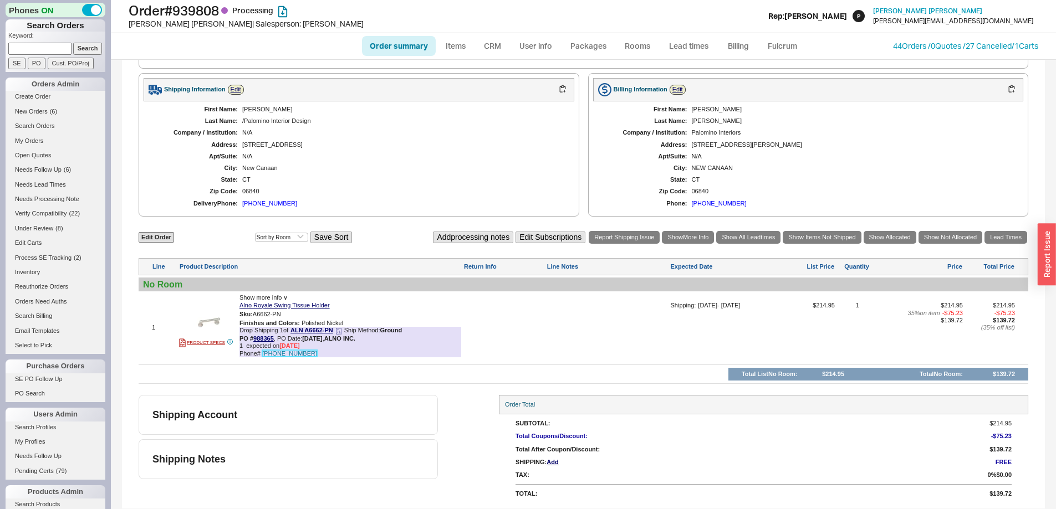
click at [271, 354] on link "818-882-6028" at bounding box center [289, 353] width 55 height 7
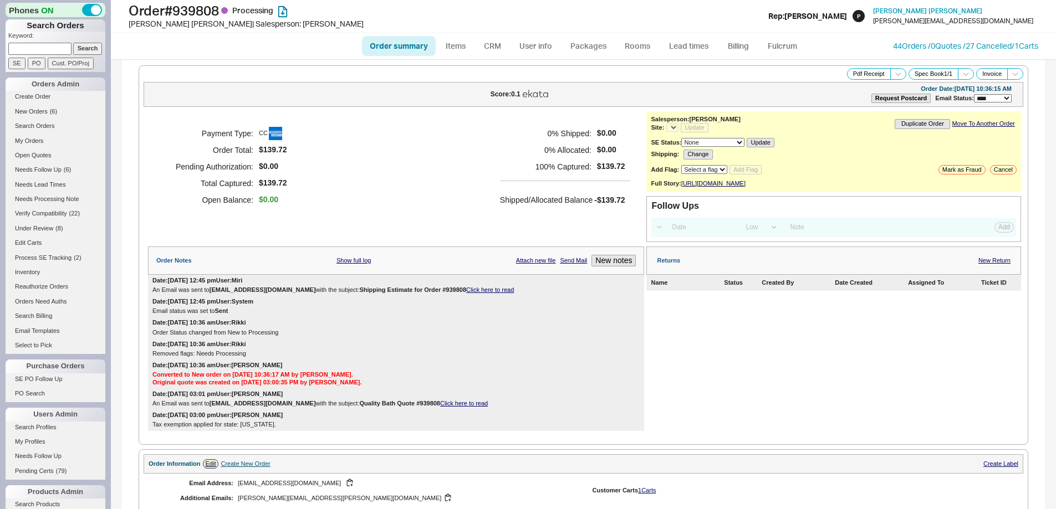
select select "LOW"
select select "3"
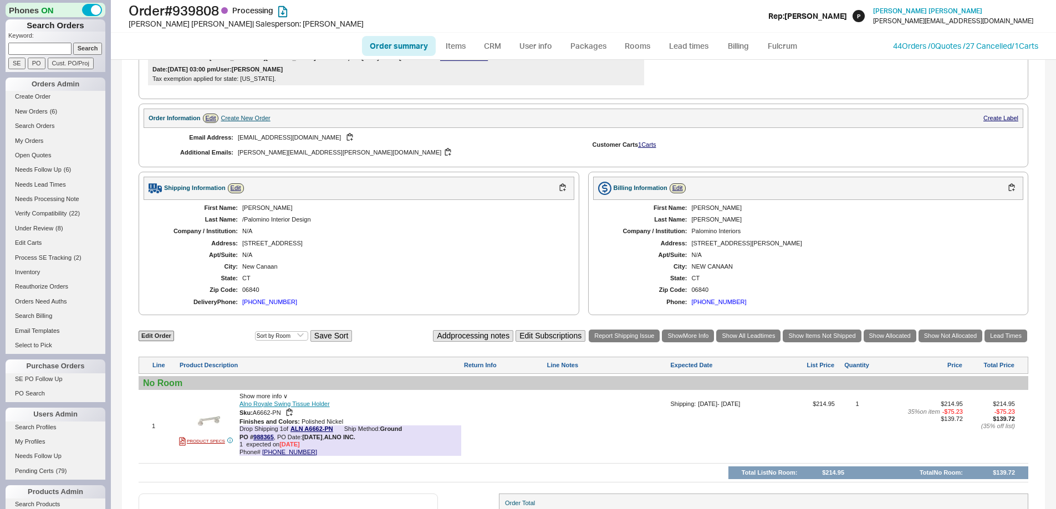
scroll to position [452, 0]
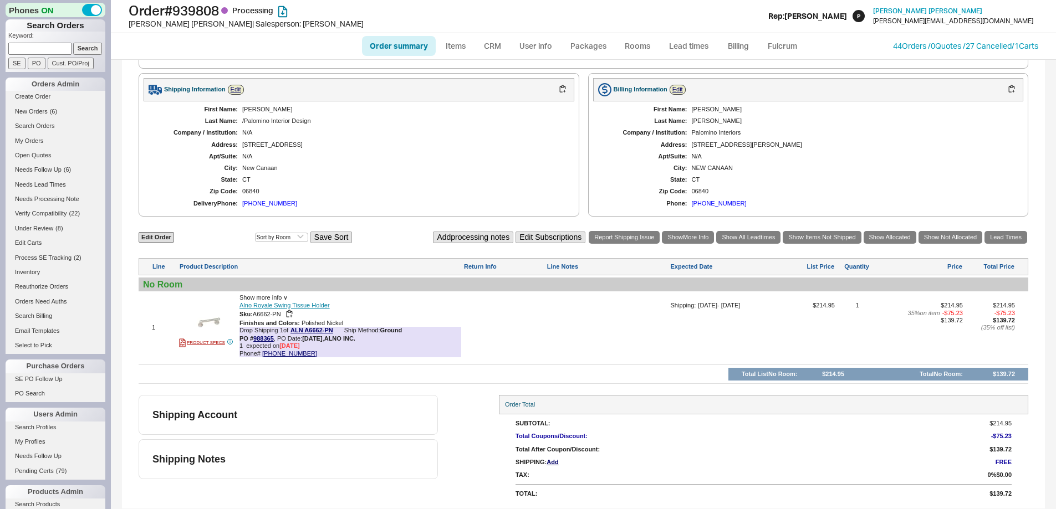
select select "**"
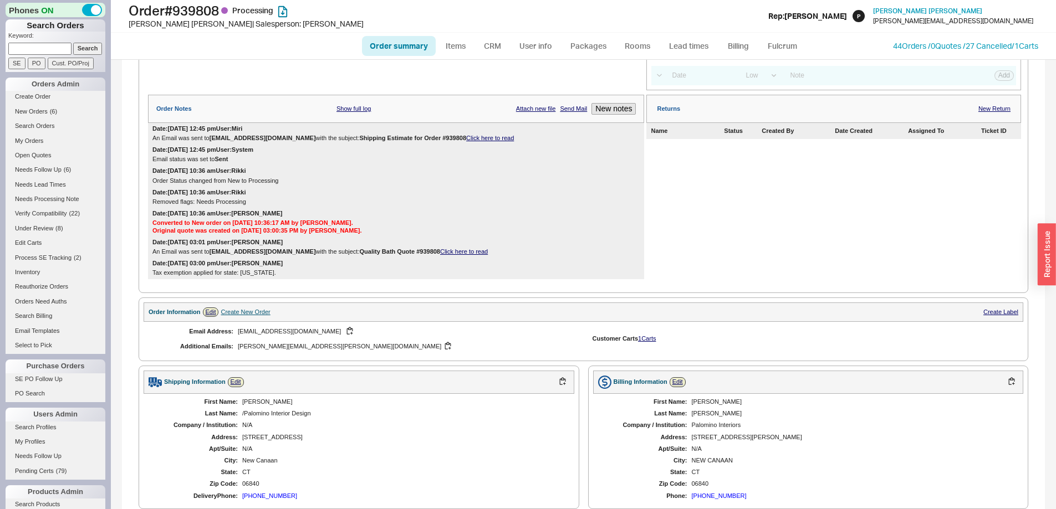
scroll to position [0, 0]
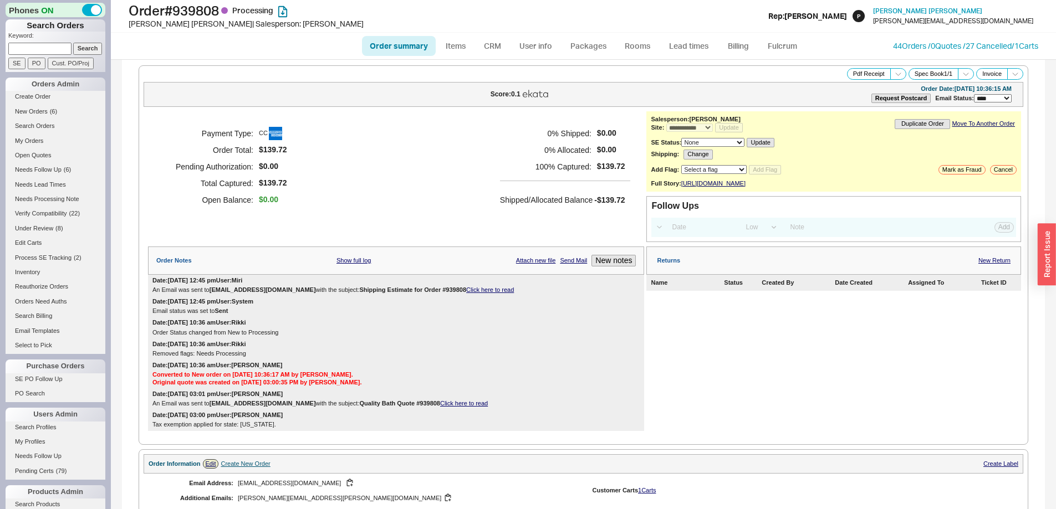
click at [398, 44] on link "Order summary" at bounding box center [399, 46] width 74 height 20
select select "**"
select select "LOW"
select select "3"
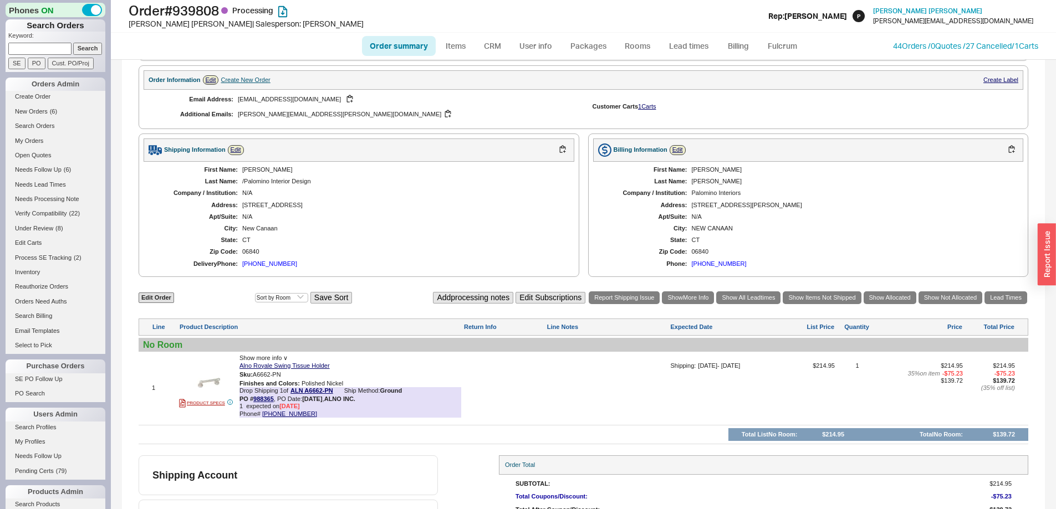
scroll to position [473, 0]
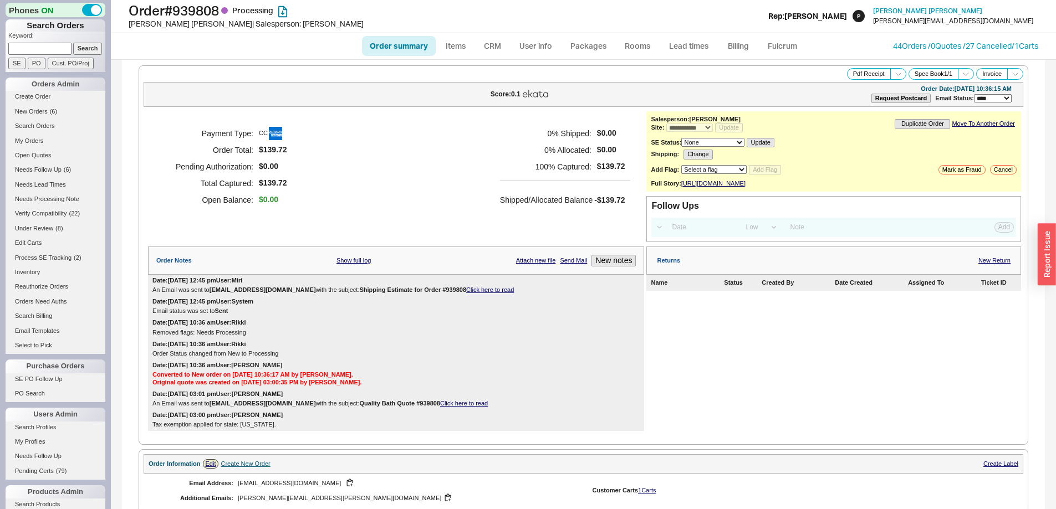
select select "**"
select select "LOW"
select select "3"
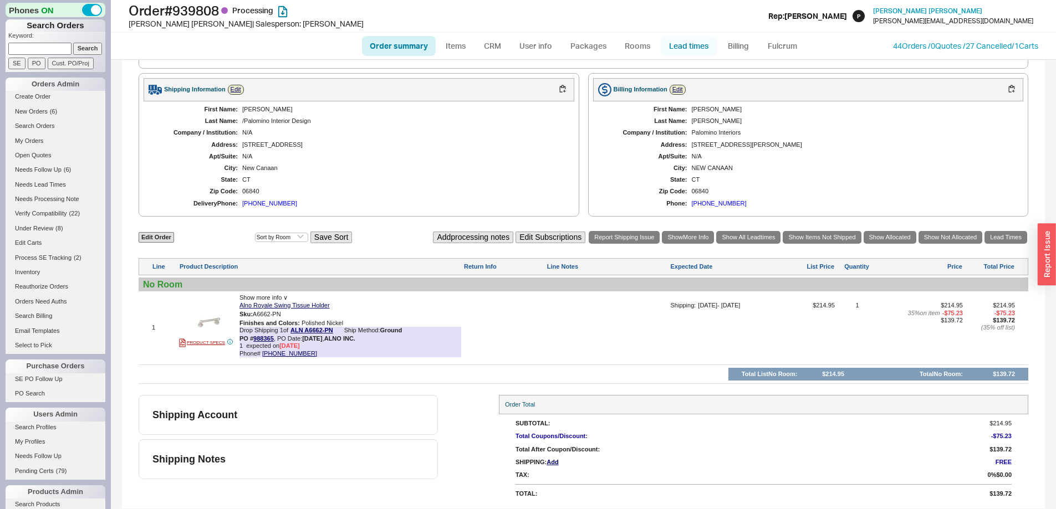
drag, startPoint x: 699, startPoint y: 48, endPoint x: 690, endPoint y: 55, distance: 10.6
click at [699, 49] on link "Lead times" at bounding box center [689, 46] width 56 height 20
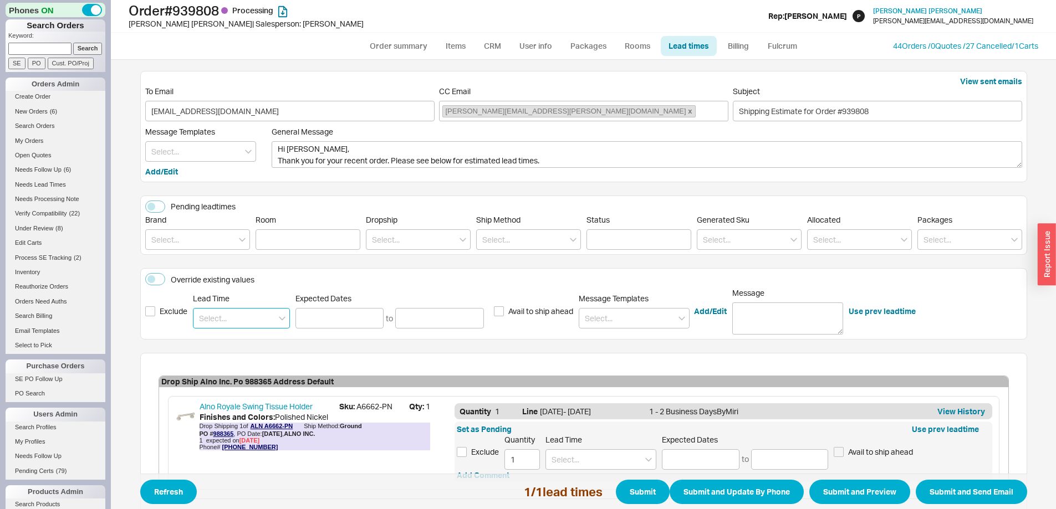
click at [213, 324] on input at bounding box center [241, 318] width 97 height 21
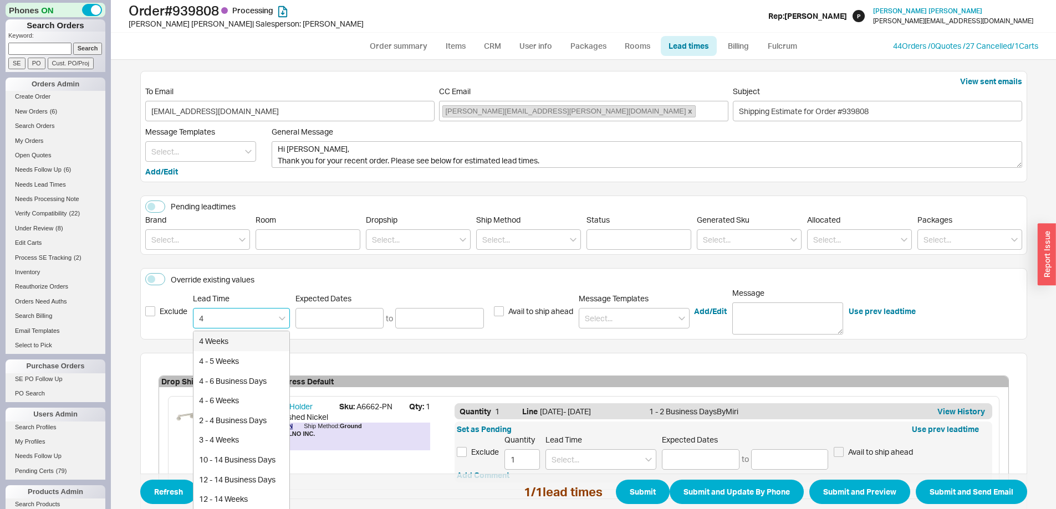
click at [215, 344] on div "4 Weeks" at bounding box center [241, 341] width 96 height 20
type input "4 Weeks"
type input "[DATE]"
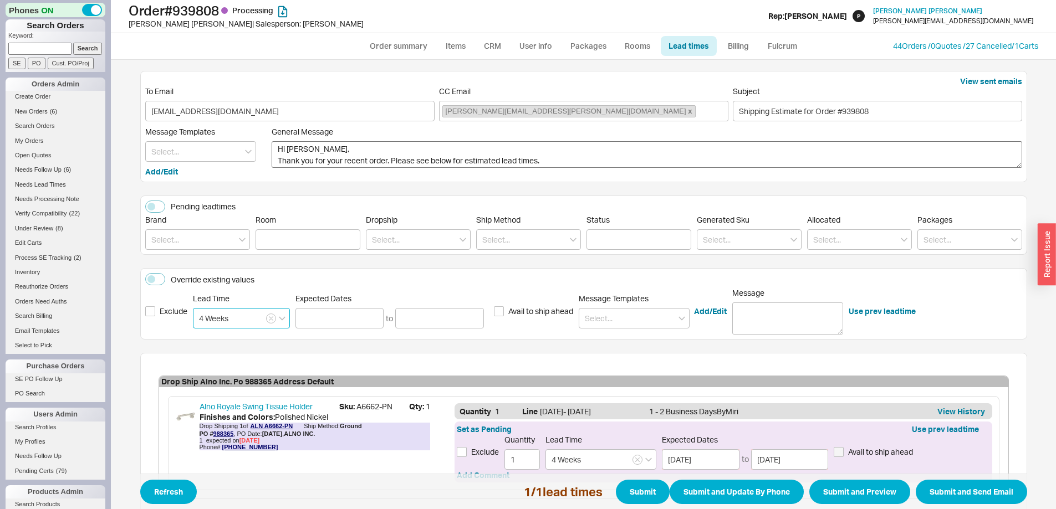
type input "4 Weeks"
drag, startPoint x: 385, startPoint y: 163, endPoint x: 189, endPoint y: 166, distance: 196.2
click at [189, 166] on div "Message Templates Add/Edit General Message Hi [PERSON_NAME], Thank you for your…" at bounding box center [583, 152] width 877 height 50
click at [423, 160] on textarea "Hi [PERSON_NAME], I hope all is well. Please see below for estimated lead times." at bounding box center [647, 154] width 750 height 27
click at [423, 160] on textarea "Hi Danielle Mcredmond, I hope all is well. Please see below for estimated lead …" at bounding box center [647, 154] width 750 height 27
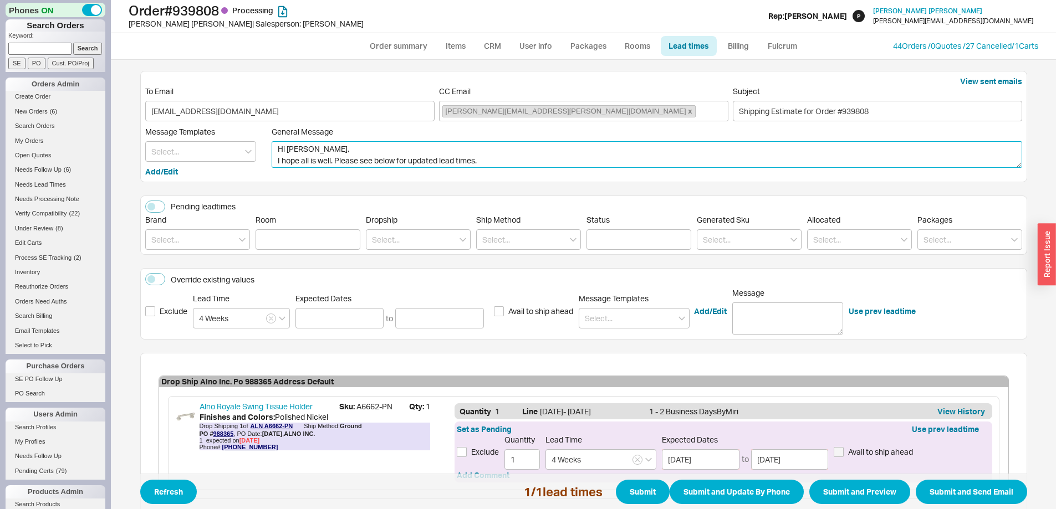
scroll to position [55, 0]
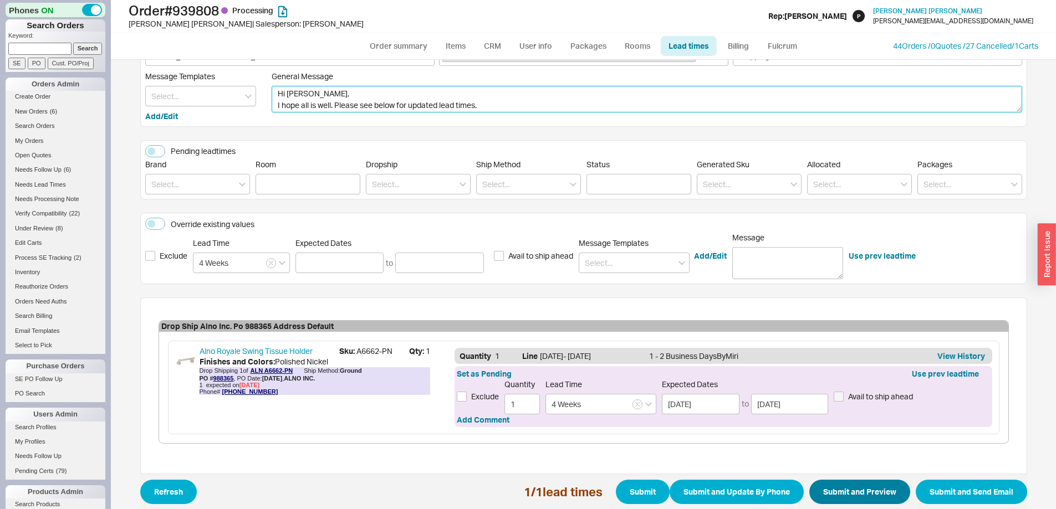
type textarea "Hi Danielle Mcredmond, I hope all is well. Please see below for updated lead ti…"
click at [845, 488] on button "Submit and Preview" at bounding box center [859, 492] width 101 height 24
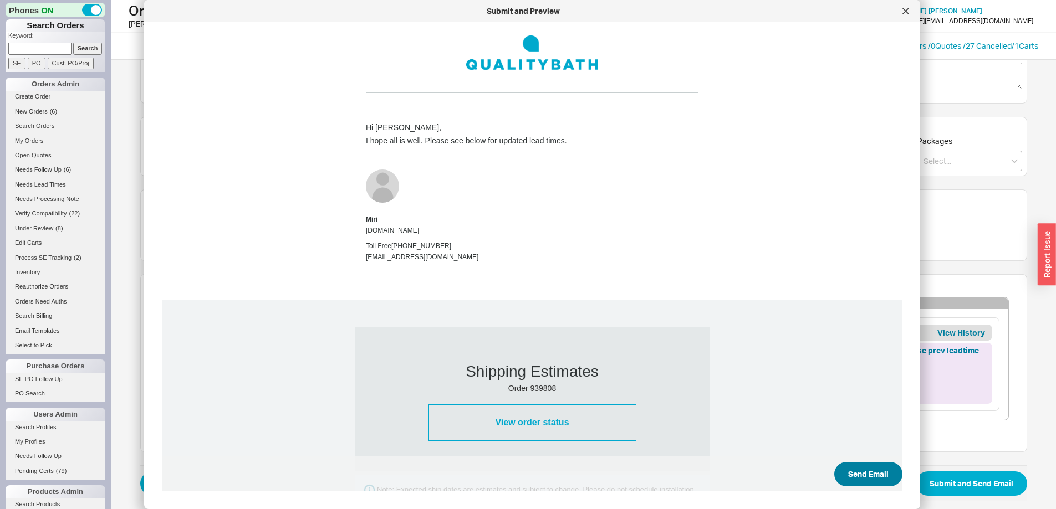
scroll to position [82, 0]
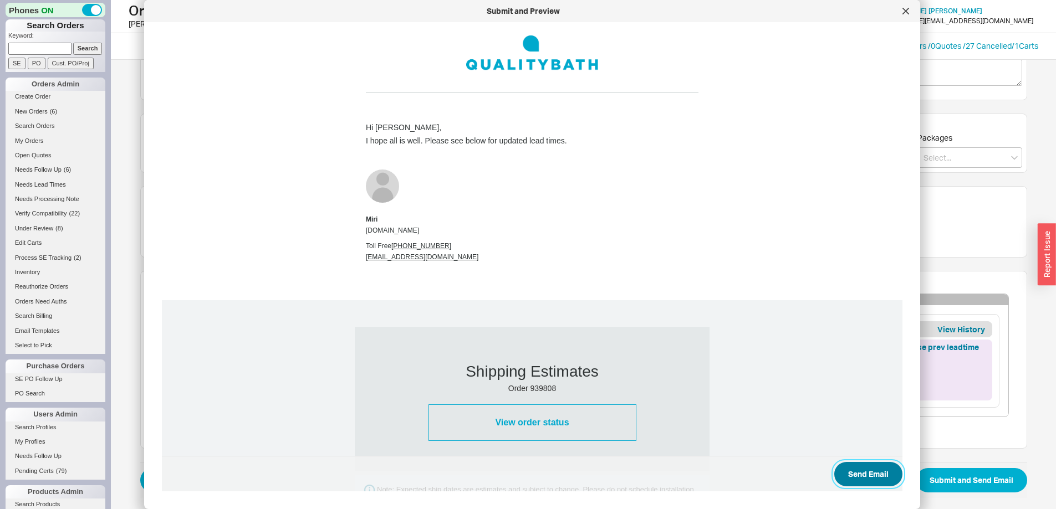
click at [843, 477] on button "Send Email" at bounding box center [868, 474] width 68 height 24
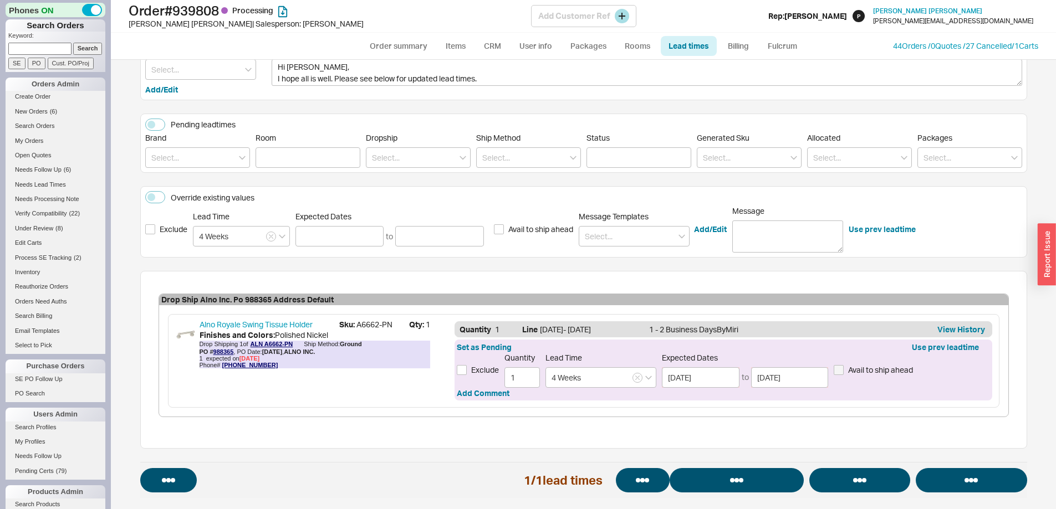
select select "**"
select select "LOW"
select select "3"
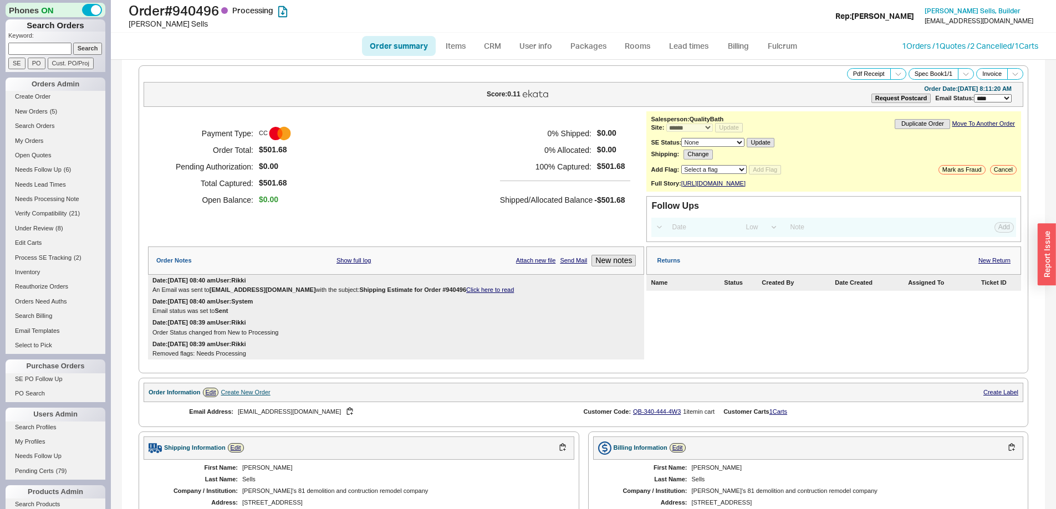
select select "*"
select select "LOW"
select select "3"
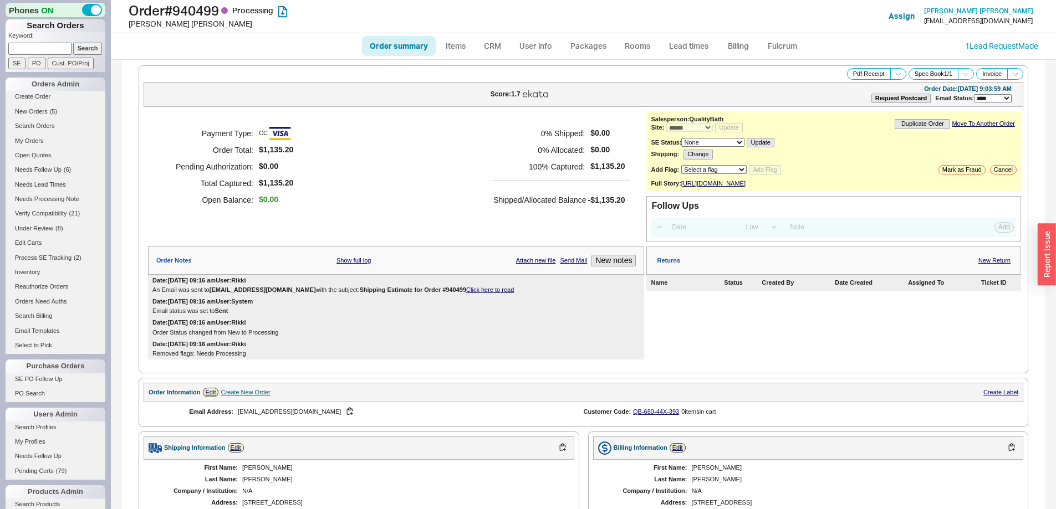
select select "*"
select select "LOW"
select select "3"
select select "*"
select select "LOW"
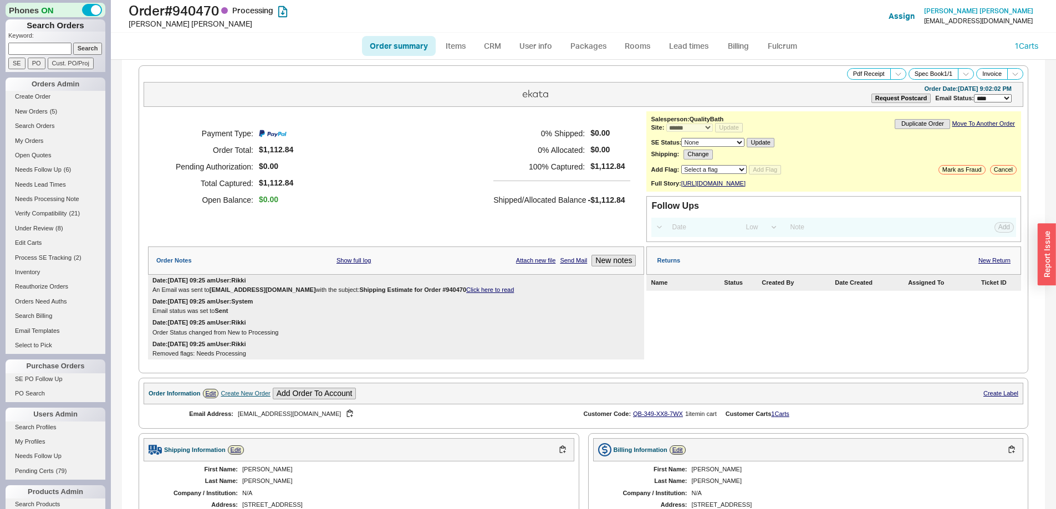
select select "3"
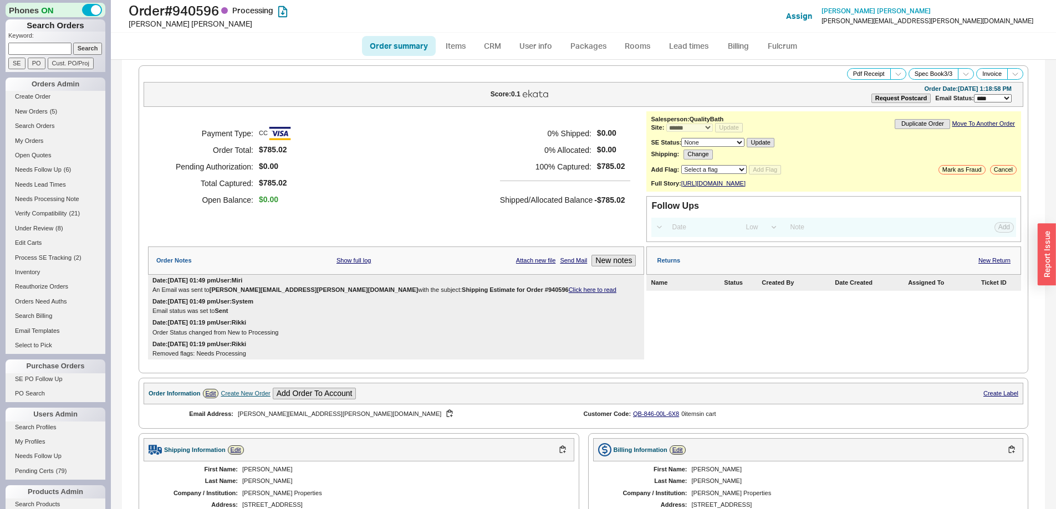
select select "*"
select select "LOW"
select select "3"
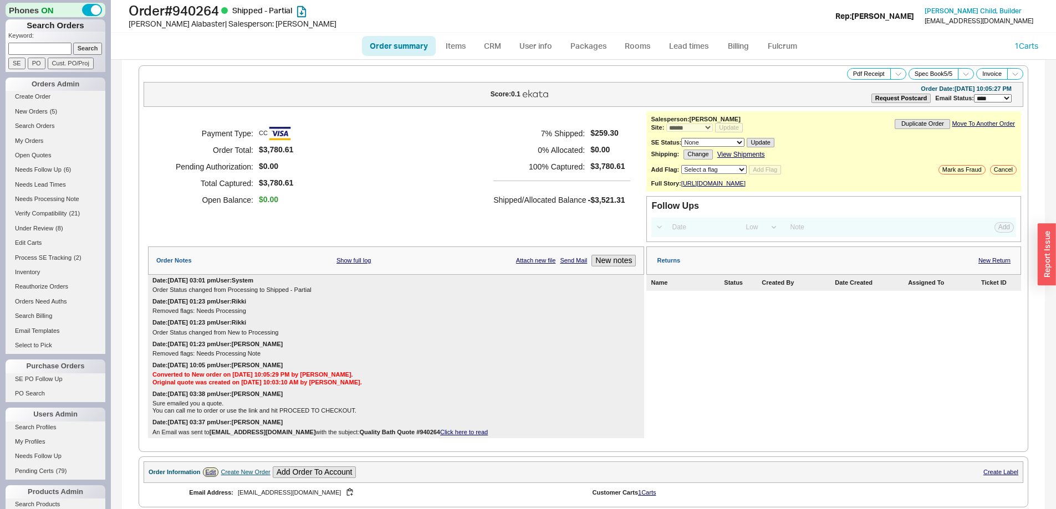
select select "*"
select select "LOW"
select select "3"
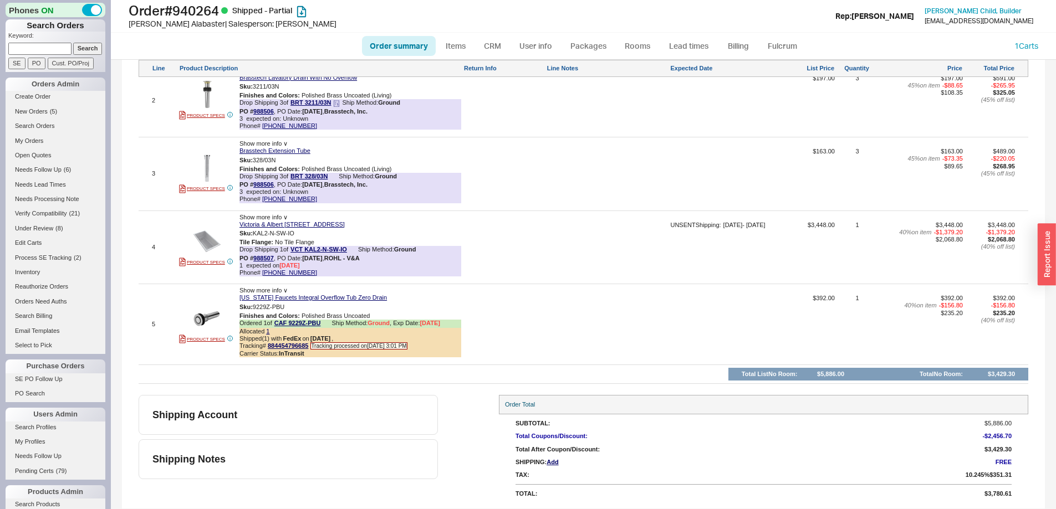
scroll to position [786, 0]
click at [681, 43] on link "Lead times" at bounding box center [689, 46] width 56 height 20
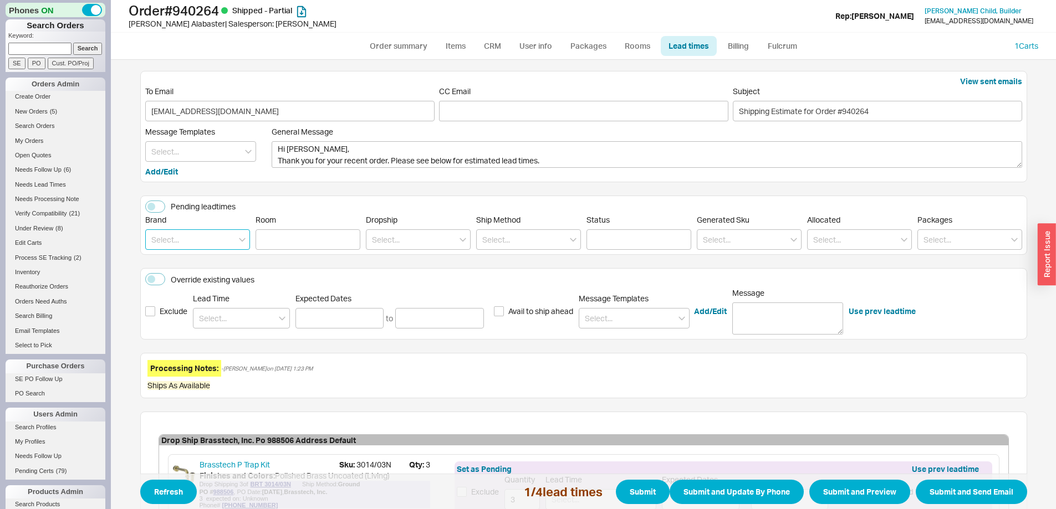
click at [208, 244] on input at bounding box center [197, 239] width 105 height 21
click at [197, 258] on div "Brasstech" at bounding box center [198, 263] width 104 height 20
type input "Brasstech"
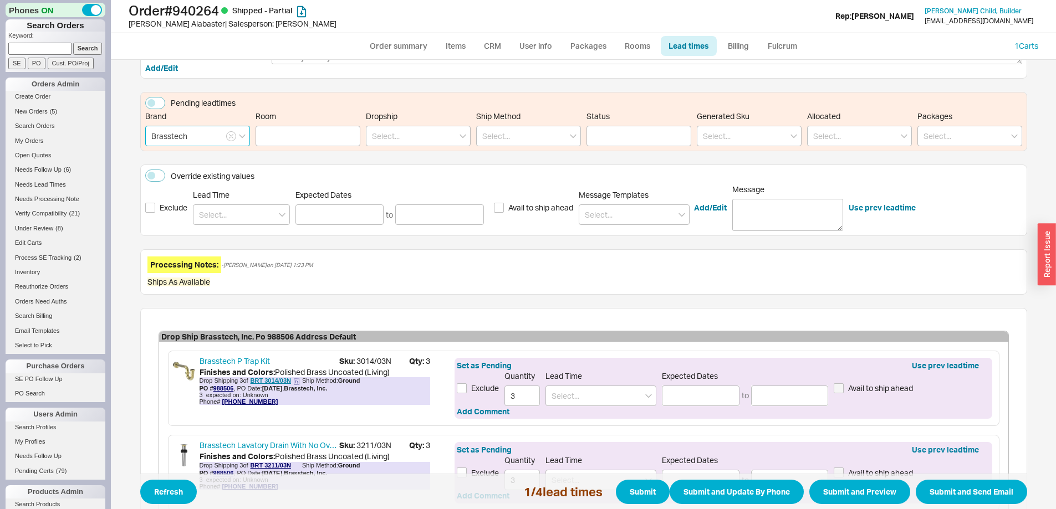
scroll to position [222, 0]
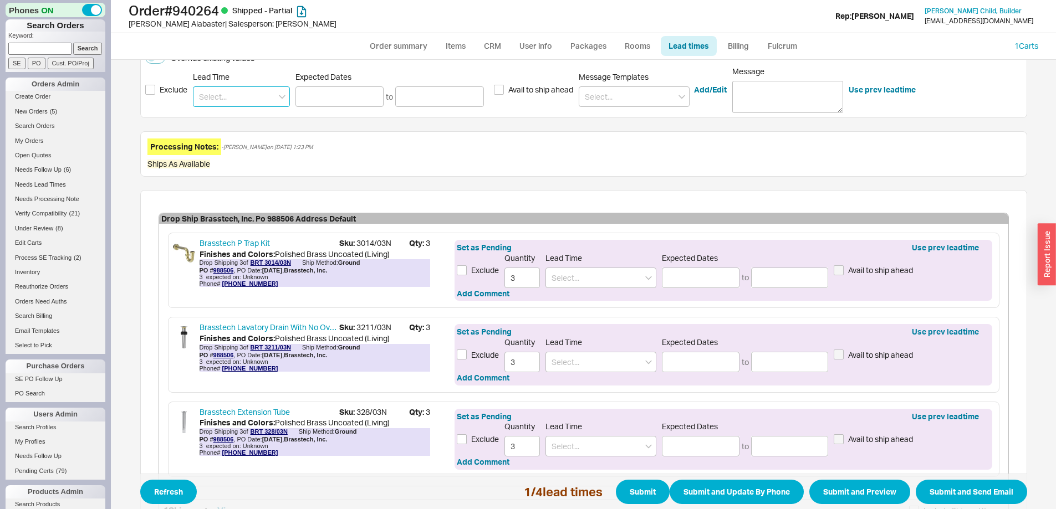
click at [231, 100] on input at bounding box center [241, 96] width 97 height 21
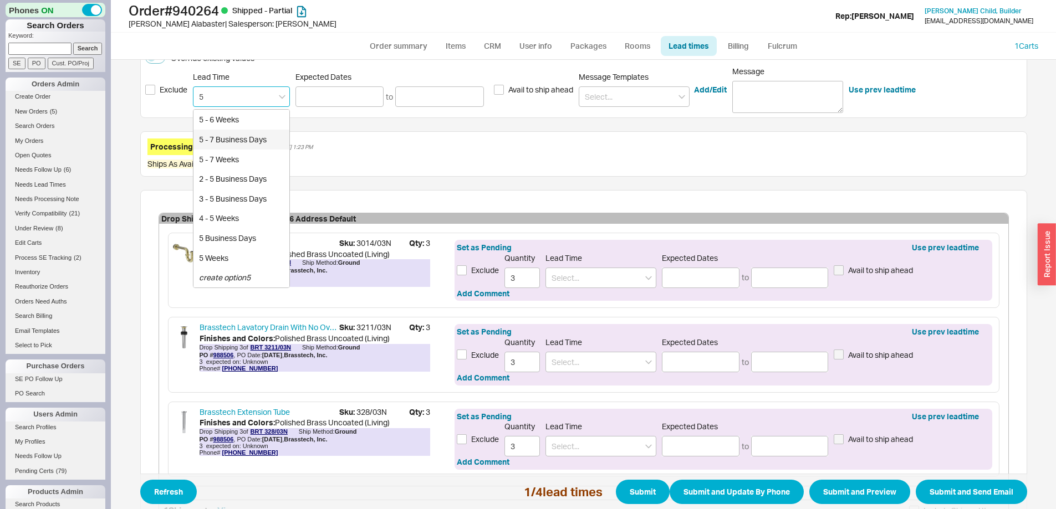
click at [254, 137] on div "5 - 7 Business Days" at bounding box center [241, 140] width 96 height 20
type input "5 - 7 Business Days"
type input "09/26/2025"
type input "09/30/2025"
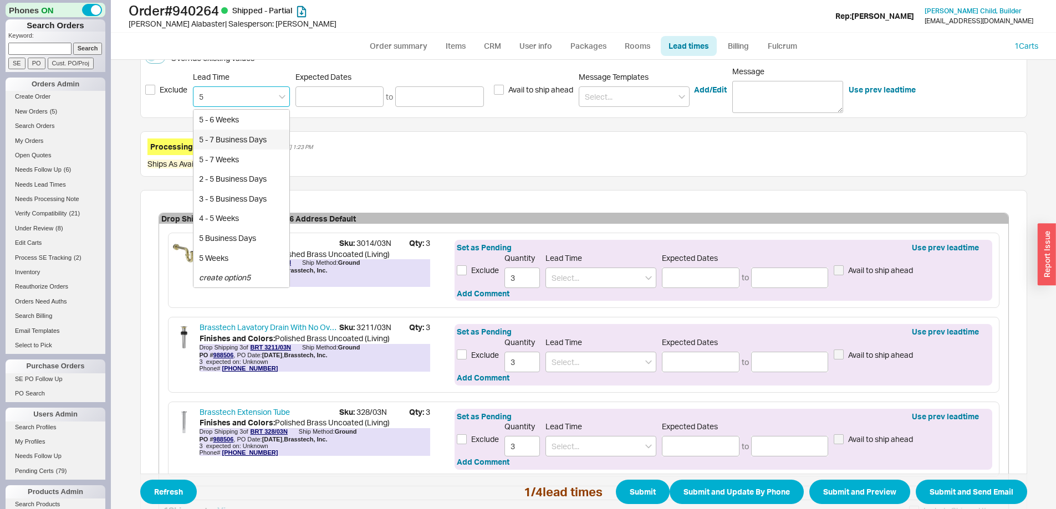
type input "5 - 7 Business Days"
type input "09/26/2025"
type input "09/30/2025"
type input "5 - 7 Business Days"
type input "09/26/2025"
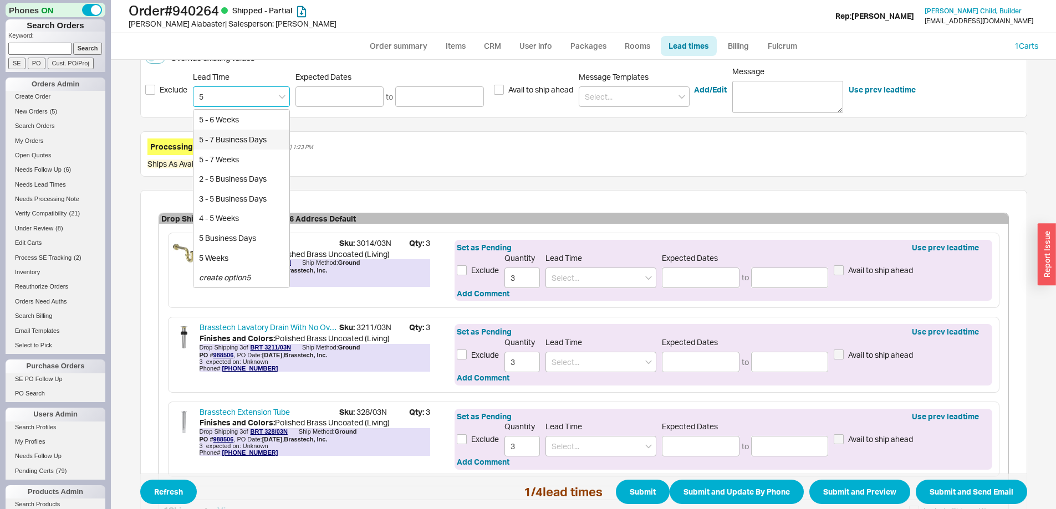
type input "09/30/2025"
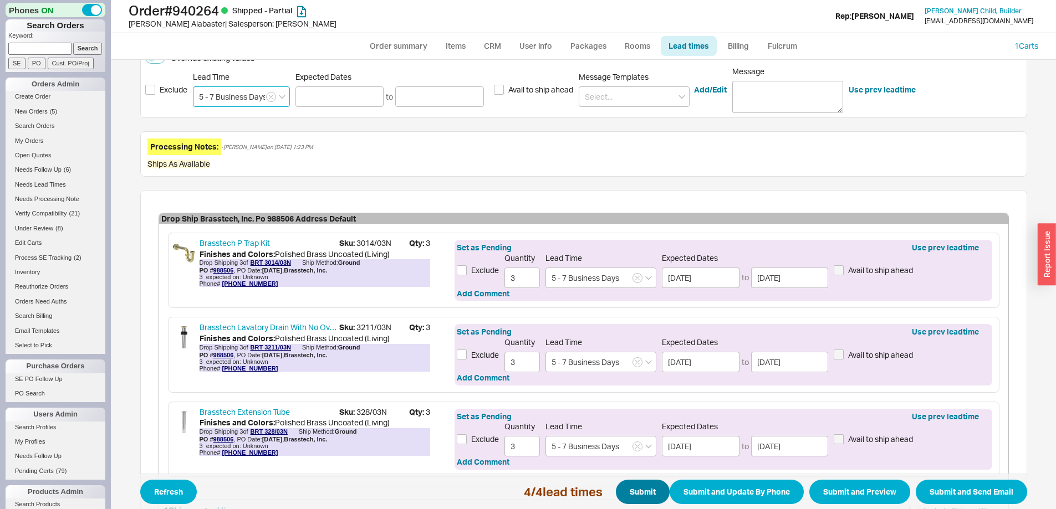
type input "5 - 7 Business Days"
click at [639, 492] on button "Submit" at bounding box center [643, 492] width 54 height 24
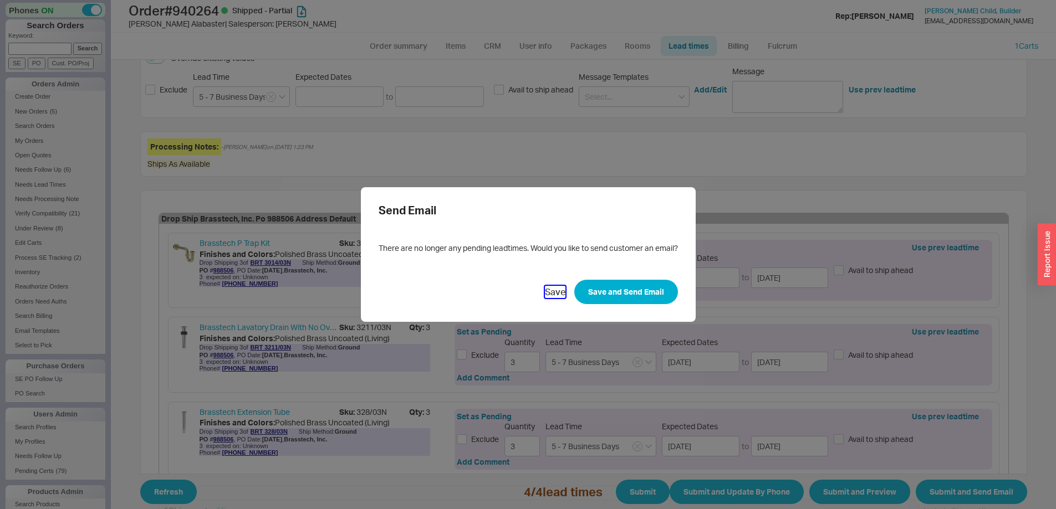
click at [556, 295] on button "Save" at bounding box center [555, 292] width 21 height 12
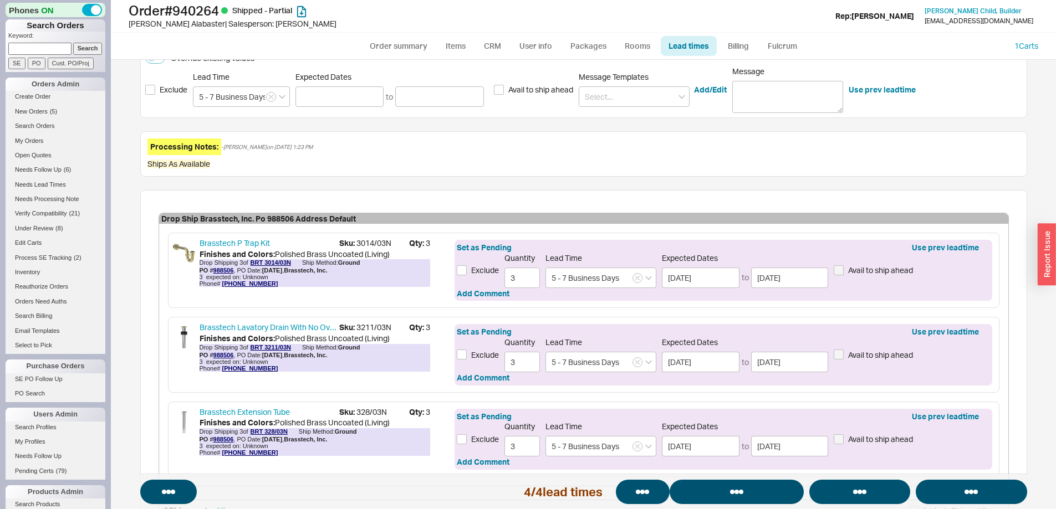
select select "*"
select select "LOW"
select select "3"
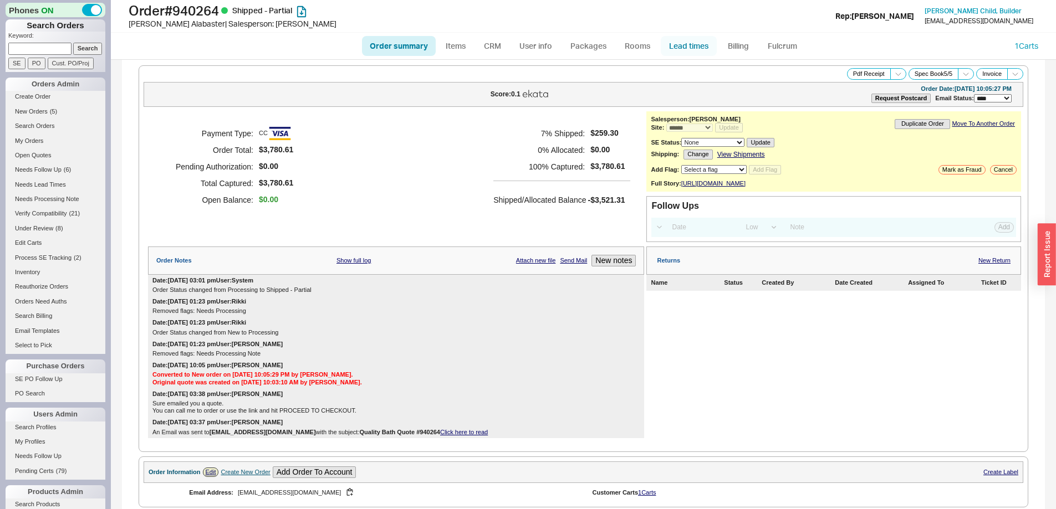
click at [677, 49] on link "Lead times" at bounding box center [689, 46] width 56 height 20
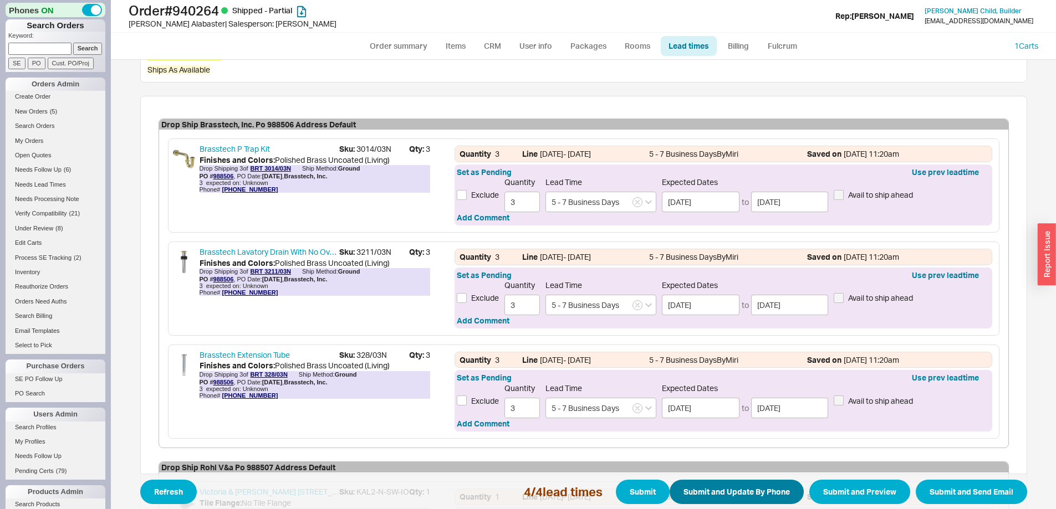
scroll to position [519, 0]
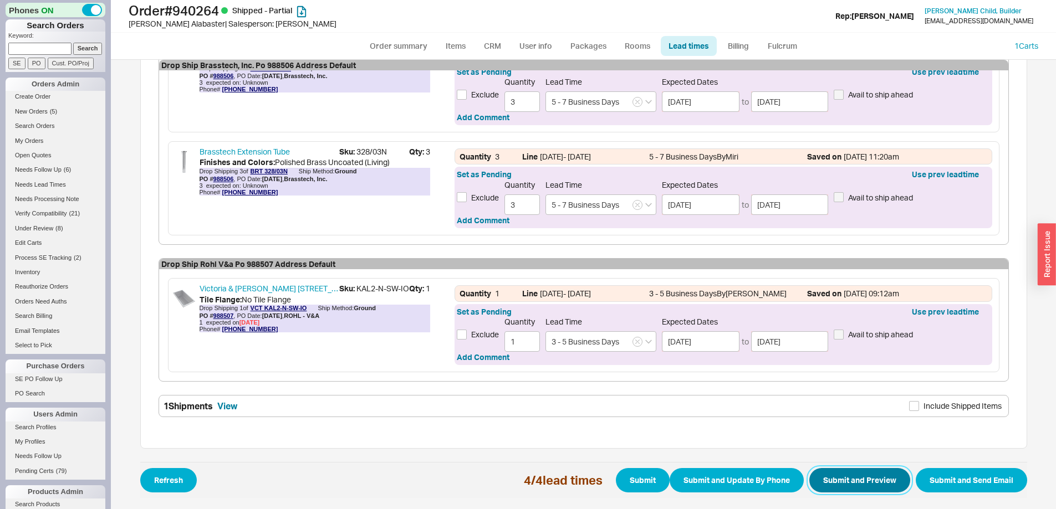
click at [832, 480] on button "Submit and Preview" at bounding box center [859, 480] width 101 height 24
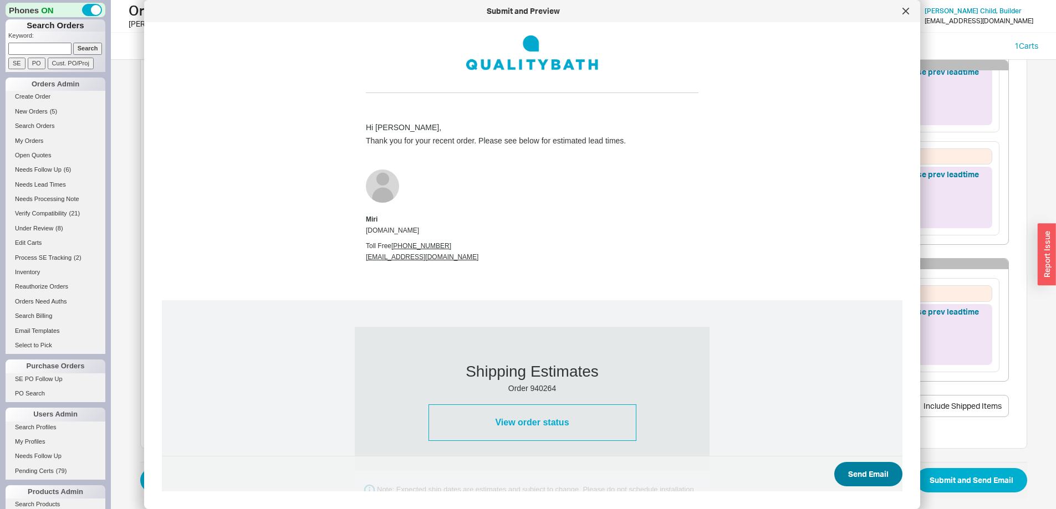
scroll to position [823, 0]
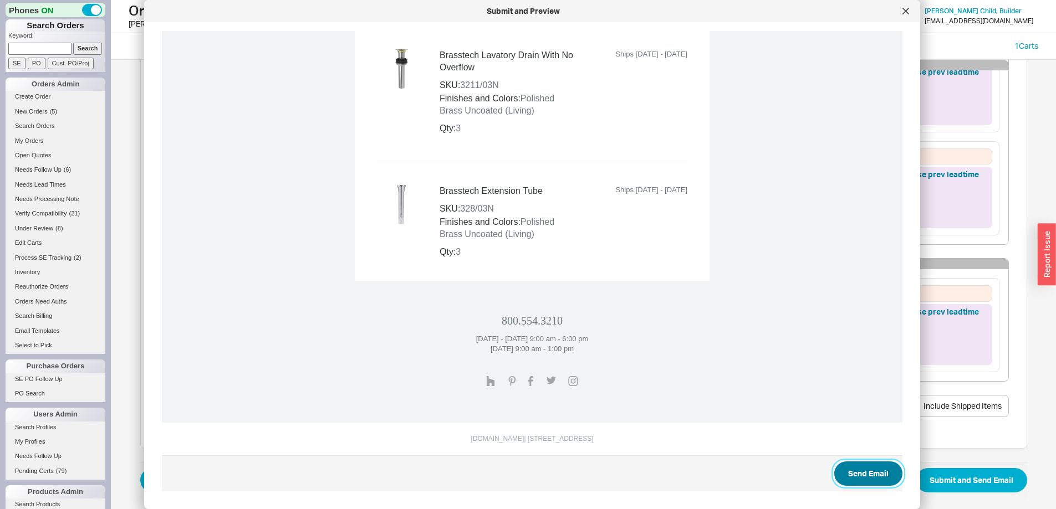
click at [850, 467] on button "Send Email" at bounding box center [868, 474] width 68 height 24
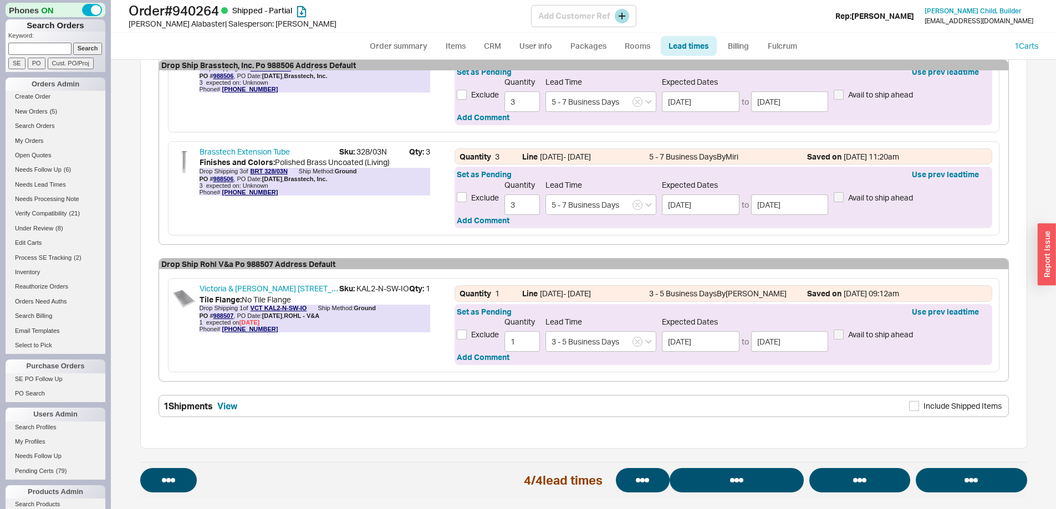
select select "*"
select select "LOW"
select select "3"
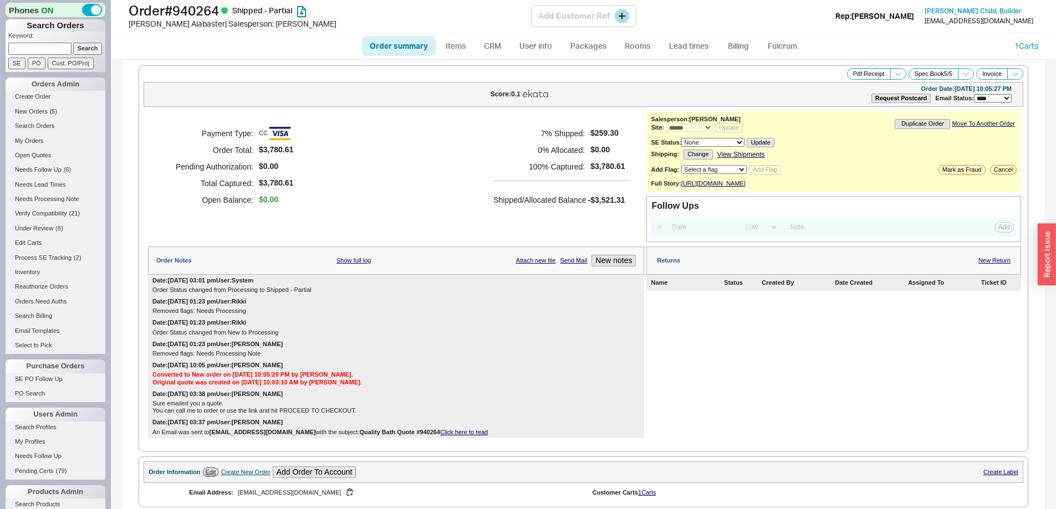
select select "*"
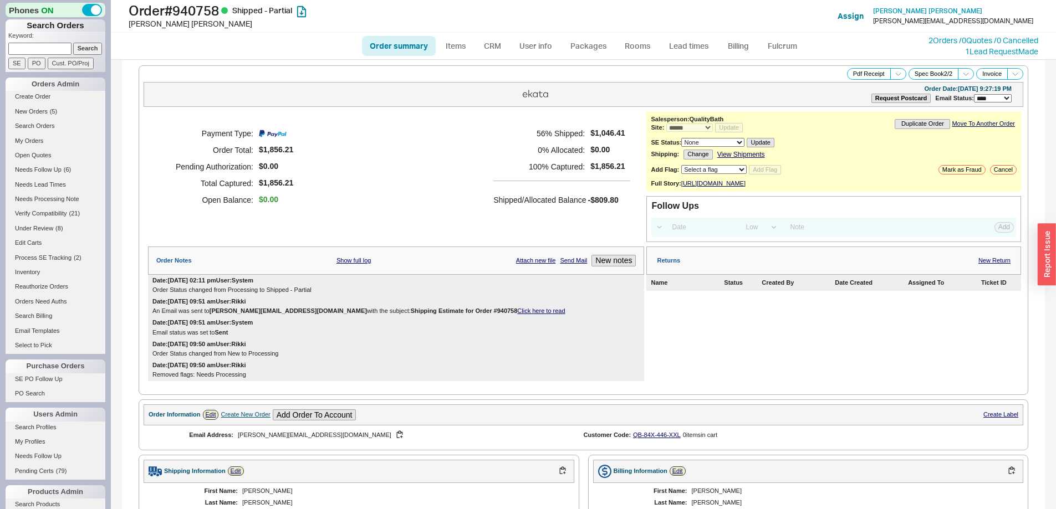
select select "*"
select select "LOW"
select select "3"
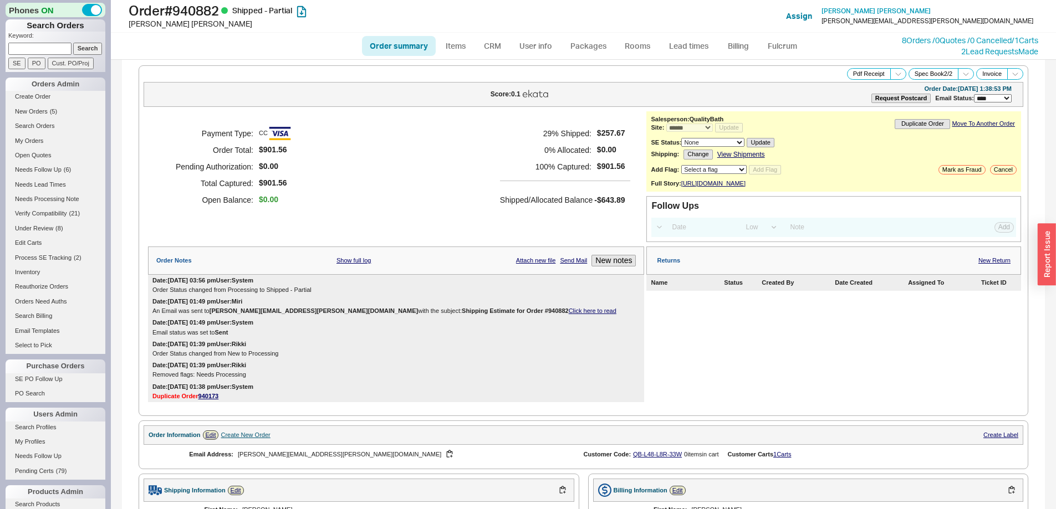
select select "*"
select select "LOW"
select select "3"
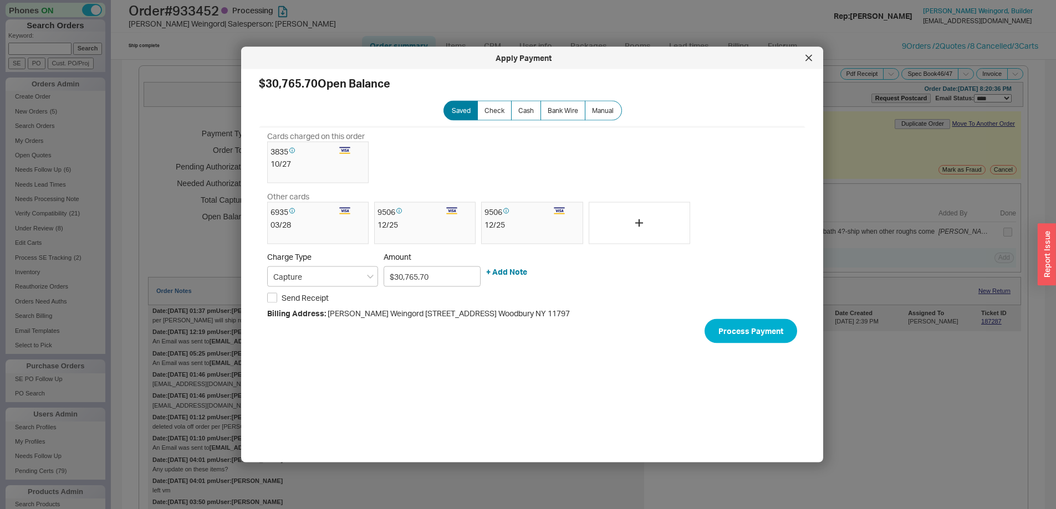
select select "*"
select select "LOW"
select select "3"
click at [805, 66] on div at bounding box center [809, 58] width 18 height 18
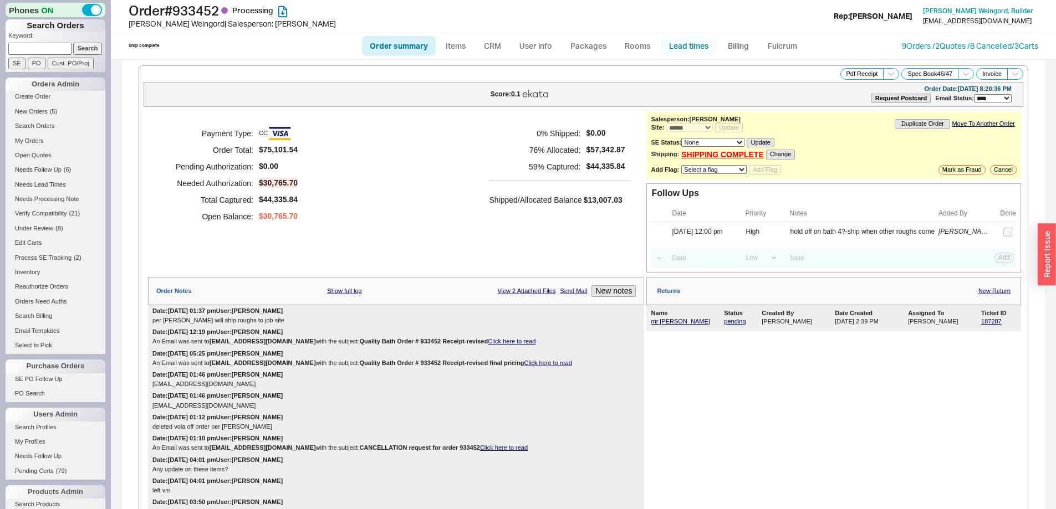
click at [671, 44] on link "Lead times" at bounding box center [689, 46] width 56 height 20
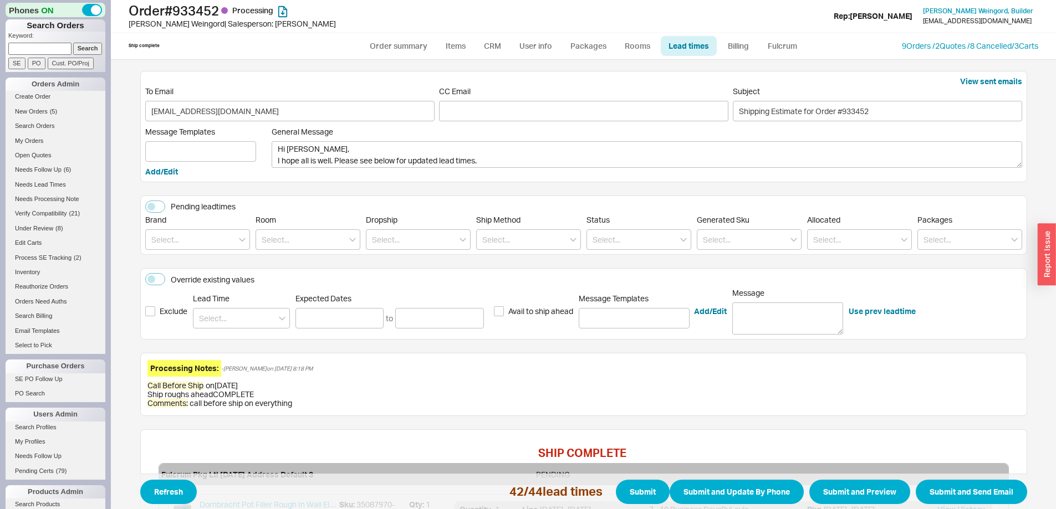
click at [219, 237] on input at bounding box center [197, 239] width 105 height 21
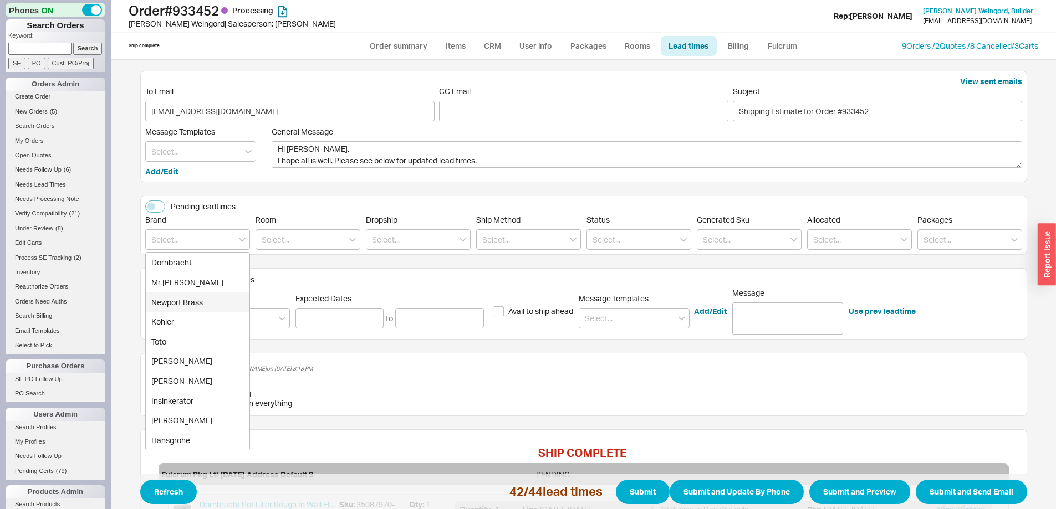
click at [209, 305] on div "Newport Brass" at bounding box center [198, 303] width 104 height 20
type input "Newport Brass"
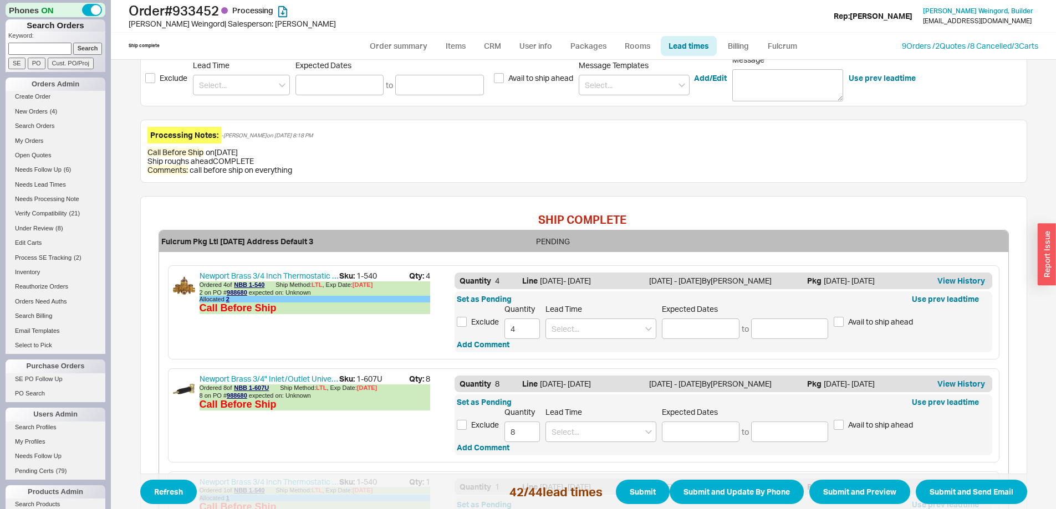
scroll to position [400, 0]
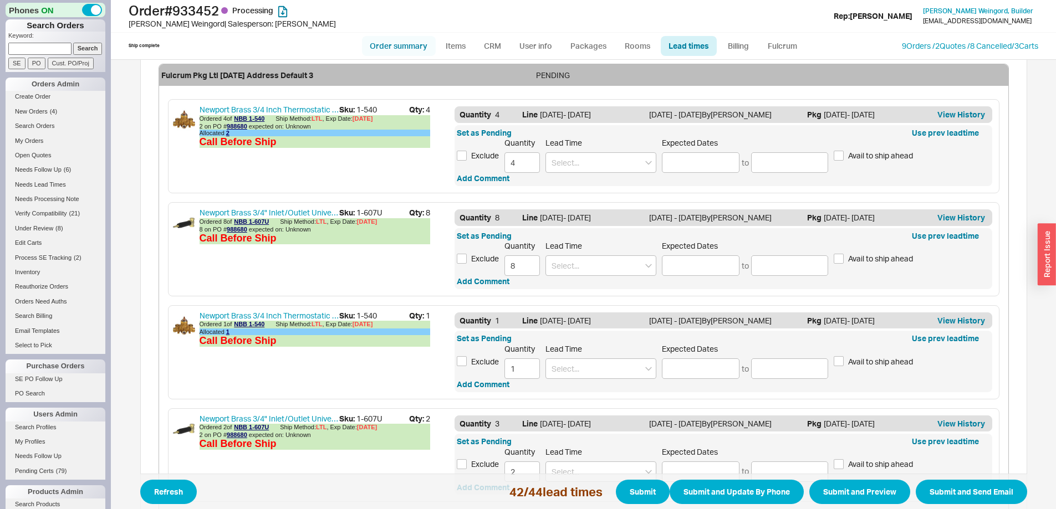
click at [384, 44] on link "Order summary" at bounding box center [399, 46] width 74 height 20
select select "*"
select select "LOW"
select select "3"
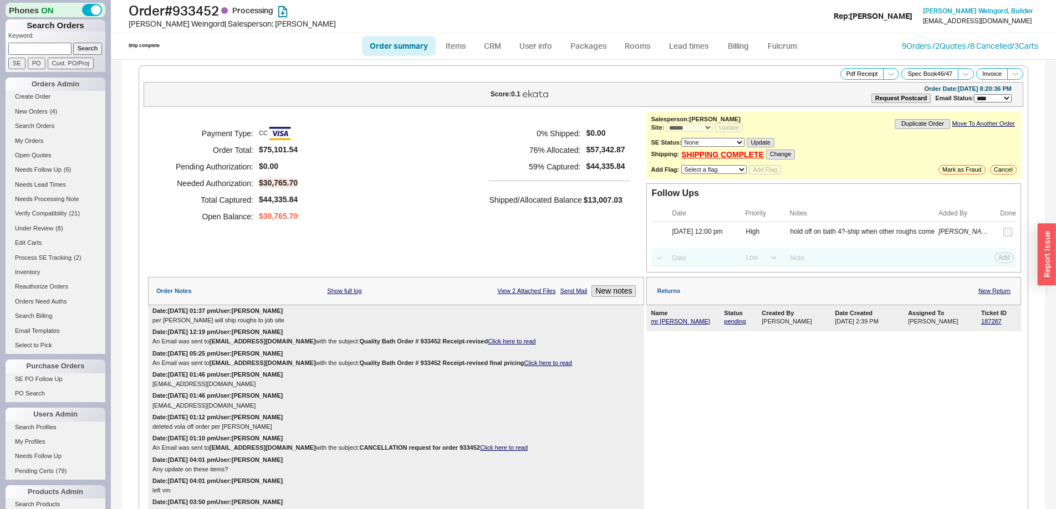
click at [341, 288] on div "Order Notes Show full log View 2 Attached Files Send Mail New notes" at bounding box center [396, 291] width 496 height 28
click at [342, 294] on link "Show full log" at bounding box center [344, 291] width 34 height 7
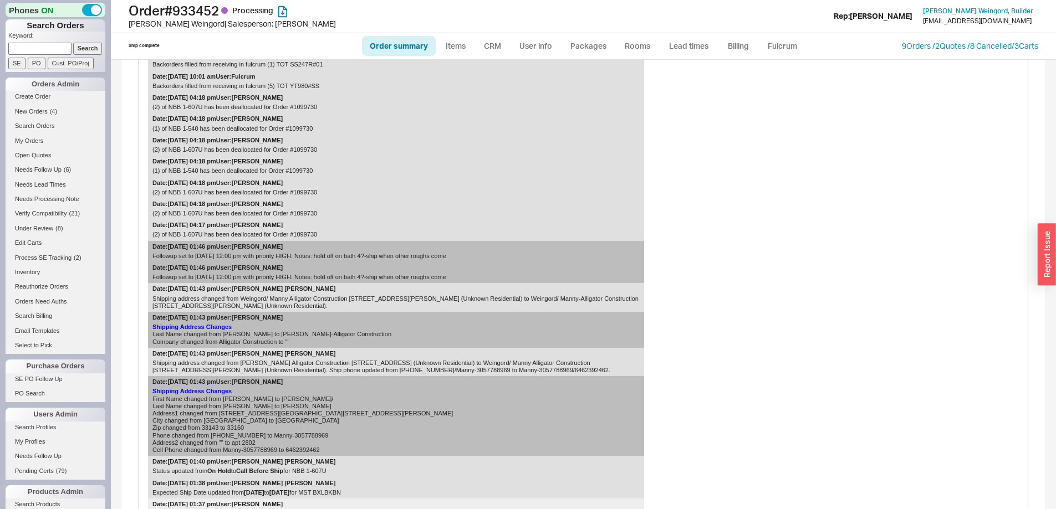
scroll to position [222, 0]
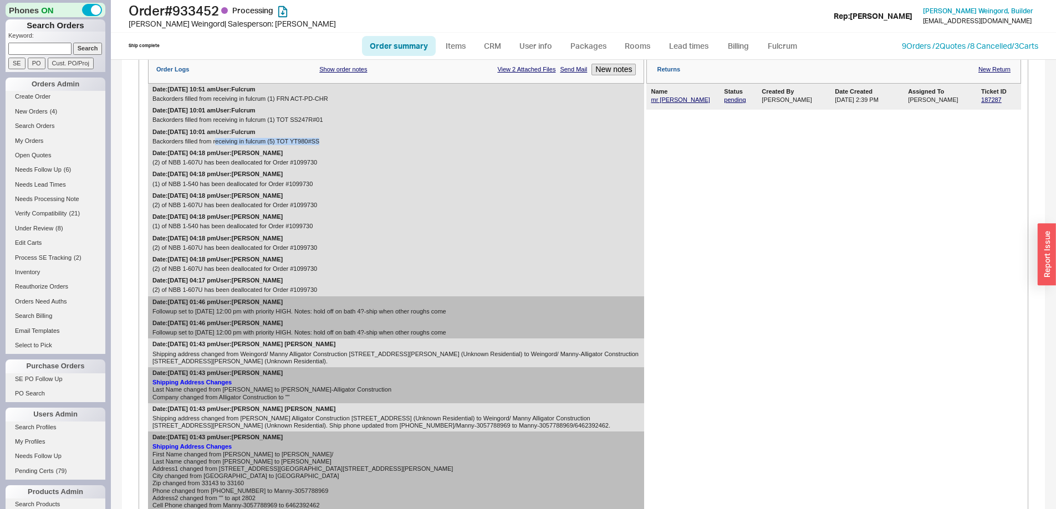
drag, startPoint x: 216, startPoint y: 142, endPoint x: 352, endPoint y: 139, distance: 136.4
click at [352, 139] on div "Backorders filled from receiving in fulcrum (5) TOT YT980#SS" at bounding box center [395, 141] width 487 height 7
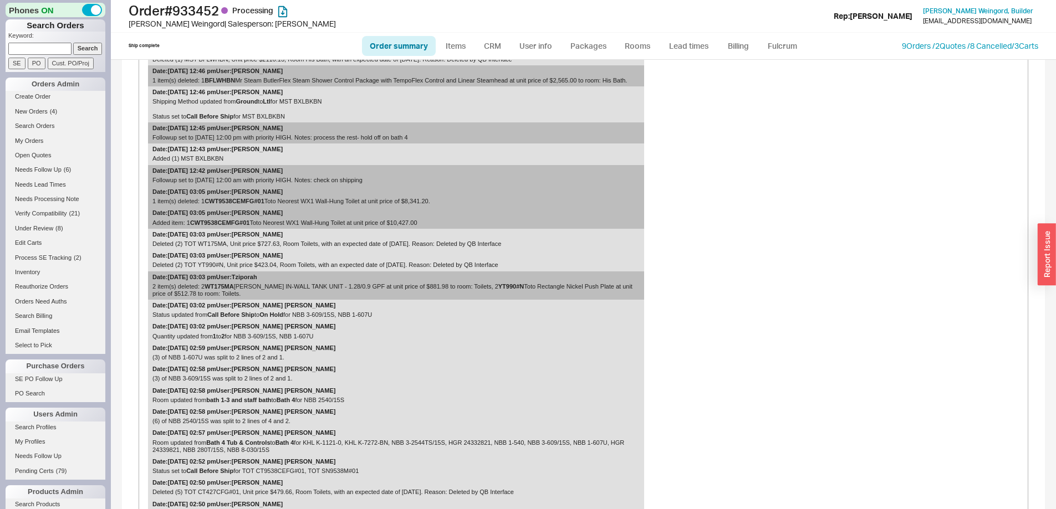
scroll to position [1275, 0]
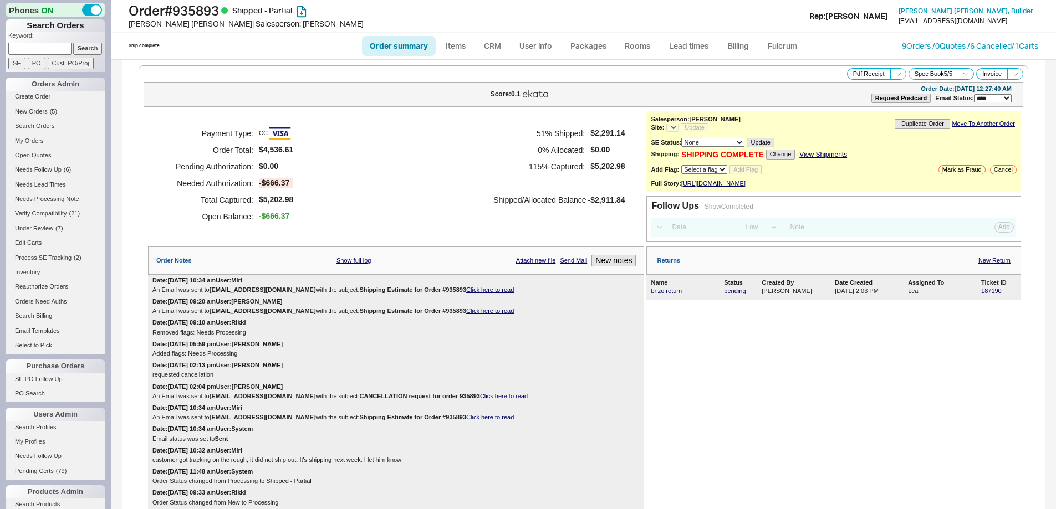
select select "LOW"
select select "3"
select select "*"
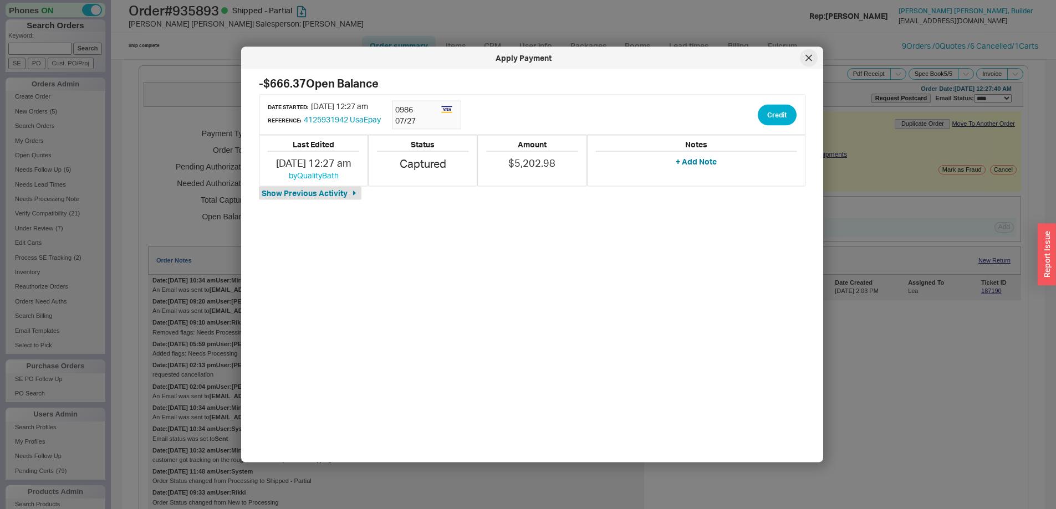
click at [811, 59] on icon at bounding box center [808, 58] width 7 height 7
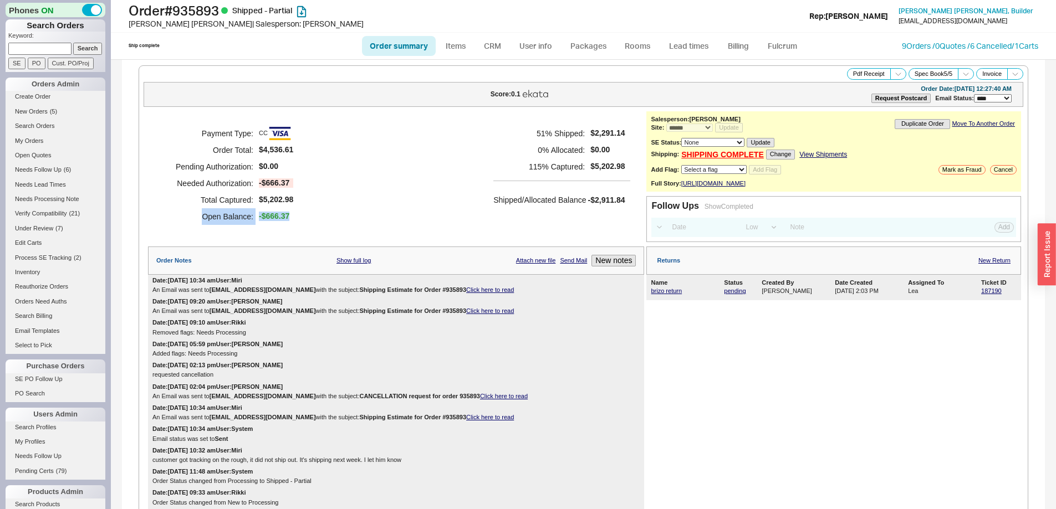
drag, startPoint x: 319, startPoint y: 223, endPoint x: 188, endPoint y: 224, distance: 130.8
click at [188, 224] on div "Payment Type: CC Order Total: $4,536.61 Pending Authorization: $0.00 Needed Aut…" at bounding box center [396, 174] width 496 height 127
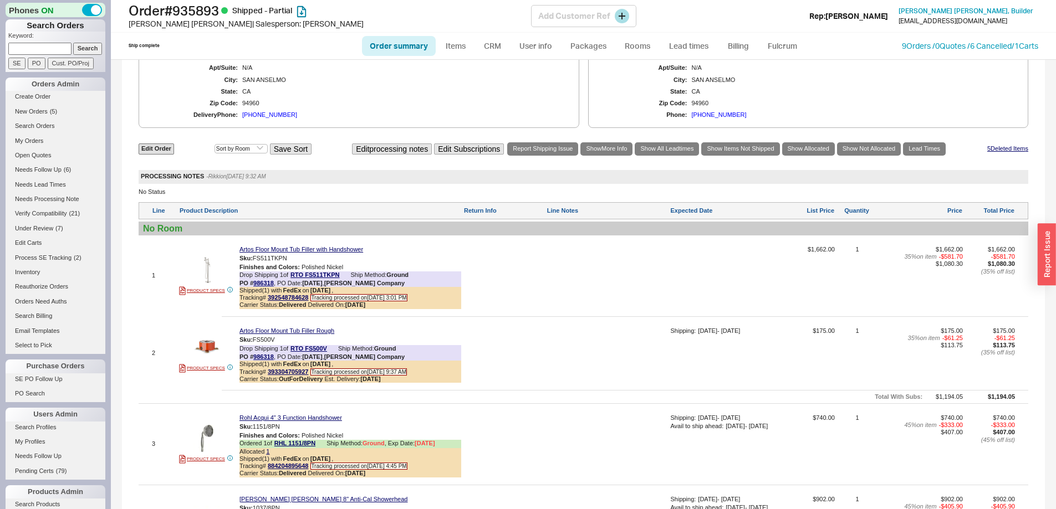
scroll to position [776, 0]
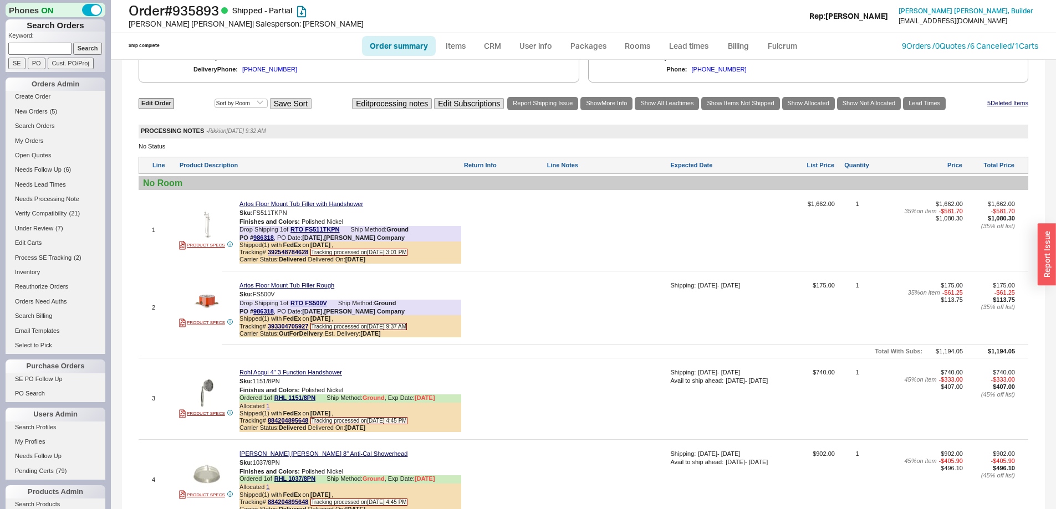
drag, startPoint x: 49, startPoint y: 48, endPoint x: 57, endPoint y: 48, distance: 8.3
click at [49, 48] on input at bounding box center [39, 49] width 63 height 12
paste input "936762"
type input "936762"
click at [77, 46] on input "Search" at bounding box center [87, 49] width 29 height 12
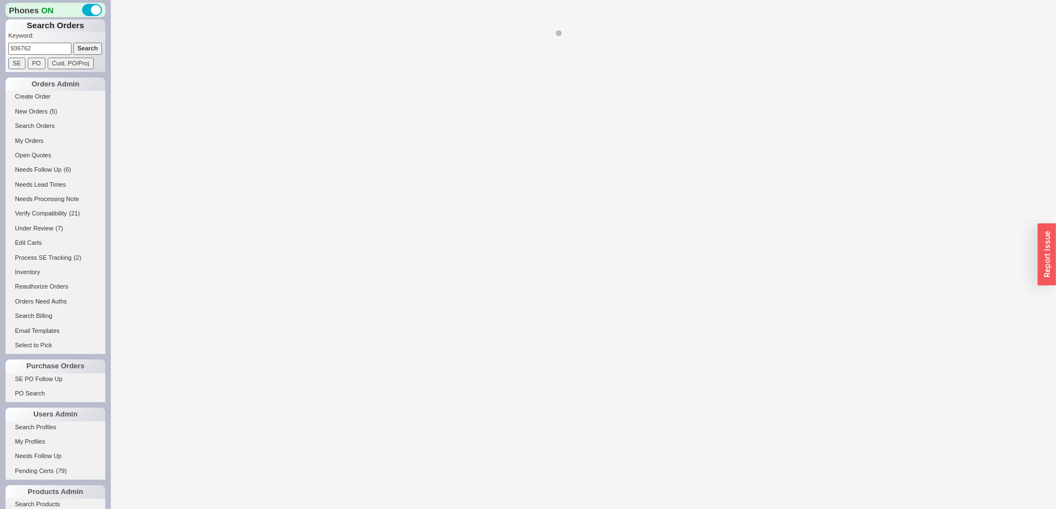
select select "*"
select select "LOW"
select select "3"
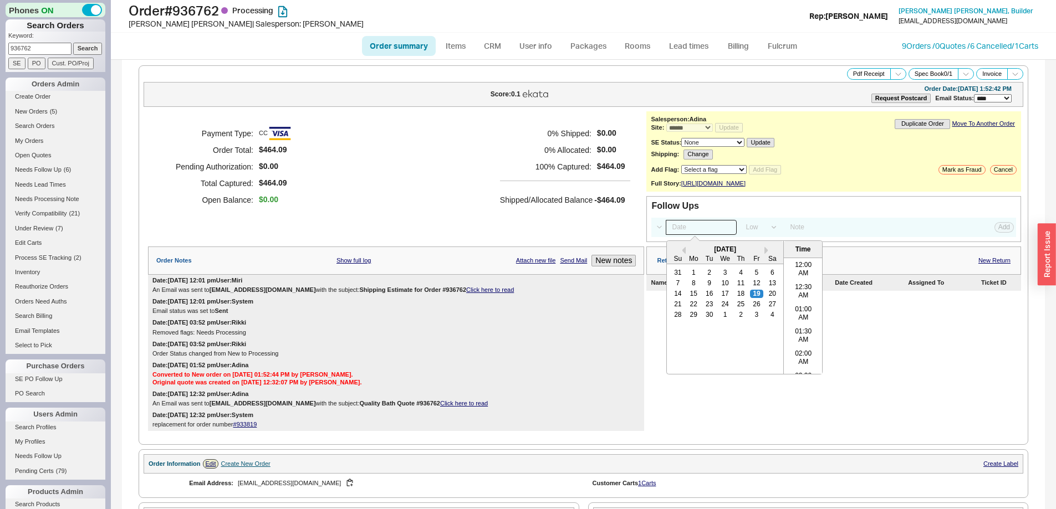
click at [713, 233] on input at bounding box center [701, 227] width 71 height 15
click at [765, 254] on button "Next month" at bounding box center [771, 251] width 13 height 8
click at [754, 277] on div "3" at bounding box center [756, 273] width 13 height 8
type input "10/03/25 12:00 am"
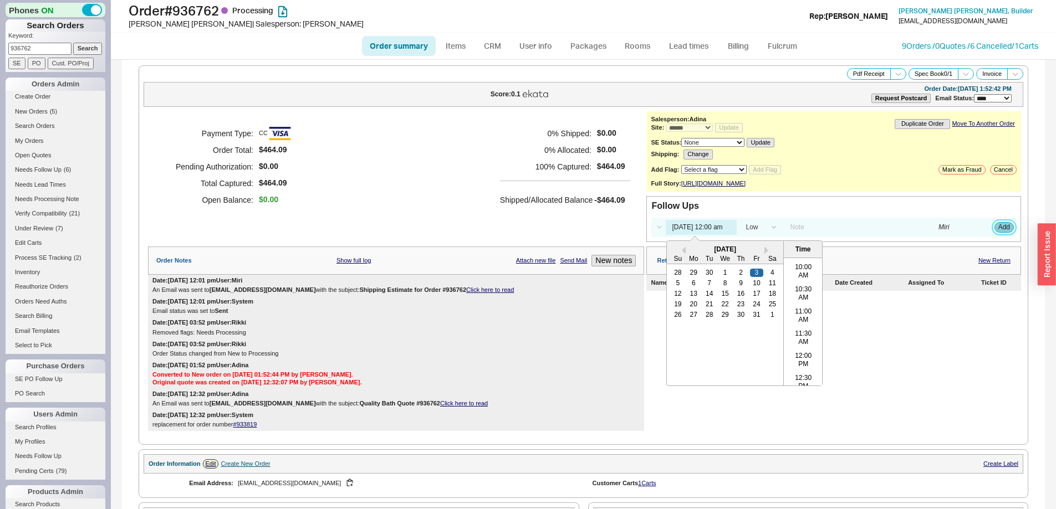
click at [994, 232] on button "Add" at bounding box center [1003, 227] width 19 height 10
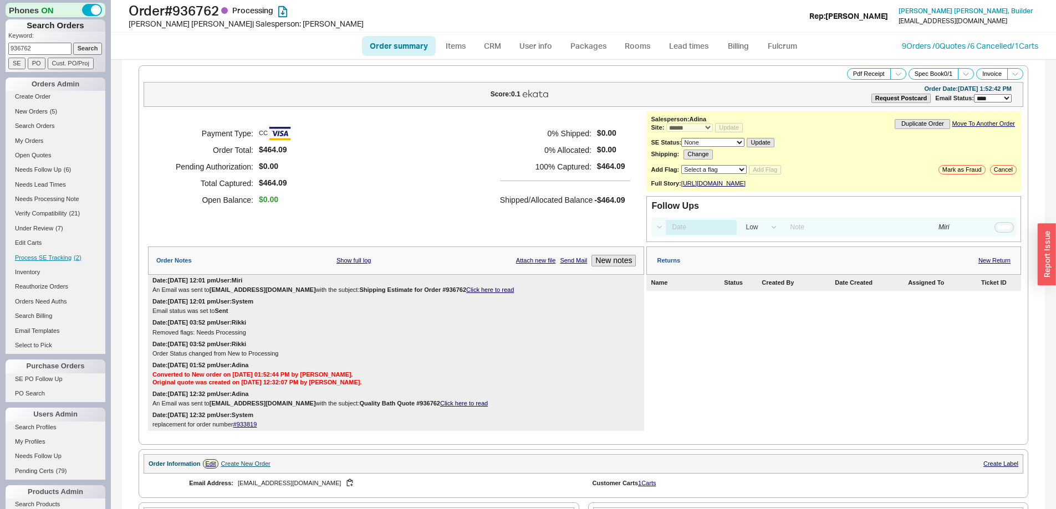
select select "LOW"
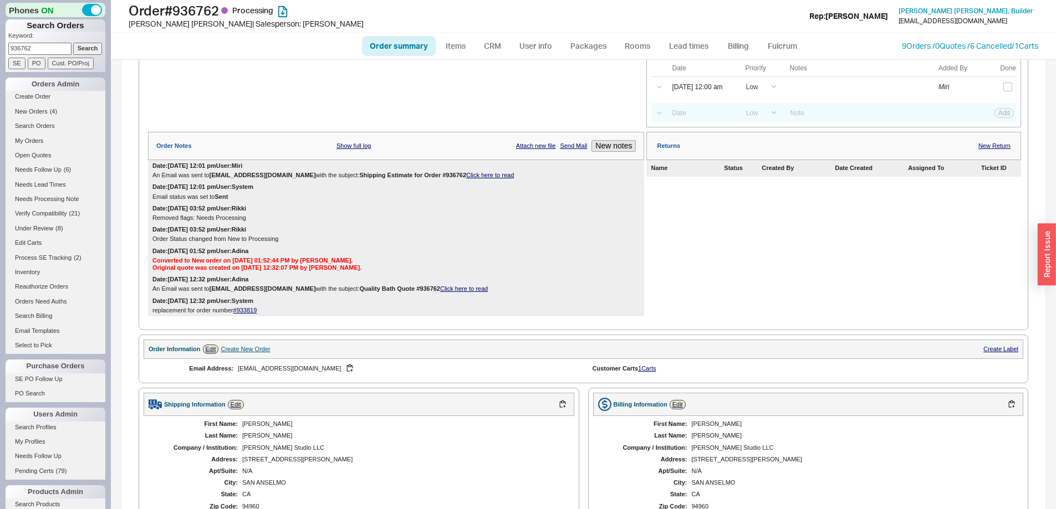
scroll to position [0, 0]
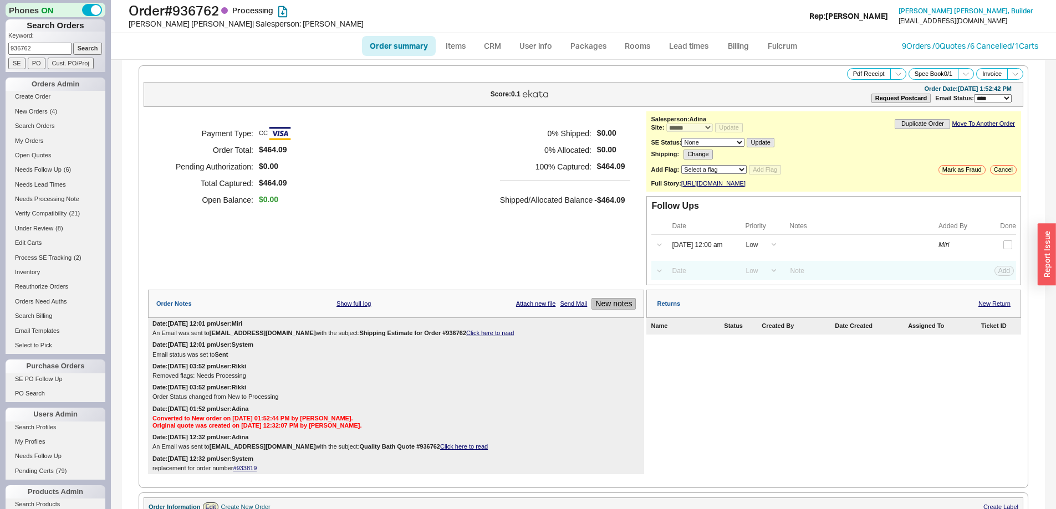
click at [604, 310] on button "New notes" at bounding box center [613, 304] width 44 height 12
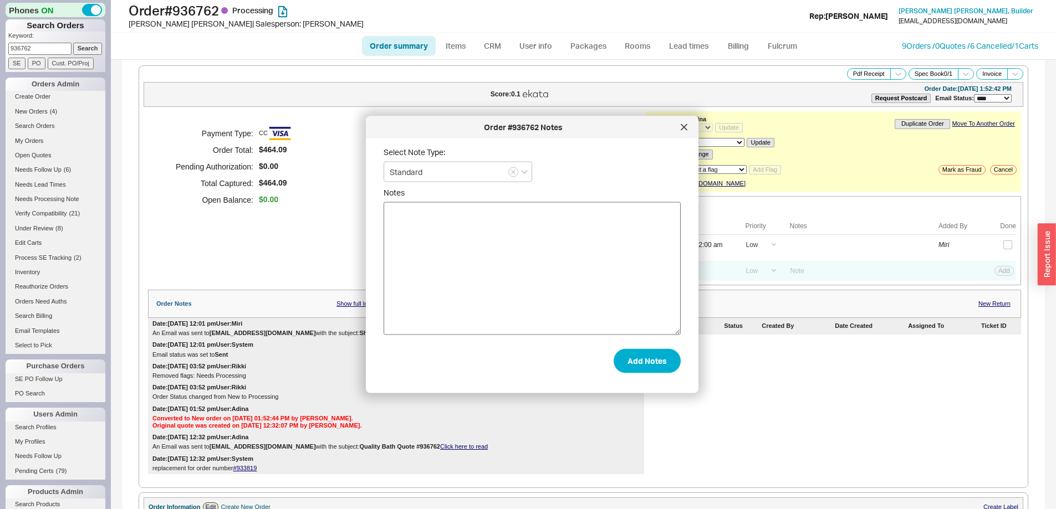
click at [563, 311] on textarea "Notes" at bounding box center [531, 268] width 297 height 133
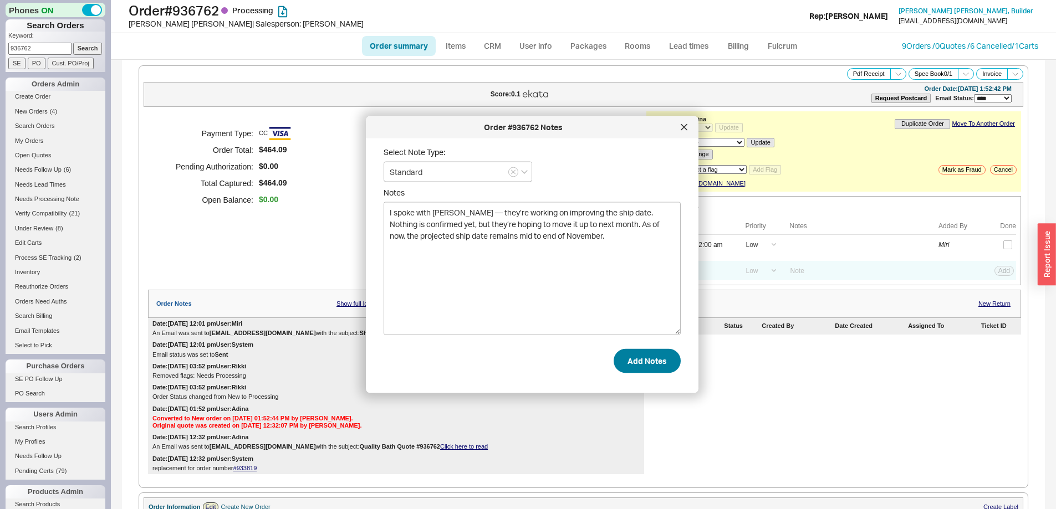
type textarea "I spoke with Graff — they’re working on improving the ship date. Nothing is con…"
click at [622, 366] on button "Add Notes" at bounding box center [646, 361] width 67 height 24
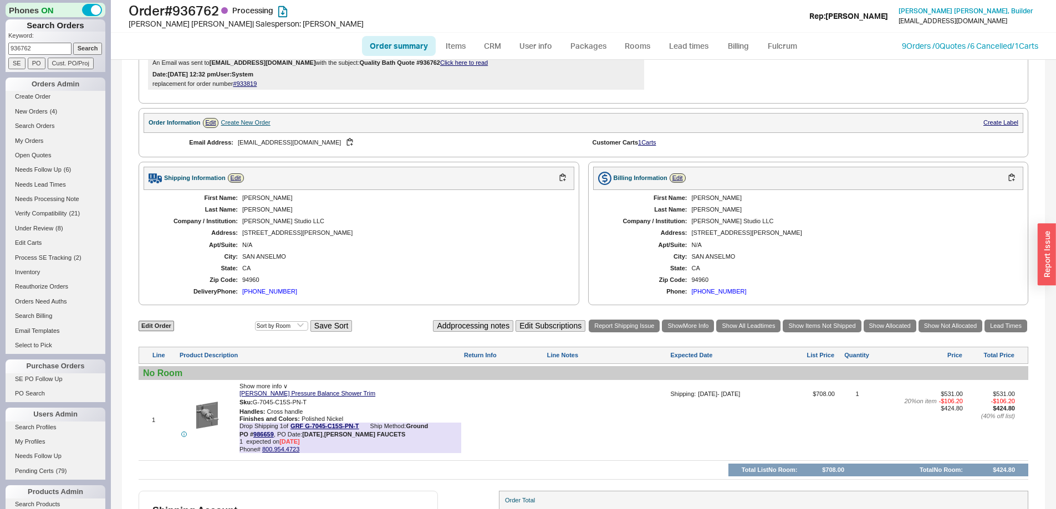
scroll to position [515, 0]
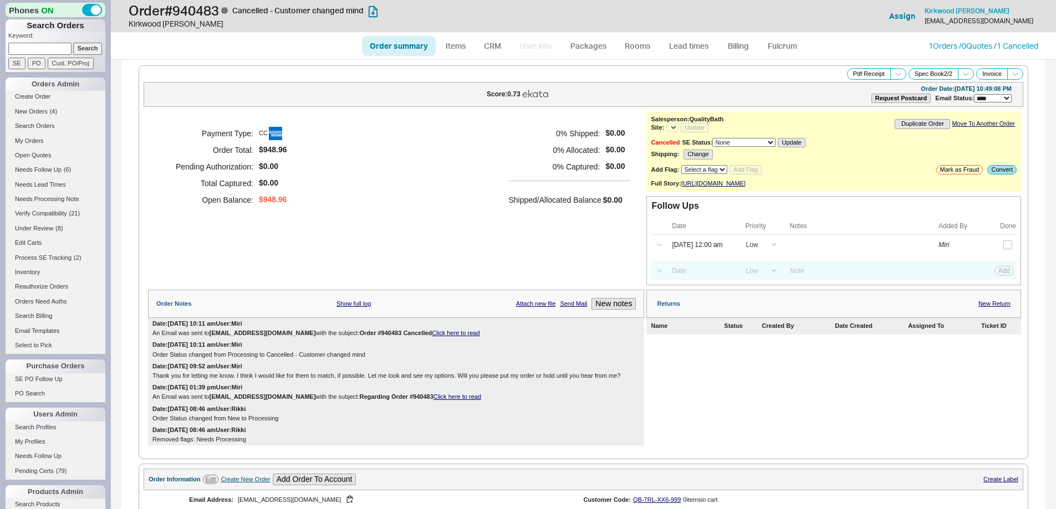
select select "*"
select select "LOW"
select select "3"
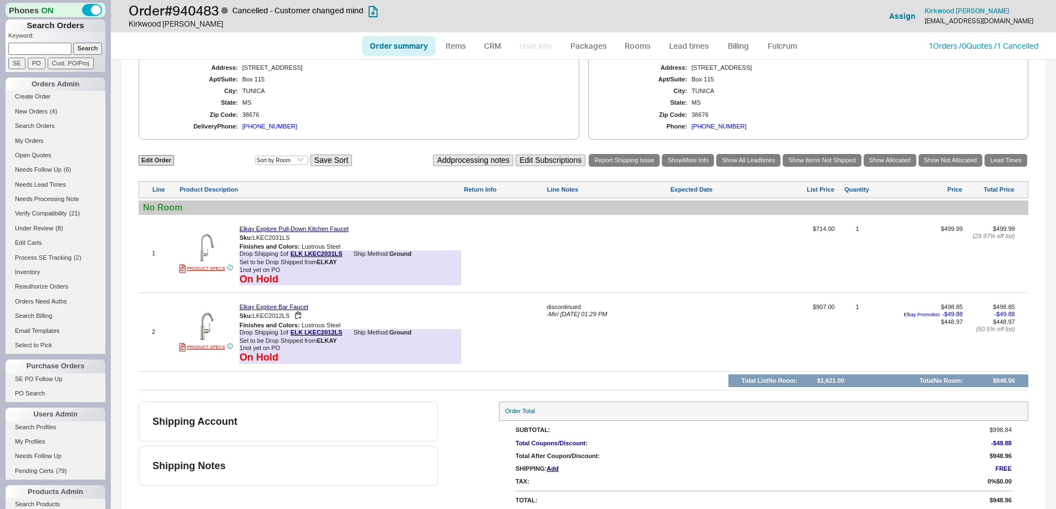
select select "*"
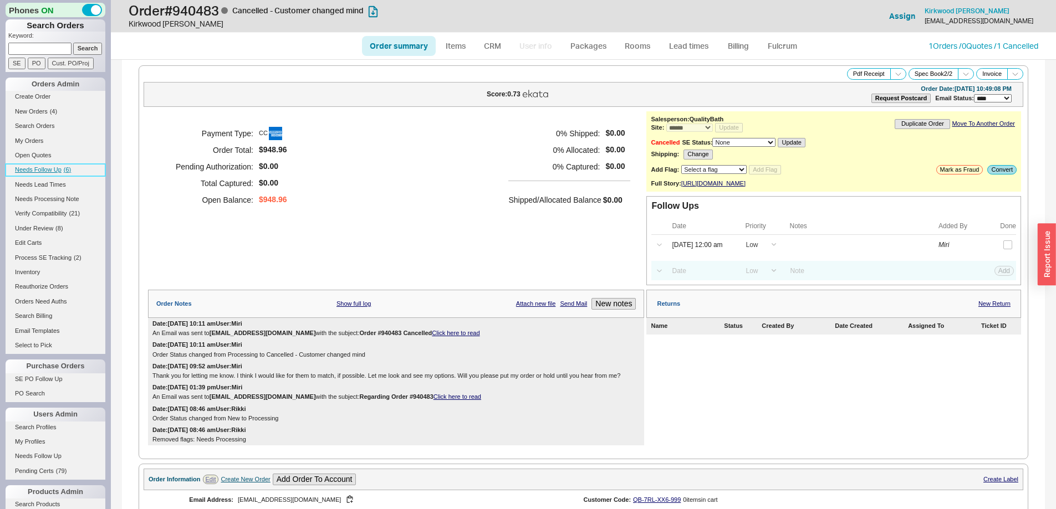
click at [62, 166] on link "Needs Follow Up ( 6 )" at bounding box center [56, 170] width 100 height 12
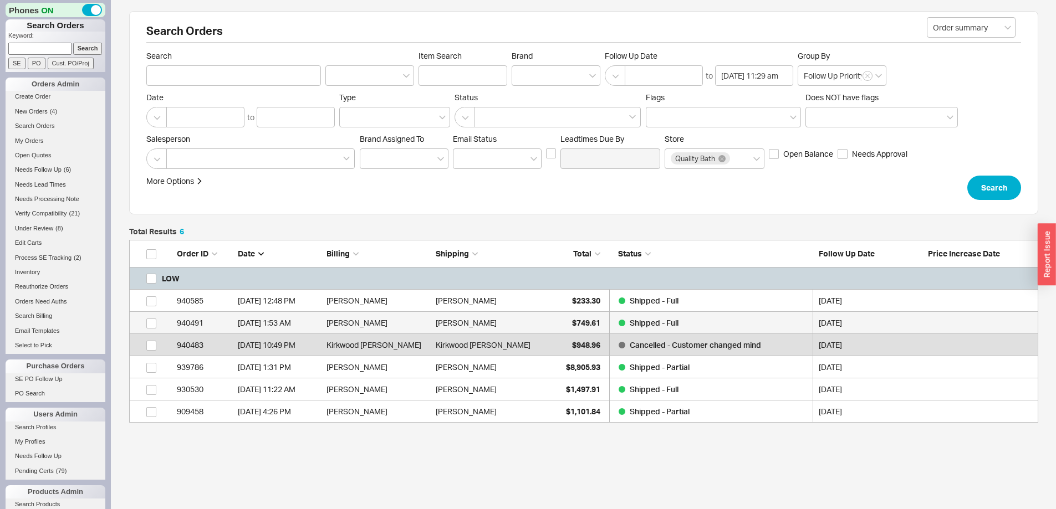
scroll to position [175, 901]
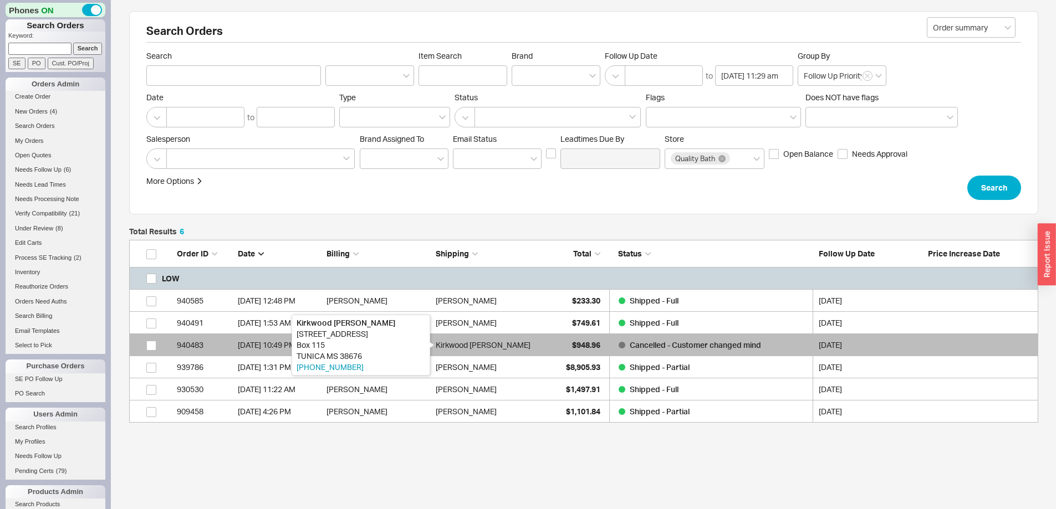
click at [488, 345] on div "Kirkwood [PERSON_NAME]" at bounding box center [483, 345] width 95 height 22
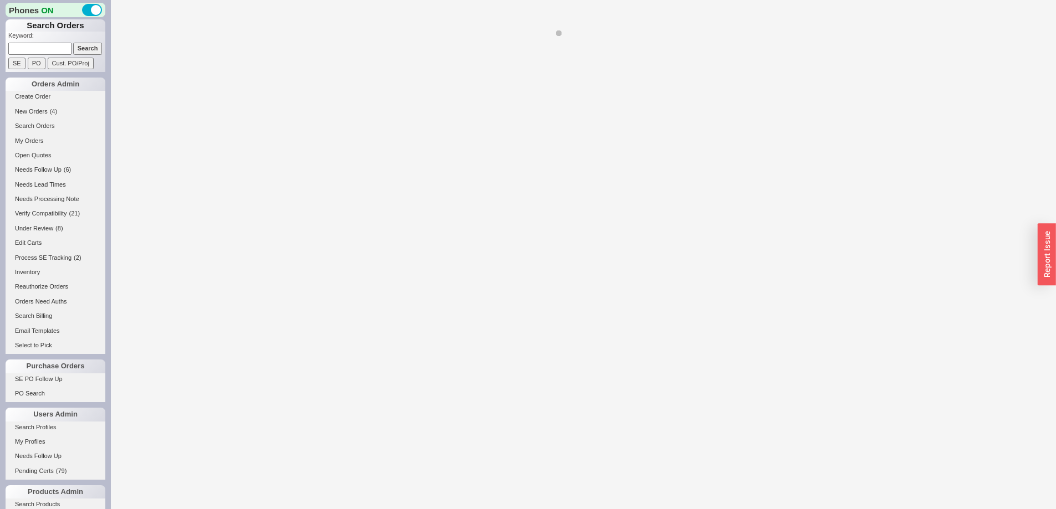
select select "*"
select select "LOW"
select select "3"
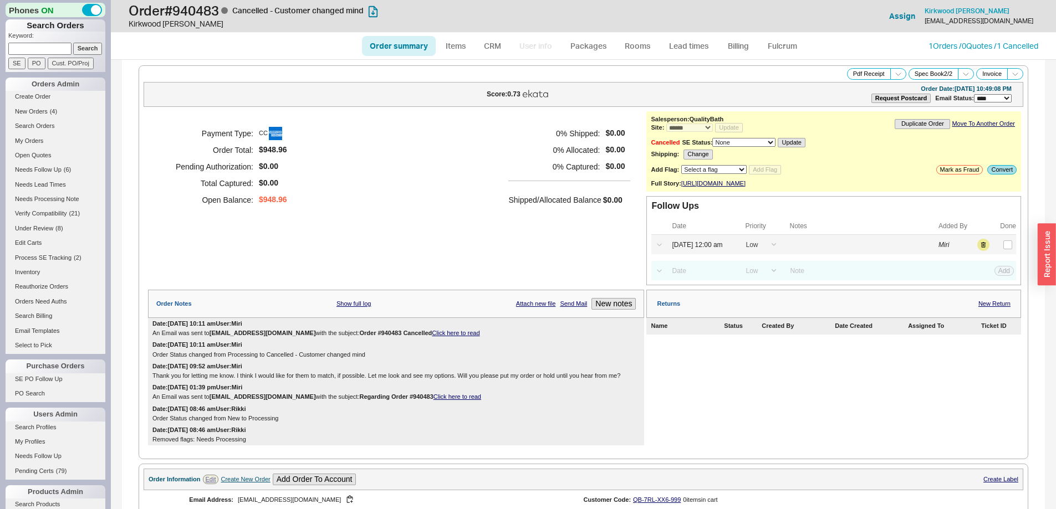
click at [1004, 251] on label at bounding box center [1007, 245] width 12 height 12
click at [1004, 249] on input "checkbox" at bounding box center [1007, 245] width 9 height 9
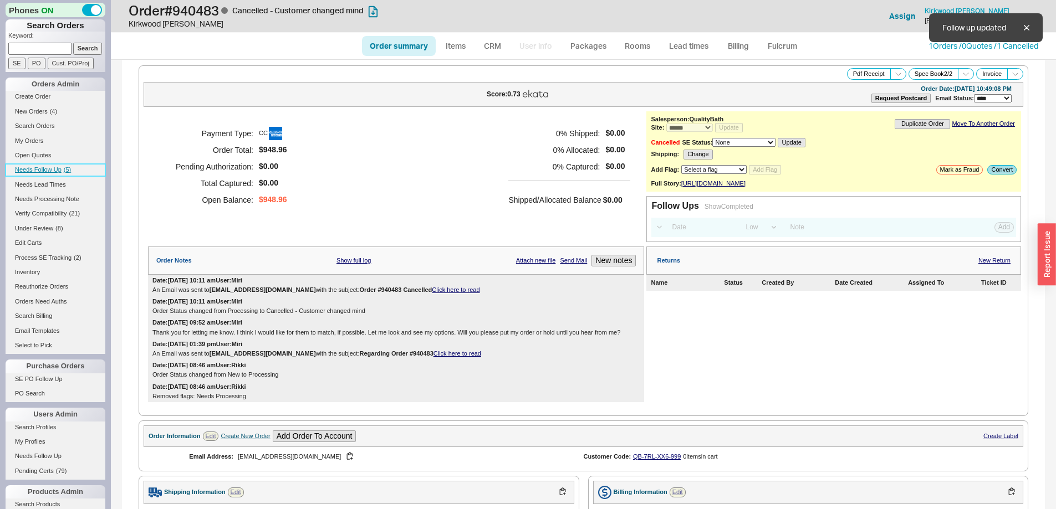
click at [48, 168] on span "Needs Follow Up" at bounding box center [38, 169] width 47 height 7
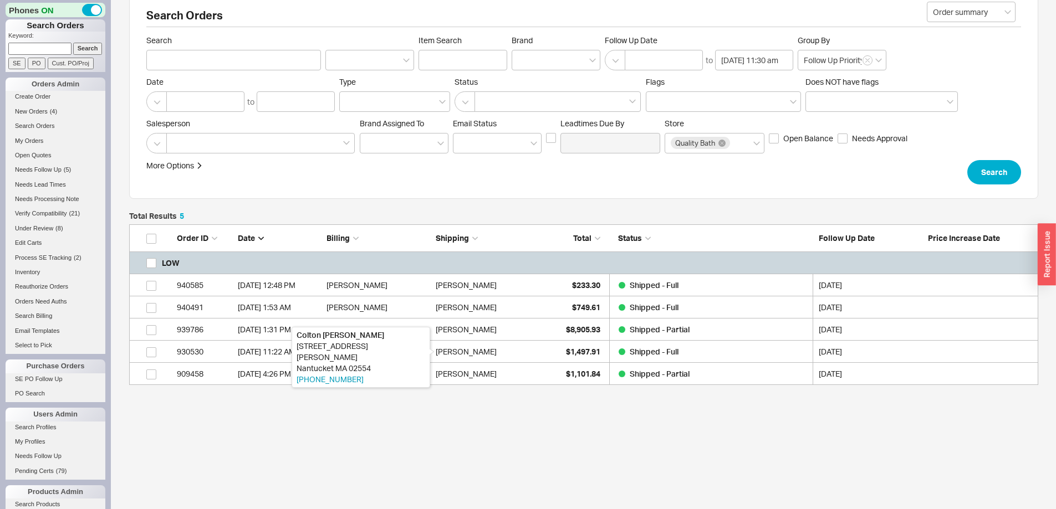
scroll to position [19, 0]
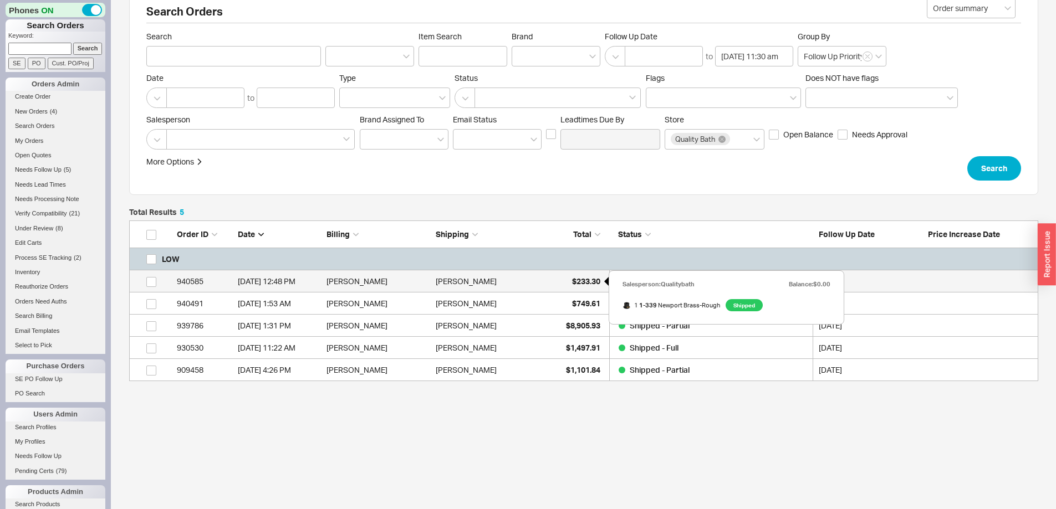
click at [550, 283] on div "$233.30" at bounding box center [572, 281] width 55 height 22
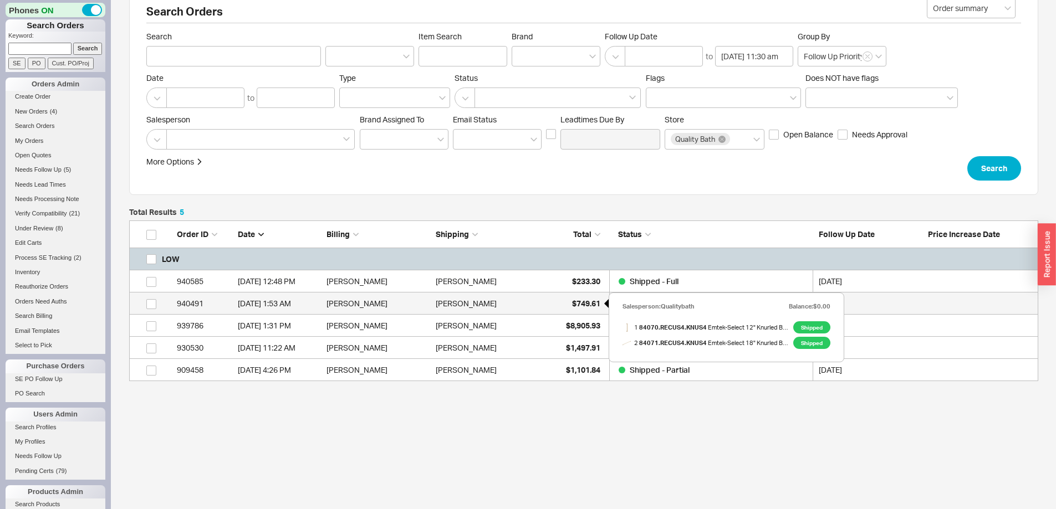
click at [555, 306] on div "$749.61" at bounding box center [572, 304] width 55 height 22
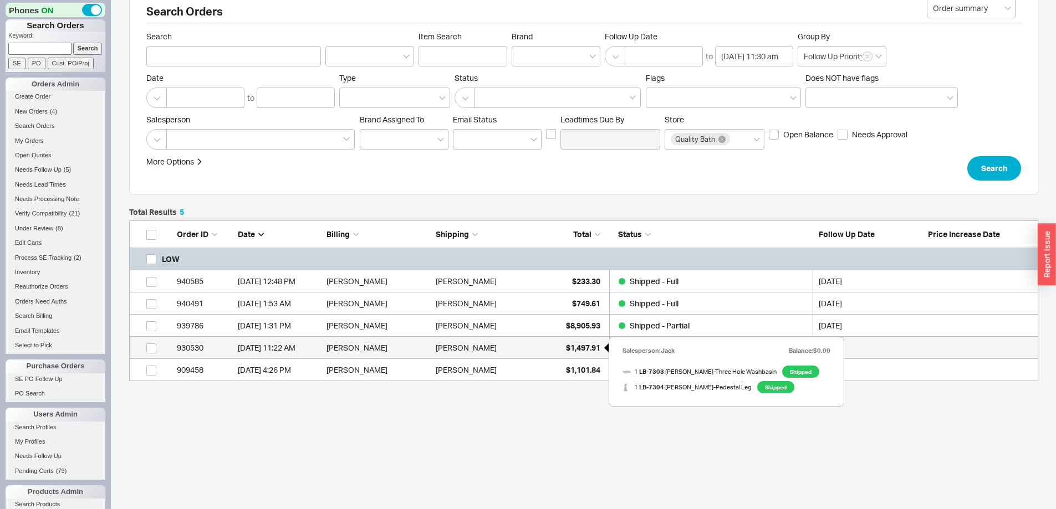
click at [566, 350] on span "$1,497.91" at bounding box center [583, 347] width 34 height 9
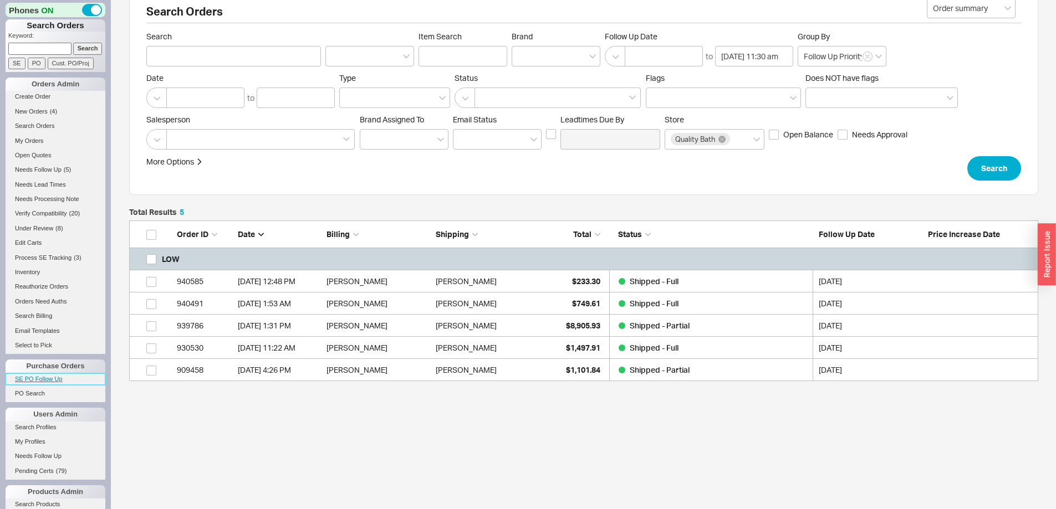
click at [57, 375] on link "SE PO Follow Up" at bounding box center [56, 380] width 100 height 12
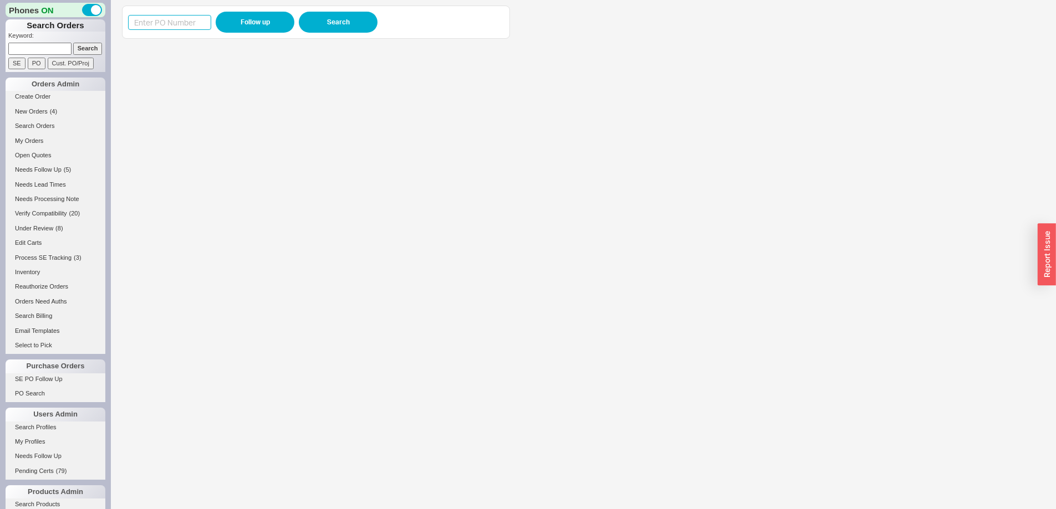
click at [158, 25] on input at bounding box center [169, 22] width 83 height 15
paste input "988711"
type input "988711"
click at [231, 25] on button "Follow up" at bounding box center [255, 22] width 79 height 21
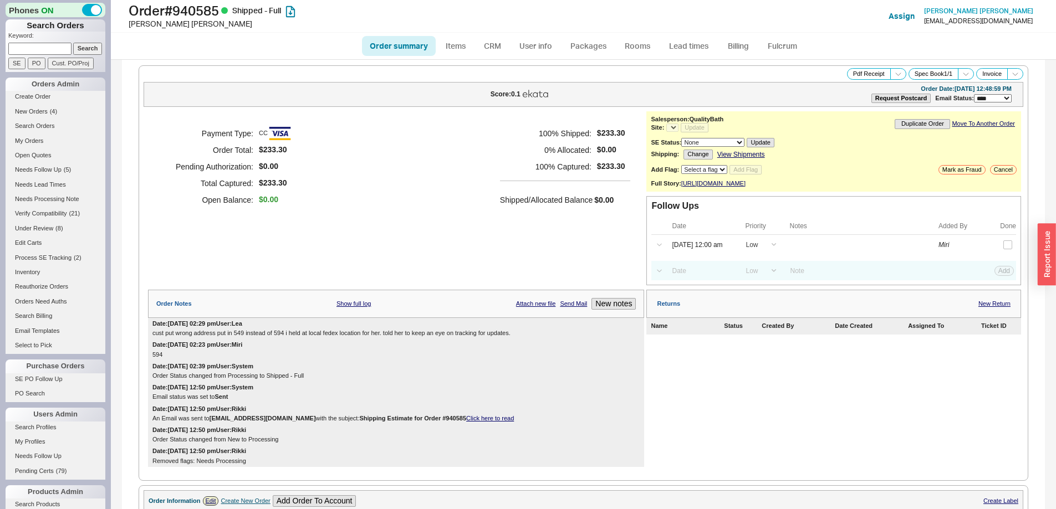
select select "LOW"
select select "3"
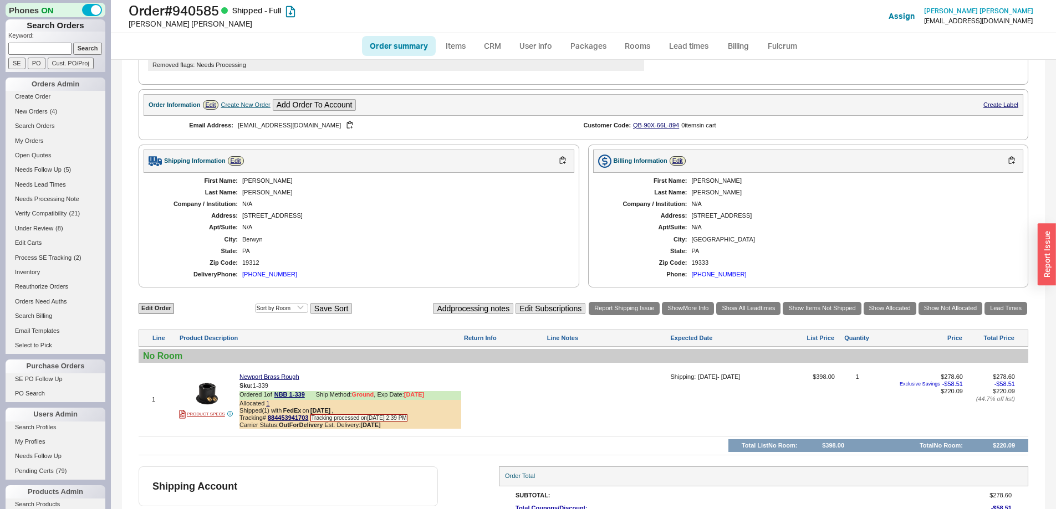
scroll to position [475, 0]
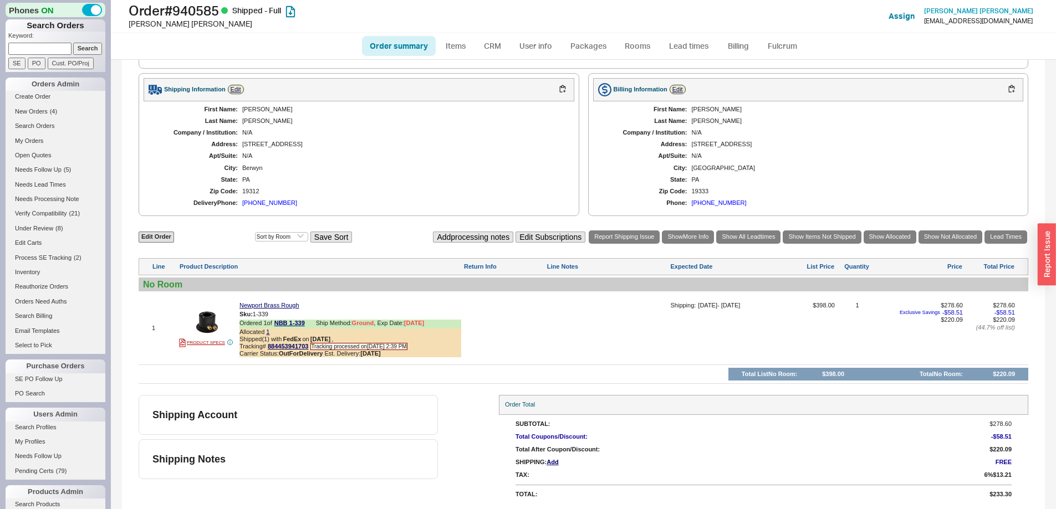
select select "*"
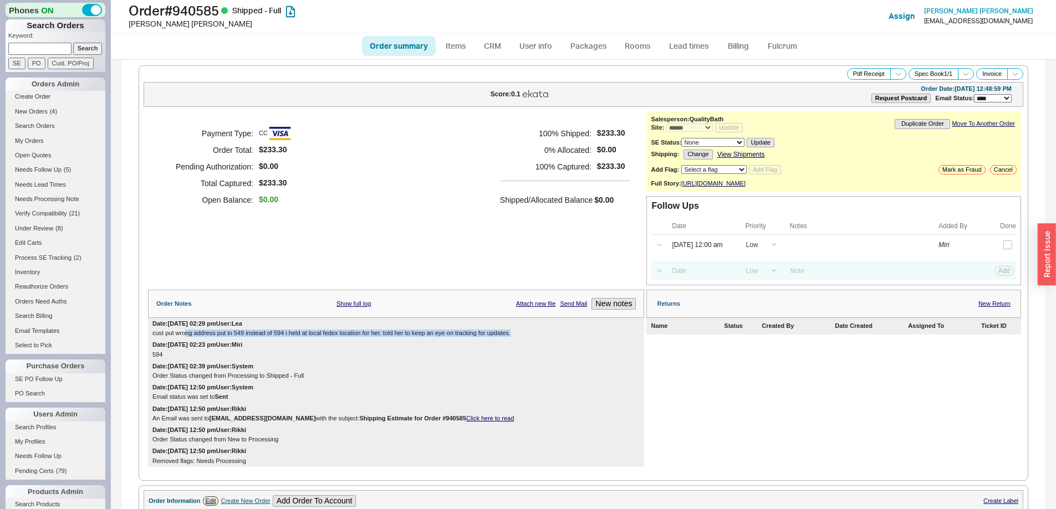
drag, startPoint x: 184, startPoint y: 340, endPoint x: 584, endPoint y: 342, distance: 400.1
click at [584, 337] on div "cust put wrong address put in 549 instead of 594 i held at local fedex location…" at bounding box center [395, 333] width 487 height 7
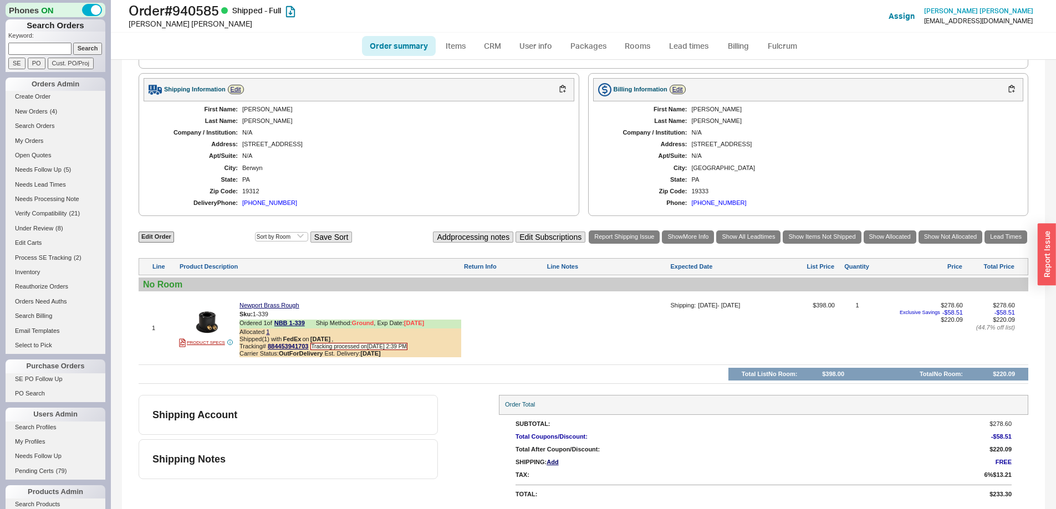
scroll to position [253, 0]
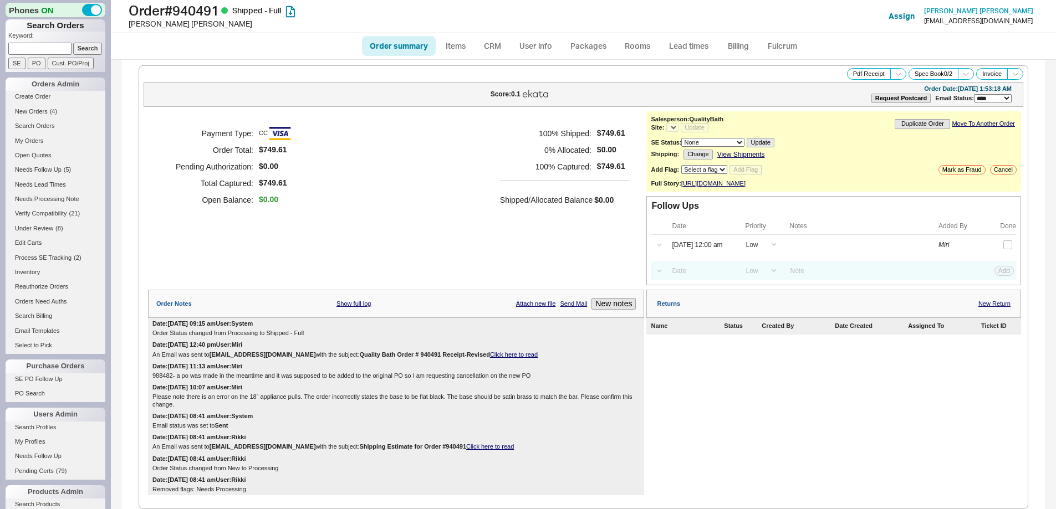
select select "LOW"
select select "3"
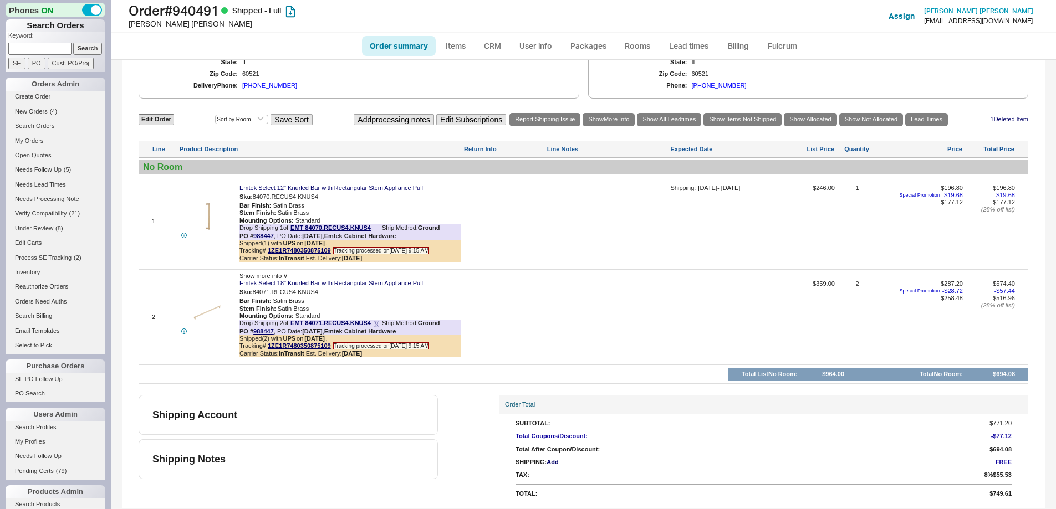
select select "*"
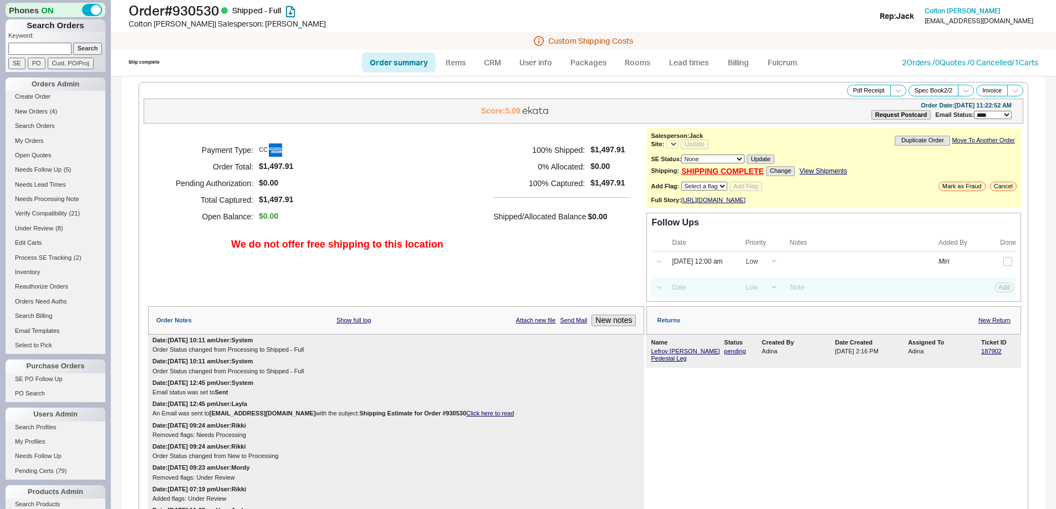
select select "LOW"
select select "3"
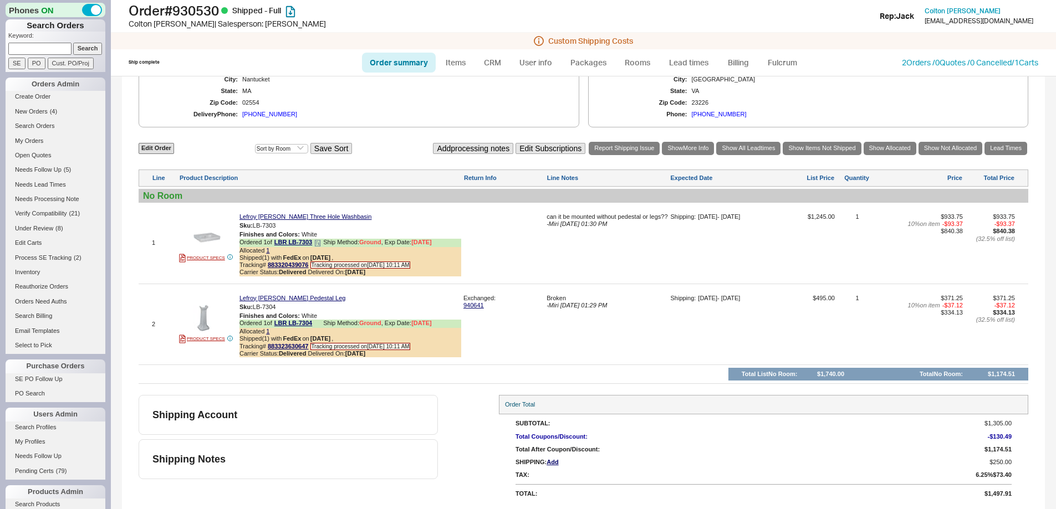
select select "*"
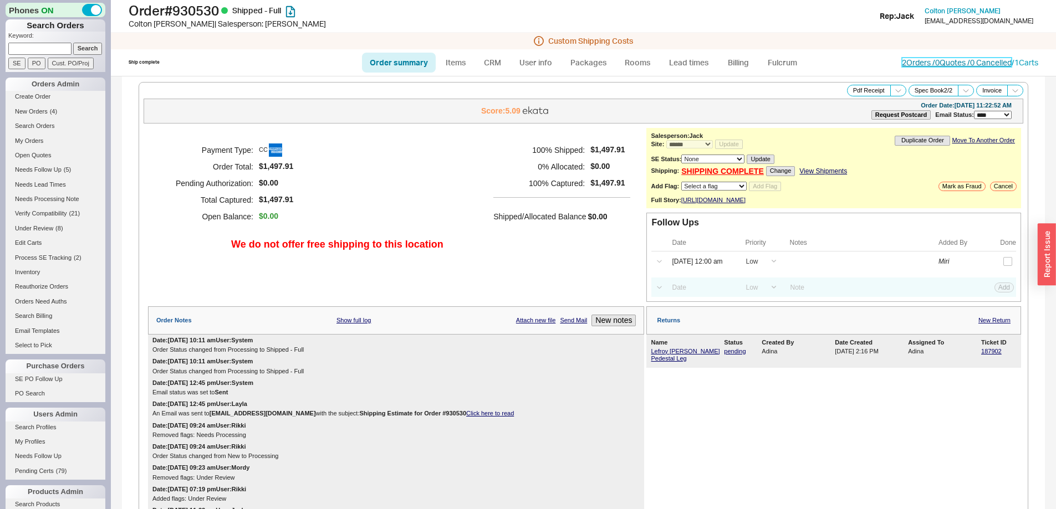
click at [902, 63] on link "2 Orders / 0 Quotes / 0 Cancelled" at bounding box center [957, 62] width 110 height 9
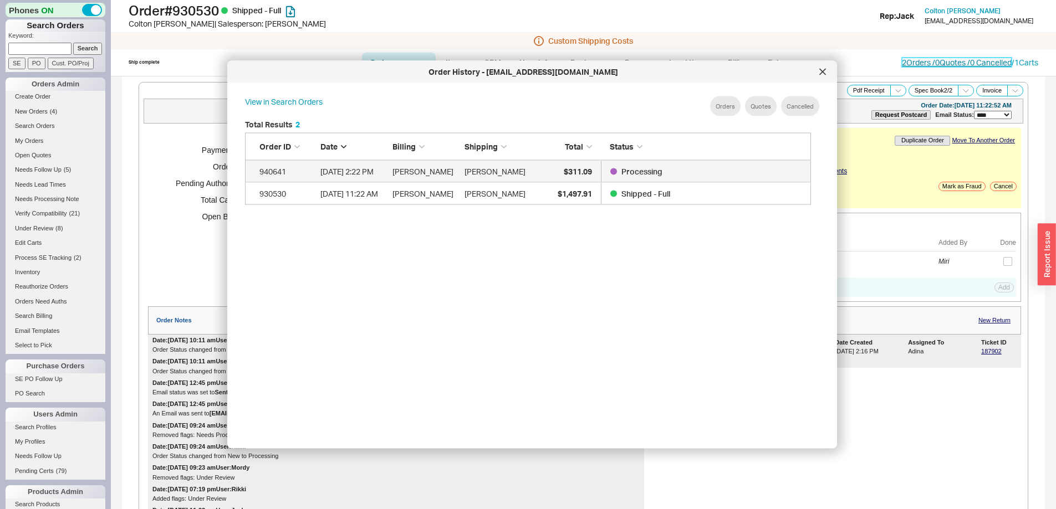
scroll to position [331, 575]
click at [574, 172] on span "$311.09" at bounding box center [578, 170] width 28 height 9
click at [818, 66] on div at bounding box center [823, 72] width 18 height 18
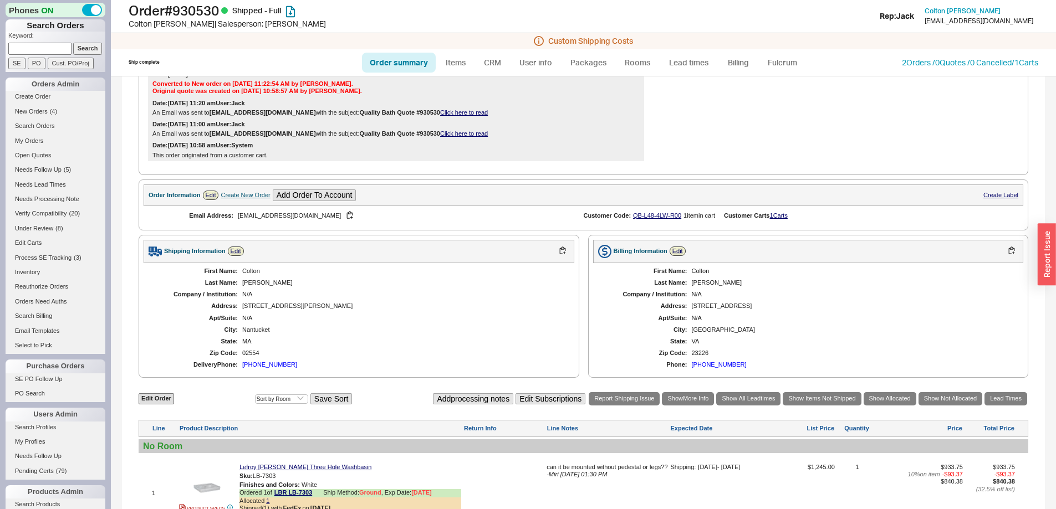
scroll to position [694, 0]
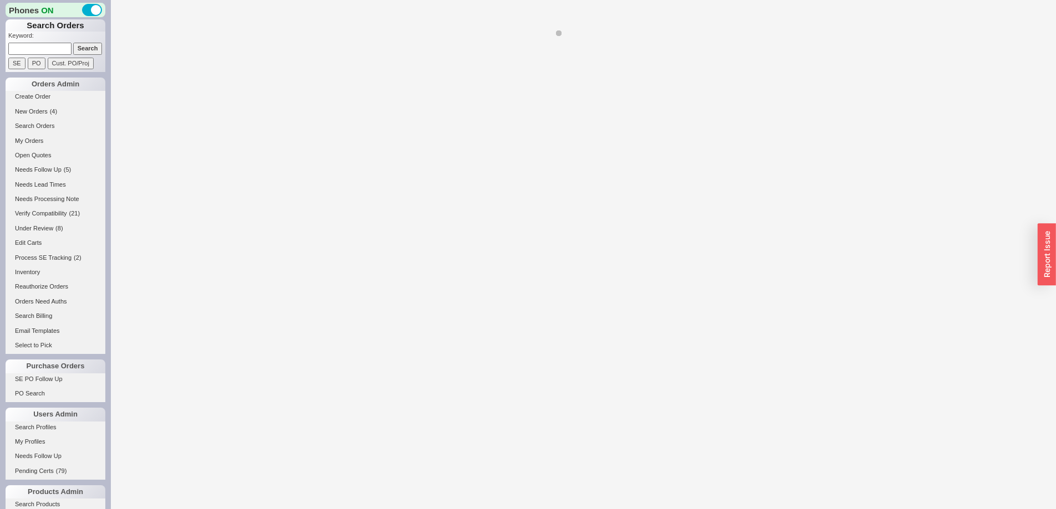
select select "*"
select select "LOW"
select select "3"
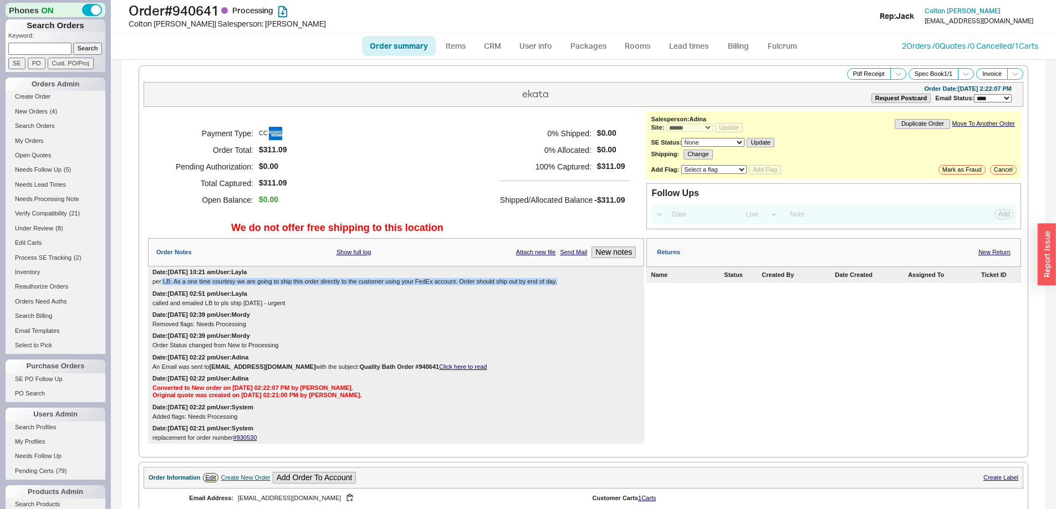
drag, startPoint x: 161, startPoint y: 283, endPoint x: 565, endPoint y: 284, distance: 404.0
click at [565, 284] on div "per LB: As a one time courtesy we are going to ship this order directly to the …" at bounding box center [395, 281] width 487 height 7
drag, startPoint x: 555, startPoint y: 283, endPoint x: 149, endPoint y: 287, distance: 406.8
click at [149, 287] on div "Date: [DATE] 10:21 am User: Layla per LB: As a one time courtesy we are going t…" at bounding box center [396, 277] width 496 height 21
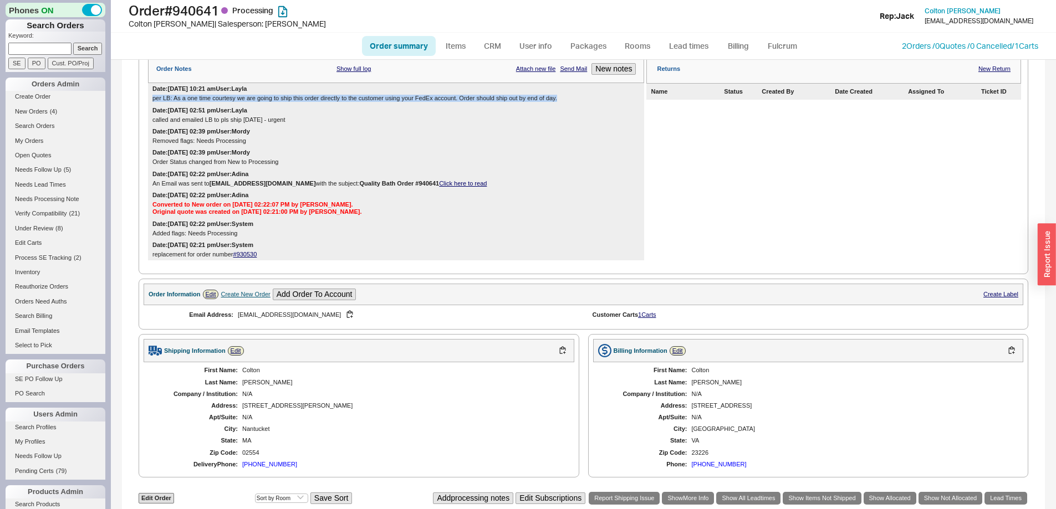
scroll to position [420, 0]
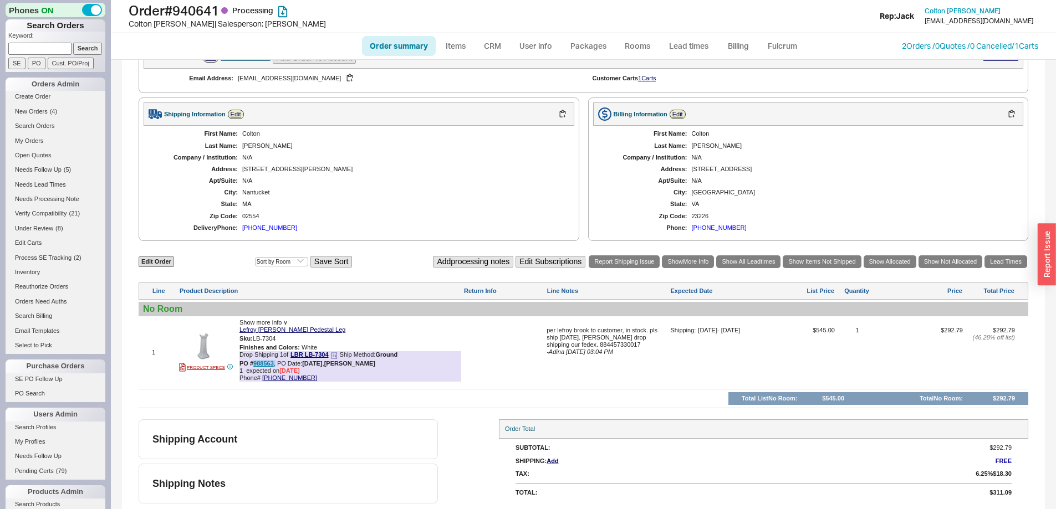
drag, startPoint x: 275, startPoint y: 364, endPoint x: 254, endPoint y: 364, distance: 20.5
click at [254, 364] on div "PO # 988563 , PO Date: [DATE] , [PERSON_NAME]" at bounding box center [307, 363] width 136 height 7
copy div "988563 ,"
click at [268, 365] on link "988563" at bounding box center [263, 363] width 21 height 7
click at [399, 43] on link "Order summary" at bounding box center [399, 46] width 74 height 20
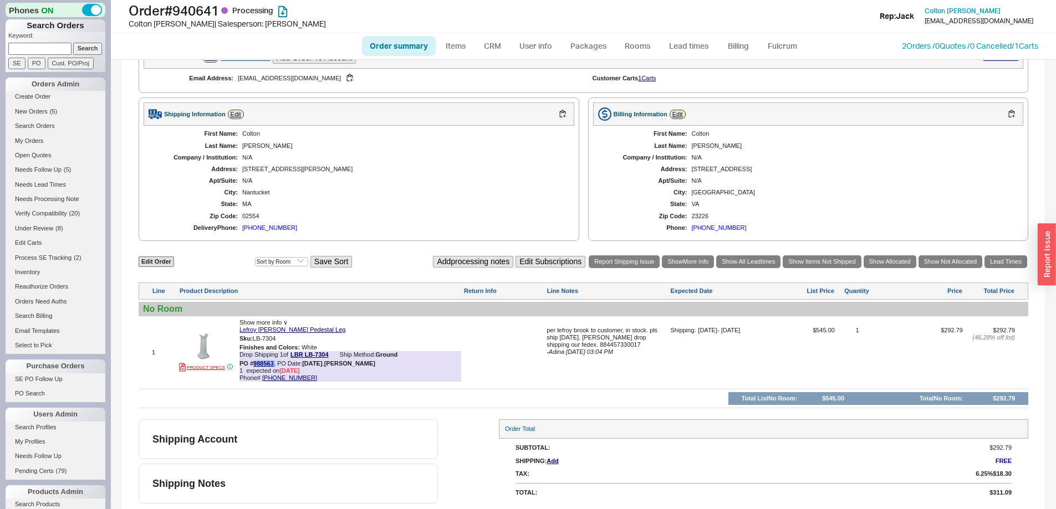
select select "*"
select select "LOW"
select select "3"
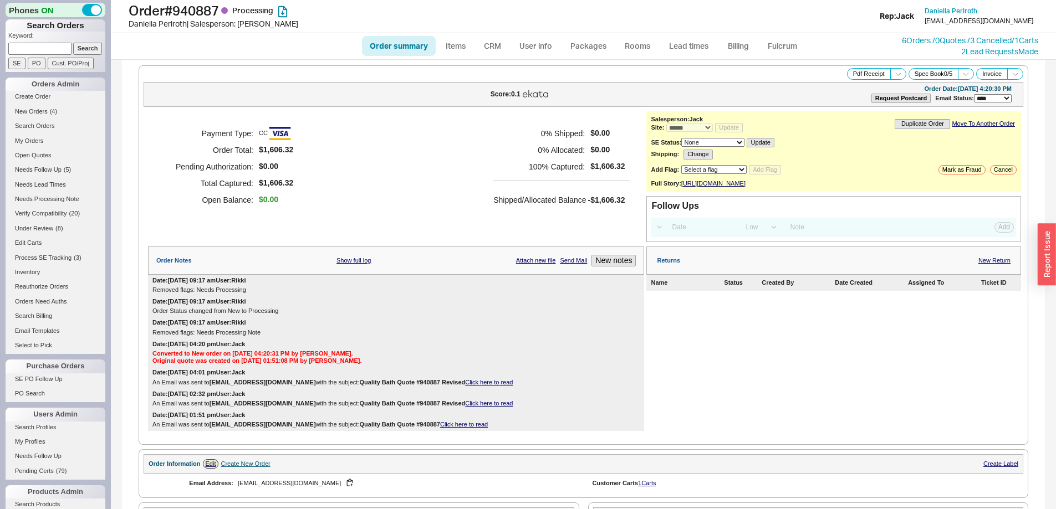
select select "*"
select select "LOW"
select select "3"
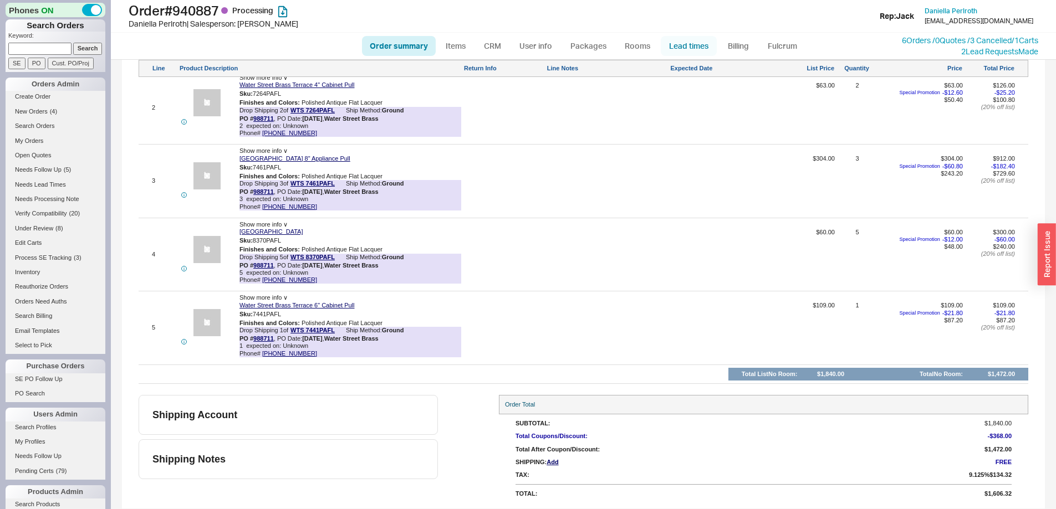
click at [682, 47] on link "Lead times" at bounding box center [689, 46] width 56 height 20
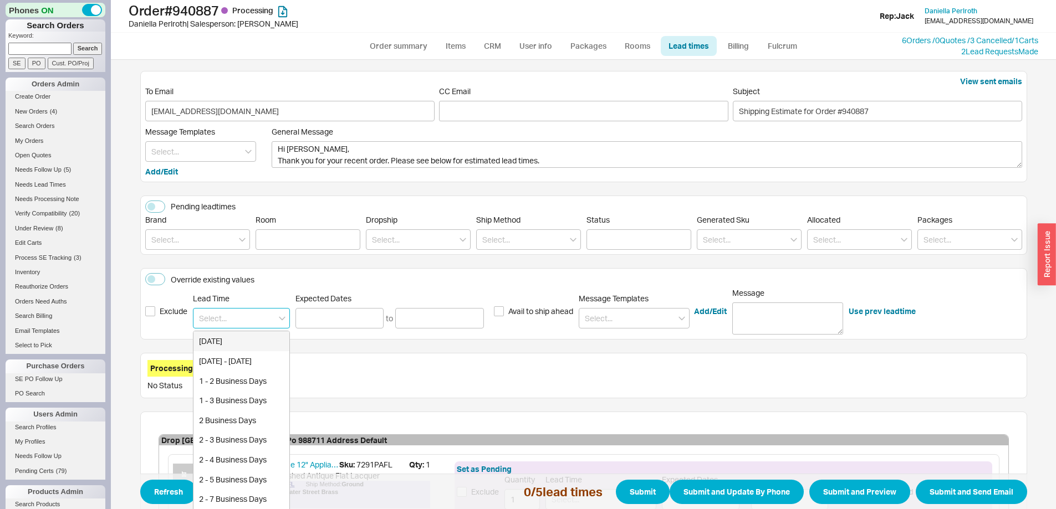
click at [242, 316] on input at bounding box center [241, 318] width 97 height 21
drag, startPoint x: 254, startPoint y: 343, endPoint x: 314, endPoint y: 372, distance: 66.9
click at [254, 344] on div "Mid December" at bounding box center [241, 341] width 96 height 20
type input "Mid December"
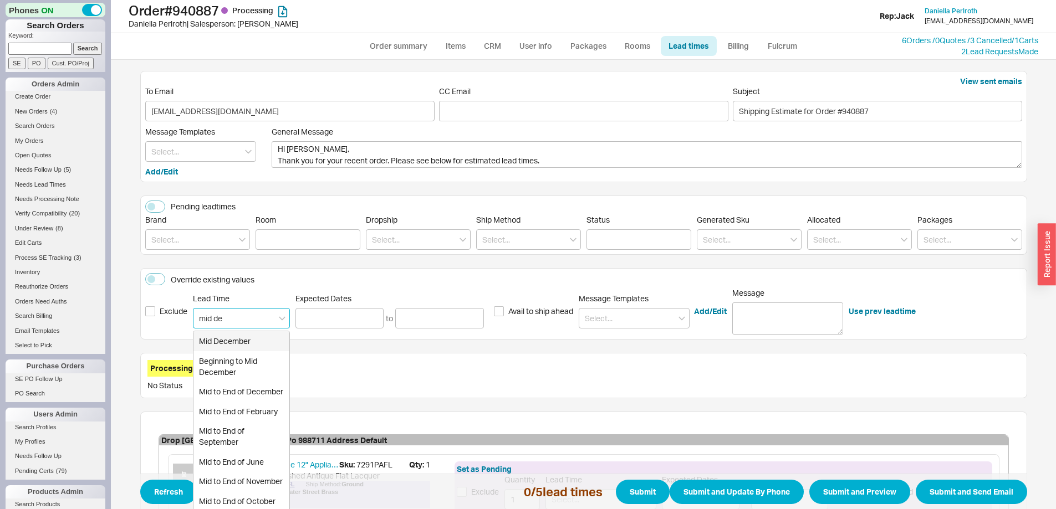
type input "12/15/2025"
type input "12/21/2025"
type input "Mid December"
type input "12/15/2025"
type input "12/21/2025"
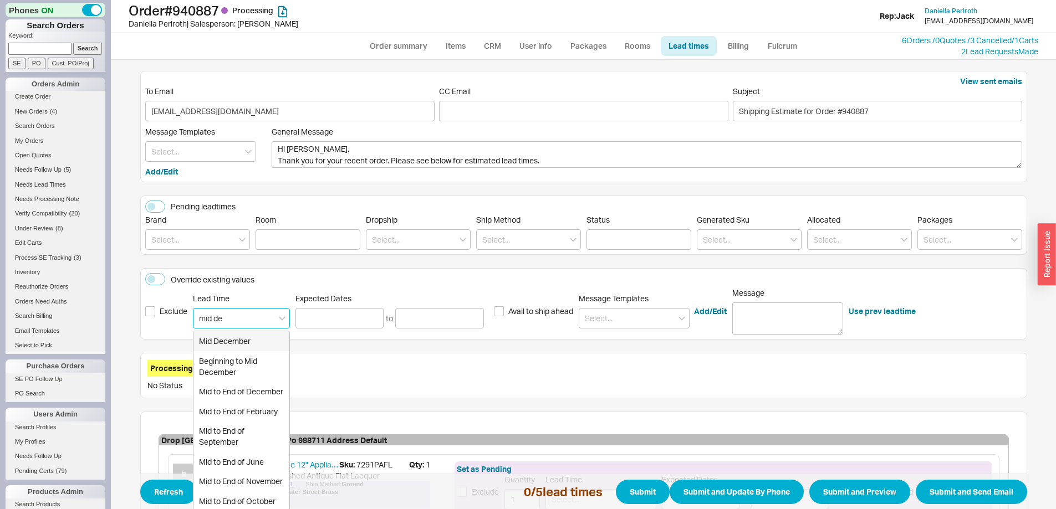
type input "Mid December"
type input "12/15/2025"
type input "12/21/2025"
type input "Mid December"
type input "12/15/2025"
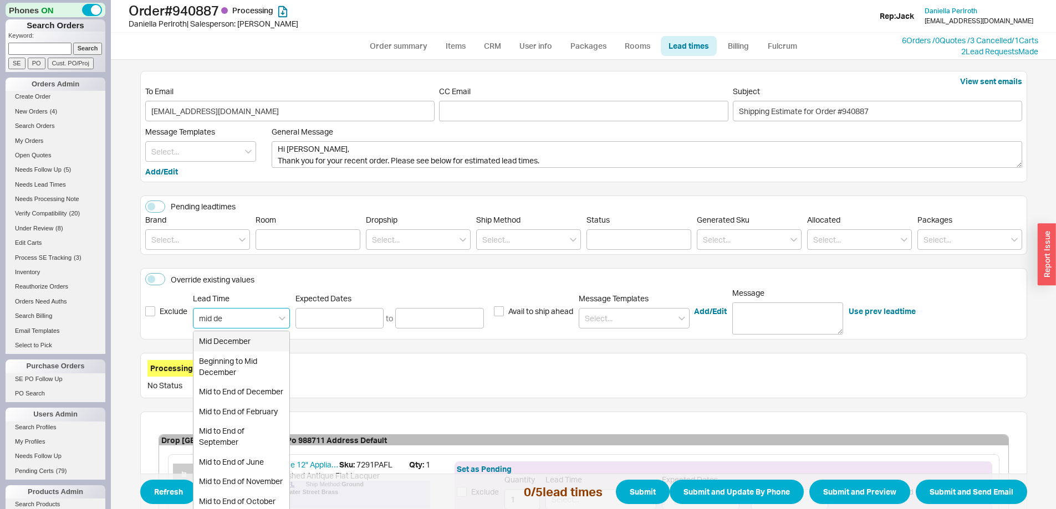
type input "12/21/2025"
type input "Mid December"
type input "12/15/2025"
type input "12/21/2025"
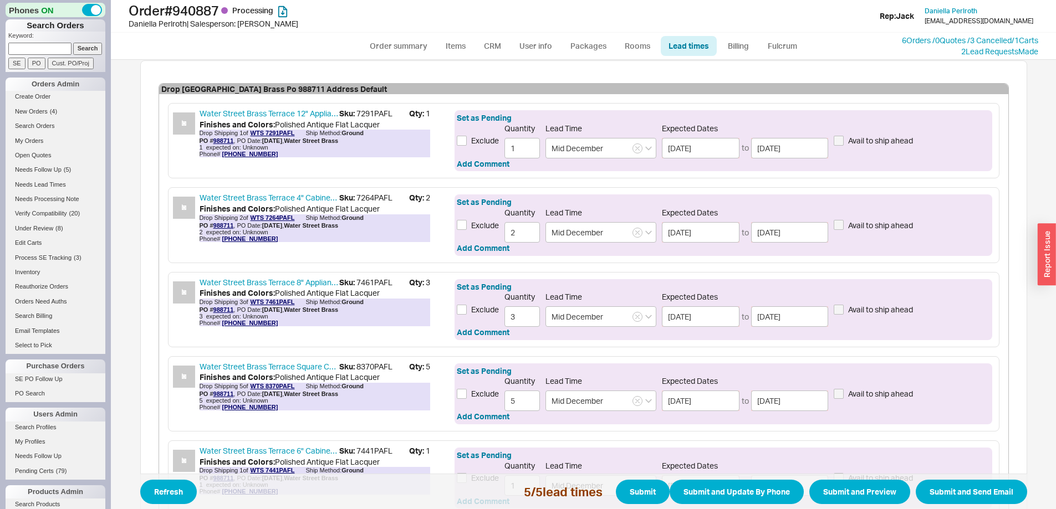
scroll to position [459, 0]
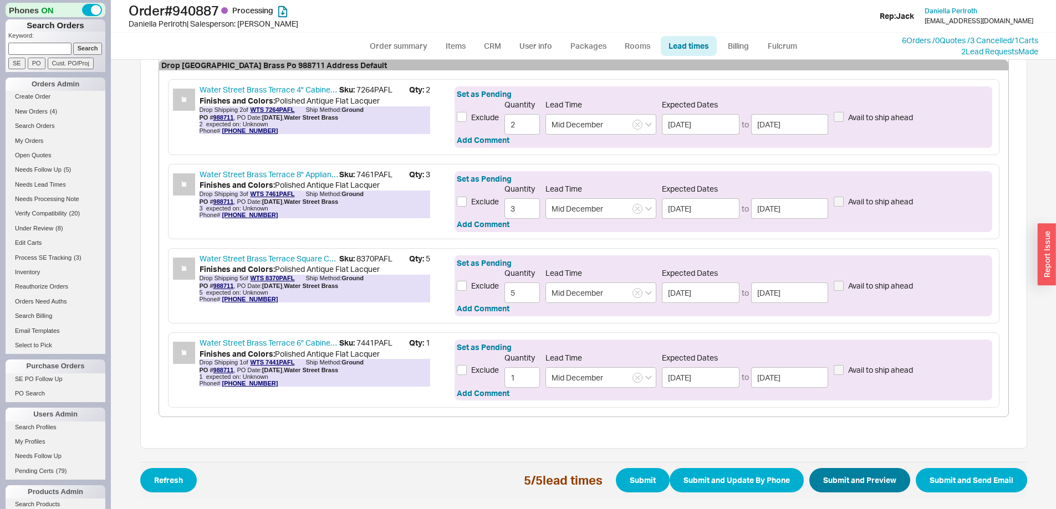
type input "Mid December"
click at [830, 483] on button "Submit and Preview" at bounding box center [859, 480] width 101 height 24
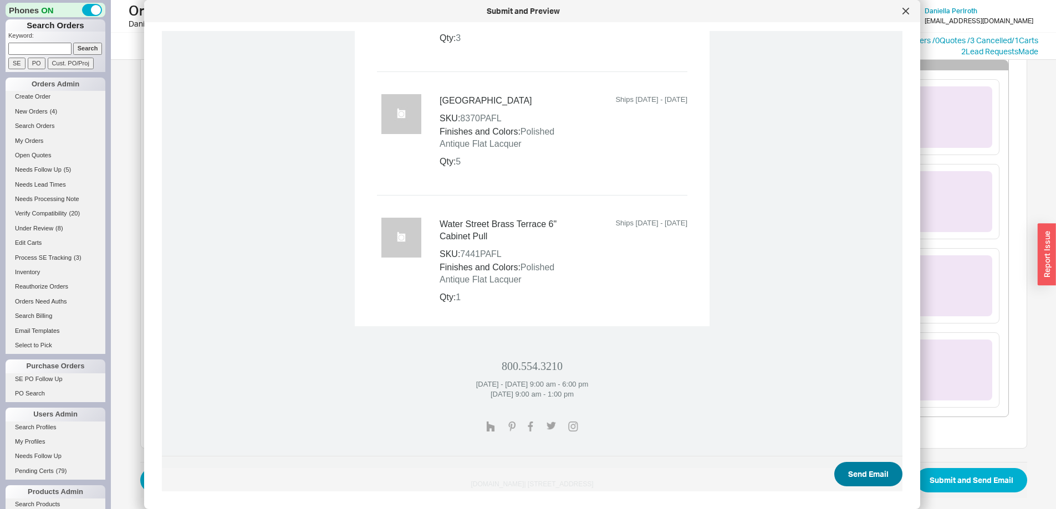
scroll to position [954, 0]
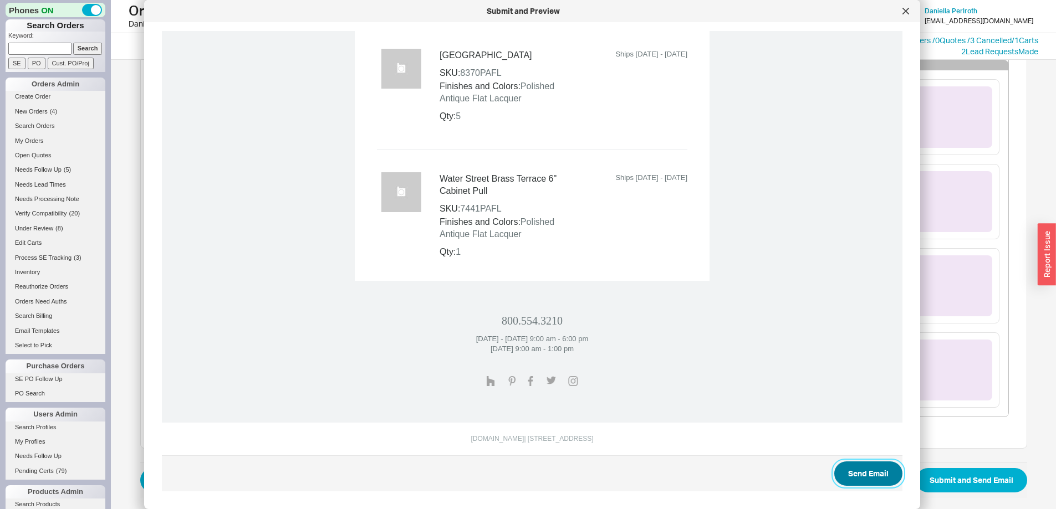
click at [850, 472] on button "Send Email" at bounding box center [868, 474] width 68 height 24
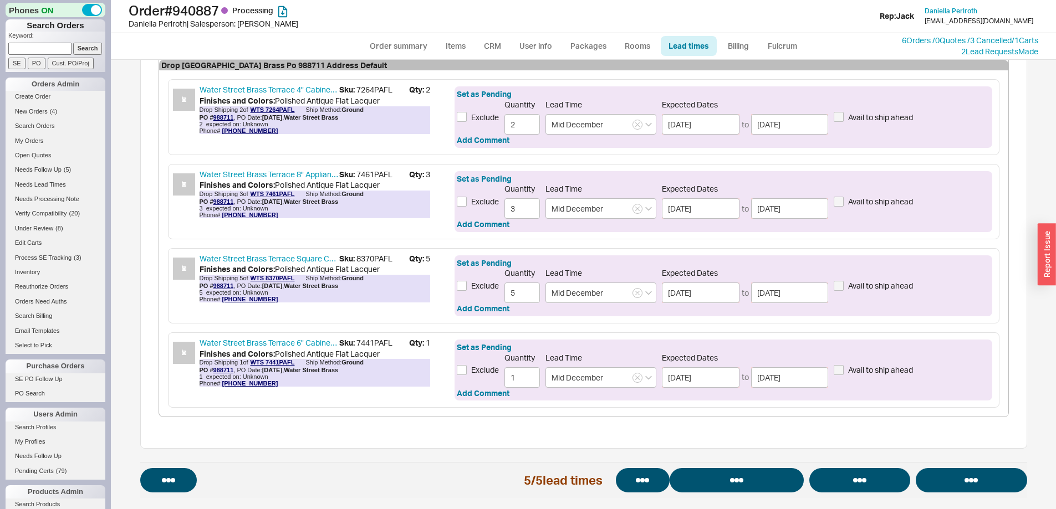
select select "*"
select select "LOW"
select select "3"
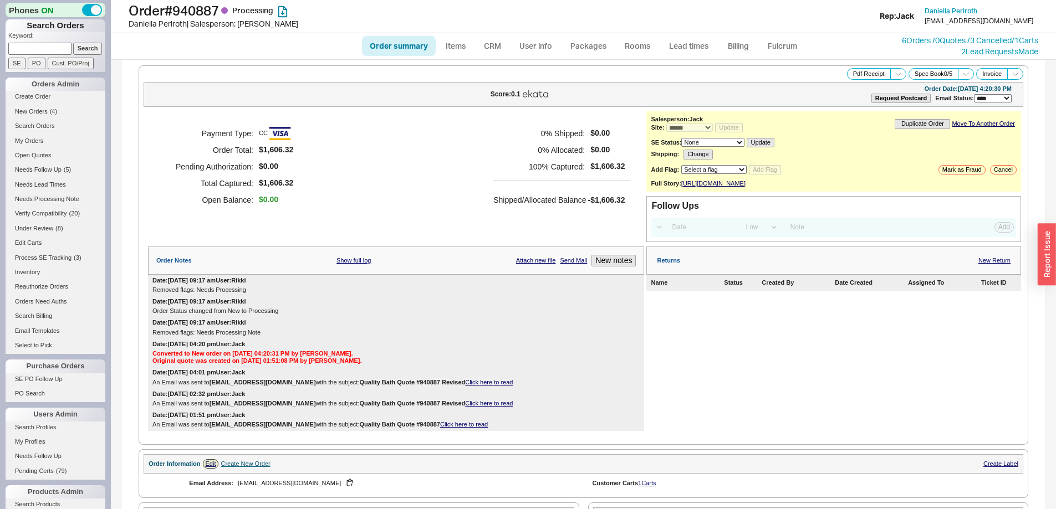
select select "*"
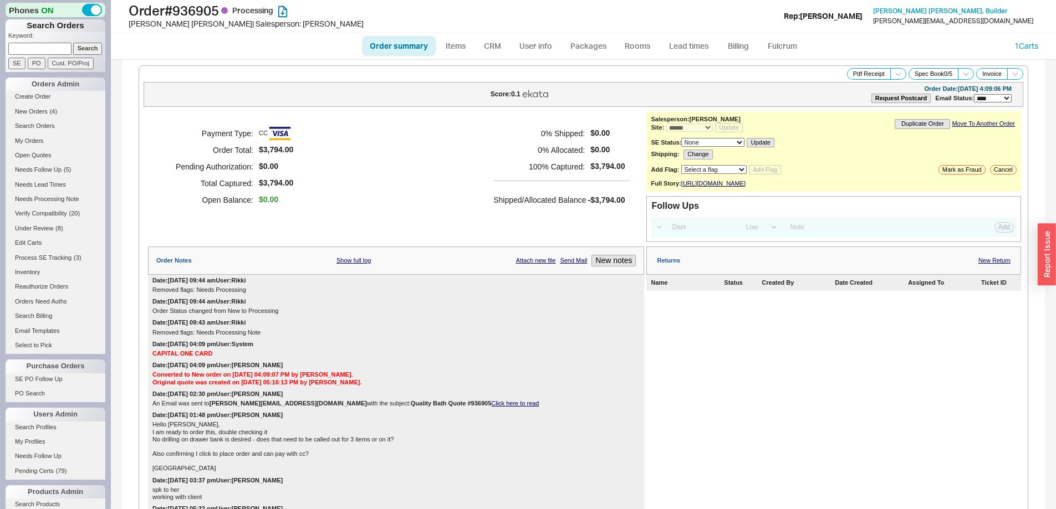
select select "*"
select select "LOW"
select select "3"
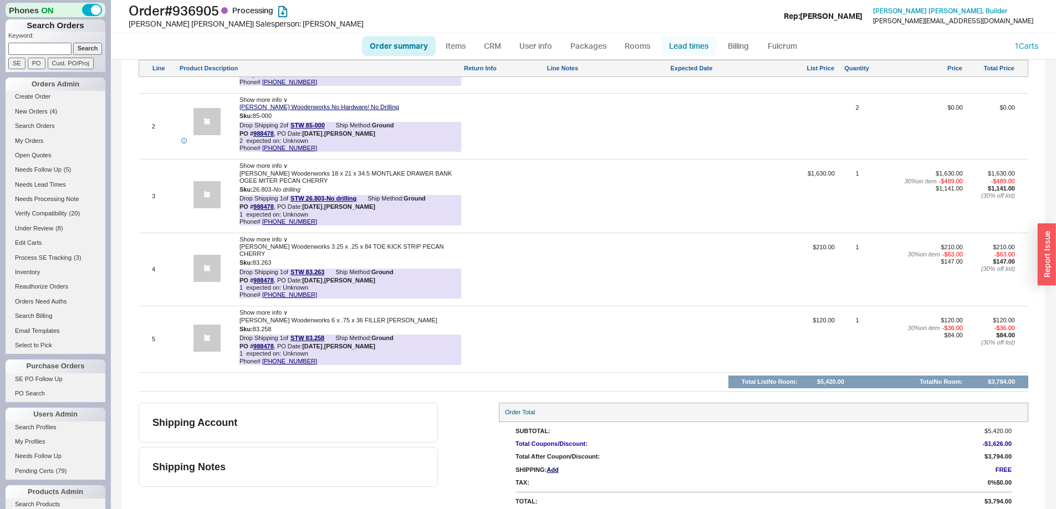
click at [689, 46] on link "Lead times" at bounding box center [689, 46] width 56 height 20
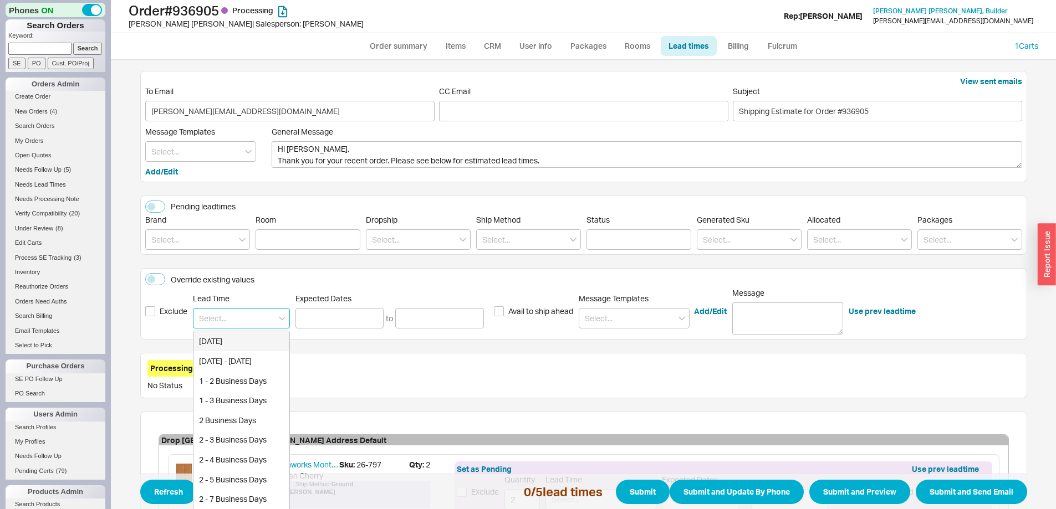
click at [205, 313] on input at bounding box center [241, 318] width 97 height 21
click at [219, 357] on div "3 - 4 Weeks" at bounding box center [241, 361] width 96 height 20
type input "3 - 4 Weeks"
type input "10/10/2025"
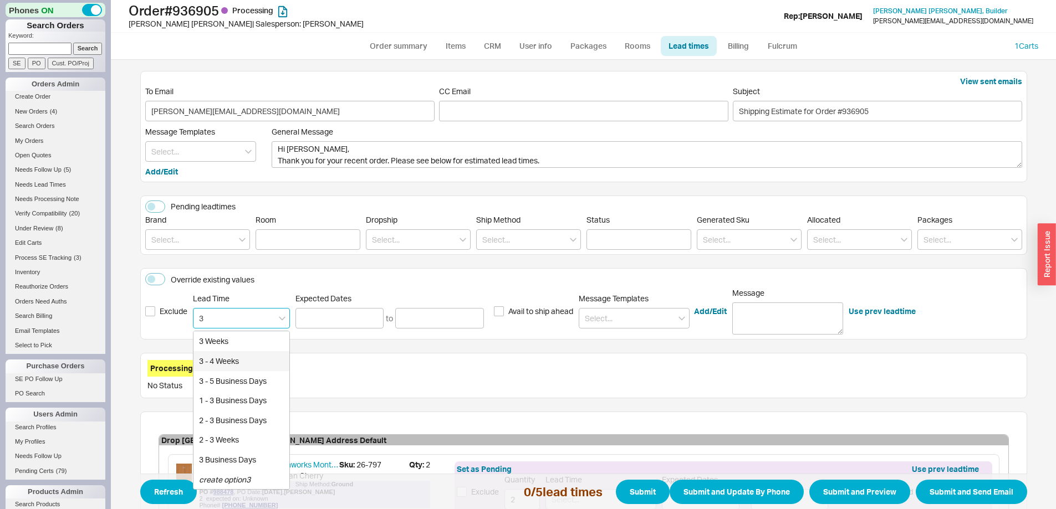
type input "10/17/2025"
type input "3 - 4 Weeks"
type input "10/10/2025"
type input "10/17/2025"
type input "3 - 4 Weeks"
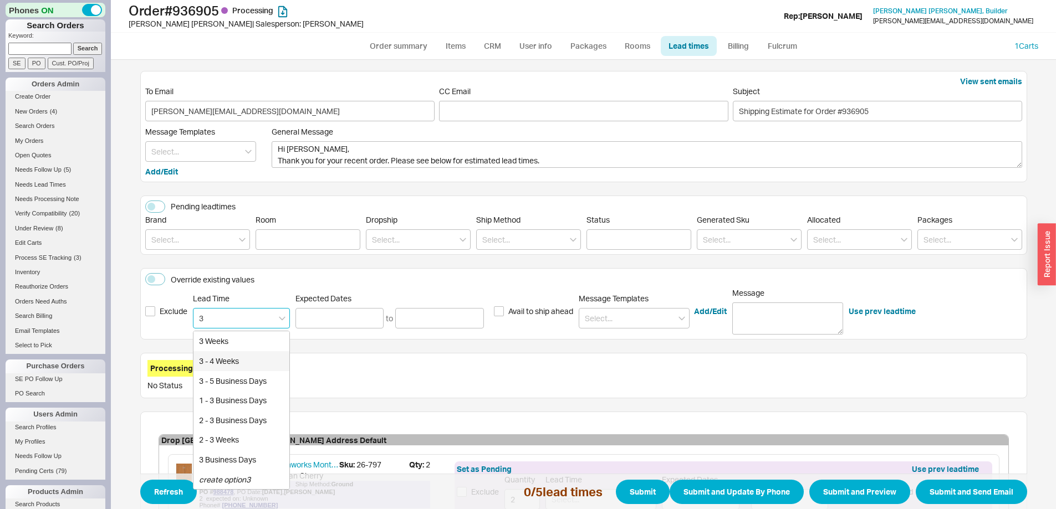
type input "10/10/2025"
type input "10/17/2025"
type input "3 - 4 Weeks"
type input "10/10/2025"
type input "10/17/2025"
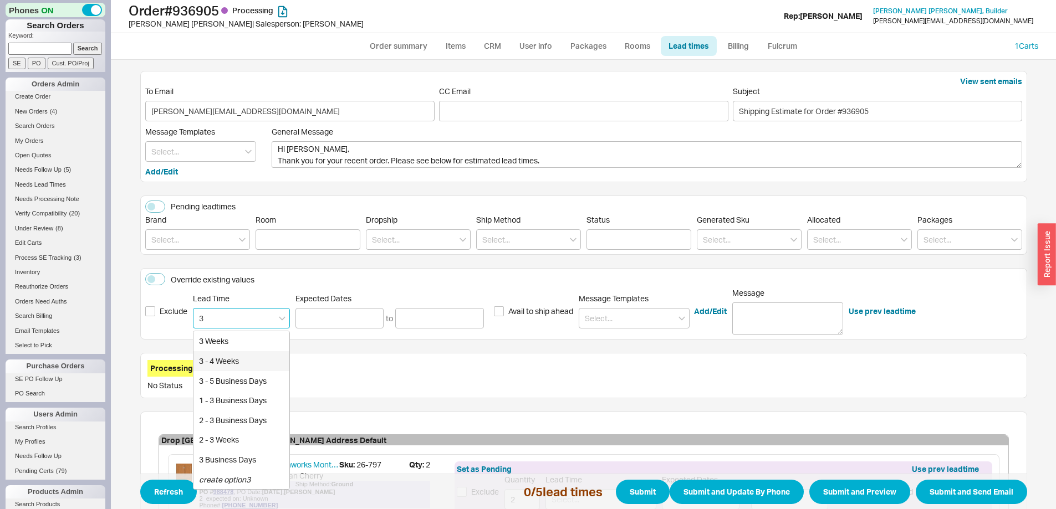
type input "3 - 4 Weeks"
type input "10/10/2025"
type input "10/17/2025"
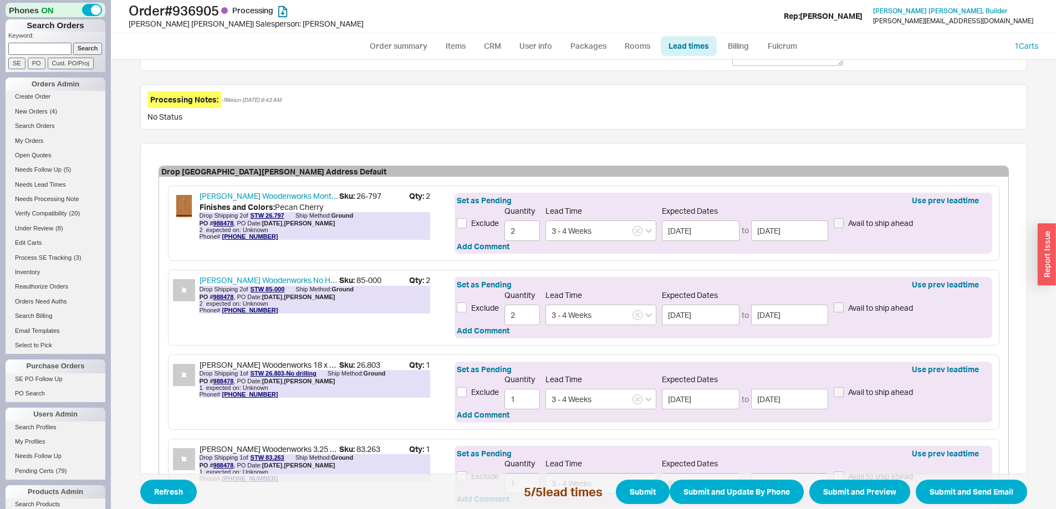
scroll to position [459, 0]
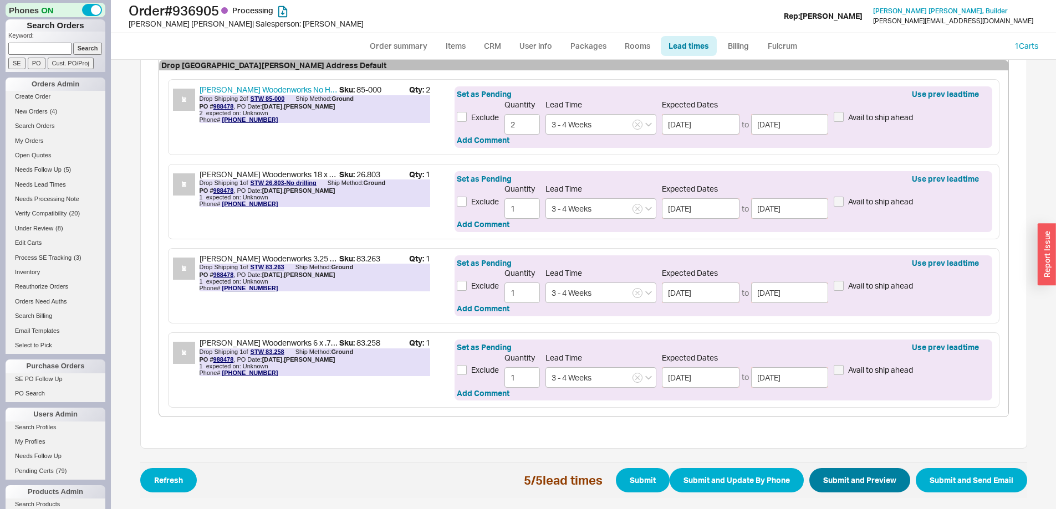
type input "3 - 4 Weeks"
click at [865, 480] on button "Submit and Preview" at bounding box center [859, 480] width 101 height 24
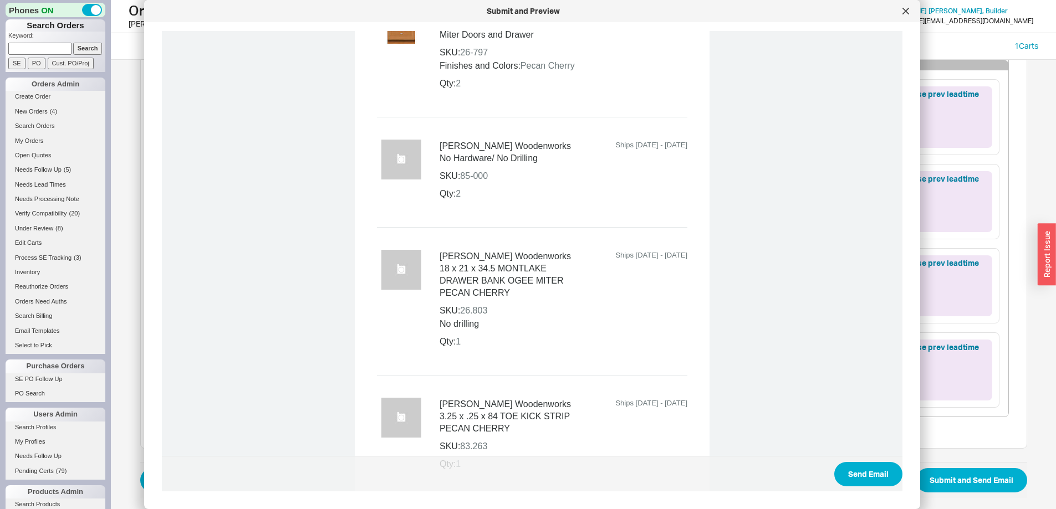
scroll to position [914, 0]
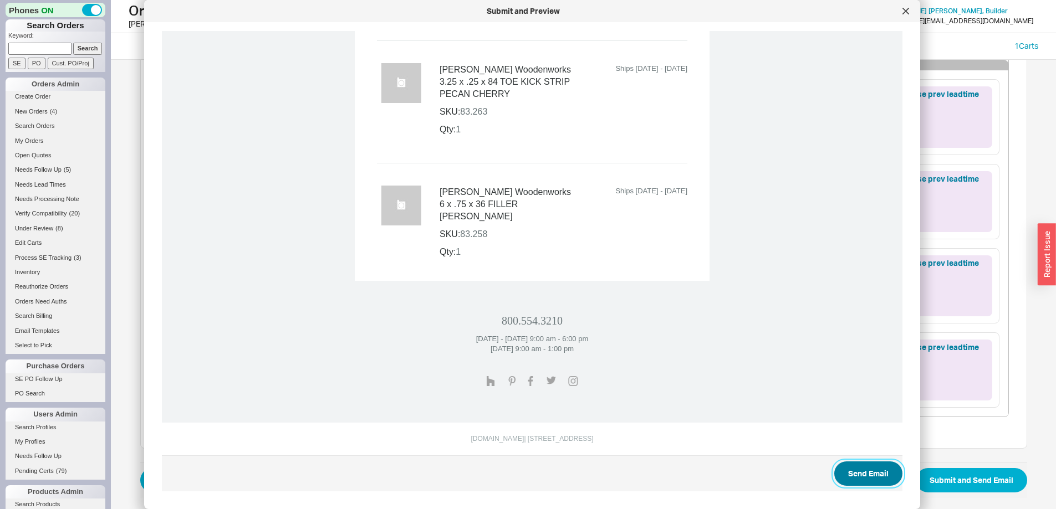
click at [853, 474] on button "Send Email" at bounding box center [868, 474] width 68 height 24
select select "*"
select select "LOW"
select select "3"
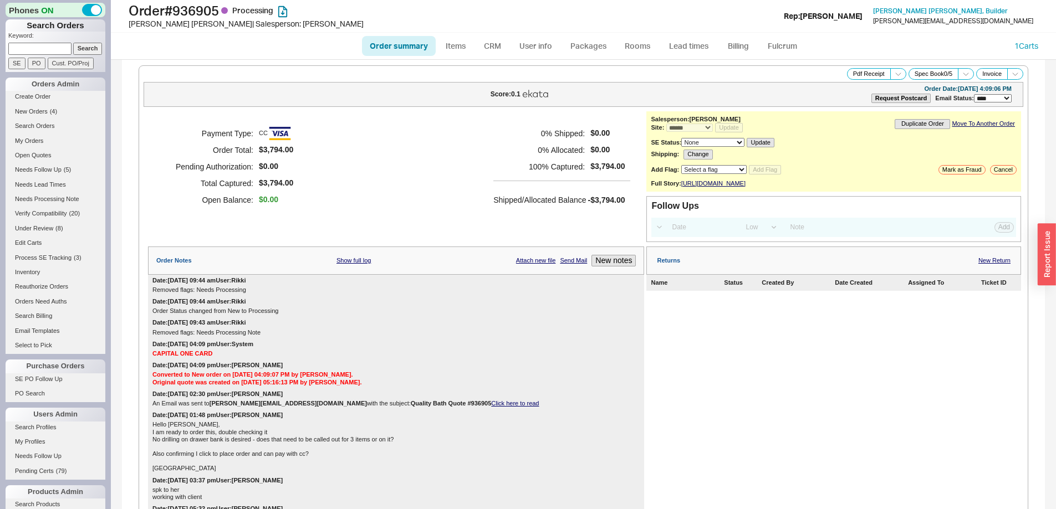
select select "*"
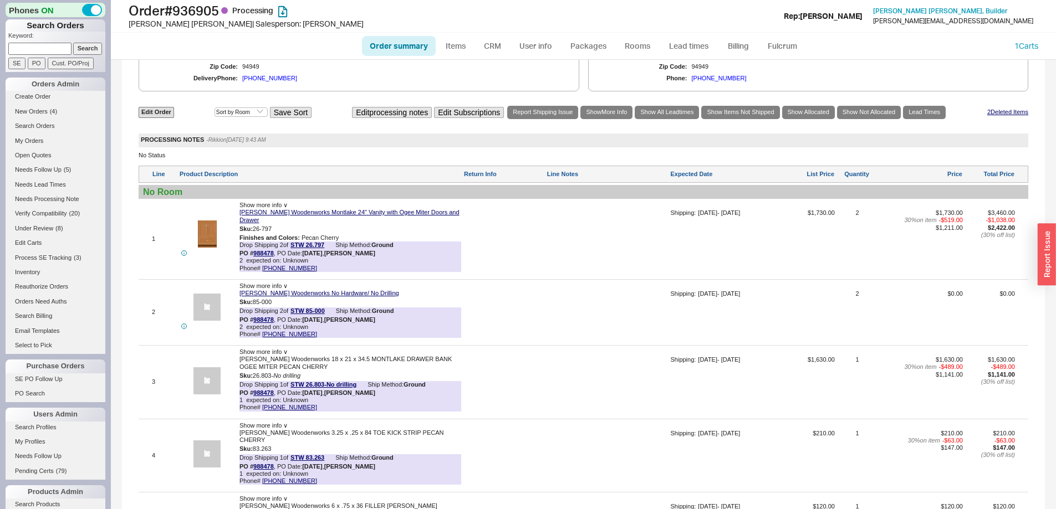
scroll to position [900, 0]
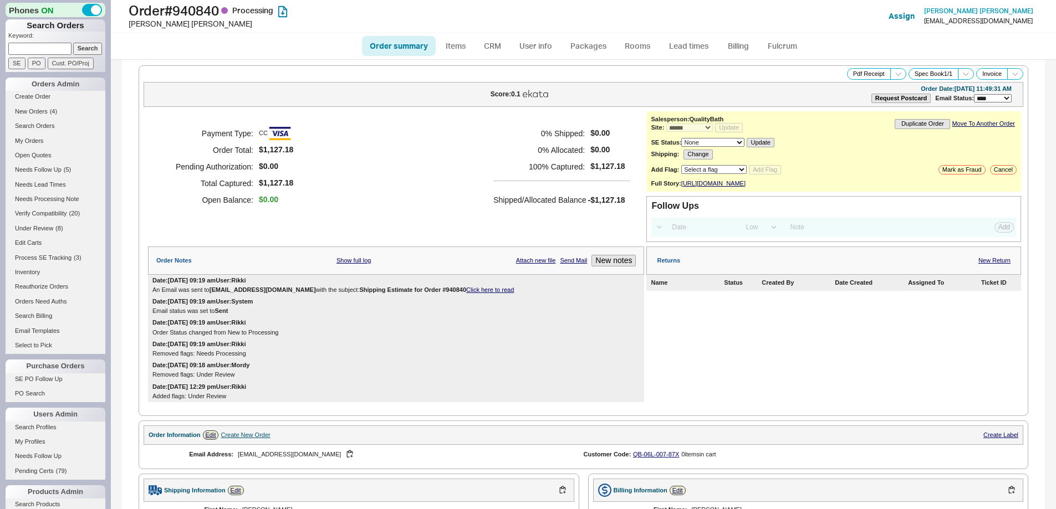
select select "*"
select select "LOW"
select select "3"
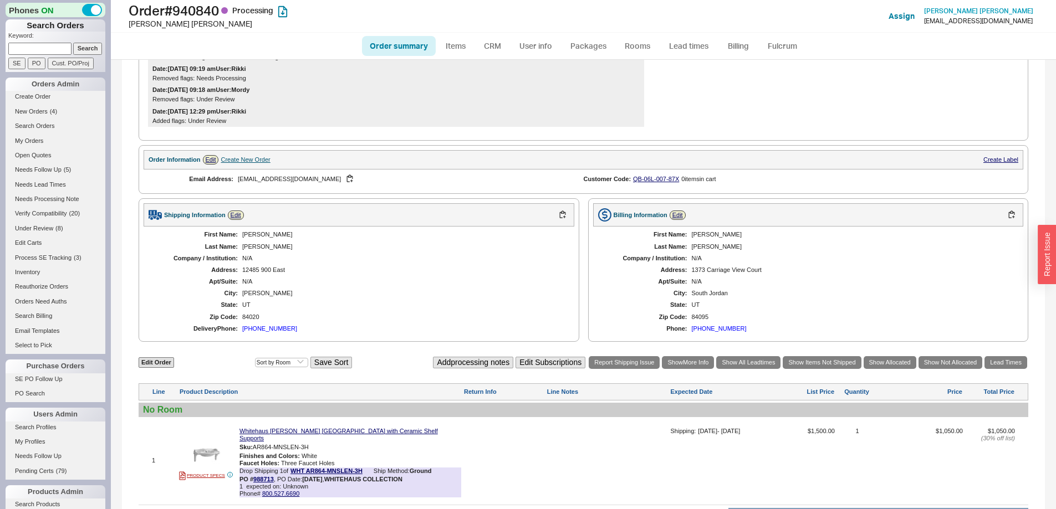
scroll to position [391, 0]
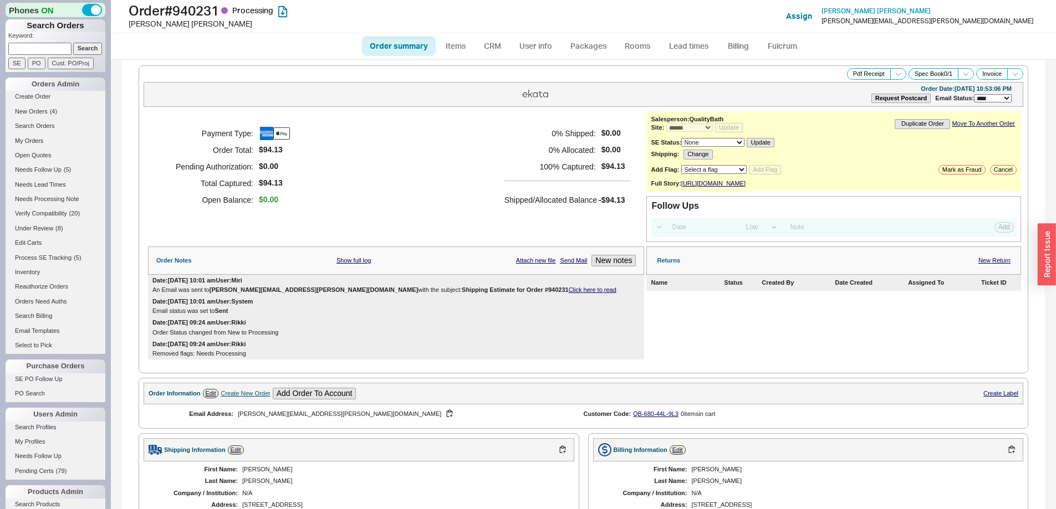
select select "*"
select select "LOW"
select select "3"
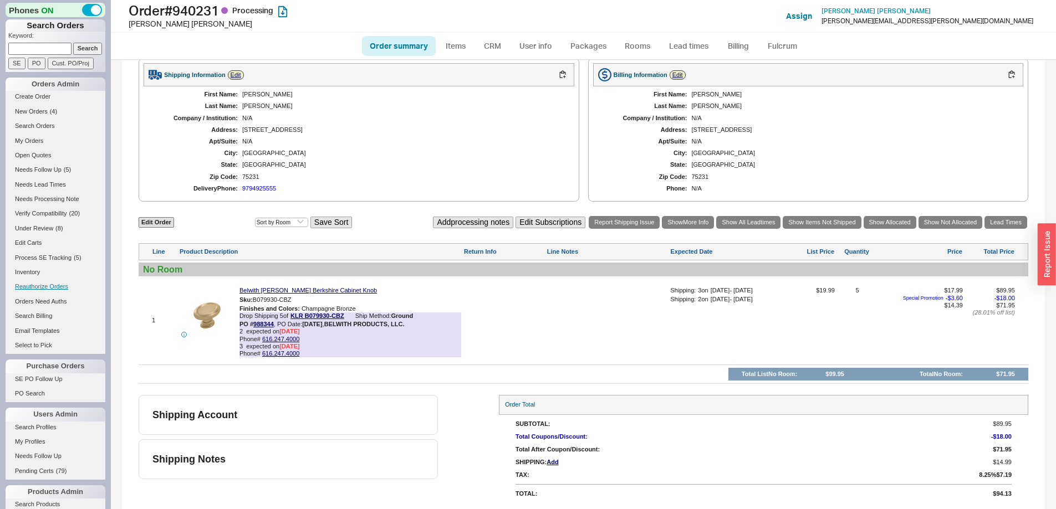
scroll to position [382, 0]
click at [203, 12] on h1 "Order # 940231 Processing" at bounding box center [330, 11] width 402 height 16
copy h1 "940231"
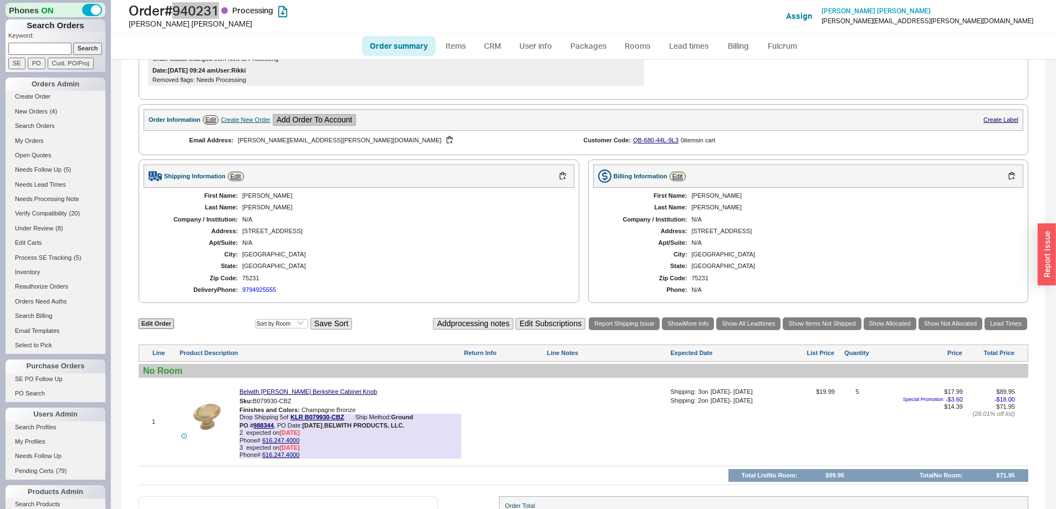
scroll to position [272, 0]
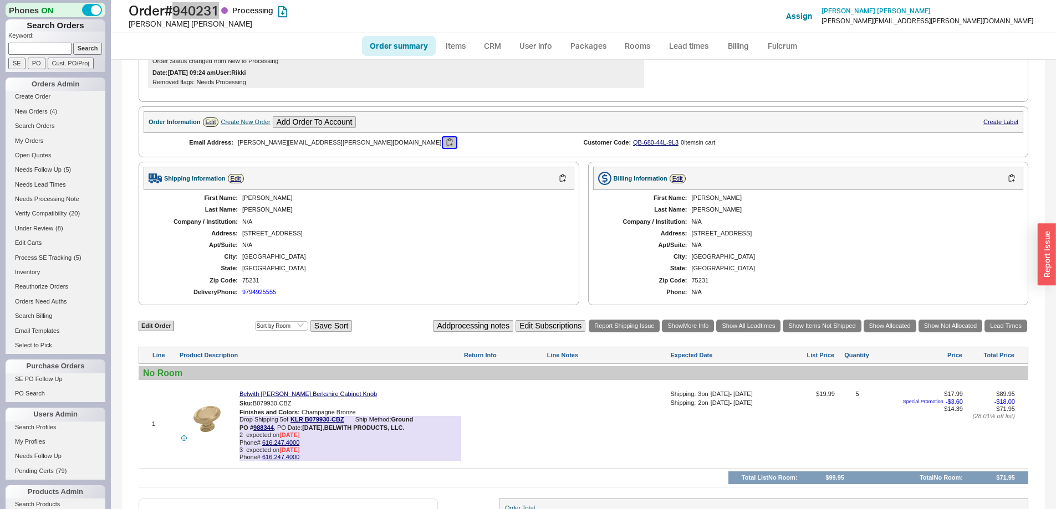
click at [443, 148] on button "button" at bounding box center [449, 142] width 13 height 11
click at [216, 12] on h1 "Order # 940231 Processing" at bounding box center [330, 11] width 402 height 16
drag, startPoint x: 223, startPoint y: 12, endPoint x: 111, endPoint y: 15, distance: 112.0
click at [116, 15] on div "Order # 940231 Processing Tim Forrest Add Customer Ref Assign Tim Forrest timot…" at bounding box center [583, 16] width 945 height 33
copy h1 "Order # 940231"
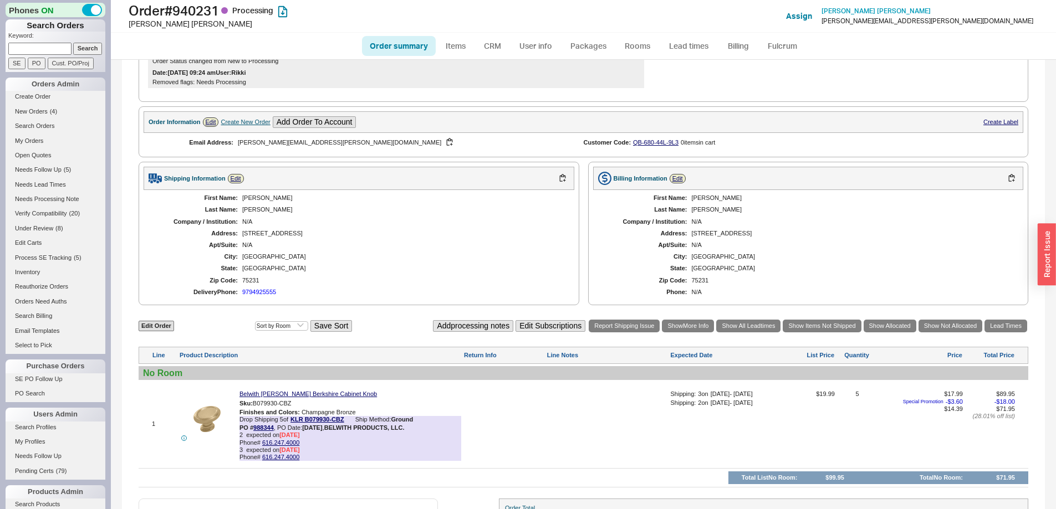
click at [833, 213] on div "Forrest" at bounding box center [852, 209] width 321 height 7
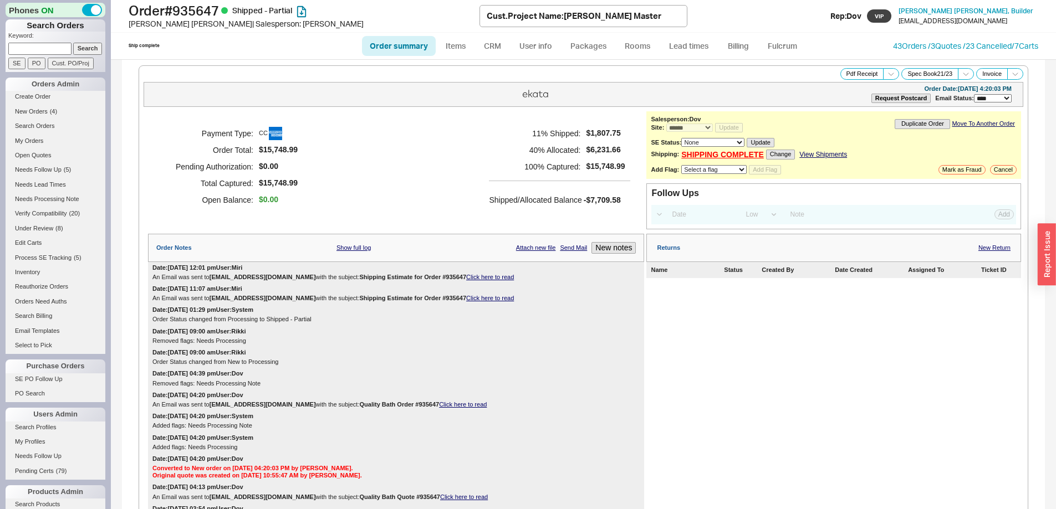
select select "*"
select select "LOW"
select select "3"
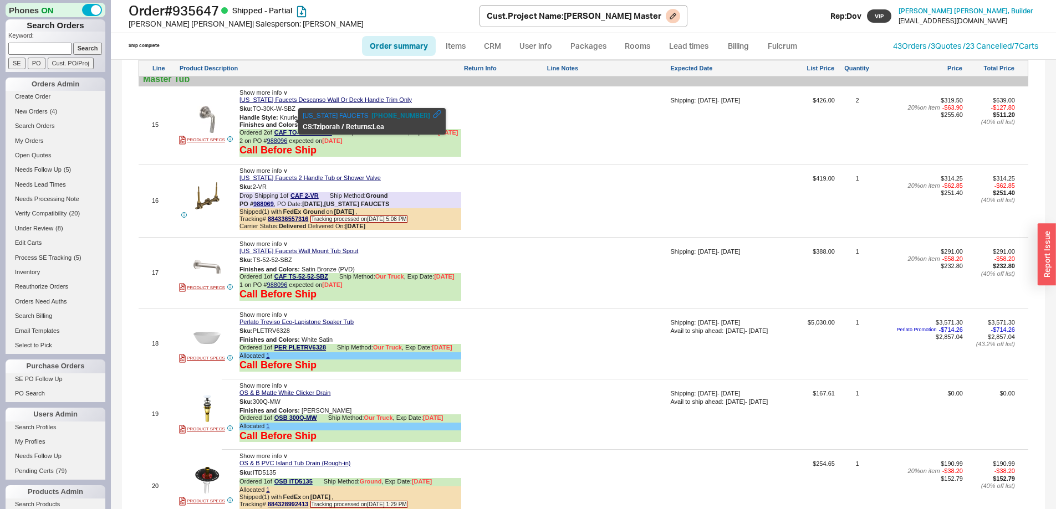
scroll to position [2272, 0]
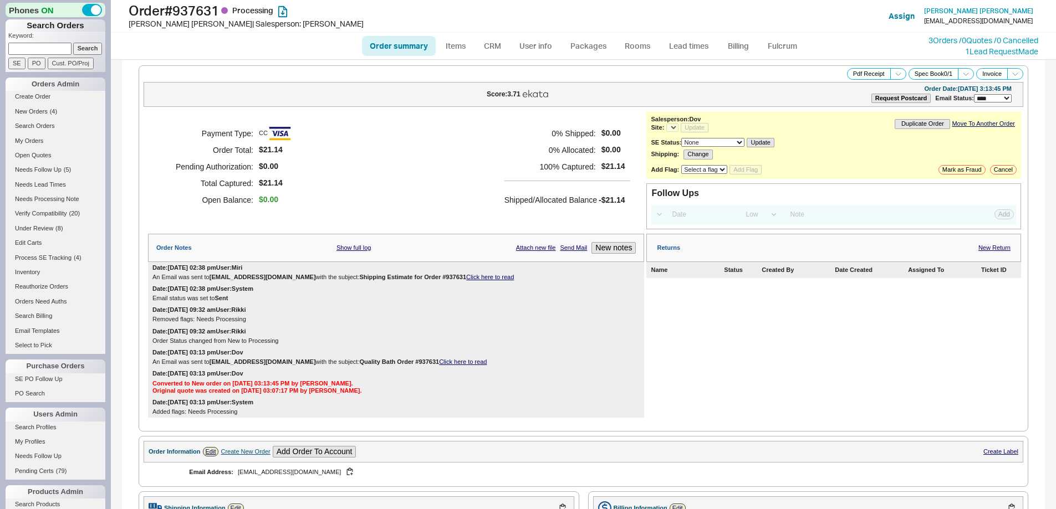
select select "LOW"
select select "3"
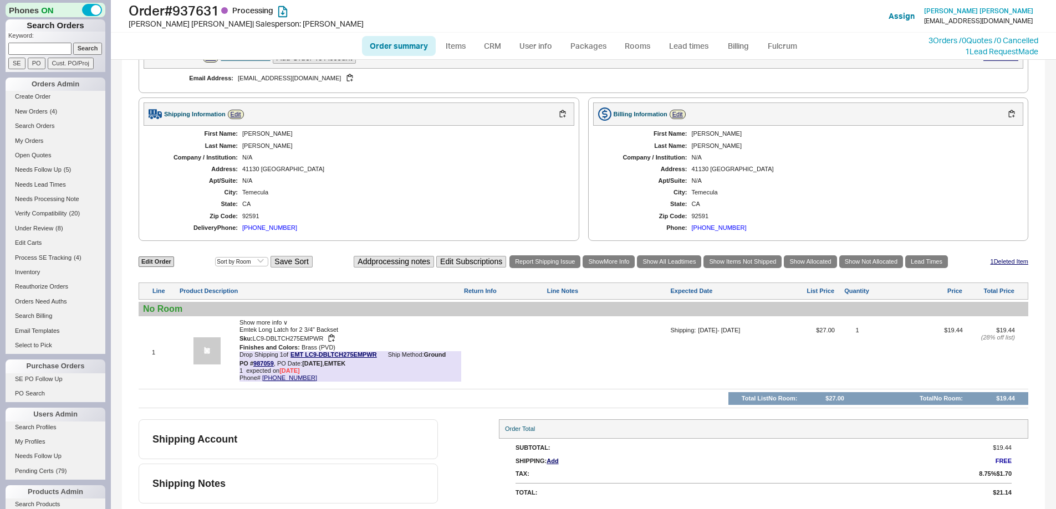
select select "*"
click at [276, 377] on link "800-356-2741" at bounding box center [289, 378] width 55 height 7
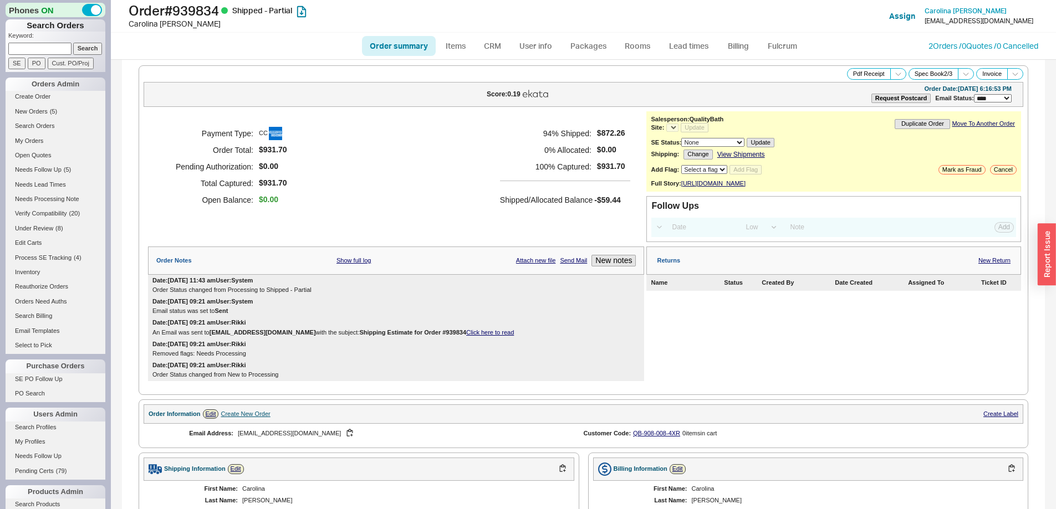
select select "LOW"
select select "3"
select select "*"
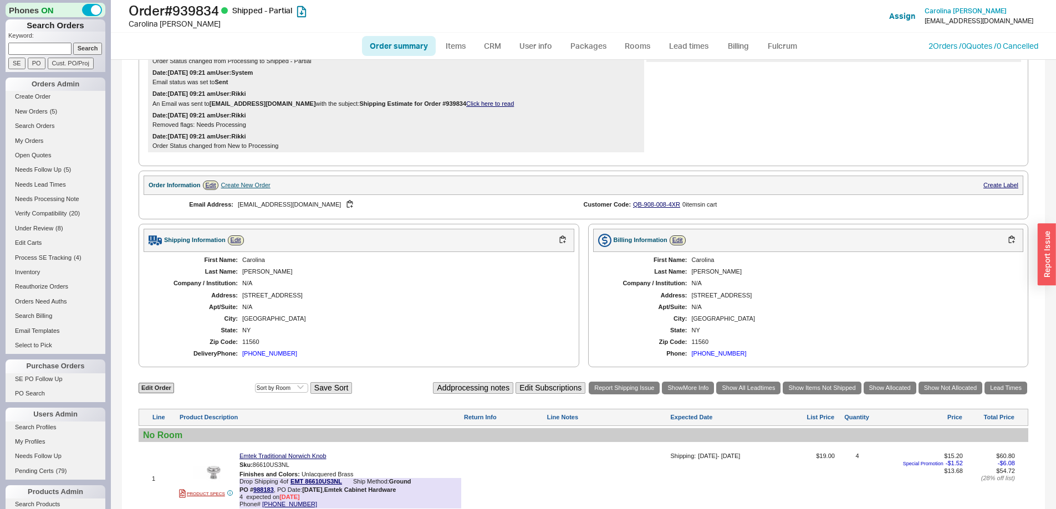
scroll to position [549, 0]
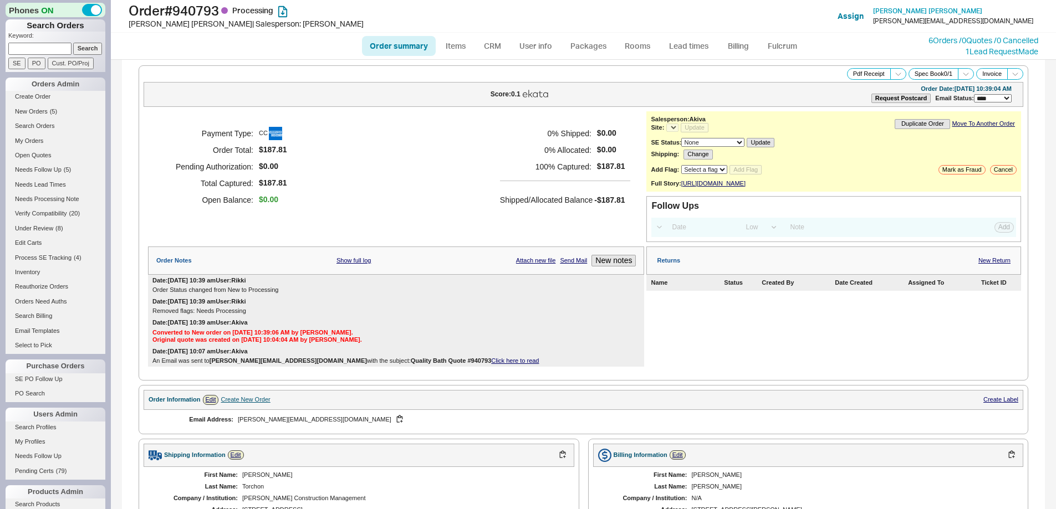
select select "*"
select select "LOW"
select select "3"
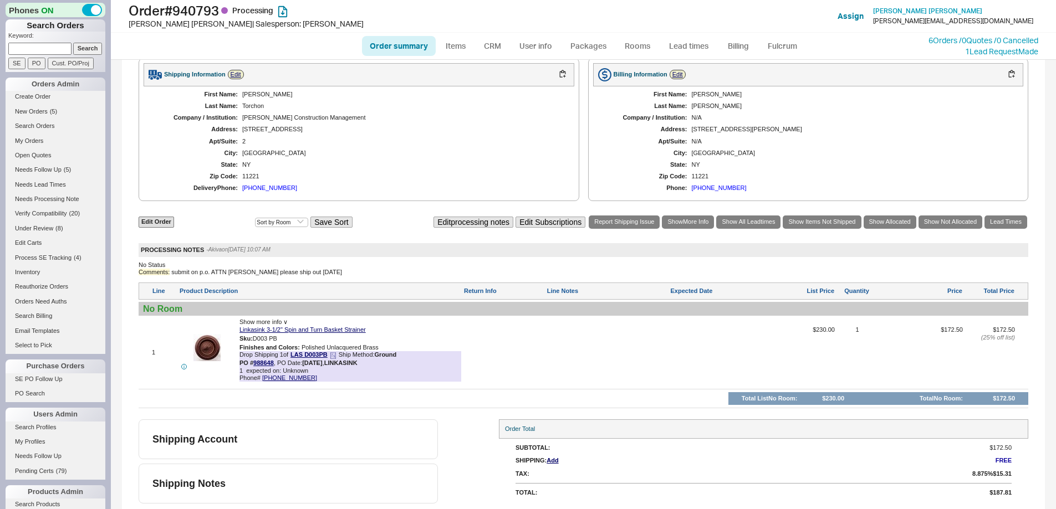
select select "*"
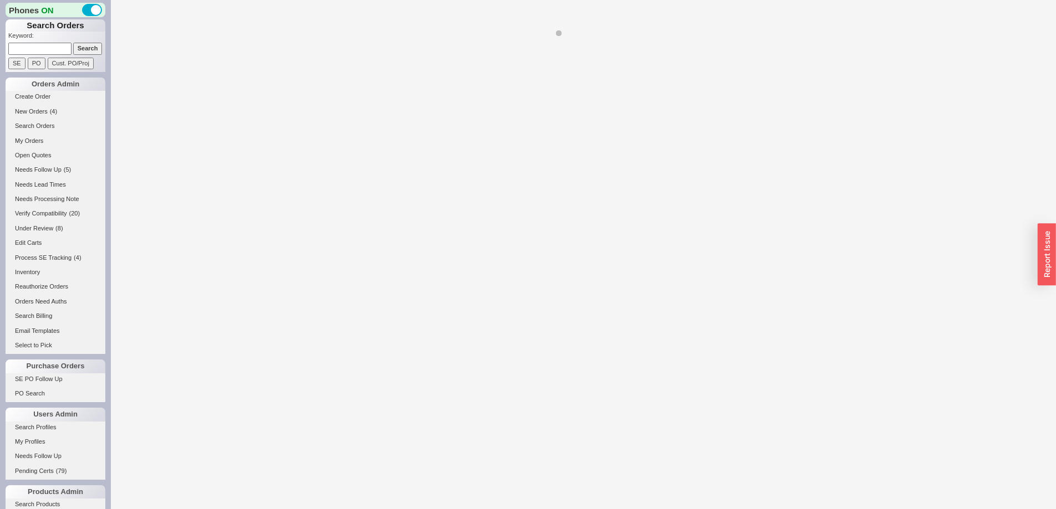
select select "*"
select select "LOW"
select select "3"
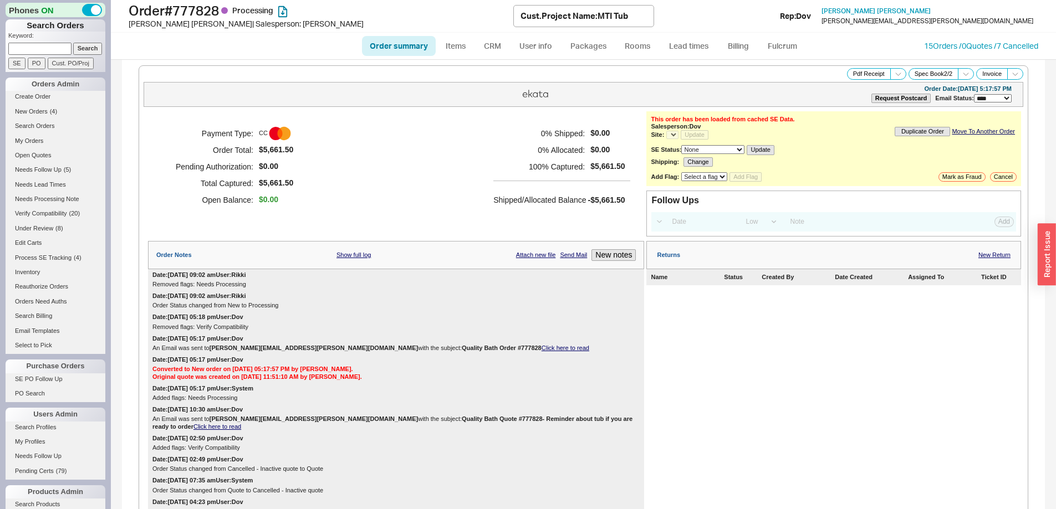
select select "*"
click at [685, 45] on link "Lead times" at bounding box center [689, 46] width 56 height 20
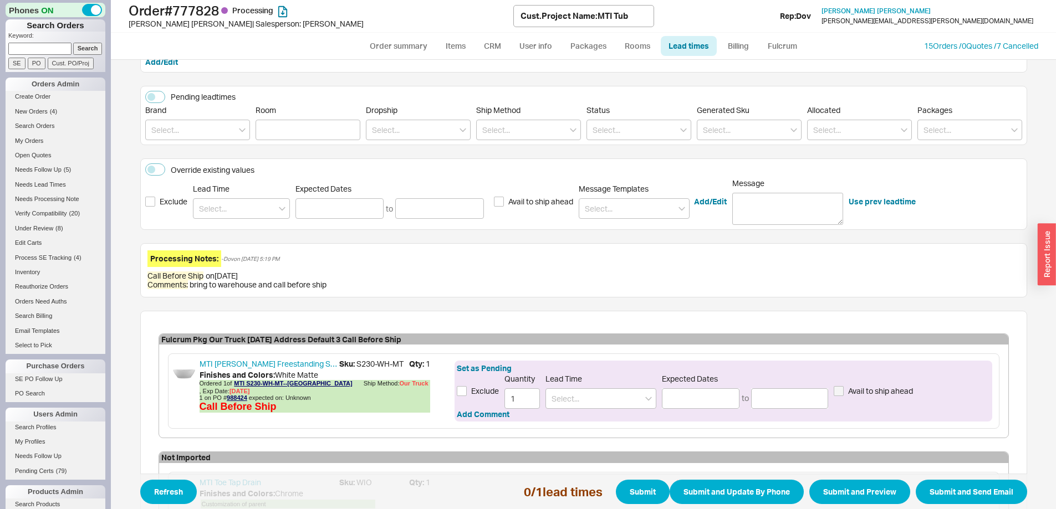
scroll to position [111, 0]
click at [236, 217] on input at bounding box center [241, 207] width 97 height 21
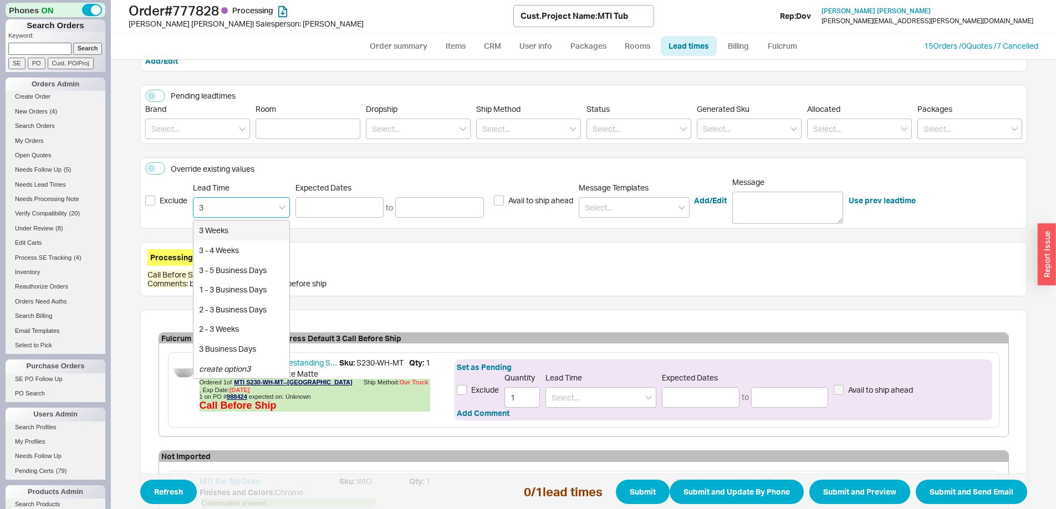
click at [233, 231] on div "3 Weeks" at bounding box center [241, 231] width 96 height 20
type input "3 Weeks"
type input "10/10/2025"
type input "10/16/2025"
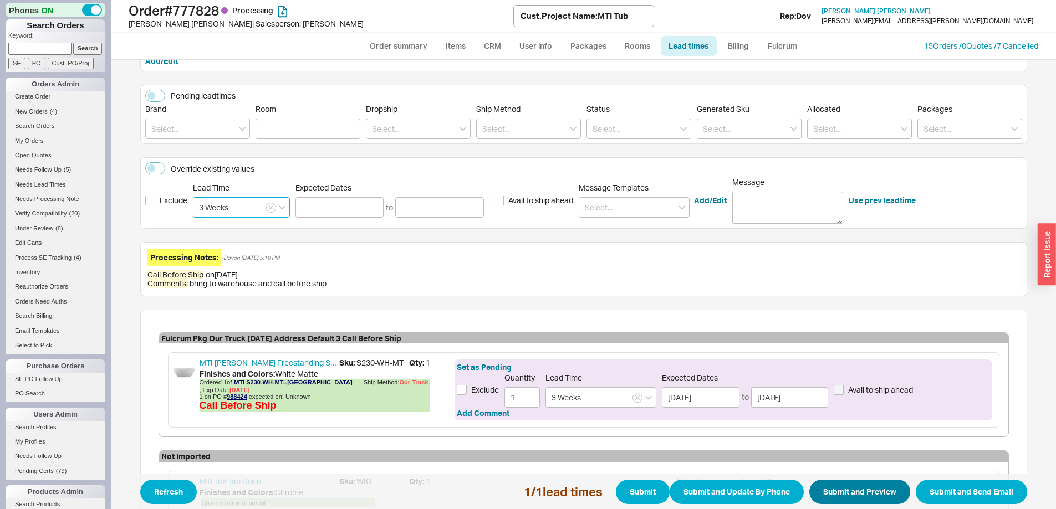
type input "3 Weeks"
click at [832, 492] on button "Submit and Preview" at bounding box center [859, 492] width 101 height 24
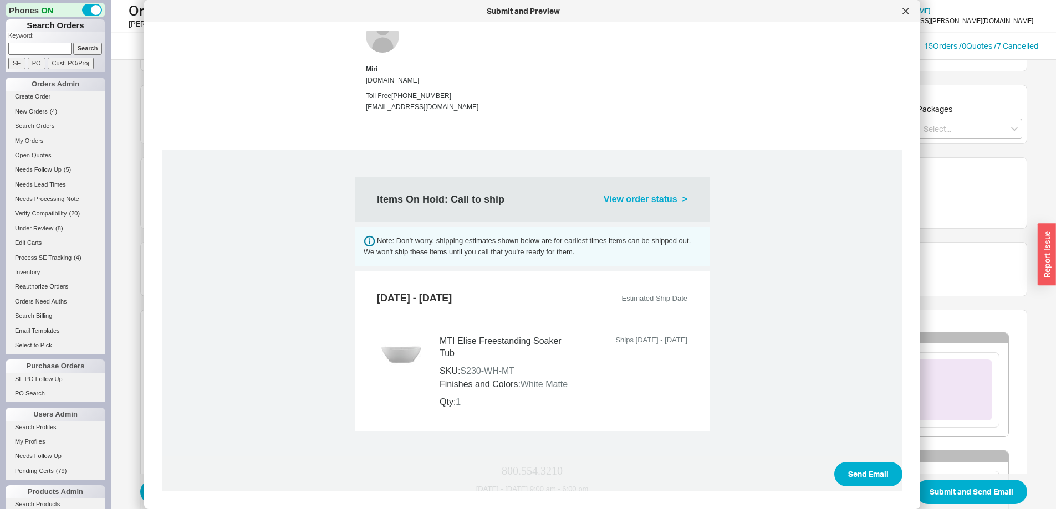
scroll to position [300, 0]
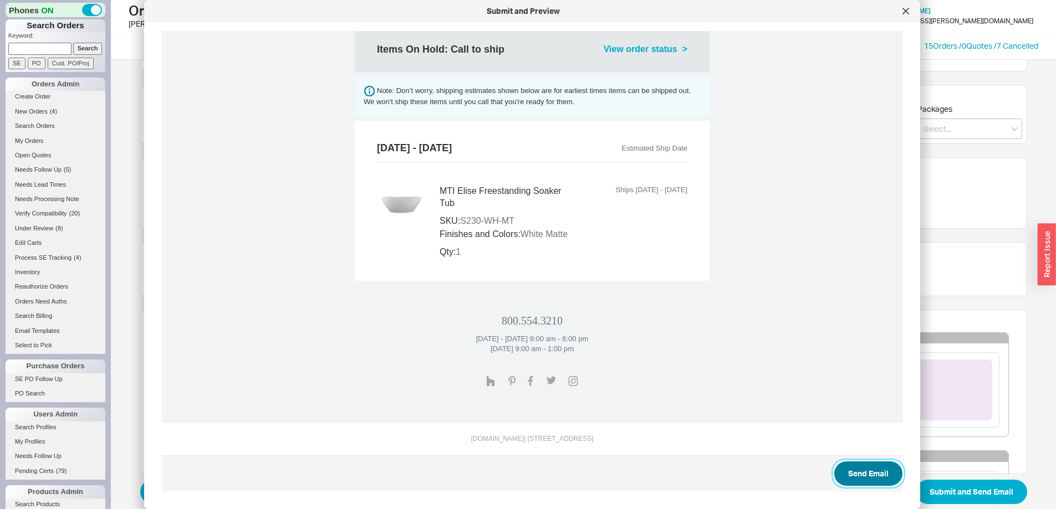
click at [845, 475] on button "Send Email" at bounding box center [868, 474] width 68 height 24
select select "*"
select select "LOW"
select select "3"
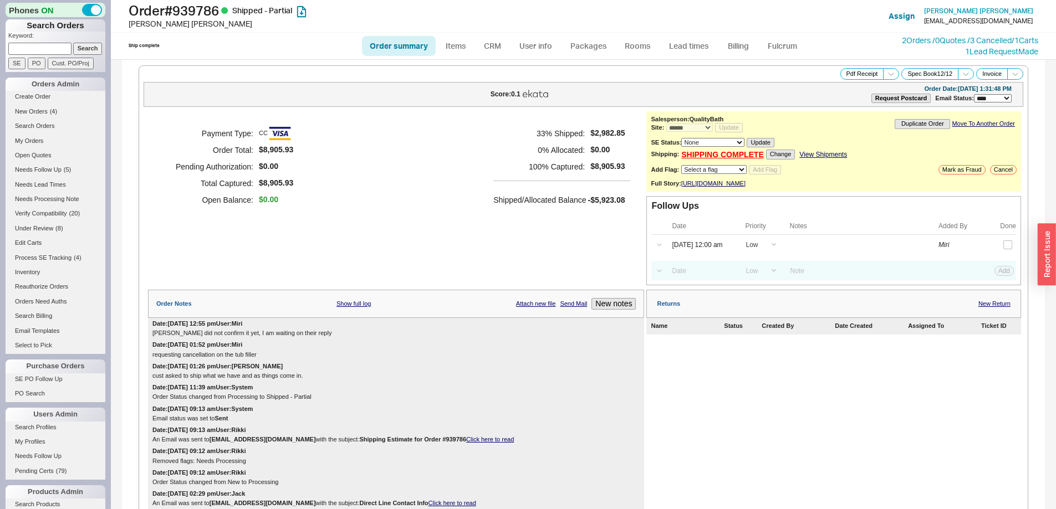
select select "*"
select select "LOW"
select select "3"
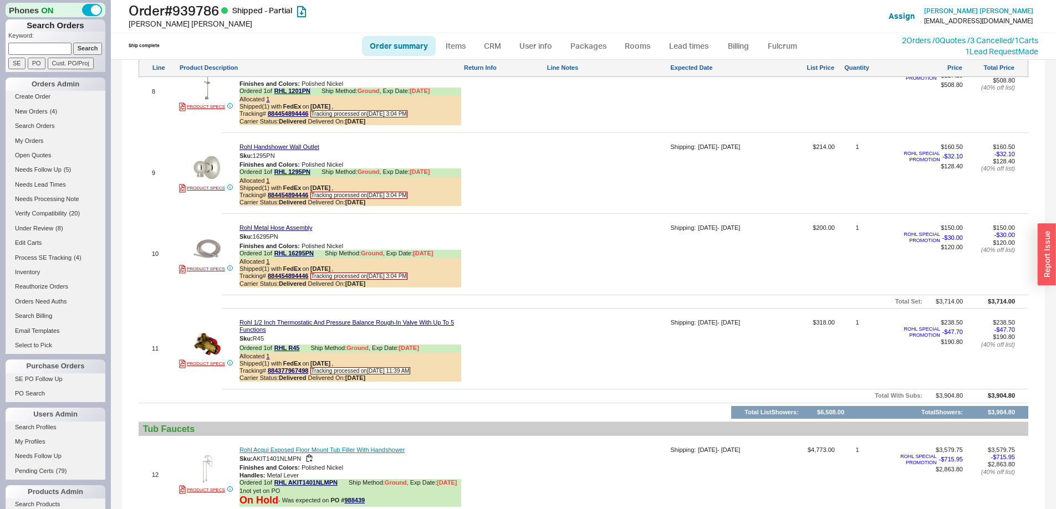
scroll to position [1441, 0]
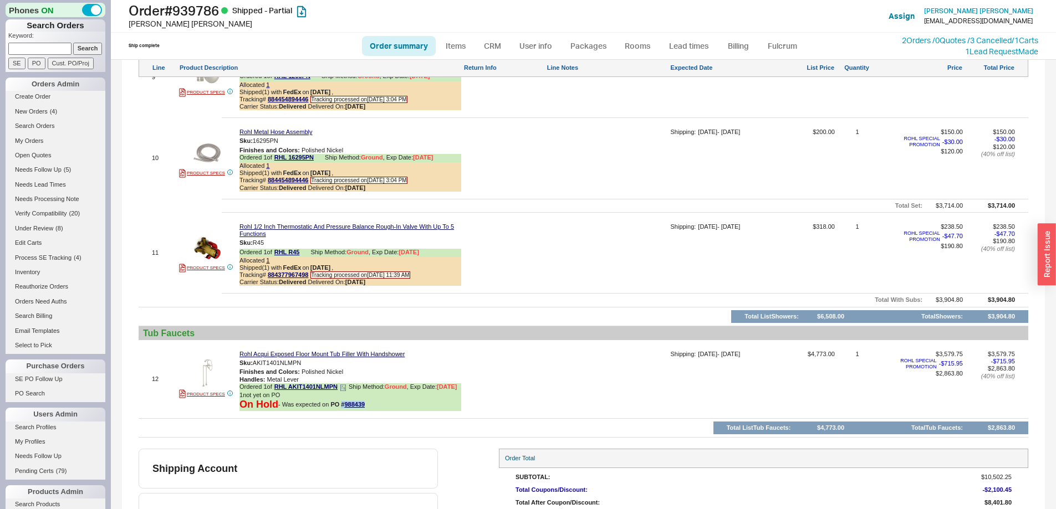
drag, startPoint x: 367, startPoint y: 420, endPoint x: 342, endPoint y: 420, distance: 24.4
click at [342, 411] on div "On Hold - Was expected on PO # 988439" at bounding box center [350, 405] width 222 height 12
copy span "# 988439"
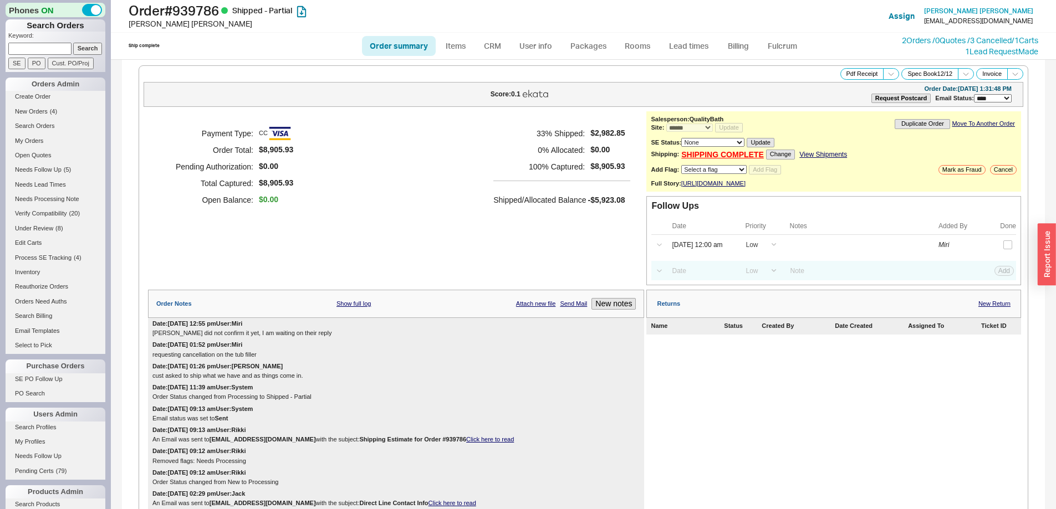
scroll to position [1509, 0]
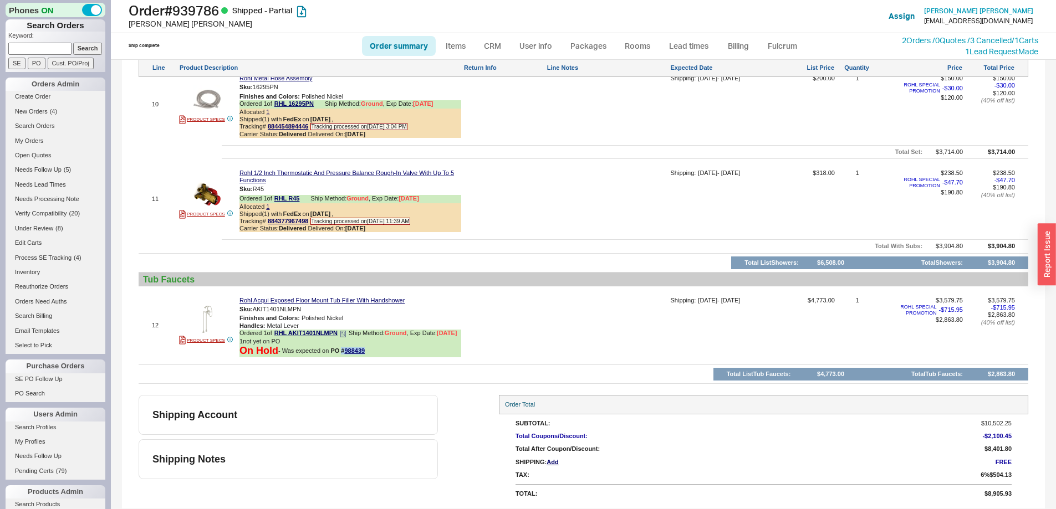
click at [376, 356] on div "On Hold - Was expected on PO # 988439" at bounding box center [350, 351] width 222 height 12
drag, startPoint x: 375, startPoint y: 350, endPoint x: 345, endPoint y: 354, distance: 29.6
click at [345, 354] on div "On Hold - Was expected on PO # 988439" at bounding box center [350, 351] width 222 height 12
copy link "988439"
click at [311, 304] on button "button" at bounding box center [309, 309] width 13 height 11
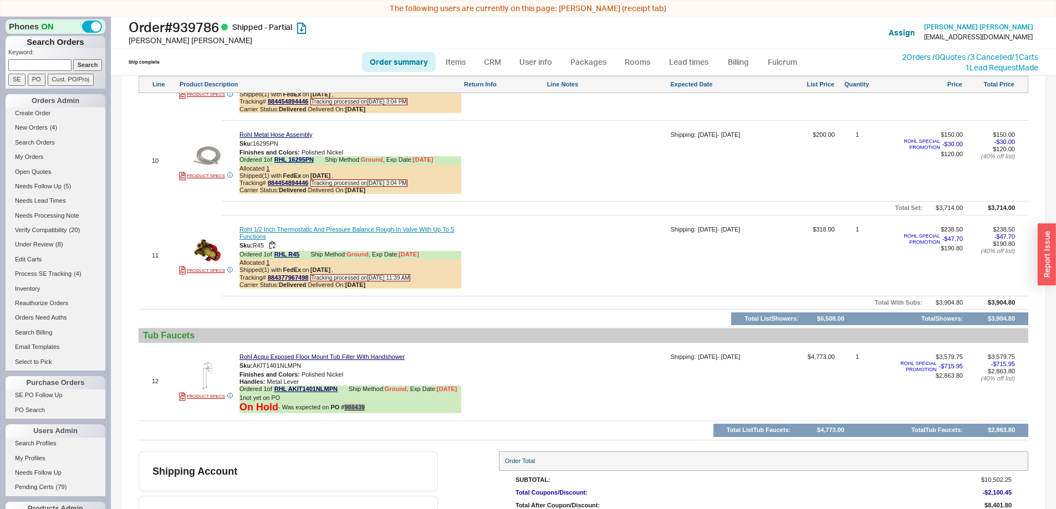
scroll to position [1508, 0]
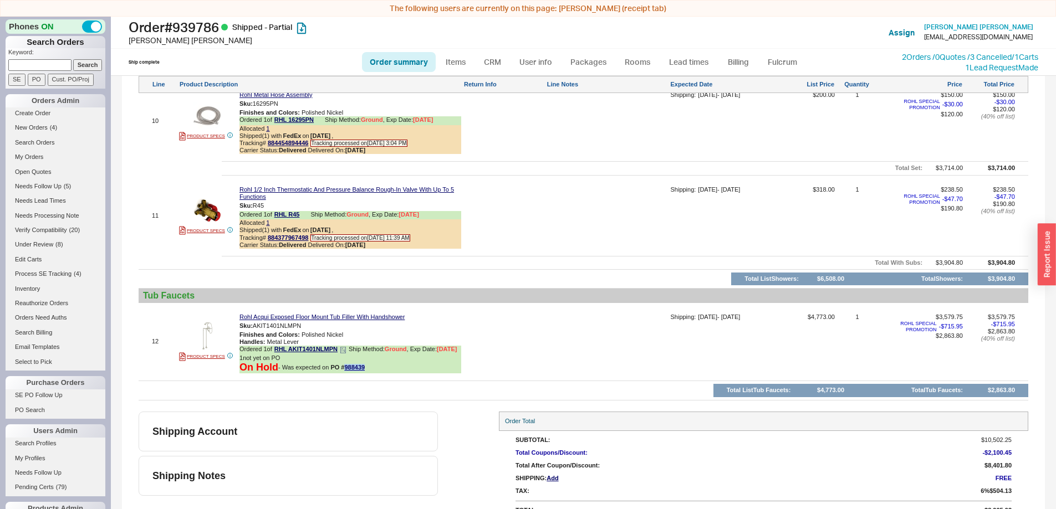
click at [383, 368] on div "On Hold - Was expected on PO # 988439" at bounding box center [350, 368] width 222 height 12
drag, startPoint x: 377, startPoint y: 370, endPoint x: 345, endPoint y: 367, distance: 32.8
click at [345, 367] on div "On Hold - Was expected on PO # 988439" at bounding box center [350, 368] width 222 height 12
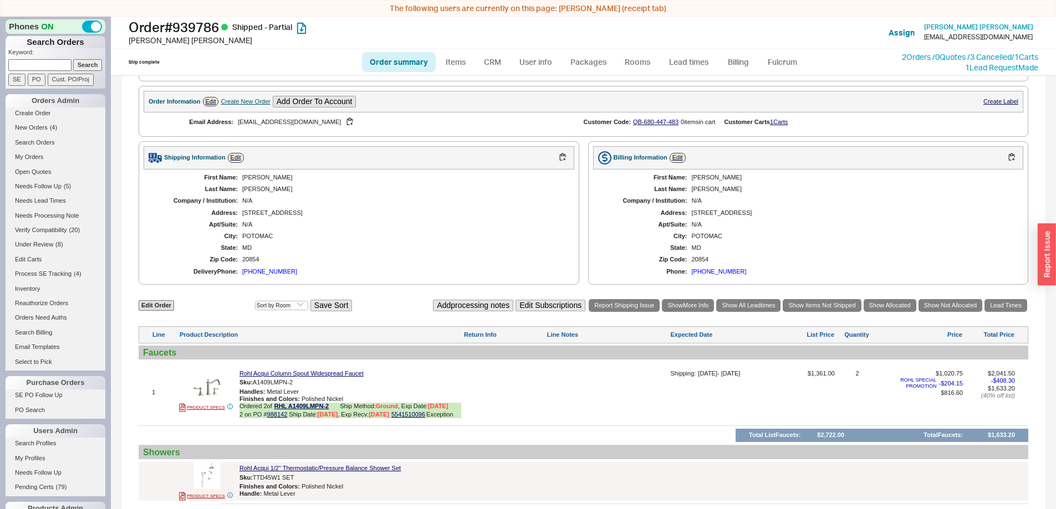
scroll to position [456, 0]
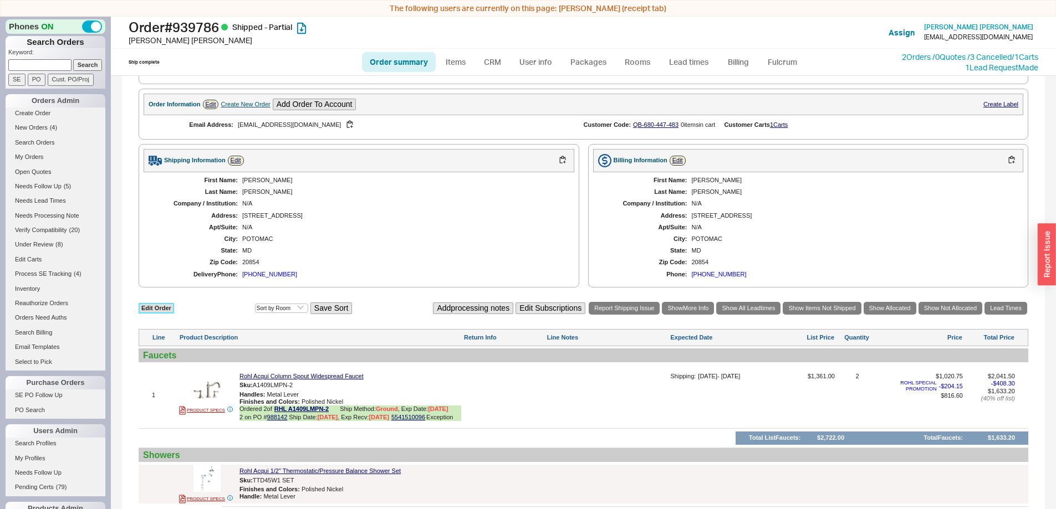
click at [166, 314] on link "Edit Order" at bounding box center [156, 308] width 35 height 11
select select "3"
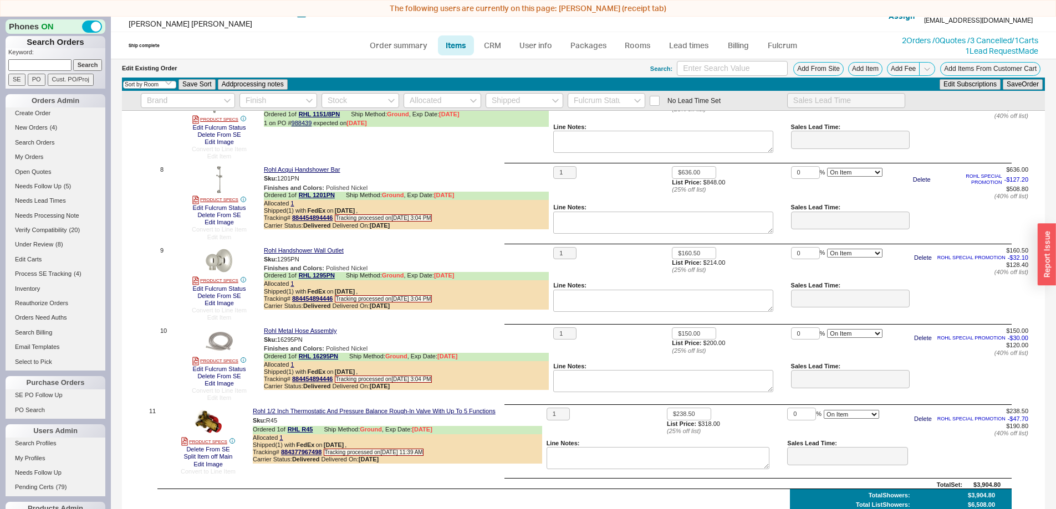
scroll to position [1079, 0]
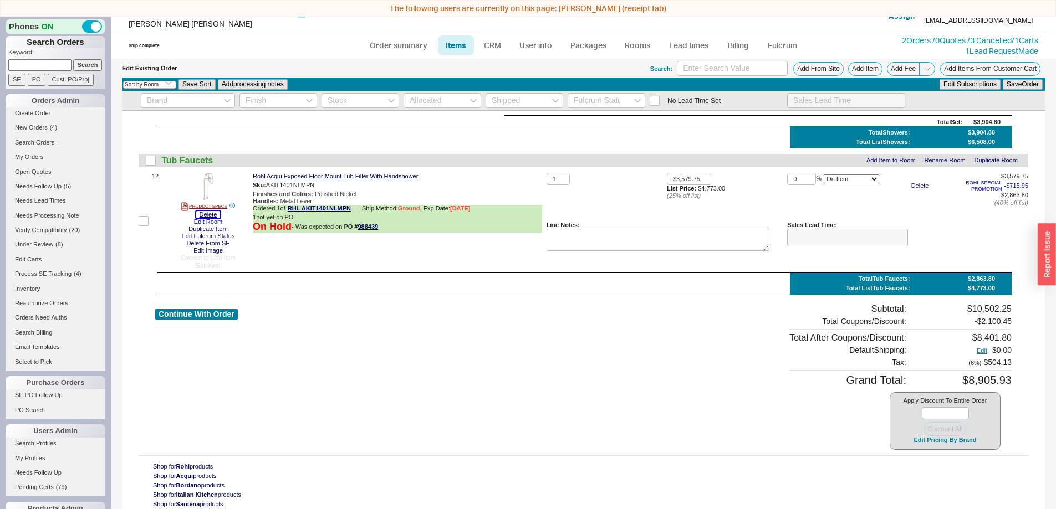
click at [206, 213] on button "Delete" at bounding box center [208, 214] width 24 height 7
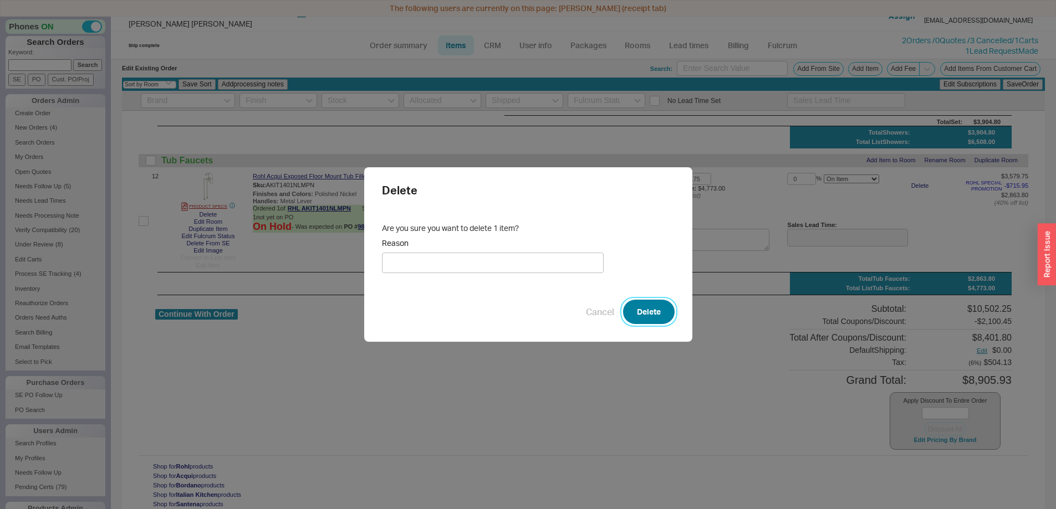
click at [641, 304] on button "Delete" at bounding box center [649, 312] width 52 height 24
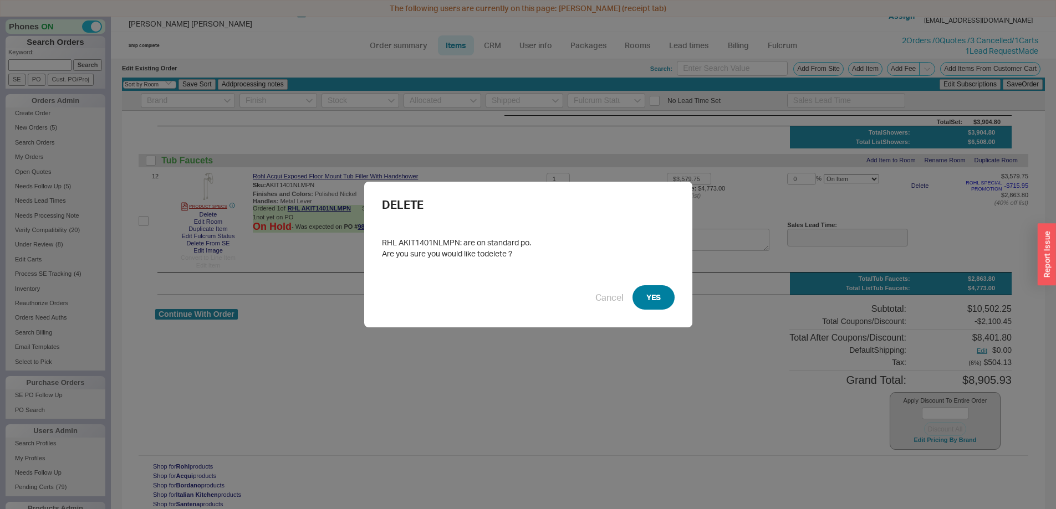
click at [658, 303] on button "YES" at bounding box center [653, 297] width 42 height 24
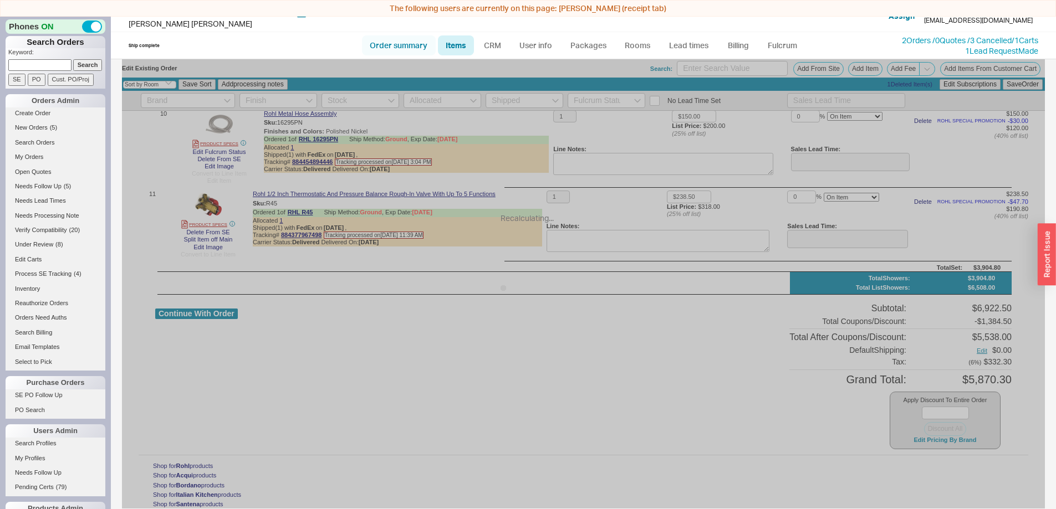
scroll to position [933, 0]
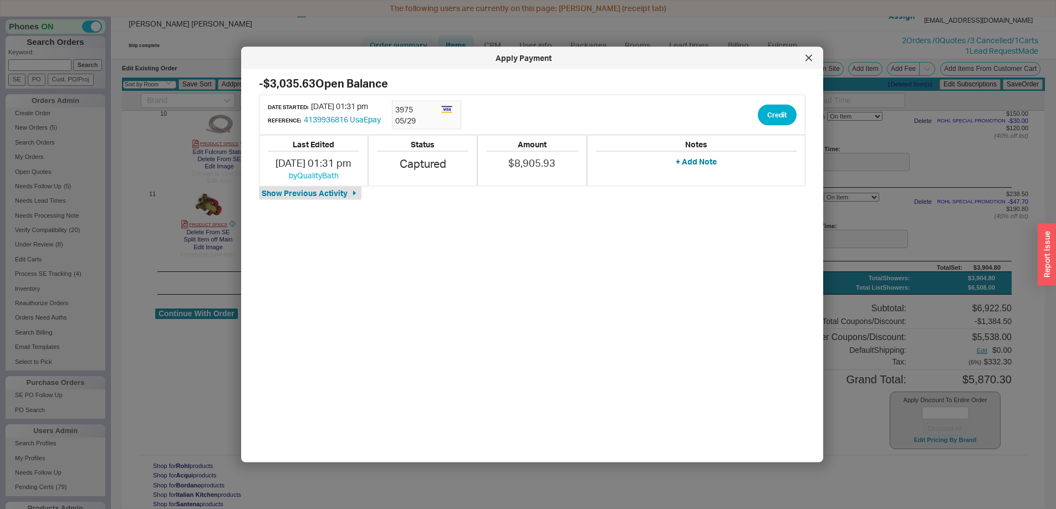
click at [397, 44] on div at bounding box center [528, 254] width 1056 height 509
click at [765, 118] on button "Credit" at bounding box center [777, 114] width 39 height 21
click at [762, 168] on button "Credit" at bounding box center [768, 166] width 38 height 21
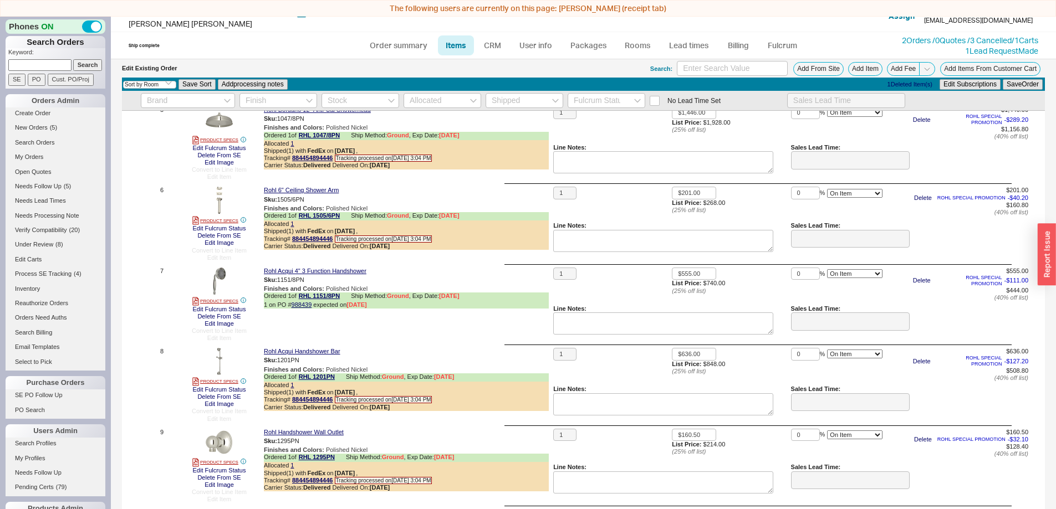
scroll to position [157, 0]
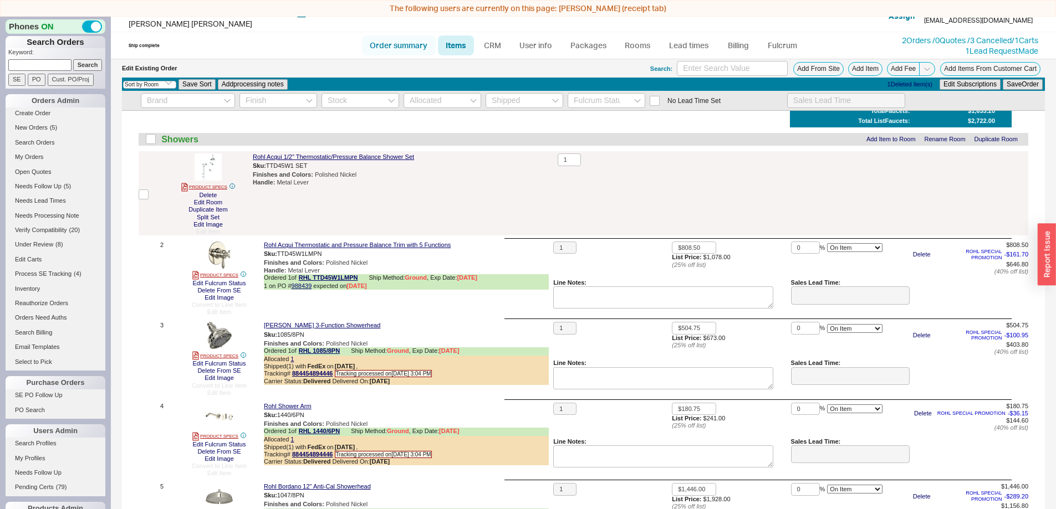
click at [401, 54] on link "Order summary" at bounding box center [399, 45] width 74 height 20
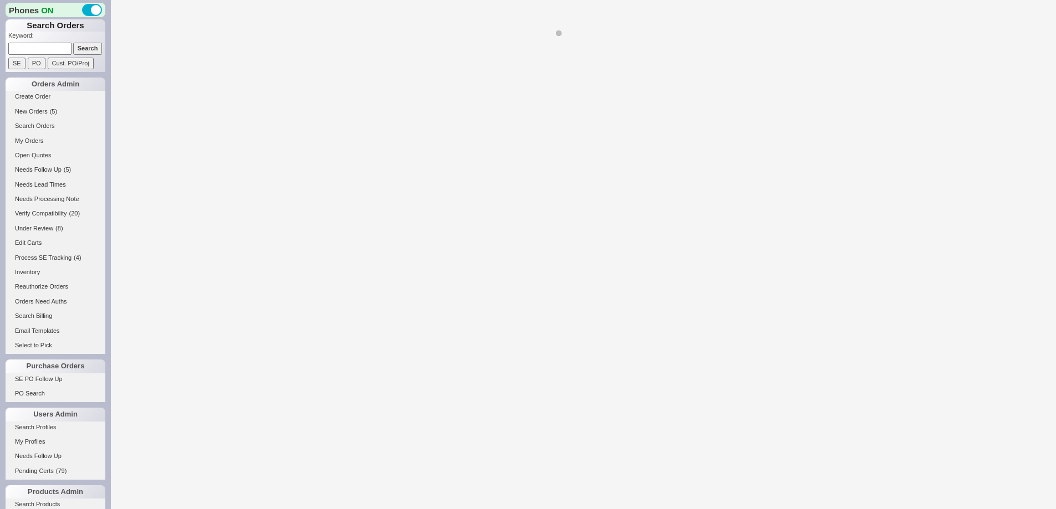
select select "LOW"
select select "3"
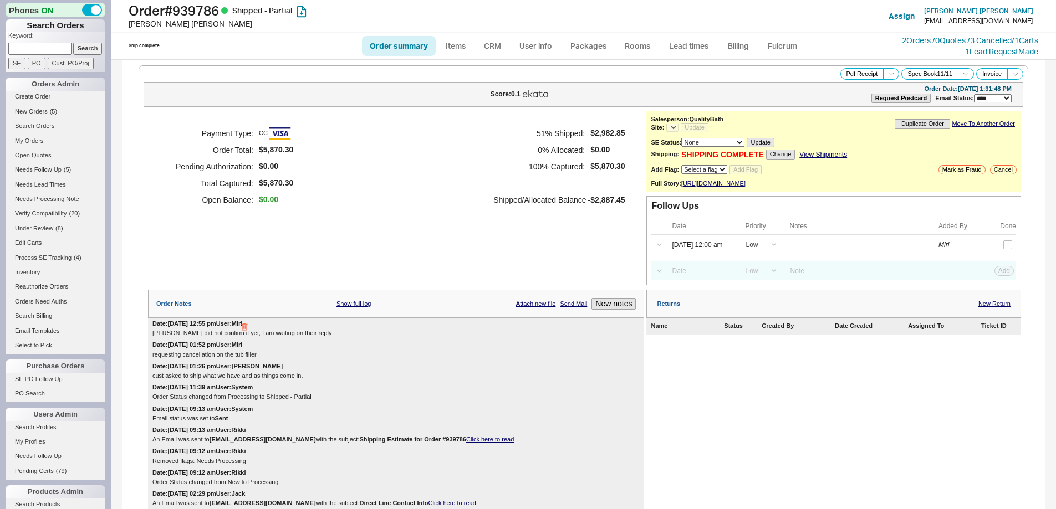
select select "*"
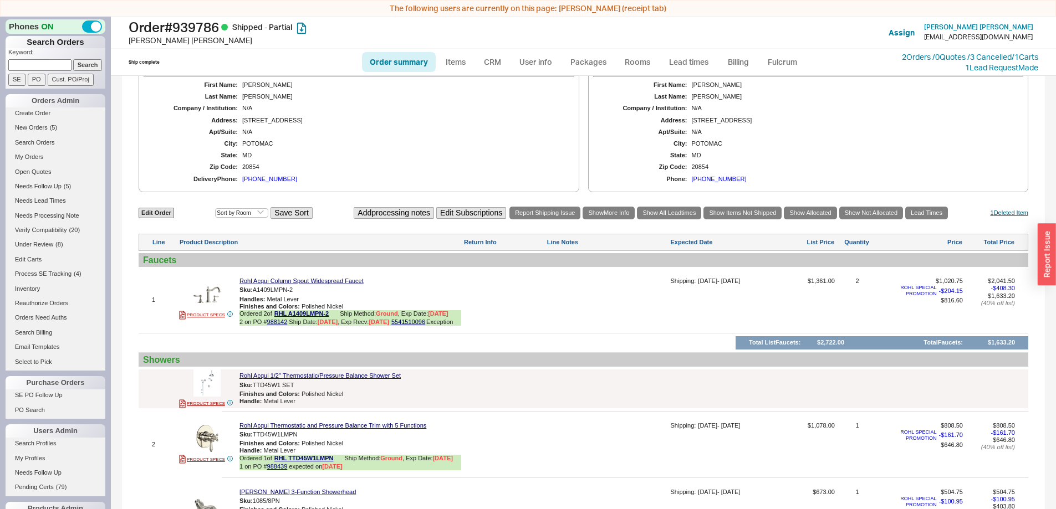
scroll to position [503, 0]
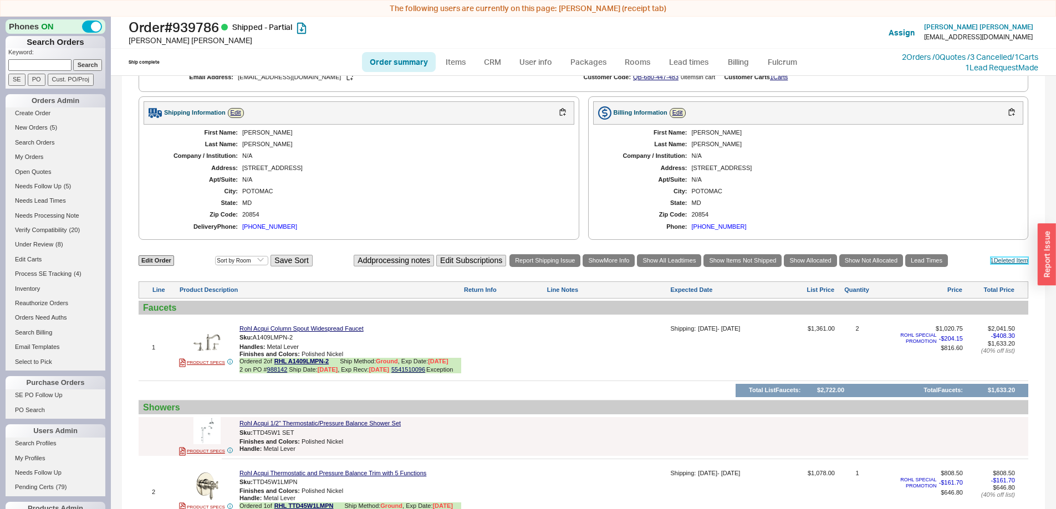
click at [991, 264] on link "1 Deleted Item" at bounding box center [1009, 260] width 38 height 7
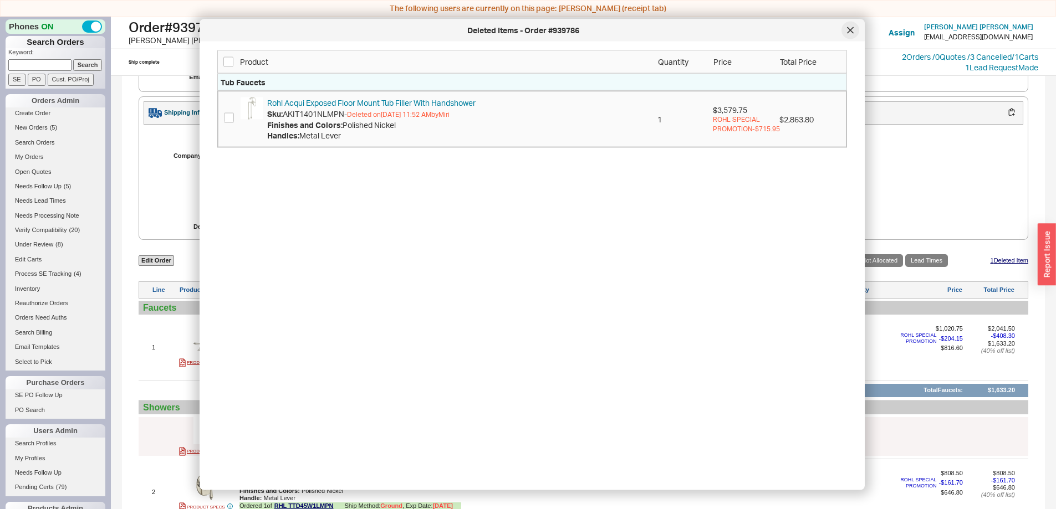
click at [848, 33] on icon at bounding box center [850, 30] width 6 height 6
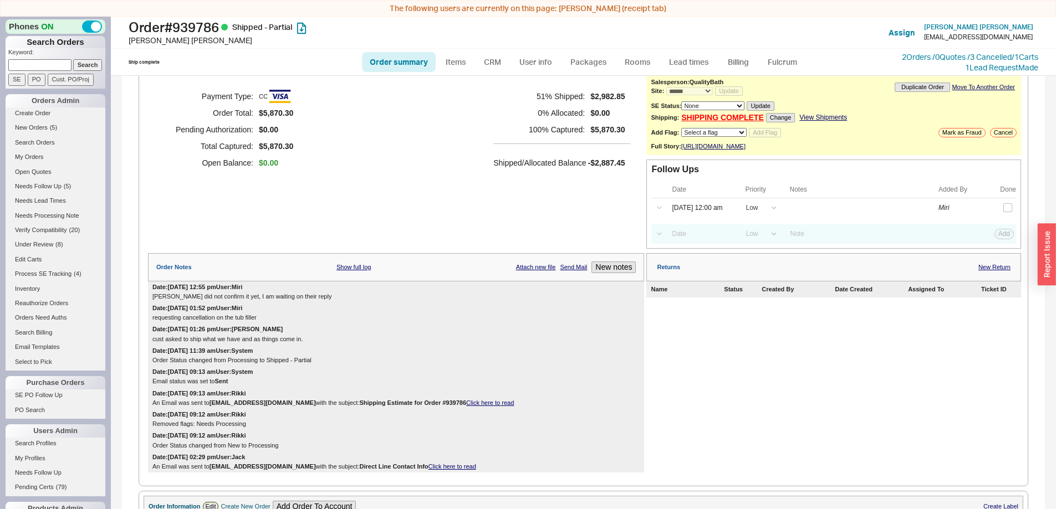
scroll to position [0, 0]
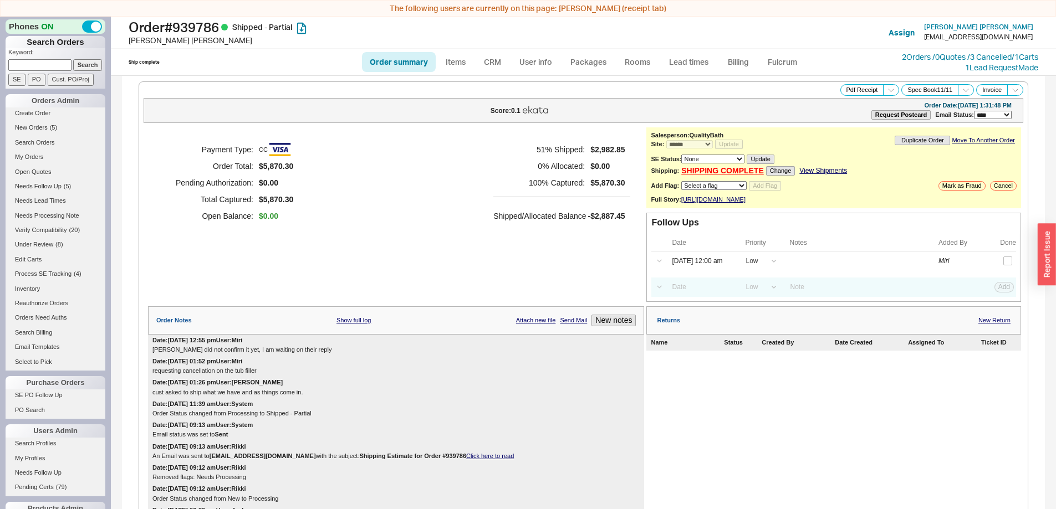
click at [390, 61] on link "Order summary" at bounding box center [399, 62] width 74 height 20
select select "*"
select select "LOW"
select select "3"
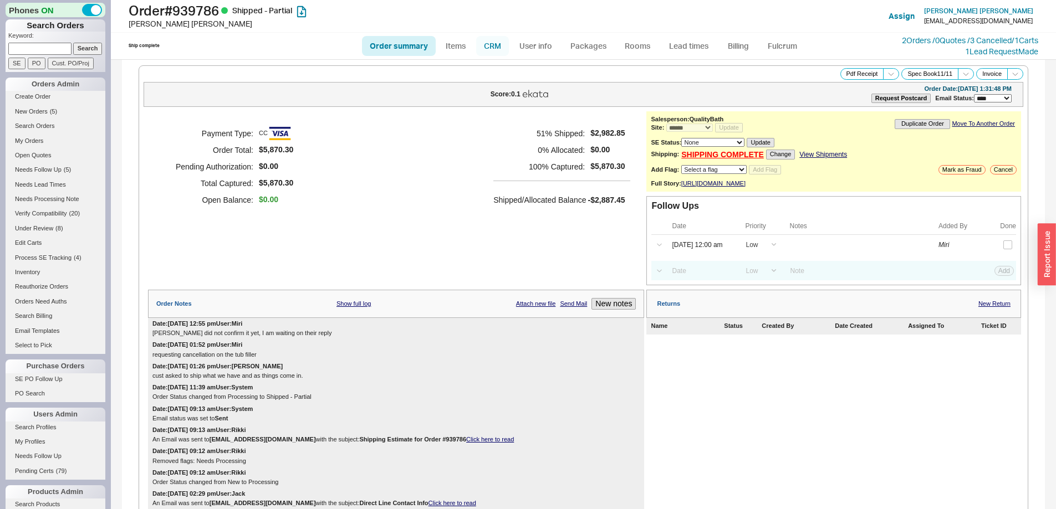
click at [499, 47] on link "CRM" at bounding box center [492, 46] width 33 height 20
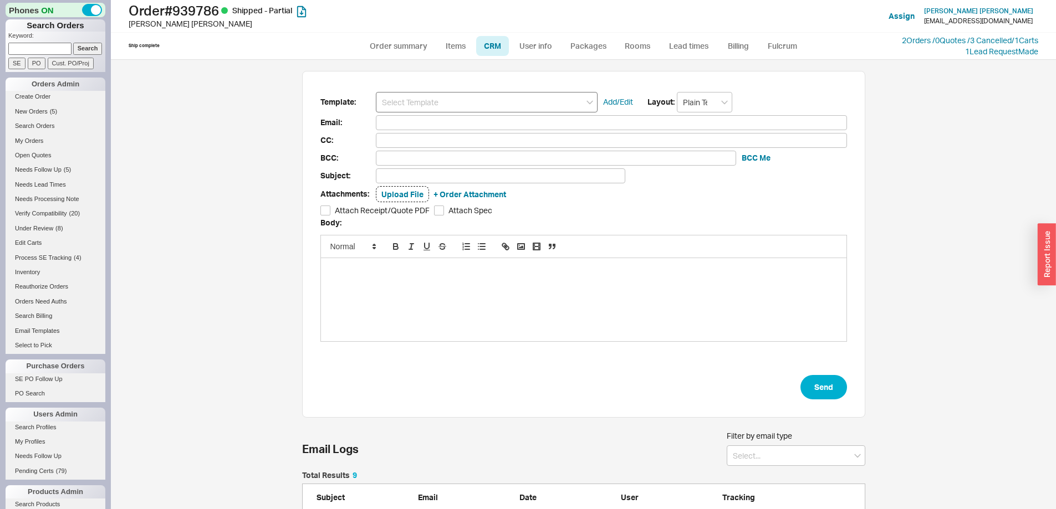
scroll to position [231, 555]
click at [469, 103] on input at bounding box center [487, 102] width 222 height 21
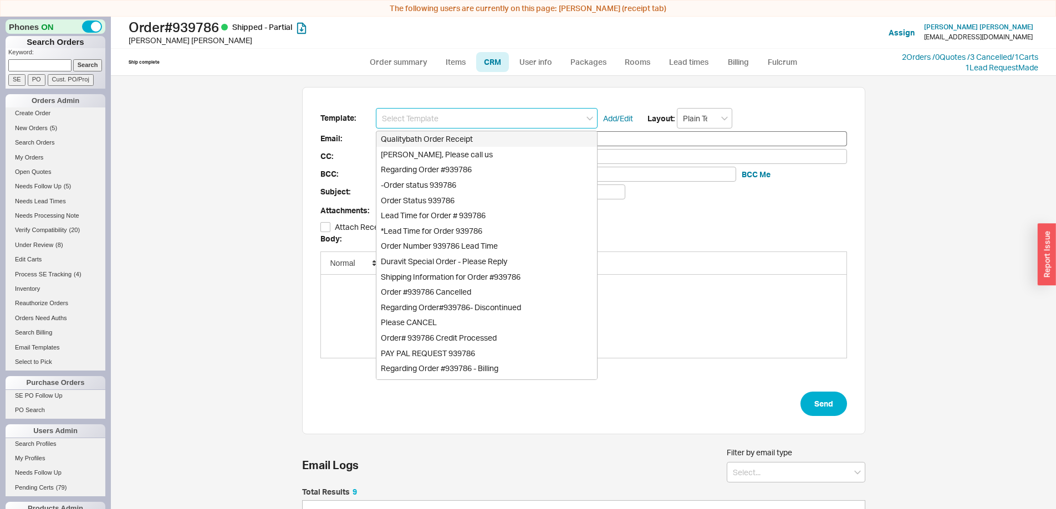
click at [473, 136] on div "Qualitybath Order Receipt" at bounding box center [486, 139] width 221 height 16
type input "Receipt"
type input "drew.ernest1@gmail.com"
type input "Quality Bath Order # 939786 Receipt"
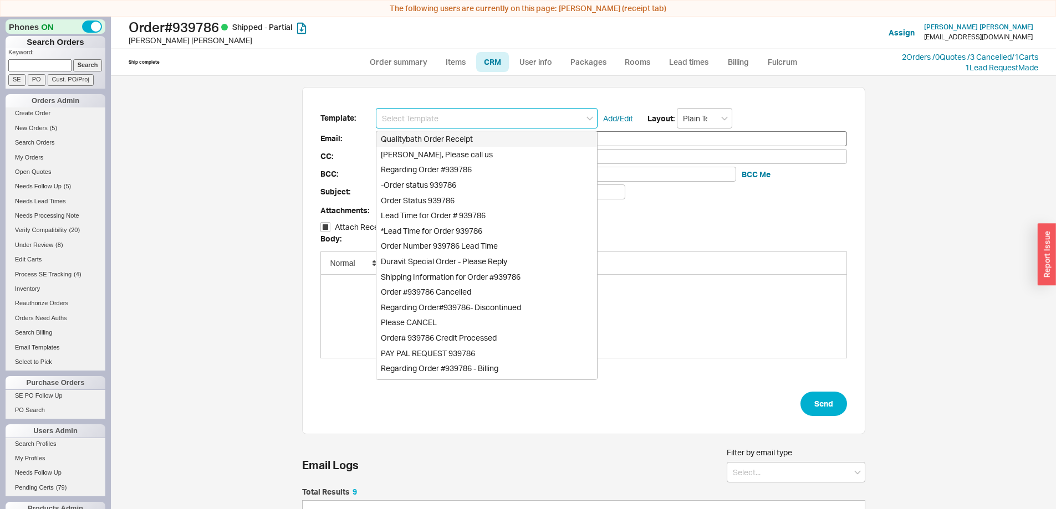
checkbox input "true"
type input "Qualitybath Order Receipt"
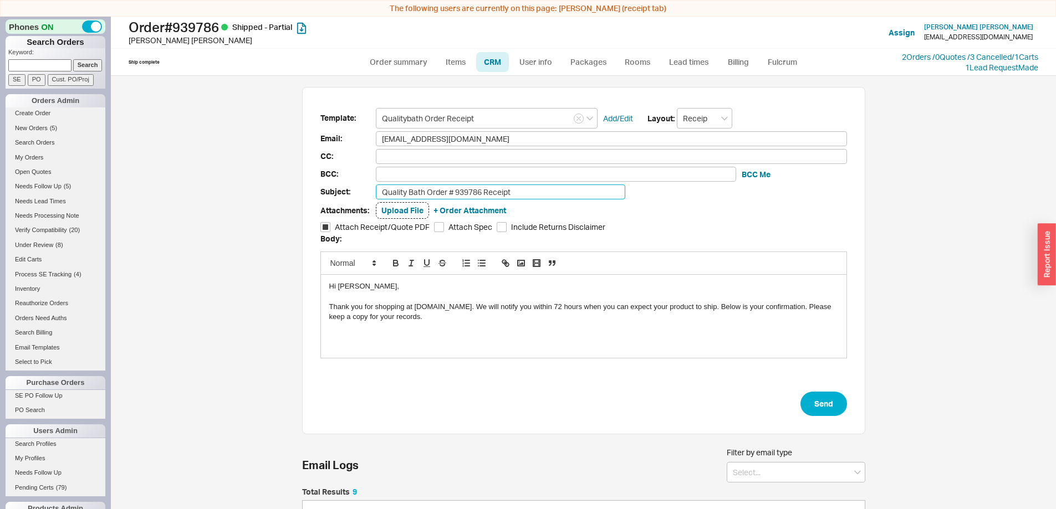
click at [560, 192] on input "Quality Bath Order # 939786 Receipt" at bounding box center [500, 192] width 249 height 15
type input "Quality Bath Order # 939786 Receipt-Revised"
click at [831, 406] on button "Send" at bounding box center [823, 404] width 47 height 24
select select "*"
select select "LOW"
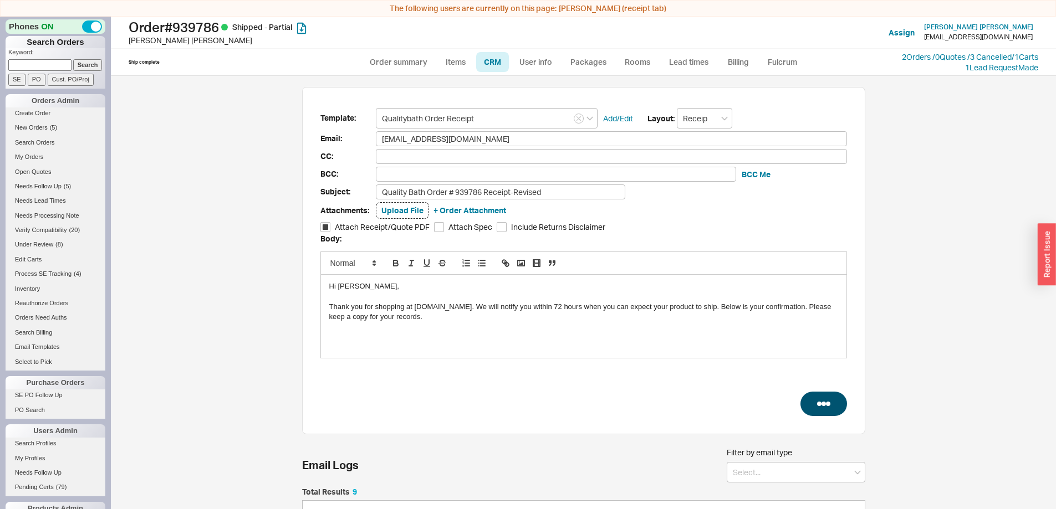
select select "LOW"
select select "3"
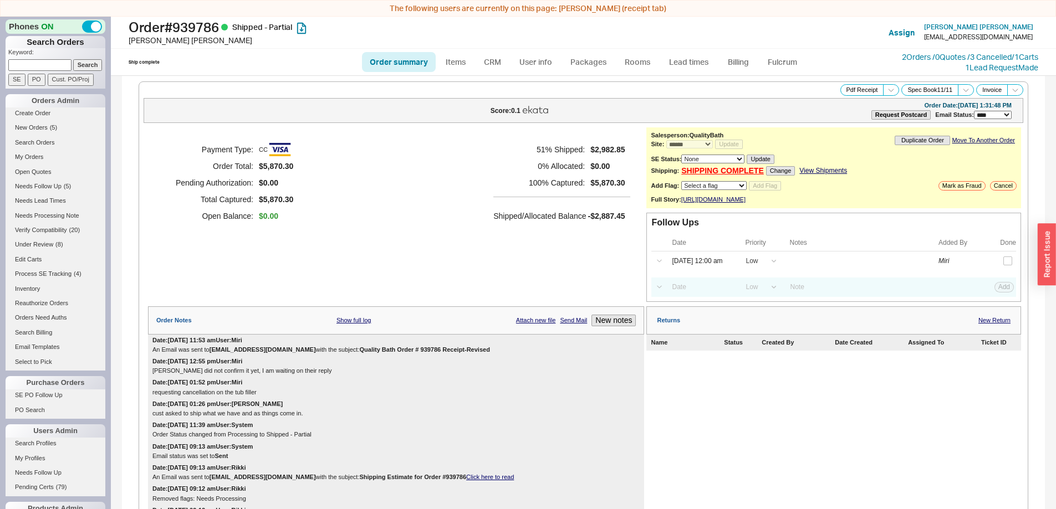
click at [404, 59] on link "Order summary" at bounding box center [399, 62] width 74 height 20
select select "*"
select select "LOW"
select select "3"
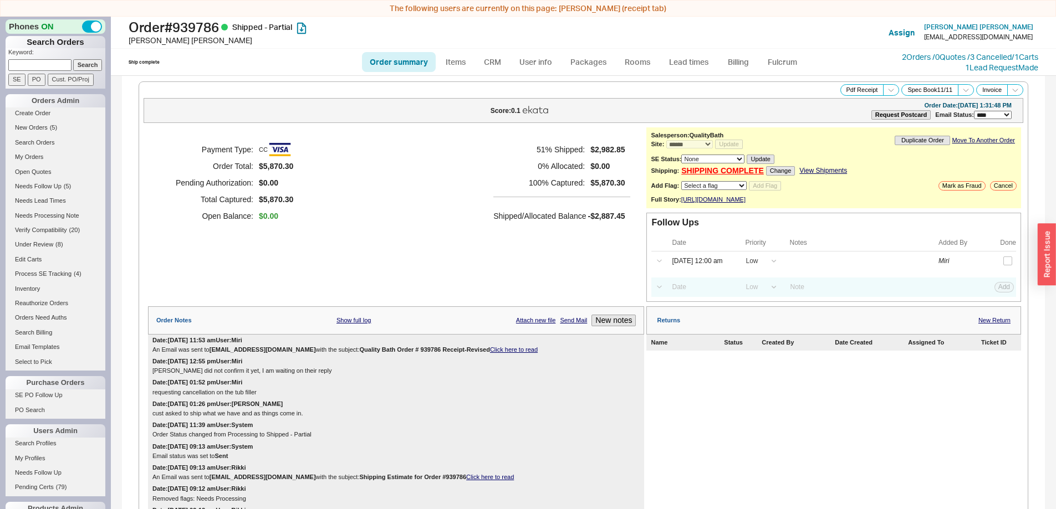
click at [409, 62] on link "Order summary" at bounding box center [399, 62] width 74 height 20
select select "*"
select select "LOW"
select select "3"
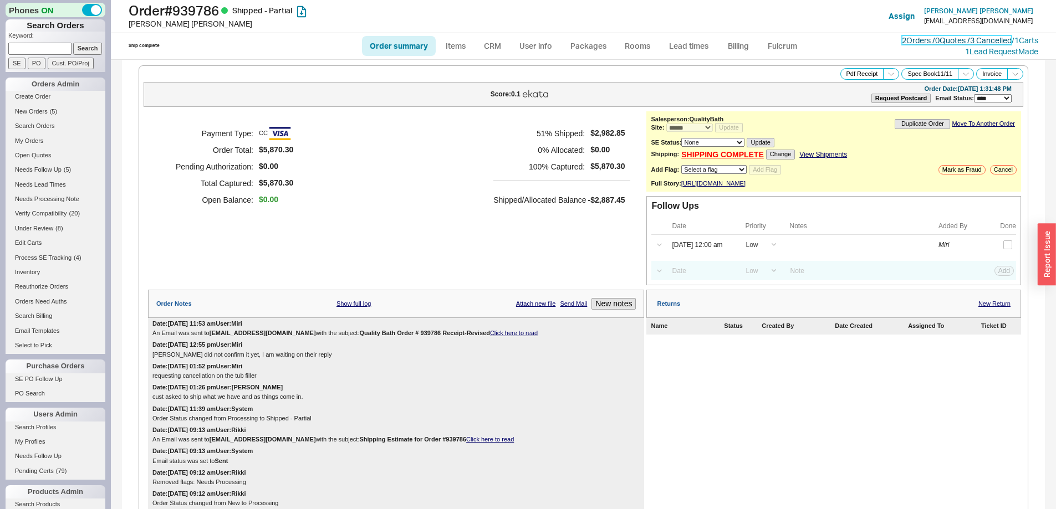
click at [902, 39] on link "2 Orders / 0 Quotes / 3 Cancelled" at bounding box center [957, 39] width 110 height 9
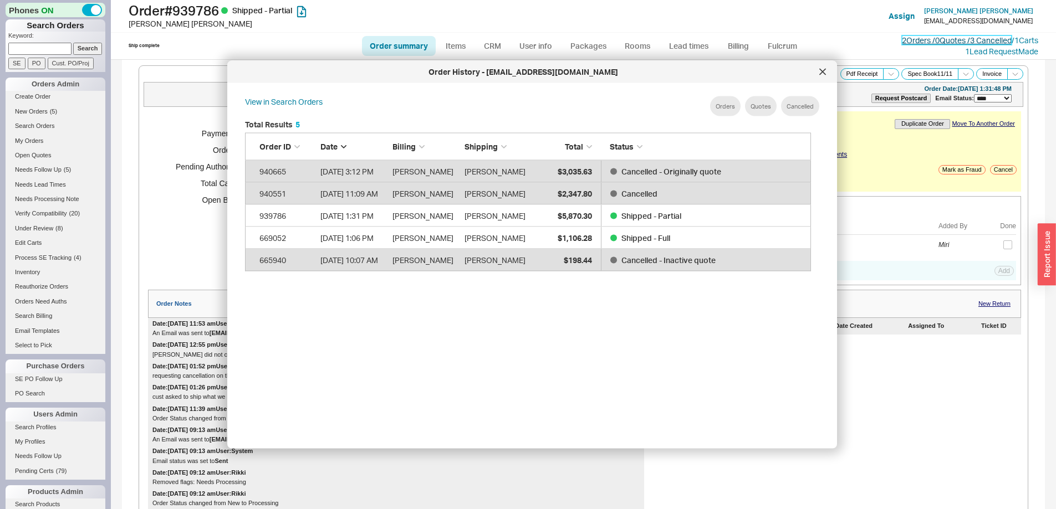
scroll to position [331, 575]
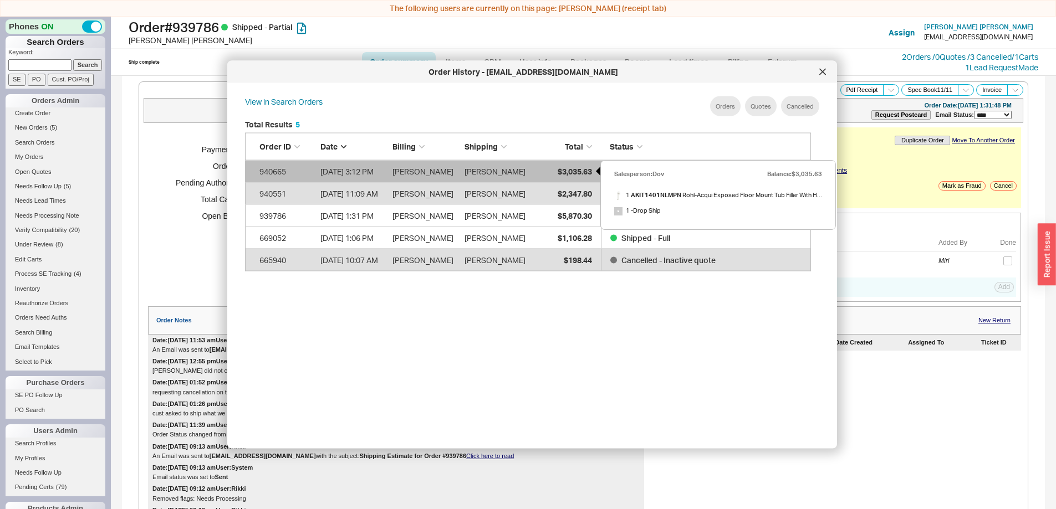
click at [580, 170] on span "$3,035.63" at bounding box center [574, 170] width 34 height 9
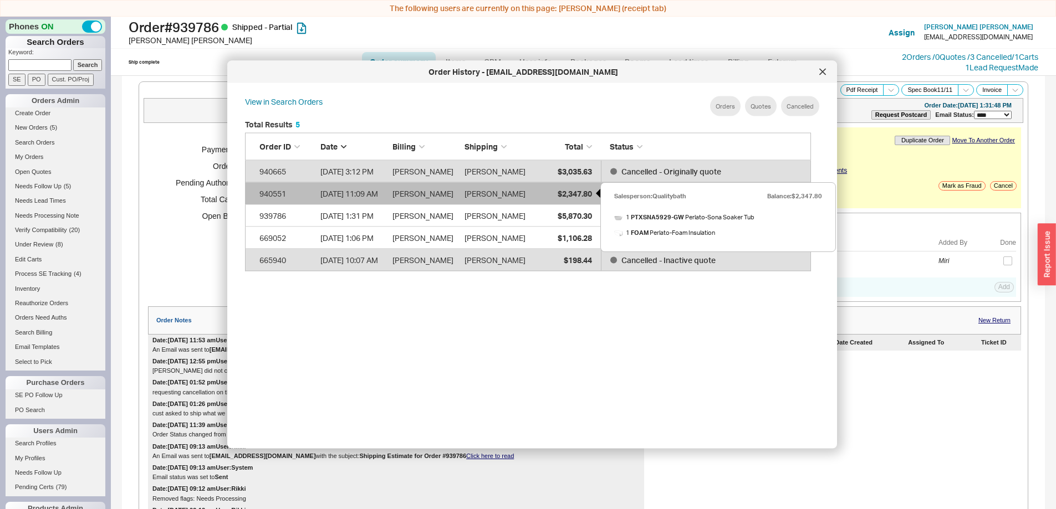
click at [546, 193] on div "$2,347.80" at bounding box center [563, 193] width 55 height 22
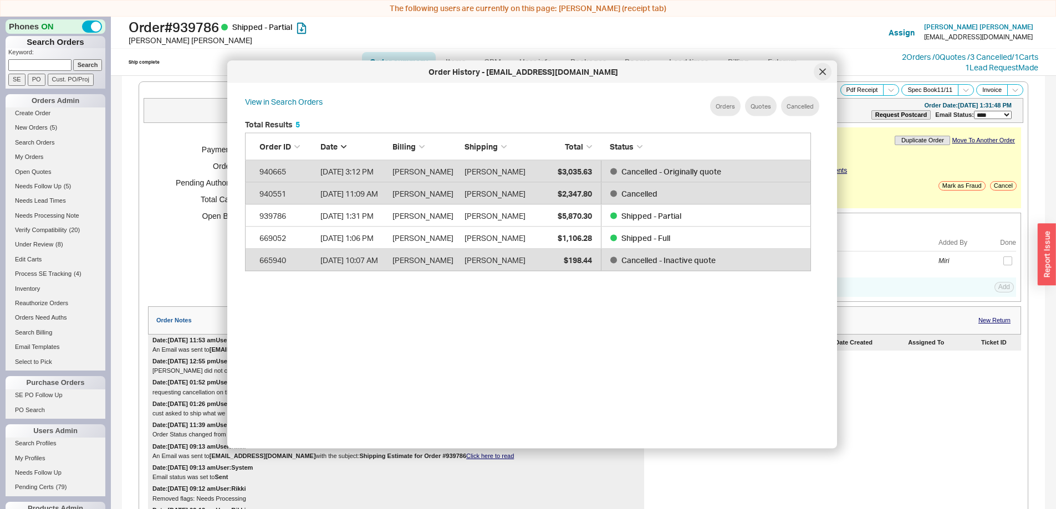
click at [816, 74] on div at bounding box center [823, 72] width 18 height 18
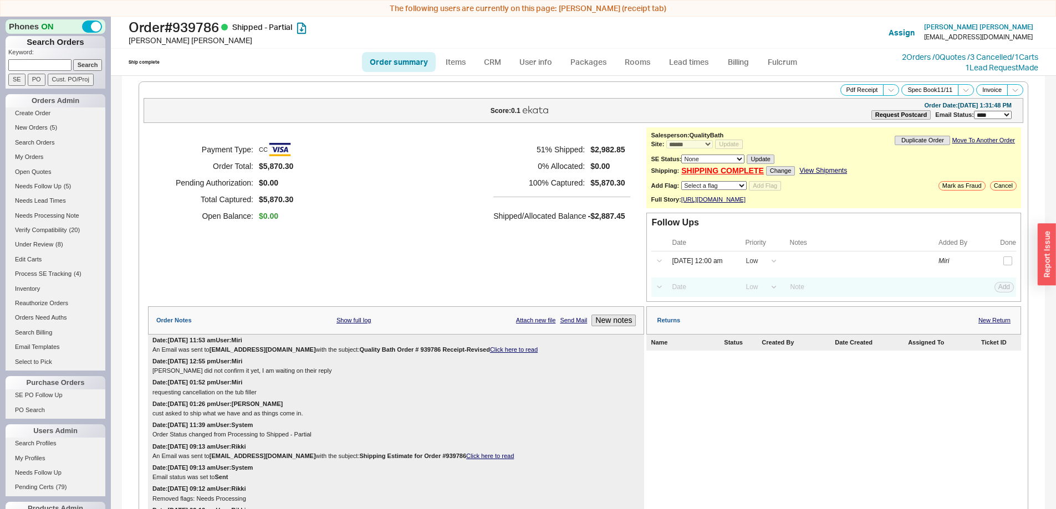
click at [52, 61] on input at bounding box center [39, 65] width 63 height 12
paste input "937487"
type input "937487"
click at [76, 65] on input "Search" at bounding box center [87, 65] width 29 height 12
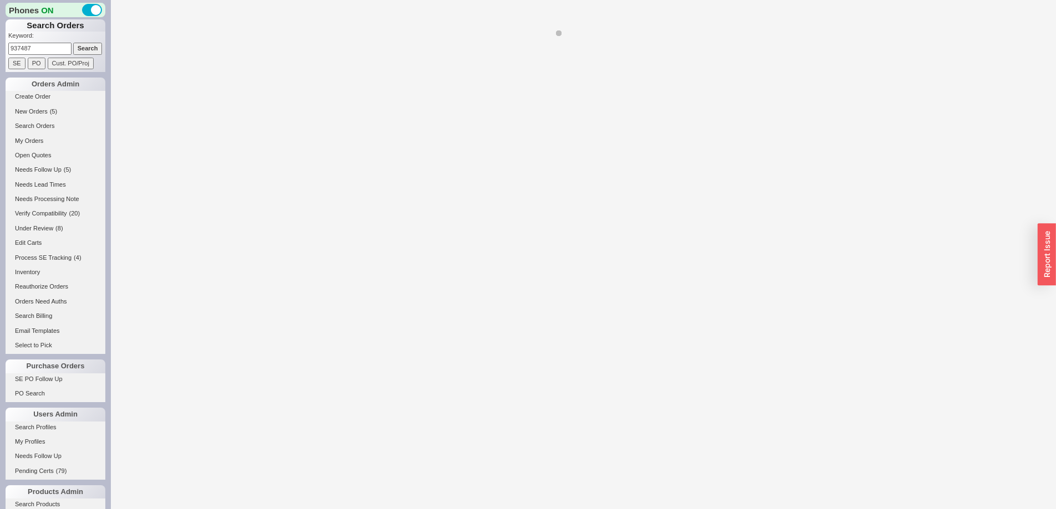
select select "*"
select select "LOW"
select select "3"
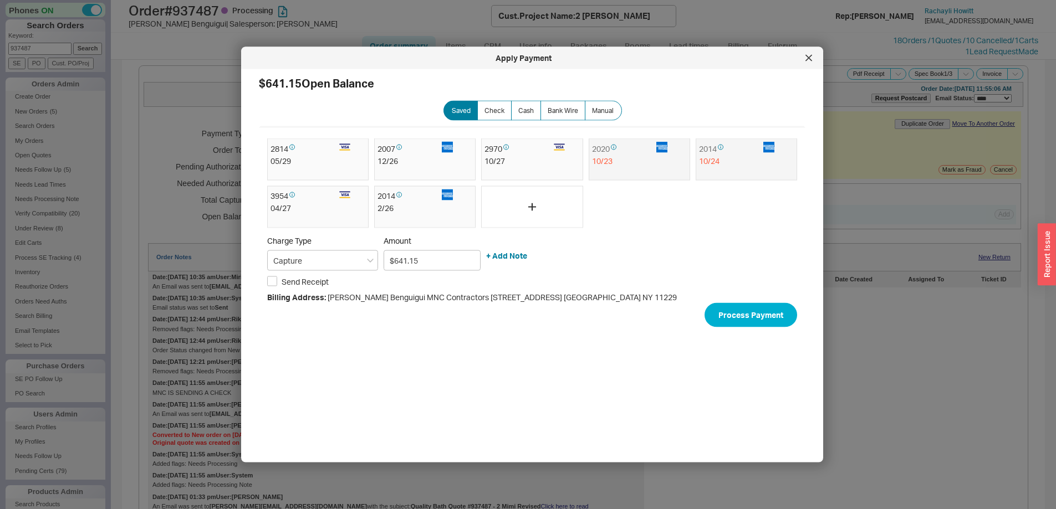
click at [811, 54] on div at bounding box center [809, 58] width 18 height 18
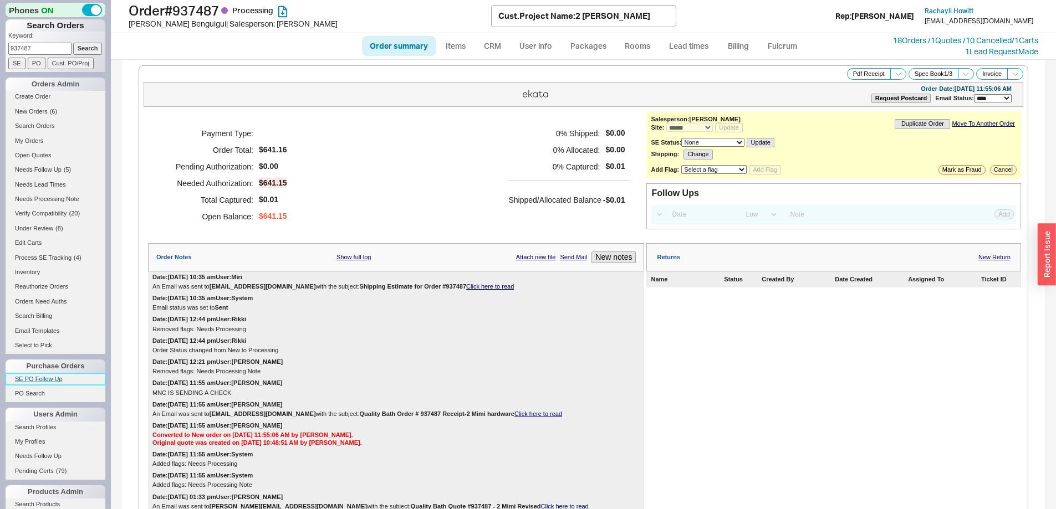
click at [49, 378] on link "SE PO Follow Up" at bounding box center [56, 380] width 100 height 12
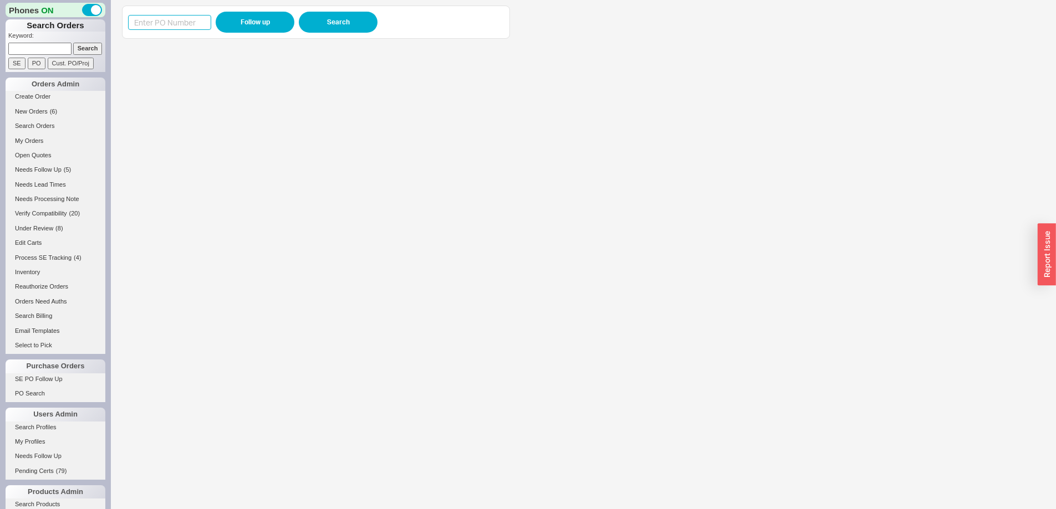
click at [179, 23] on input at bounding box center [169, 22] width 83 height 15
paste input "988800"
type input "988800"
click at [247, 23] on button "Follow up" at bounding box center [255, 22] width 79 height 21
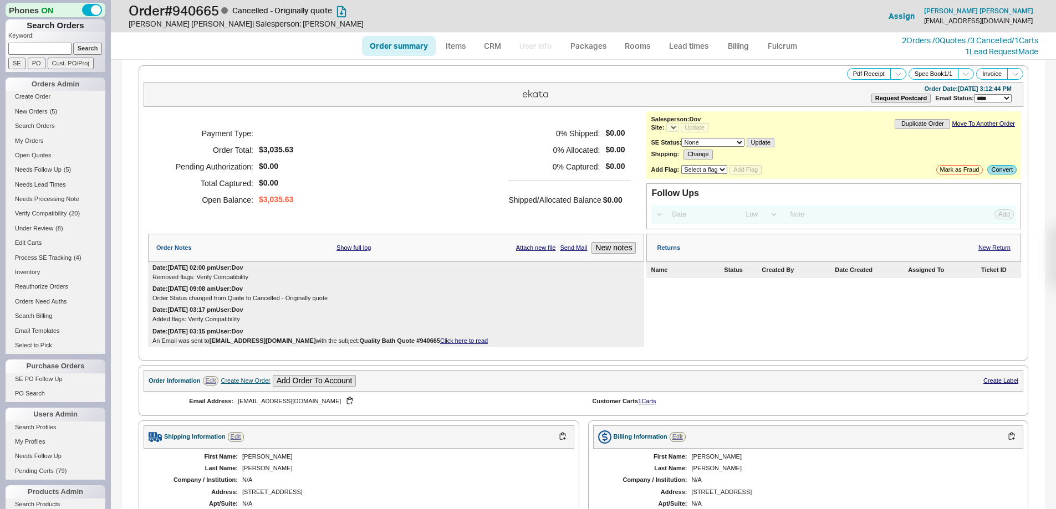
select select "*"
select select "LOW"
select select "3"
select select "*"
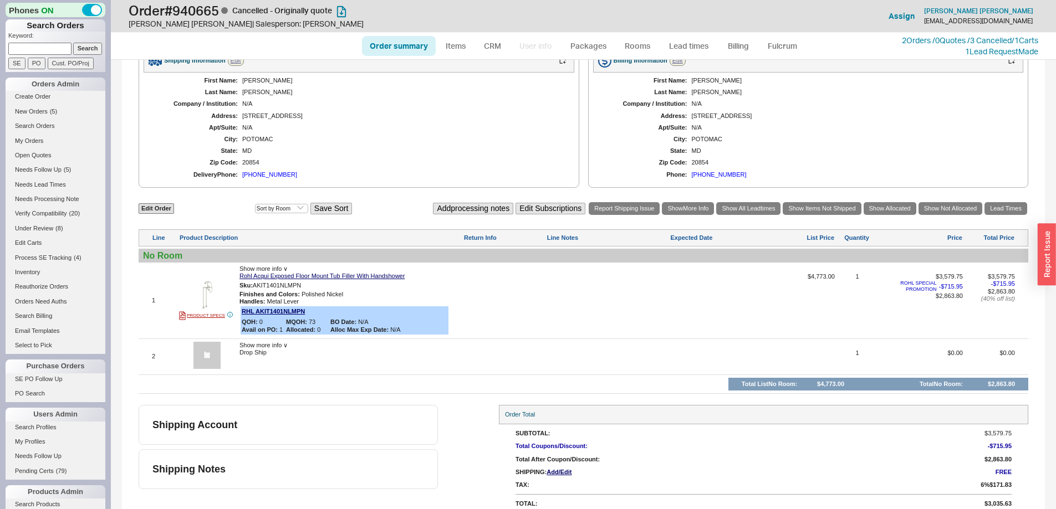
scroll to position [386, 0]
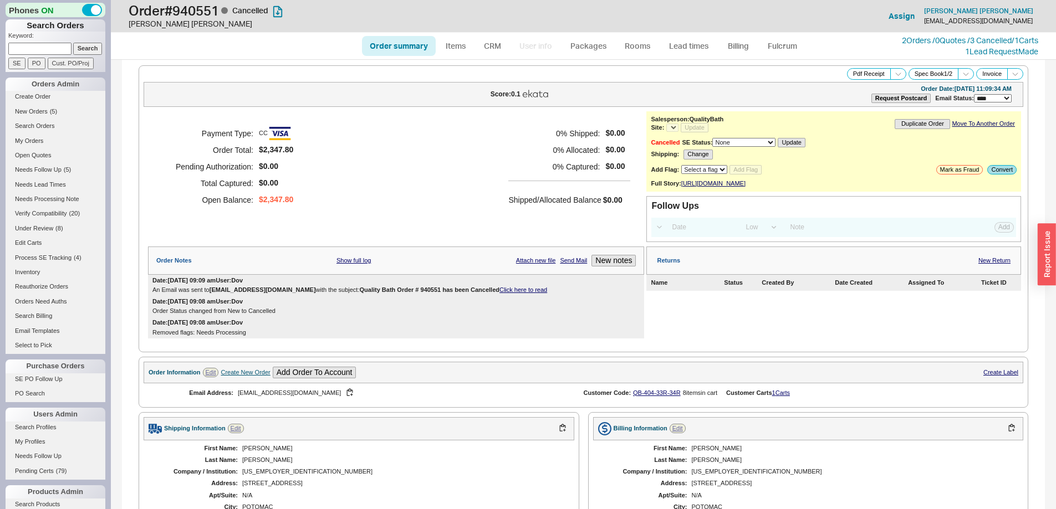
select select "*"
select select "LOW"
select select "3"
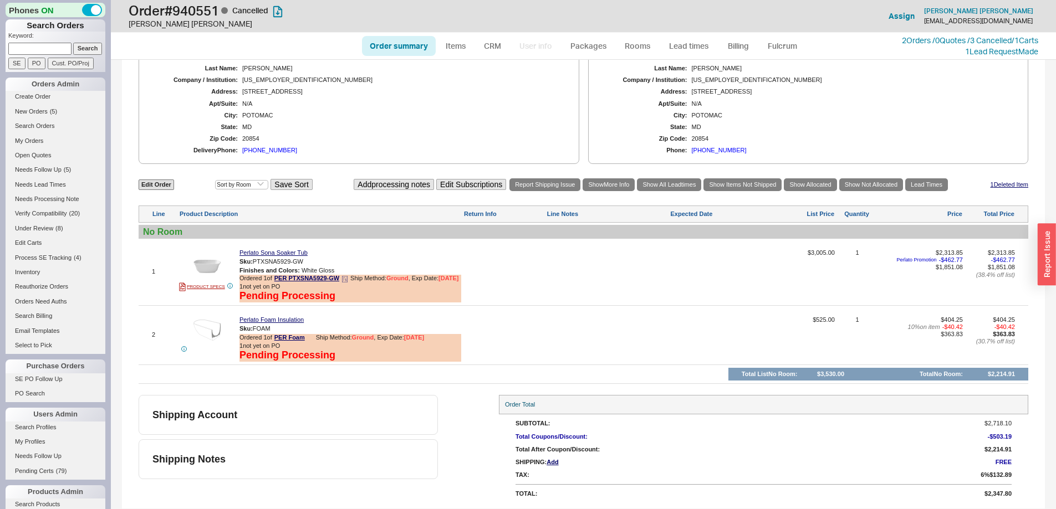
scroll to position [428, 0]
select select "*"
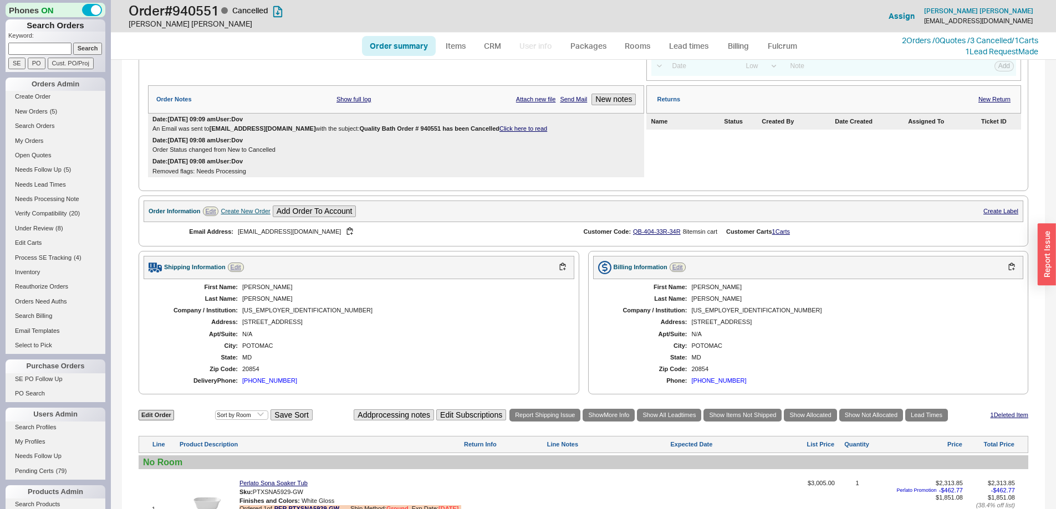
scroll to position [0, 0]
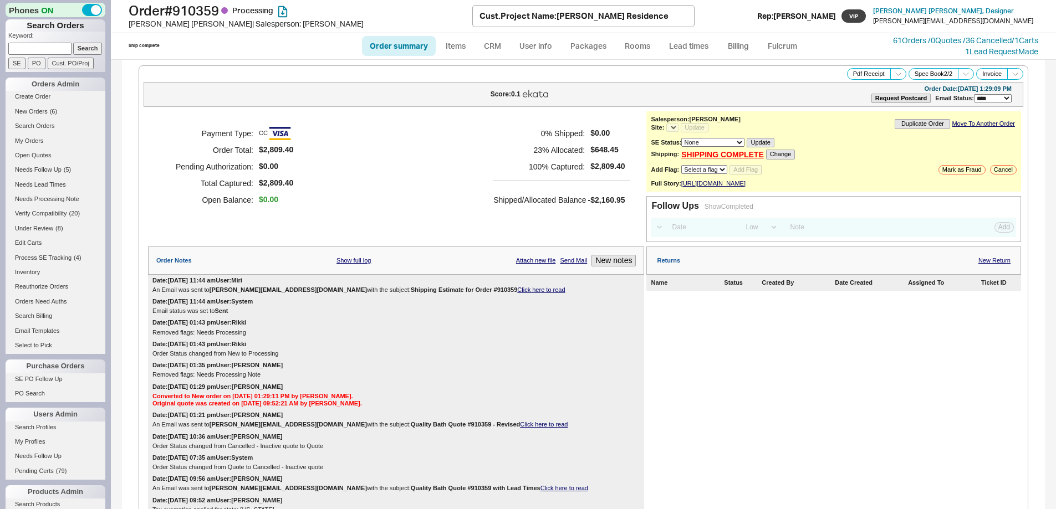
select select "LOW"
select select "3"
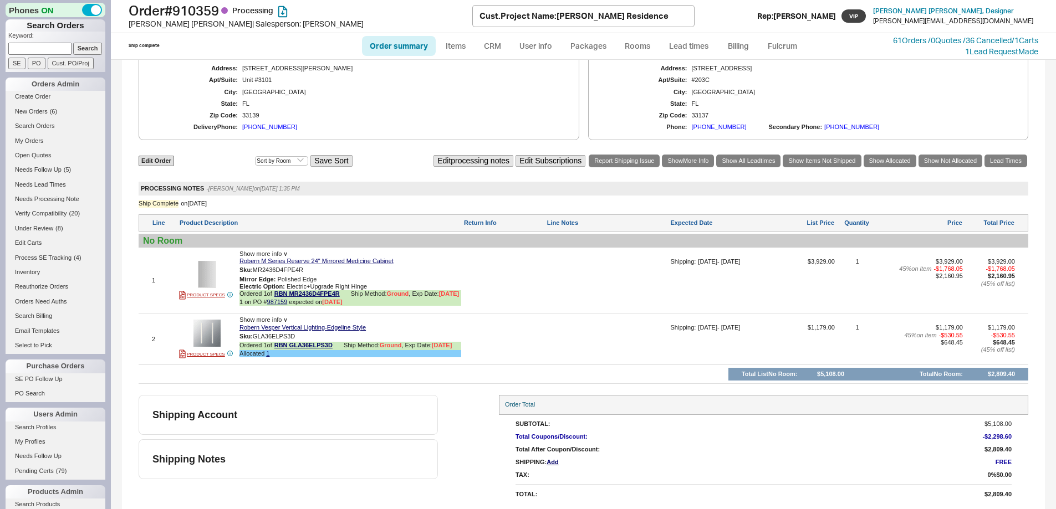
select select "*"
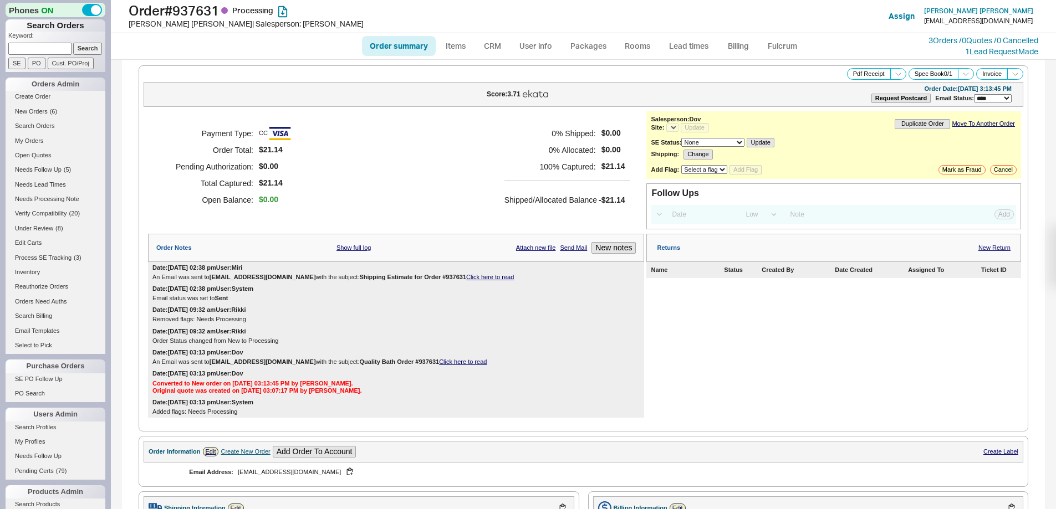
select select "LOW"
select select "3"
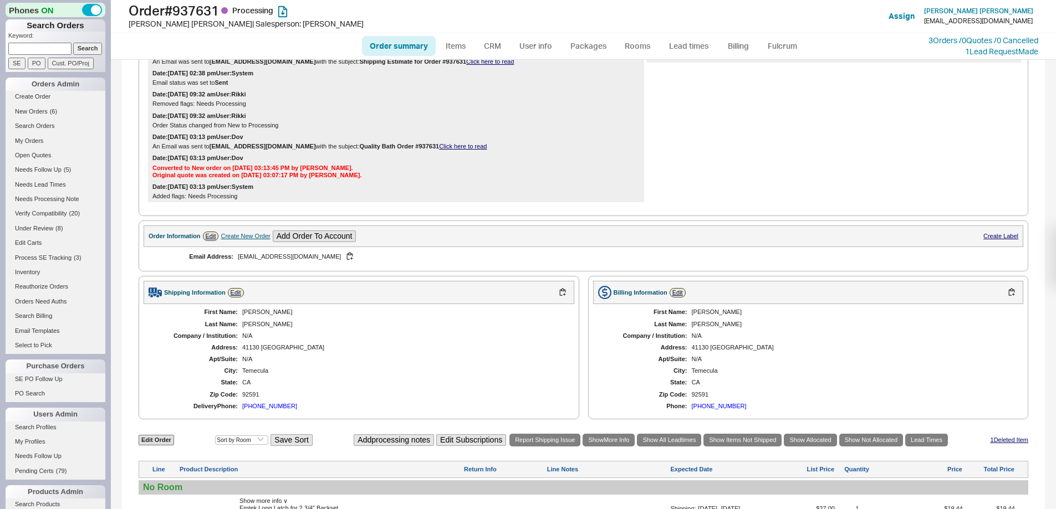
scroll to position [394, 0]
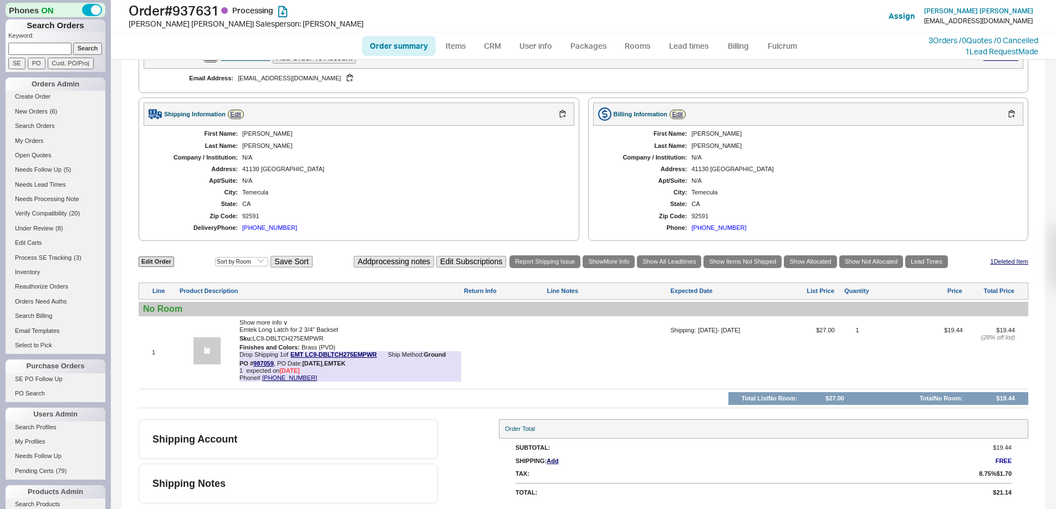
select select "*"
click at [270, 321] on span "Show more info ∨" at bounding box center [263, 322] width 48 height 7
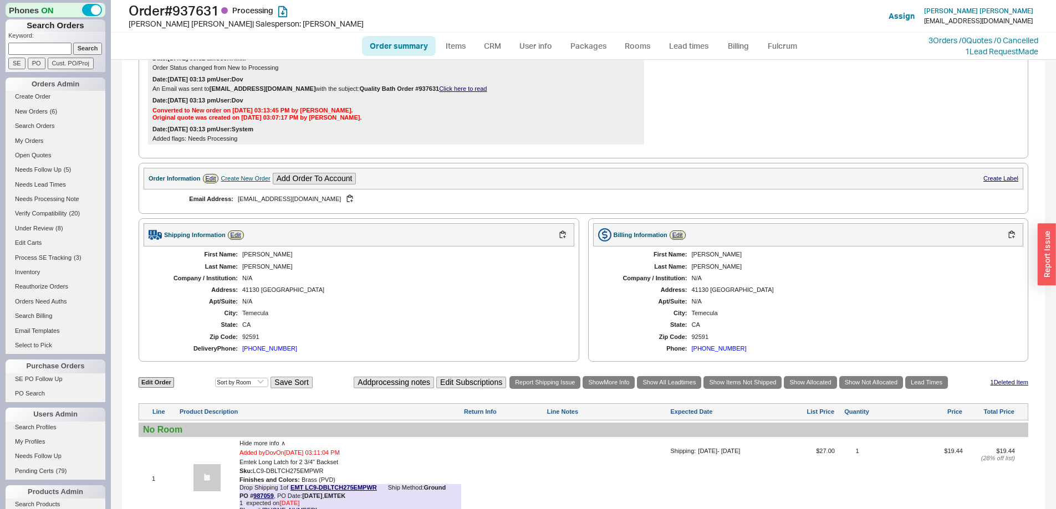
scroll to position [0, 0]
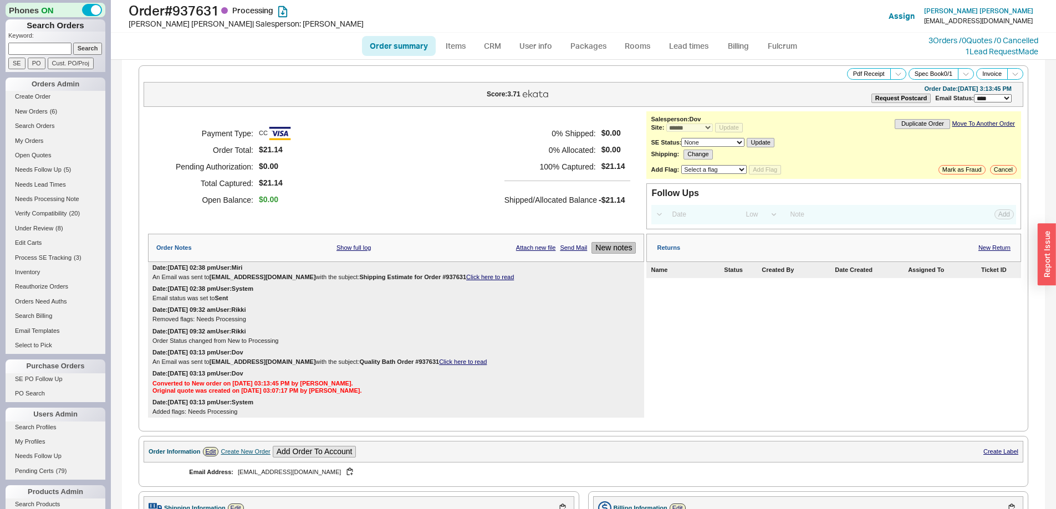
click at [612, 245] on button "New notes" at bounding box center [613, 248] width 44 height 12
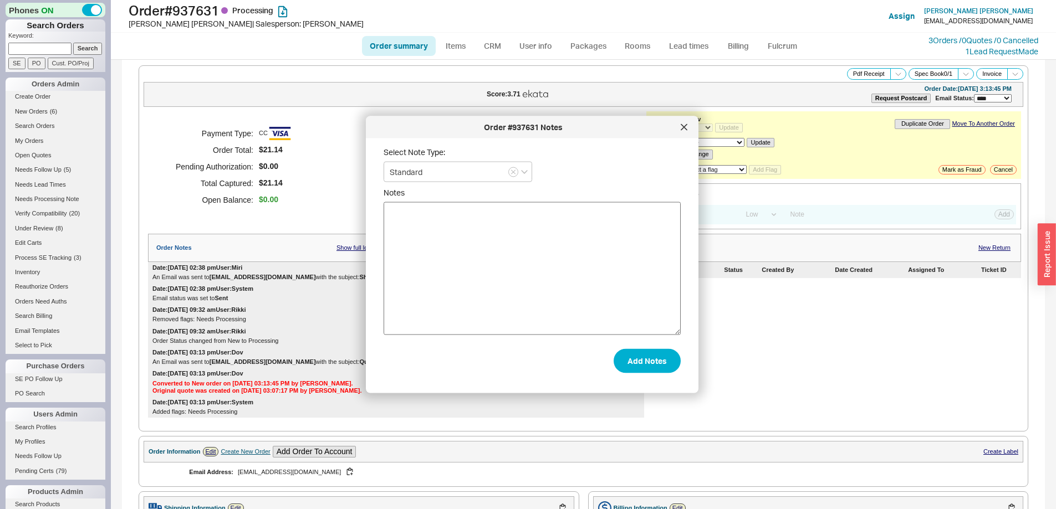
click at [567, 257] on textarea "Notes" at bounding box center [531, 268] width 297 height 133
type textarea "Emtek placing as no charge reorder - somehow this po got messed up"
click at [639, 362] on button "Add Notes" at bounding box center [646, 361] width 67 height 24
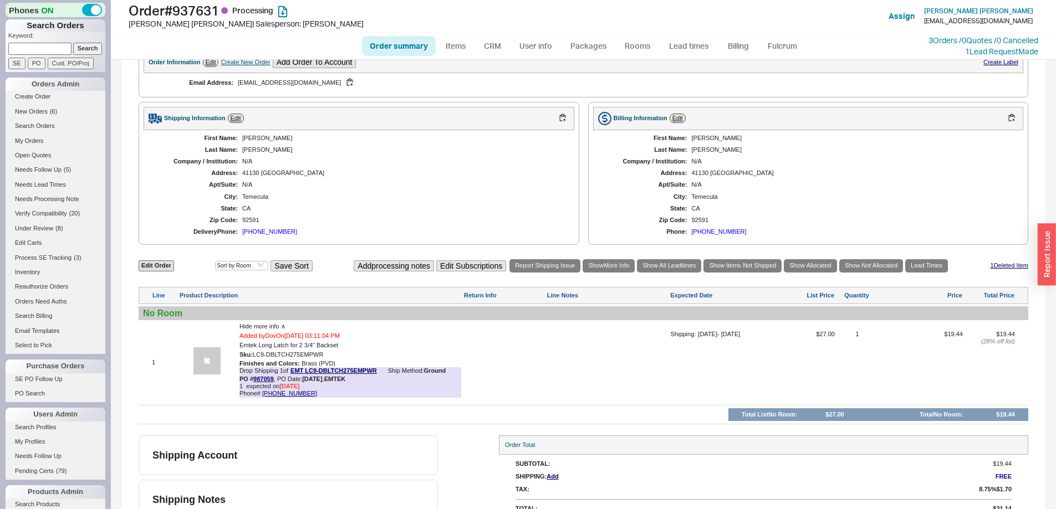
scroll to position [427, 0]
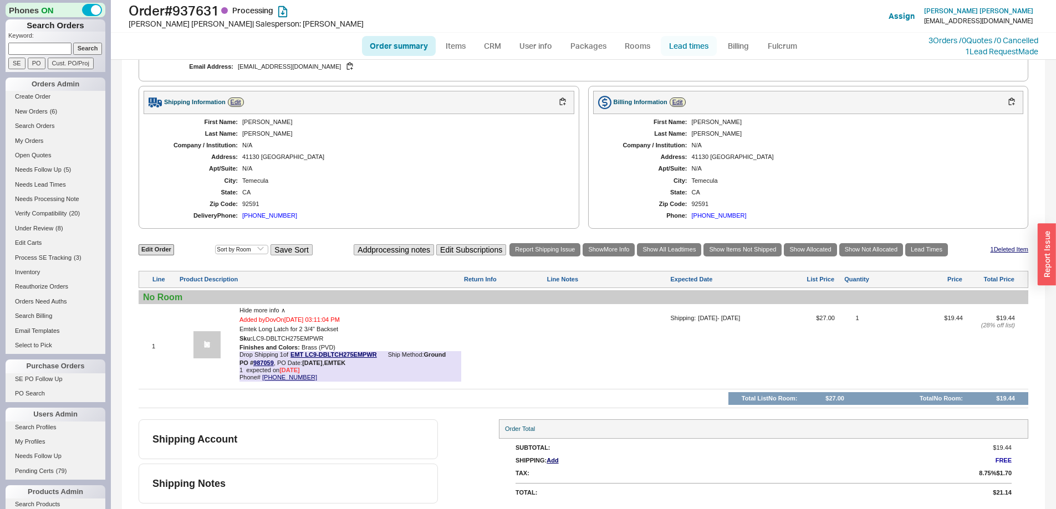
click at [684, 46] on link "Lead times" at bounding box center [689, 46] width 56 height 20
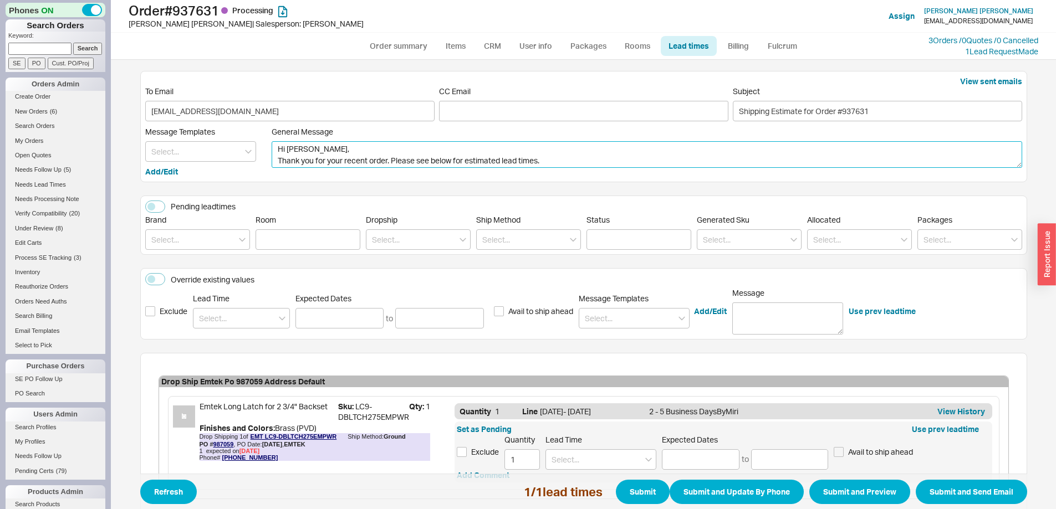
drag, startPoint x: 386, startPoint y: 161, endPoint x: 164, endPoint y: 185, distance: 223.6
click form "View sent emails To Email CarterKrystin@gmail.com CC Email Subject Shipping Est…"
click textarea "Hi Krystin, I hope all is well. Please see below for estimated lead times."
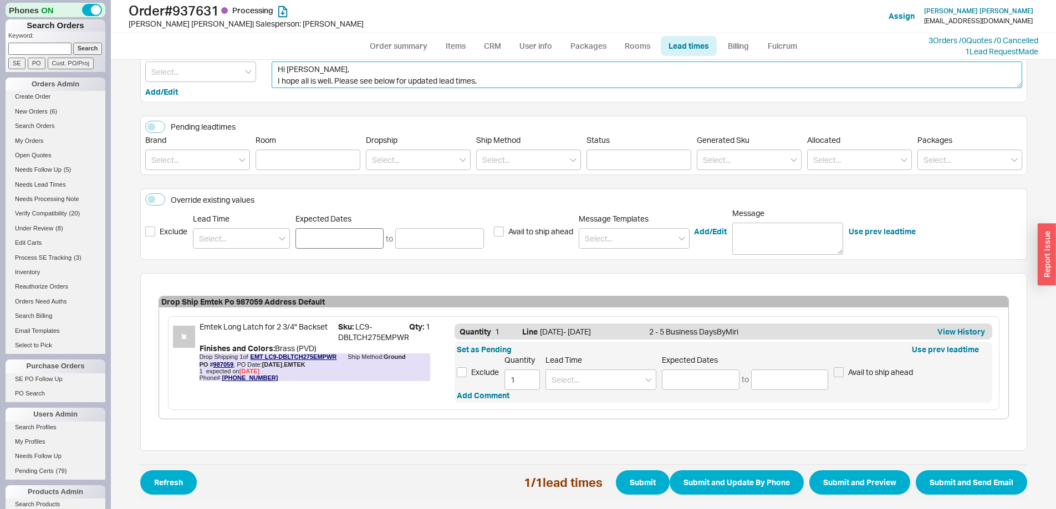
scroll to position [82, 0]
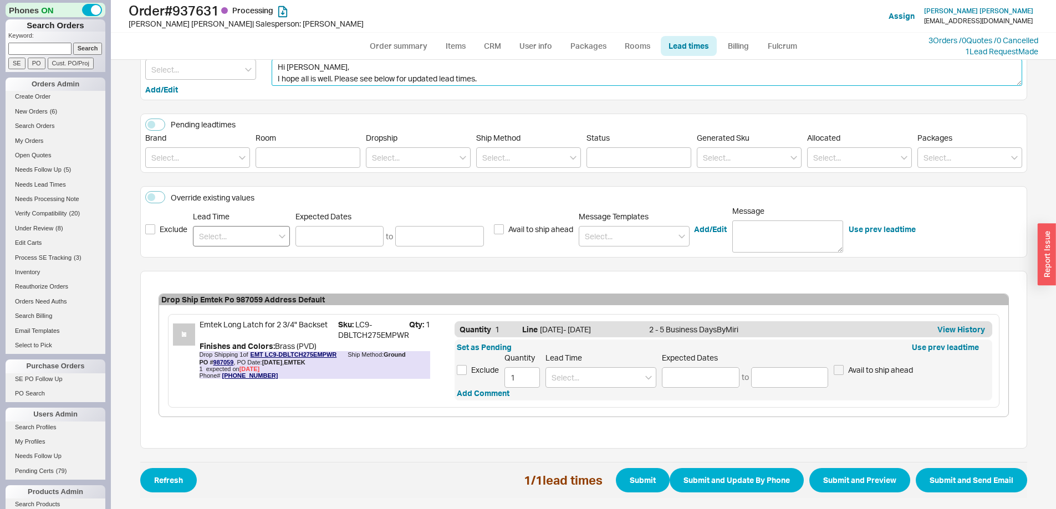
type textarea "Hi Krystin, I hope all is well. Please see below for updated lead times."
click input
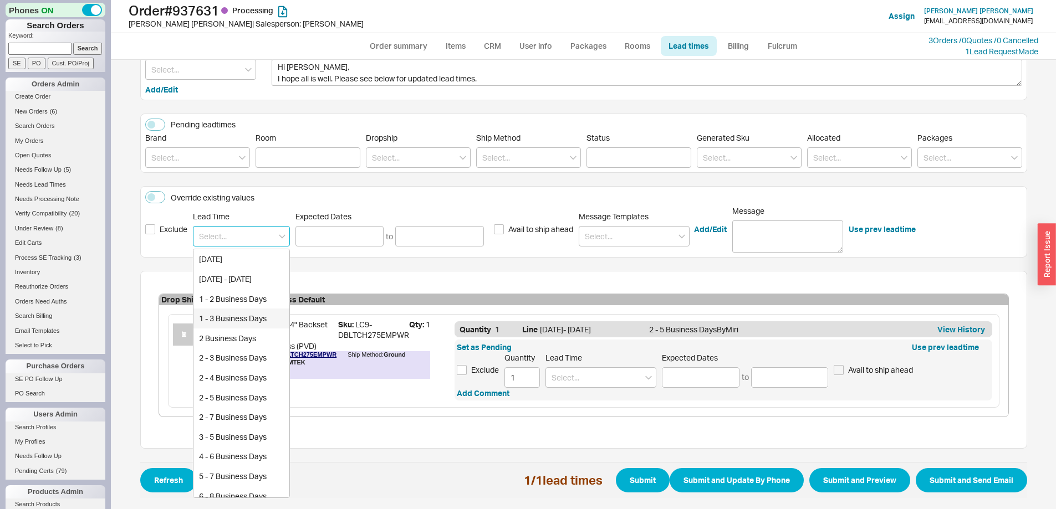
click div "1 - 3 Business Days"
type input "1 - 3 Business Days"
type input "09/22/2025"
type input "09/24/2025"
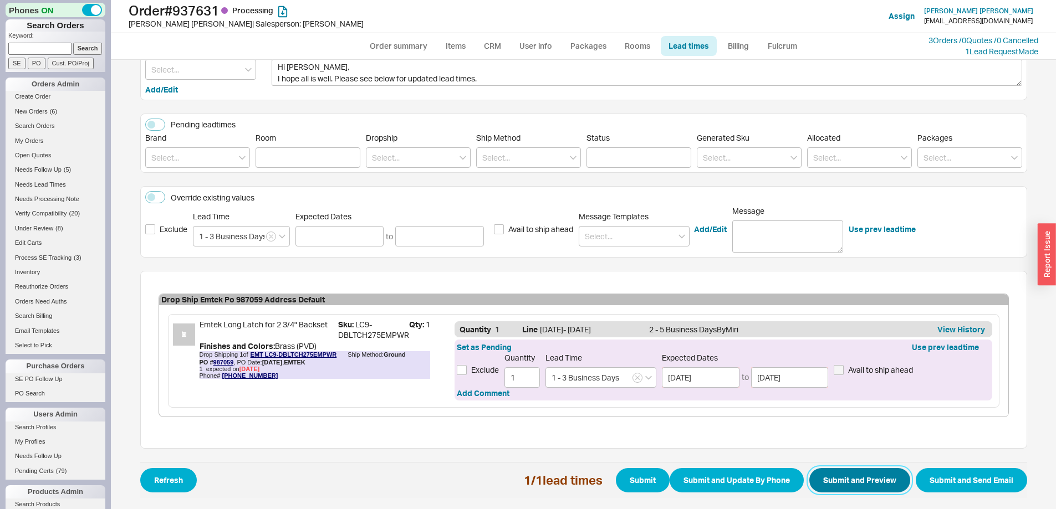
click button "Submit and Preview"
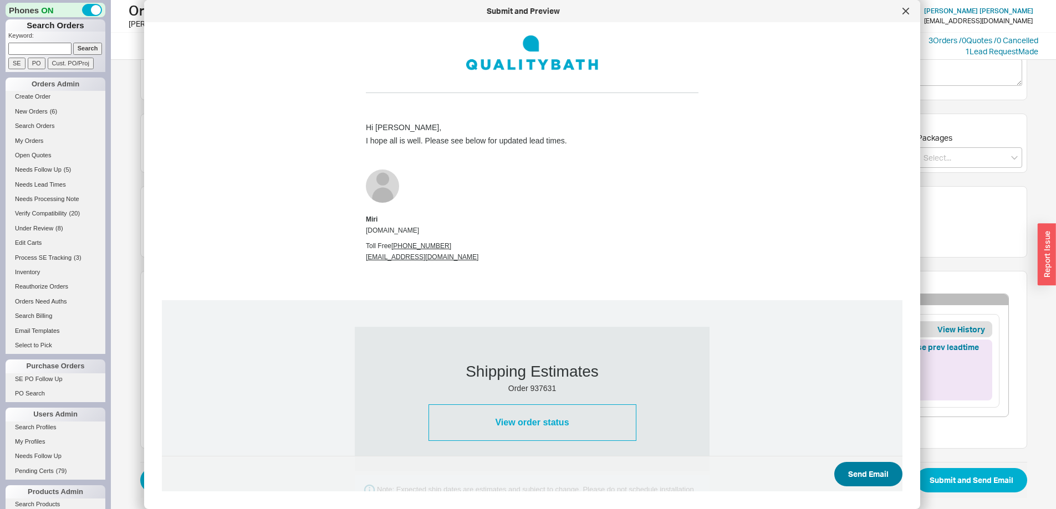
scroll to position [399, 0]
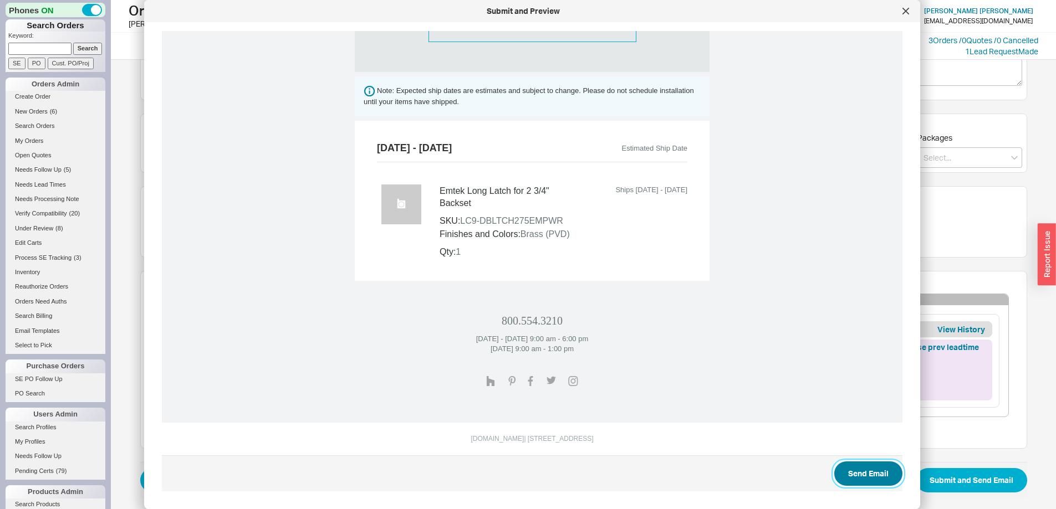
click button "Send Email"
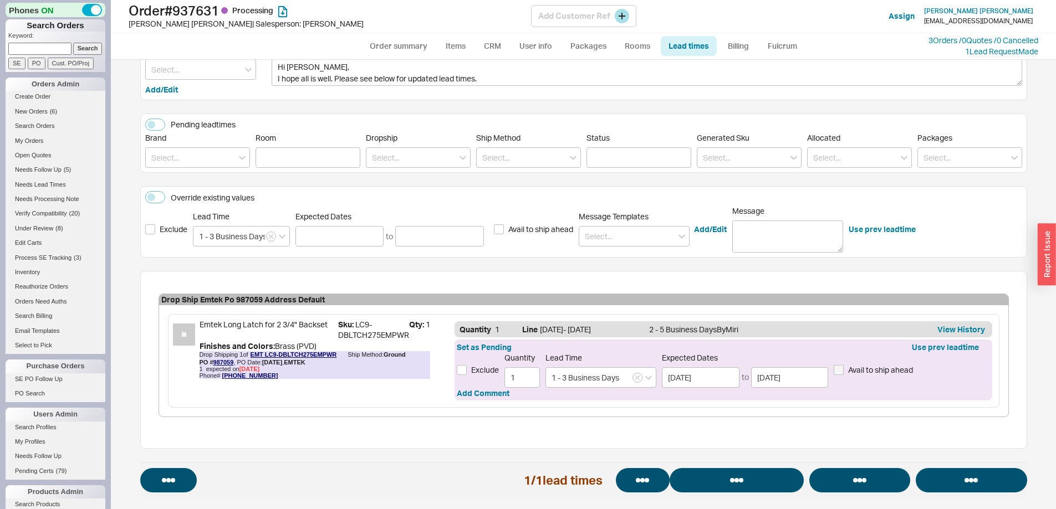
select select "*"
select select "LOW"
select select "3"
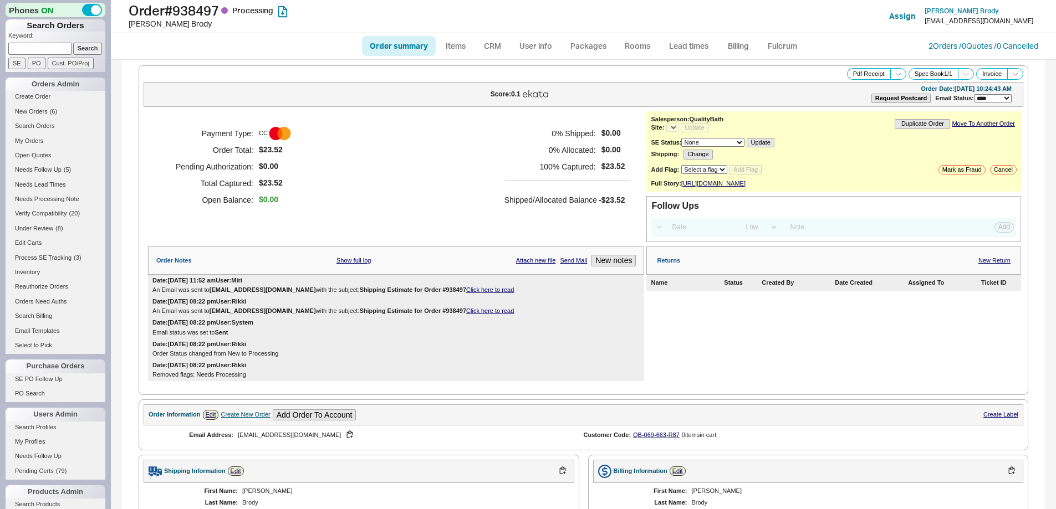
select select "LOW"
select select "3"
select select "*"
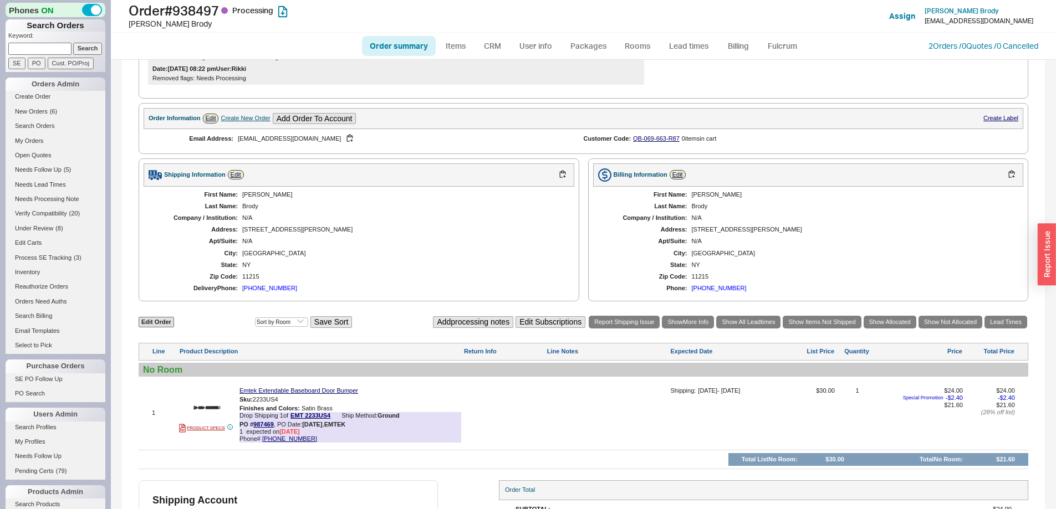
scroll to position [389, 0]
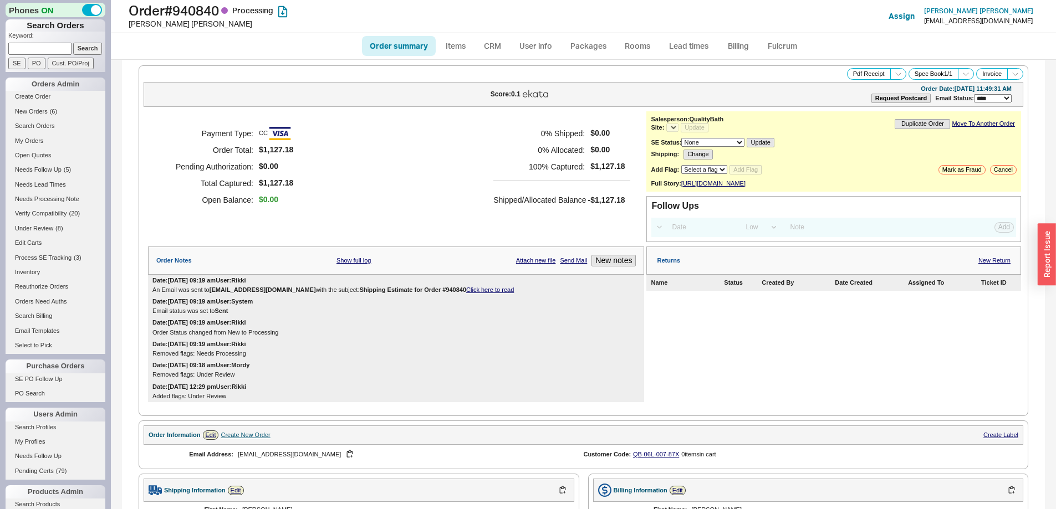
select select "LOW"
select select "3"
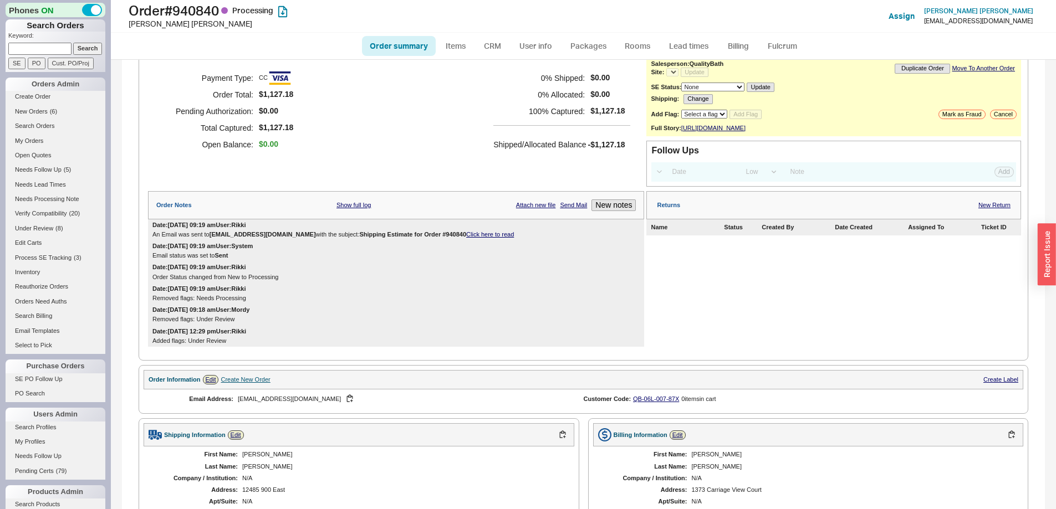
select select "*"
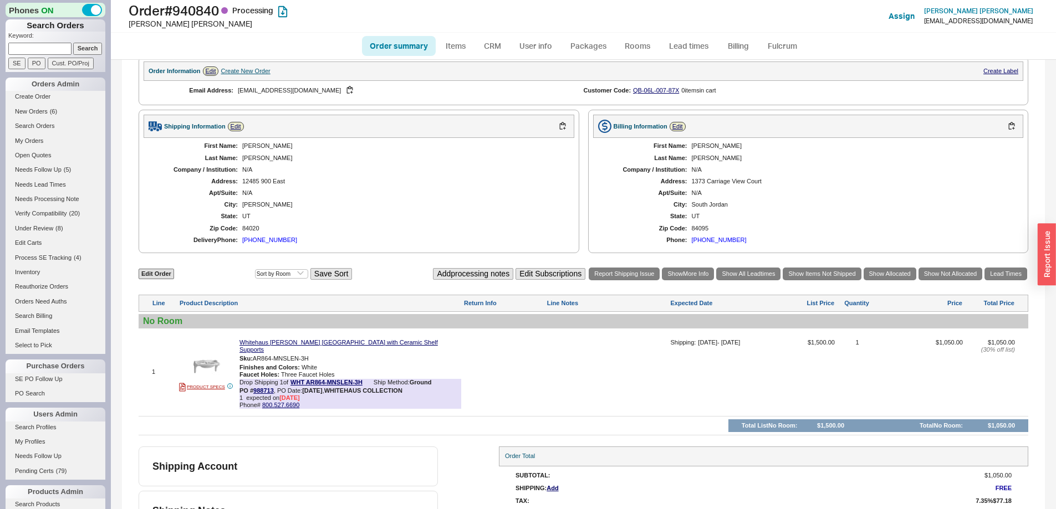
scroll to position [391, 0]
